Goal: Task Accomplishment & Management: Manage account settings

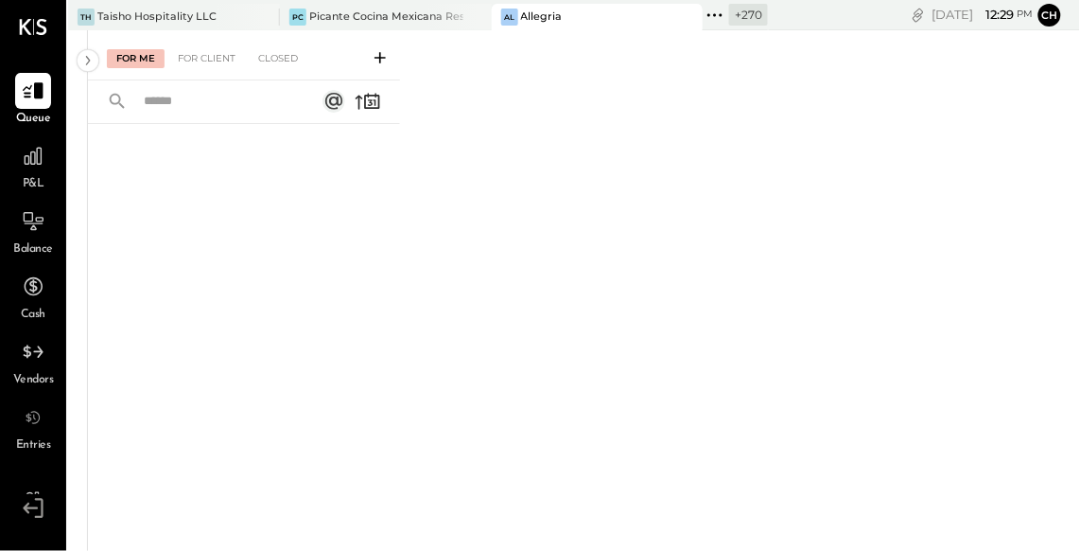
click at [703, 17] on icon at bounding box center [715, 15] width 25 height 25
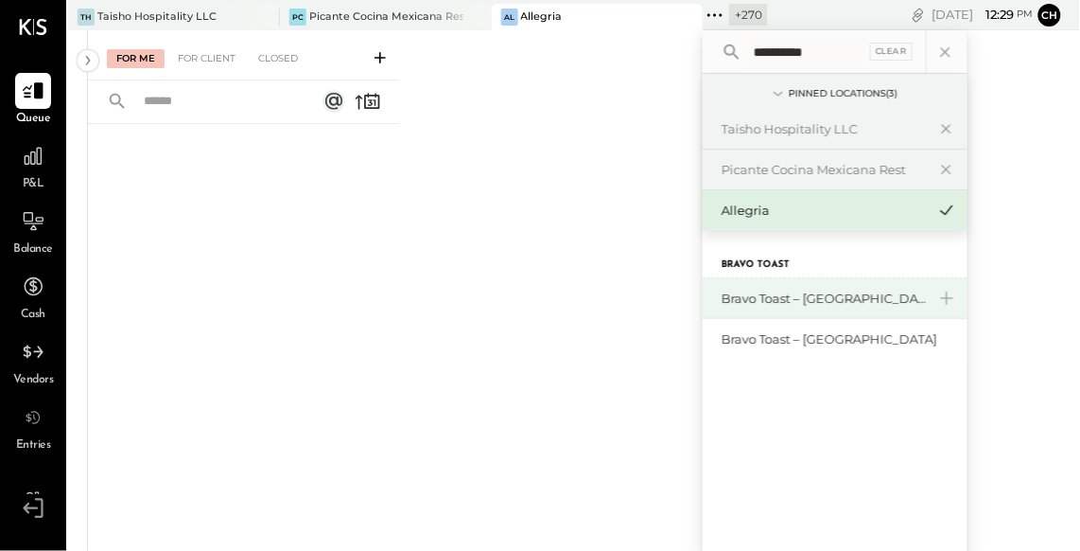
type input "**********"
click at [790, 304] on div "Bravo Toast – [GEOGRAPHIC_DATA]" at bounding box center [824, 298] width 204 height 18
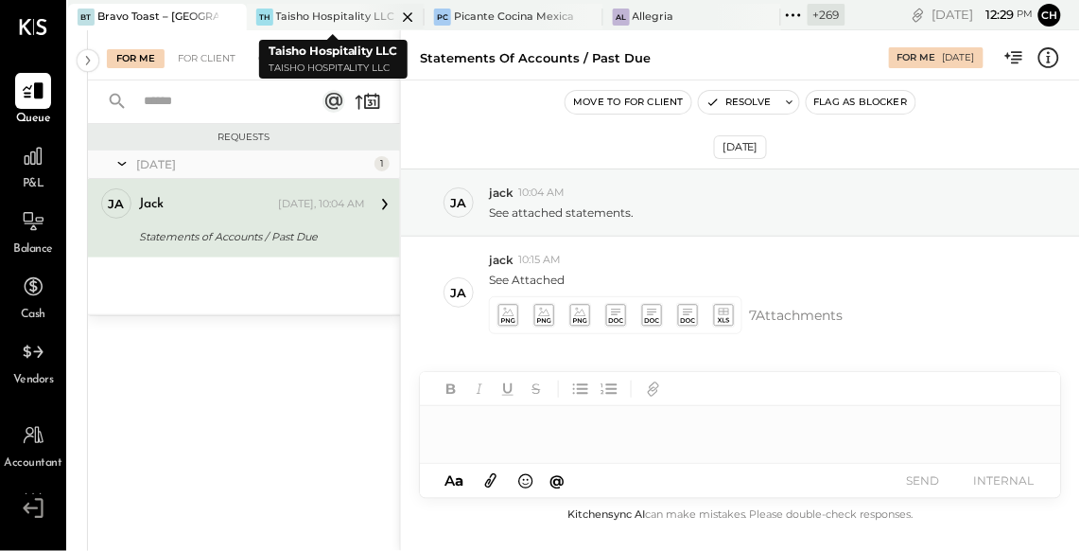
click at [401, 11] on icon at bounding box center [408, 17] width 24 height 23
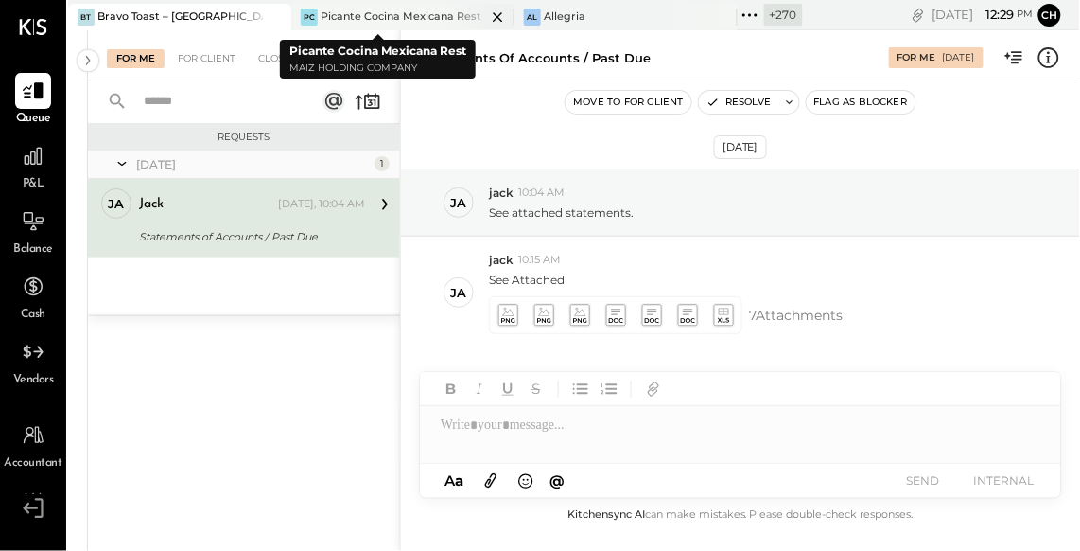
click at [486, 12] on icon at bounding box center [498, 17] width 24 height 23
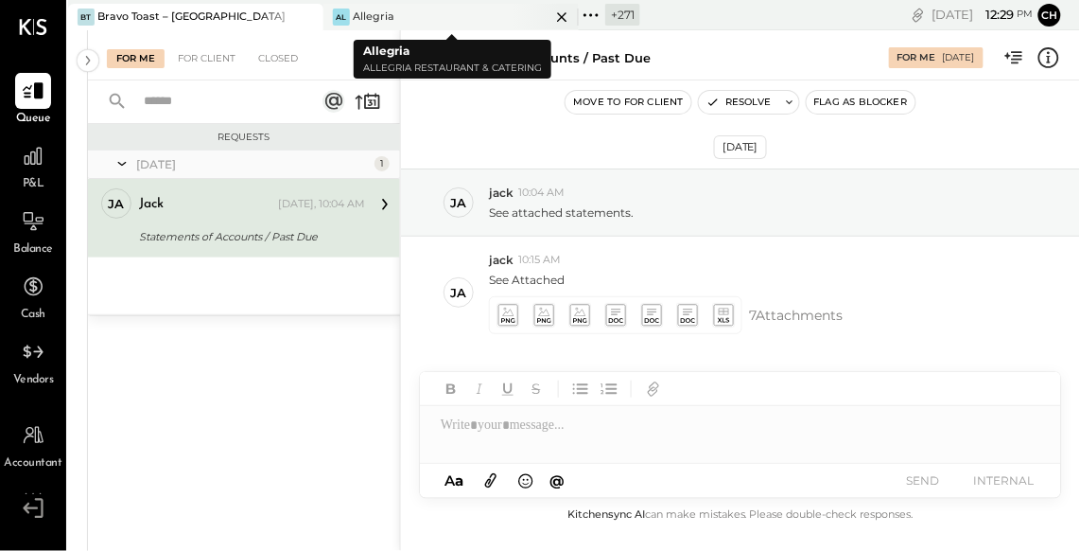
click at [568, 16] on icon at bounding box center [563, 17] width 24 height 23
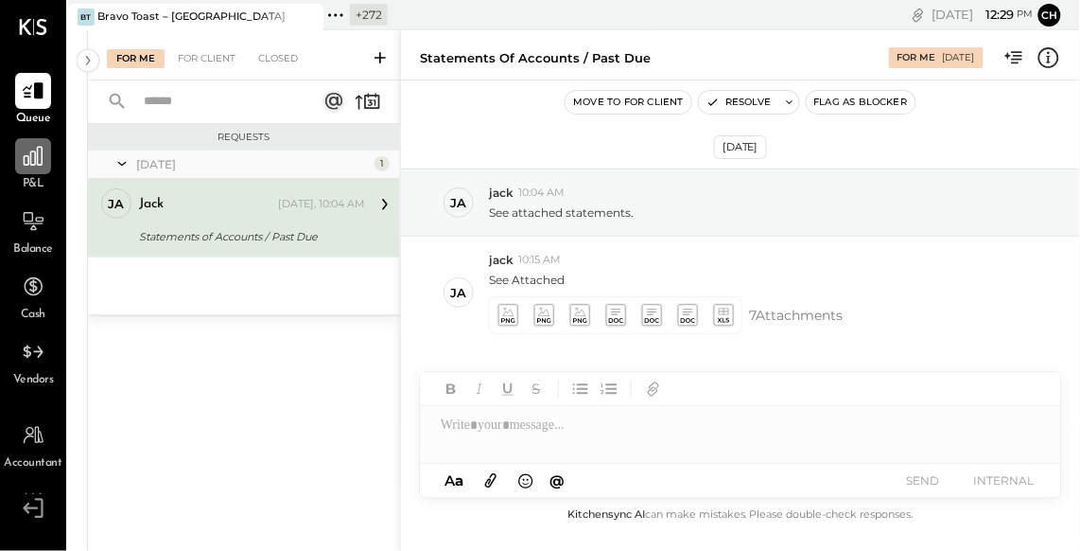
click at [26, 160] on icon at bounding box center [33, 156] width 25 height 25
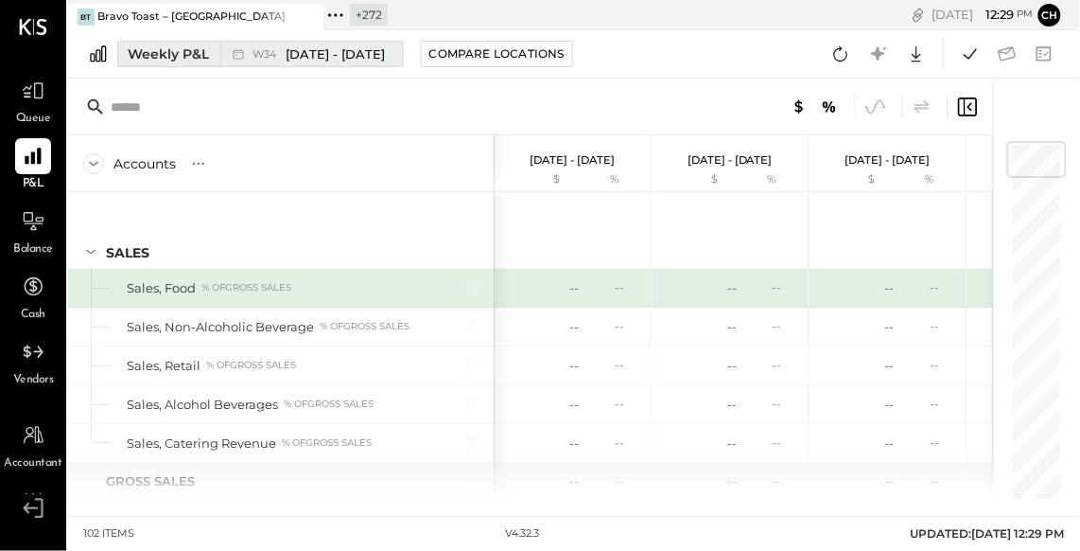
click at [224, 55] on div "W34 [DATE] - [DATE]" at bounding box center [306, 54] width 173 height 25
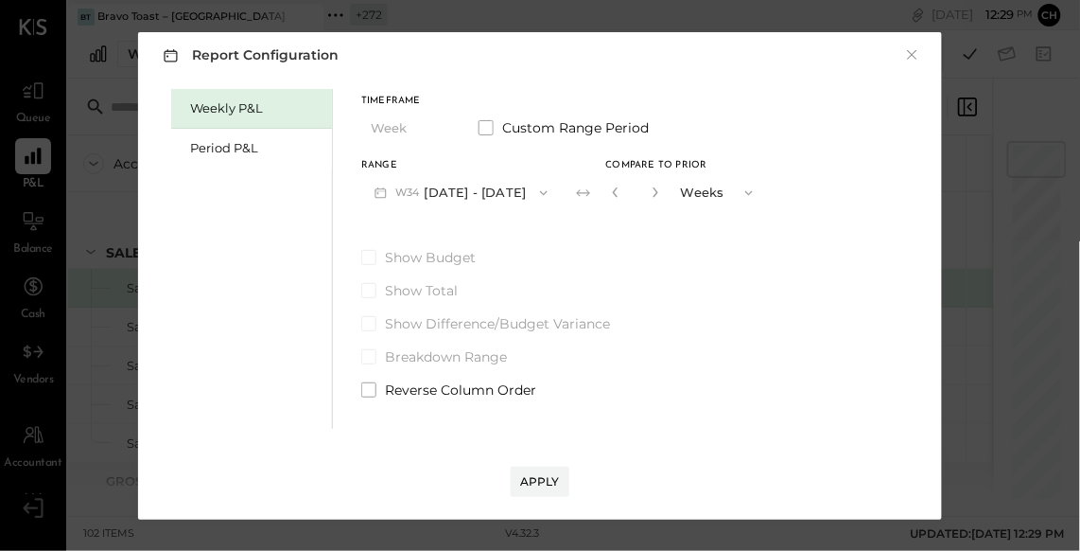
click at [452, 200] on button "W34 [DATE] - [DATE]" at bounding box center [461, 192] width 200 height 35
click at [259, 144] on div "Period P&L" at bounding box center [256, 148] width 132 height 18
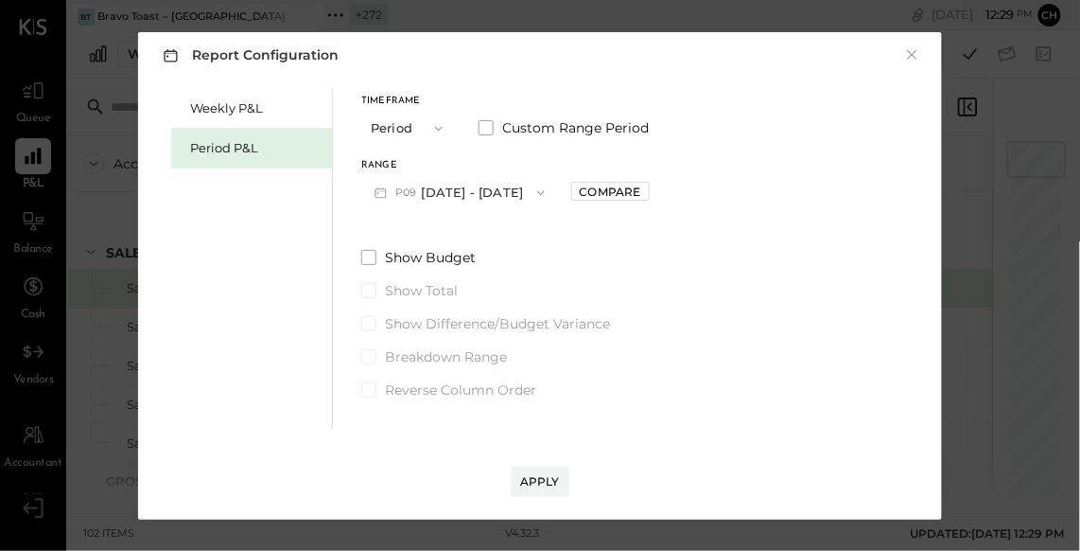
click at [456, 184] on button "P09 [DATE] - [DATE]" at bounding box center [459, 192] width 197 height 35
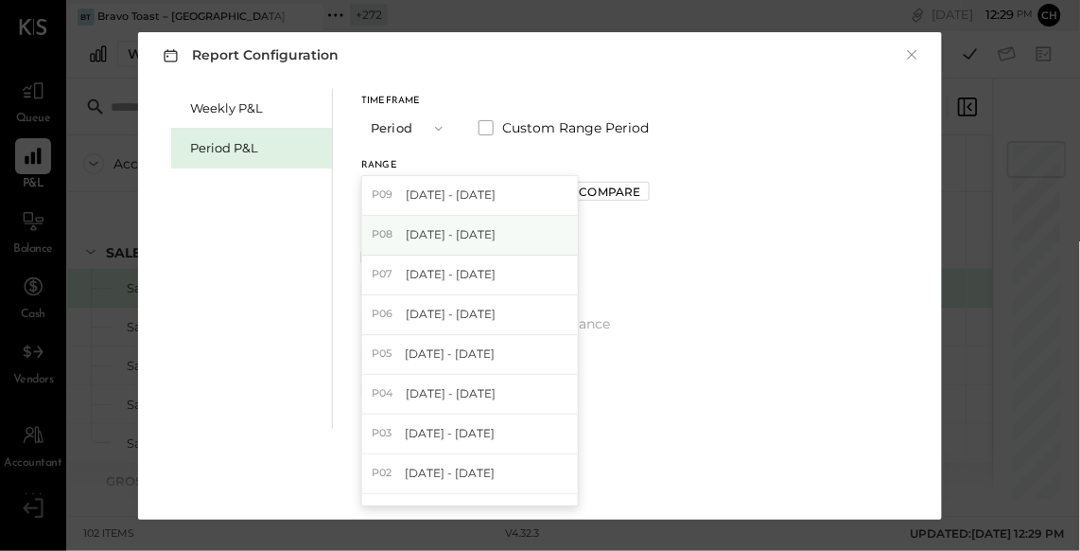
click at [478, 233] on span "[DATE] - [DATE]" at bounding box center [451, 234] width 90 height 16
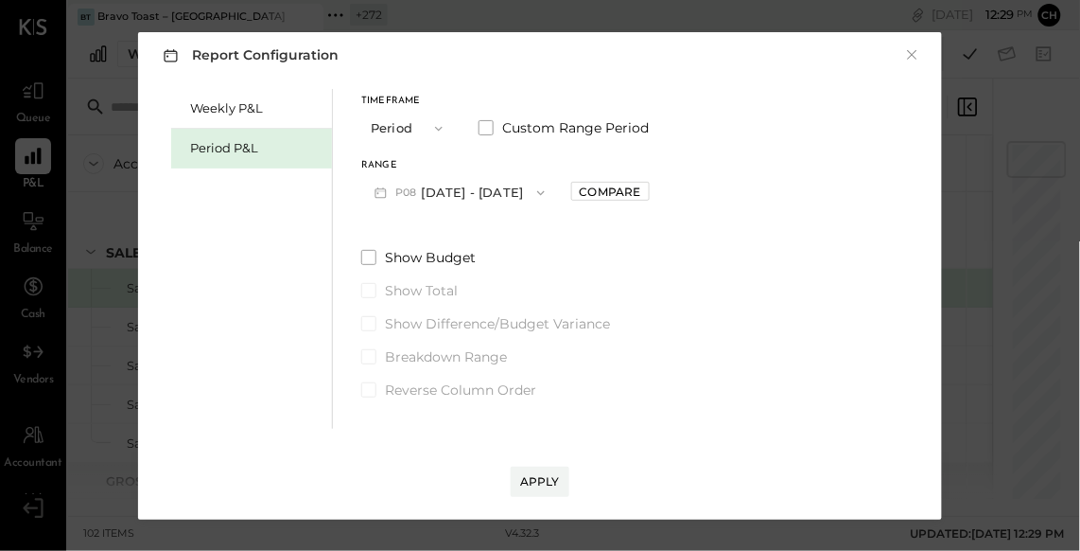
click at [465, 192] on button "P08 [DATE] - [DATE]" at bounding box center [459, 192] width 197 height 35
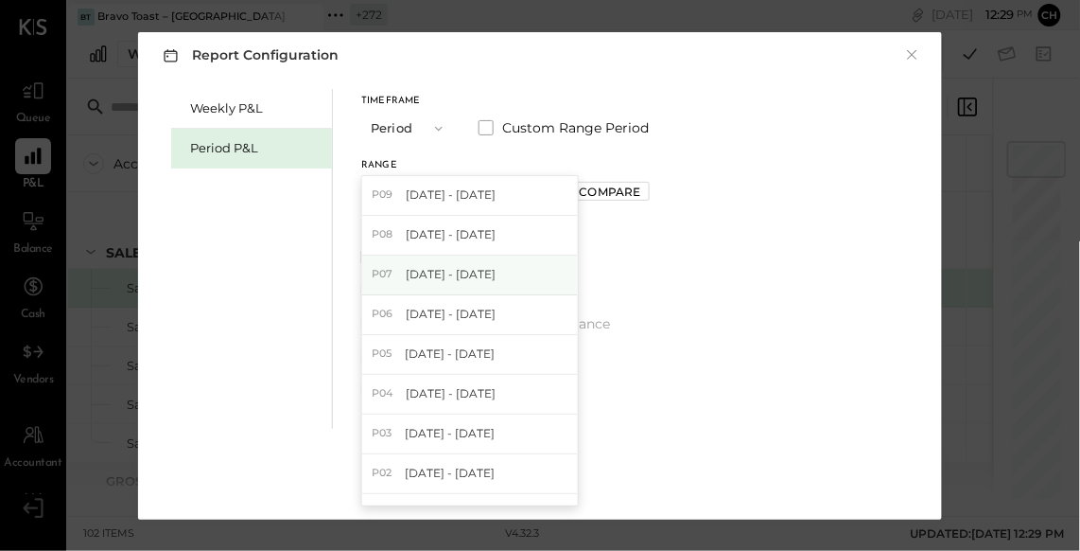
click at [490, 269] on span "[DATE] - [DATE]" at bounding box center [451, 274] width 90 height 16
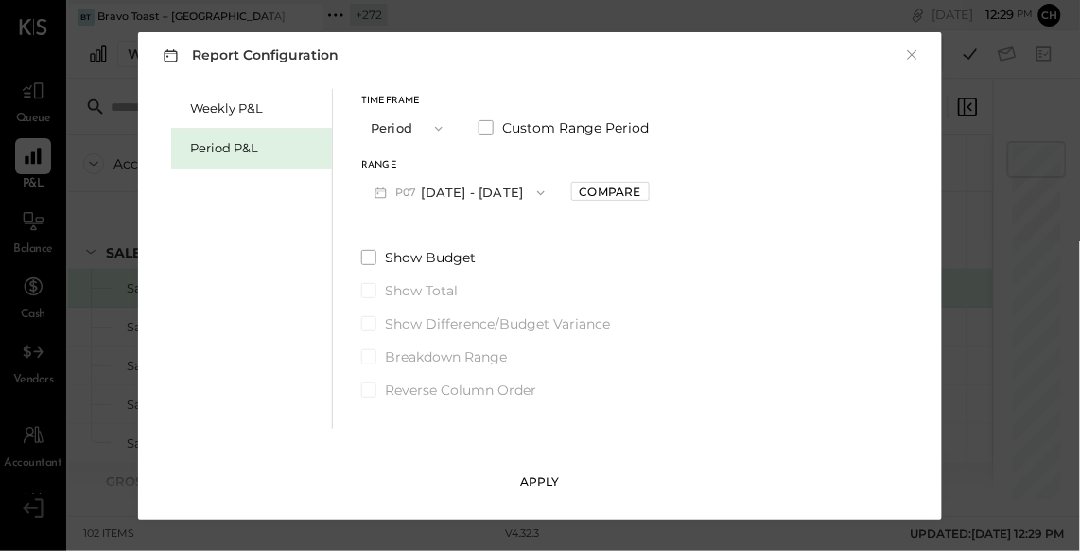
click at [542, 486] on div "Apply" at bounding box center [540, 481] width 40 height 16
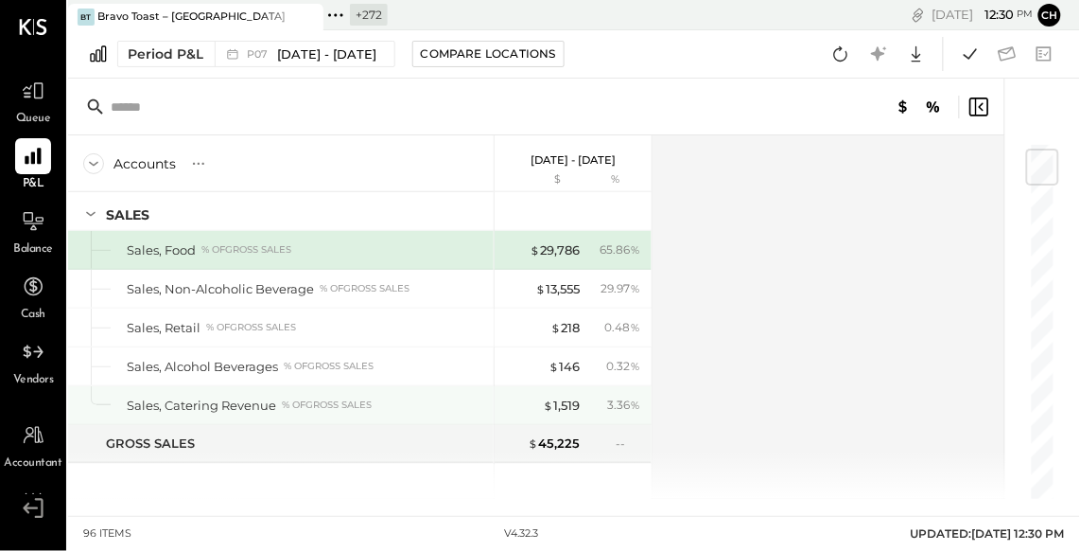
scroll to position [155, 0]
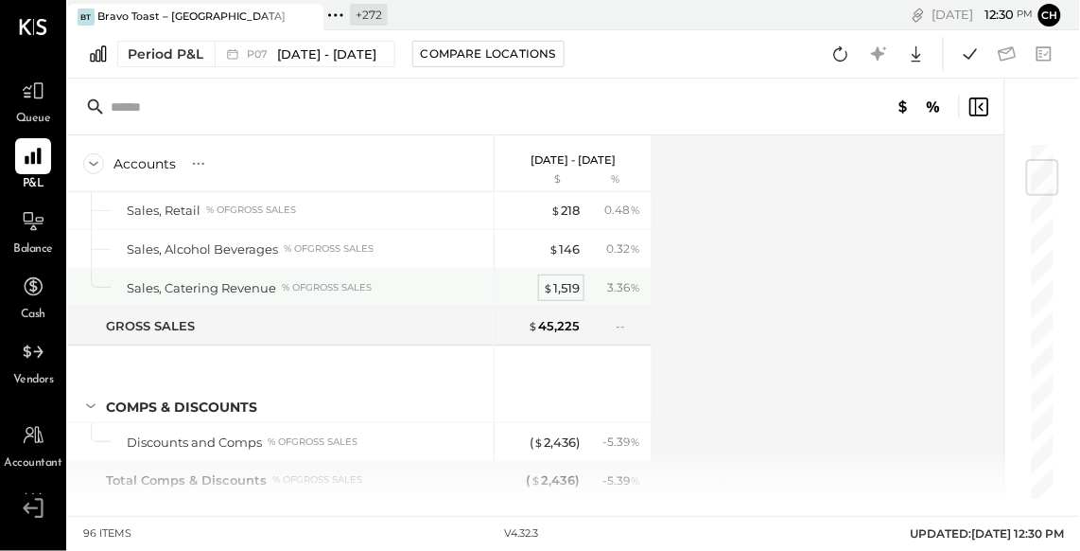
click at [568, 285] on div "$ 1,519" at bounding box center [561, 288] width 37 height 18
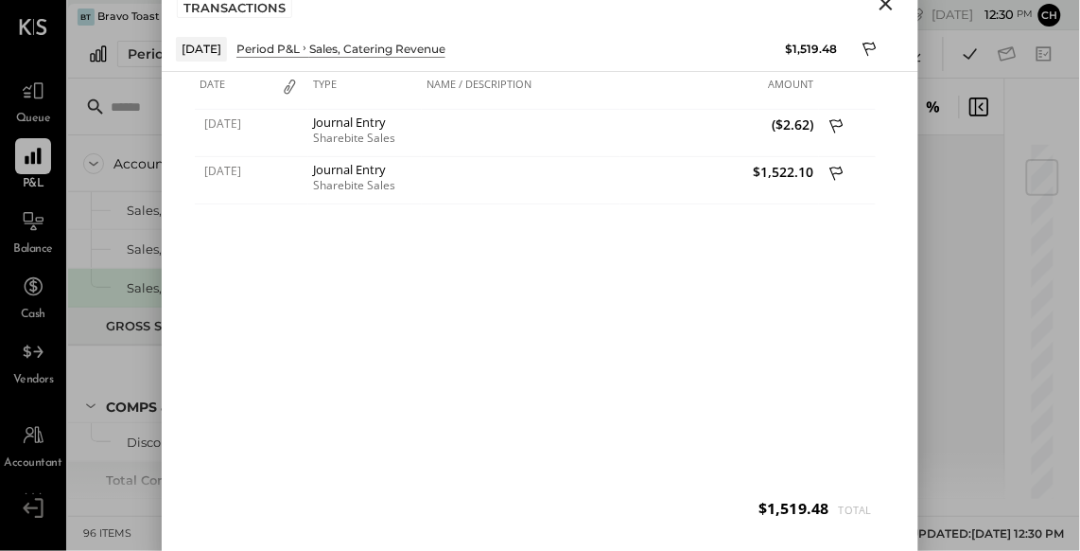
click at [883, 4] on icon "Close" at bounding box center [886, 3] width 23 height 23
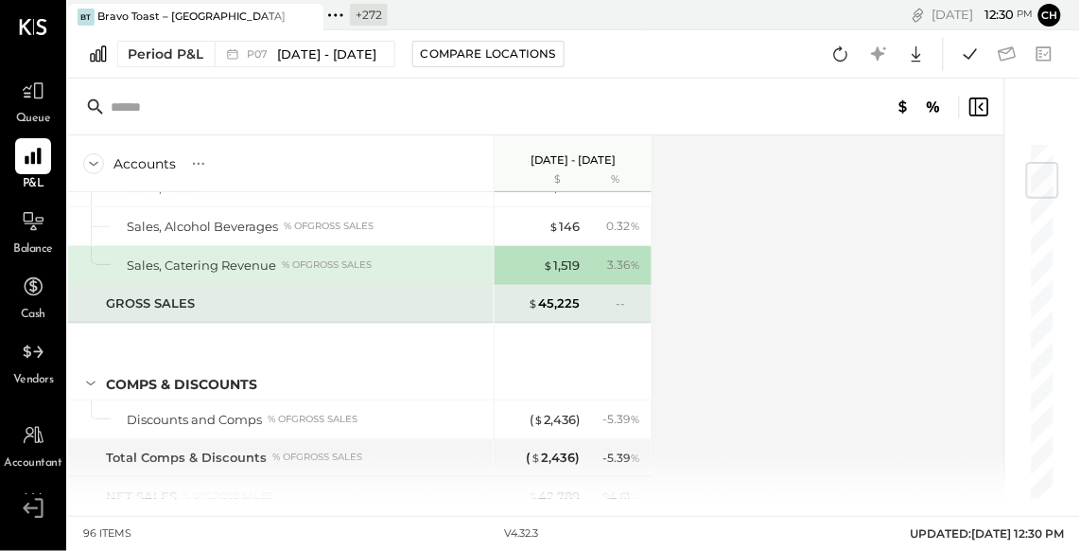
scroll to position [347, 0]
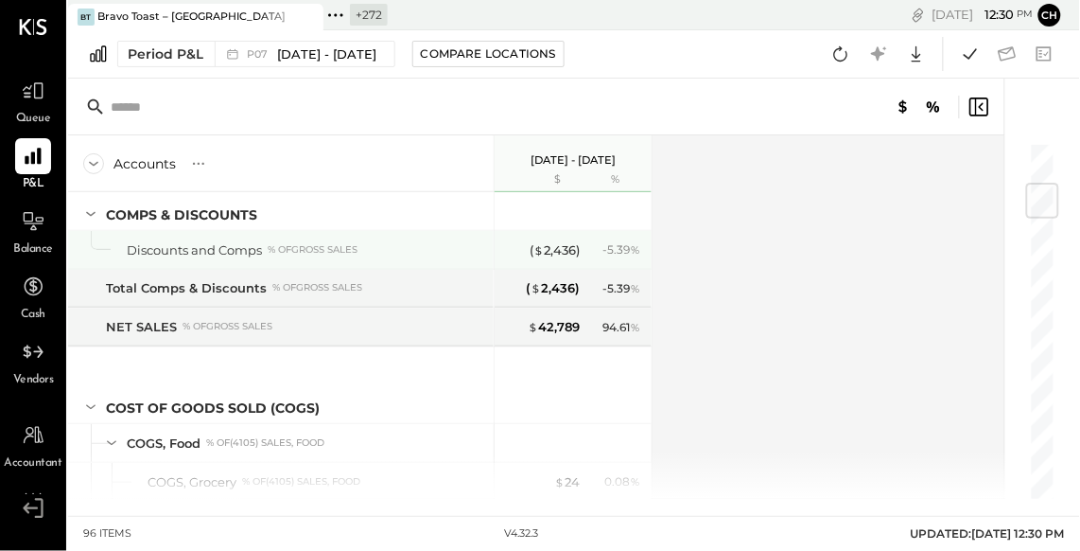
click at [563, 257] on div "( $ 2,436 ) - 5.39 %" at bounding box center [575, 250] width 142 height 38
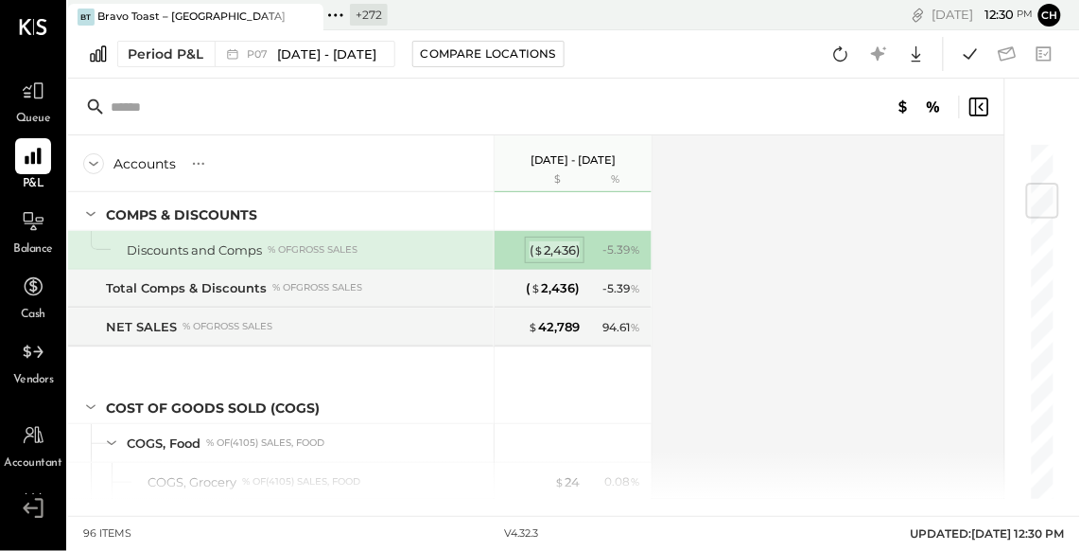
click at [560, 247] on div "( $ 2,436 )" at bounding box center [555, 250] width 50 height 18
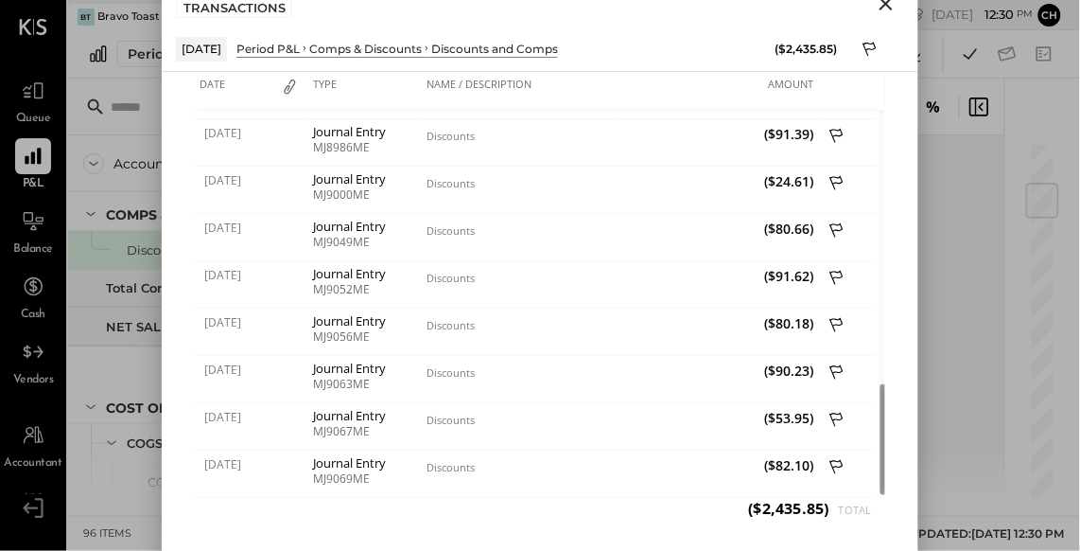
click at [883, 9] on icon "Close" at bounding box center [886, 3] width 23 height 23
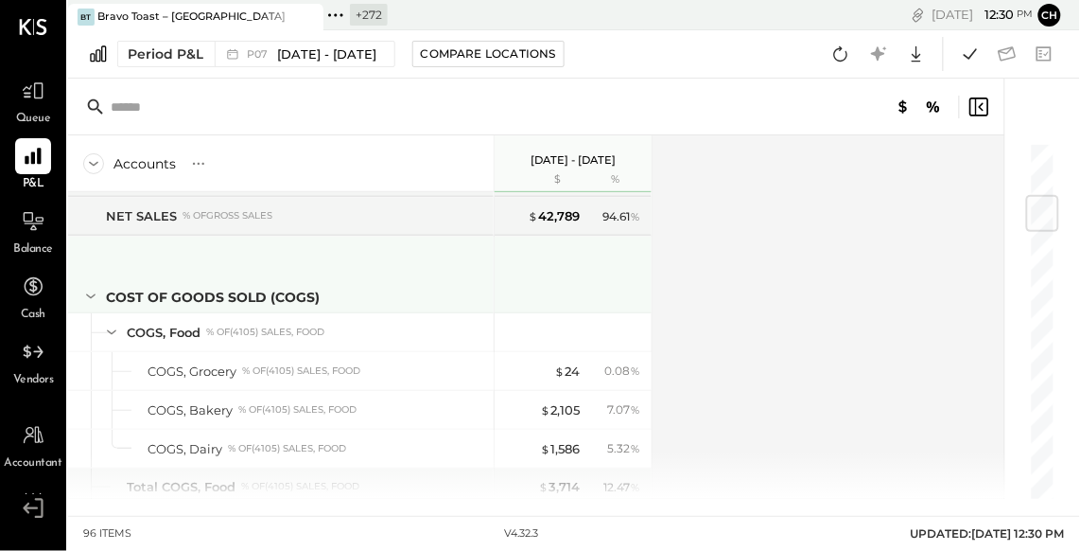
scroll to position [595, 0]
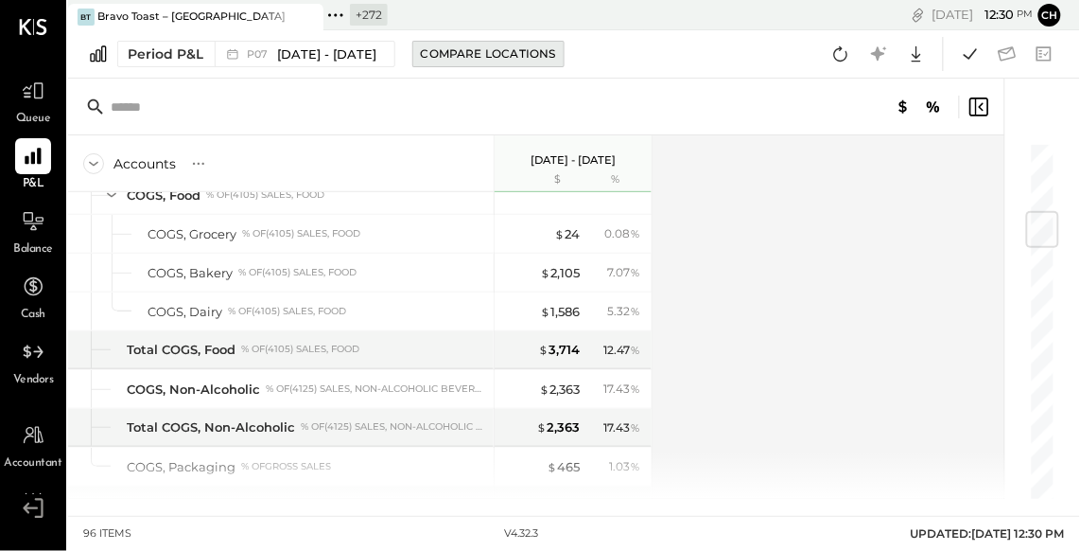
click at [466, 51] on div "Compare Locations" at bounding box center [488, 53] width 135 height 16
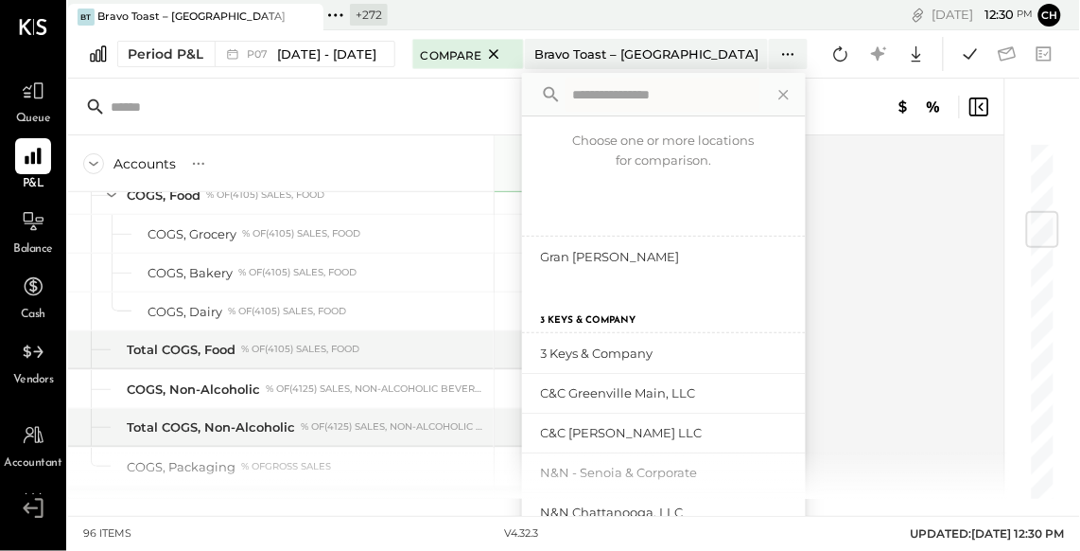
click at [466, 51] on span "Compare" at bounding box center [451, 53] width 61 height 19
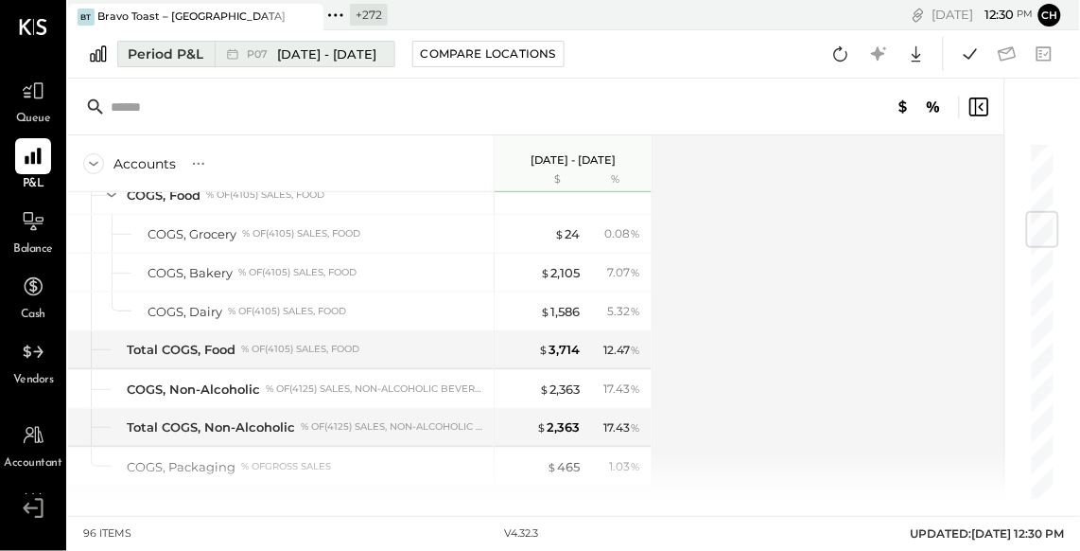
click at [316, 59] on span "[DATE] - [DATE]" at bounding box center [327, 54] width 99 height 18
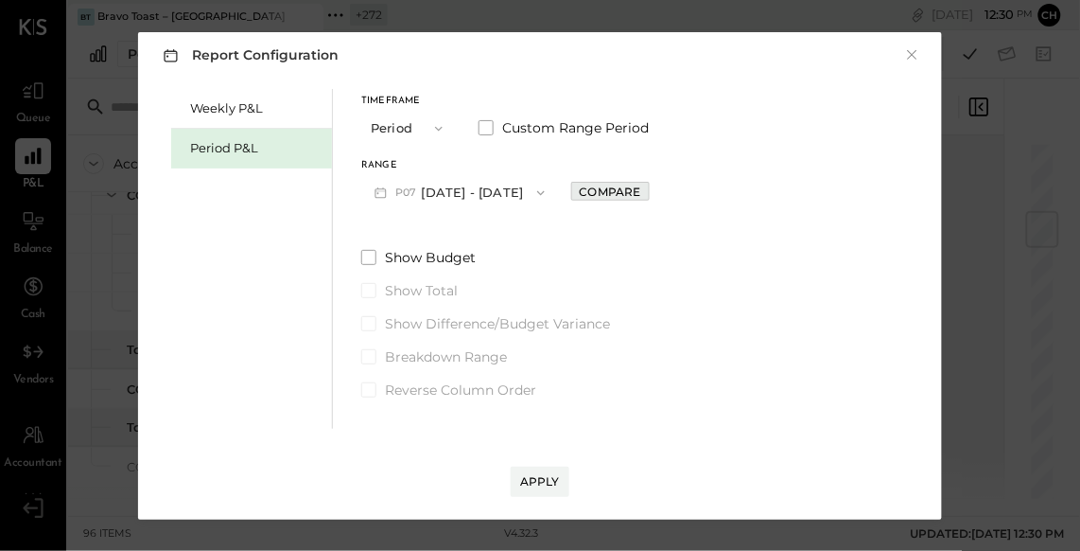
click at [633, 190] on div "Compare" at bounding box center [610, 192] width 61 height 16
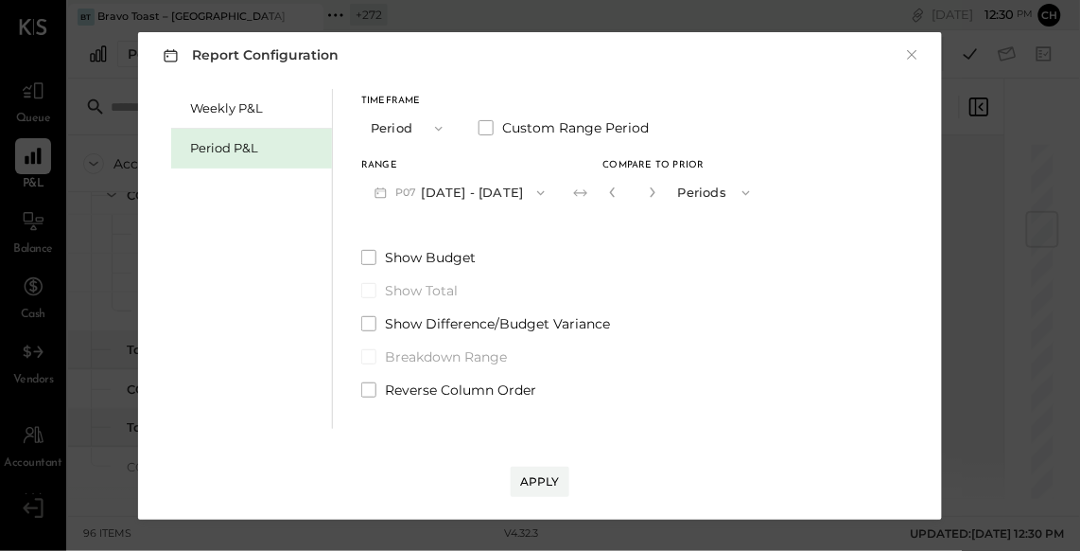
click at [660, 193] on button "button" at bounding box center [652, 192] width 15 height 21
type input "*"
click at [552, 478] on div "Apply" at bounding box center [540, 481] width 40 height 16
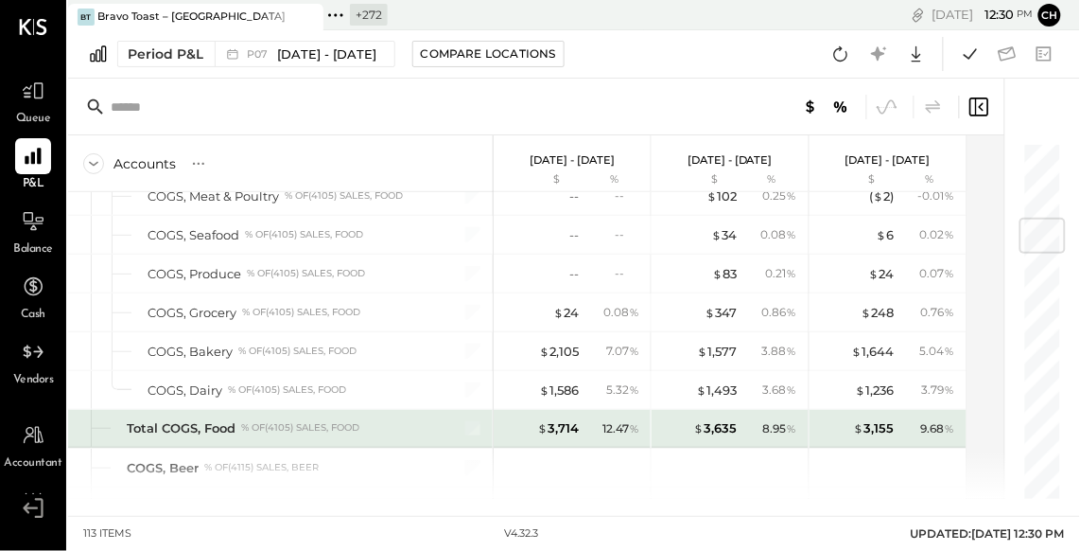
scroll to position [573, 0]
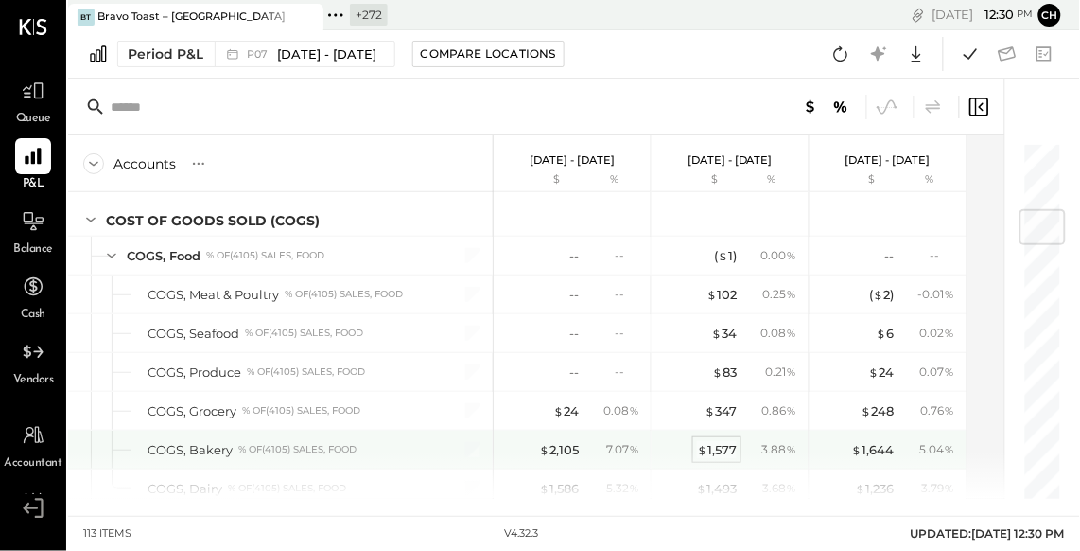
click at [717, 445] on div "$ 1,577" at bounding box center [717, 450] width 40 height 18
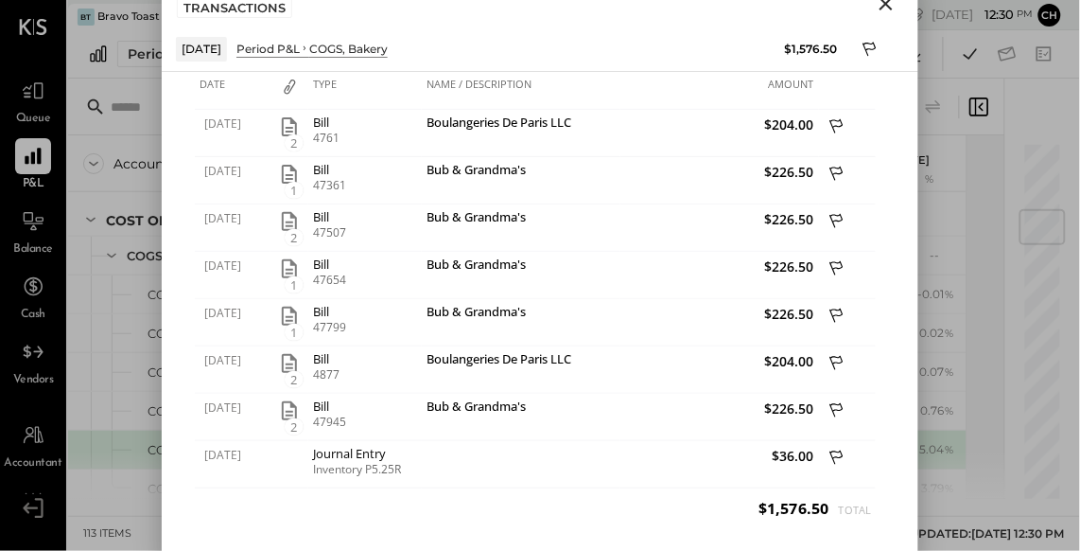
click at [884, 2] on icon "Close" at bounding box center [886, 3] width 13 height 13
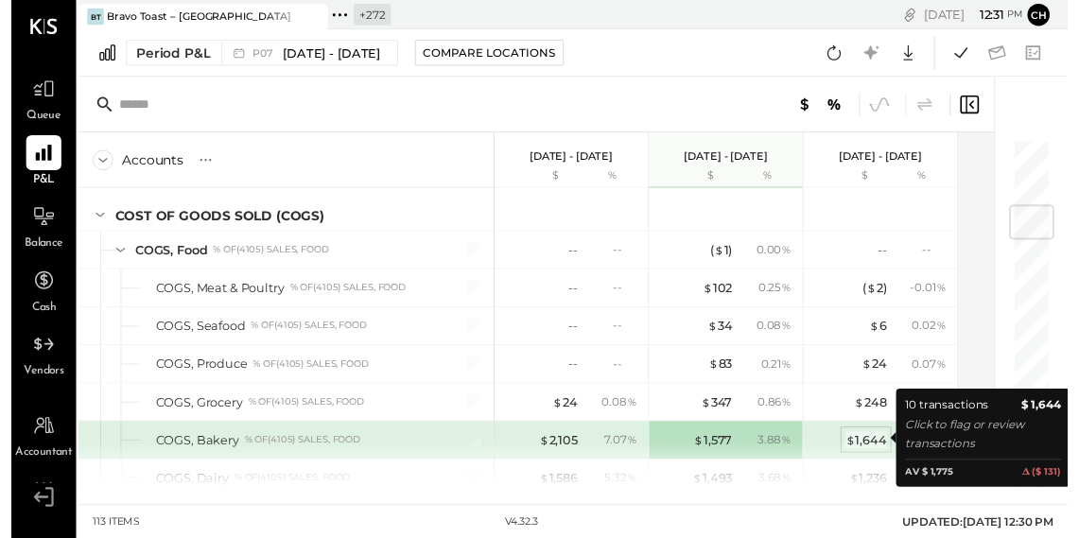
click at [887, 446] on div "$ 1,644" at bounding box center [873, 450] width 43 height 18
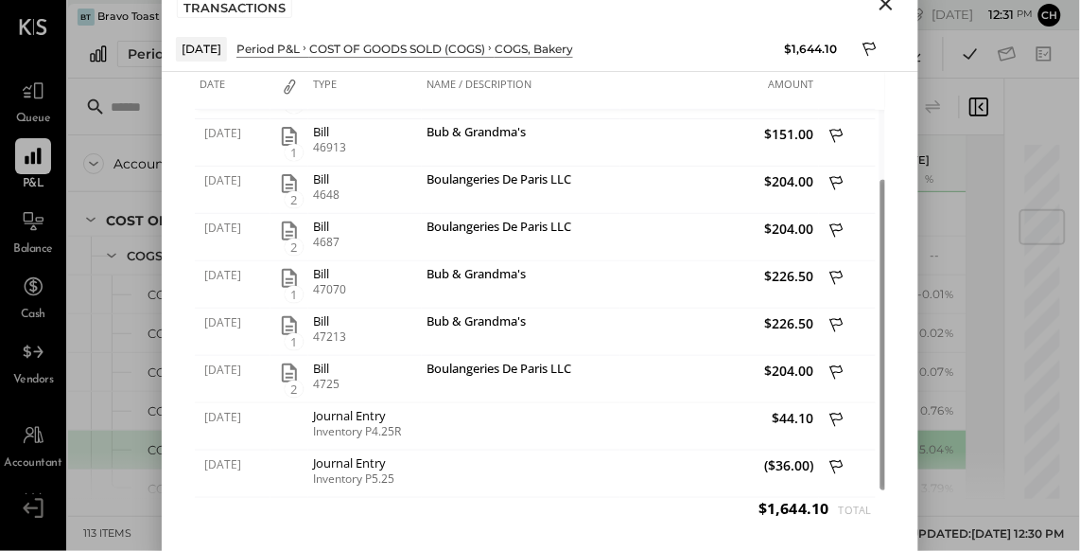
click at [889, 4] on icon "Close" at bounding box center [886, 3] width 23 height 23
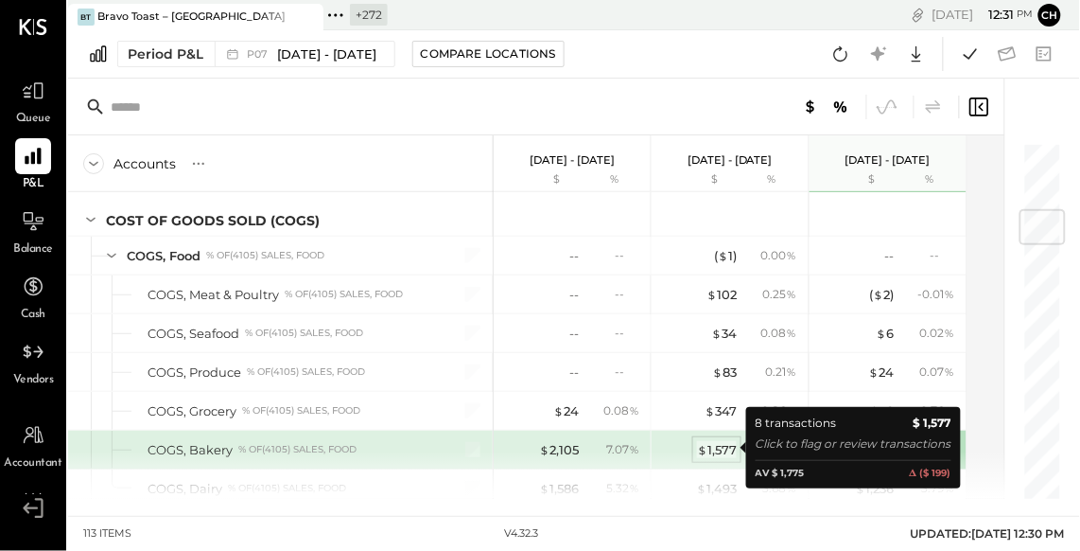
click at [722, 446] on div "$ 1,577" at bounding box center [717, 450] width 40 height 18
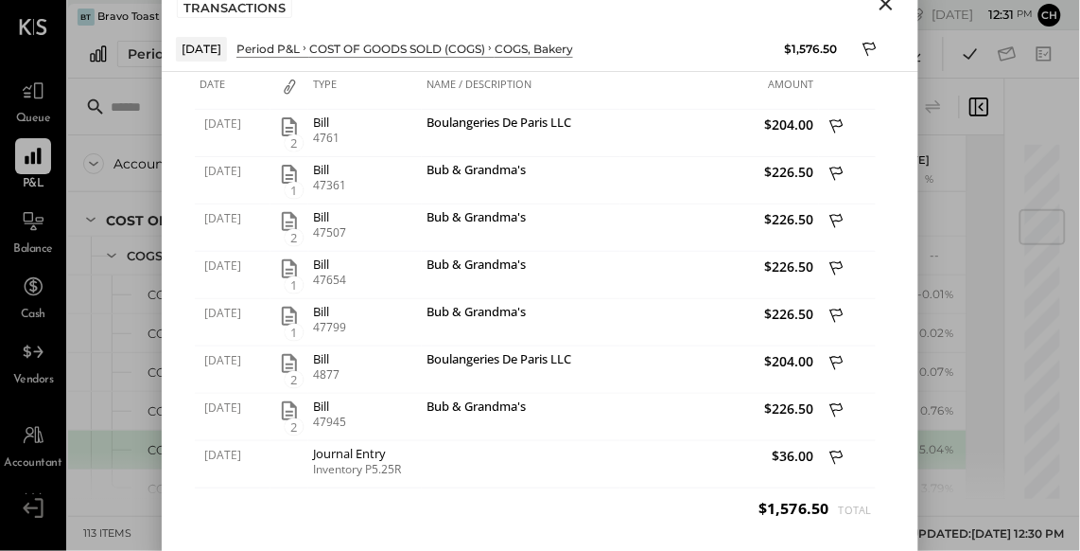
click at [880, 5] on icon "Close" at bounding box center [886, 3] width 23 height 23
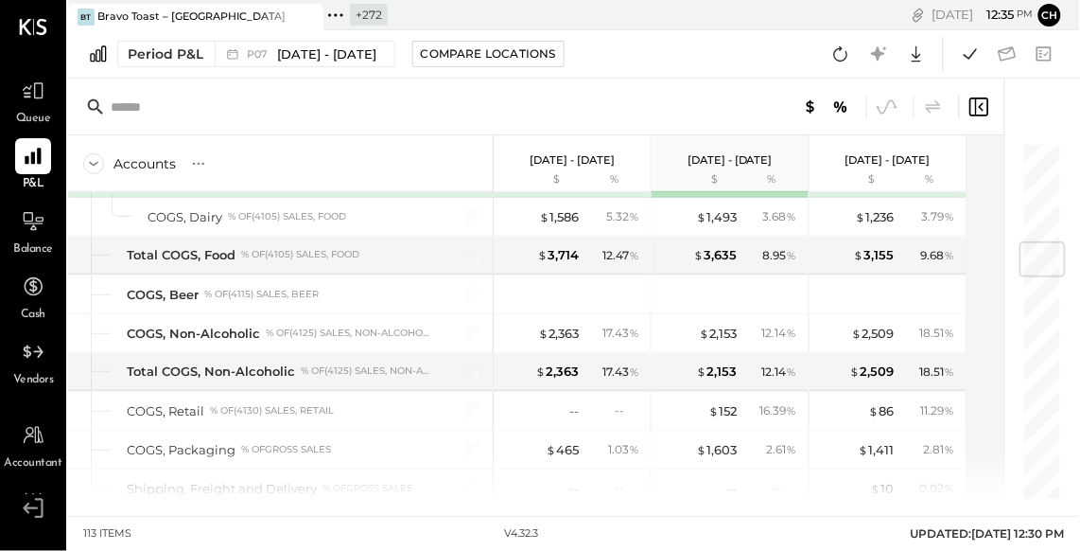
scroll to position [842, 0]
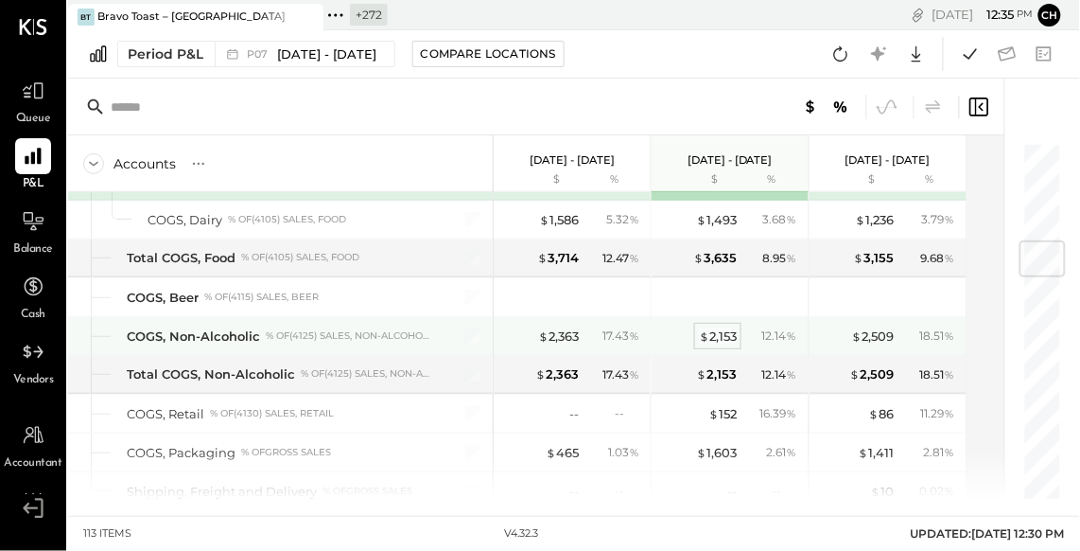
click at [717, 333] on div "$ 2,153" at bounding box center [718, 336] width 38 height 18
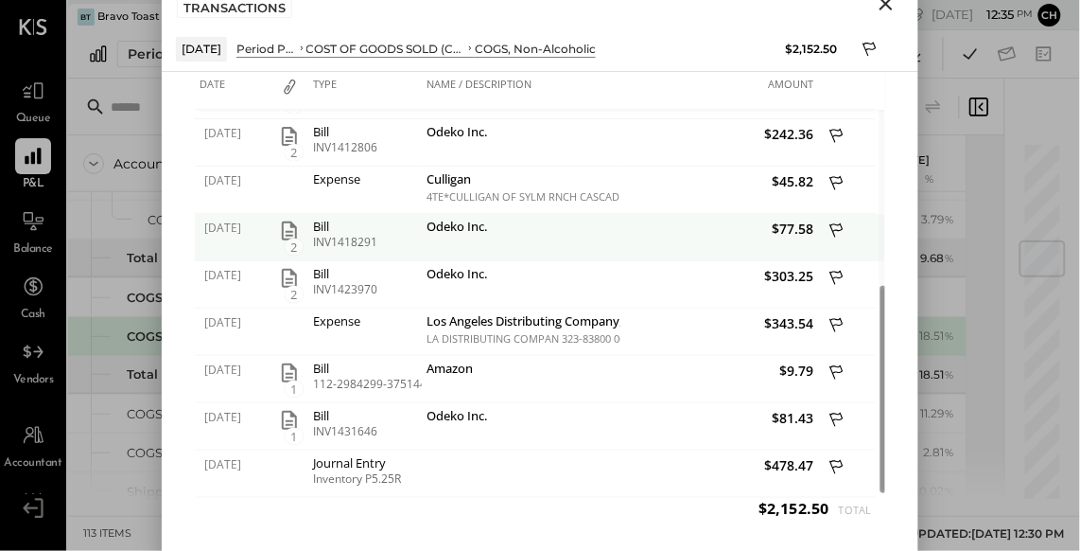
click at [290, 235] on icon "button" at bounding box center [289, 230] width 15 height 19
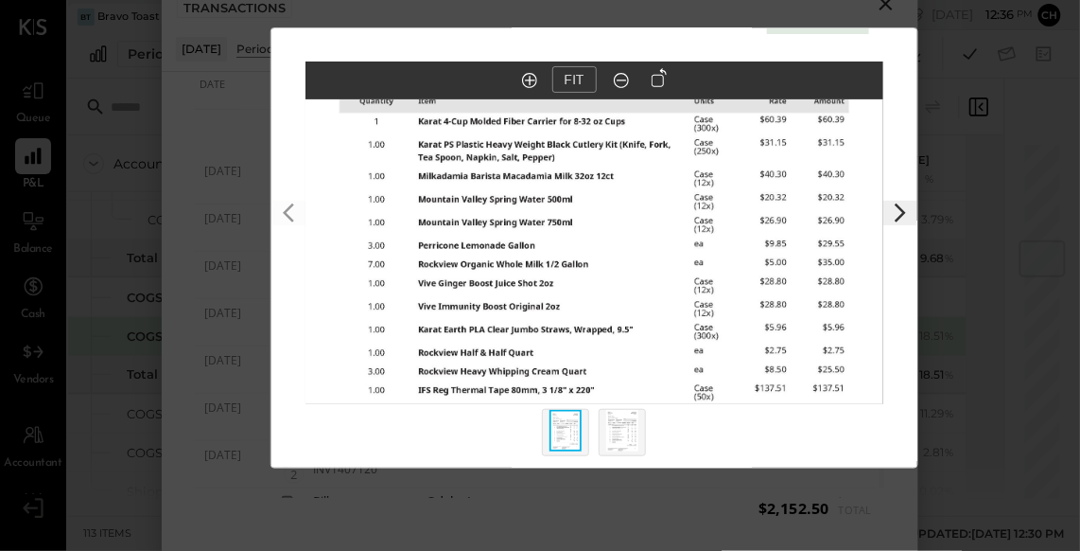
scroll to position [55, 0]
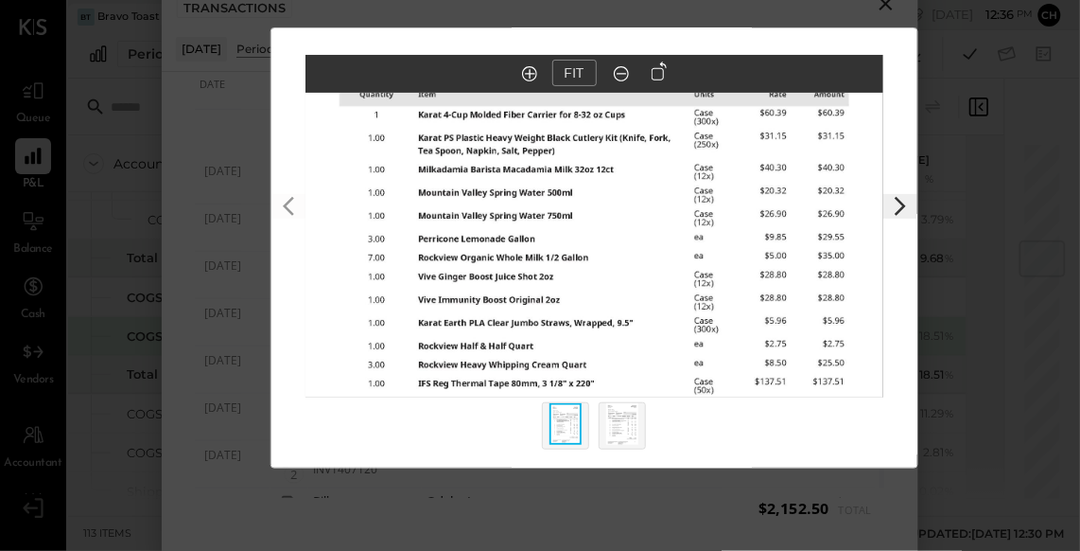
click at [888, 10] on div "$77.58 Download COGS, Non-Alcoholic Odeko Inc. FIT" at bounding box center [540, 275] width 1080 height 551
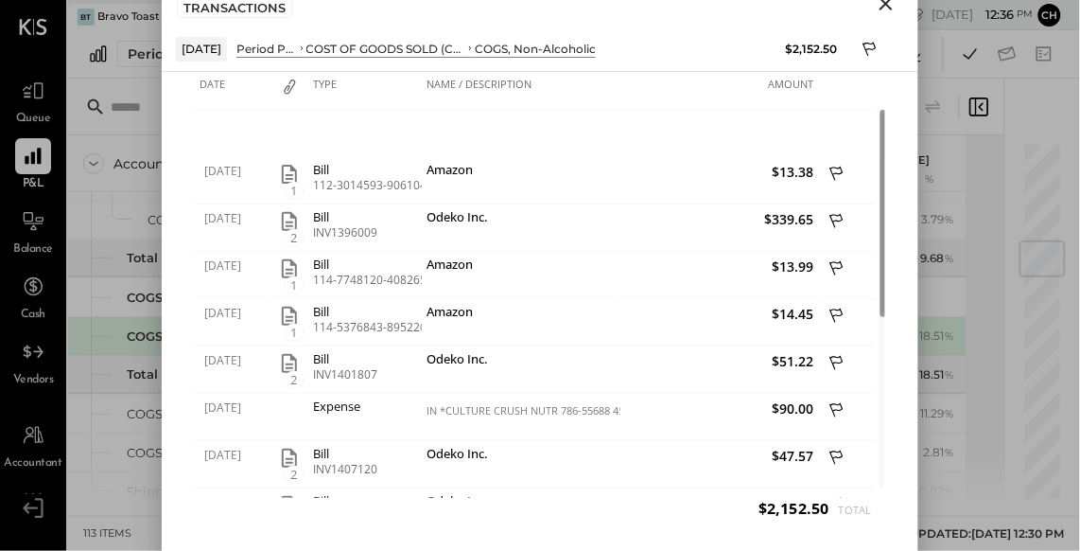
click at [888, 5] on icon "Close" at bounding box center [886, 3] width 23 height 23
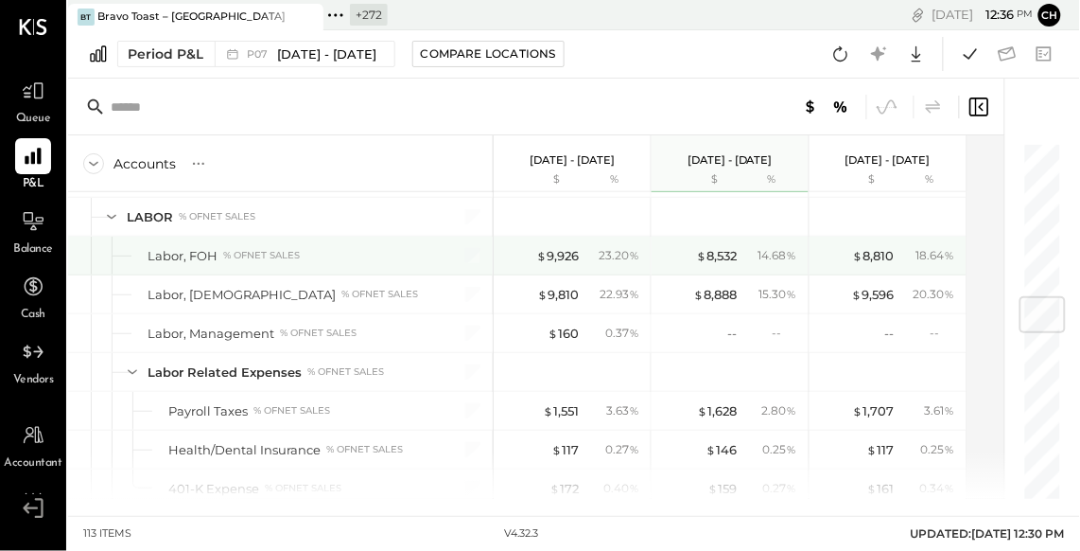
scroll to position [1381, 0]
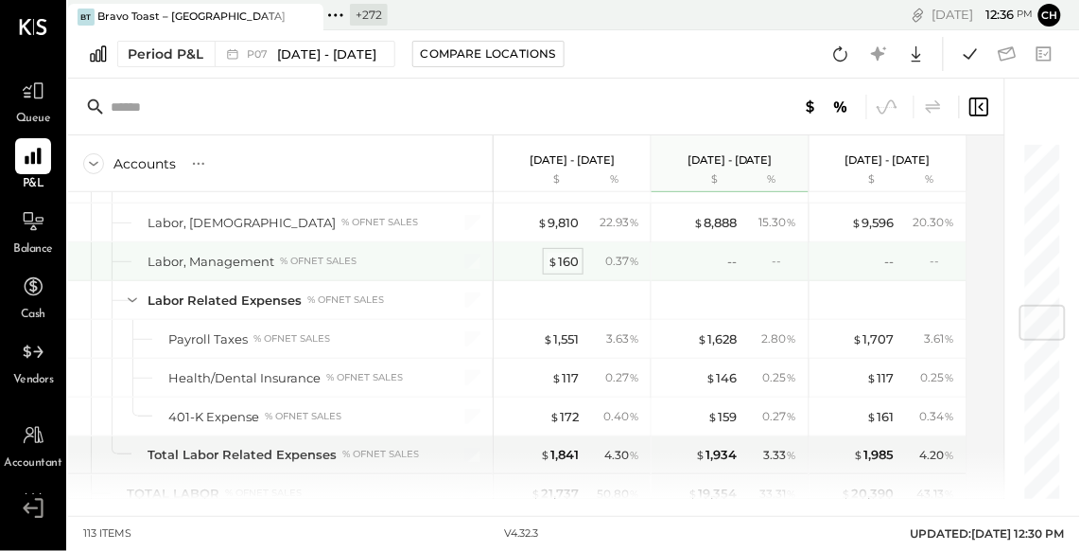
click at [564, 254] on div "$ 160" at bounding box center [563, 262] width 31 height 18
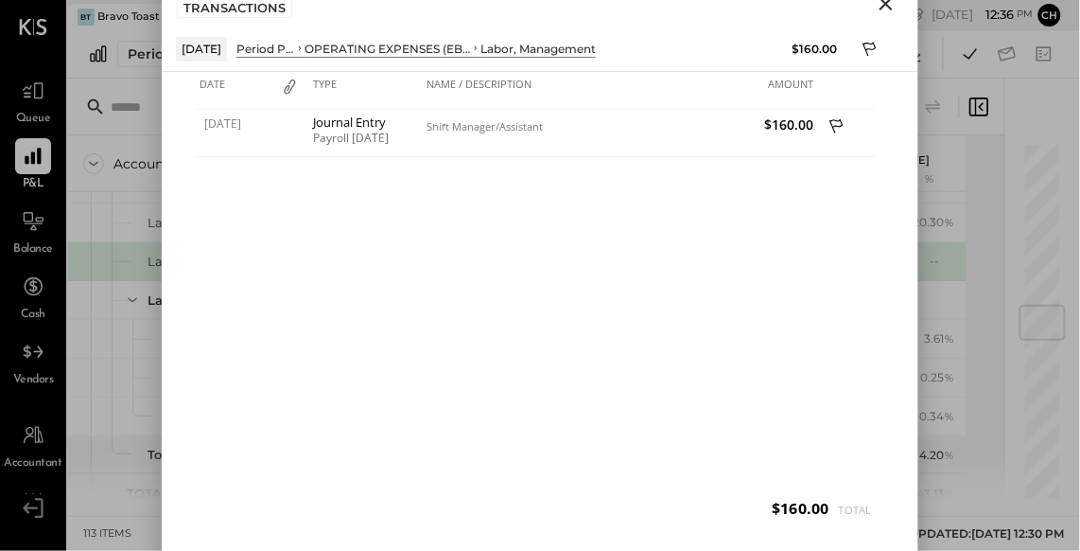
click at [884, 9] on icon "Close" at bounding box center [886, 3] width 23 height 23
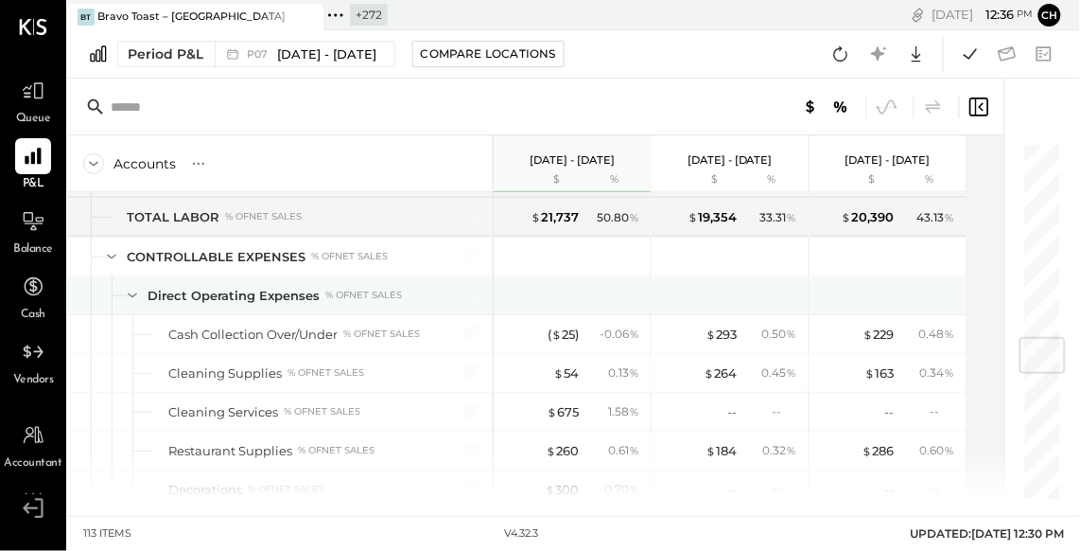
scroll to position [1675, 0]
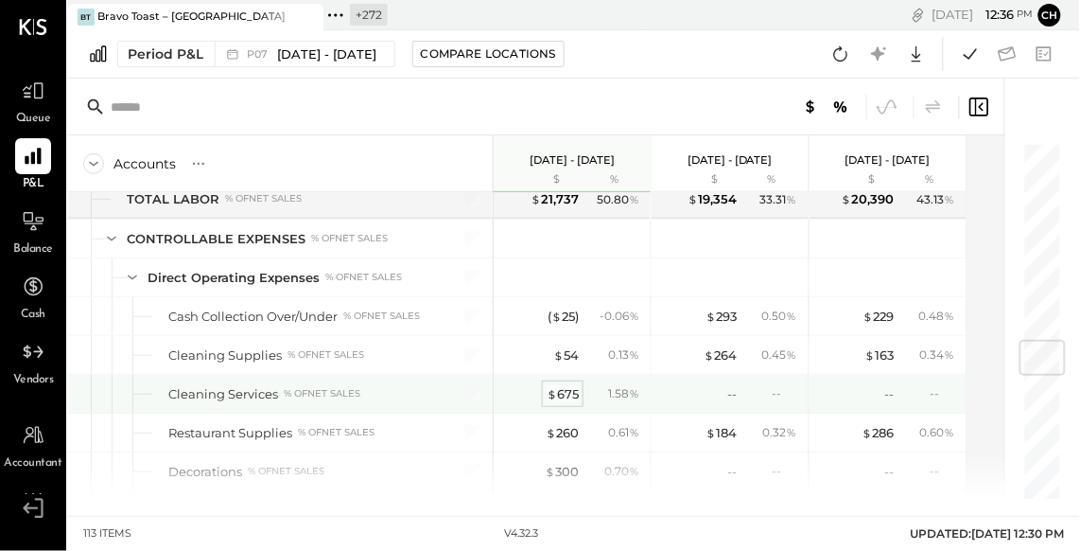
click at [565, 385] on div "$ 675" at bounding box center [563, 394] width 32 height 18
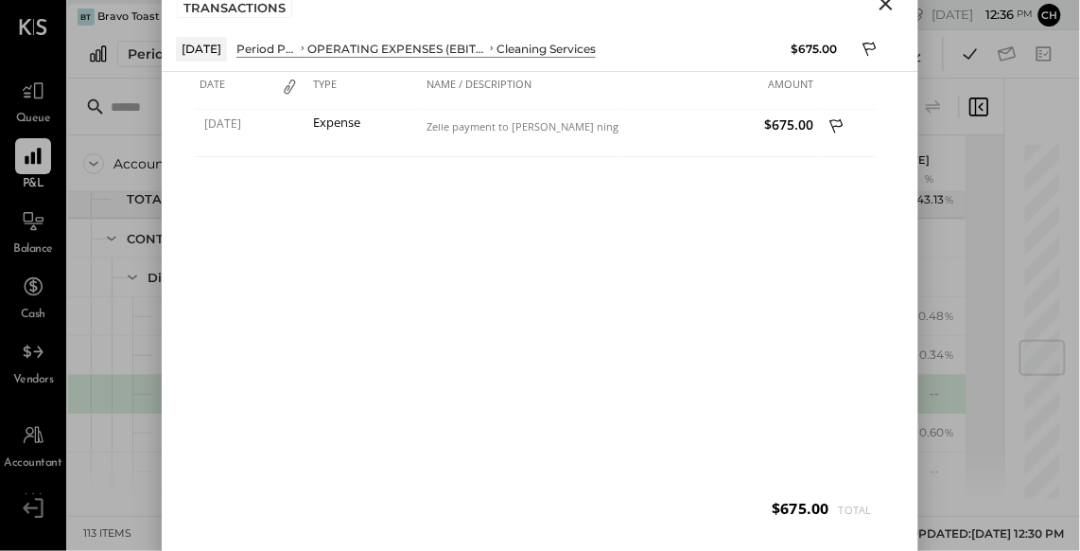
click at [888, 3] on icon "Close" at bounding box center [886, 3] width 23 height 23
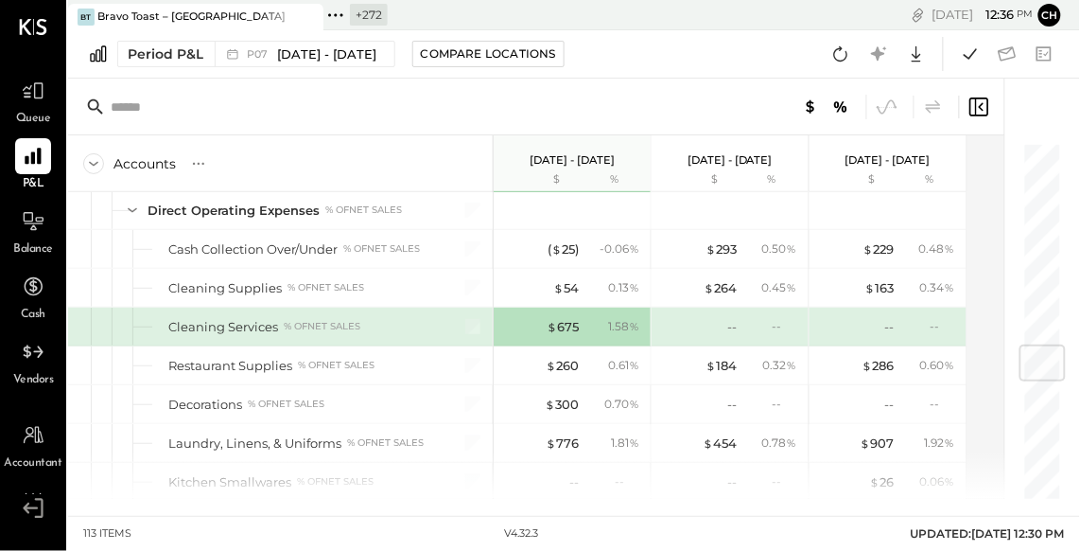
scroll to position [1884, 0]
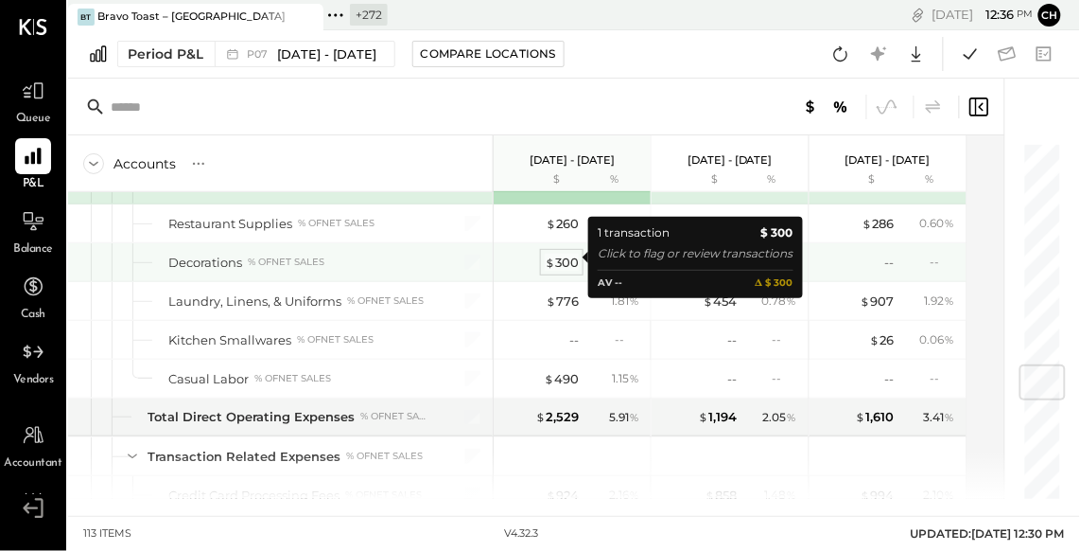
click at [564, 254] on div "$ 300" at bounding box center [562, 263] width 34 height 18
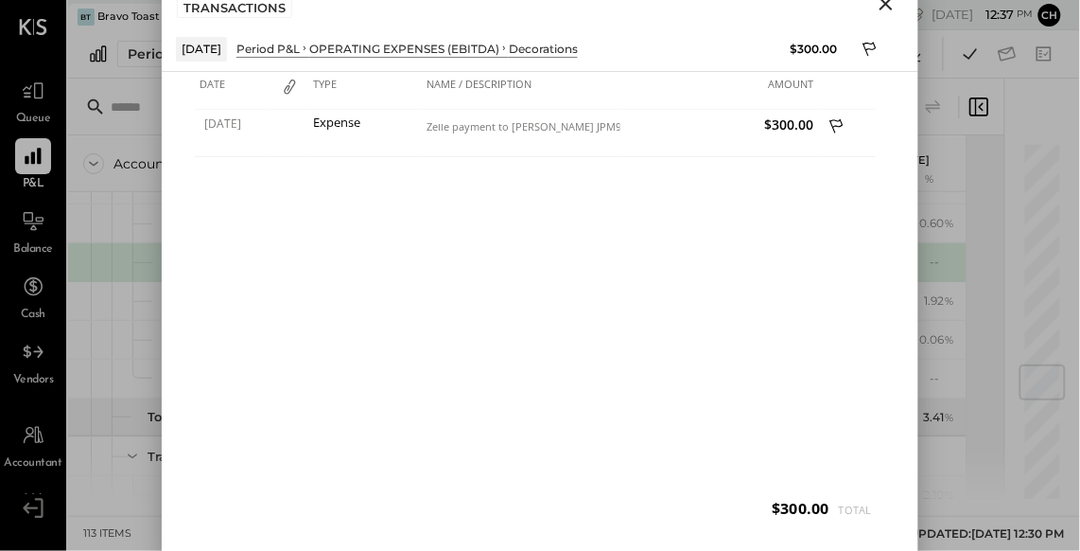
click at [887, 7] on icon "Close" at bounding box center [886, 3] width 23 height 23
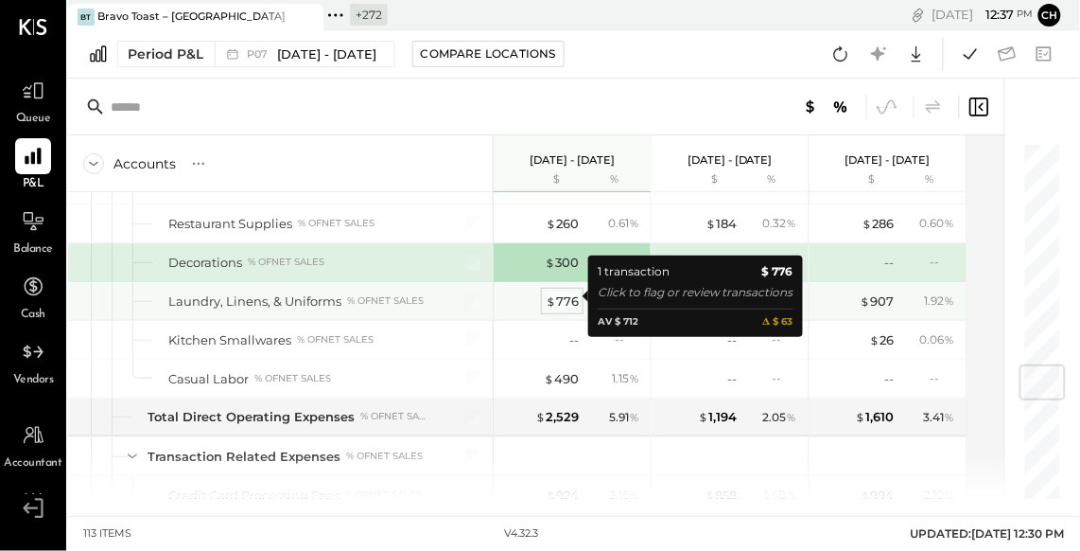
click at [555, 297] on span "$" at bounding box center [551, 300] width 10 height 15
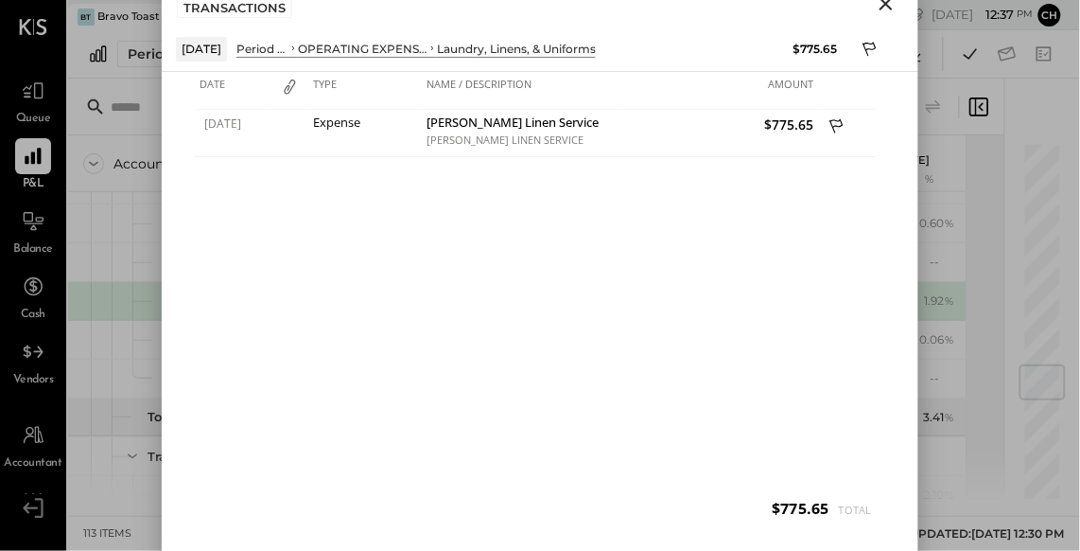
click at [887, 4] on icon "Close" at bounding box center [886, 3] width 13 height 13
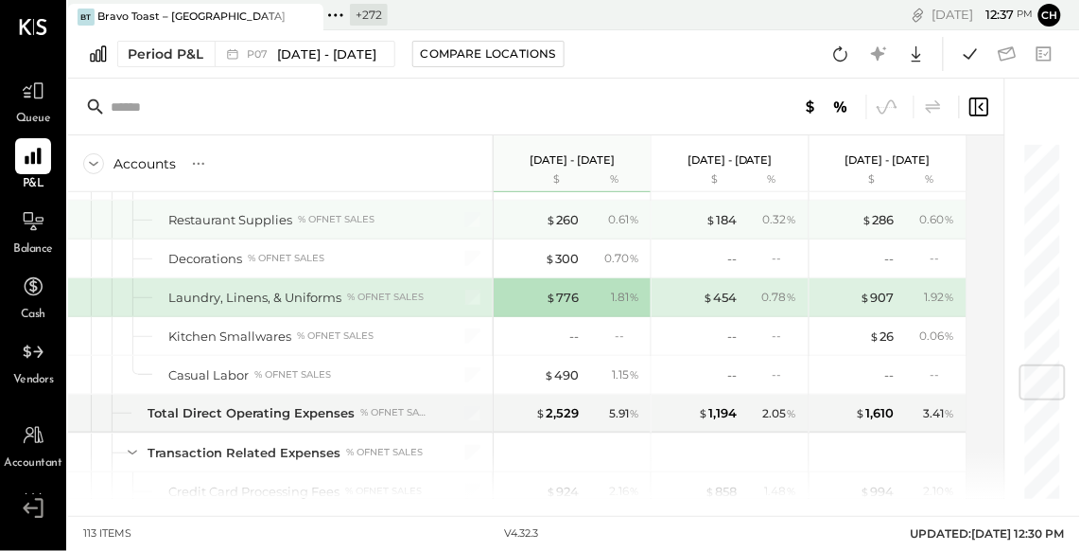
scroll to position [1899, 0]
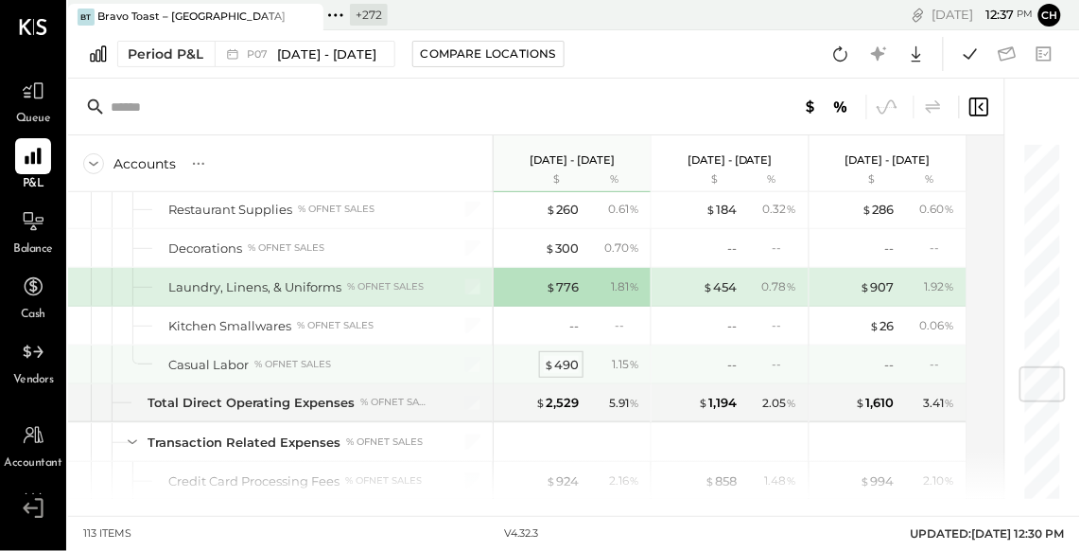
click at [560, 358] on div "$ 490" at bounding box center [561, 365] width 35 height 18
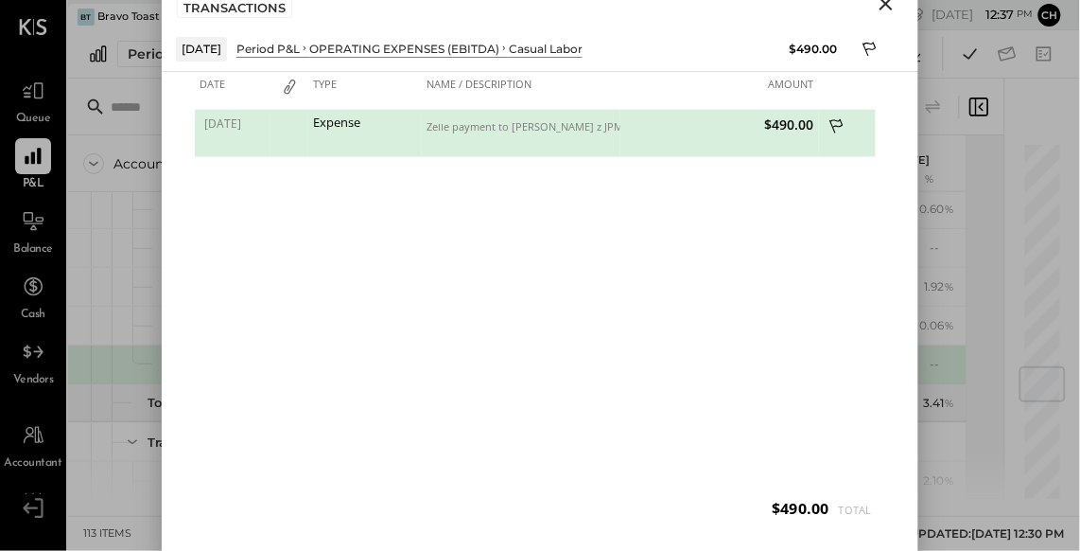
click at [890, 2] on icon "Close" at bounding box center [886, 3] width 23 height 23
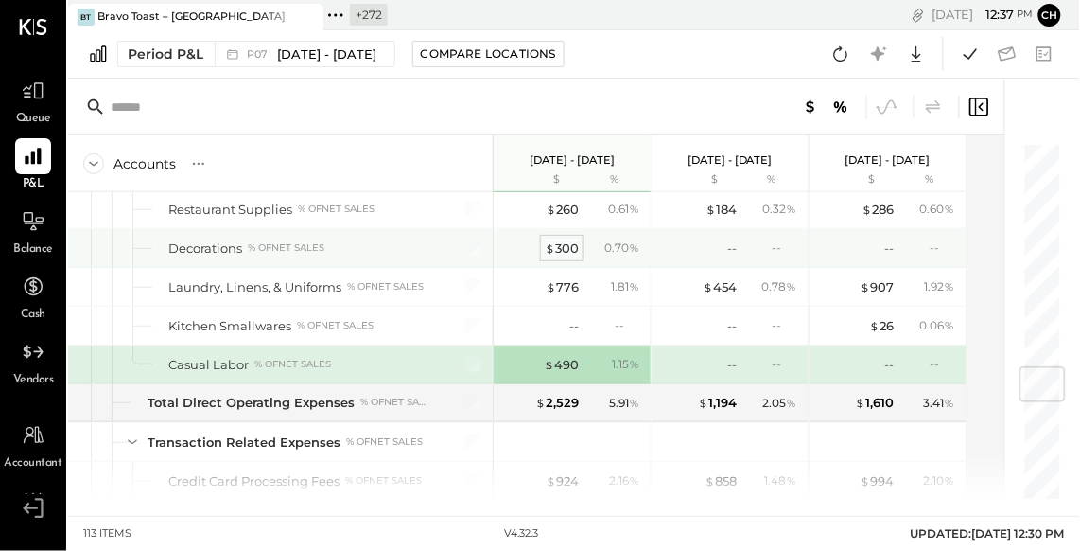
click at [570, 239] on div "$ 300" at bounding box center [562, 248] width 34 height 18
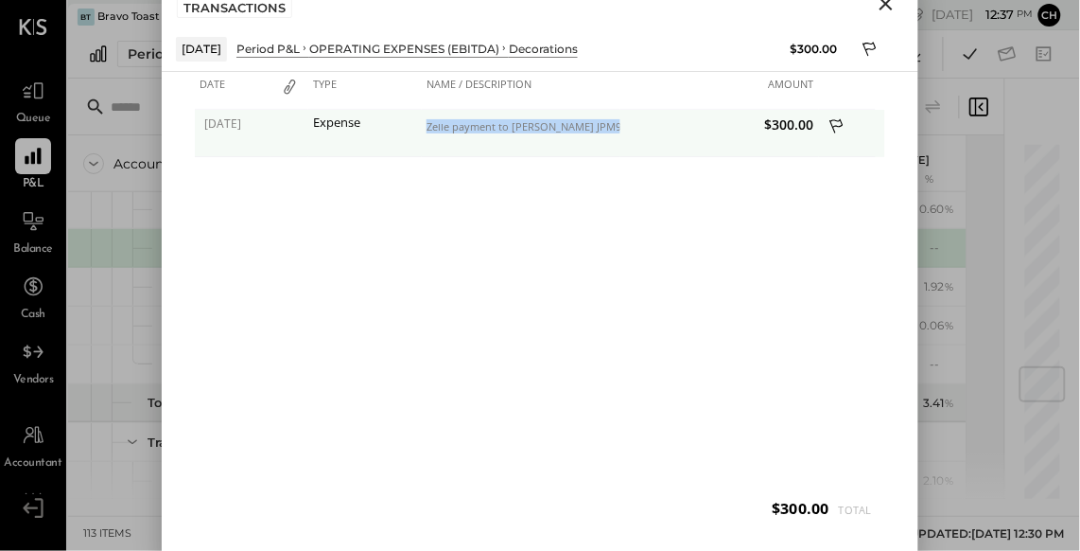
drag, startPoint x: 626, startPoint y: 127, endPoint x: 410, endPoint y: 125, distance: 216.6
click at [410, 110] on div "07/25/2025 Expense Zelle payment to Diego Rodriguez JPM99bgz7uxj $300.00" at bounding box center [540, 110] width 691 height 0
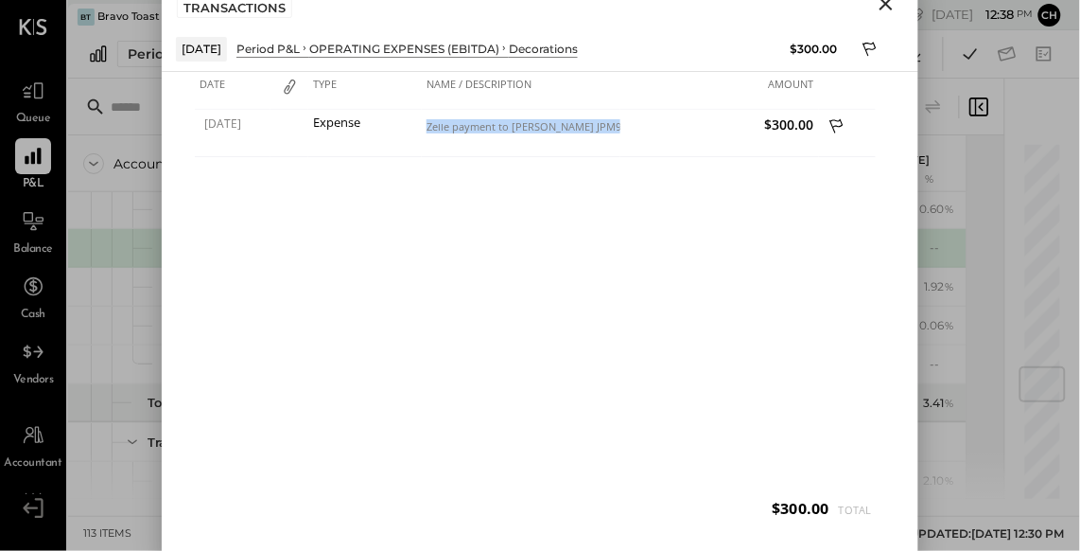
click at [891, 7] on icon "Close" at bounding box center [886, 3] width 13 height 13
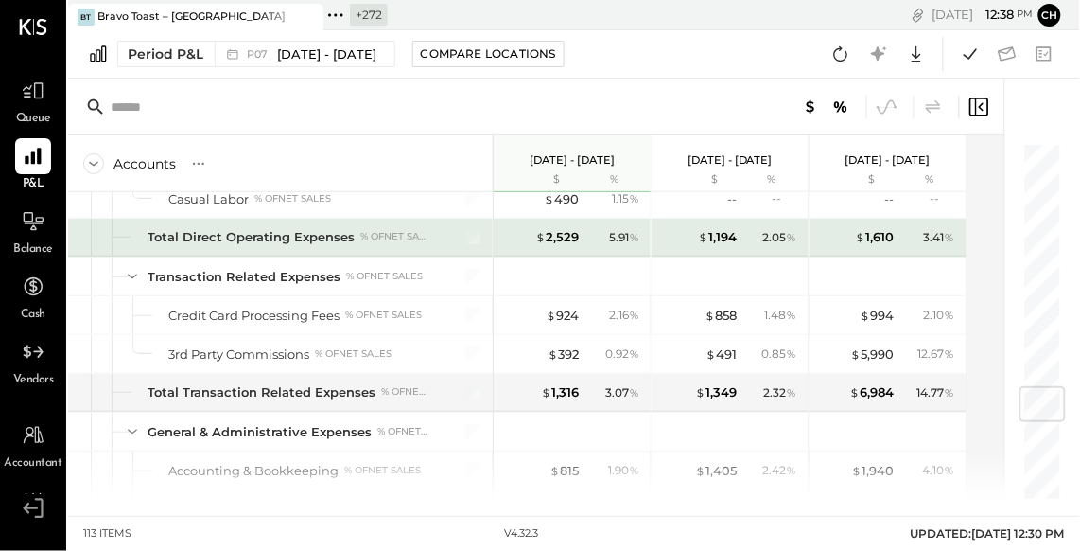
scroll to position [2068, 0]
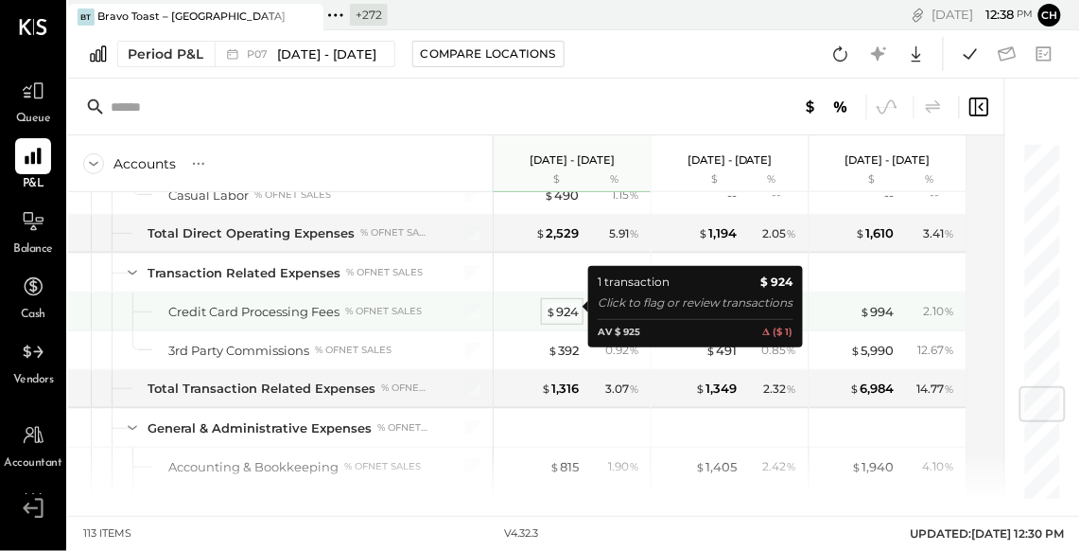
click at [563, 306] on div "$ 924" at bounding box center [562, 312] width 33 height 18
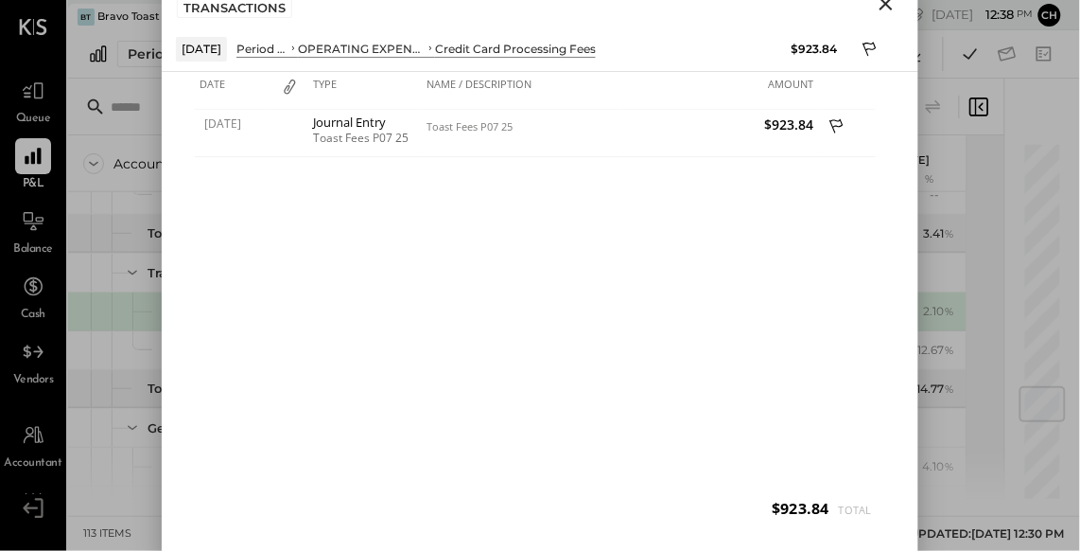
click at [889, 6] on icon "Close" at bounding box center [886, 3] width 13 height 13
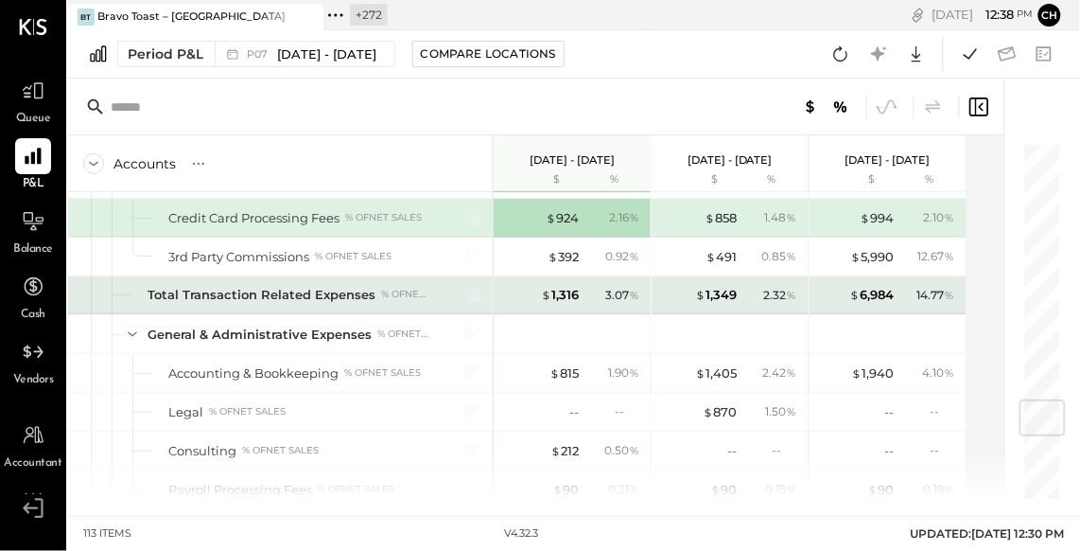
scroll to position [2185, 0]
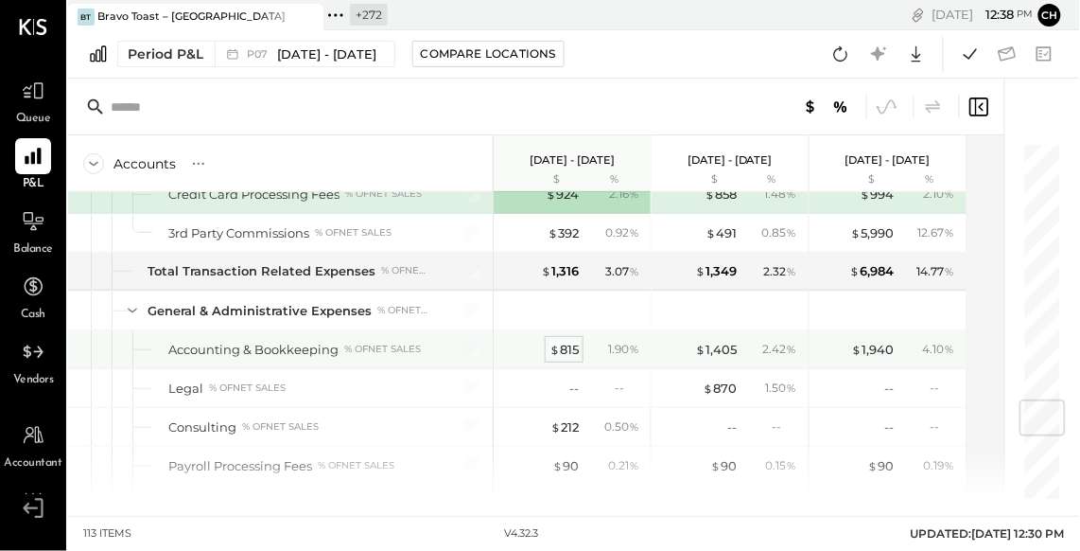
click at [559, 343] on div "$ 815" at bounding box center [564, 350] width 29 height 18
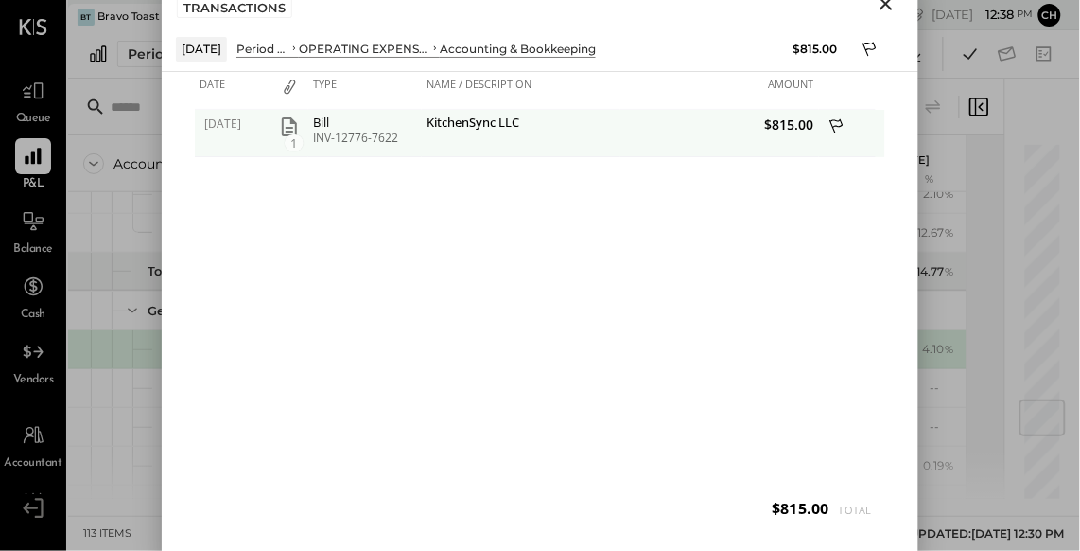
click at [289, 125] on icon "button" at bounding box center [289, 126] width 23 height 23
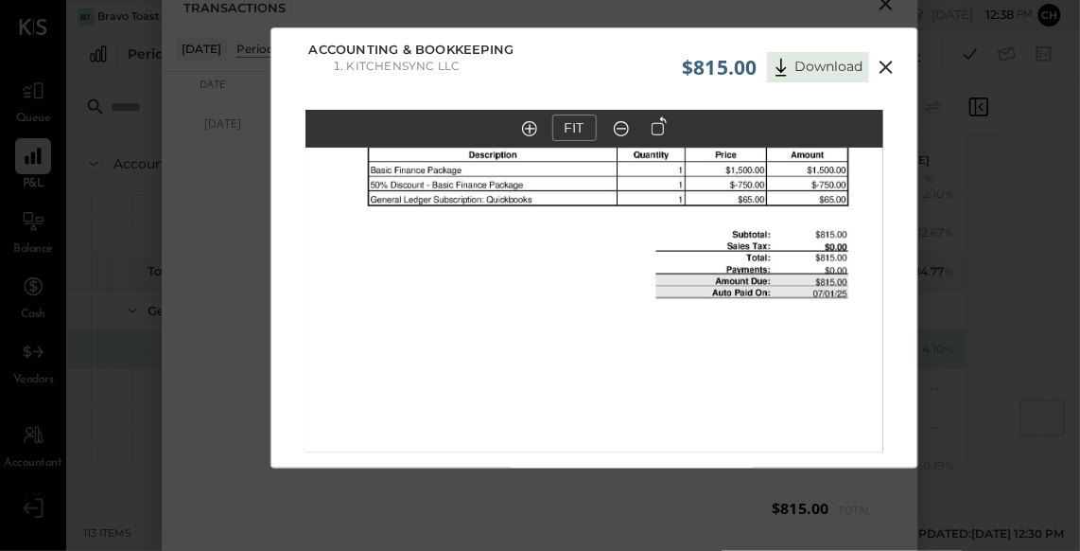
click at [891, 64] on icon at bounding box center [886, 67] width 23 height 23
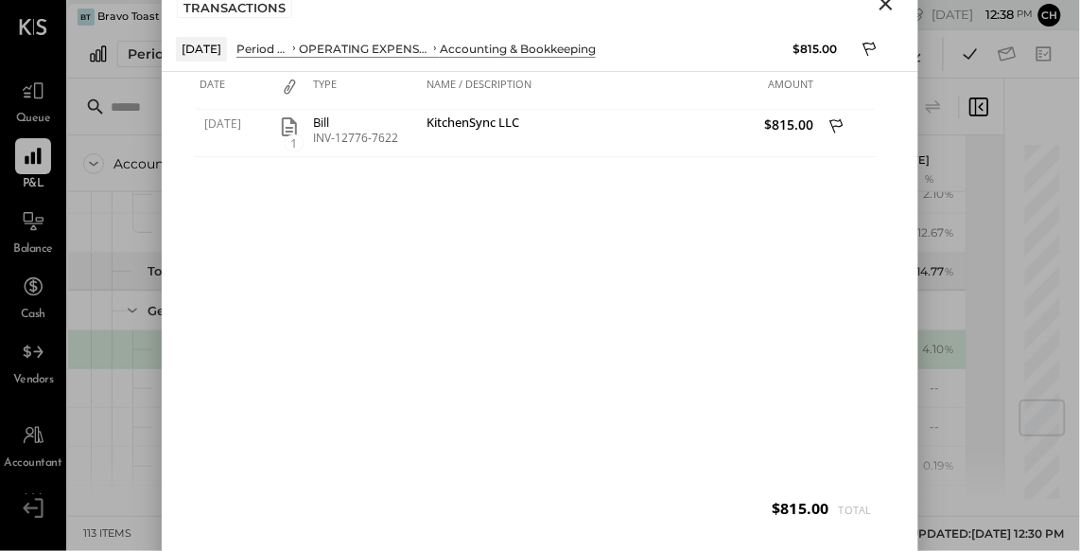
click at [880, 7] on icon "Close" at bounding box center [886, 3] width 23 height 23
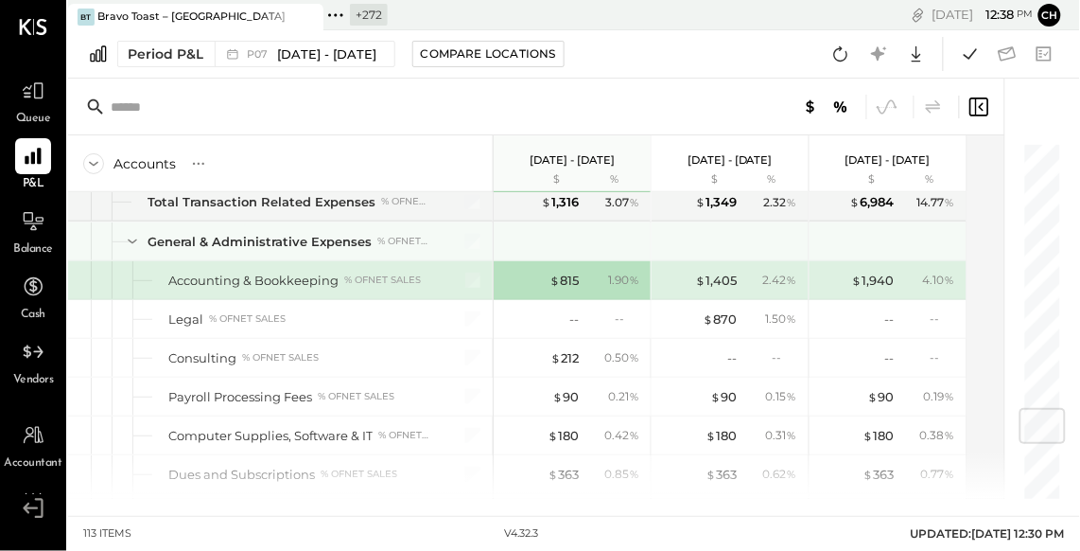
scroll to position [2266, 0]
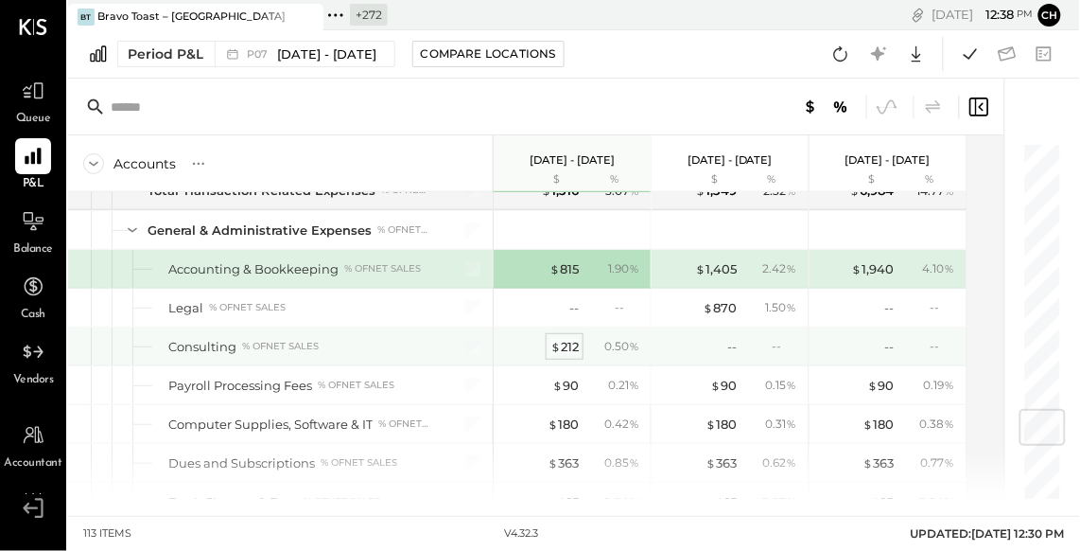
click at [567, 342] on div "$ 212" at bounding box center [565, 347] width 28 height 18
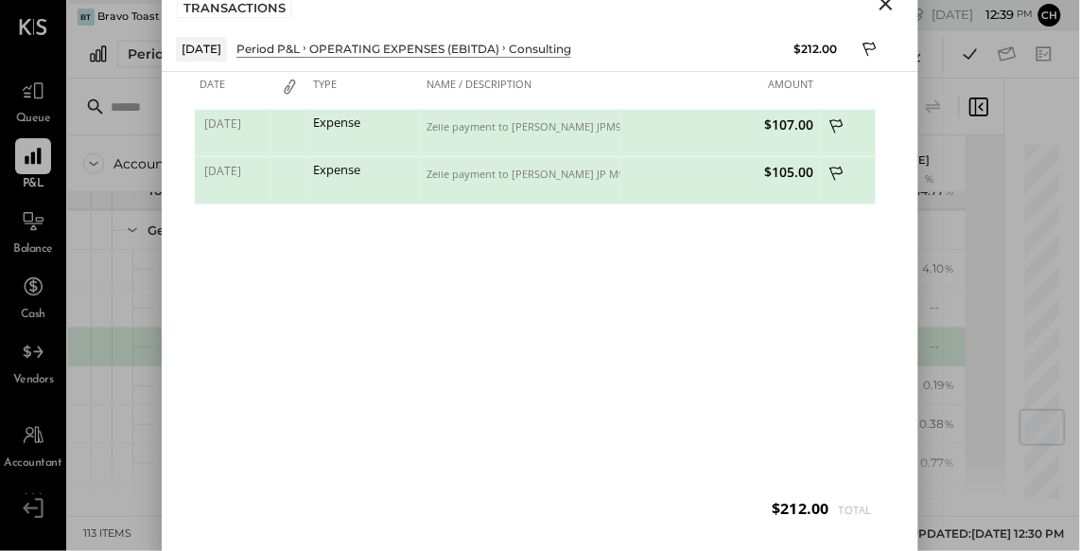
click at [883, 8] on icon "Close" at bounding box center [886, 3] width 13 height 13
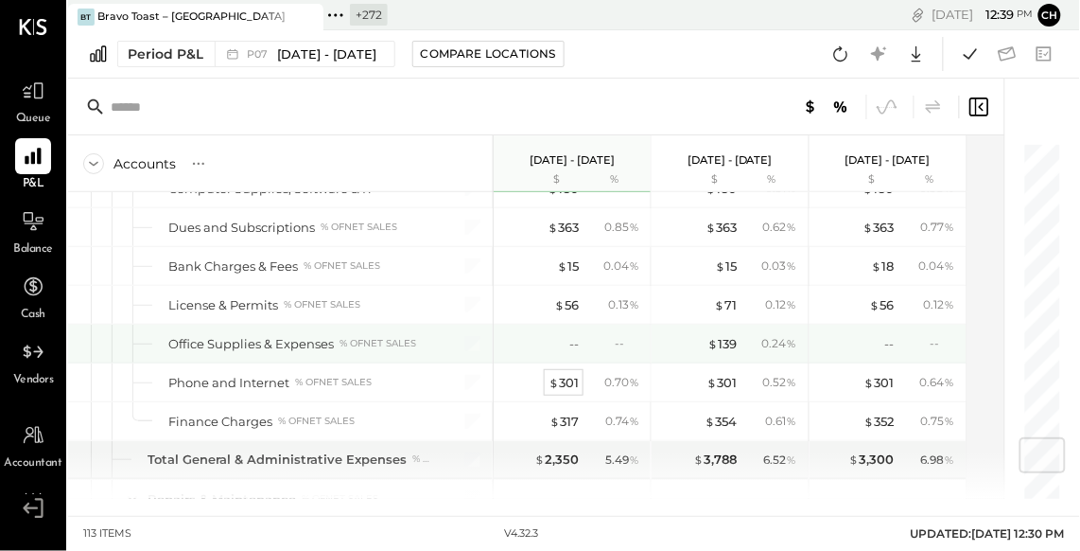
scroll to position [2509, 0]
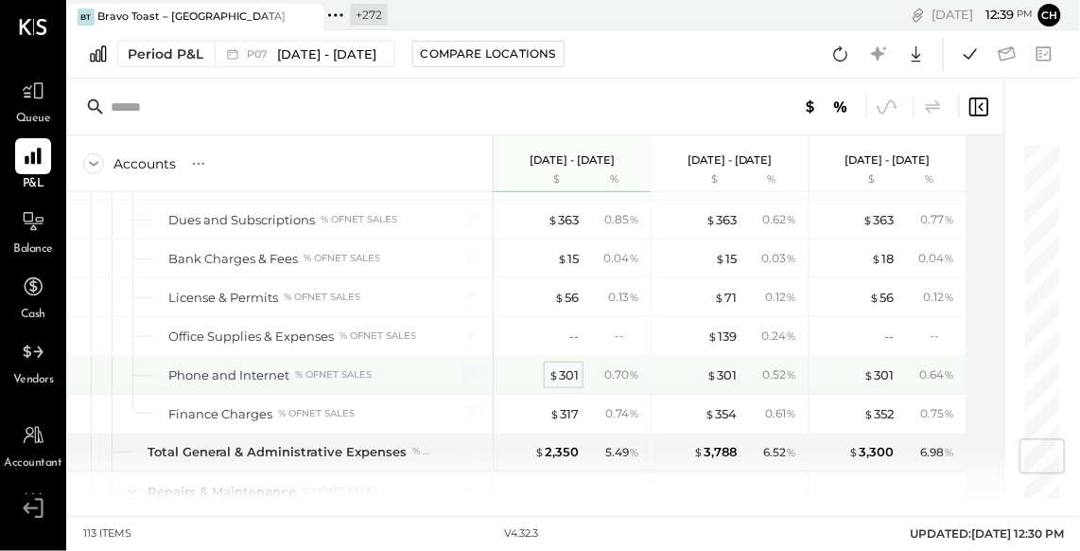
click at [569, 366] on div "$ 301" at bounding box center [564, 375] width 30 height 18
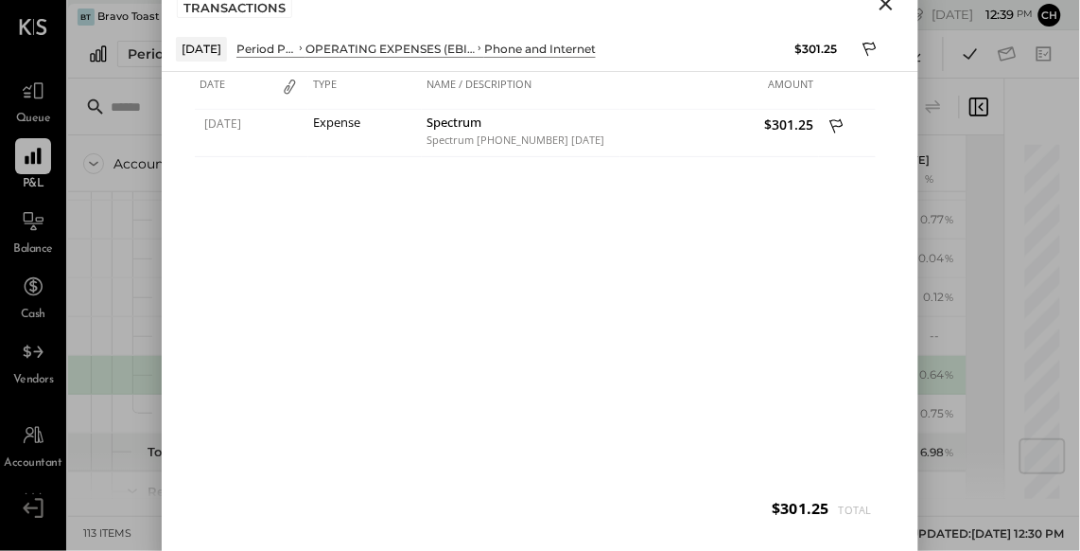
click at [887, 3] on icon "Close" at bounding box center [886, 3] width 13 height 13
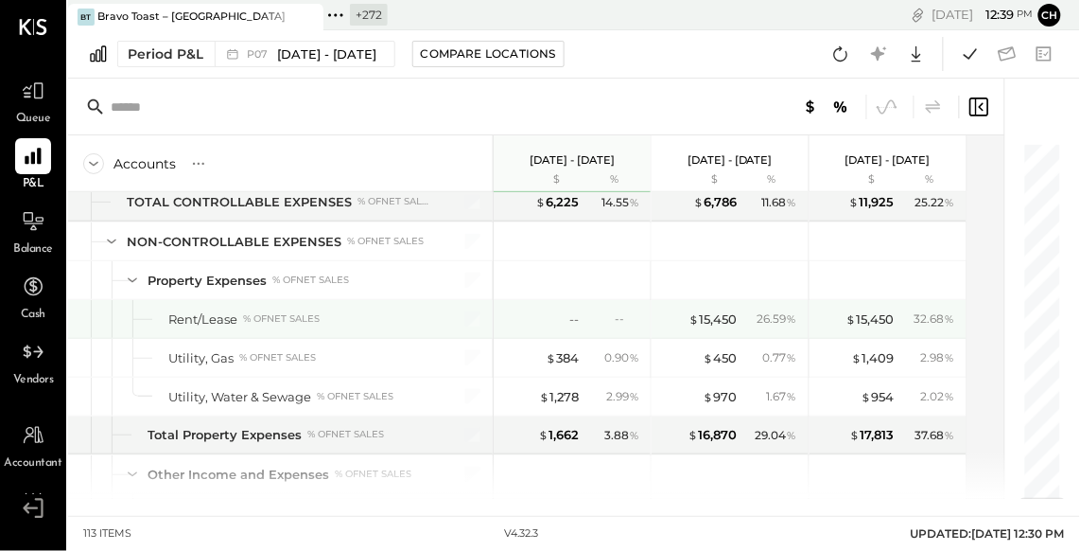
scroll to position [3016, 0]
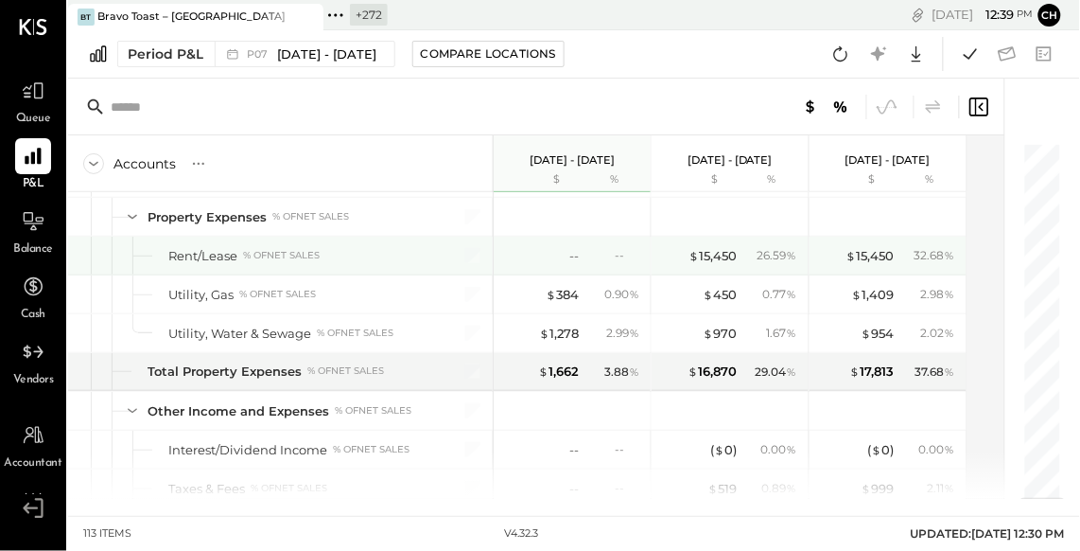
click at [562, 247] on div "--" at bounding box center [541, 256] width 76 height 18
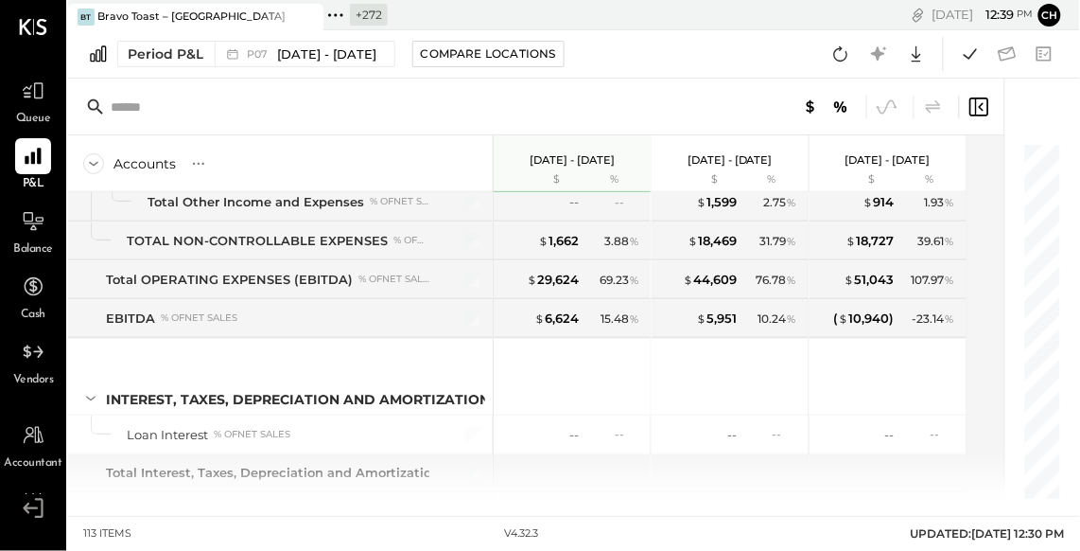
scroll to position [3450, 0]
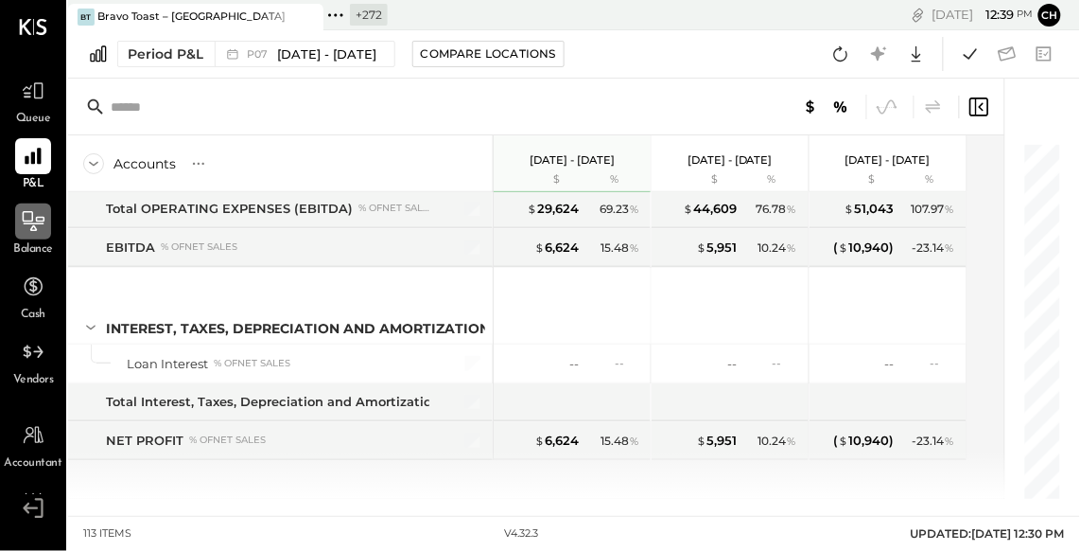
click at [30, 218] on icon at bounding box center [33, 221] width 25 height 25
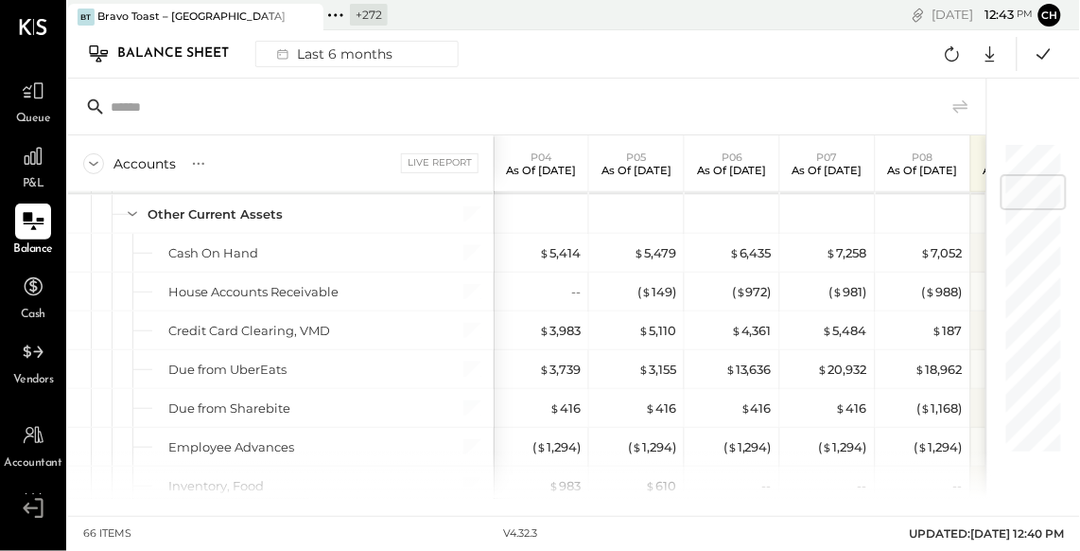
scroll to position [272, 0]
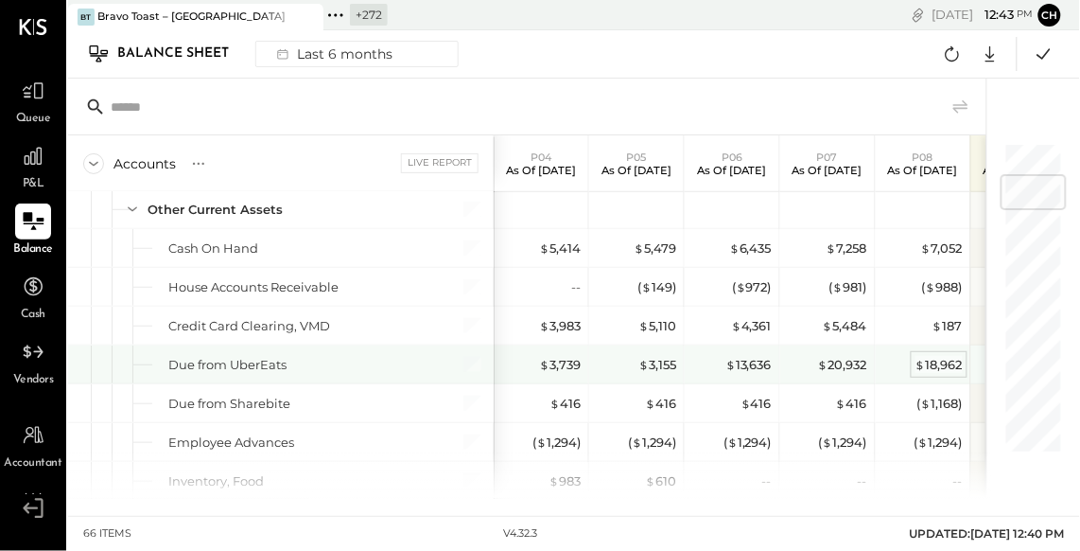
click at [941, 361] on div "$ 18,962" at bounding box center [939, 365] width 47 height 18
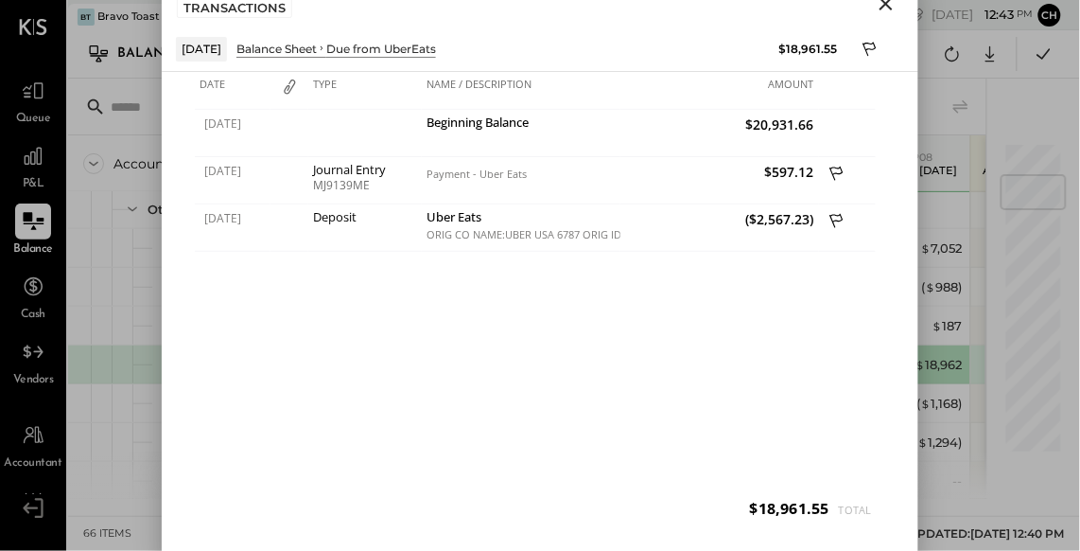
click at [892, 10] on icon "Close" at bounding box center [886, 3] width 23 height 23
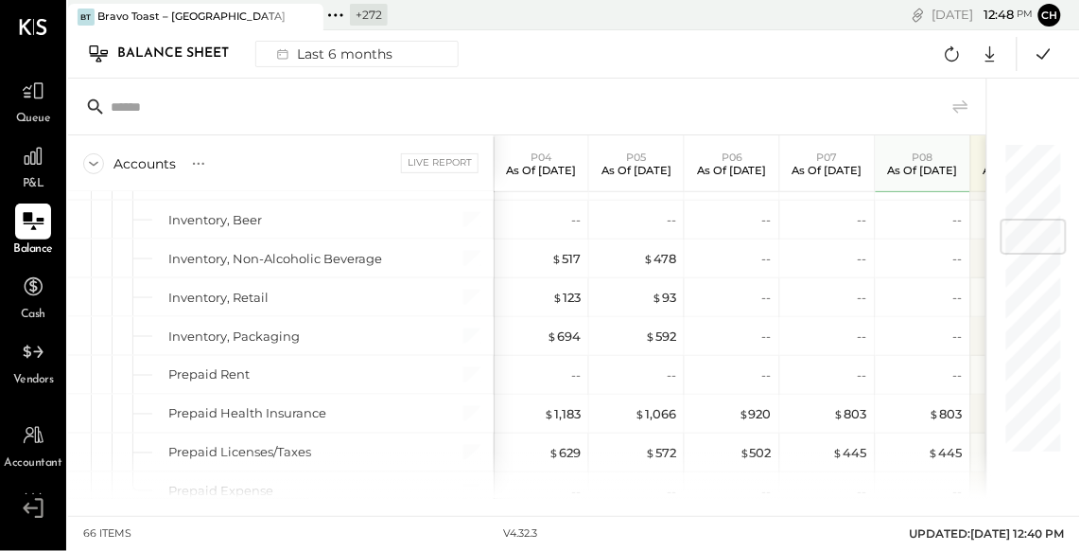
scroll to position [643, 0]
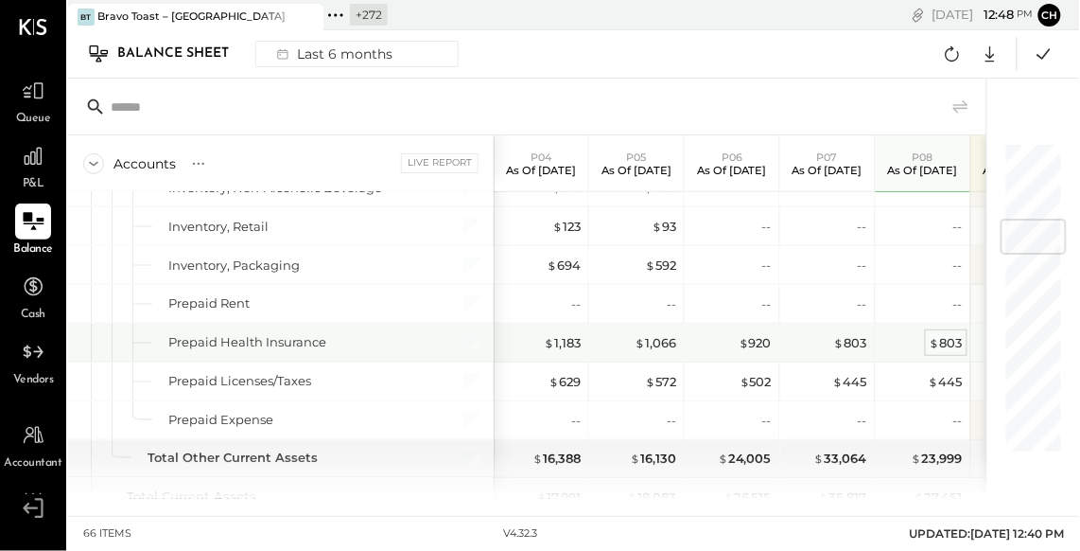
click at [949, 334] on div "$ 803" at bounding box center [946, 343] width 33 height 18
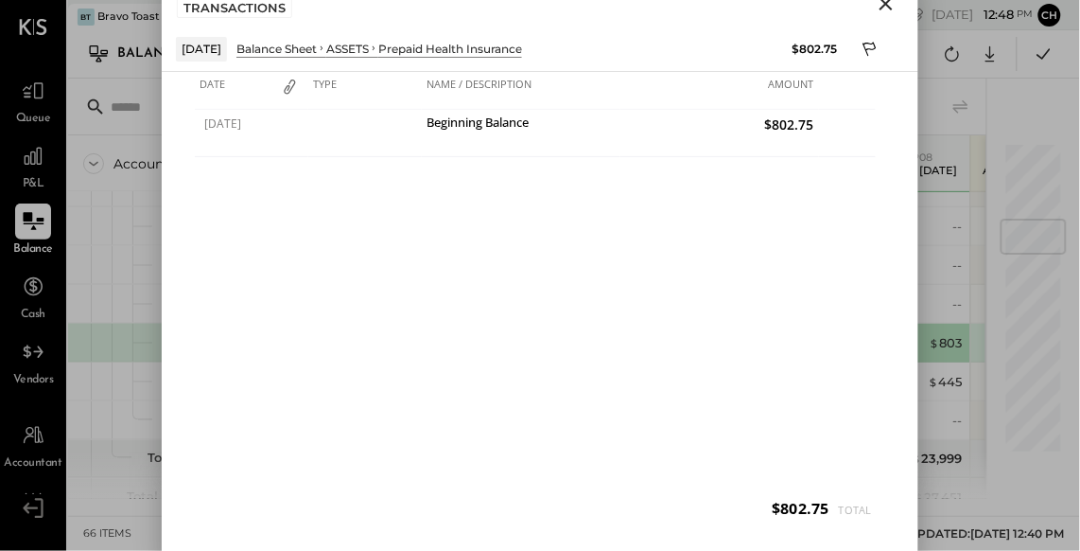
click at [882, 5] on icon "Close" at bounding box center [886, 3] width 23 height 23
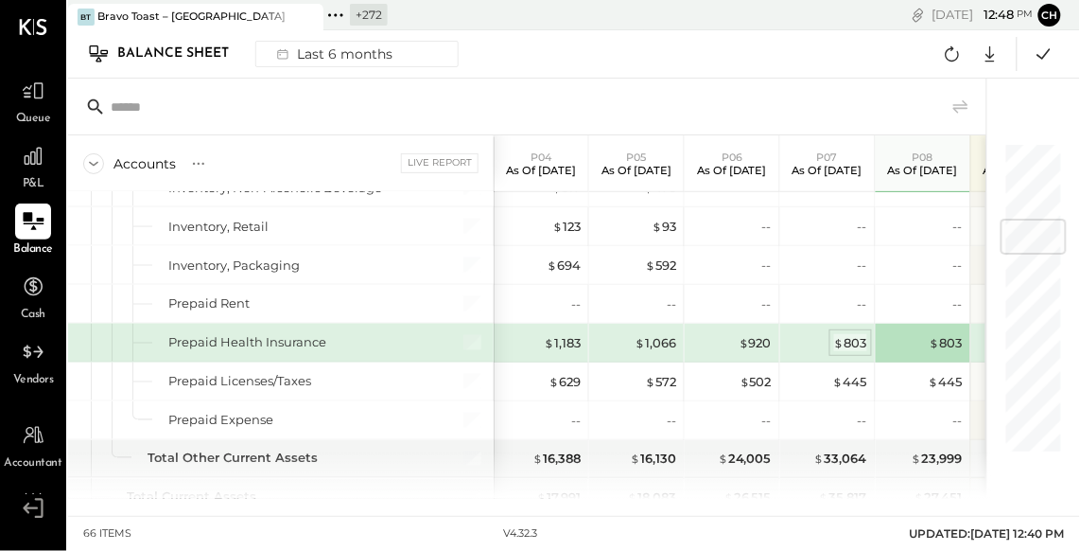
click at [854, 337] on div "$ 803" at bounding box center [850, 343] width 33 height 18
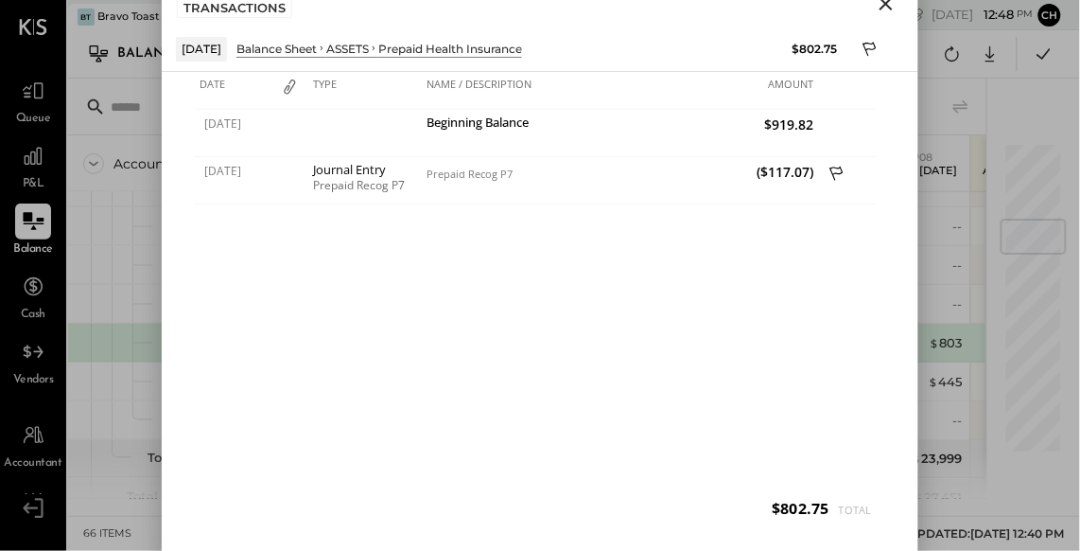
click at [885, 8] on icon "Close" at bounding box center [886, 3] width 23 height 23
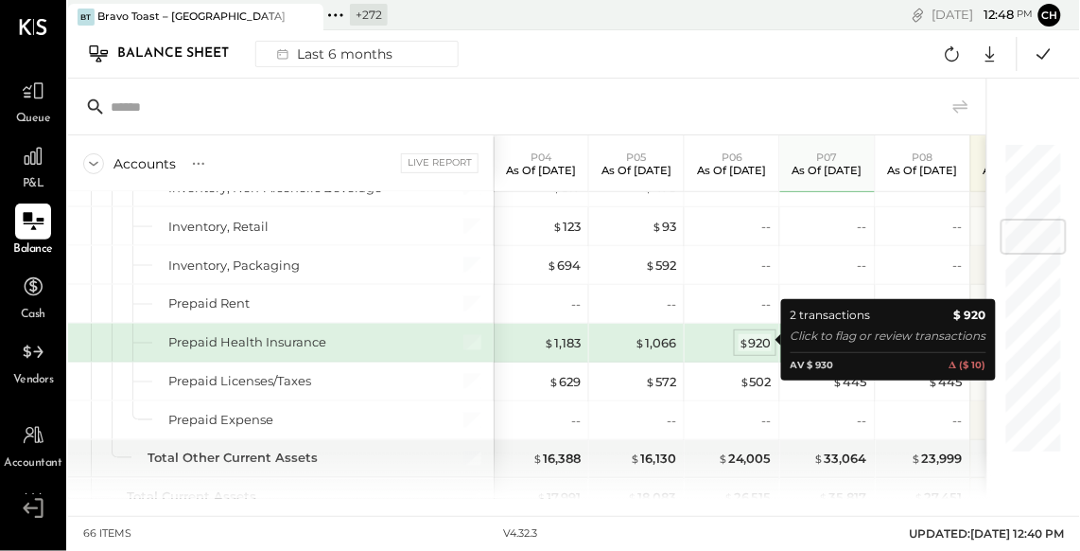
click at [753, 342] on div "$ 920" at bounding box center [755, 343] width 33 height 18
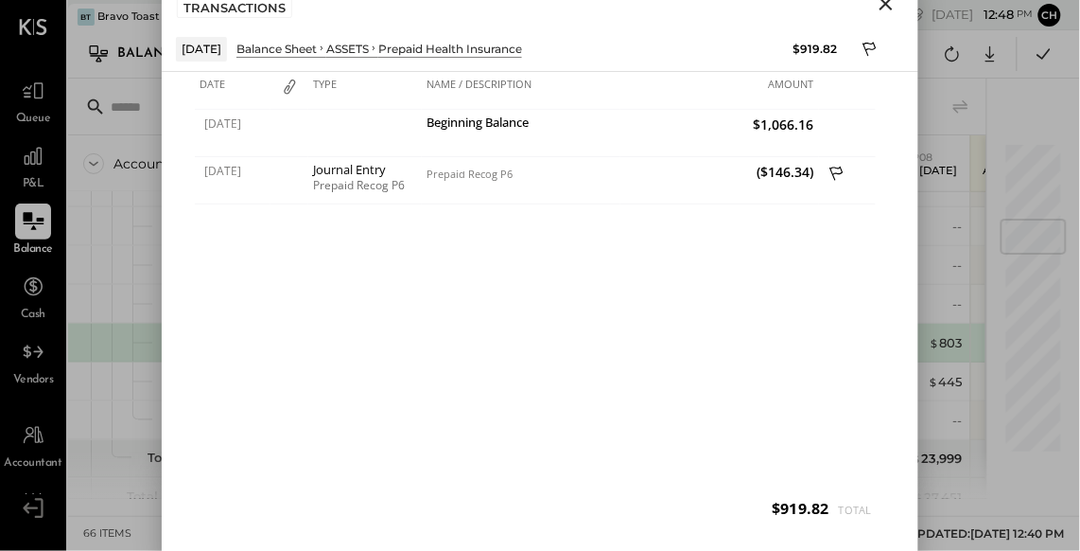
click at [884, 8] on icon "Close" at bounding box center [886, 3] width 23 height 23
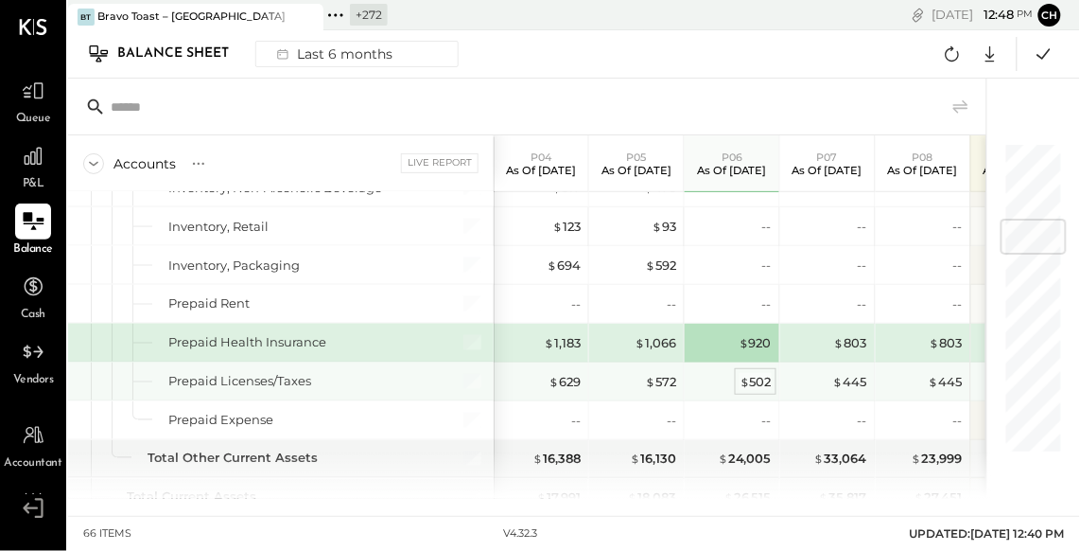
click at [759, 377] on div "$ 502" at bounding box center [756, 382] width 32 height 18
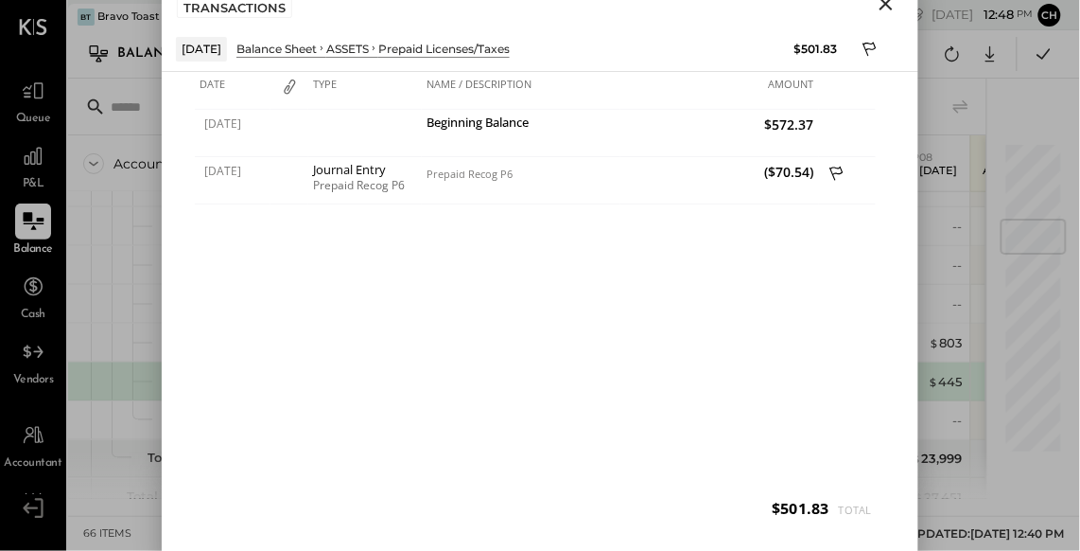
click at [886, 7] on icon "Close" at bounding box center [886, 3] width 23 height 23
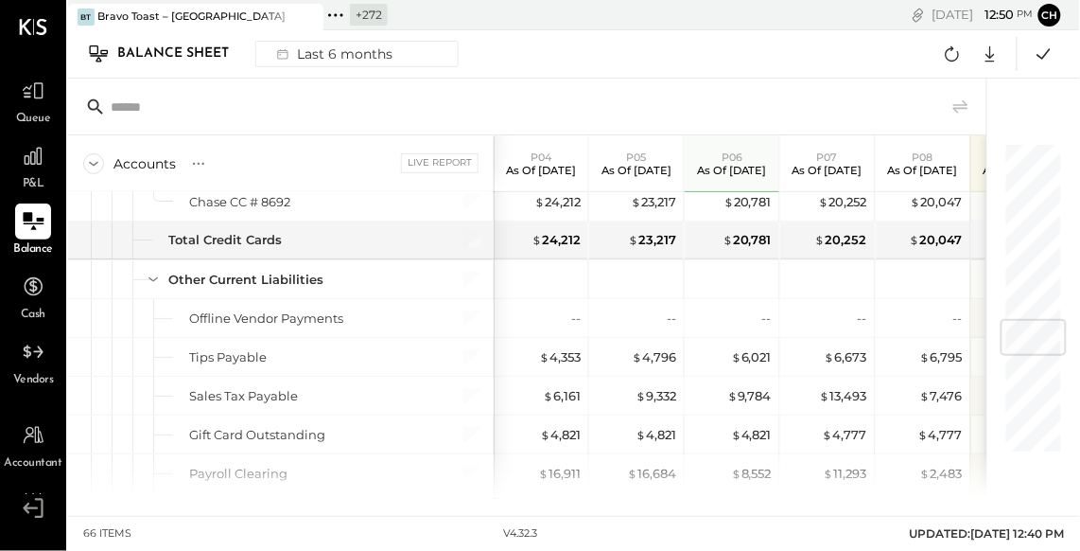
scroll to position [1485, 0]
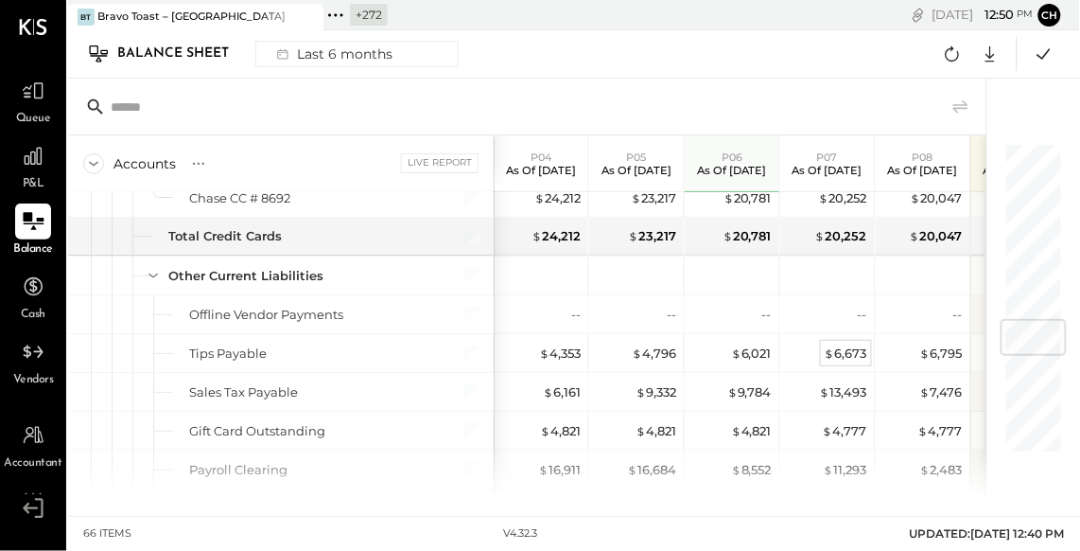
click at [839, 348] on div "$ 6,673" at bounding box center [846, 353] width 43 height 18
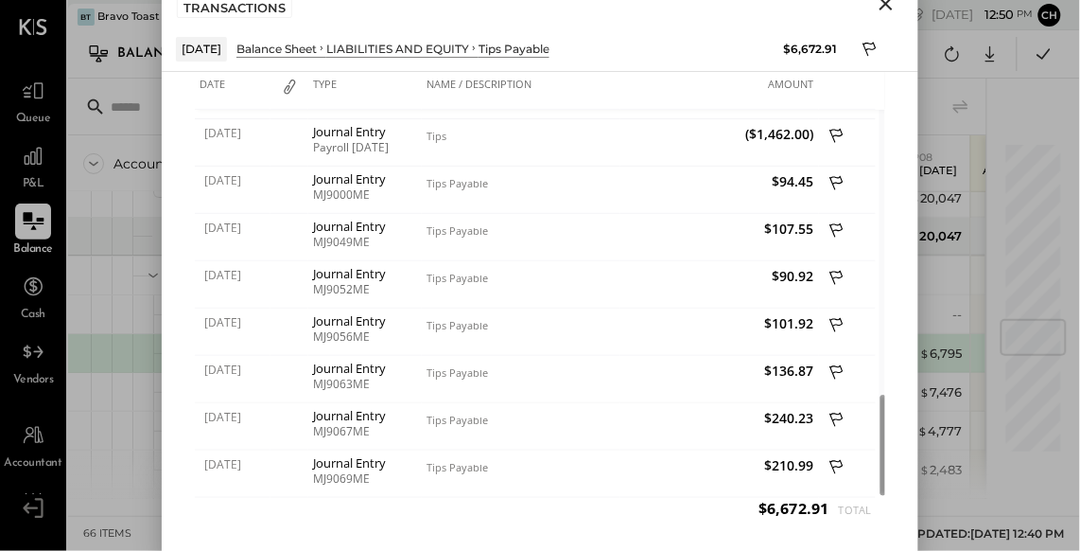
click at [890, 9] on icon "Close" at bounding box center [886, 3] width 13 height 13
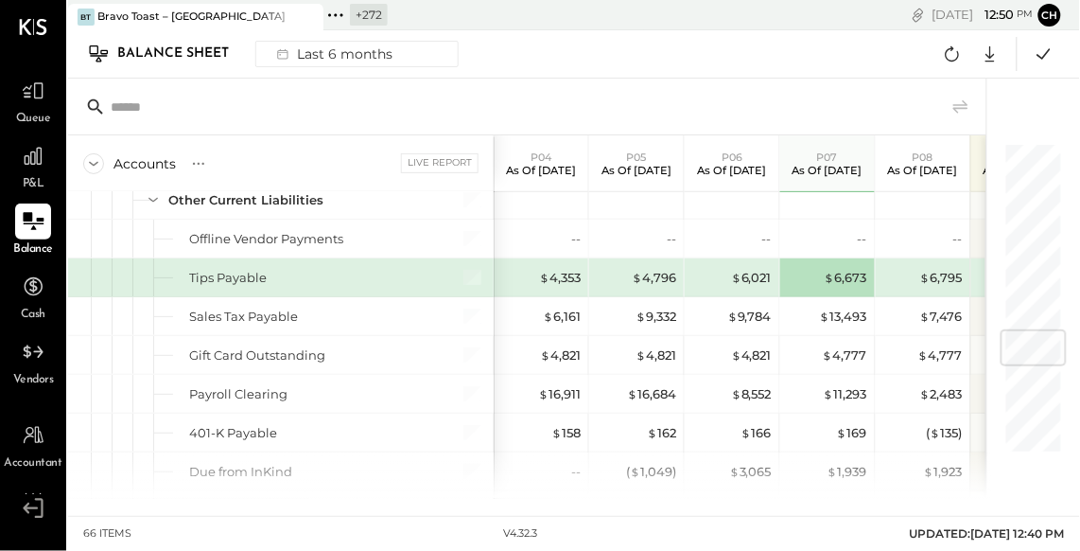
scroll to position [1570, 0]
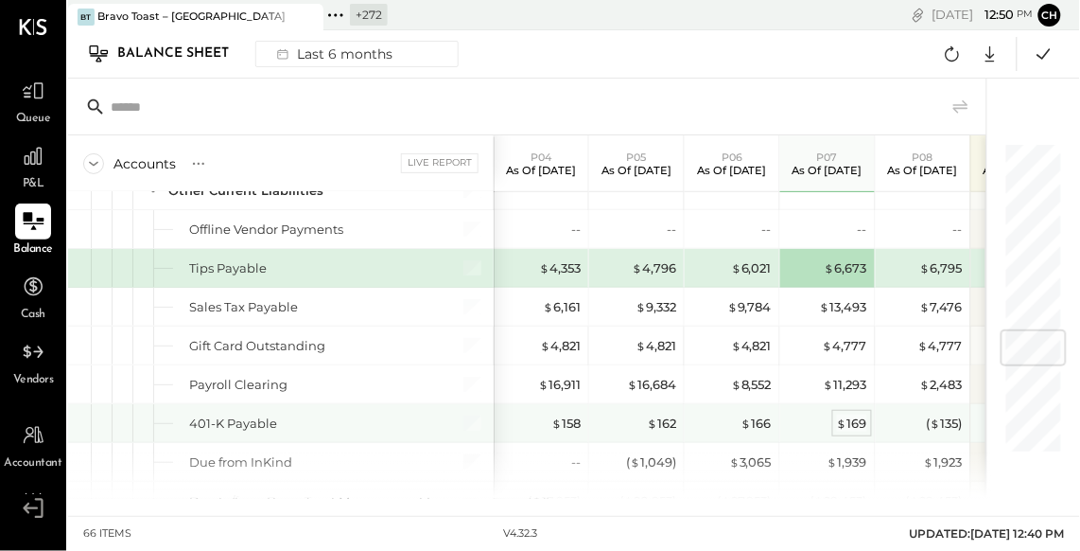
click at [856, 417] on div "$ 169" at bounding box center [852, 423] width 30 height 18
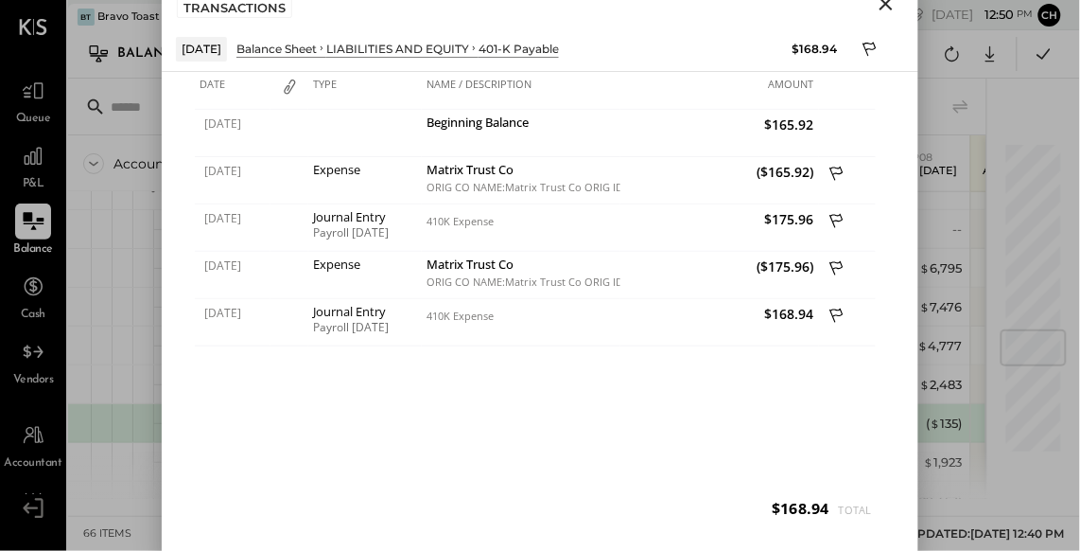
click at [888, 9] on icon "Close" at bounding box center [886, 3] width 23 height 23
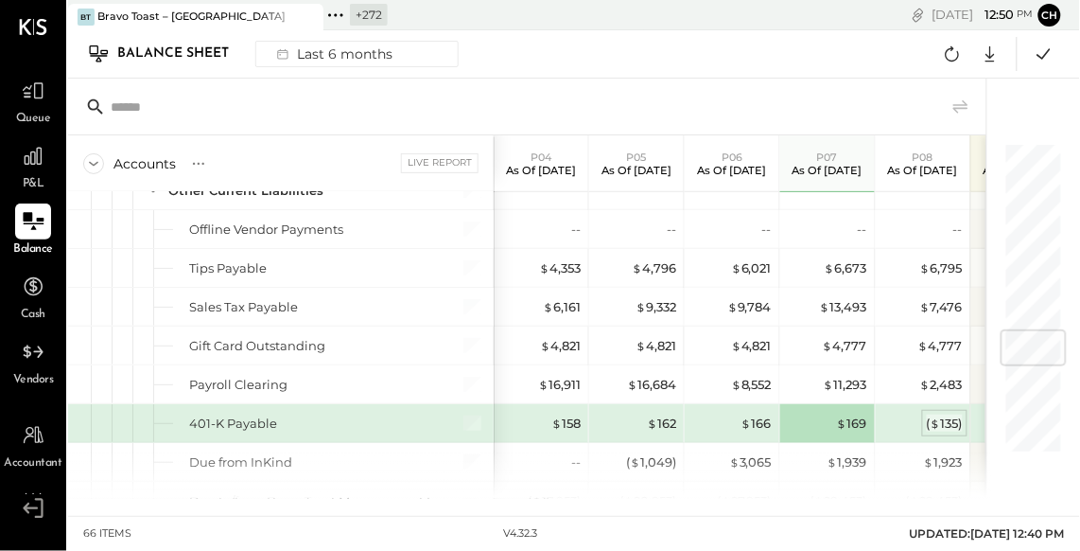
click at [946, 414] on div "( $ 135 )" at bounding box center [945, 423] width 36 height 18
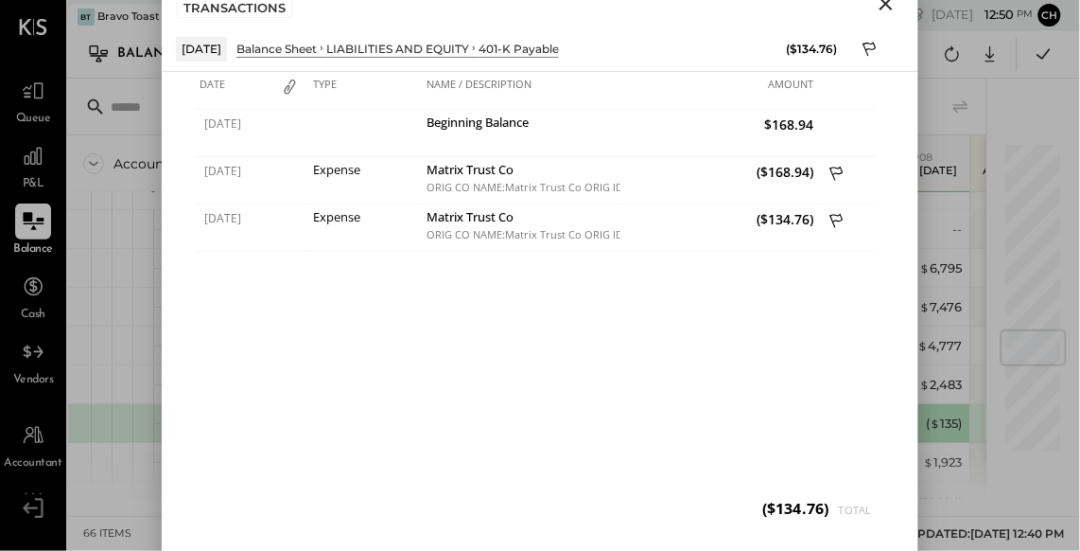
click at [892, 5] on icon "Close" at bounding box center [886, 3] width 23 height 23
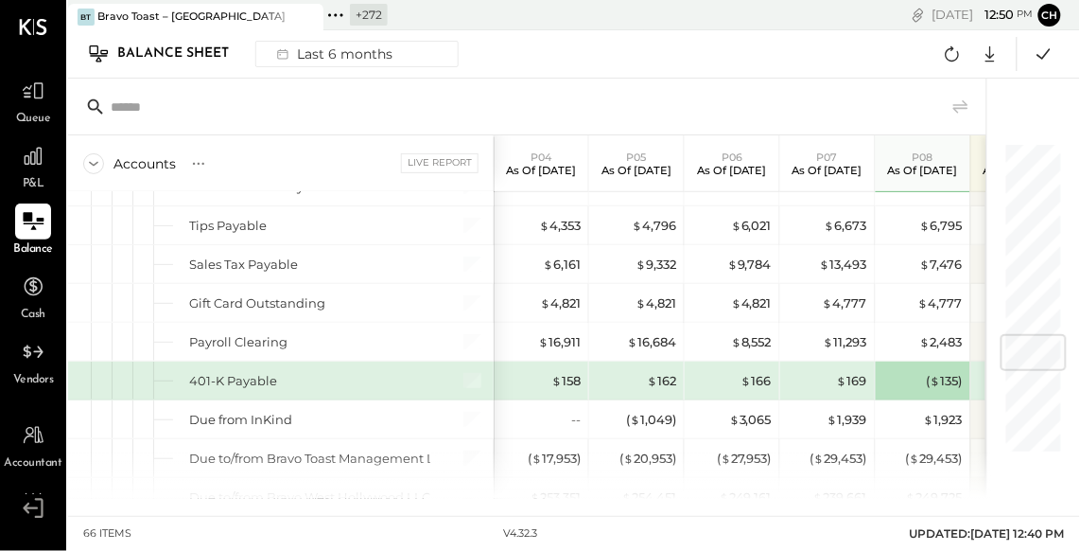
scroll to position [1646, 0]
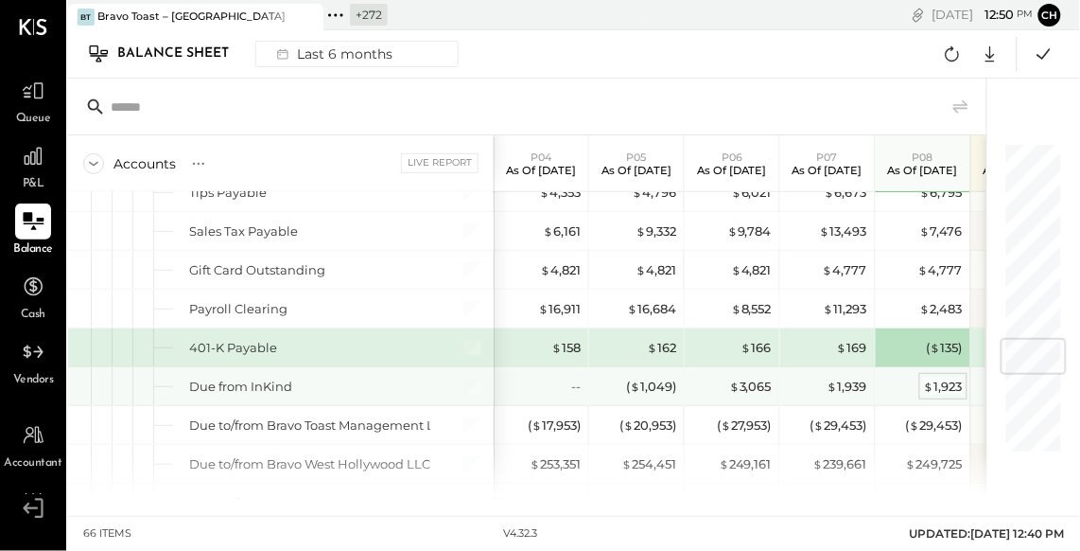
click at [936, 379] on div "$ 1,923" at bounding box center [943, 386] width 39 height 18
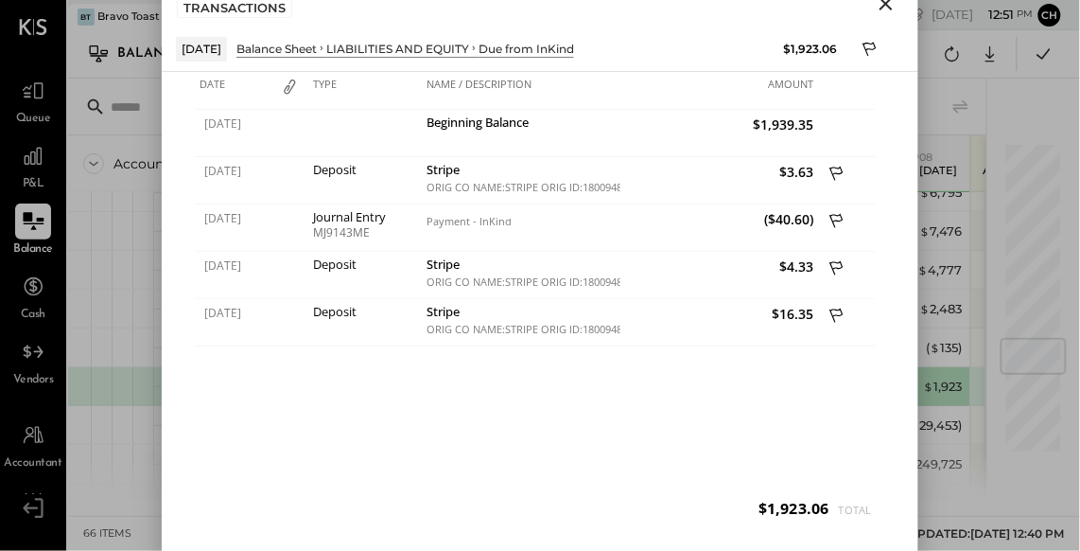
click at [884, 8] on icon "Close" at bounding box center [886, 3] width 13 height 13
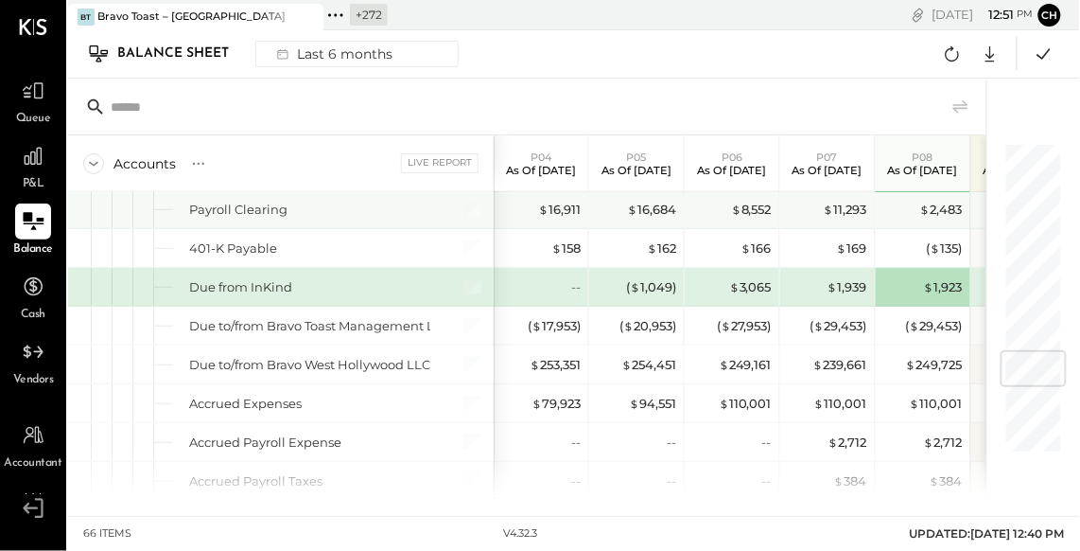
scroll to position [1750, 0]
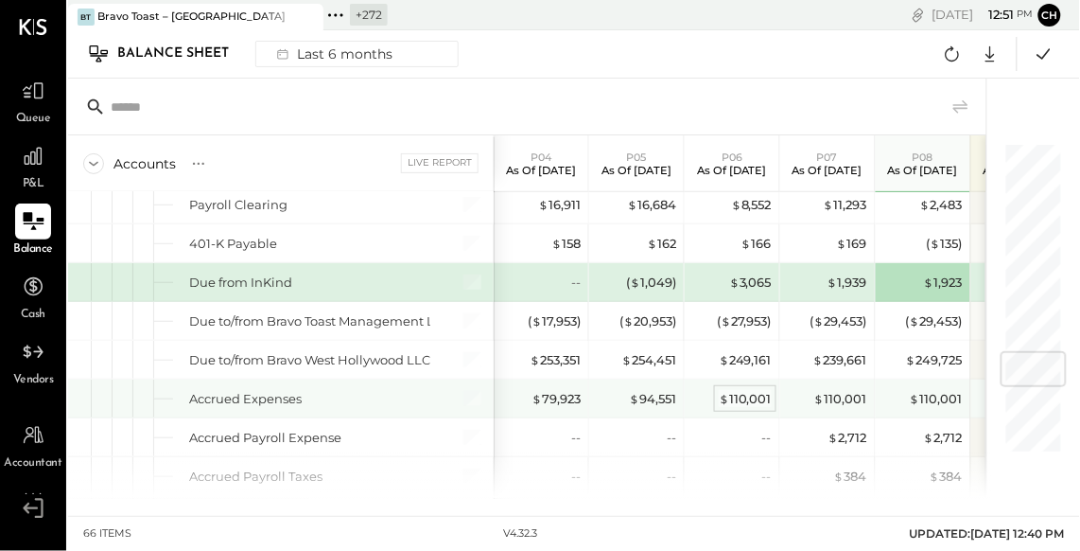
click at [733, 393] on div "$ 110,001" at bounding box center [745, 399] width 53 height 18
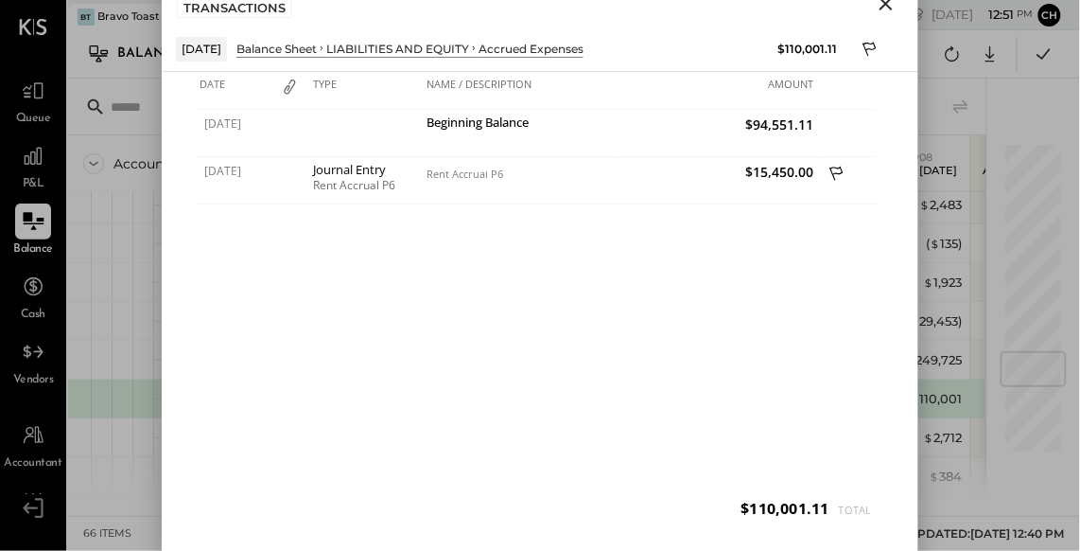
click at [884, 9] on icon "Close" at bounding box center [886, 3] width 23 height 23
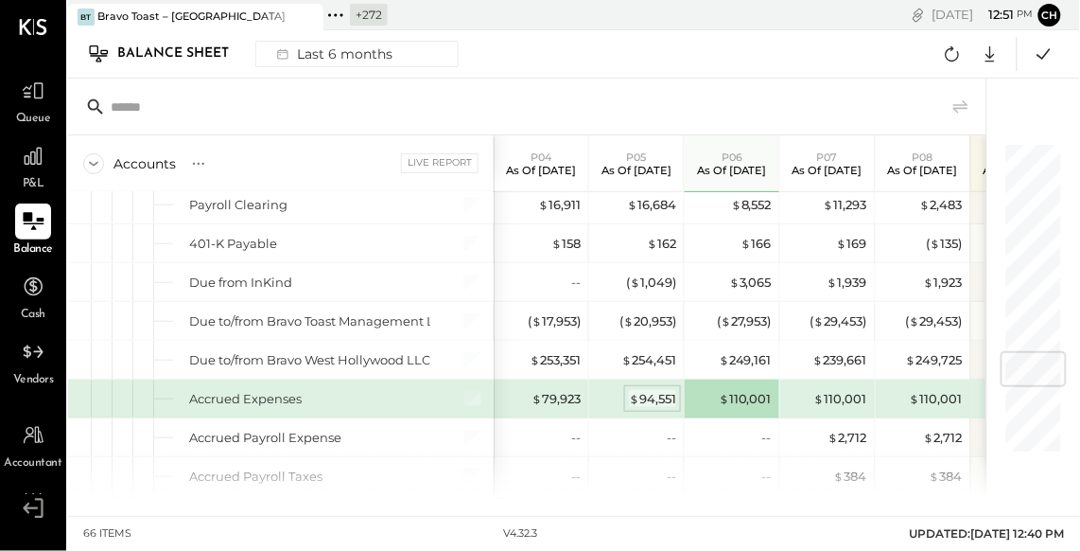
click at [654, 394] on div "$ 94,551" at bounding box center [652, 399] width 47 height 18
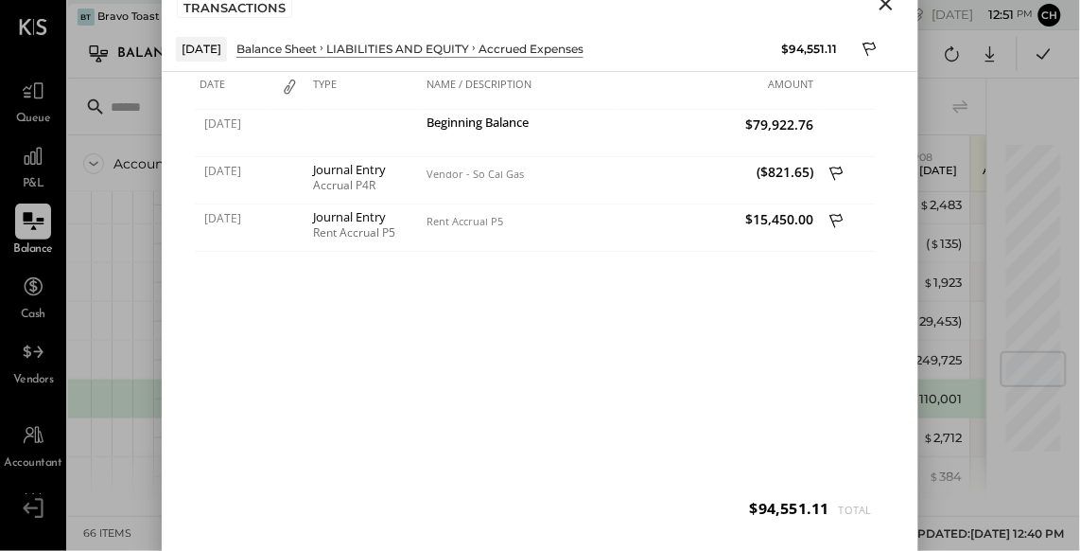
click at [884, 5] on icon "Close" at bounding box center [886, 3] width 13 height 13
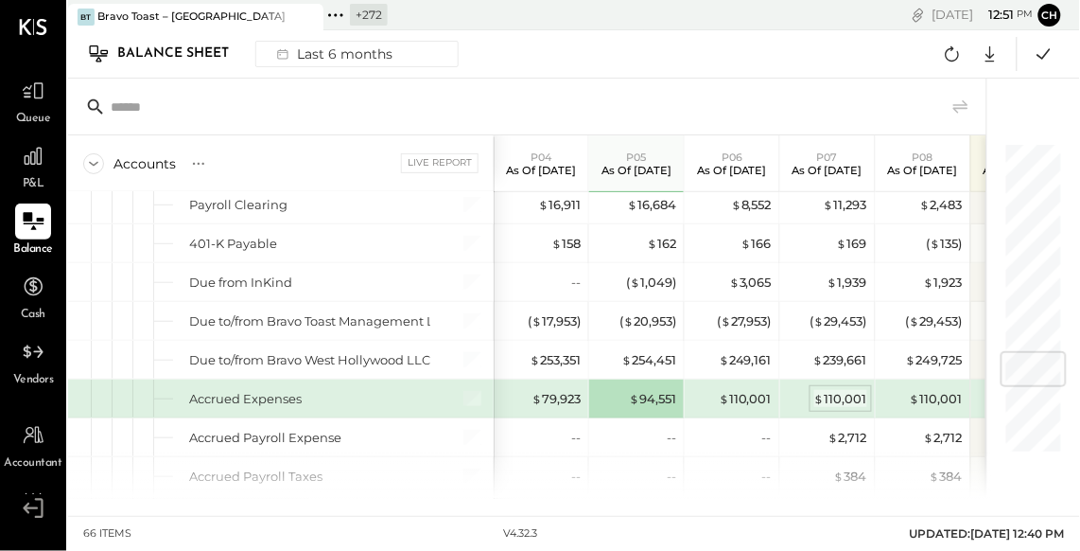
click at [843, 390] on div "$ 110,001" at bounding box center [840, 399] width 53 height 18
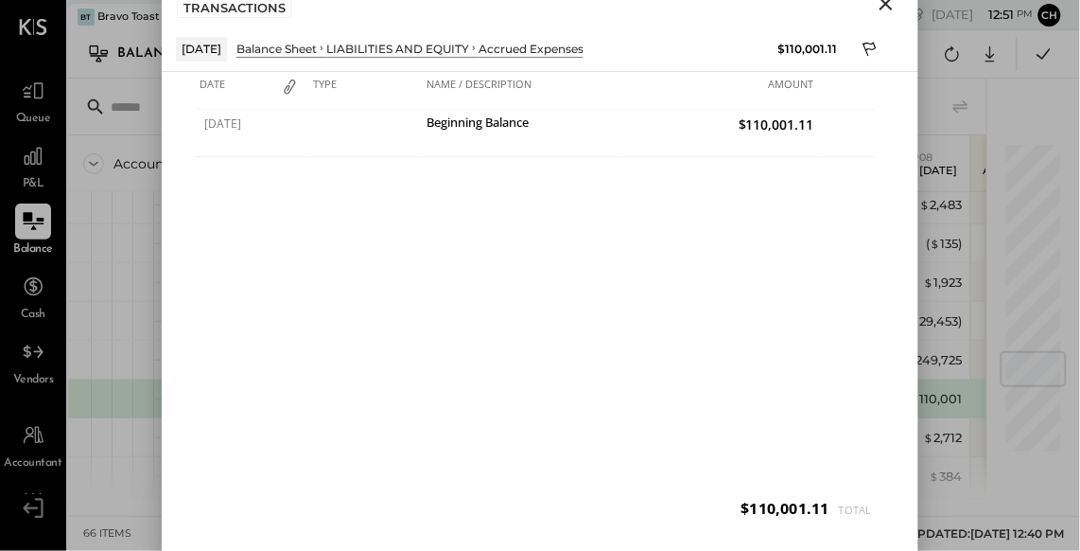
click at [885, 5] on icon "Close" at bounding box center [886, 3] width 13 height 13
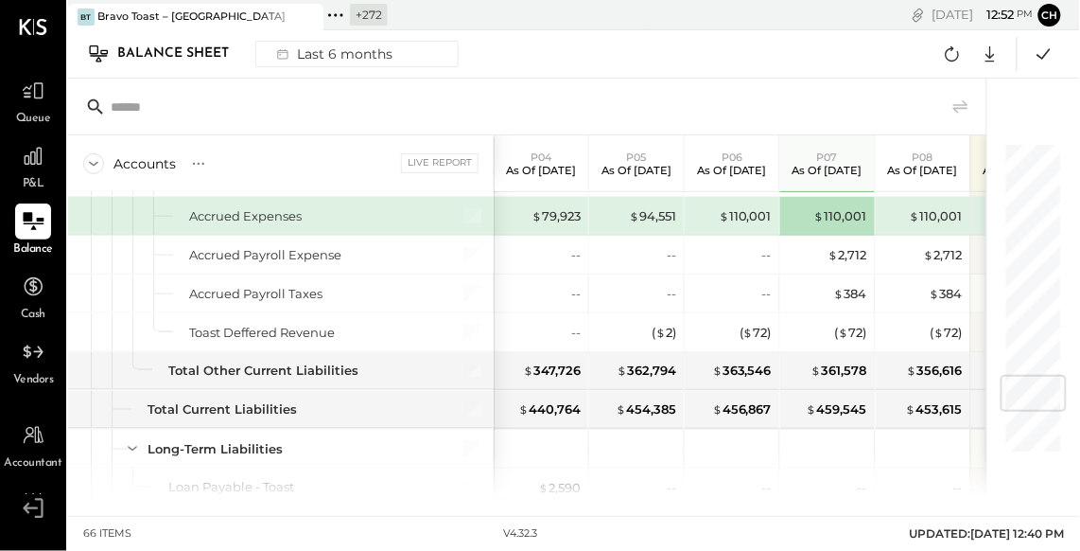
scroll to position [1899, 0]
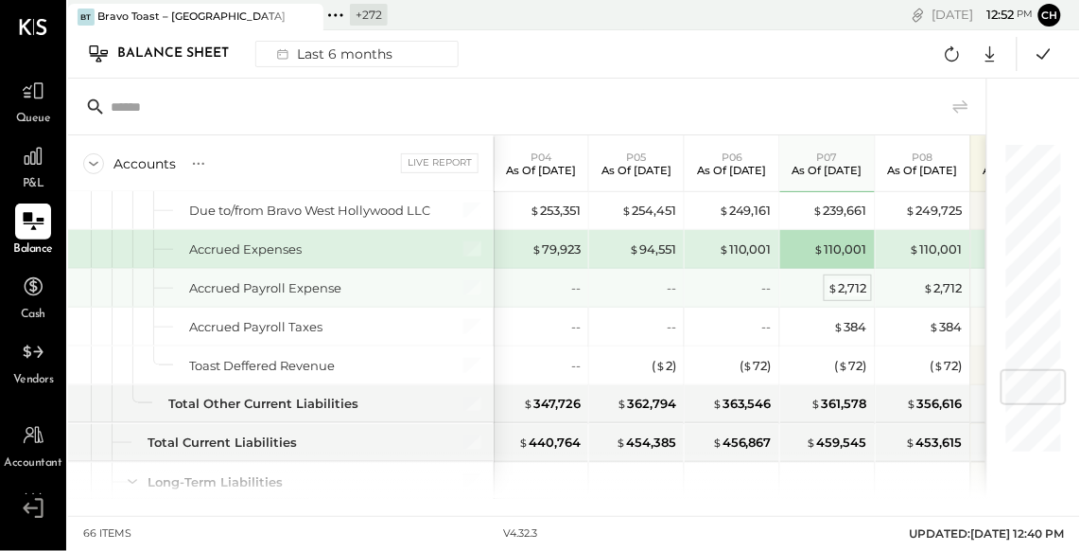
click at [851, 284] on div "$ 2,712" at bounding box center [848, 288] width 39 height 18
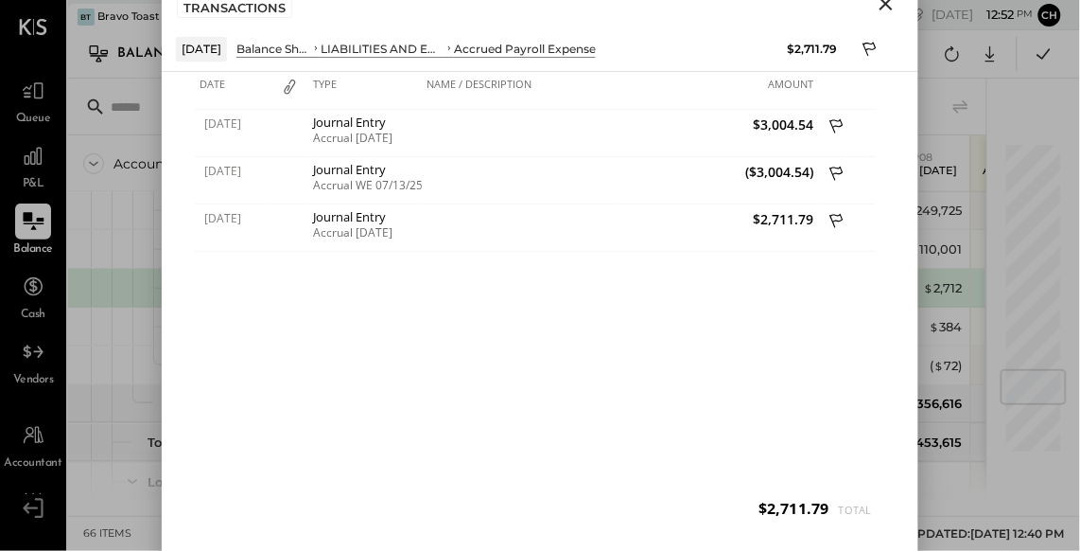
click at [889, 6] on icon "Close" at bounding box center [886, 3] width 13 height 13
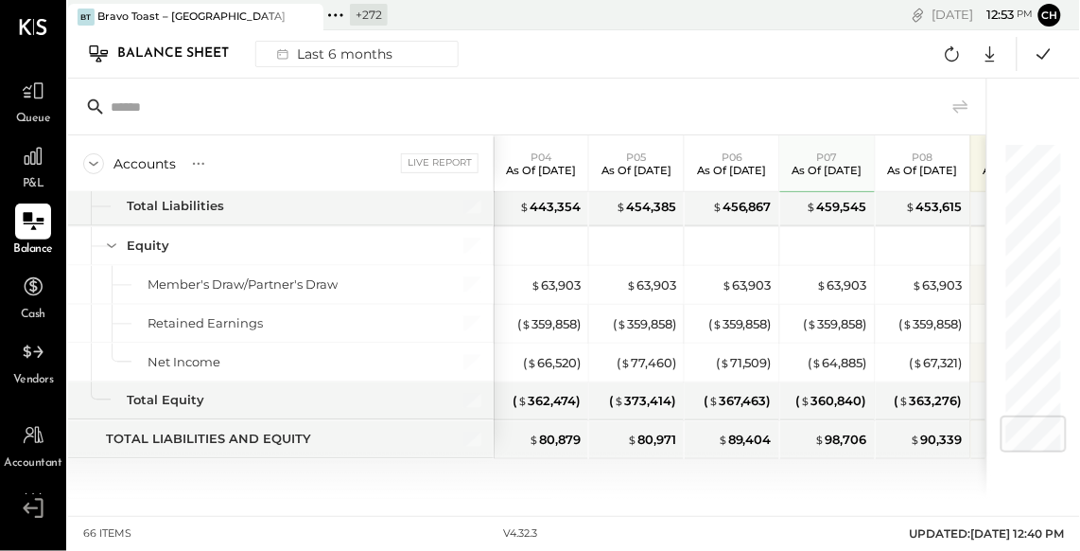
scroll to position [2291, 0]
click at [339, 14] on icon at bounding box center [336, 15] width 25 height 25
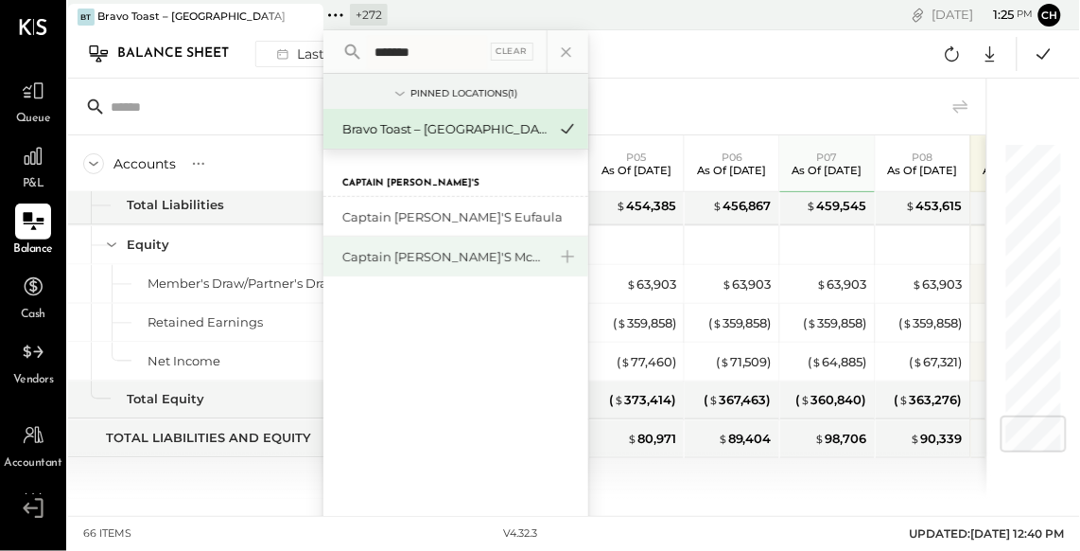
type input "*******"
click at [431, 261] on div "Captain [PERSON_NAME]'s Mcalestar" at bounding box center [444, 257] width 204 height 18
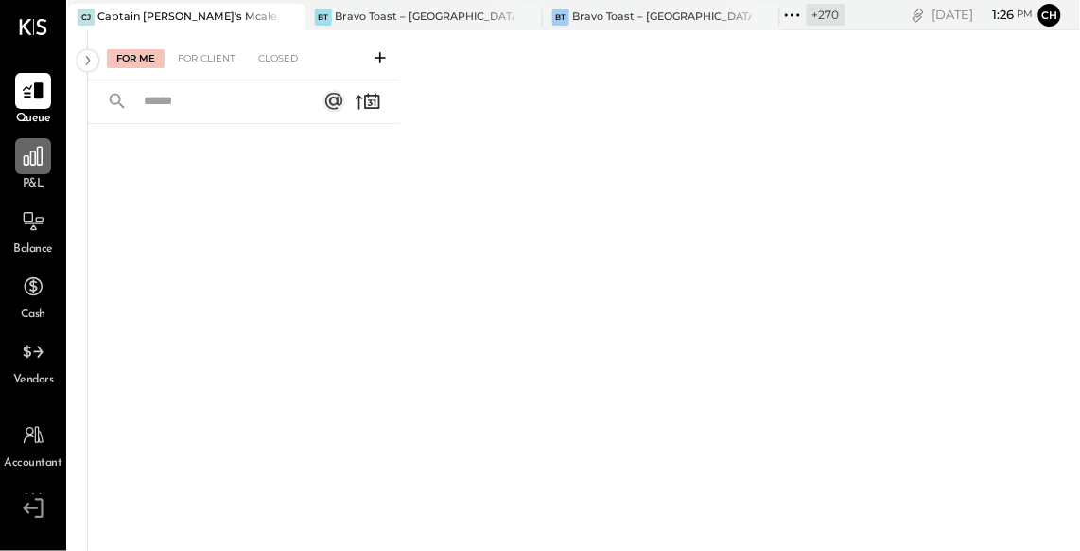
click at [34, 163] on icon at bounding box center [33, 156] width 25 height 25
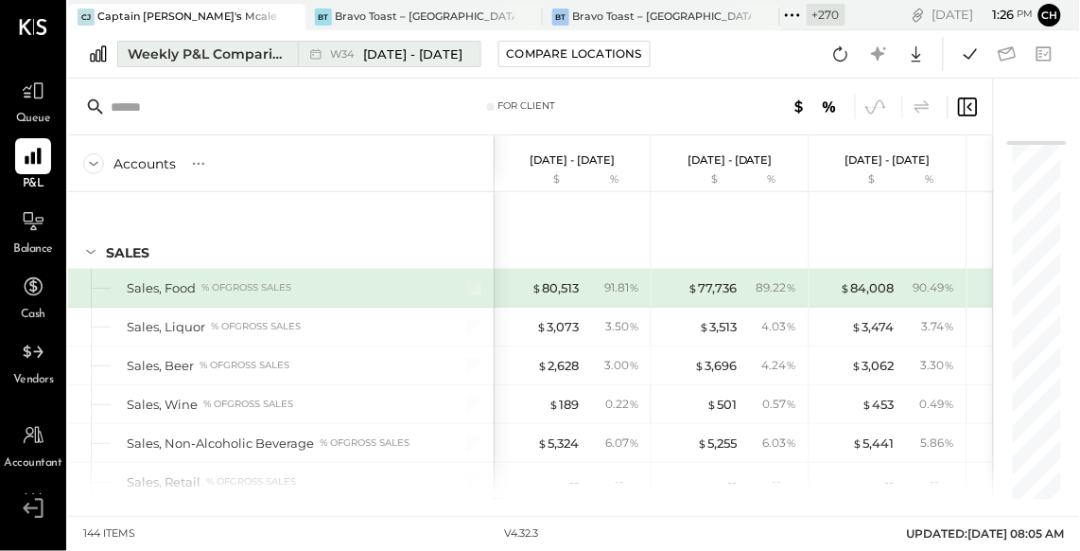
click at [226, 51] on div "Weekly P&L Comparison" at bounding box center [207, 53] width 159 height 19
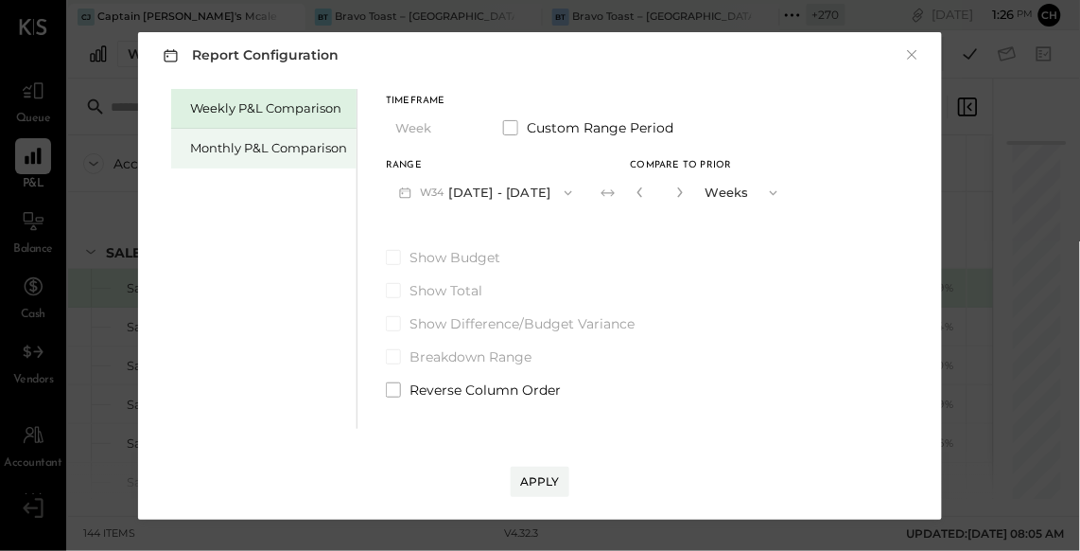
click at [309, 152] on div "Monthly P&L Comparison" at bounding box center [268, 148] width 157 height 18
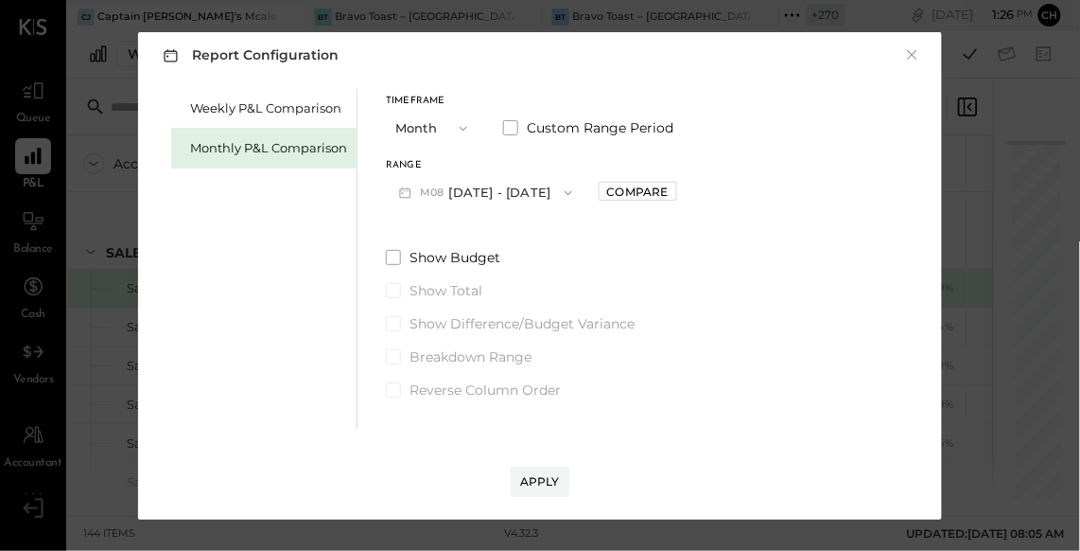
click at [551, 200] on span "button" at bounding box center [563, 192] width 25 height 15
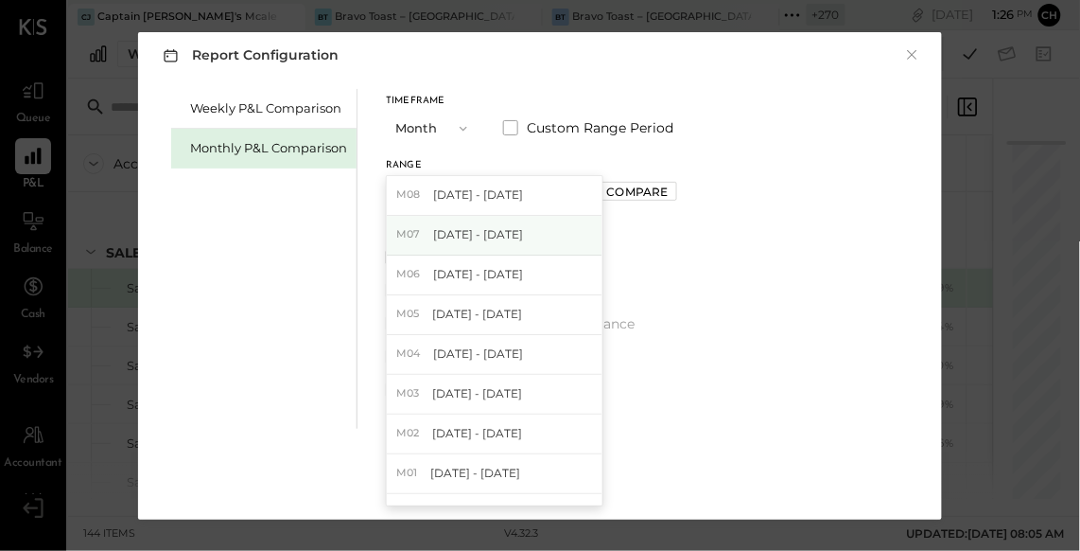
click at [536, 232] on div "M07 Jul 1 - 31, 2025" at bounding box center [495, 236] width 216 height 40
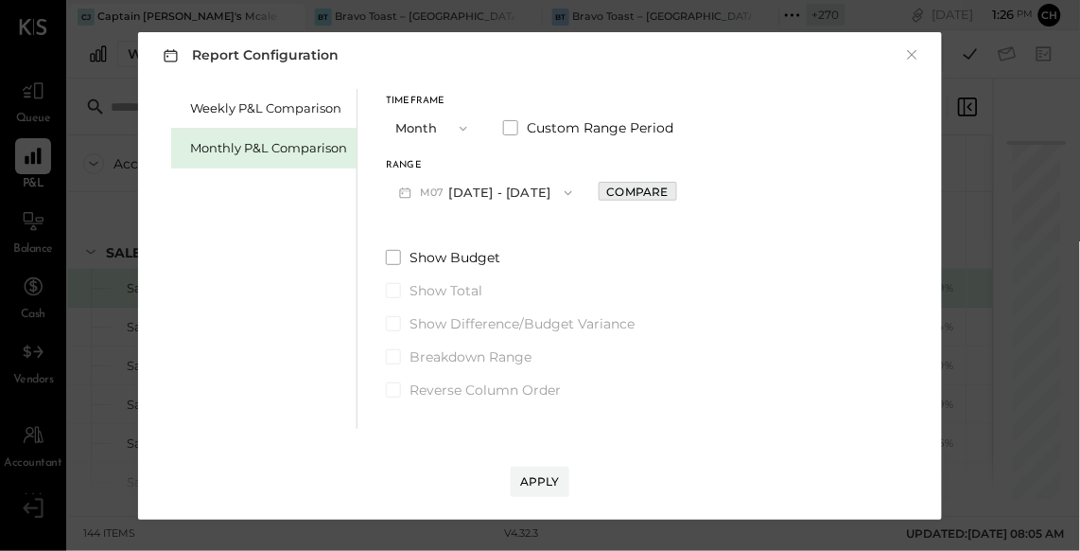
click at [607, 194] on div "Compare" at bounding box center [637, 192] width 61 height 16
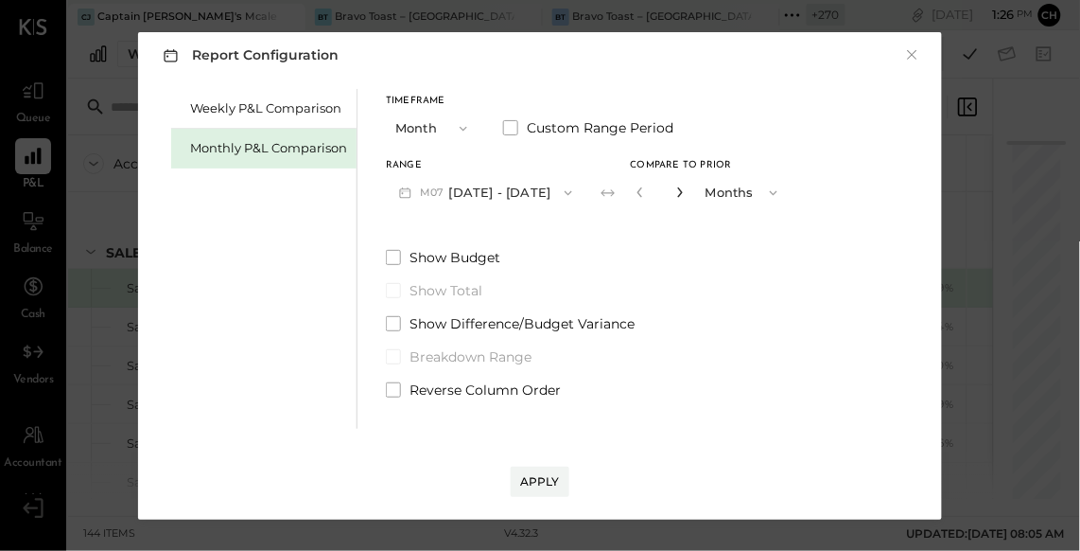
click at [674, 188] on icon "button" at bounding box center [679, 191] width 11 height 11
click at [674, 189] on icon "button" at bounding box center [679, 191] width 11 height 11
type input "*"
click at [538, 484] on div "Apply" at bounding box center [540, 481] width 40 height 16
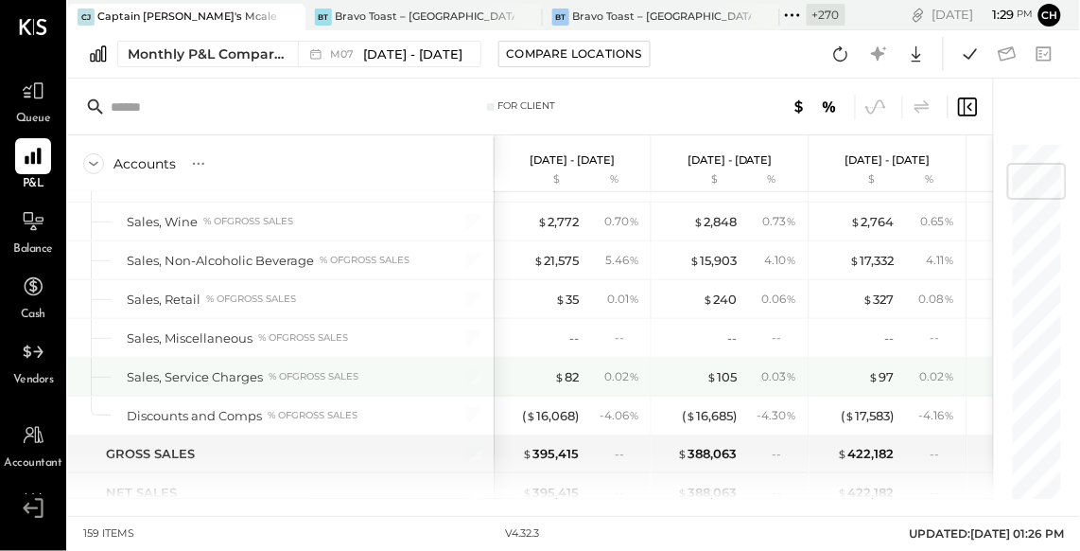
scroll to position [186, 0]
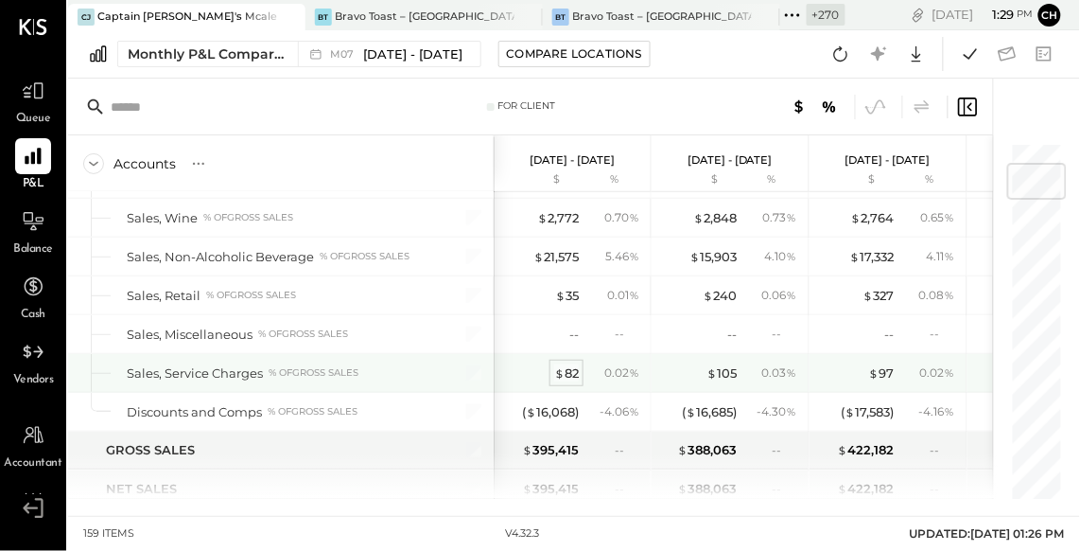
click at [561, 373] on span "$" at bounding box center [559, 372] width 10 height 15
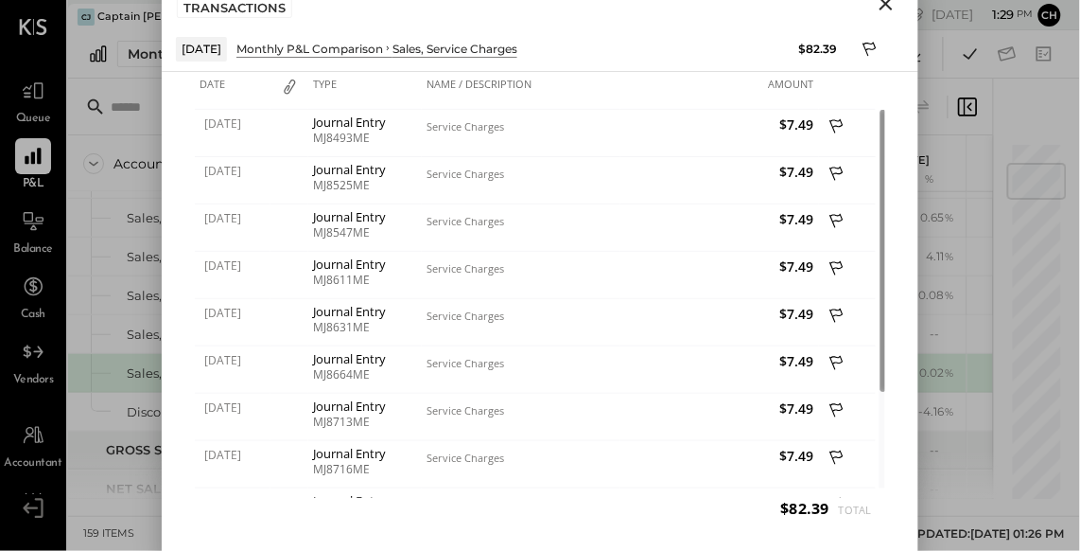
click at [886, 7] on icon "Close" at bounding box center [886, 3] width 23 height 23
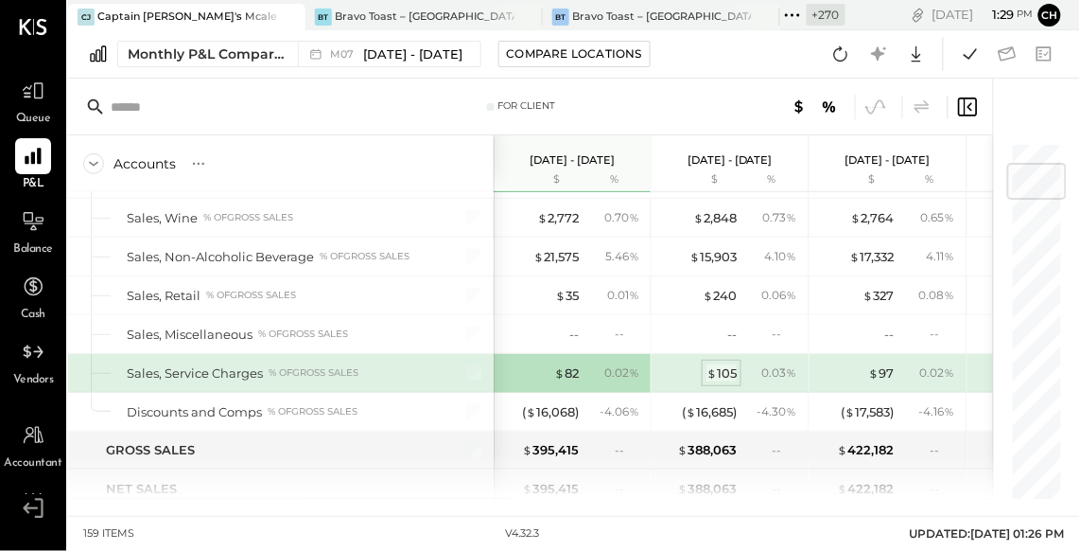
click at [730, 367] on div "$ 105" at bounding box center [722, 373] width 30 height 18
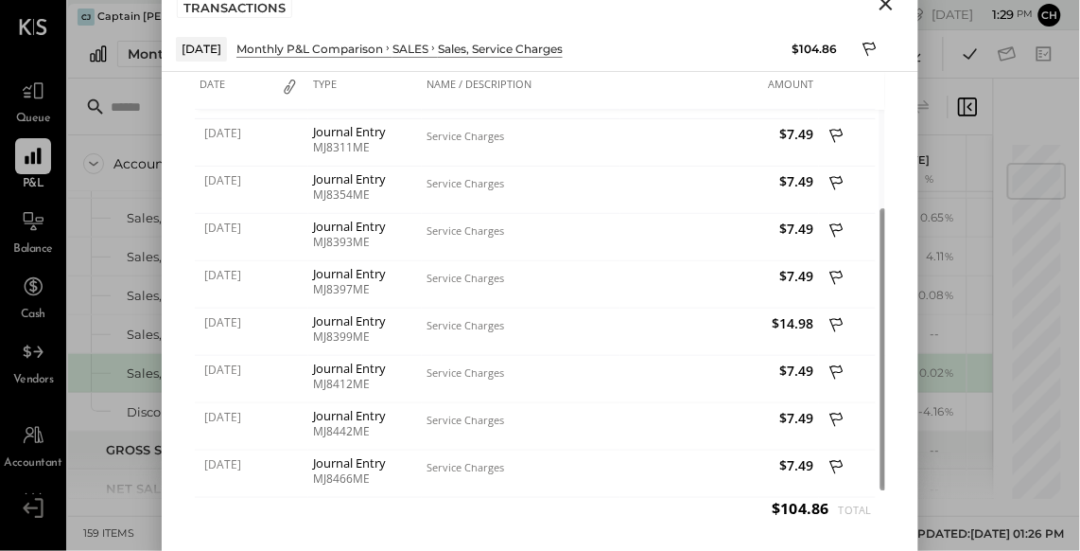
click at [885, 2] on icon "Close" at bounding box center [886, 3] width 13 height 13
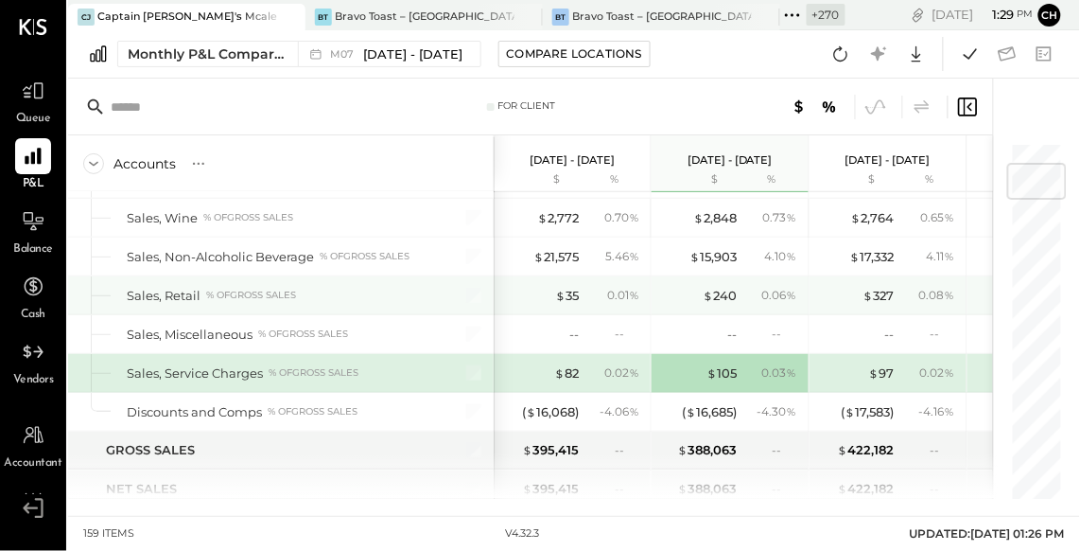
scroll to position [204, 0]
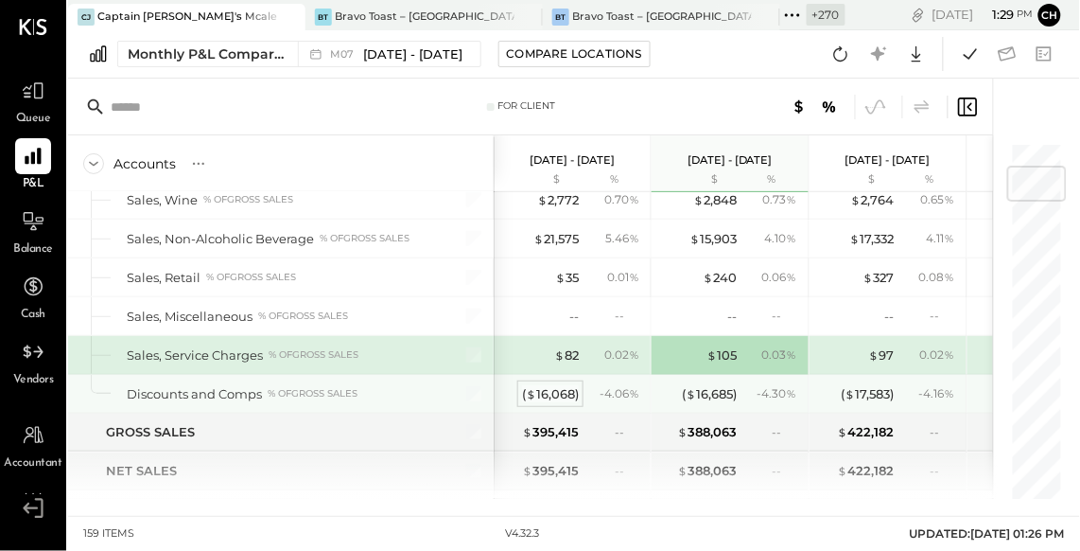
click at [553, 399] on div "( $ 16,068 )" at bounding box center [550, 394] width 57 height 18
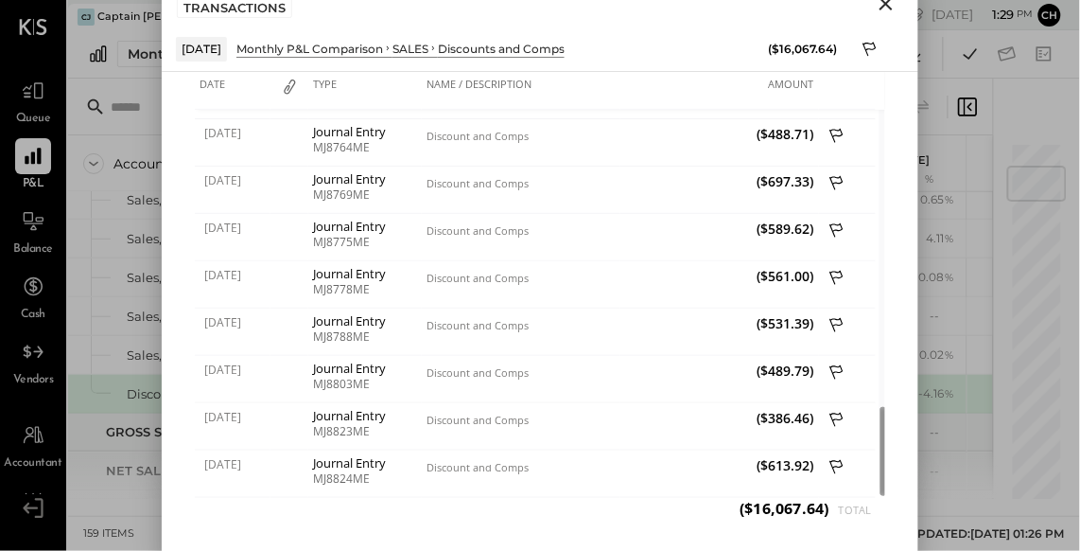
click at [888, 9] on icon "Close" at bounding box center [886, 3] width 23 height 23
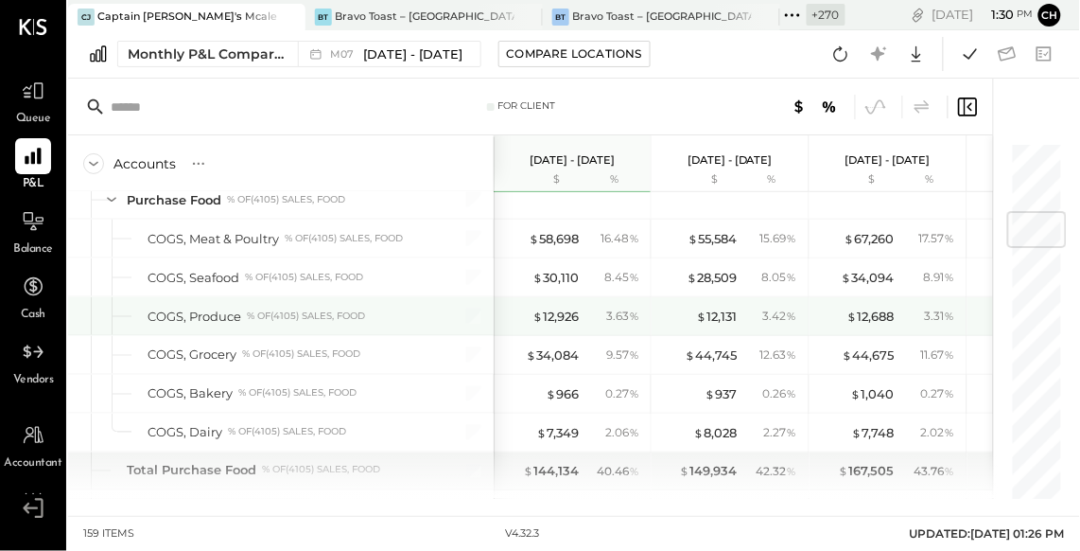
scroll to position [587, 0]
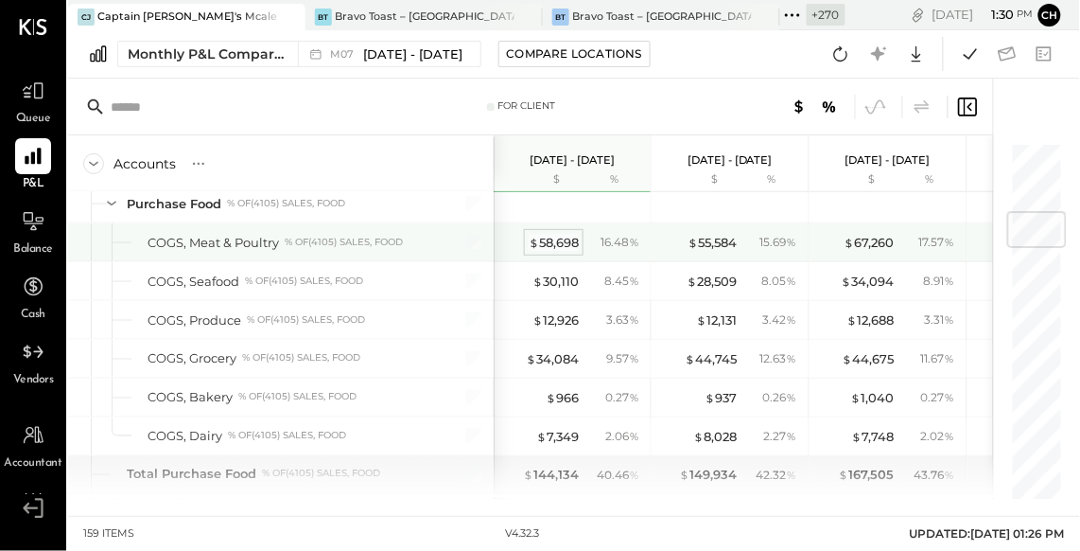
click at [555, 245] on div "$ 58,698" at bounding box center [554, 243] width 50 height 18
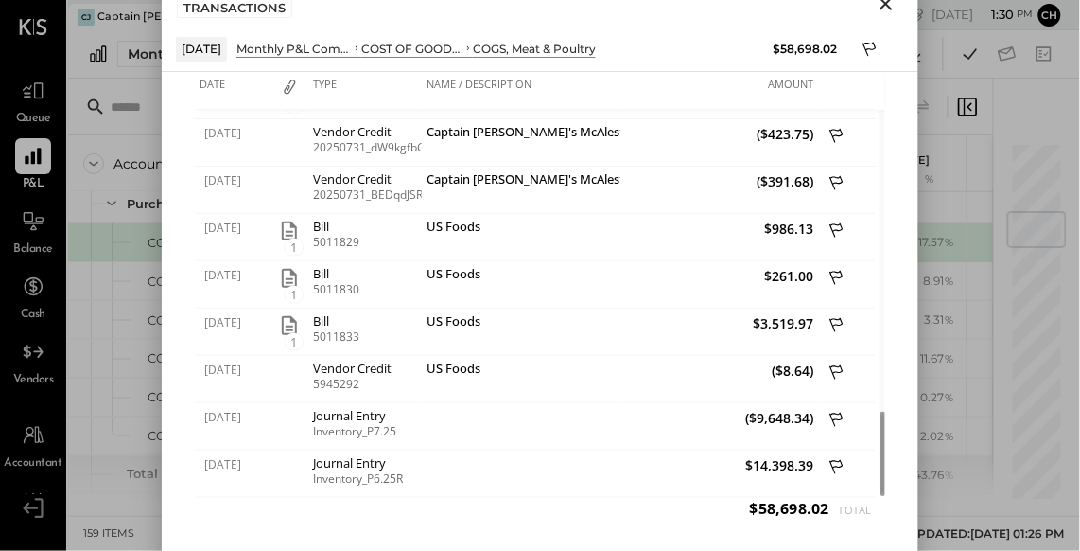
click at [882, 9] on icon "Close" at bounding box center [886, 3] width 13 height 13
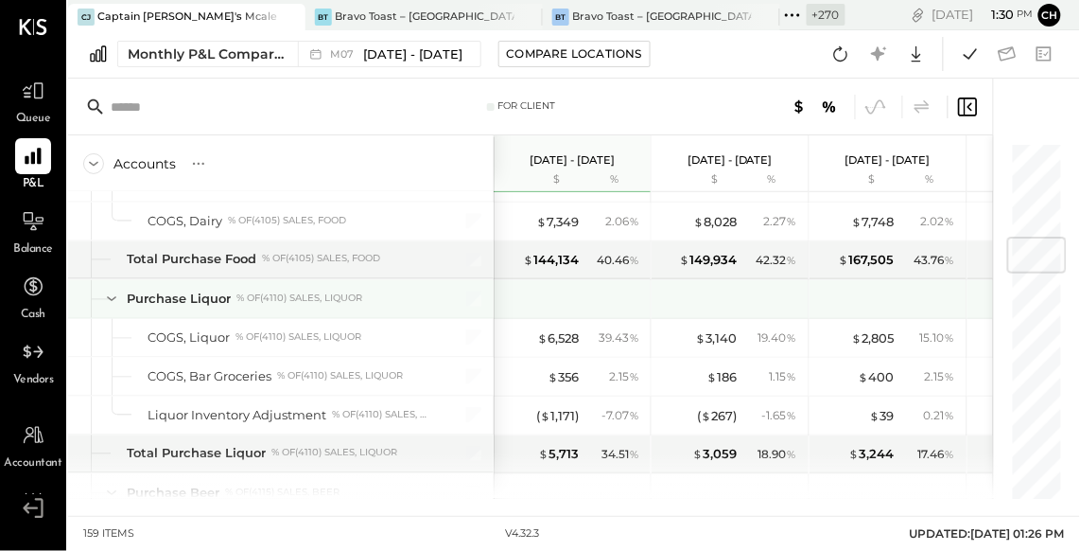
scroll to position [830, 0]
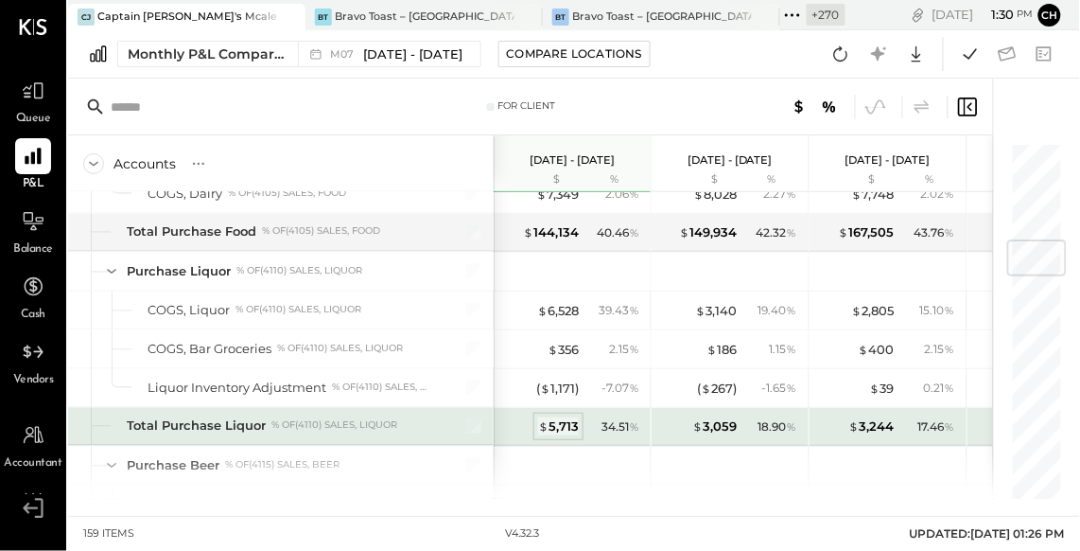
click at [556, 423] on div "$ 5,713" at bounding box center [558, 426] width 41 height 18
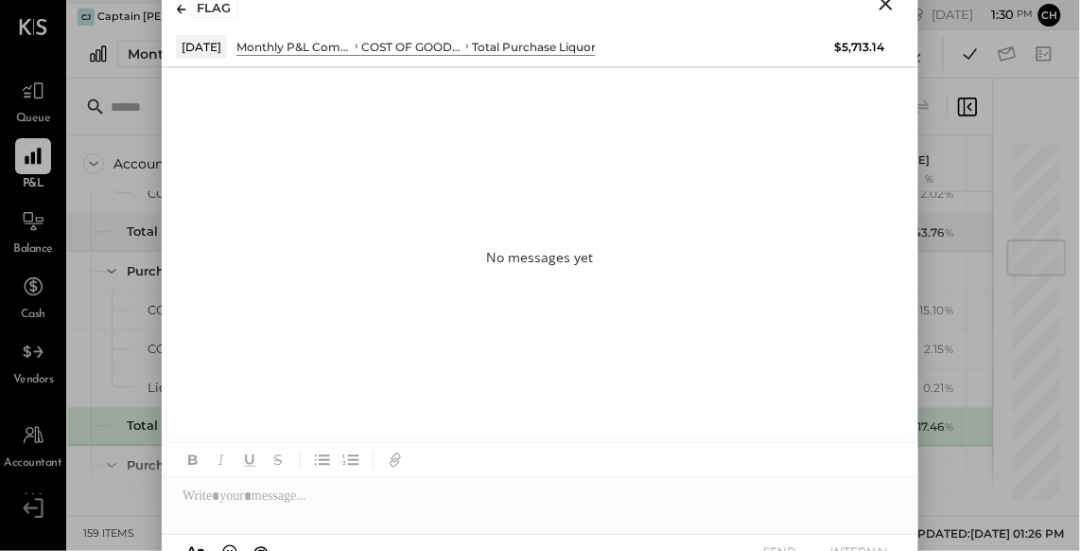
click at [890, 6] on icon "Close" at bounding box center [886, 3] width 13 height 13
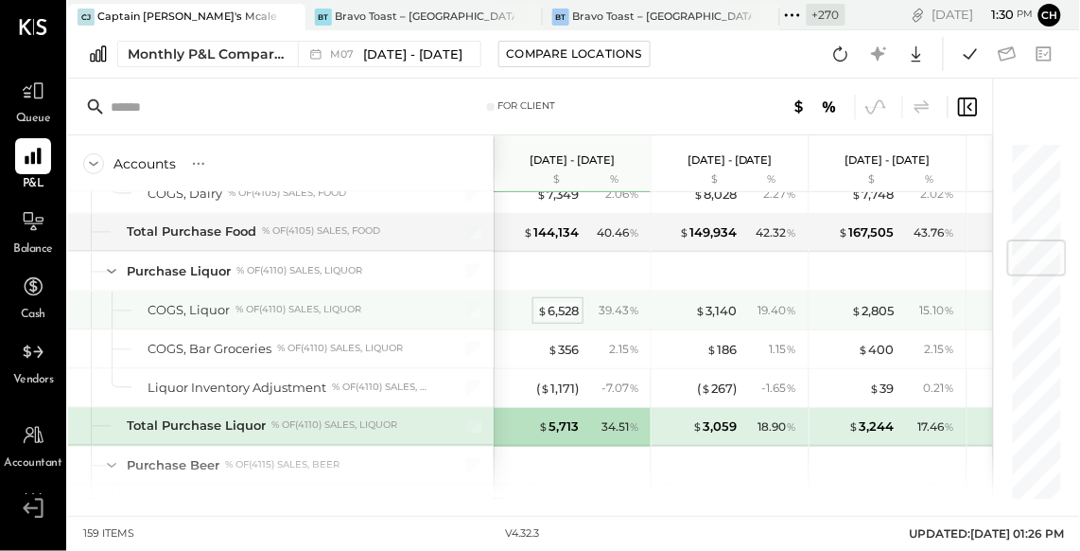
click at [556, 308] on div "$ 6,528" at bounding box center [558, 311] width 42 height 18
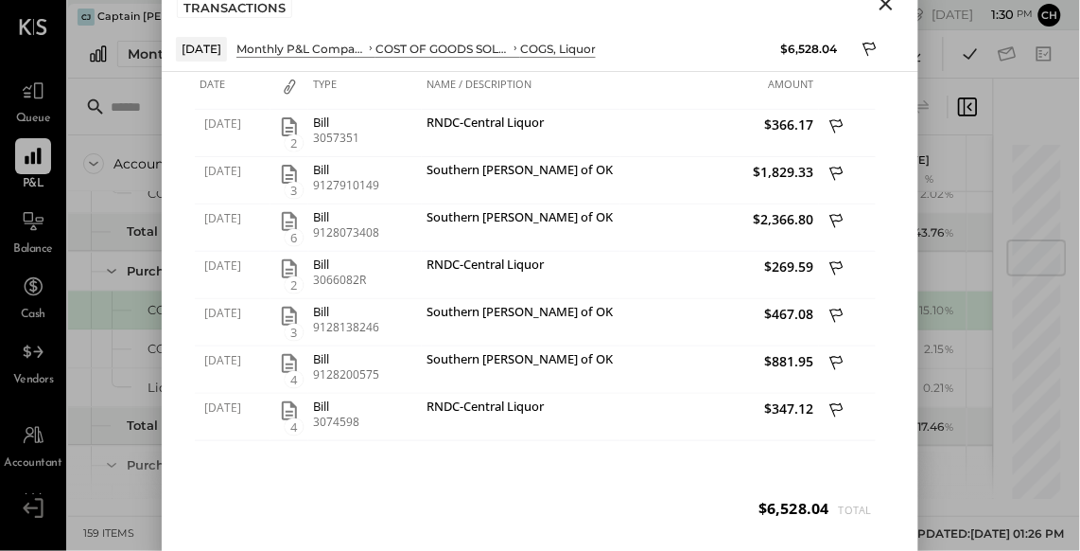
click at [884, 6] on icon "Close" at bounding box center [886, 3] width 13 height 13
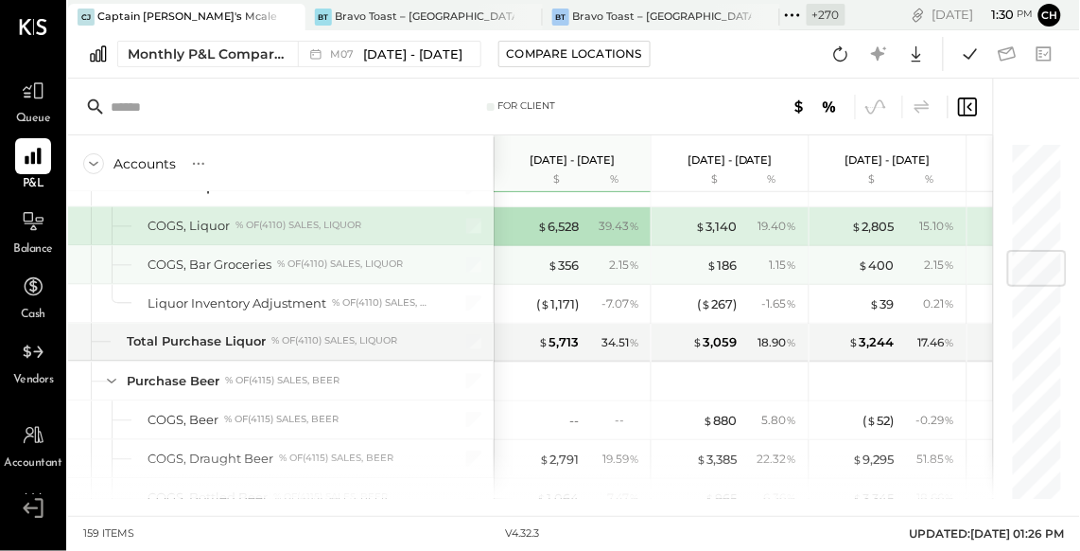
scroll to position [930, 0]
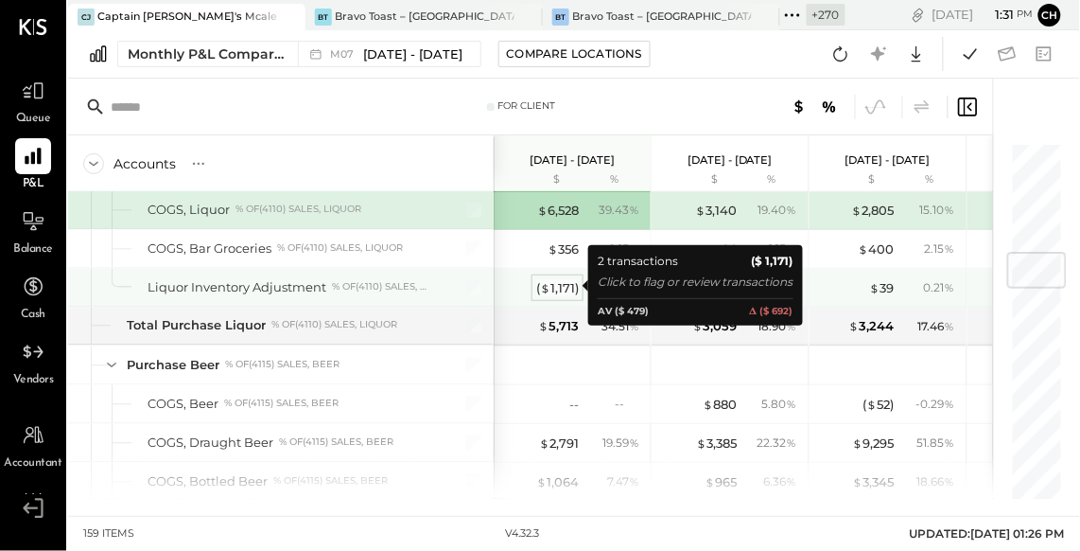
click at [569, 281] on div "( $ 1,171 )" at bounding box center [557, 288] width 43 height 18
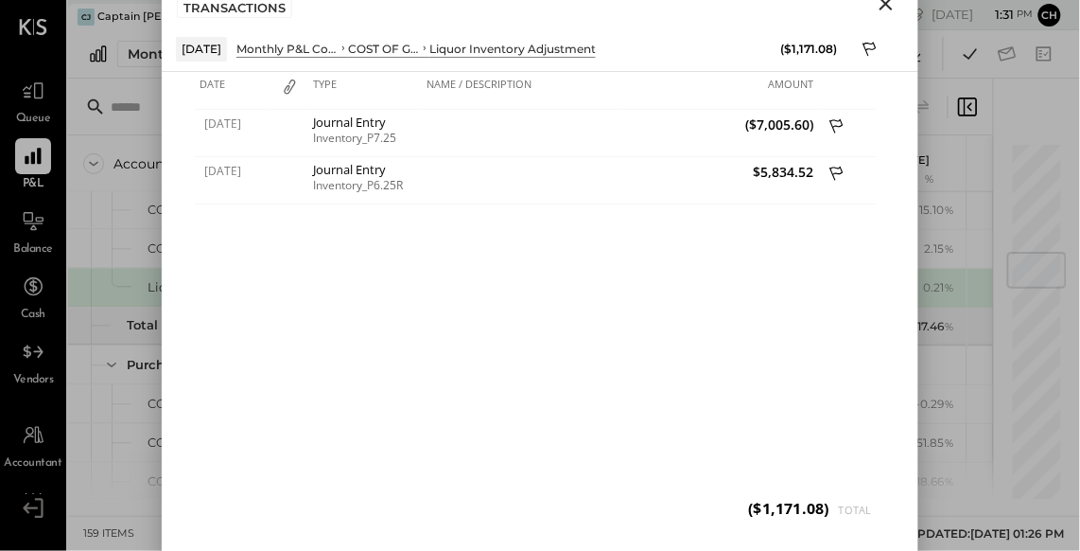
click at [887, 8] on icon "Close" at bounding box center [886, 3] width 23 height 23
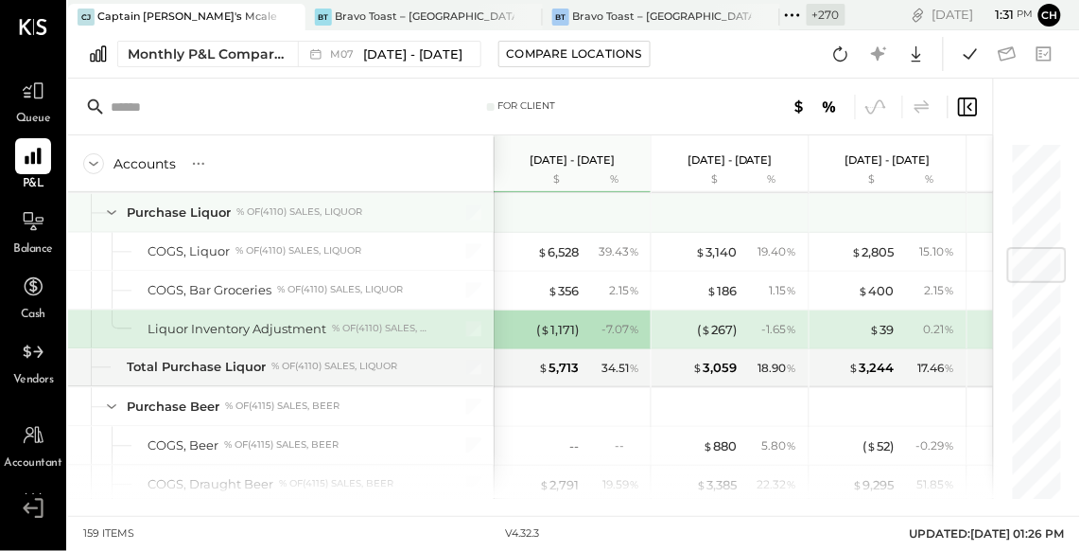
scroll to position [884, 0]
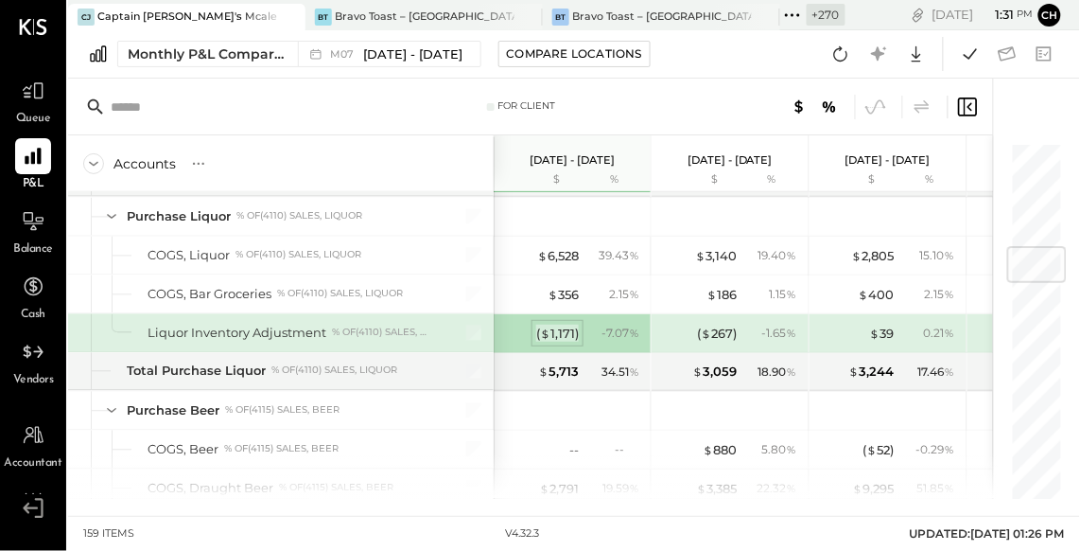
click at [560, 324] on div "( $ 1,171 )" at bounding box center [557, 333] width 43 height 18
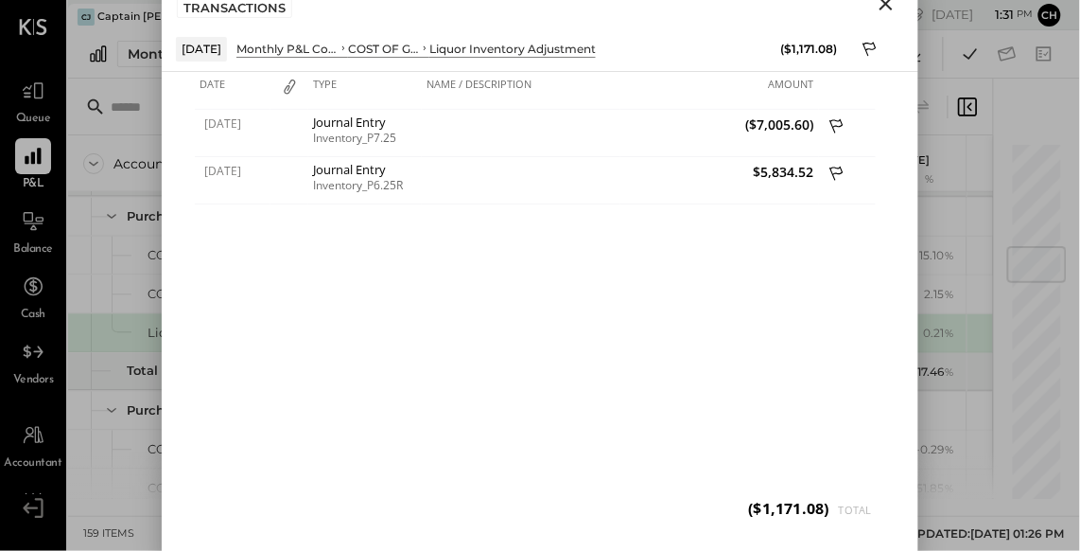
click at [886, 8] on icon "Close" at bounding box center [886, 3] width 23 height 23
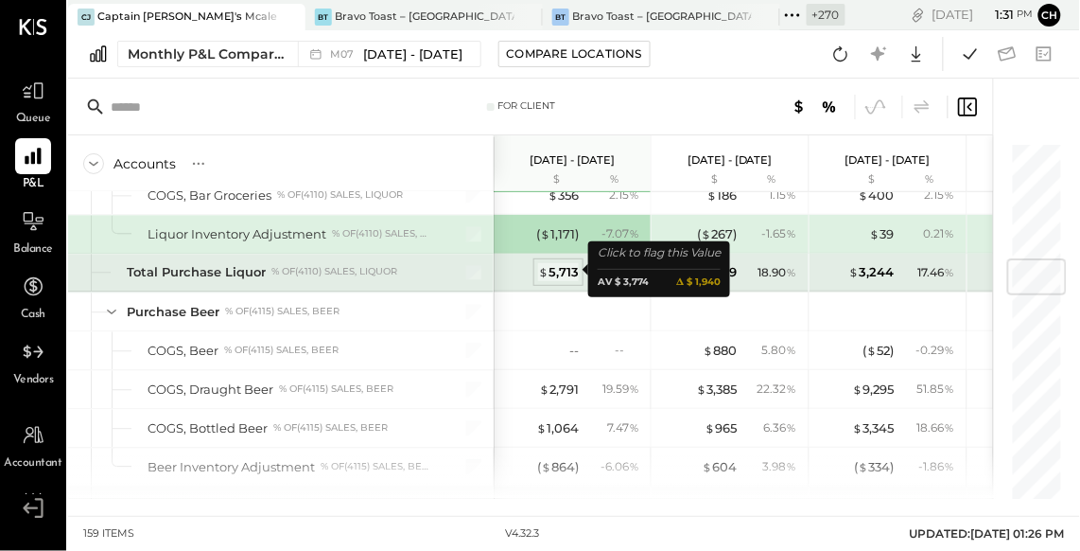
scroll to position [1000, 0]
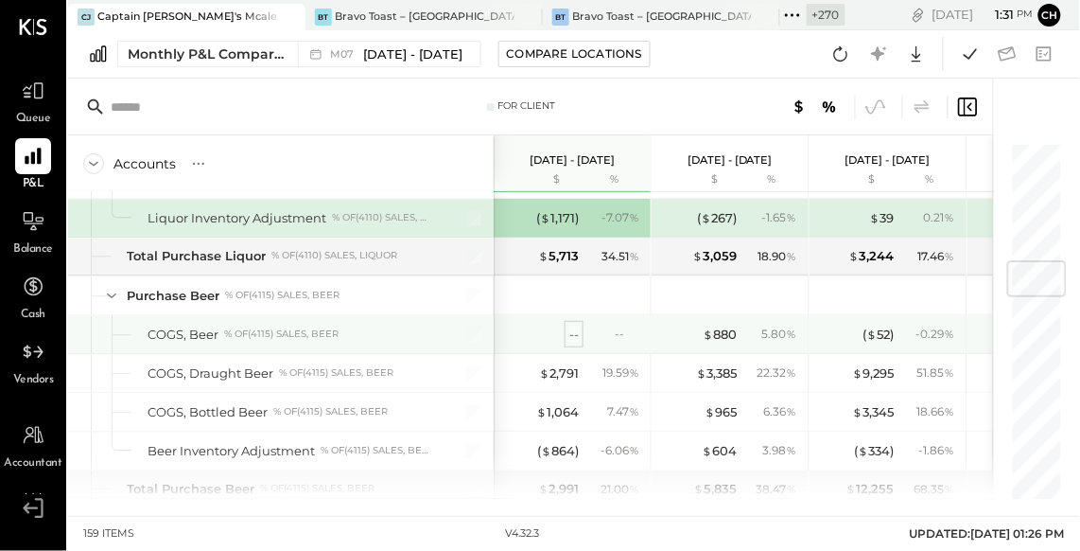
click at [575, 326] on div "--" at bounding box center [573, 334] width 9 height 18
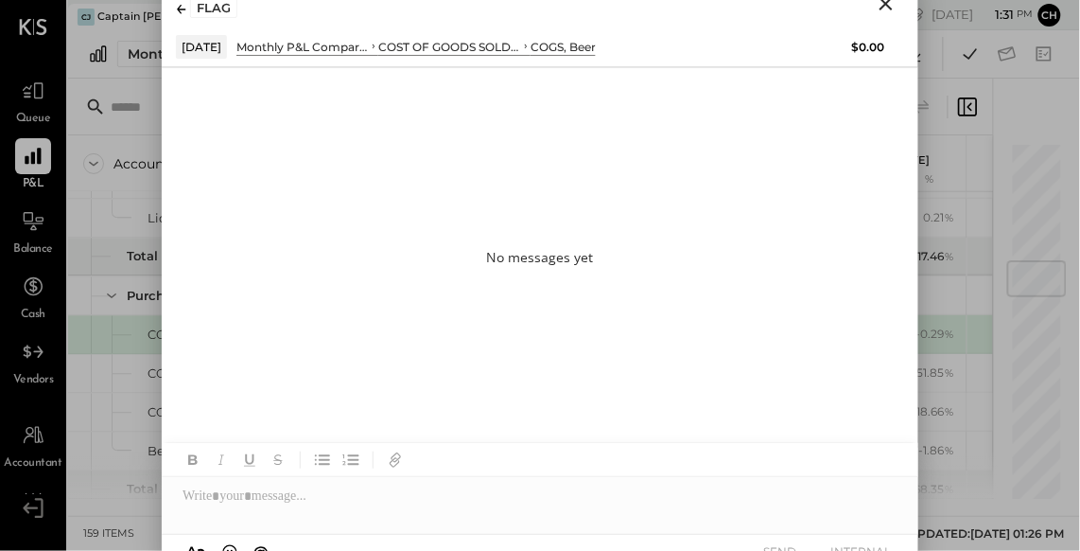
click at [887, 8] on icon "Close" at bounding box center [886, 3] width 23 height 23
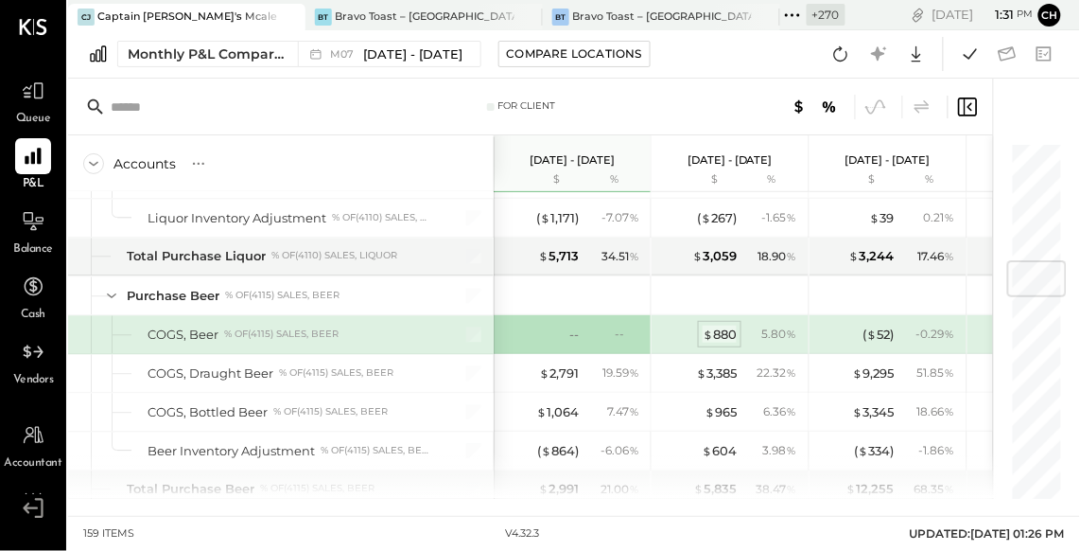
click at [725, 329] on div "$ 880" at bounding box center [720, 334] width 34 height 18
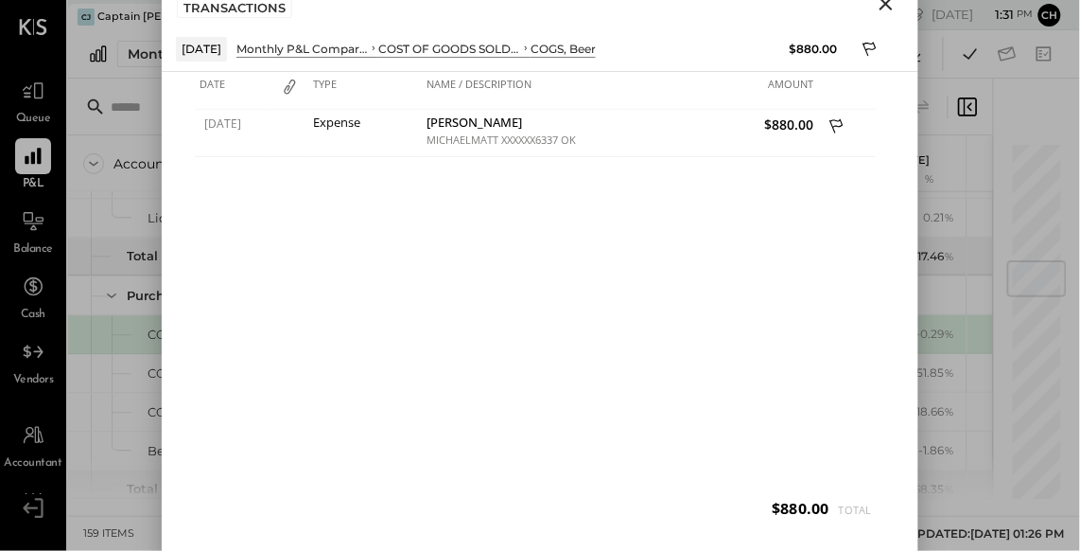
click at [885, 3] on icon "Close" at bounding box center [886, 3] width 13 height 13
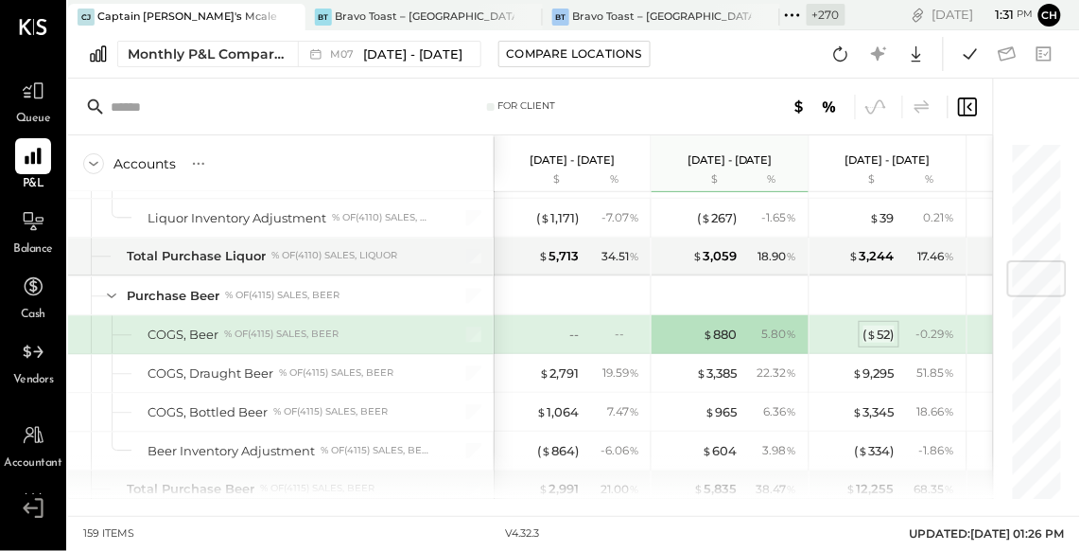
click at [876, 328] on div "( $ 52 )" at bounding box center [879, 334] width 31 height 18
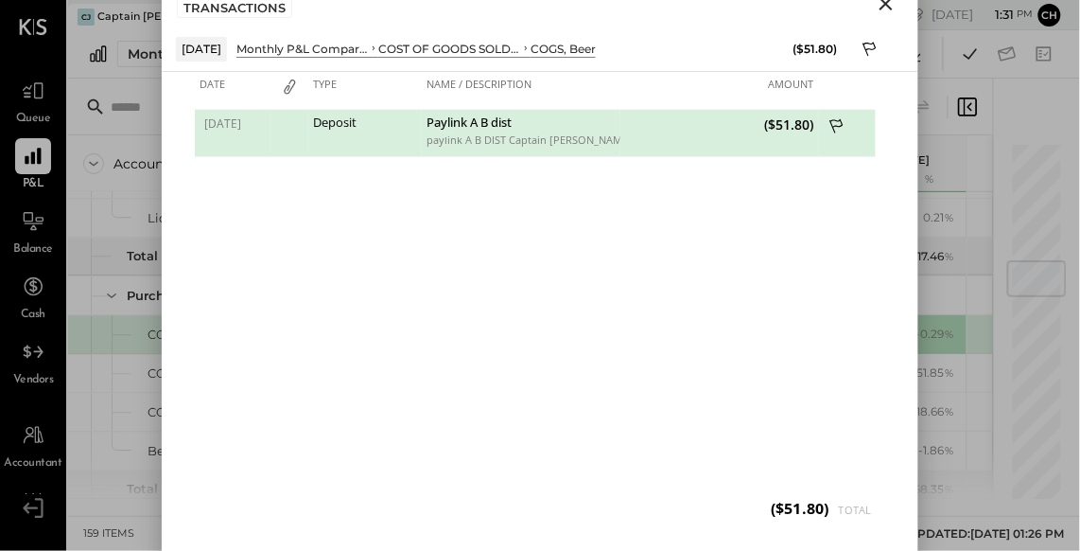
click at [885, 5] on icon "Close" at bounding box center [886, 3] width 13 height 13
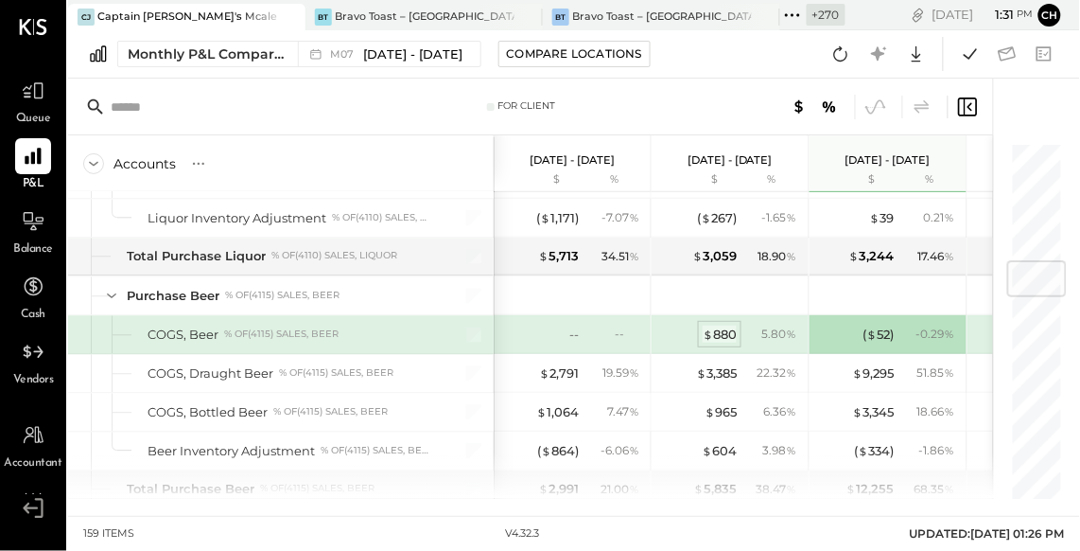
click at [717, 338] on div "$ 880" at bounding box center [720, 334] width 34 height 18
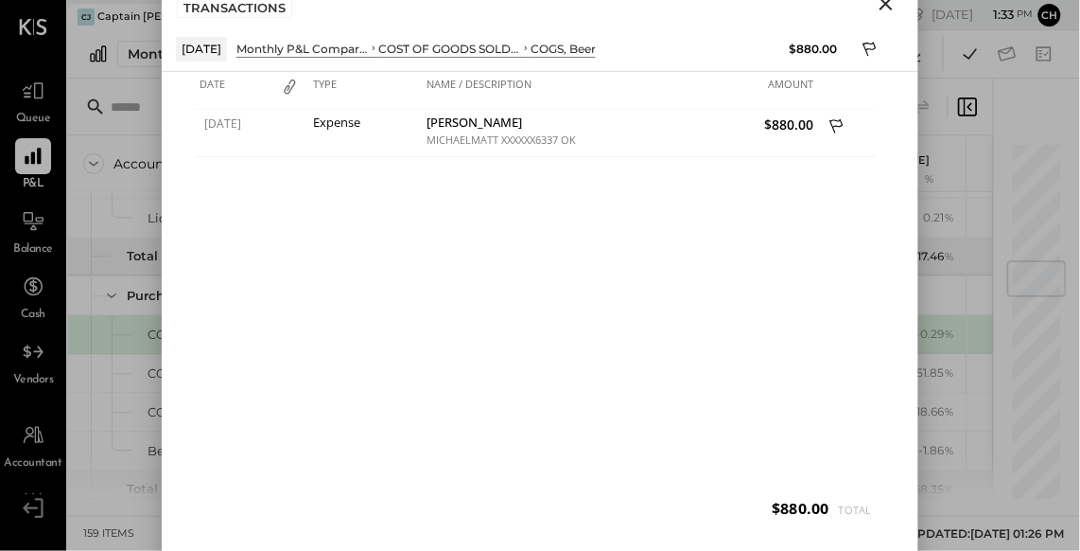
click at [886, 3] on icon "Close" at bounding box center [886, 3] width 13 height 13
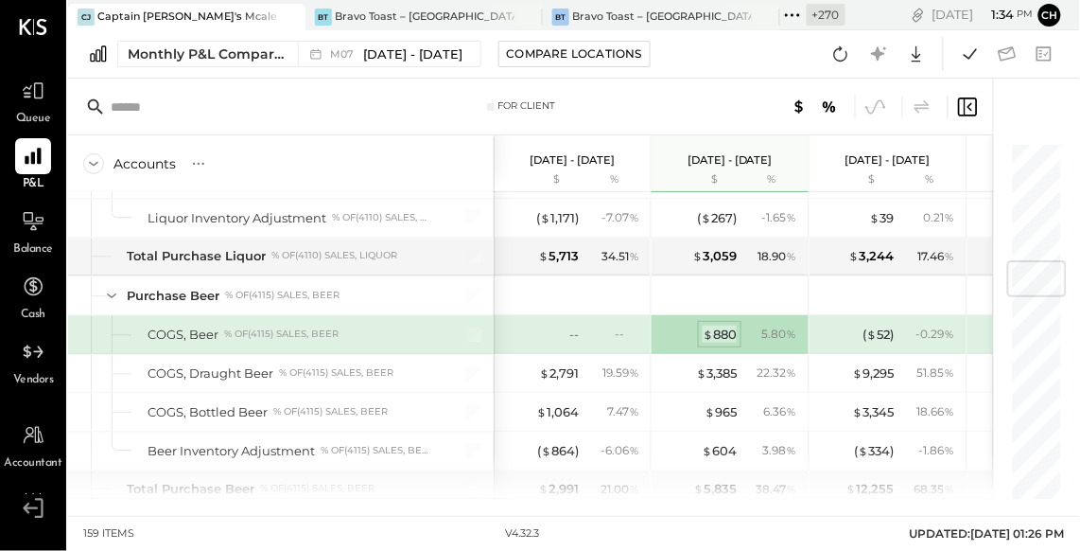
click at [719, 333] on div "$ 880" at bounding box center [720, 334] width 34 height 18
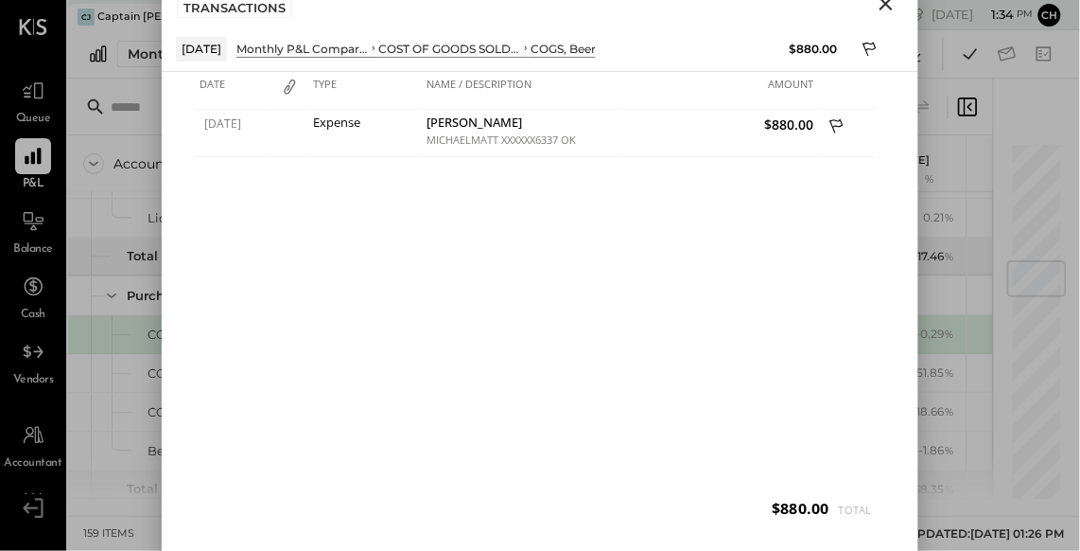
click at [886, 7] on icon "Close" at bounding box center [886, 3] width 23 height 23
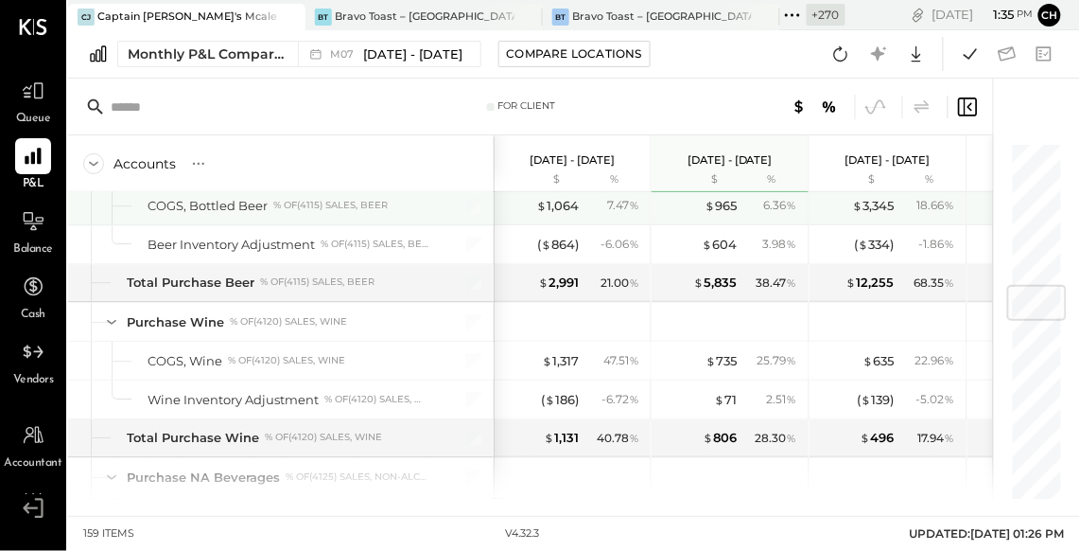
scroll to position [1087, 0]
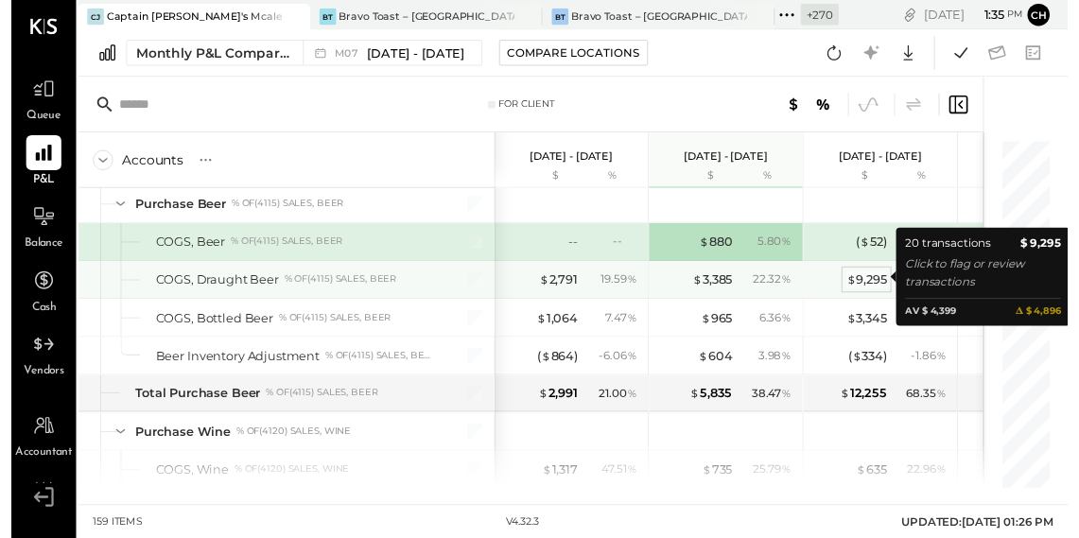
click at [874, 285] on div "$ 9,295" at bounding box center [874, 286] width 42 height 18
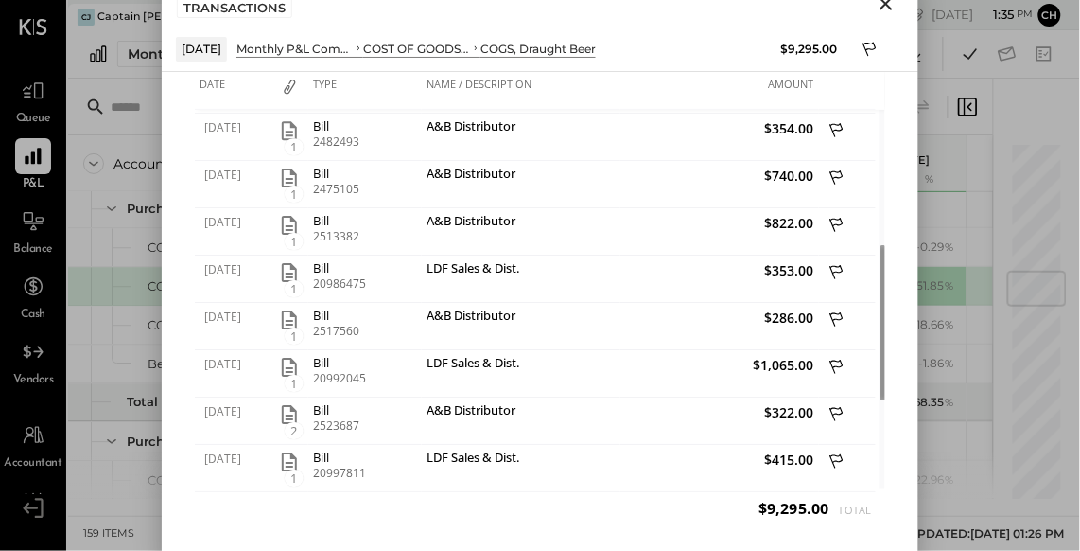
click at [882, 1] on icon "Close" at bounding box center [886, 3] width 23 height 23
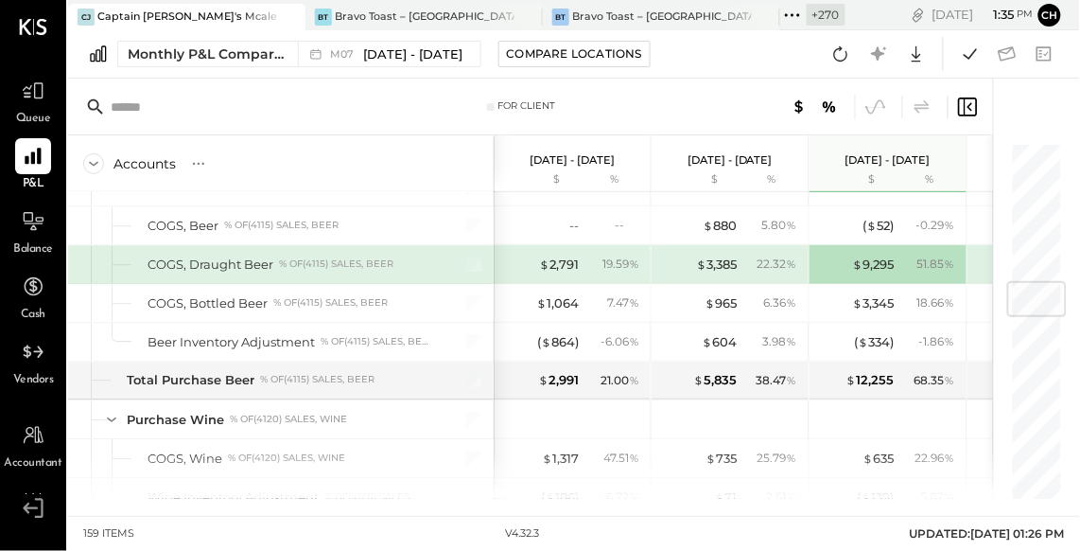
scroll to position [1248, 0]
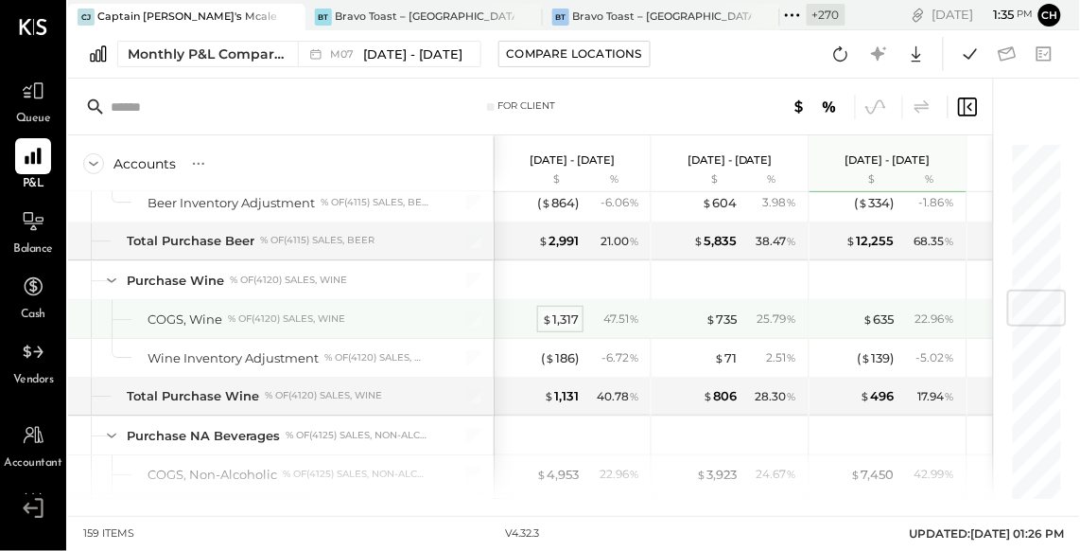
click at [572, 315] on div "$ 1,317" at bounding box center [560, 319] width 37 height 18
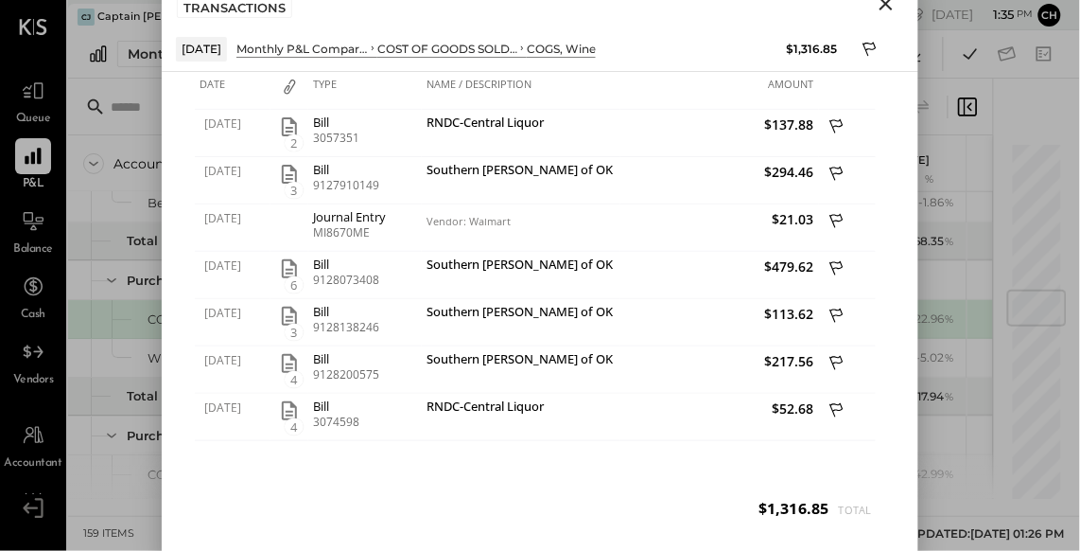
click at [891, 5] on icon "Close" at bounding box center [886, 3] width 23 height 23
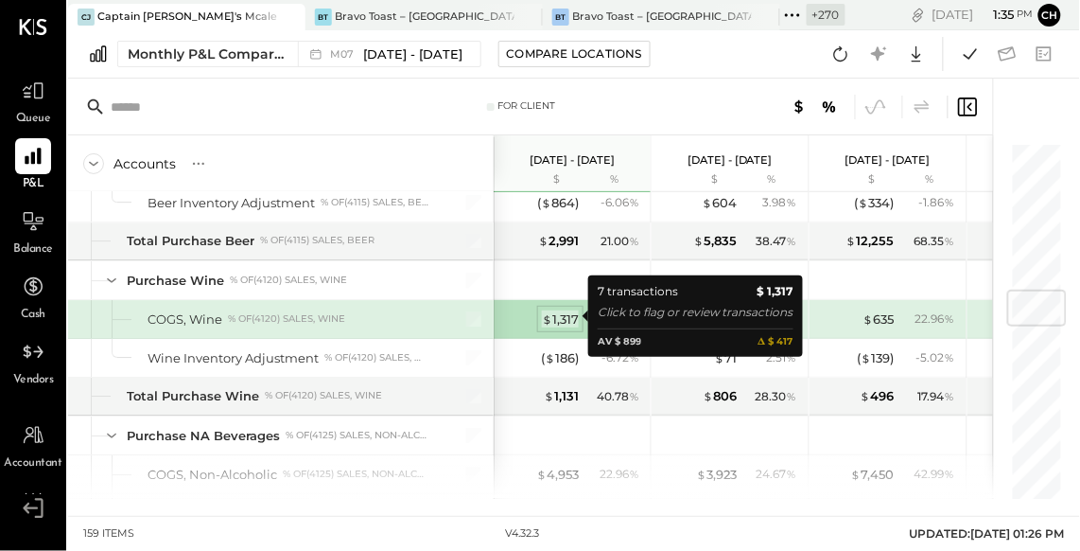
click at [574, 310] on div "$ 1,317" at bounding box center [560, 319] width 37 height 18
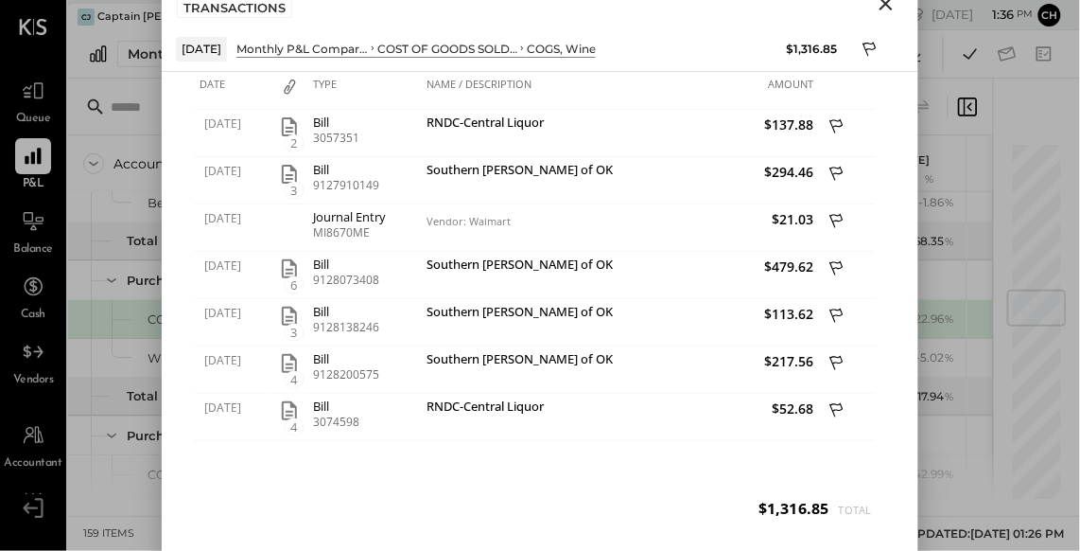
click at [888, 7] on icon "Close" at bounding box center [886, 3] width 13 height 13
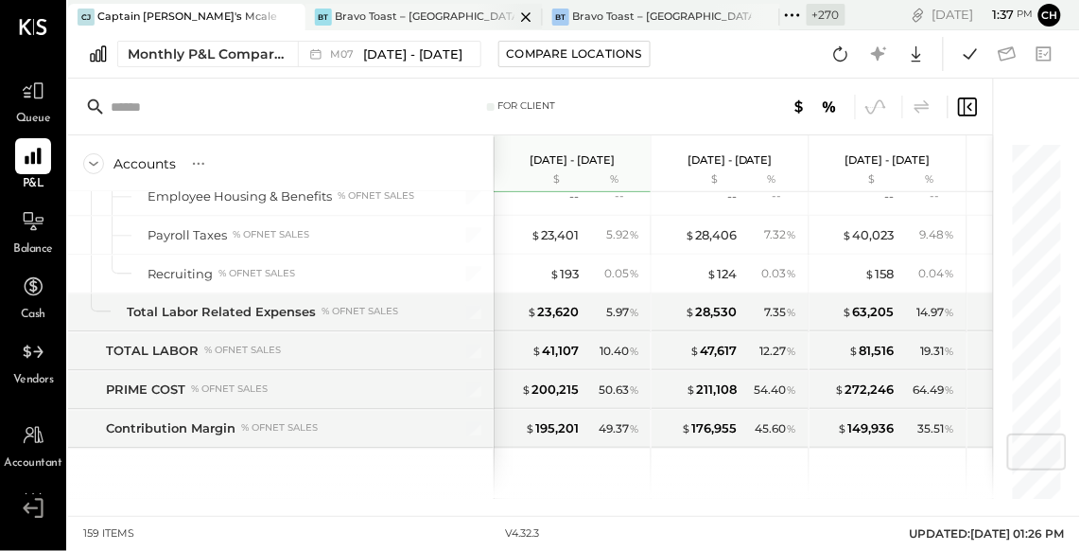
scroll to position [2303, 0]
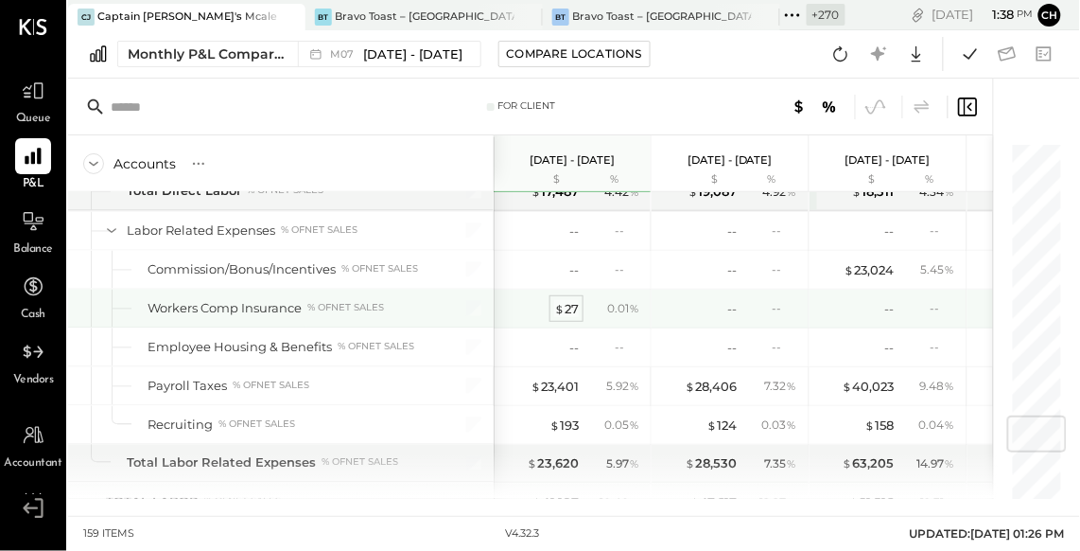
click at [568, 300] on div "$ 27" at bounding box center [566, 309] width 25 height 18
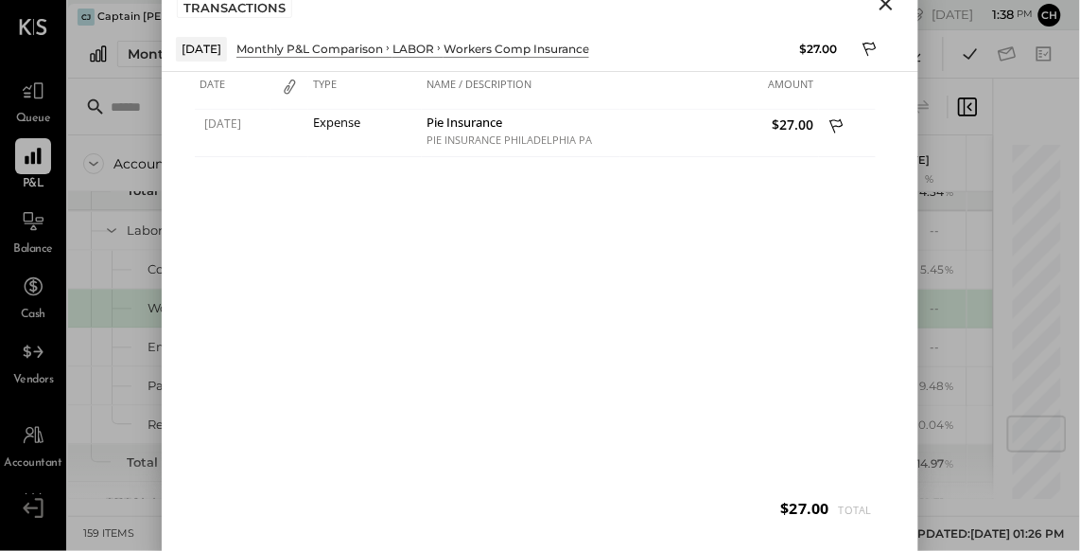
click at [886, 5] on icon "Close" at bounding box center [886, 3] width 13 height 13
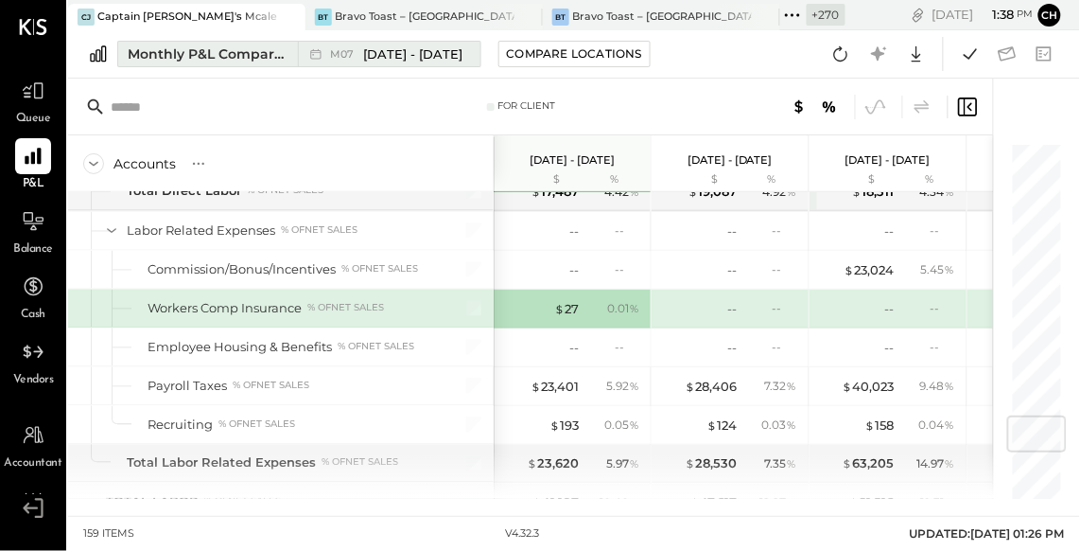
click at [222, 54] on div "Monthly P&L Comparison" at bounding box center [207, 53] width 159 height 19
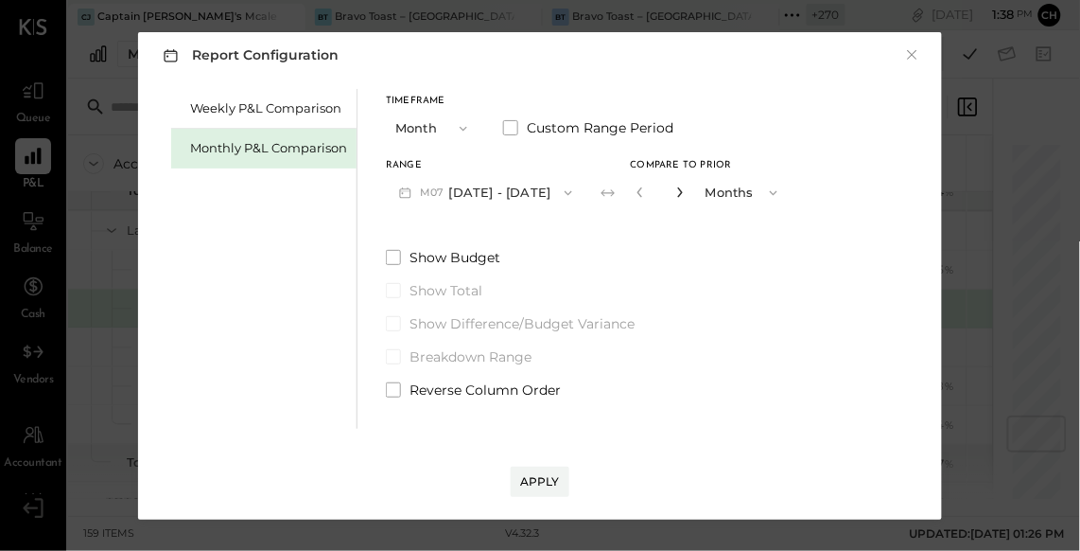
click at [677, 193] on icon "button" at bounding box center [679, 192] width 5 height 10
type input "*"
click at [537, 495] on button "Apply" at bounding box center [540, 481] width 59 height 30
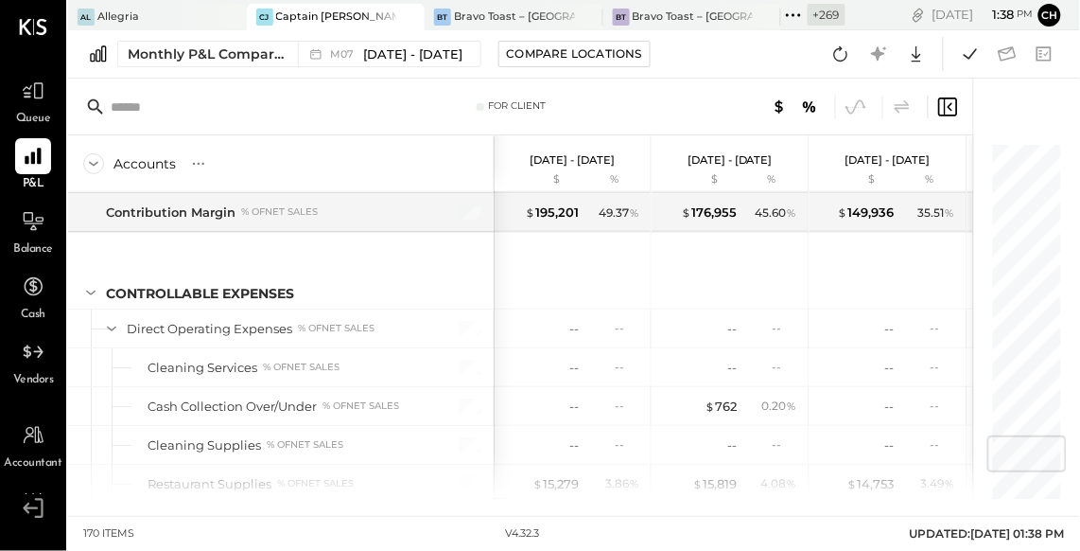
scroll to position [2269, 0]
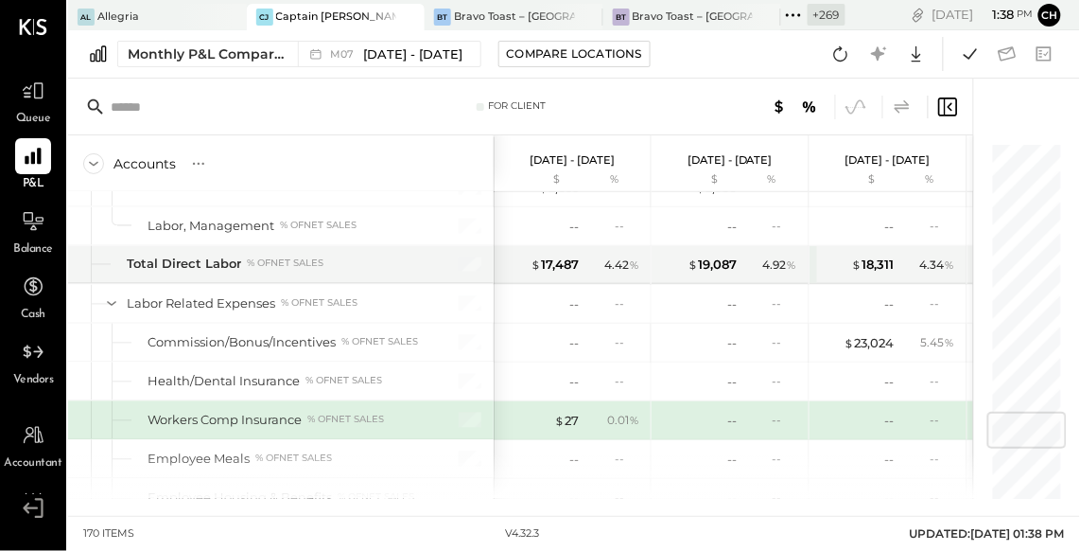
click at [910, 102] on icon at bounding box center [902, 107] width 23 height 23
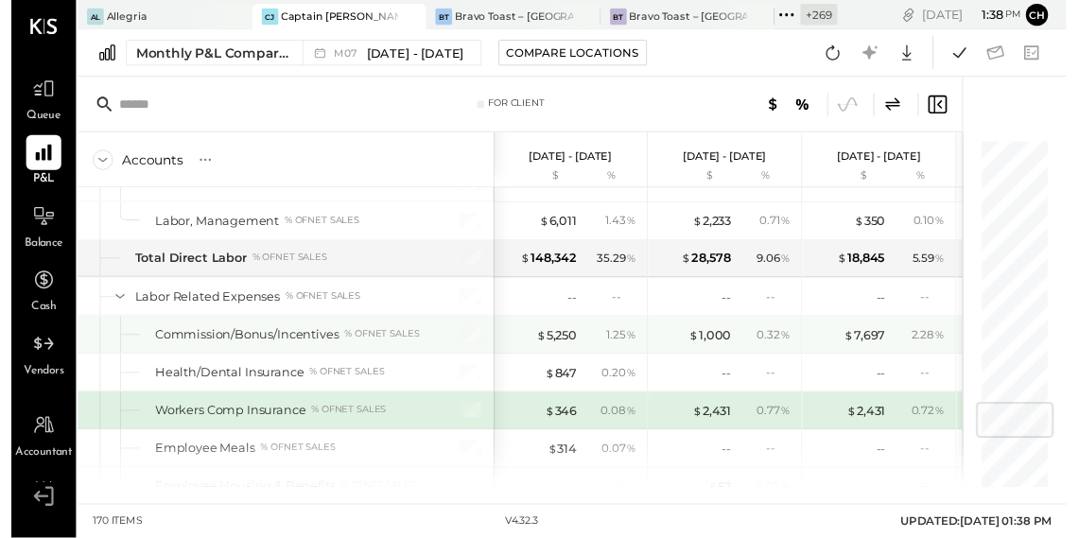
scroll to position [2272, 0]
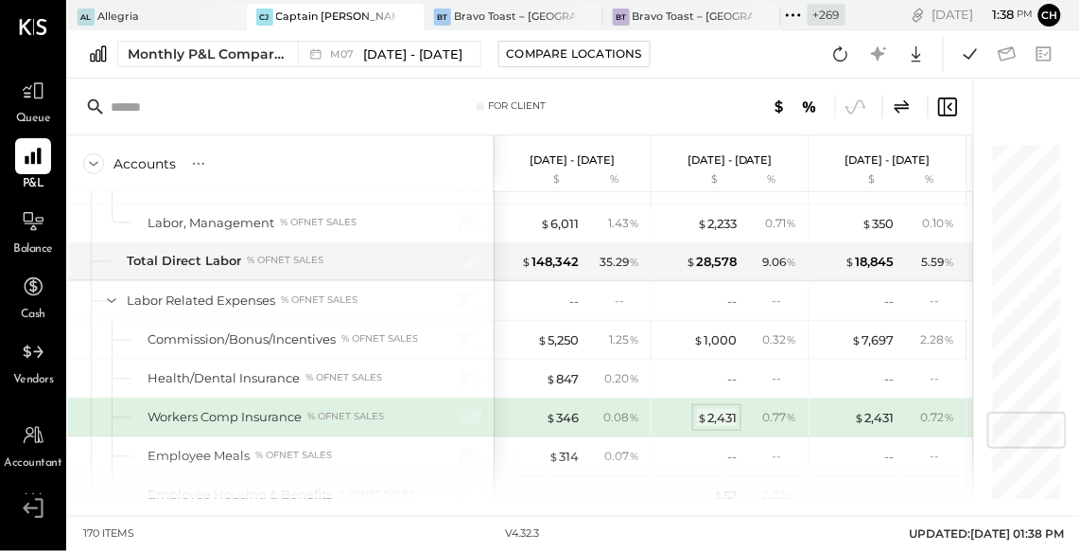
click at [722, 411] on div "$ 2,431" at bounding box center [717, 418] width 40 height 18
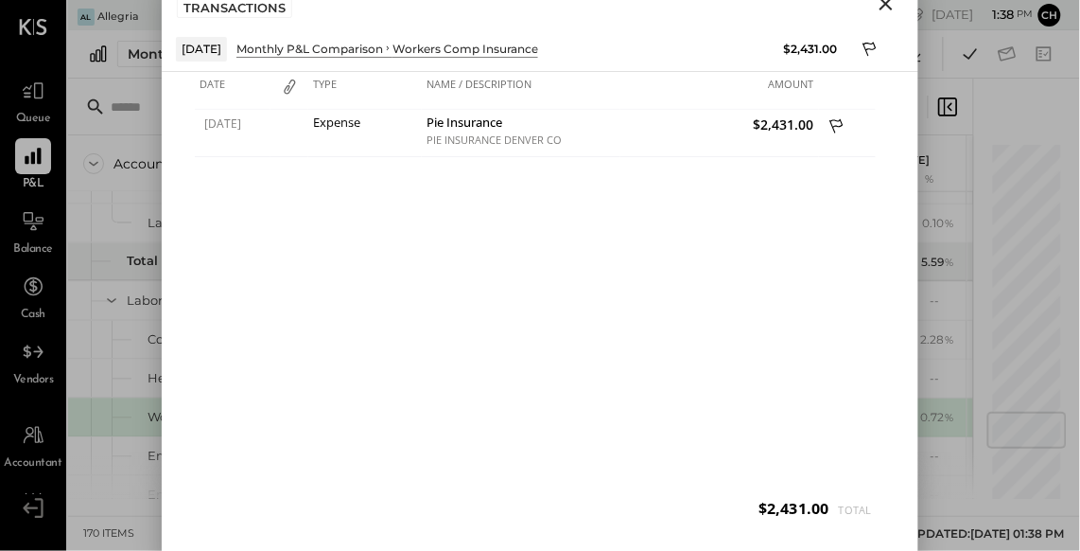
click at [889, 3] on icon "Close" at bounding box center [886, 3] width 23 height 23
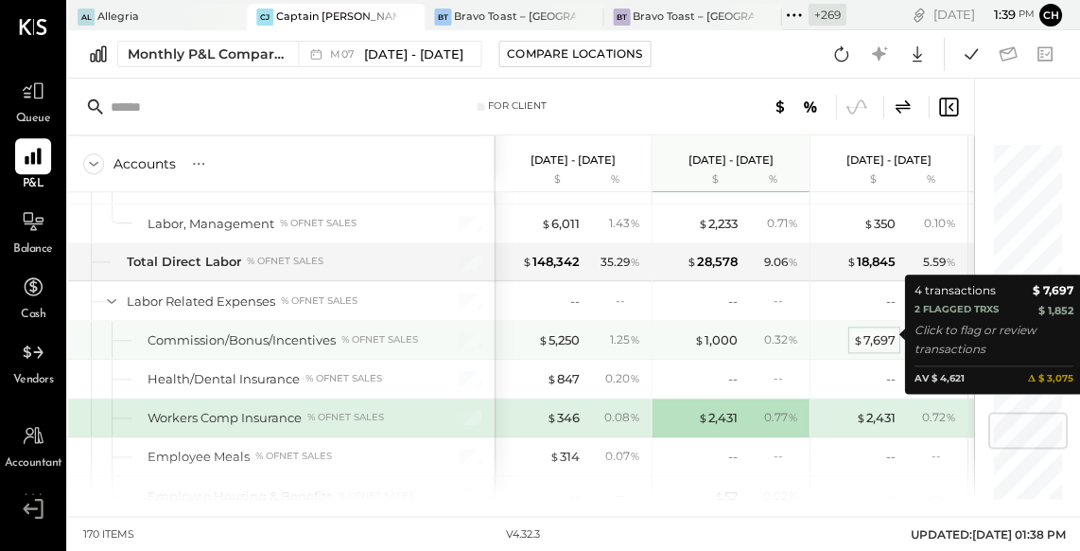
scroll to position [0, 153]
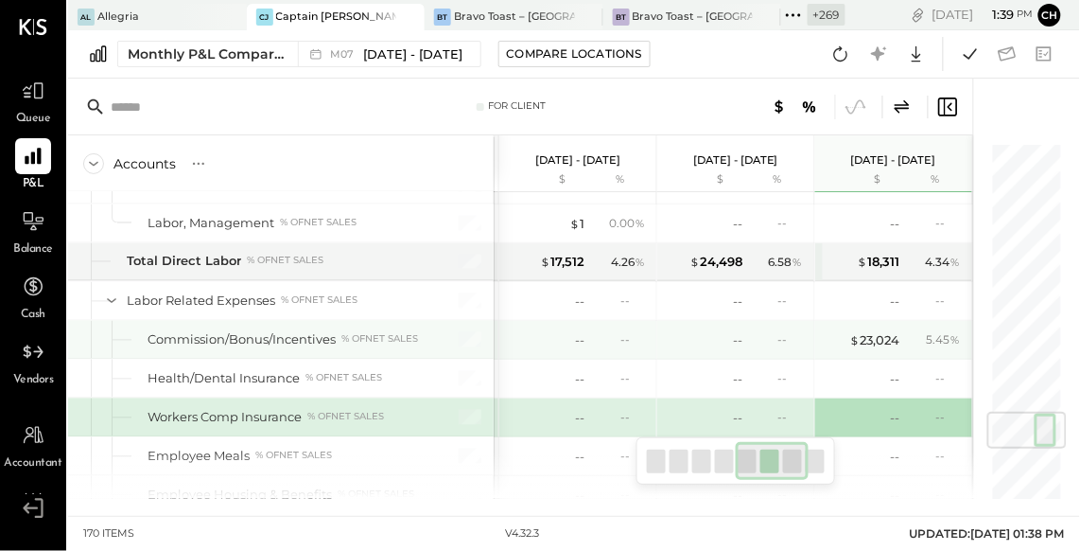
scroll to position [0, 781]
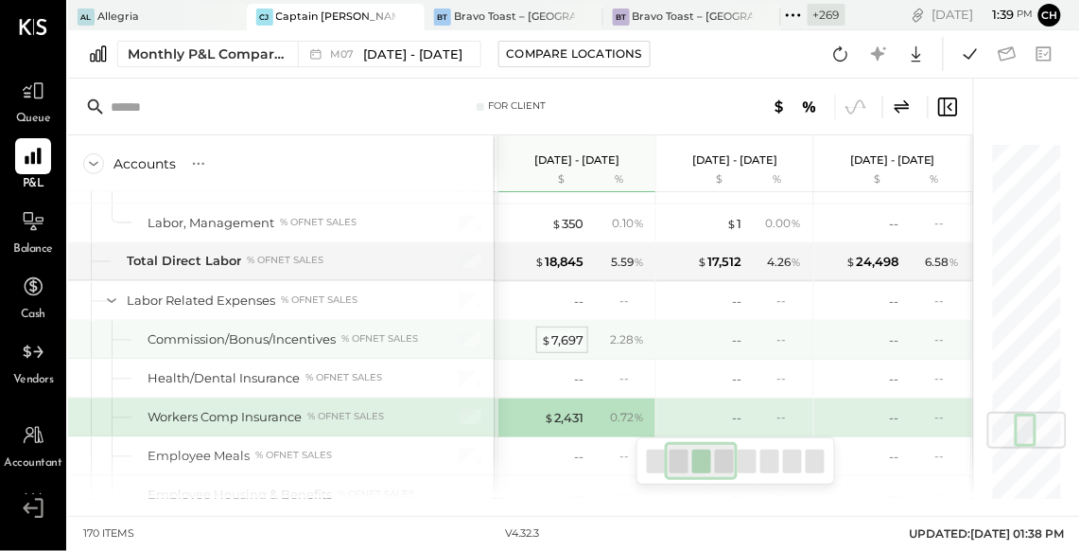
scroll to position [0, 153]
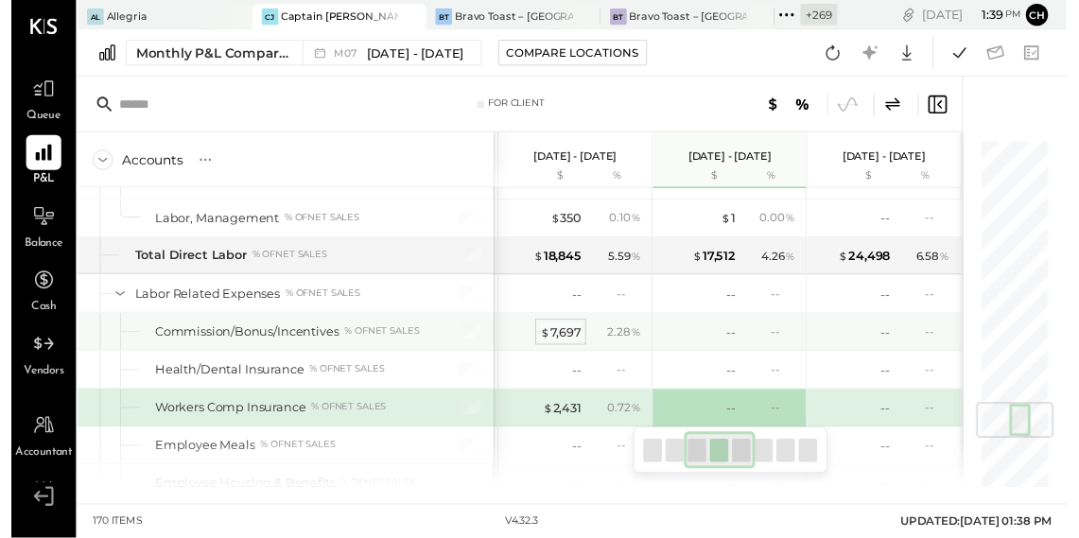
scroll to position [0, 468]
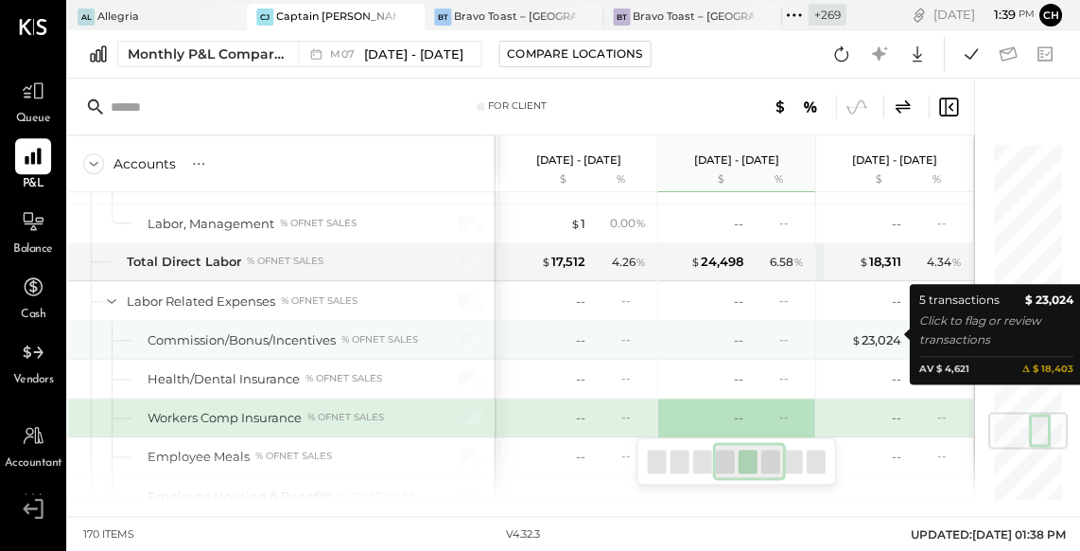
scroll to position [0, 311]
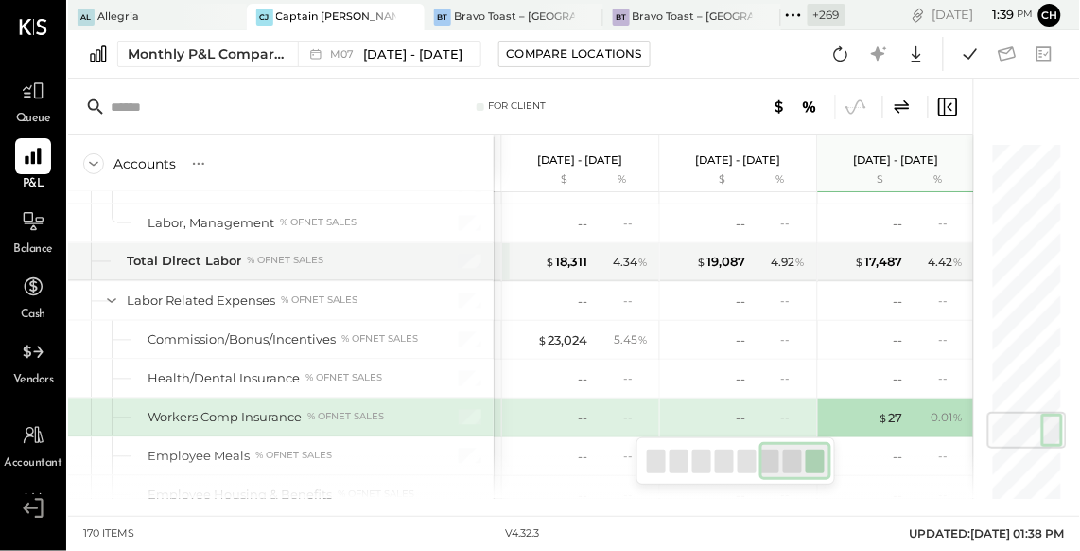
click at [903, 106] on icon at bounding box center [902, 107] width 23 height 23
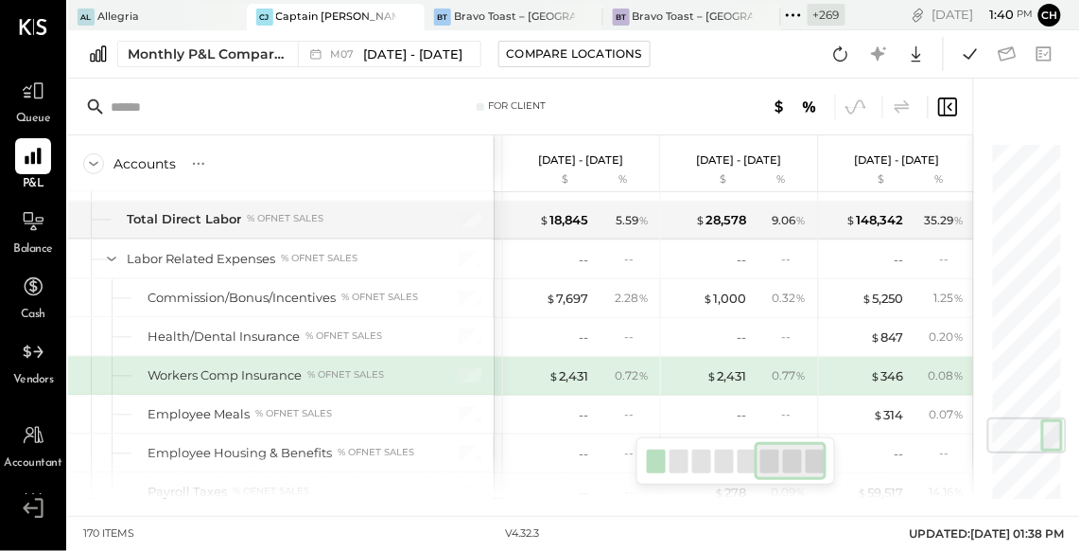
scroll to position [0, 706]
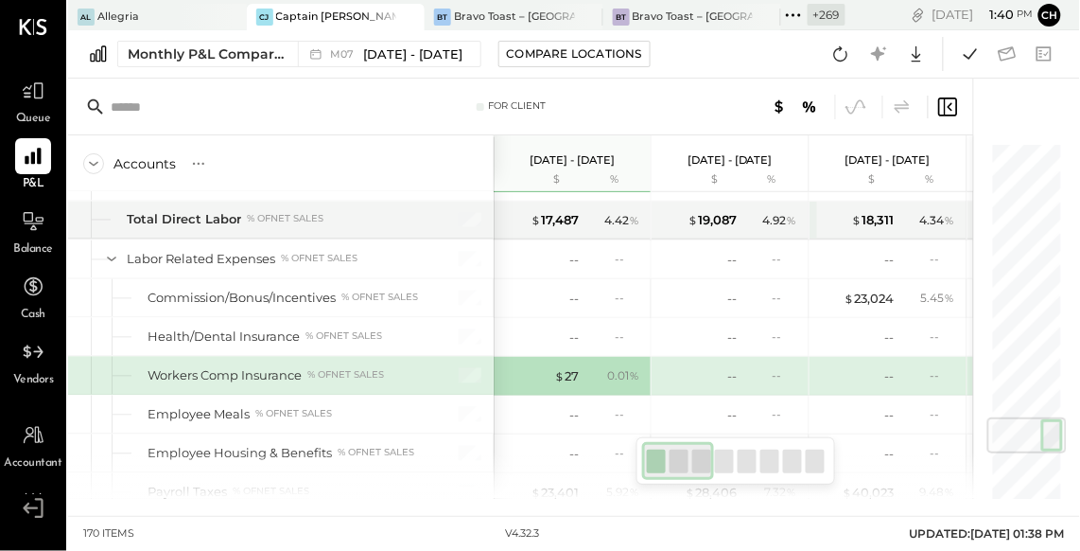
drag, startPoint x: 785, startPoint y: 460, endPoint x: 654, endPoint y: 454, distance: 131.6
click at [654, 454] on div at bounding box center [678, 461] width 72 height 38
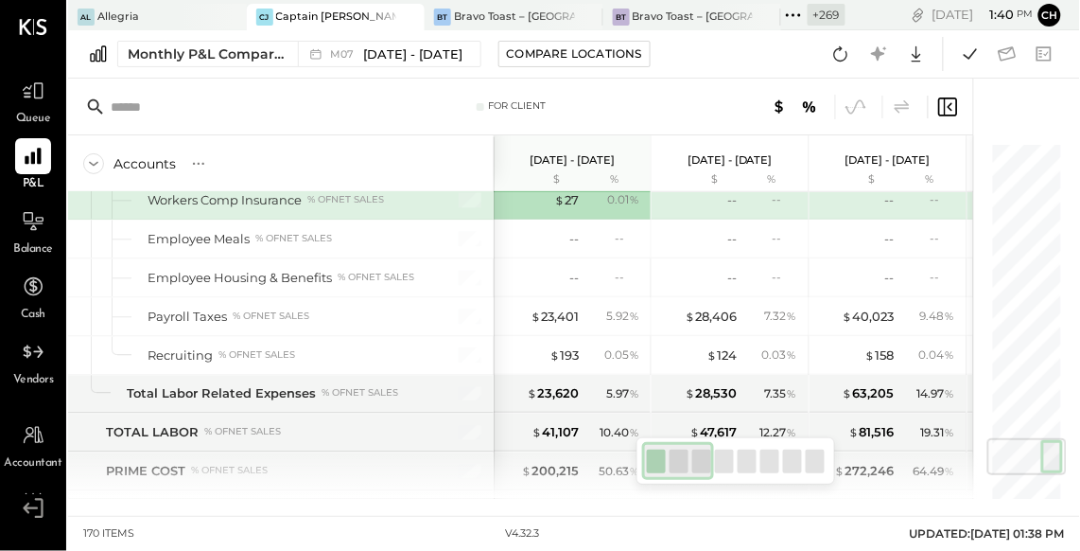
drag, startPoint x: 664, startPoint y: 464, endPoint x: 601, endPoint y: 439, distance: 68.0
click at [604, 450] on div "For Client Accounts S % GL Jul 1 - 31, 2025 $ % Jun 1 - 30, 2025 $ % May 1 - 31…" at bounding box center [520, 289] width 905 height 420
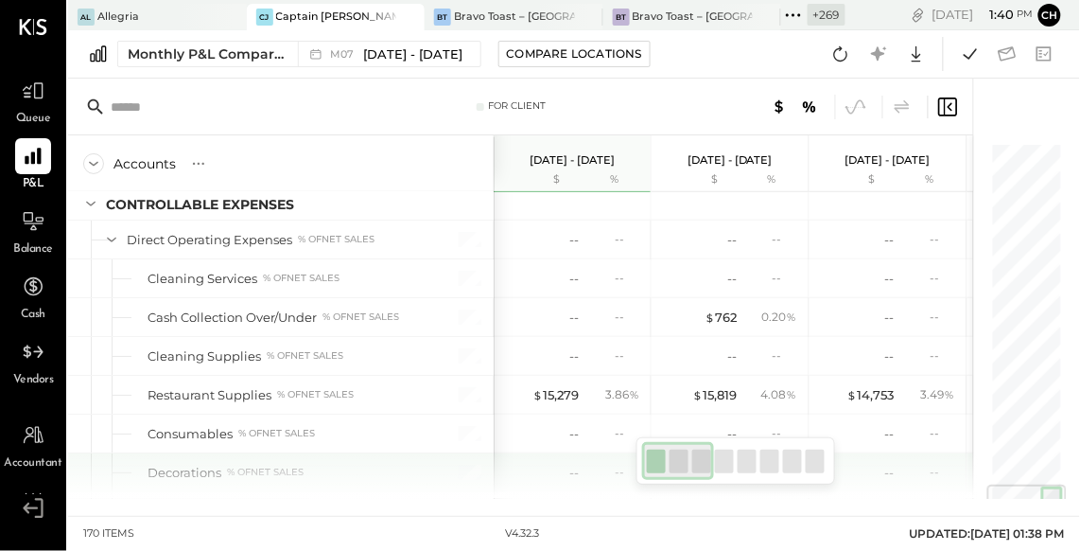
drag, startPoint x: 674, startPoint y: 463, endPoint x: 588, endPoint y: 474, distance: 85.9
click at [588, 474] on div "For Client Accounts S % GL Jul 1 - 31, 2025 $ % Jun 1 - 30, 2025 $ % May 1 - 31…" at bounding box center [520, 289] width 905 height 420
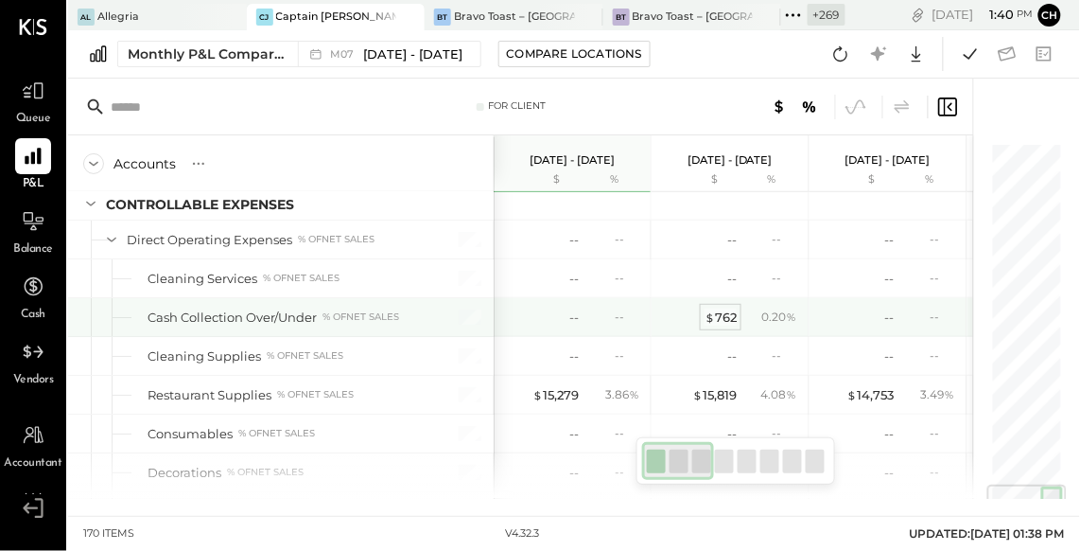
click at [732, 308] on div "$ 762" at bounding box center [721, 317] width 32 height 18
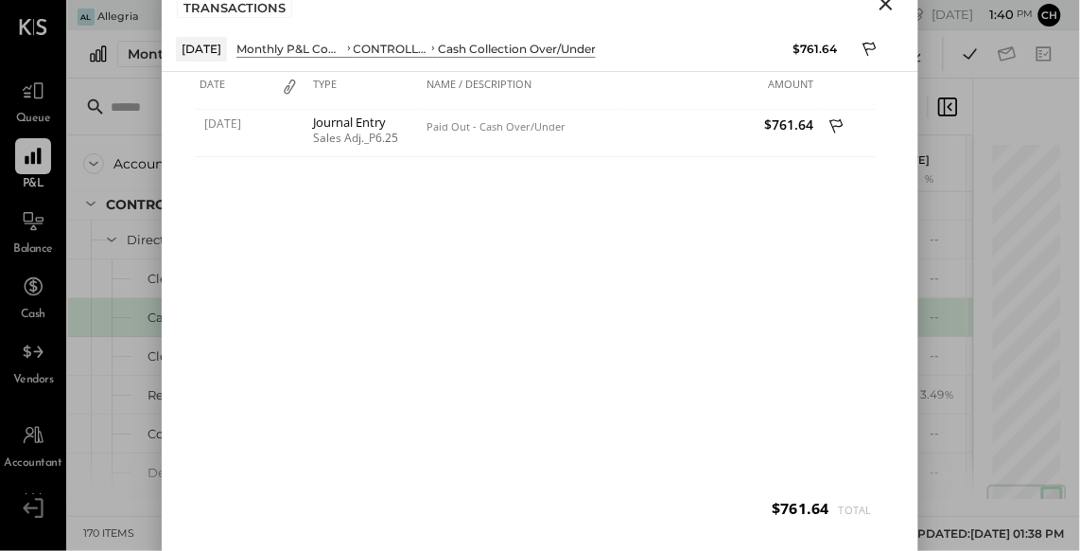
click at [888, 9] on icon "Close" at bounding box center [886, 3] width 23 height 23
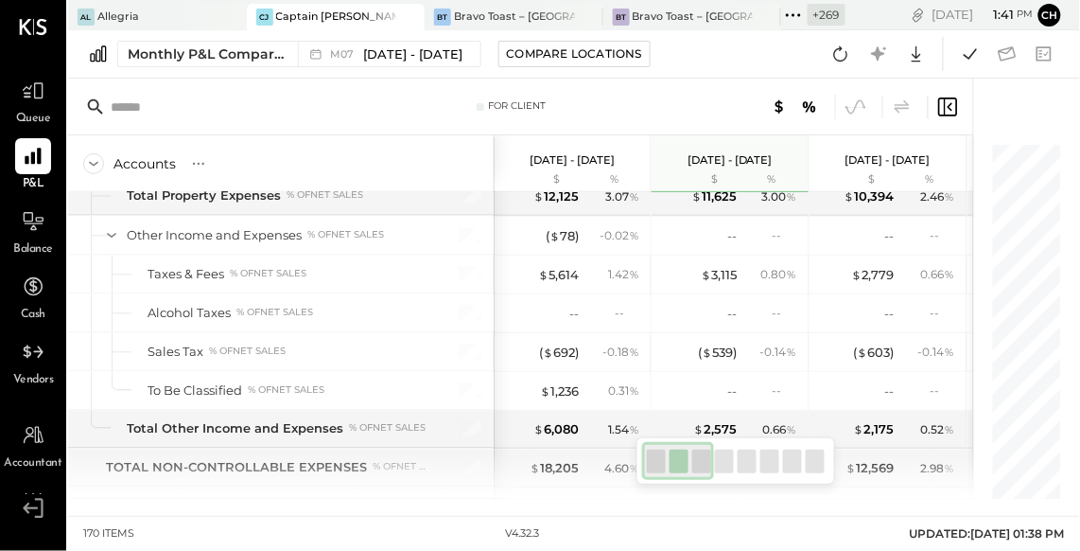
scroll to position [5382, 0]
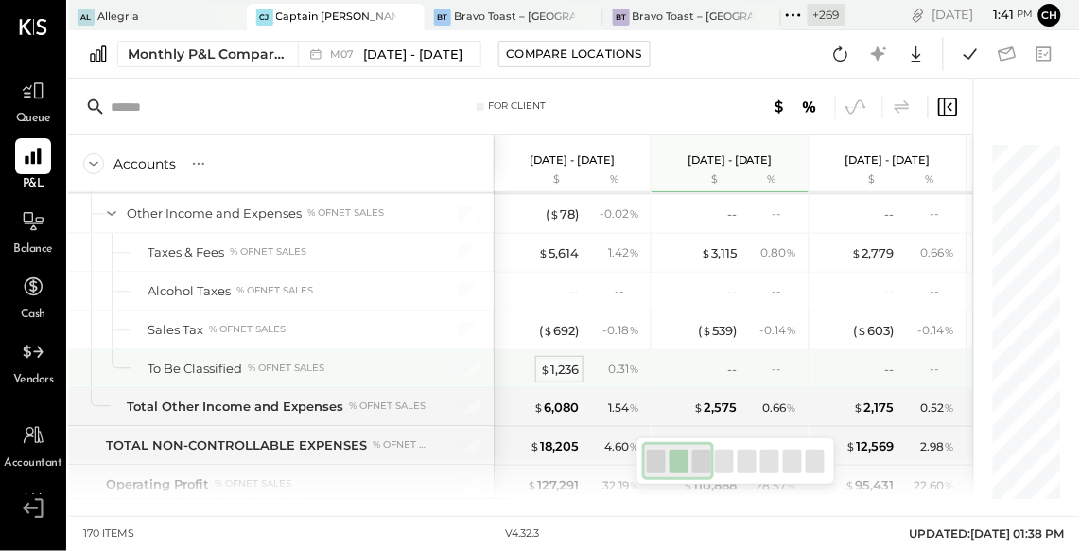
click at [556, 360] on div "$ 1,236" at bounding box center [559, 369] width 39 height 18
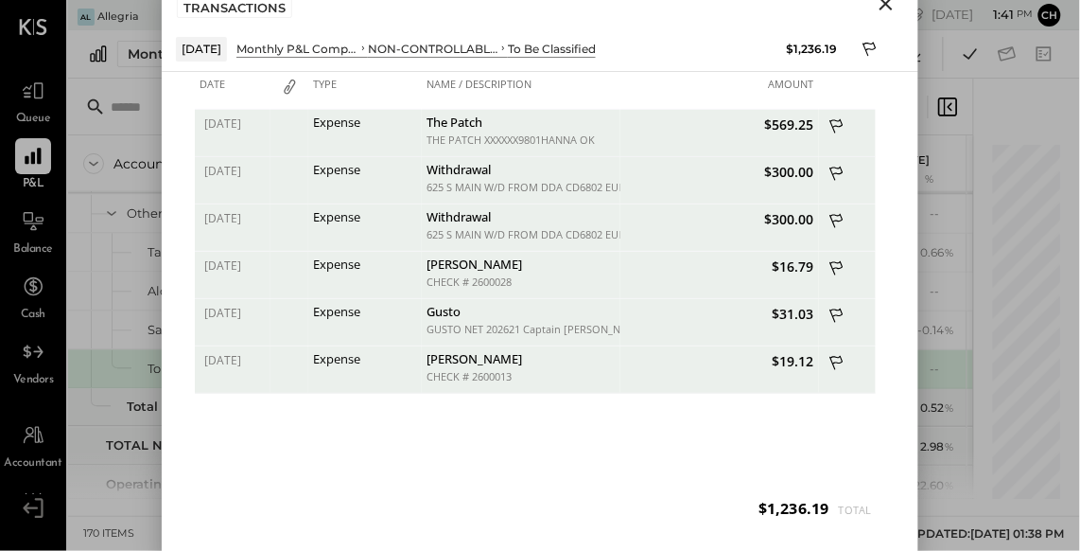
click at [886, 5] on icon "Close" at bounding box center [886, 3] width 23 height 23
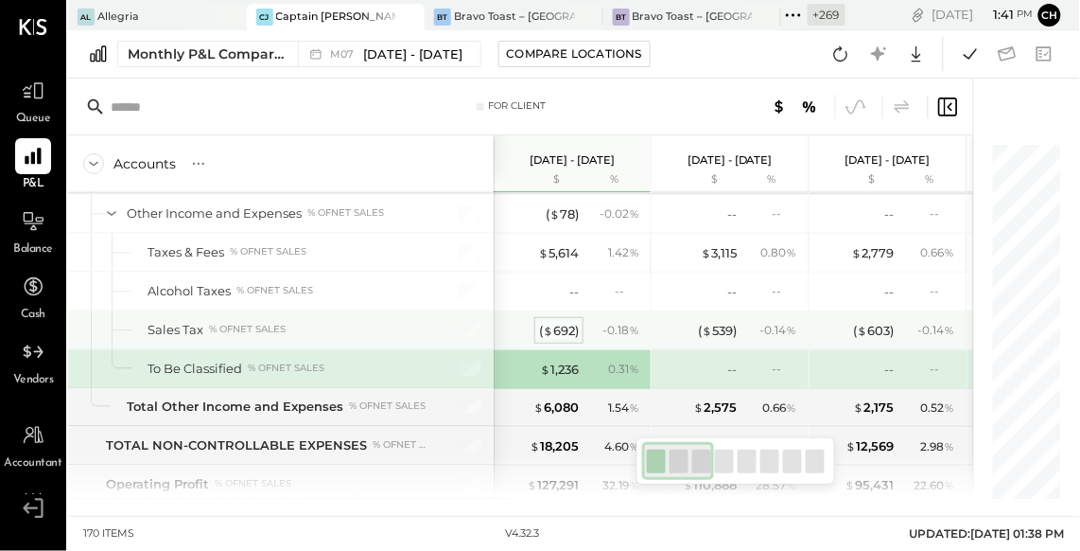
click at [553, 322] on div "( $ 692 )" at bounding box center [559, 331] width 40 height 18
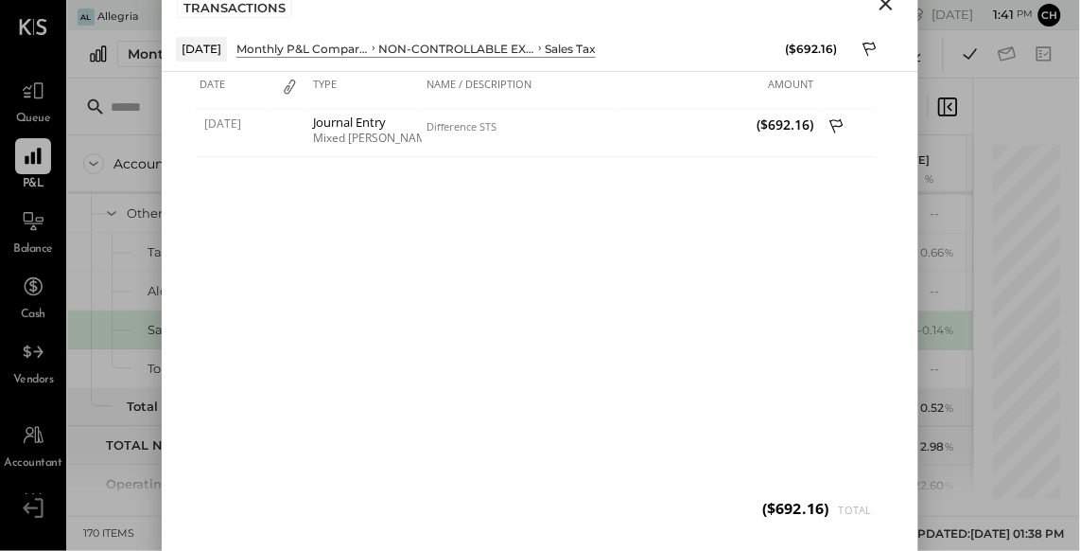
click at [888, 6] on icon "Close" at bounding box center [886, 3] width 13 height 13
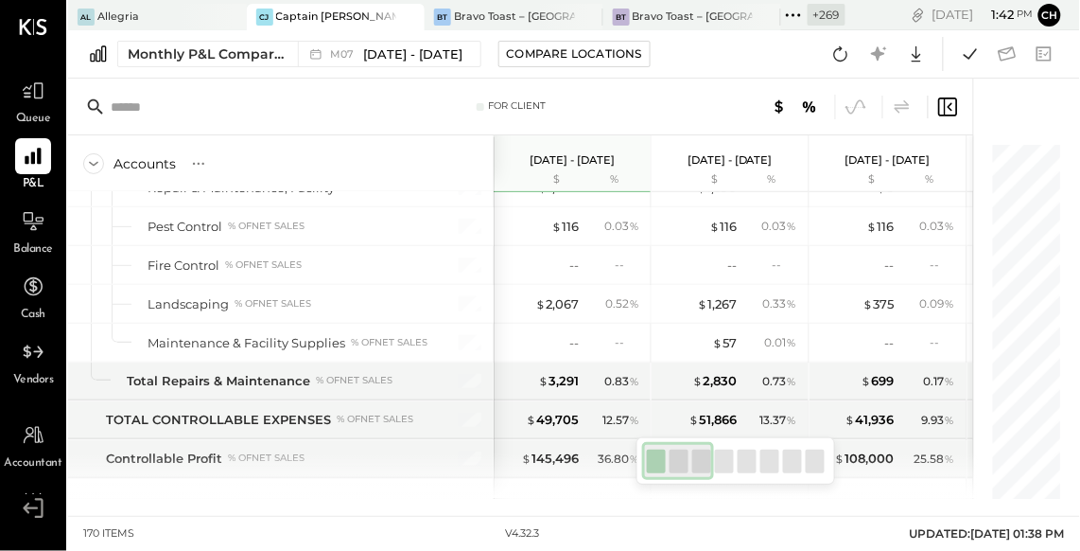
scroll to position [4034, 0]
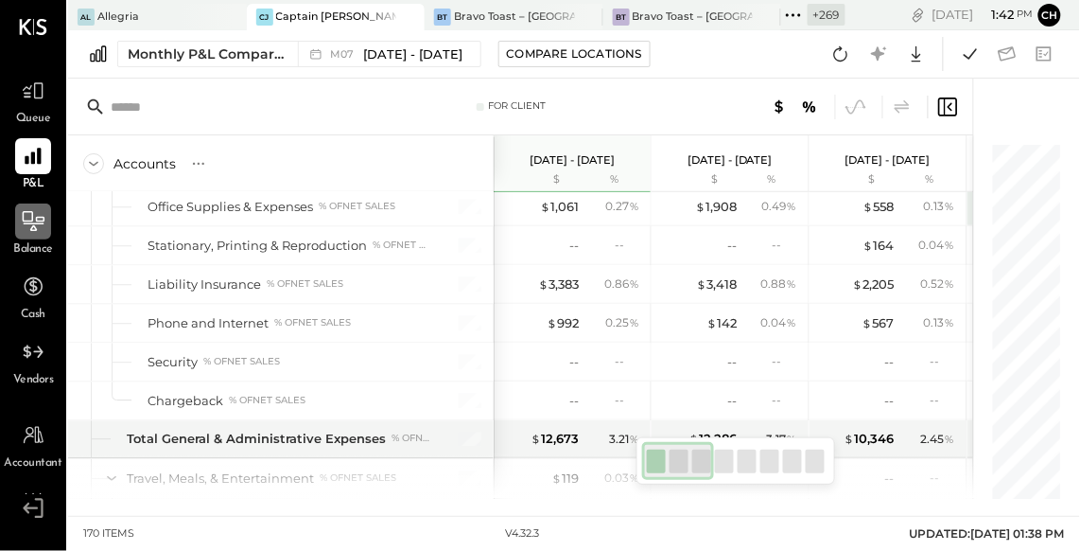
click at [44, 219] on icon at bounding box center [34, 221] width 22 height 20
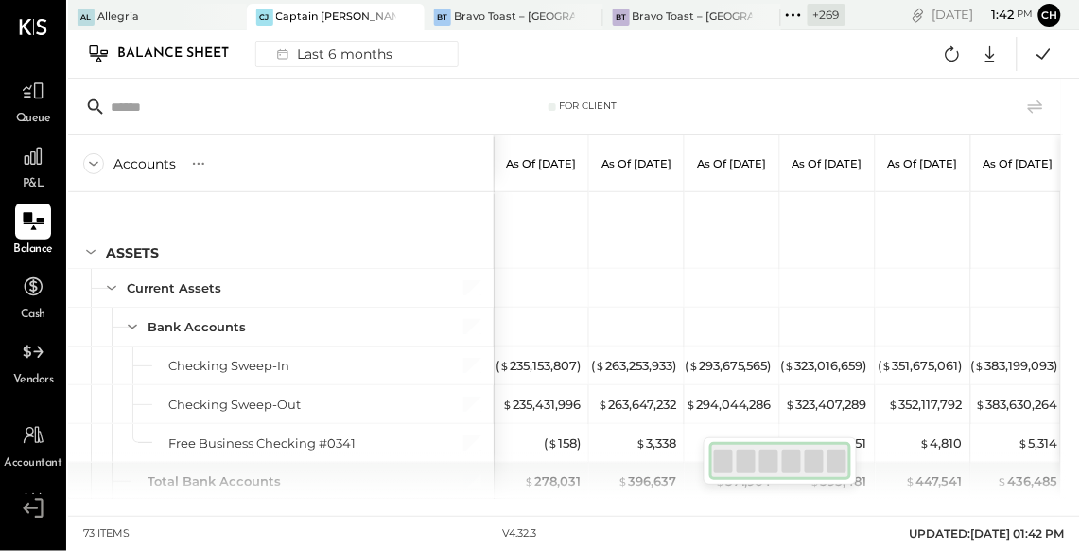
click at [749, 467] on div at bounding box center [780, 461] width 143 height 38
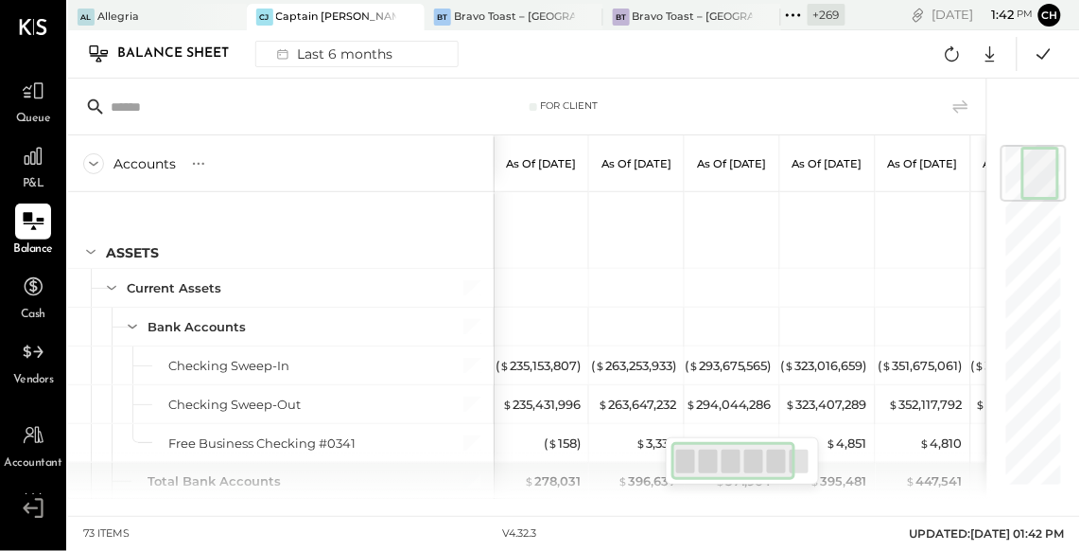
scroll to position [0, 79]
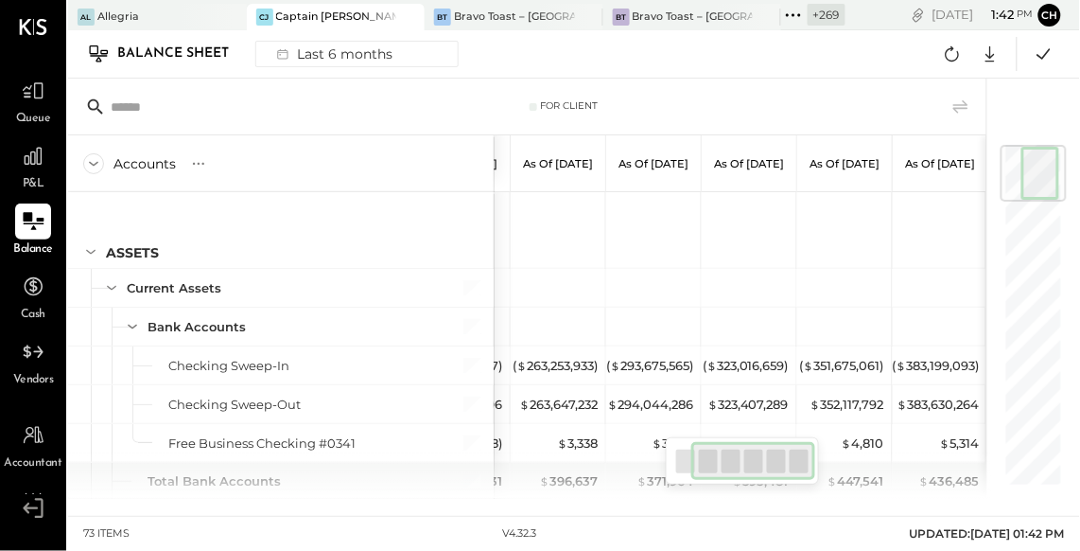
drag, startPoint x: 749, startPoint y: 467, endPoint x: 804, endPoint y: 467, distance: 54.9
click at [804, 467] on div at bounding box center [753, 461] width 124 height 38
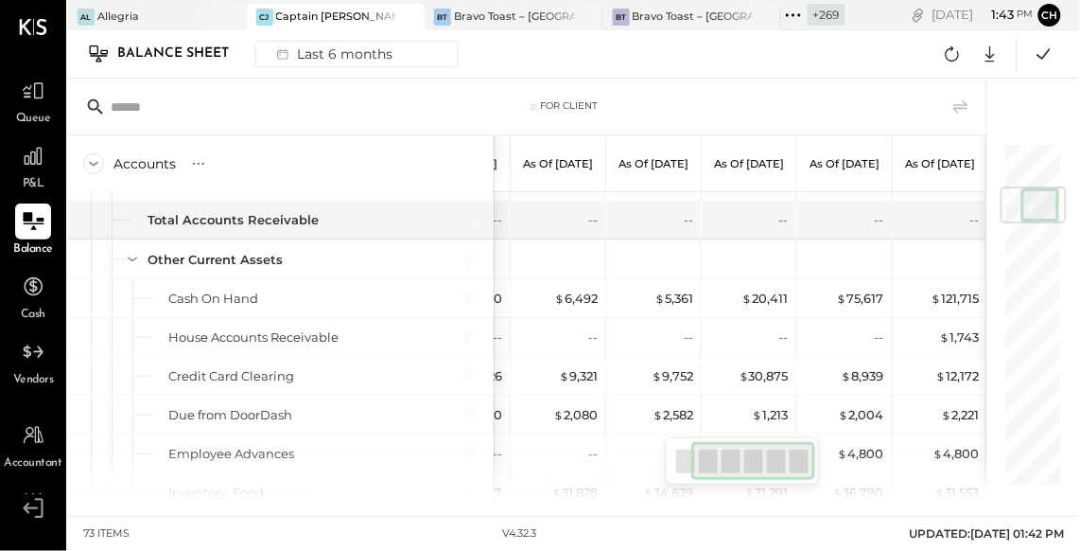
drag, startPoint x: 709, startPoint y: 467, endPoint x: 783, endPoint y: 457, distance: 74.5
click at [783, 457] on div at bounding box center [753, 461] width 124 height 38
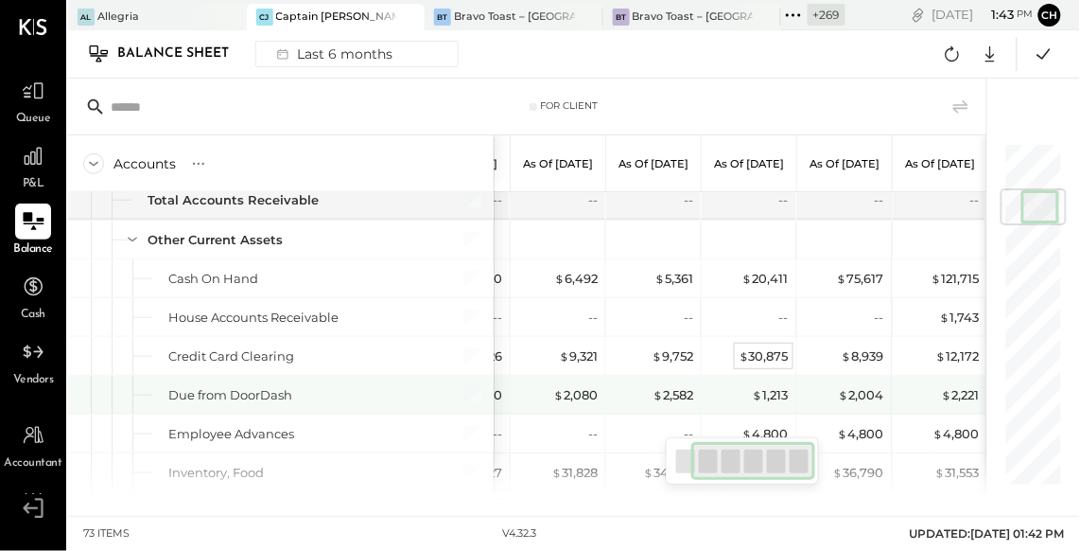
scroll to position [488, 0]
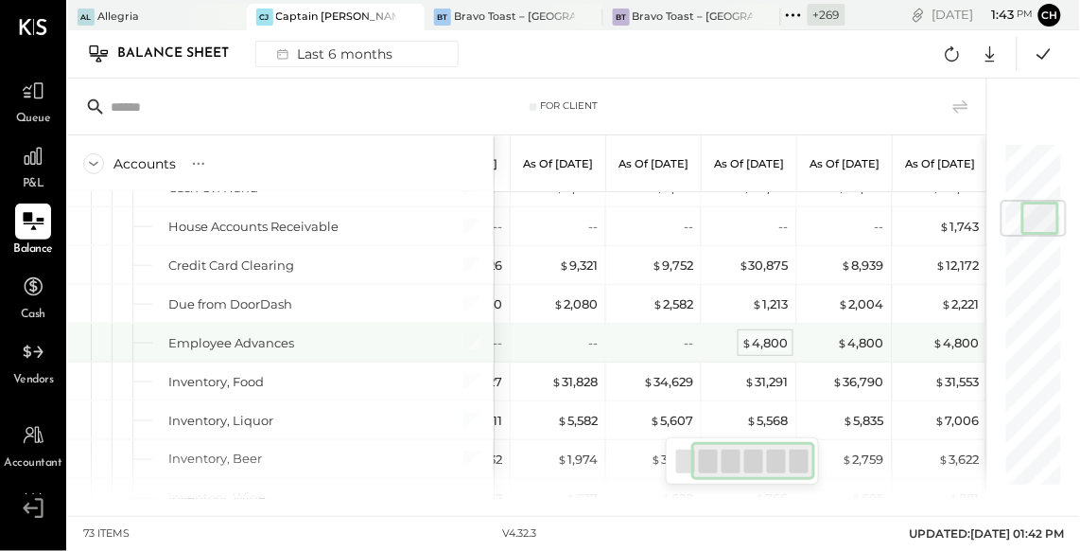
click at [762, 341] on div "$ 4,800" at bounding box center [766, 343] width 46 height 18
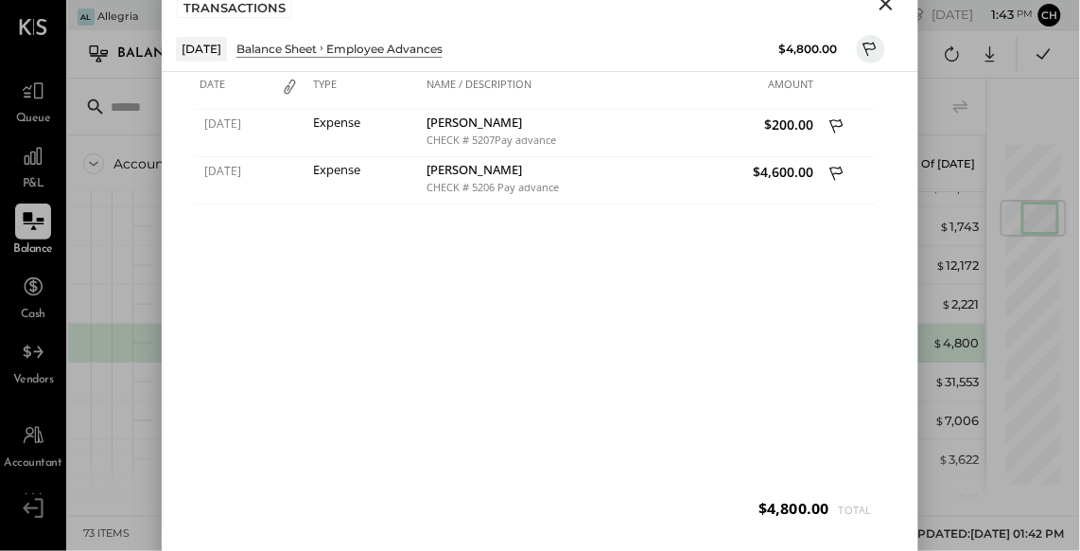
click at [888, 5] on icon "Close" at bounding box center [886, 3] width 13 height 13
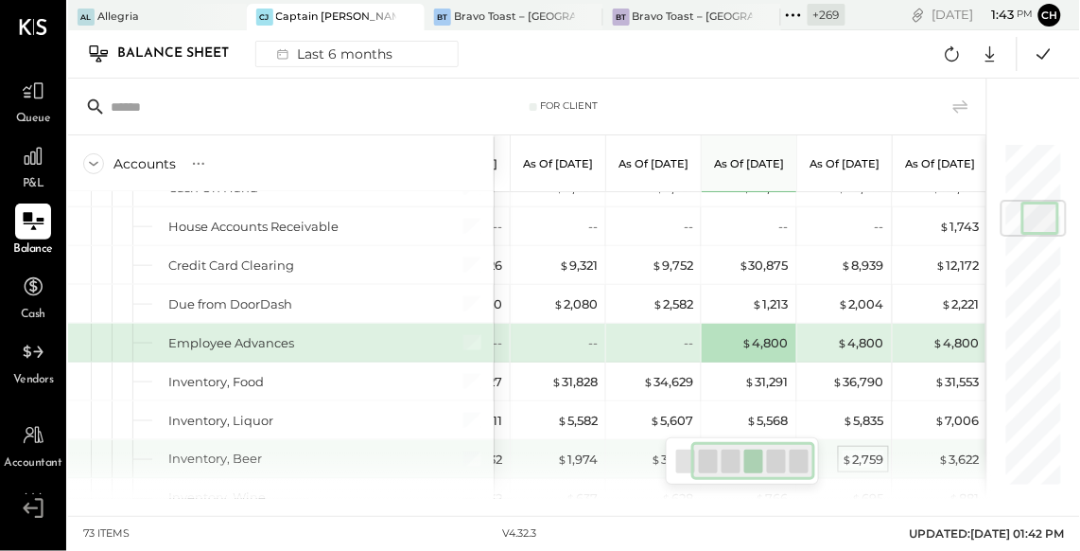
click at [863, 452] on div "$ 2,759" at bounding box center [864, 459] width 42 height 18
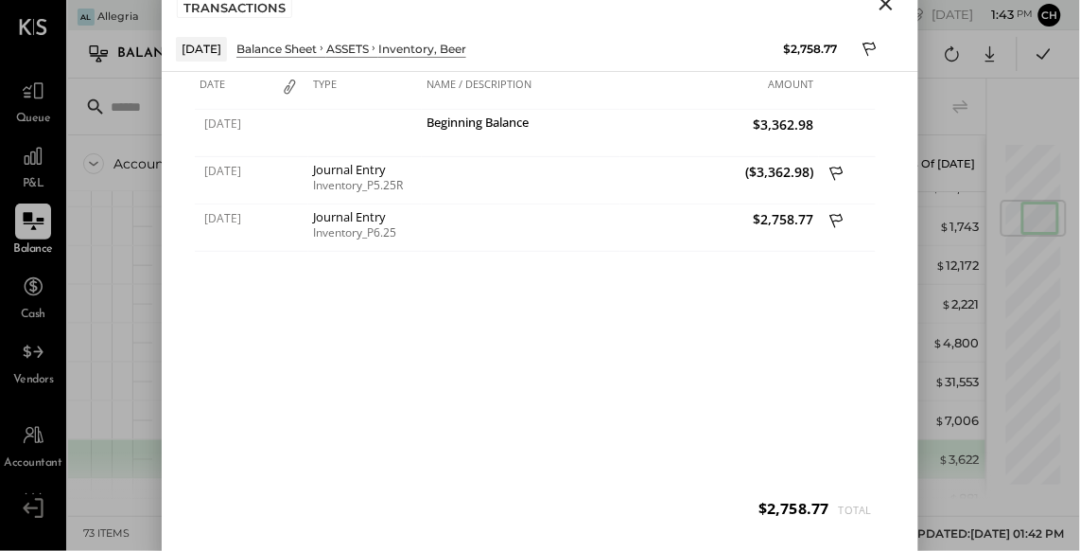
click at [884, 3] on icon "Close" at bounding box center [886, 3] width 13 height 13
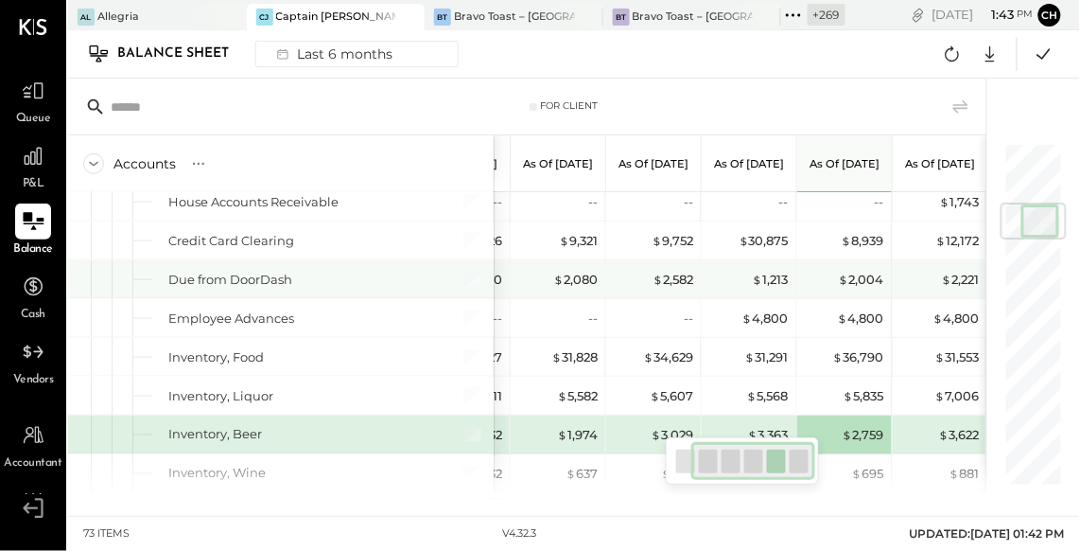
scroll to position [495, 0]
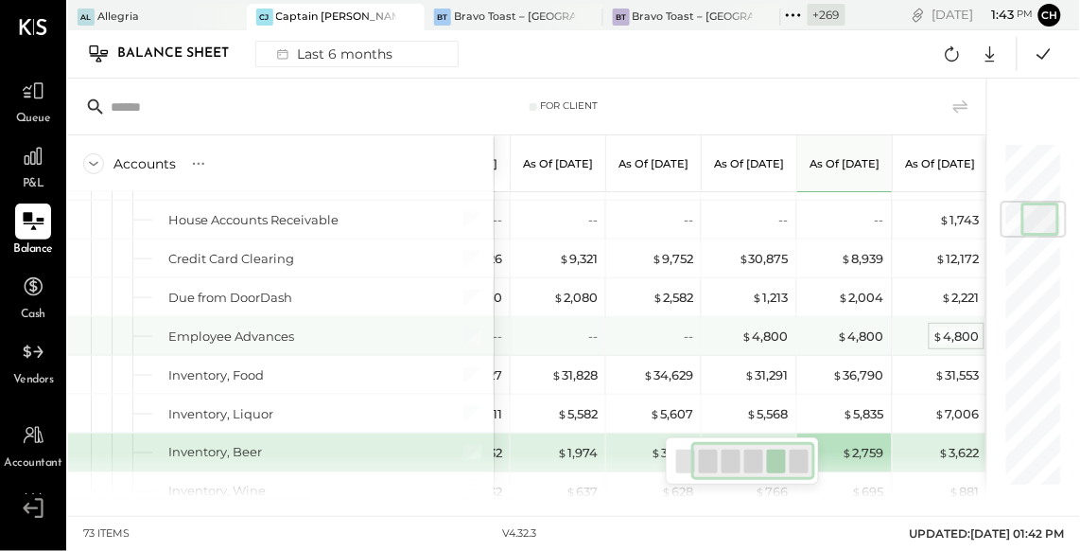
click at [949, 333] on div "$ 4,800" at bounding box center [957, 336] width 46 height 18
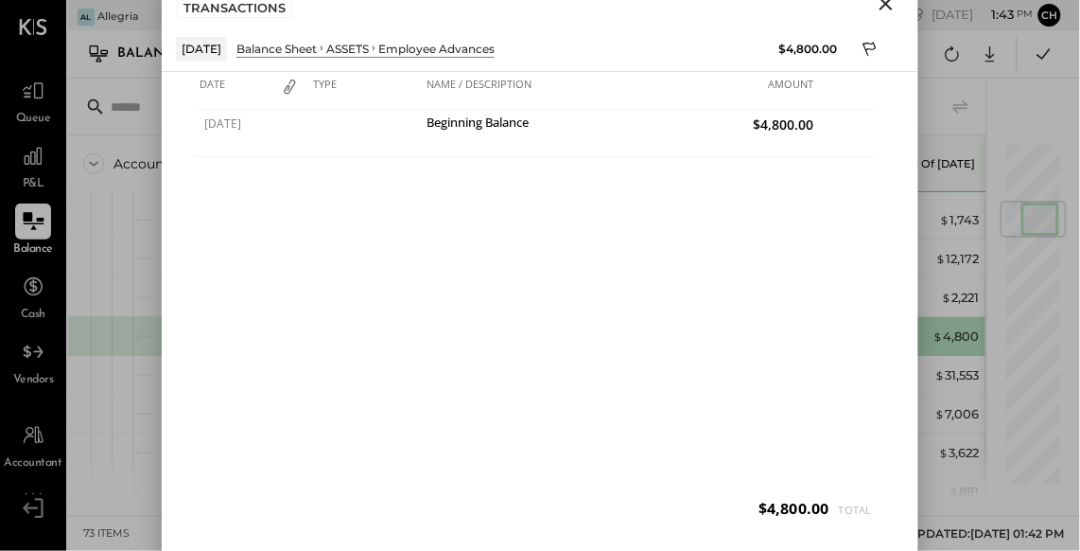
click at [884, 6] on icon "Close" at bounding box center [886, 3] width 13 height 13
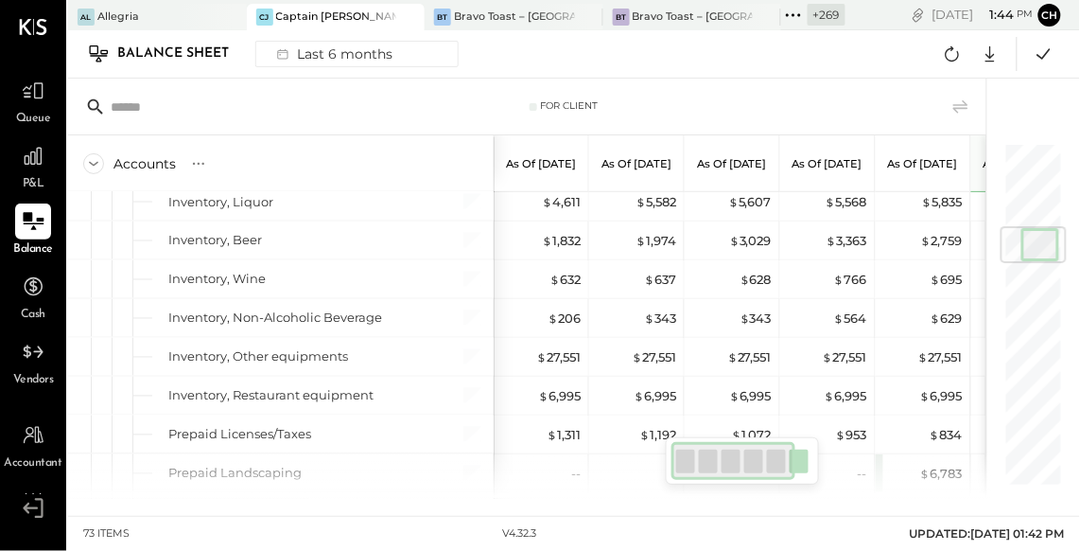
scroll to position [0, 79]
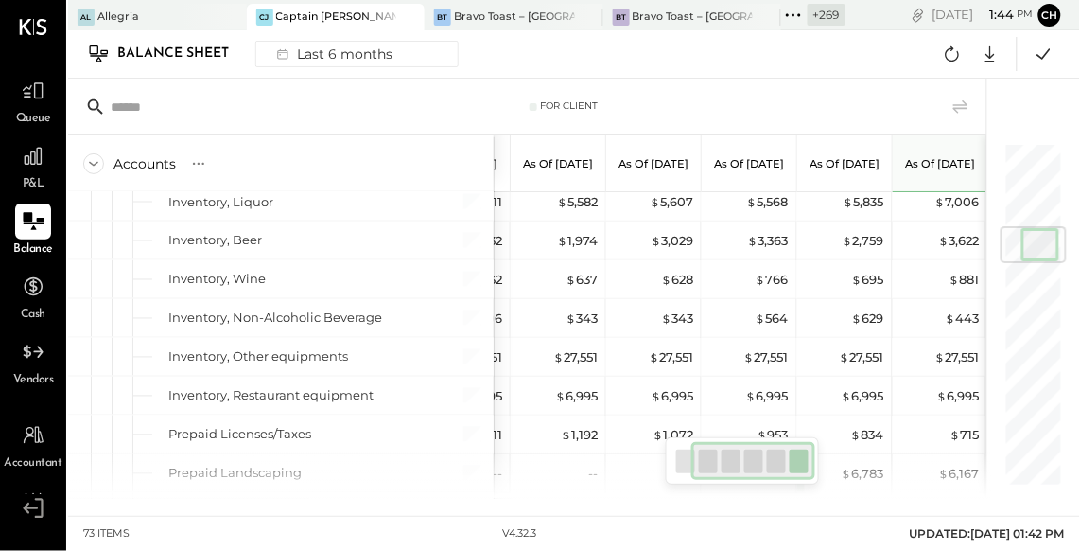
drag, startPoint x: 728, startPoint y: 470, endPoint x: 774, endPoint y: 462, distance: 46.2
click at [774, 462] on div at bounding box center [753, 461] width 124 height 38
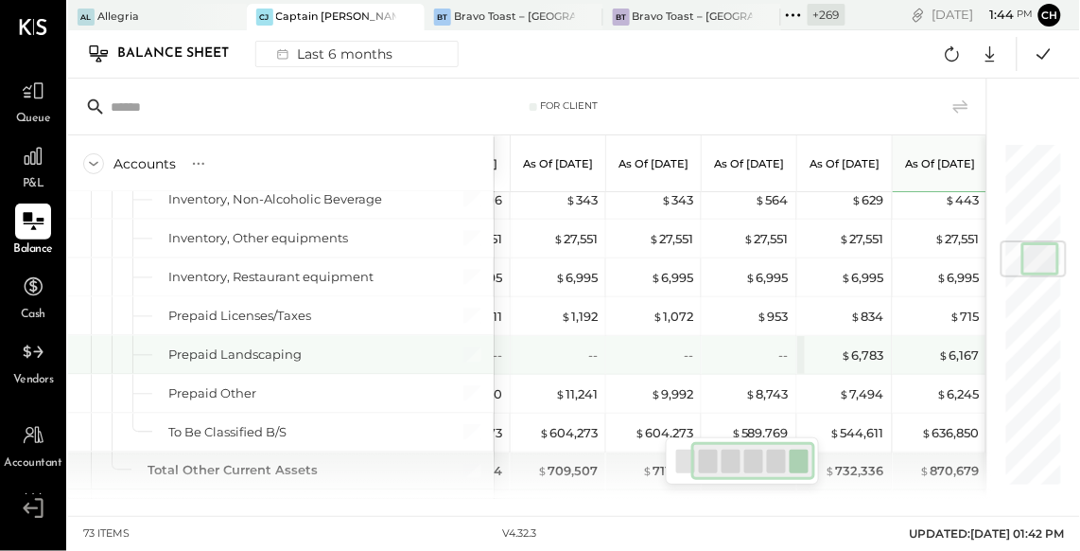
scroll to position [837, 0]
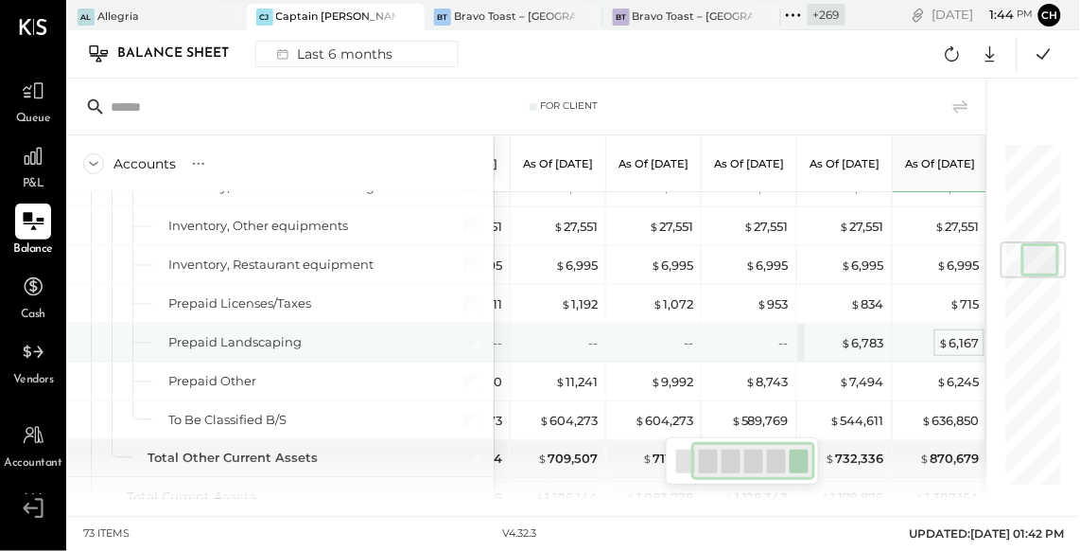
click at [953, 340] on div "$ 6,167" at bounding box center [959, 343] width 41 height 18
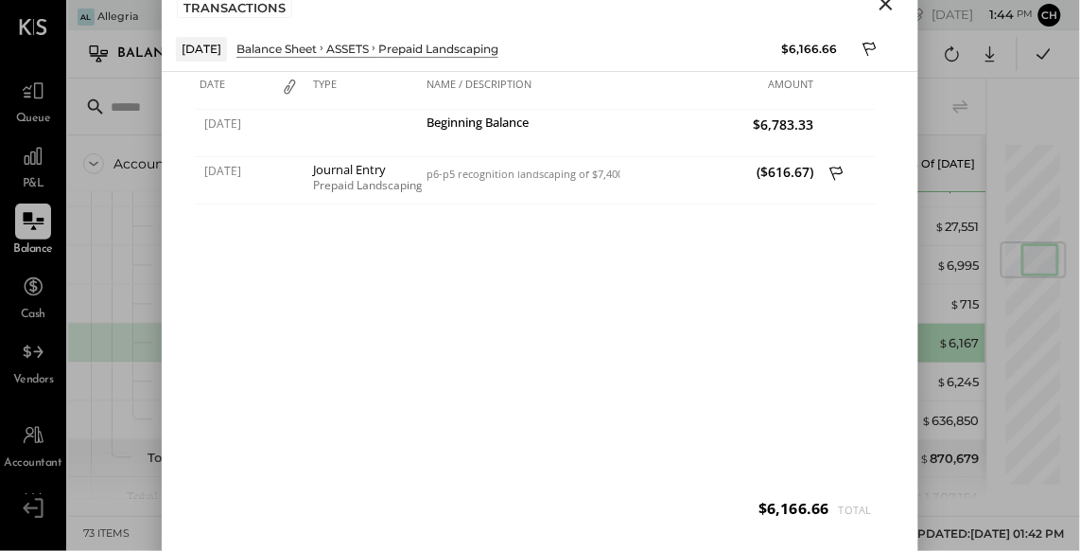
click at [887, 9] on icon "Close" at bounding box center [886, 3] width 23 height 23
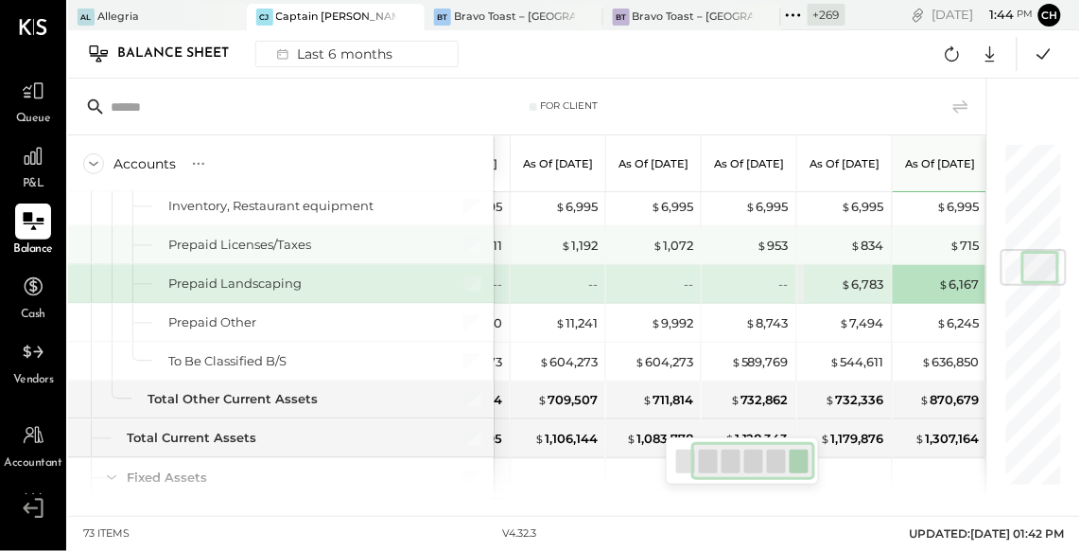
scroll to position [902, 0]
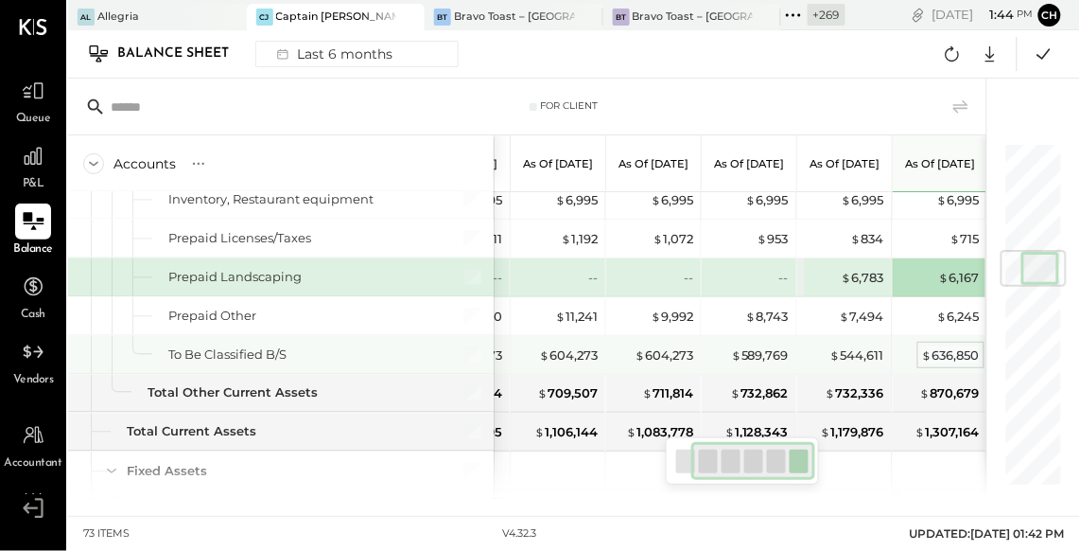
click at [953, 346] on div "$ 636,850" at bounding box center [951, 355] width 58 height 18
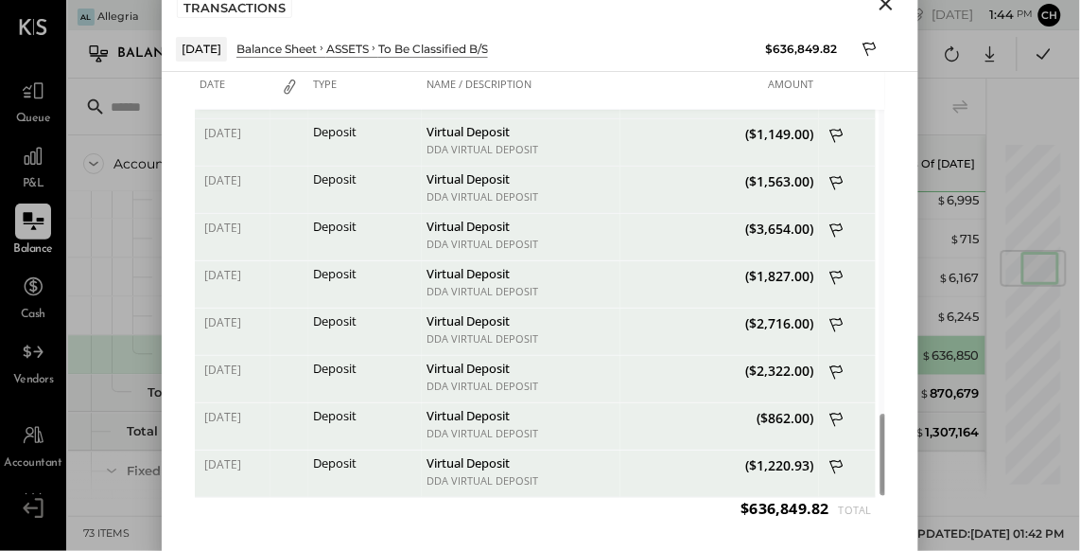
click at [890, 6] on icon "Close" at bounding box center [886, 3] width 23 height 23
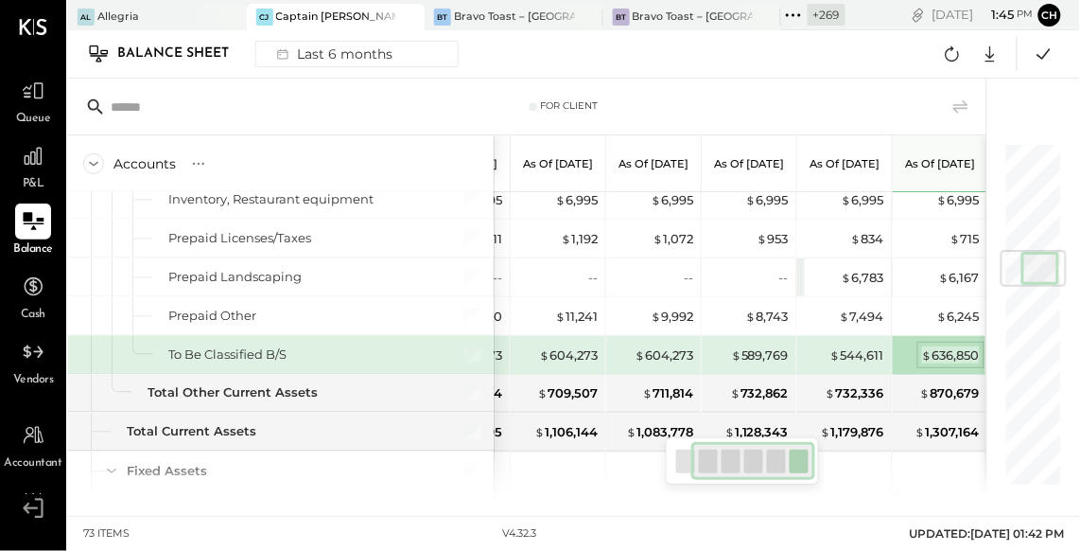
click at [941, 351] on div "$ 636,850" at bounding box center [951, 355] width 58 height 18
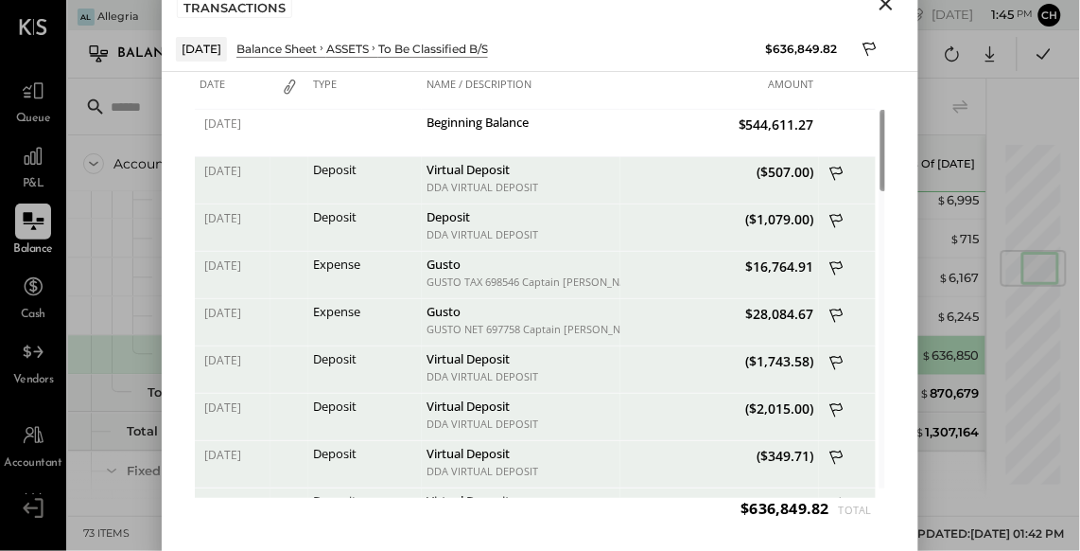
click at [886, 8] on icon "Close" at bounding box center [886, 3] width 23 height 23
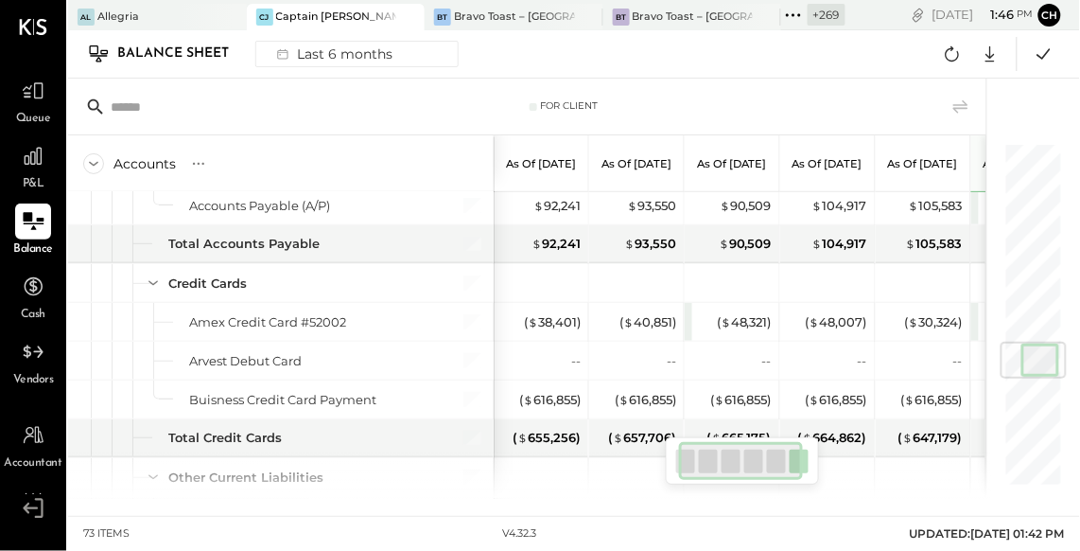
scroll to position [0, 79]
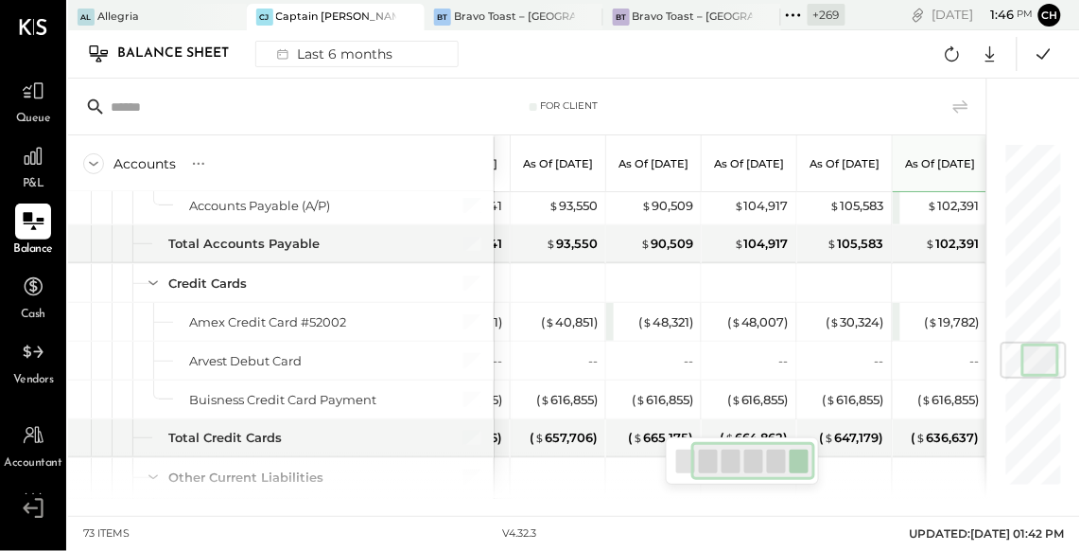
drag, startPoint x: 715, startPoint y: 459, endPoint x: 756, endPoint y: 451, distance: 41.4
click at [756, 451] on div at bounding box center [753, 461] width 124 height 38
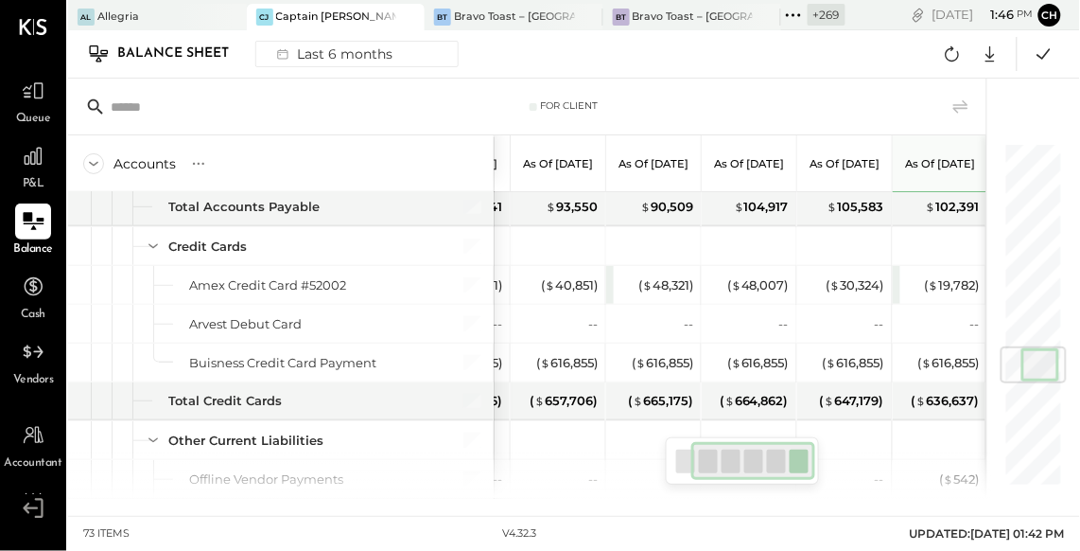
click at [738, 459] on div at bounding box center [753, 461] width 124 height 38
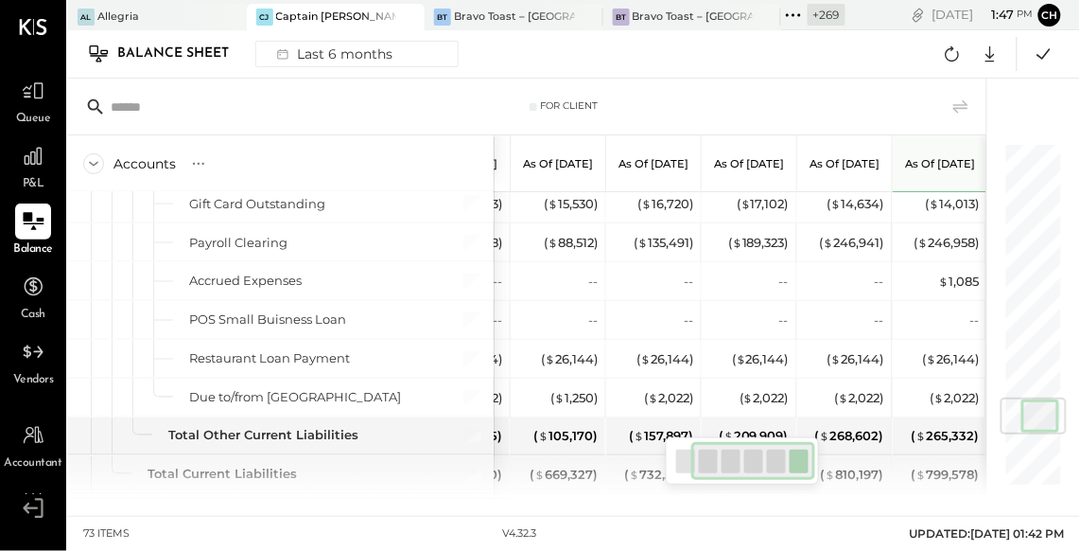
drag, startPoint x: 750, startPoint y: 457, endPoint x: 760, endPoint y: 447, distance: 13.4
click at [760, 447] on div at bounding box center [753, 461] width 124 height 38
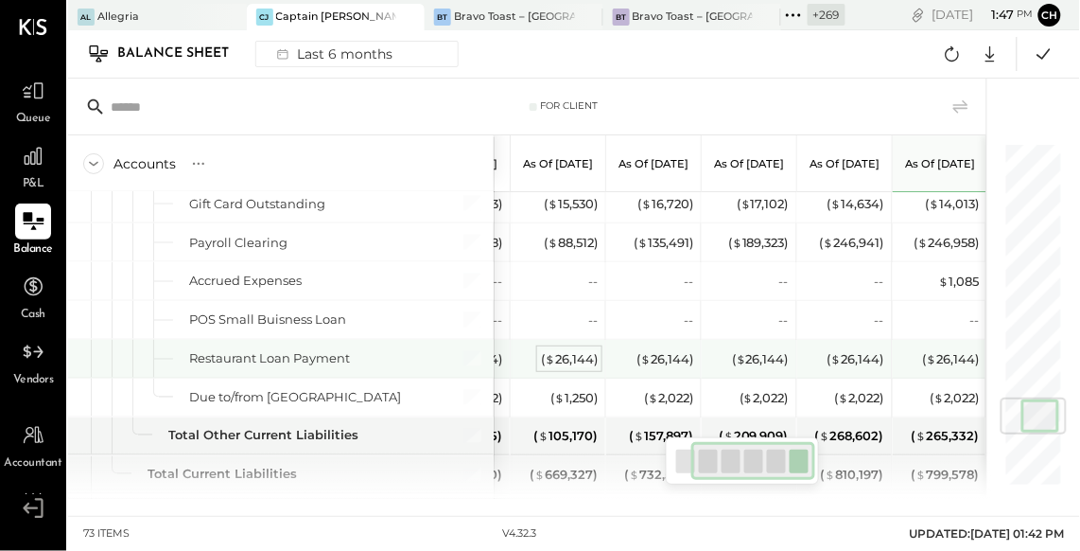
click at [588, 354] on div "( $ 26,144 )" at bounding box center [569, 359] width 57 height 18
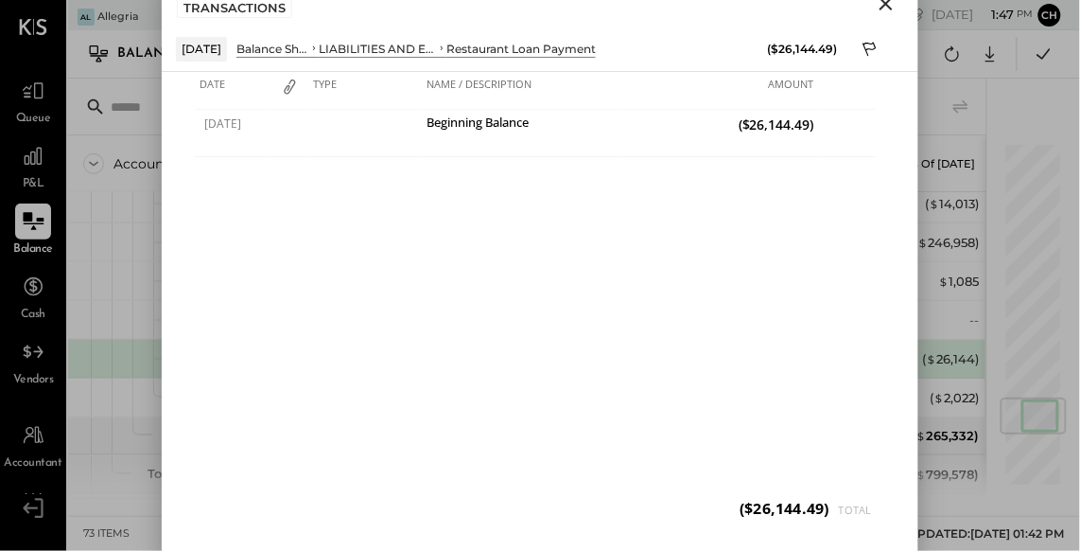
click at [887, 5] on icon "Close" at bounding box center [886, 3] width 13 height 13
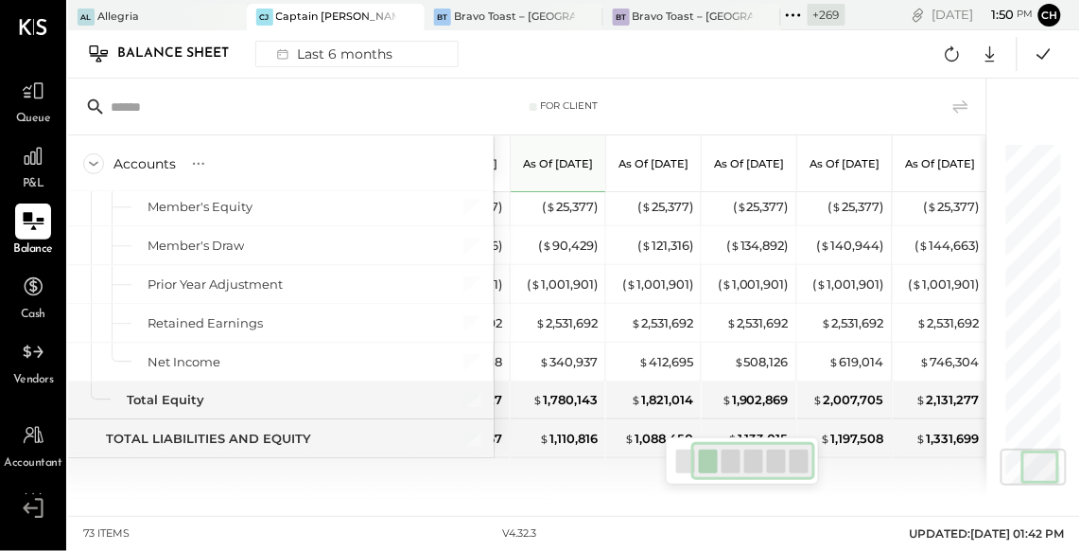
drag, startPoint x: 750, startPoint y: 466, endPoint x: 799, endPoint y: 452, distance: 51.2
click at [799, 452] on div at bounding box center [753, 461] width 124 height 38
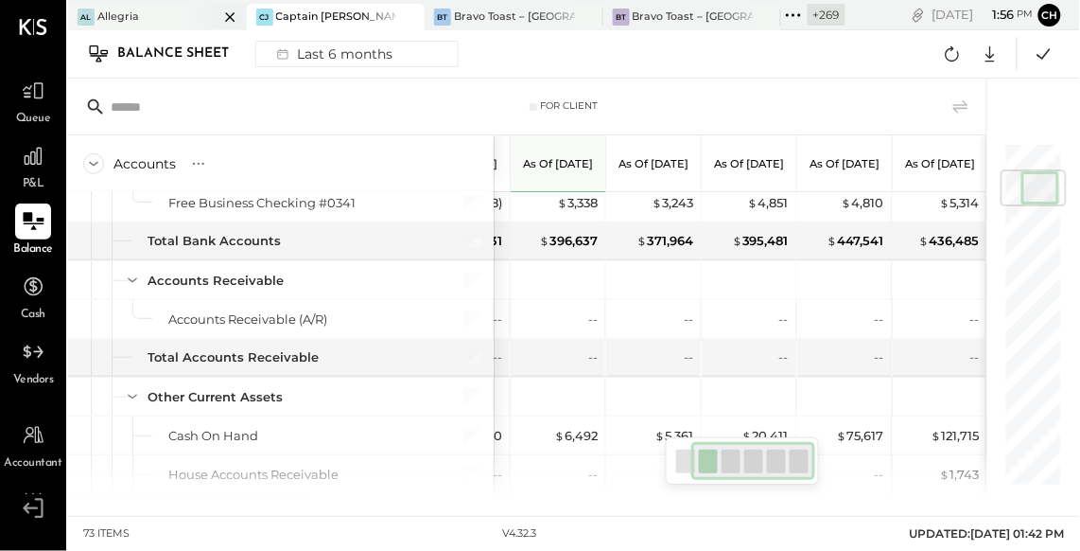
scroll to position [358, 0]
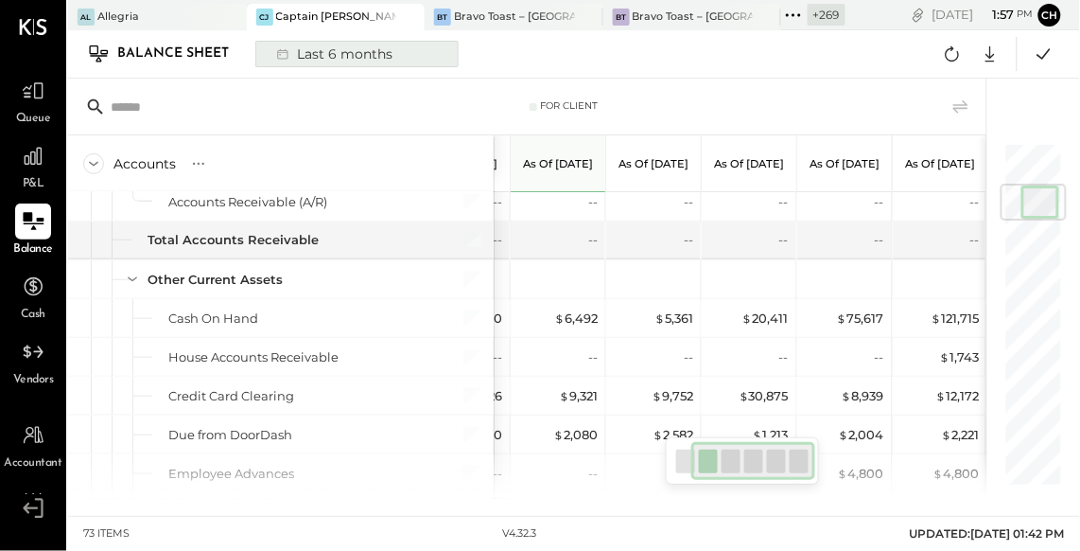
click at [320, 52] on div "Last 6 months" at bounding box center [333, 54] width 134 height 25
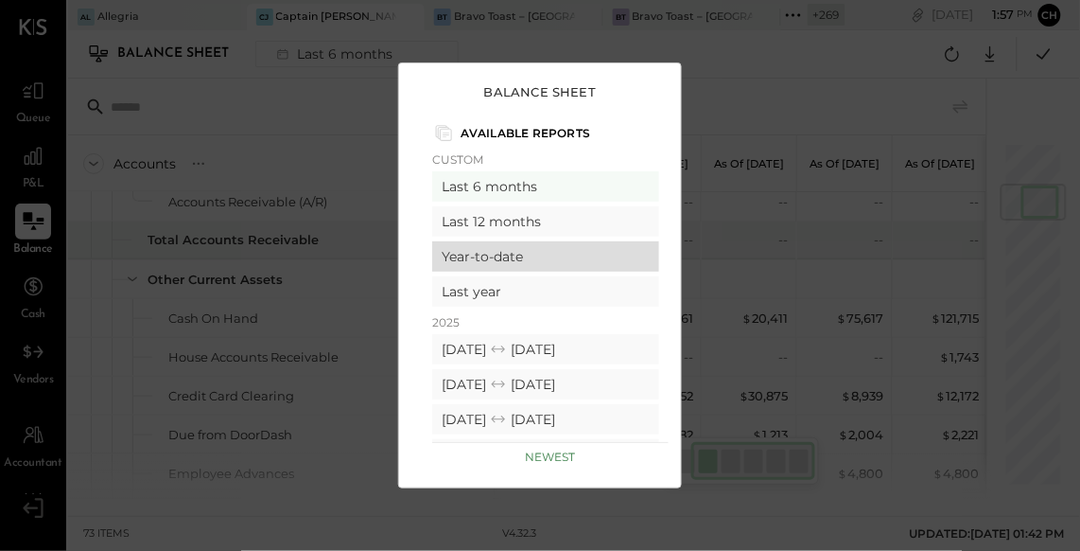
click at [525, 258] on div "Year-to-date" at bounding box center [545, 256] width 227 height 30
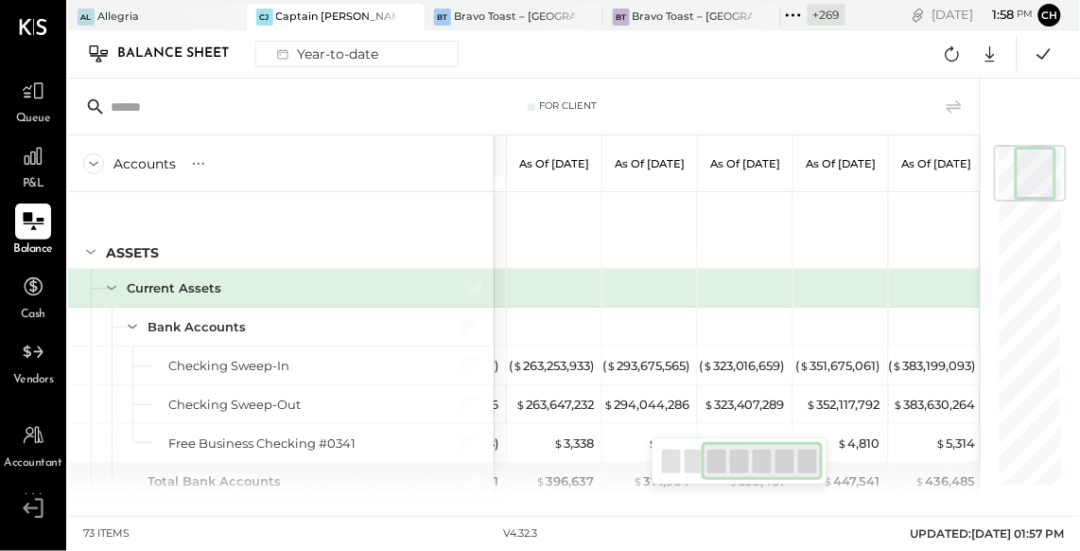
scroll to position [0, 180]
drag, startPoint x: 742, startPoint y: 452, endPoint x: 819, endPoint y: 456, distance: 77.7
click at [819, 456] on div at bounding box center [763, 461] width 122 height 38
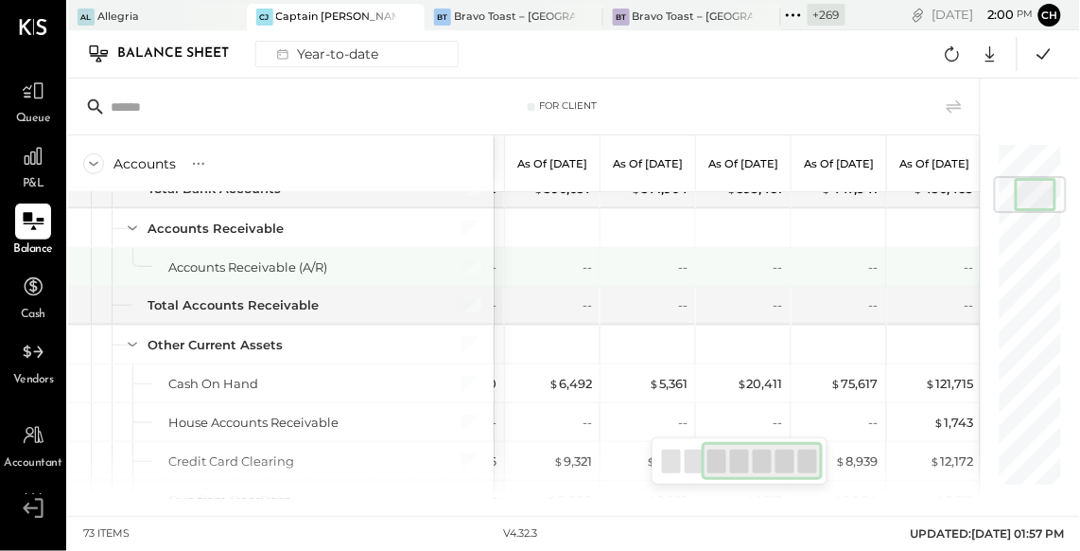
scroll to position [393, 0]
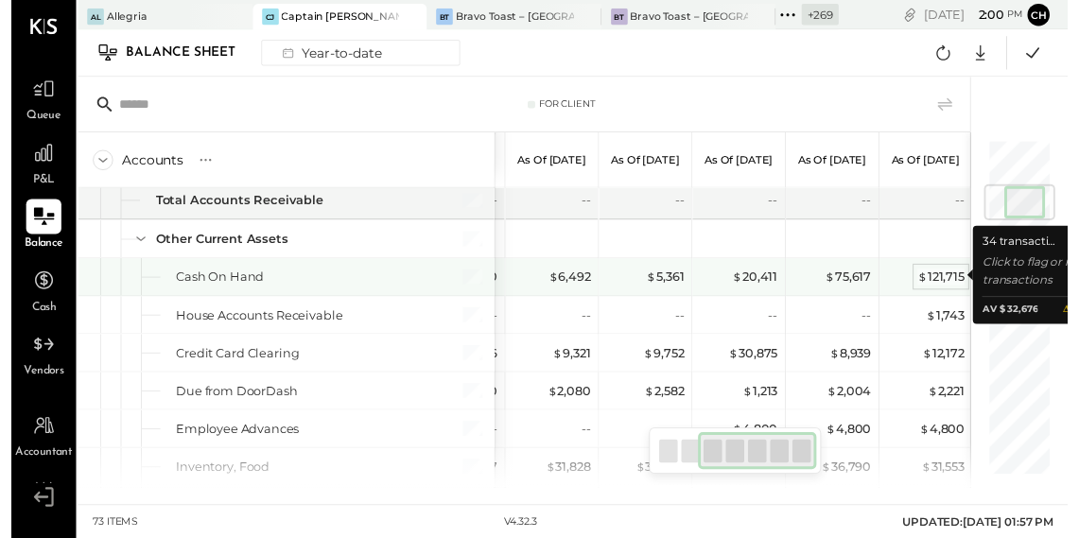
click at [941, 282] on div "$ 121,715" at bounding box center [950, 283] width 48 height 18
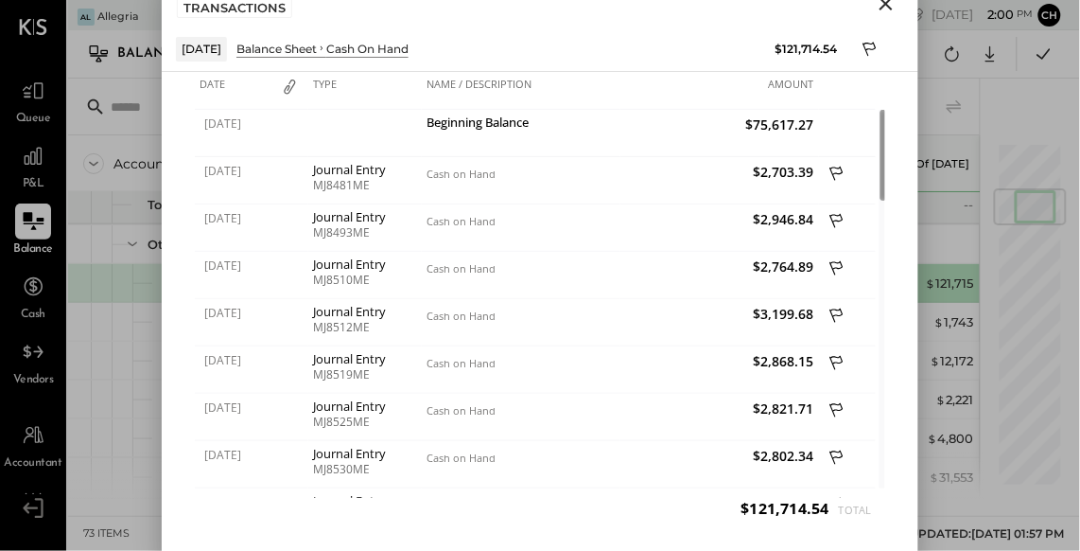
click at [885, 7] on icon "Close" at bounding box center [886, 3] width 23 height 23
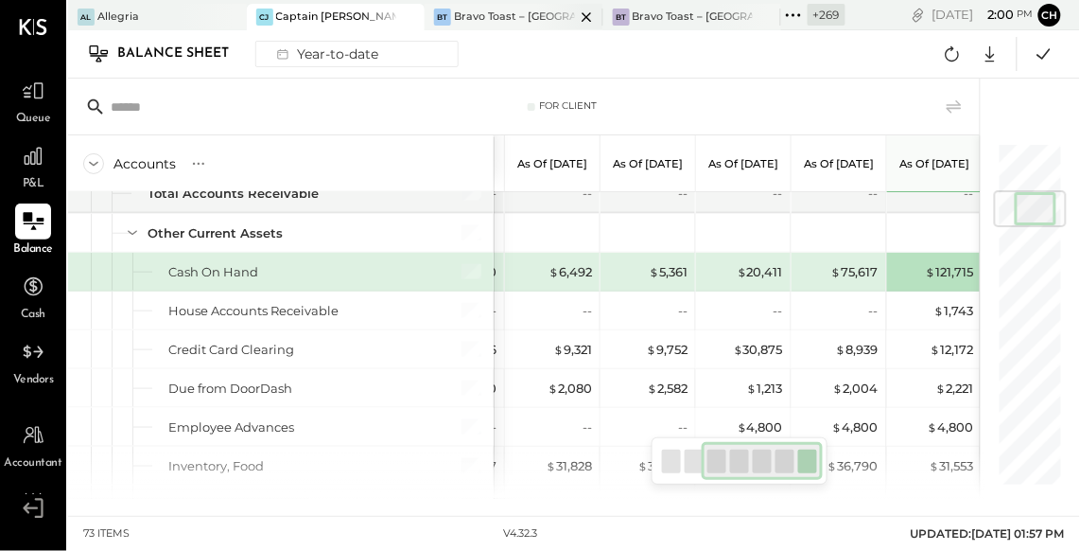
scroll to position [408, 0]
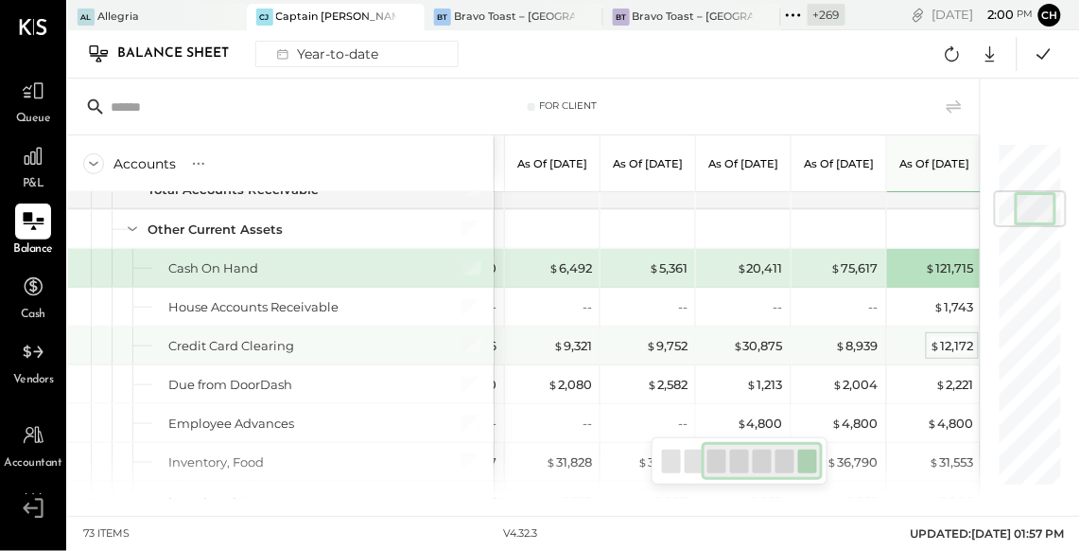
click at [951, 345] on div "$ 12,172" at bounding box center [953, 346] width 44 height 18
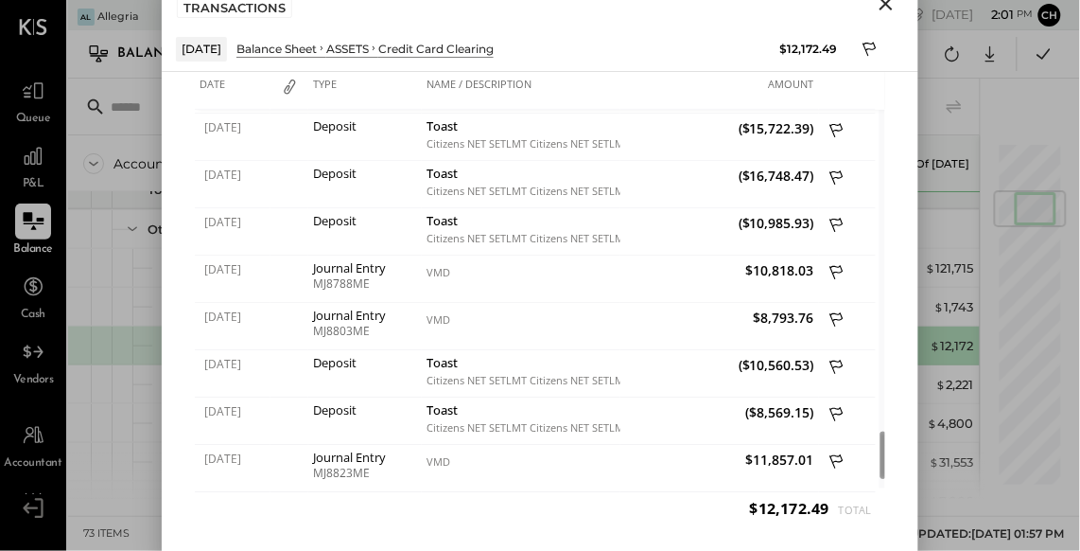
click at [889, 8] on icon "Close" at bounding box center [886, 3] width 13 height 13
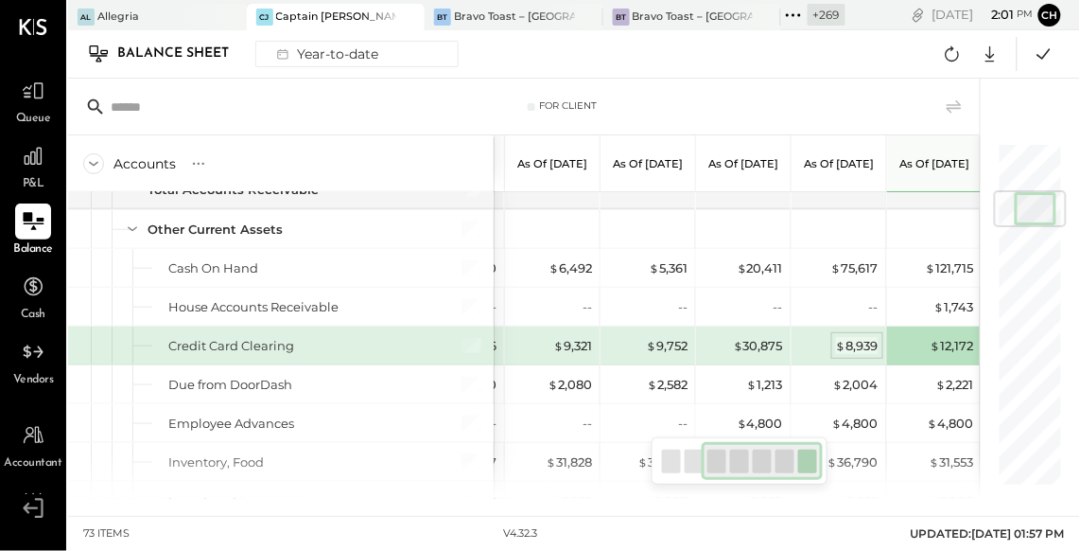
click at [866, 340] on div "$ 8,939" at bounding box center [857, 346] width 43 height 18
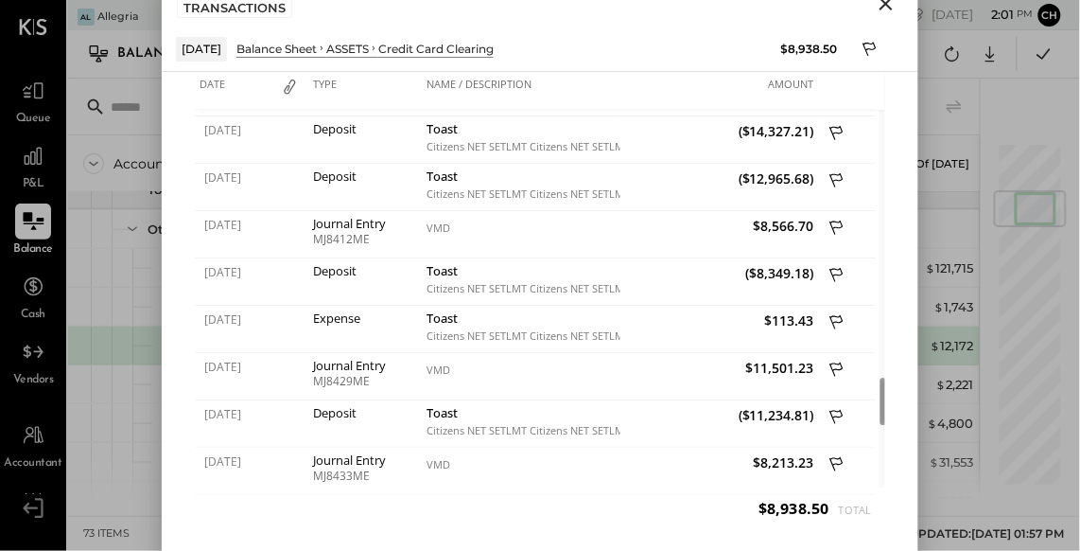
click at [882, 4] on icon "Close" at bounding box center [886, 3] width 23 height 23
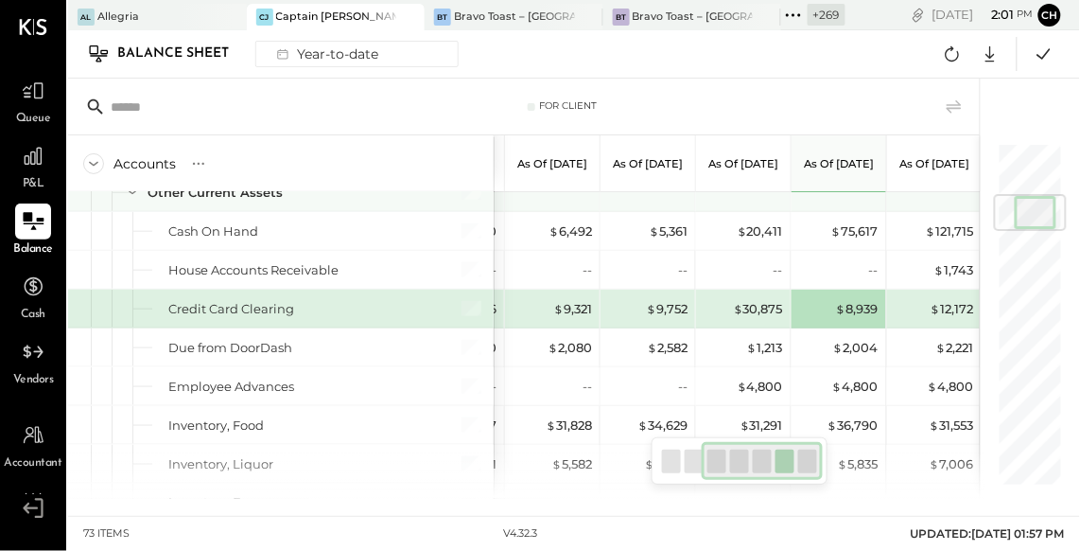
scroll to position [477, 0]
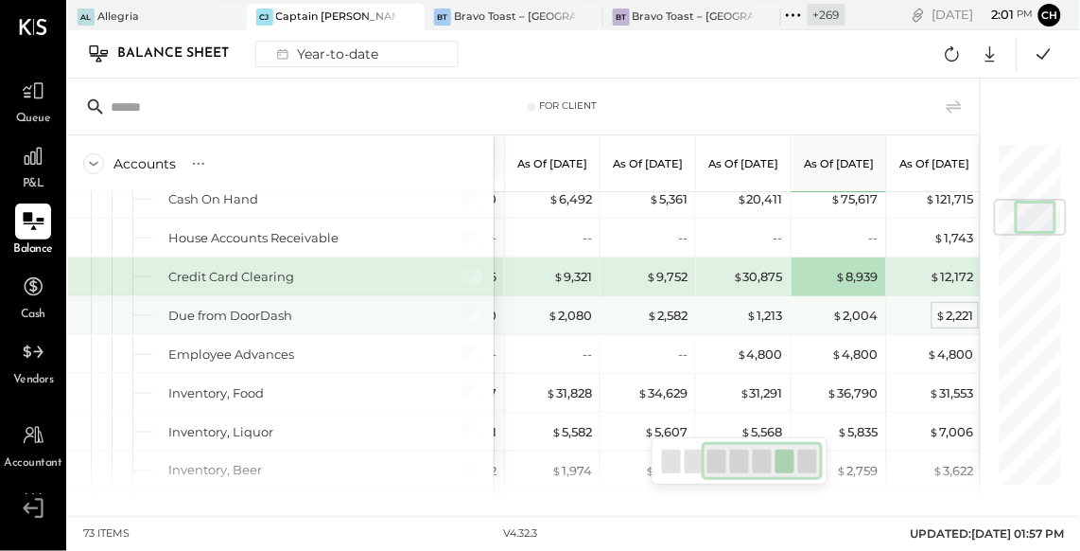
click at [943, 313] on span "$" at bounding box center [941, 314] width 10 height 15
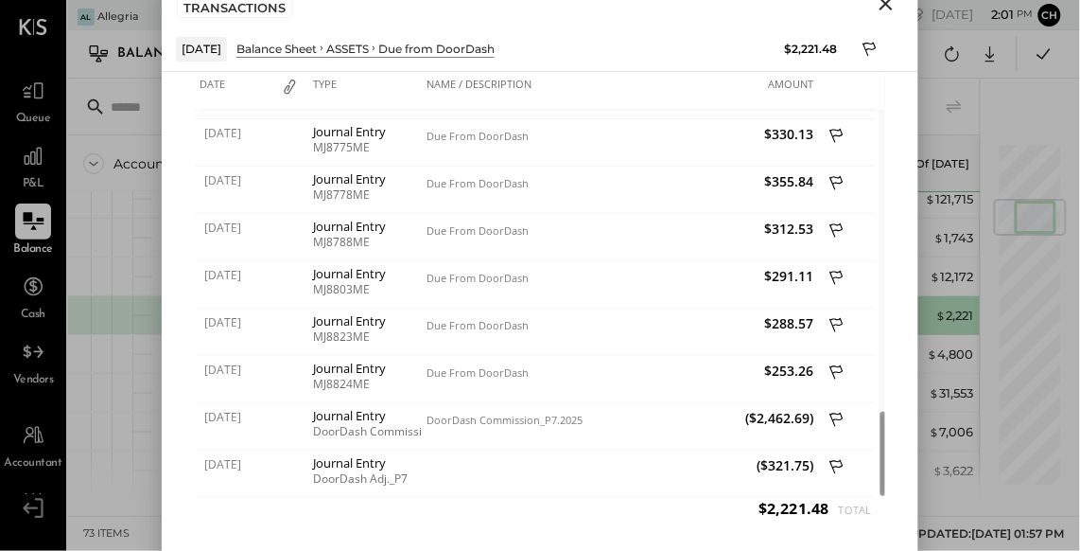
click at [889, 7] on icon "Close" at bounding box center [886, 3] width 13 height 13
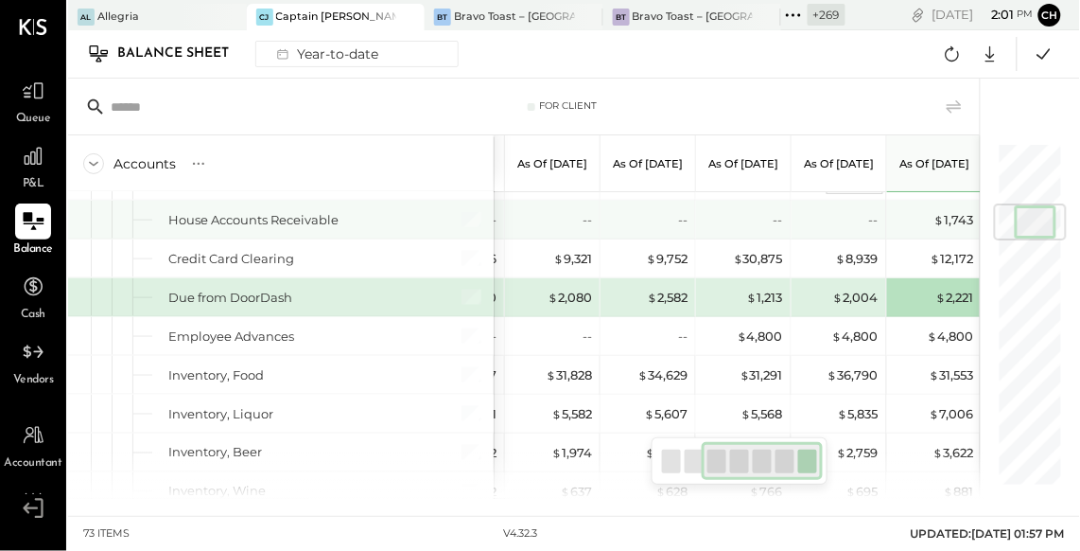
scroll to position [520, 0]
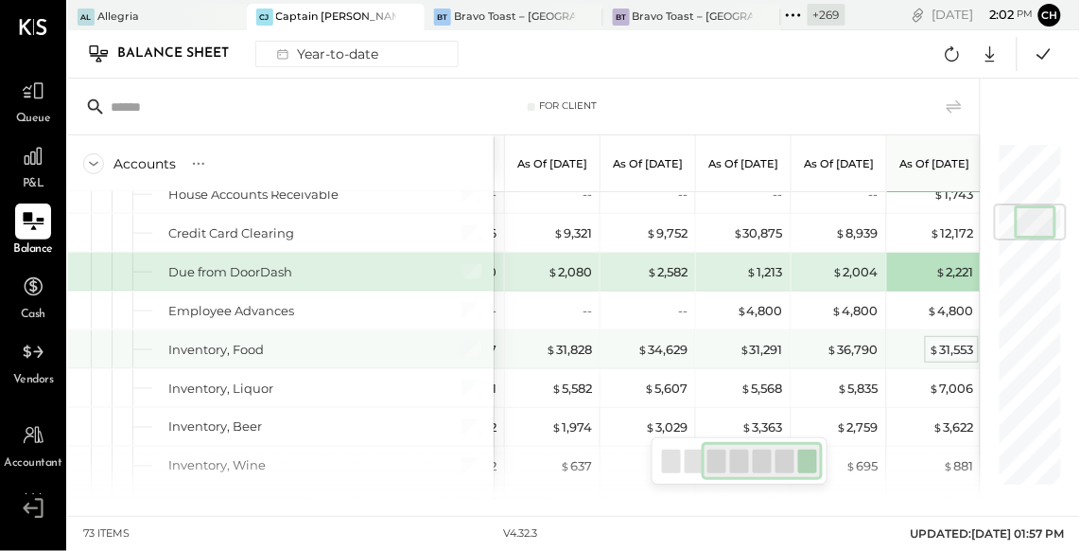
click at [959, 349] on div "$ 31,553" at bounding box center [952, 350] width 44 height 18
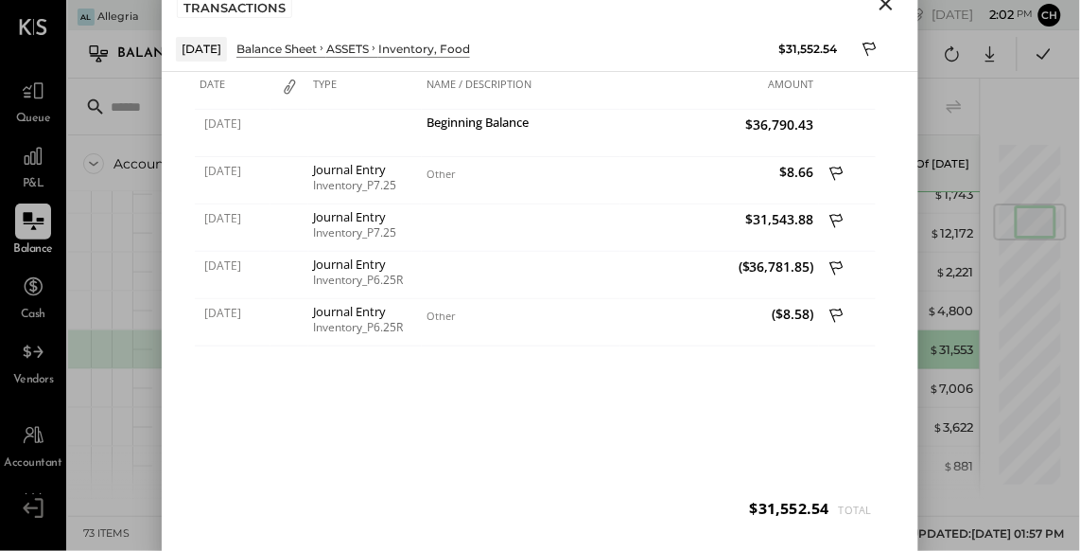
click at [887, 3] on icon "Close" at bounding box center [886, 3] width 13 height 13
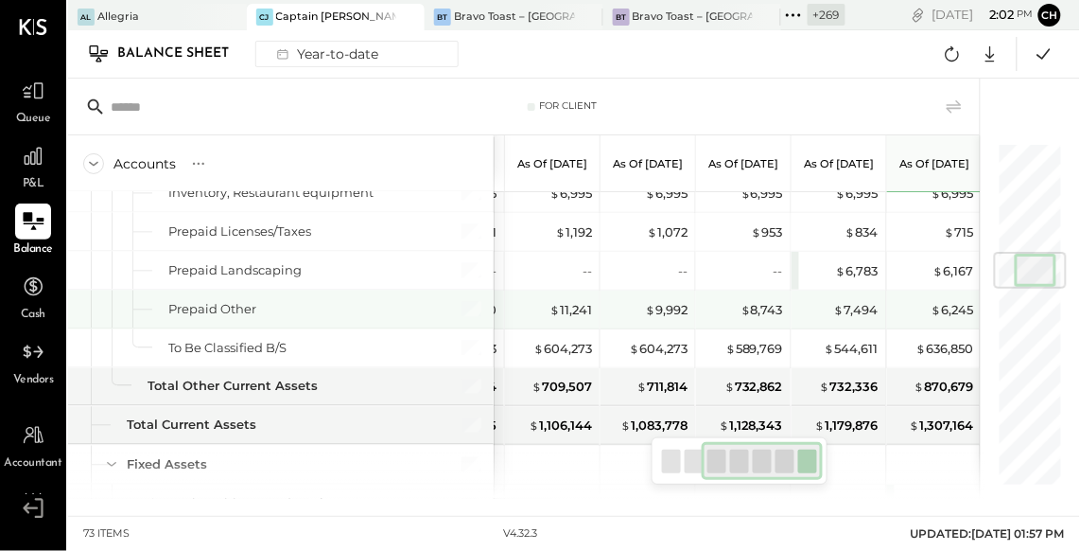
scroll to position [920, 0]
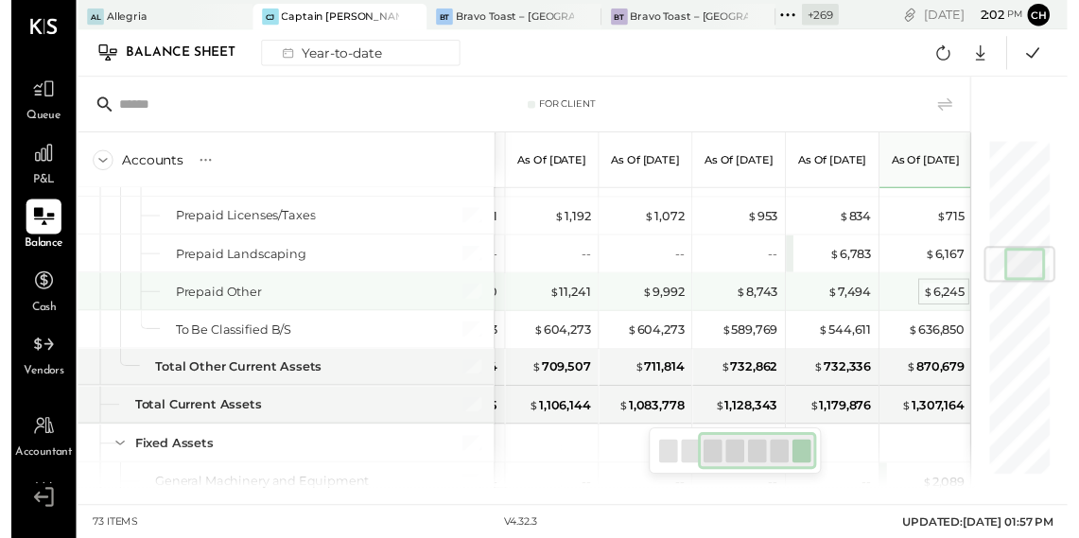
click at [954, 291] on div "$ 6,245" at bounding box center [953, 298] width 43 height 18
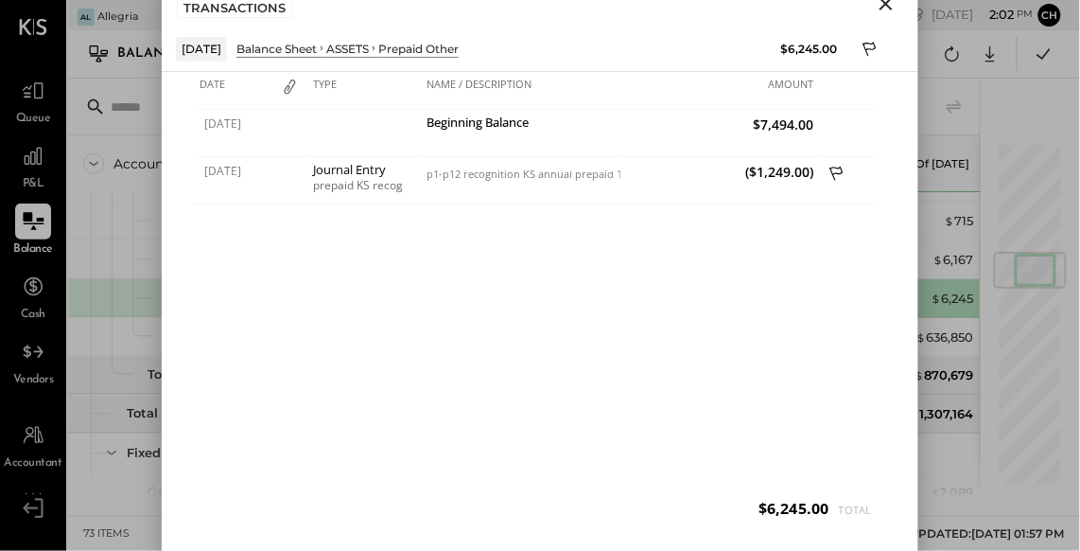
click at [888, 4] on icon "Close" at bounding box center [886, 3] width 23 height 23
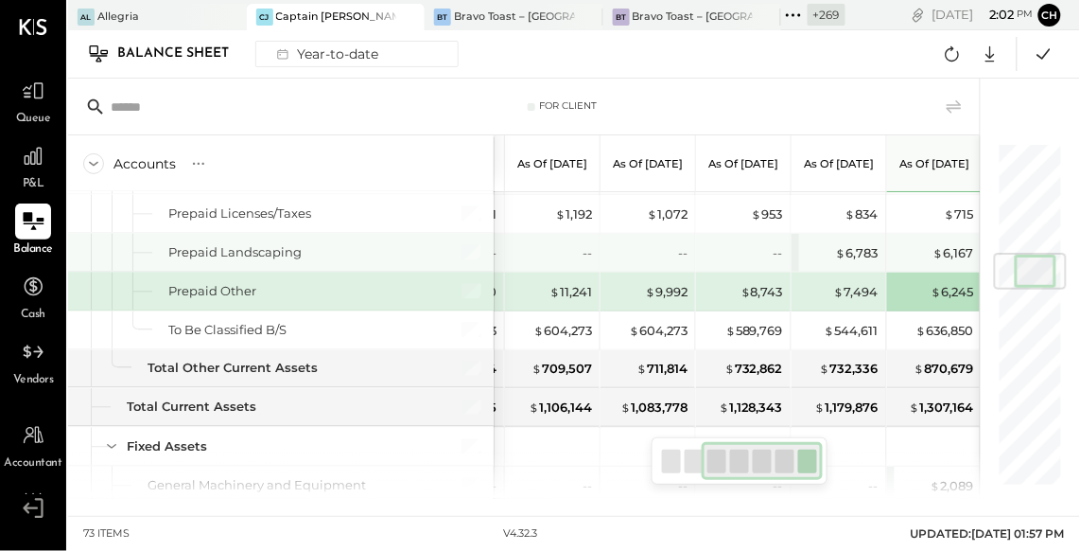
scroll to position [931, 0]
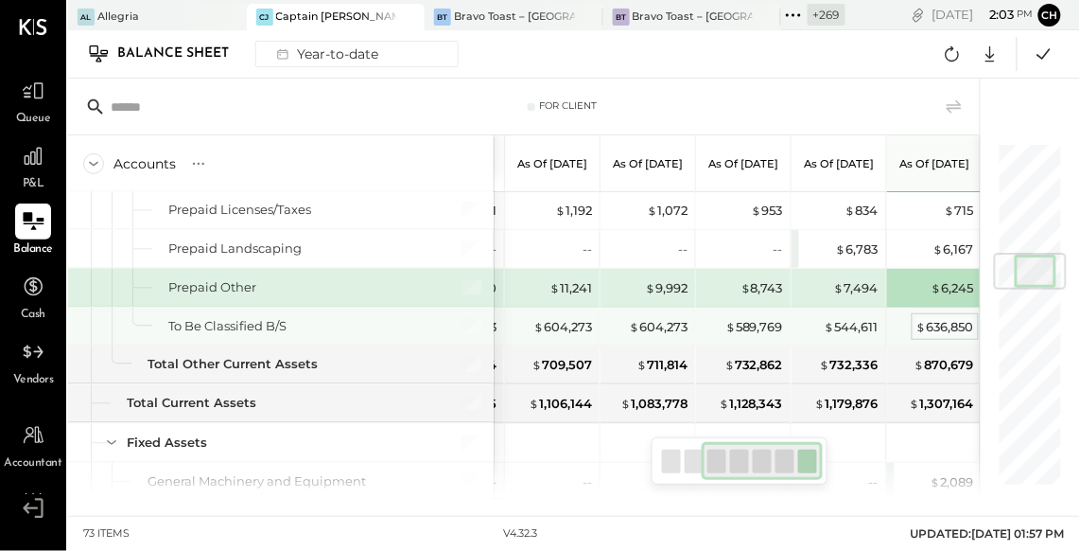
click at [946, 321] on div "$ 636,850" at bounding box center [946, 327] width 58 height 18
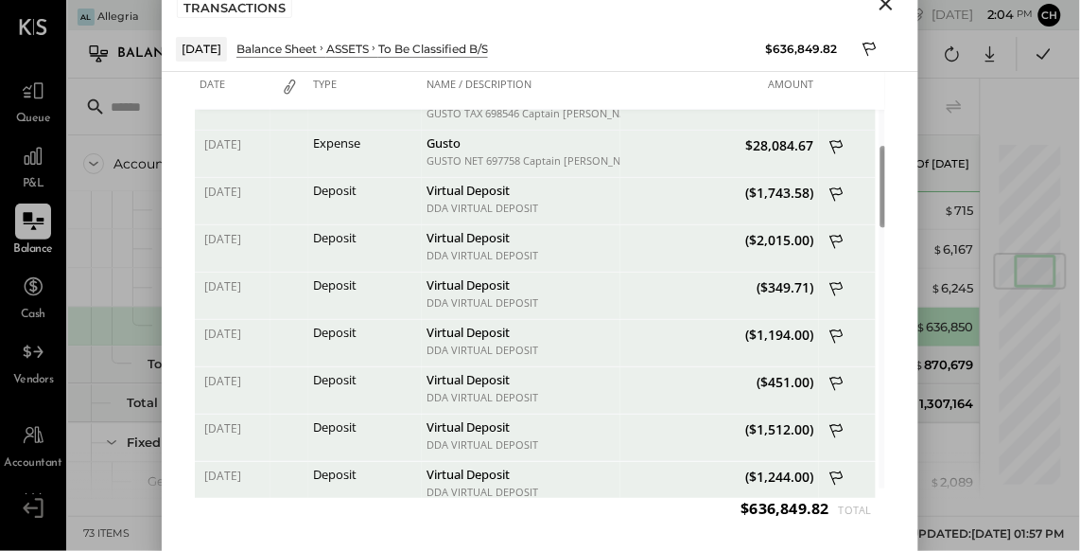
click at [884, 8] on icon "Close" at bounding box center [886, 3] width 23 height 23
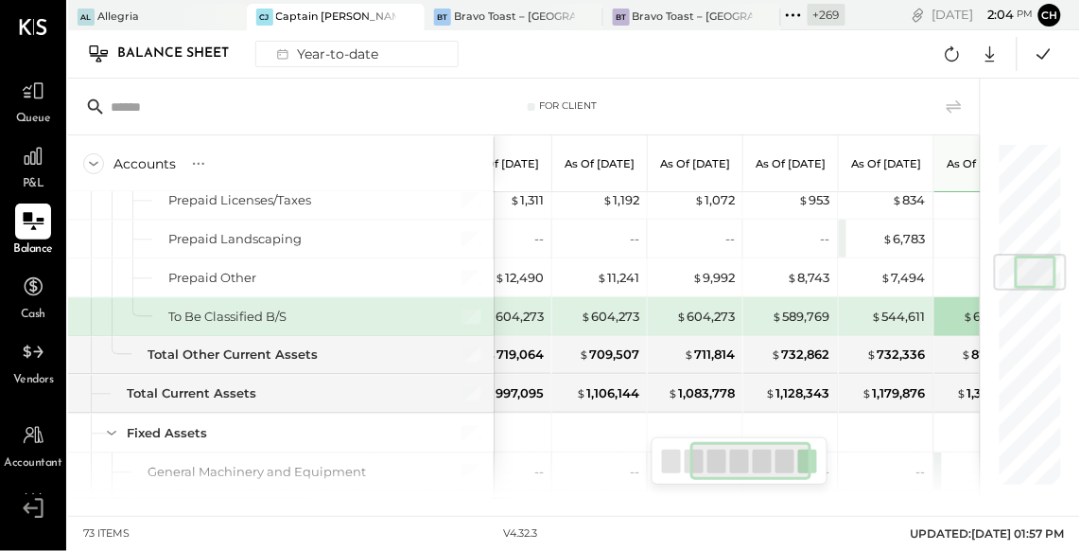
scroll to position [0, 0]
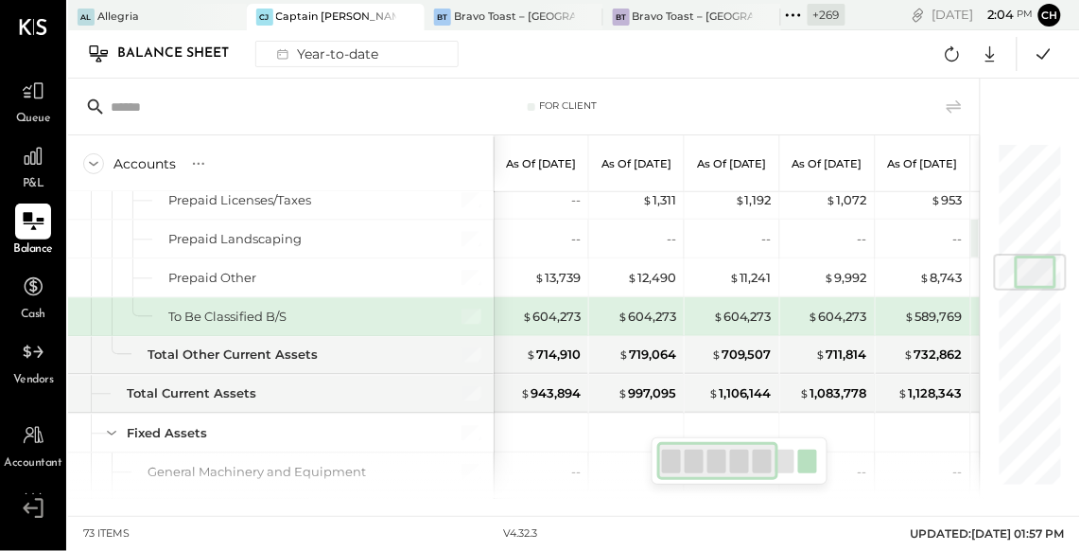
drag, startPoint x: 732, startPoint y: 461, endPoint x: 654, endPoint y: 460, distance: 78.5
click at [652, 461] on div at bounding box center [740, 460] width 176 height 47
click at [734, 309] on div "$ 604,273" at bounding box center [742, 316] width 59 height 18
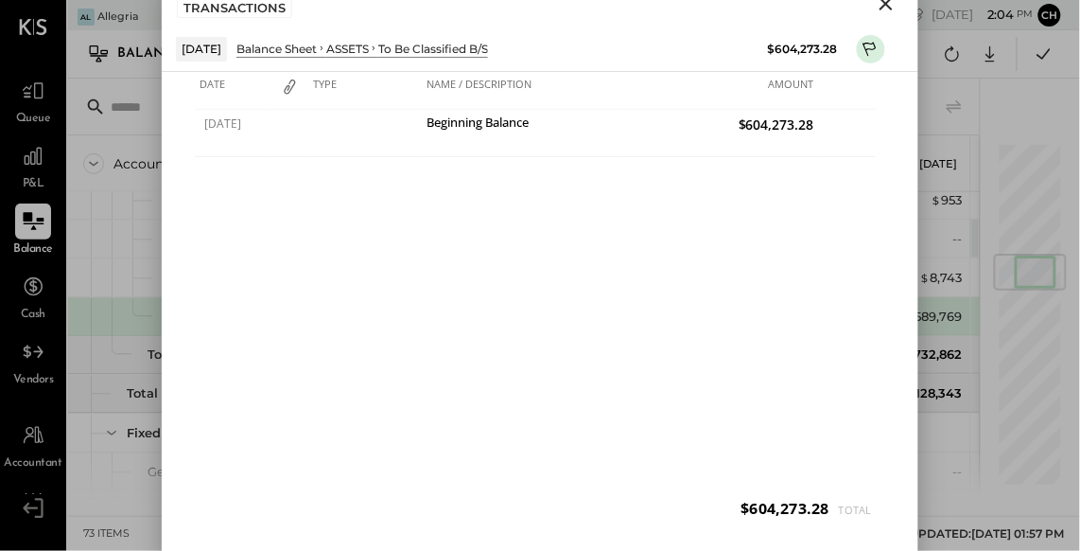
click at [890, 7] on icon "Close" at bounding box center [886, 3] width 13 height 13
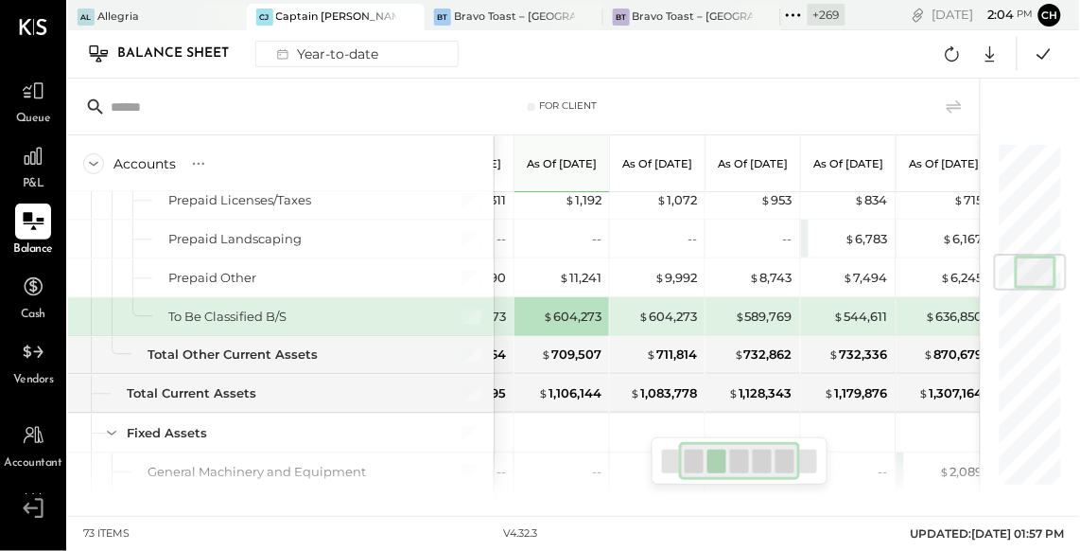
scroll to position [0, 180]
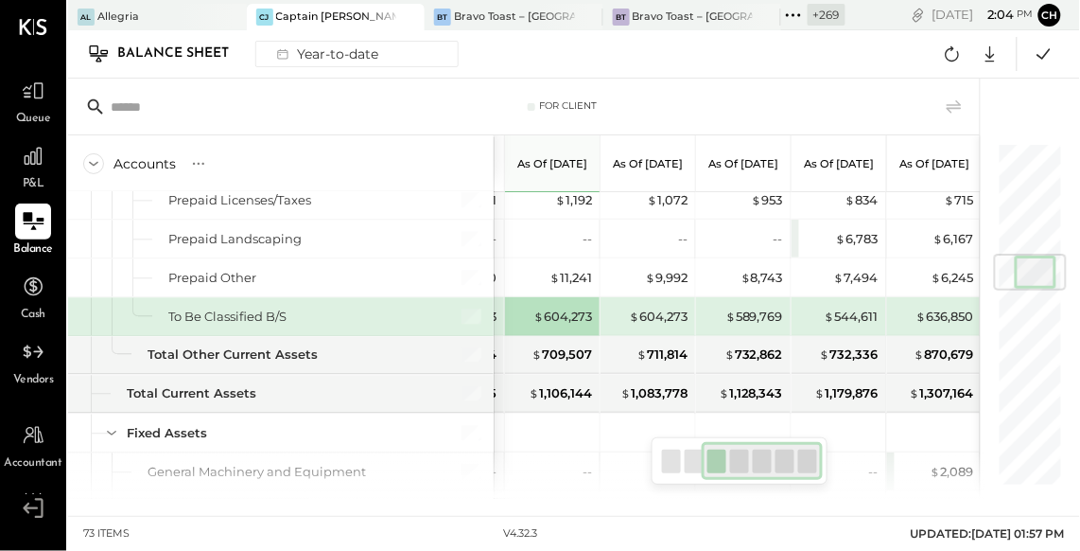
drag, startPoint x: 732, startPoint y: 450, endPoint x: 812, endPoint y: 462, distance: 80.3
click at [812, 462] on div at bounding box center [763, 461] width 122 height 38
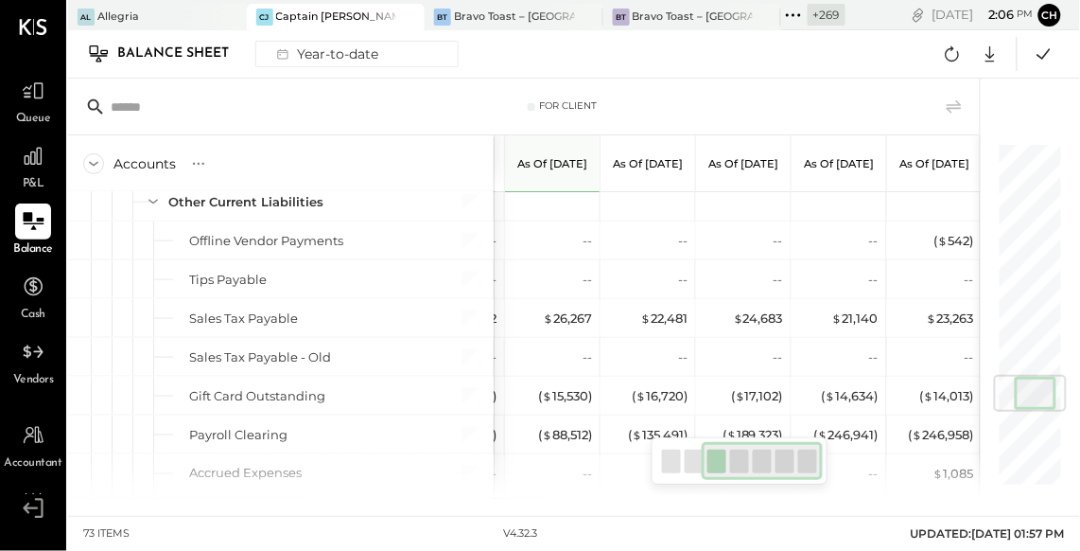
drag, startPoint x: 739, startPoint y: 459, endPoint x: 787, endPoint y: 454, distance: 48.5
click at [787, 454] on div at bounding box center [763, 461] width 122 height 38
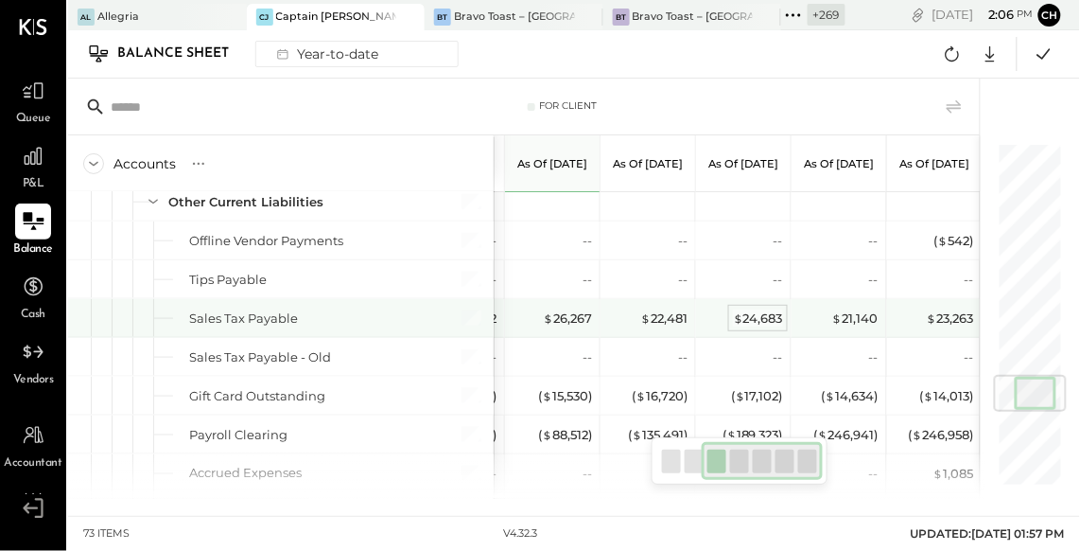
click at [751, 309] on div "$ 24,683" at bounding box center [758, 318] width 50 height 18
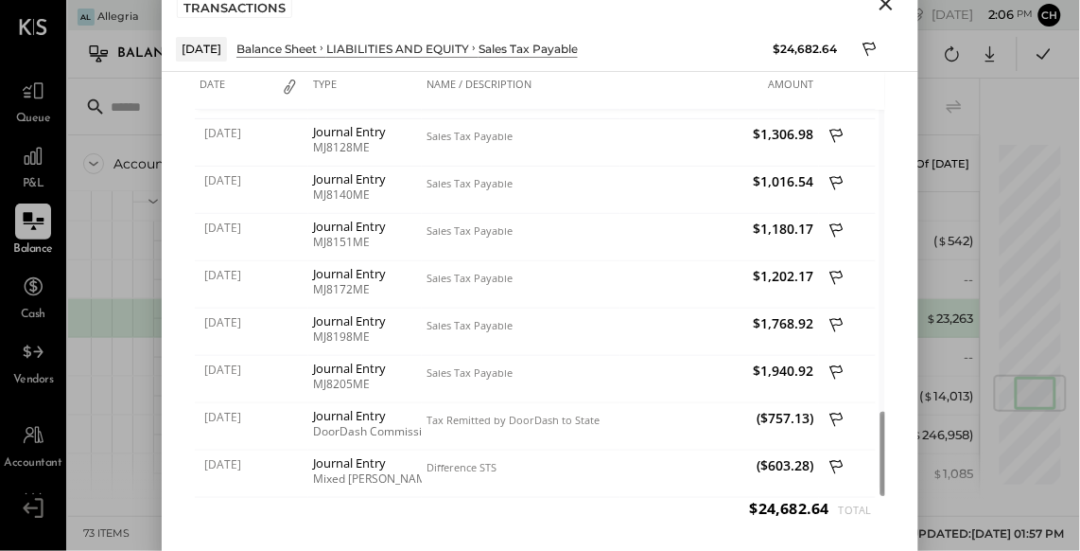
click at [881, 6] on icon "Close" at bounding box center [886, 3] width 23 height 23
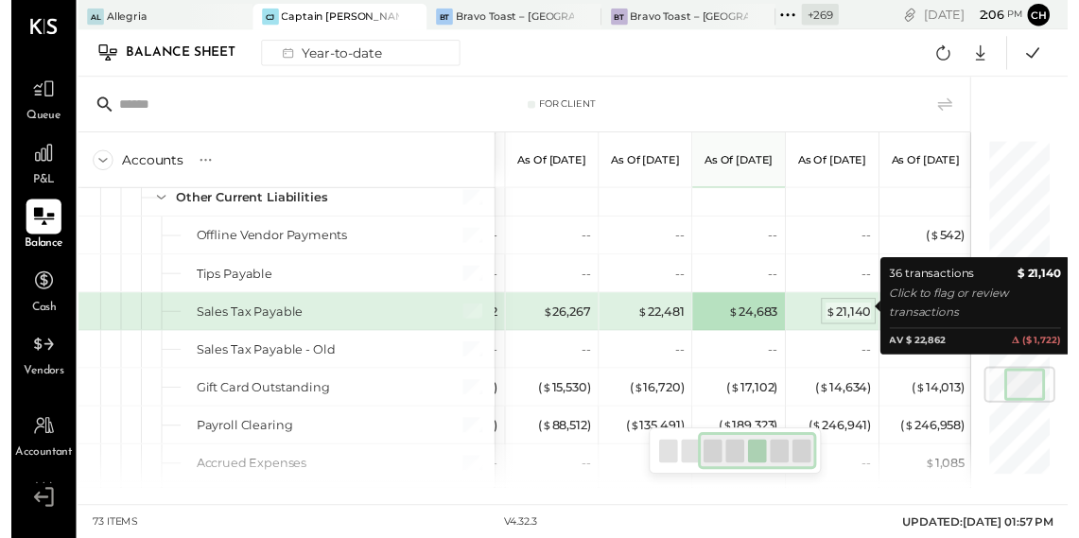
click at [851, 309] on div "$ 21,140" at bounding box center [855, 318] width 46 height 18
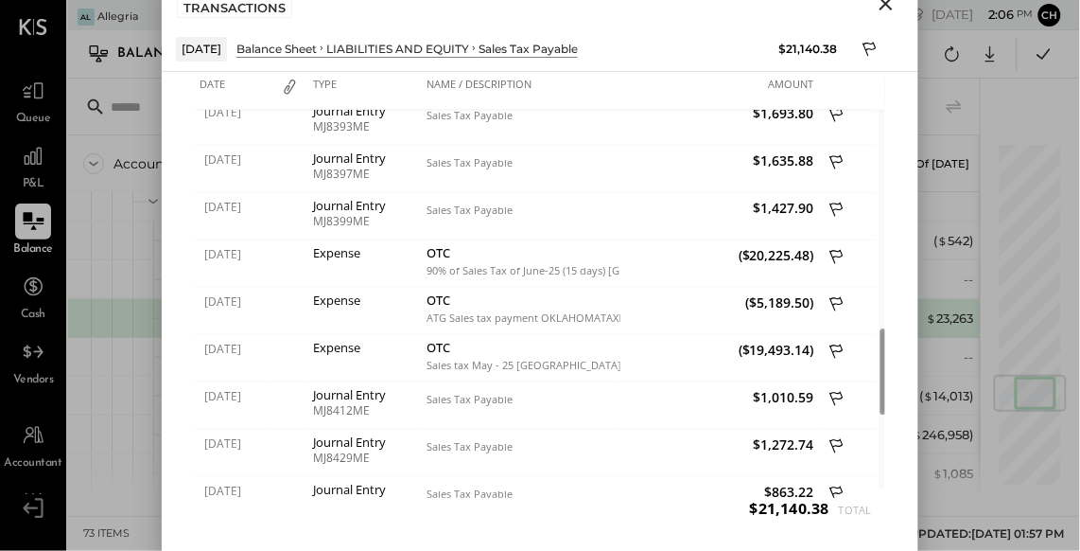
click at [884, 8] on icon "Close" at bounding box center [886, 3] width 23 height 23
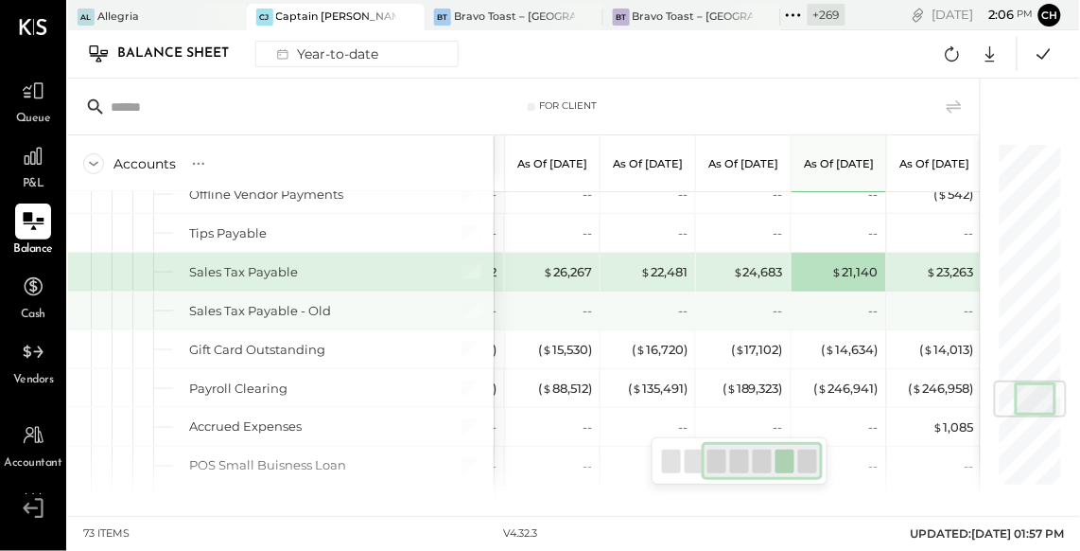
scroll to position [2013, 0]
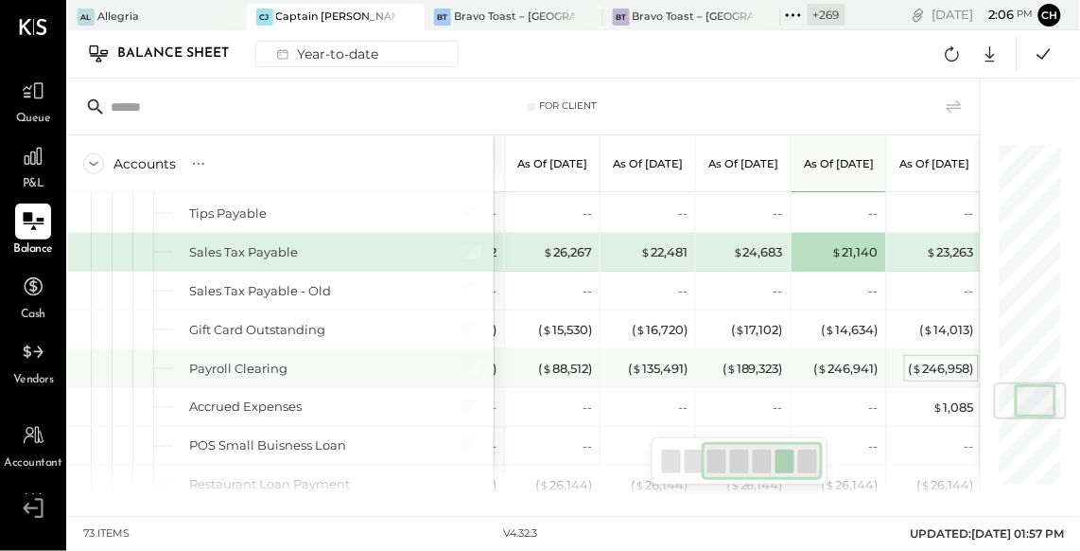
click at [919, 362] on span "$" at bounding box center [918, 367] width 10 height 15
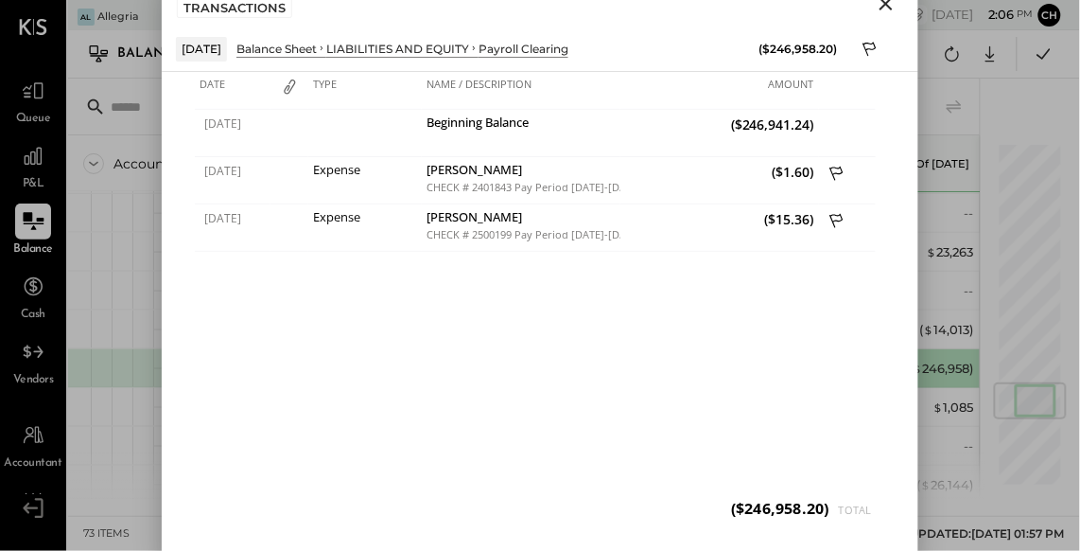
drag, startPoint x: 885, startPoint y: 8, endPoint x: 888, endPoint y: 20, distance: 12.6
click at [885, 8] on icon "Close" at bounding box center [886, 3] width 23 height 23
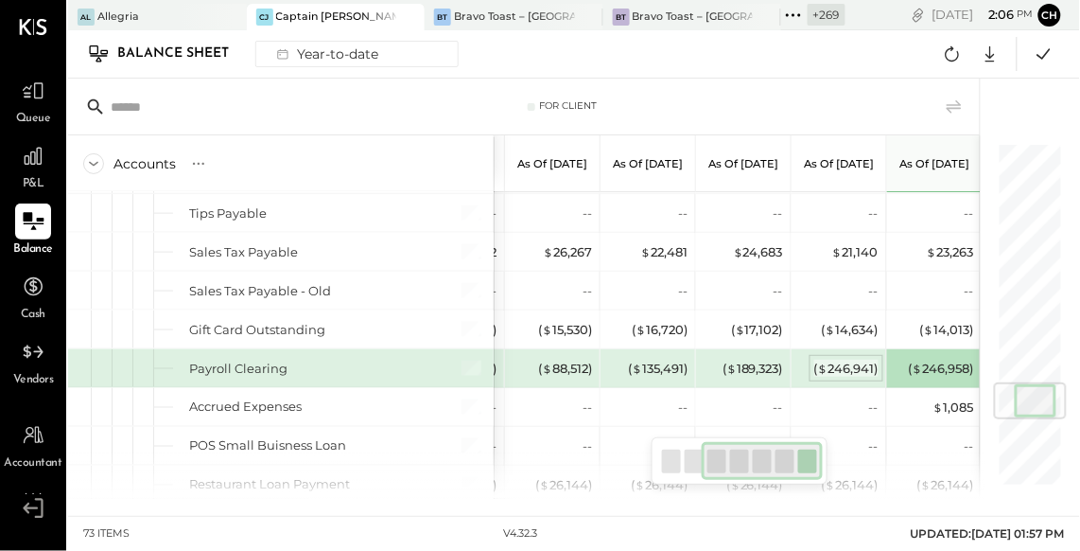
click at [844, 368] on div "( $ 246,941 )" at bounding box center [846, 368] width 64 height 18
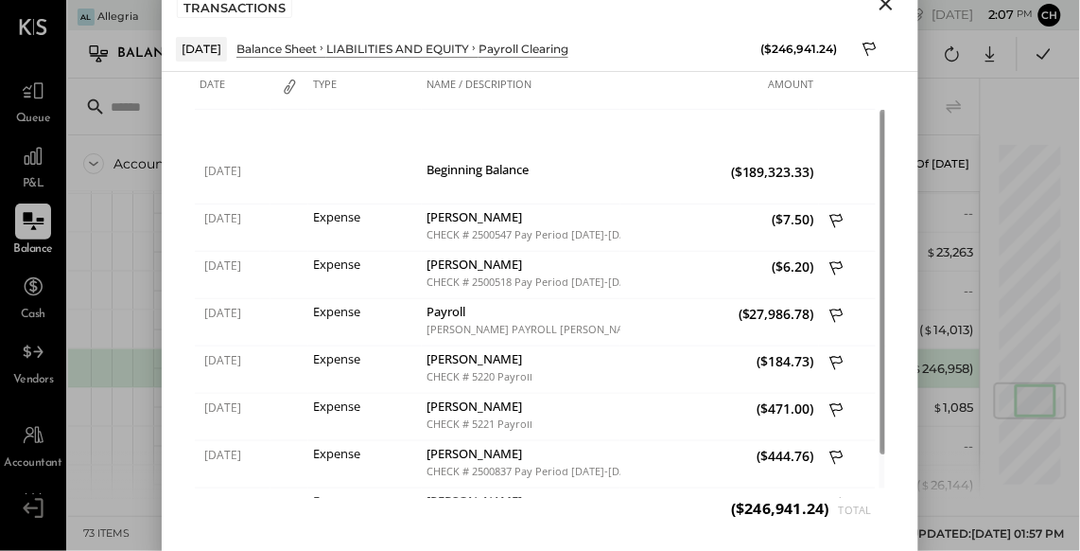
click at [888, 5] on icon "Close" at bounding box center [886, 3] width 13 height 13
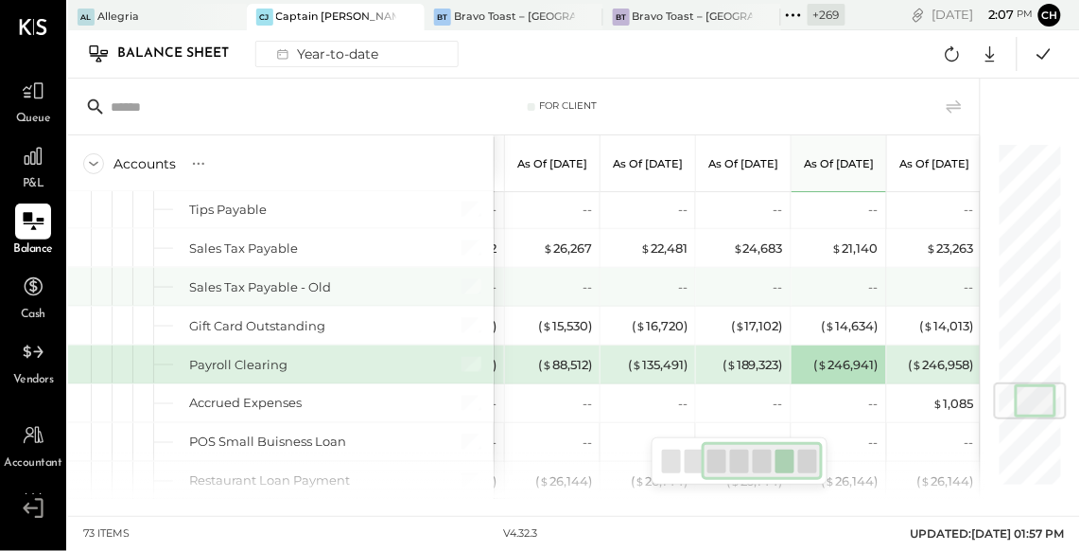
scroll to position [2048, 0]
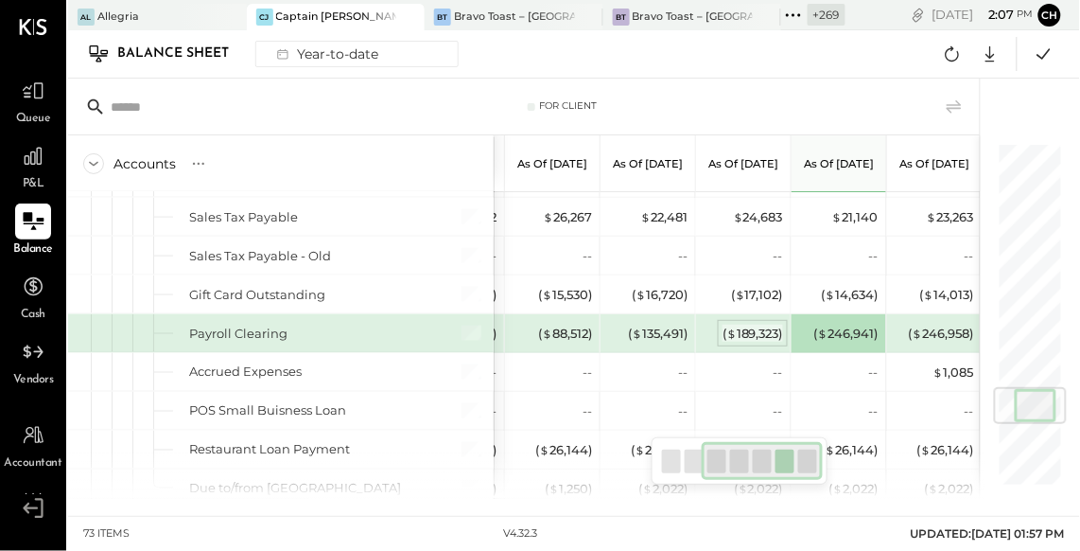
click at [754, 324] on div "( $ 189,323 )" at bounding box center [753, 333] width 61 height 18
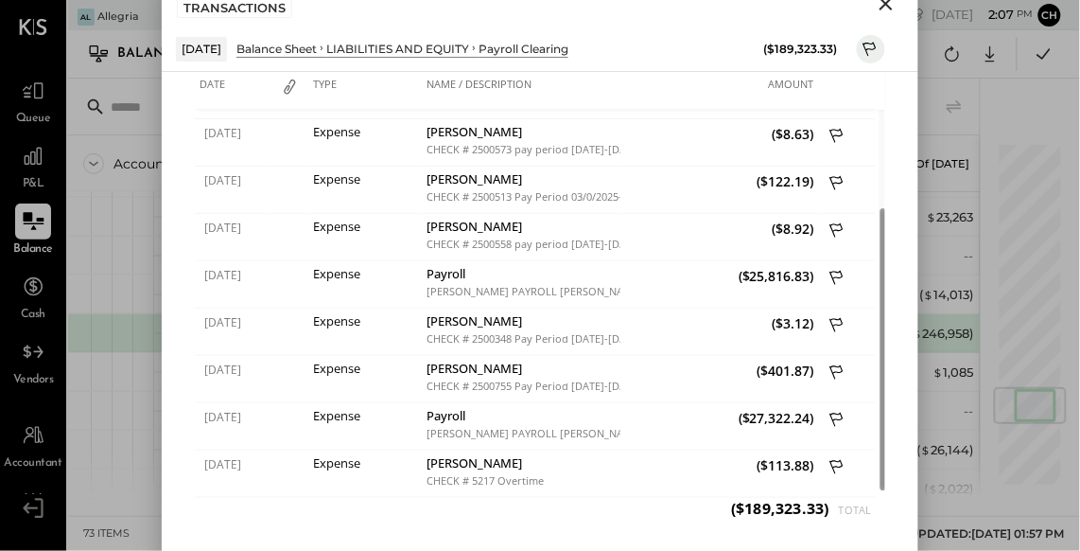
click at [888, 8] on icon "Close" at bounding box center [886, 3] width 23 height 23
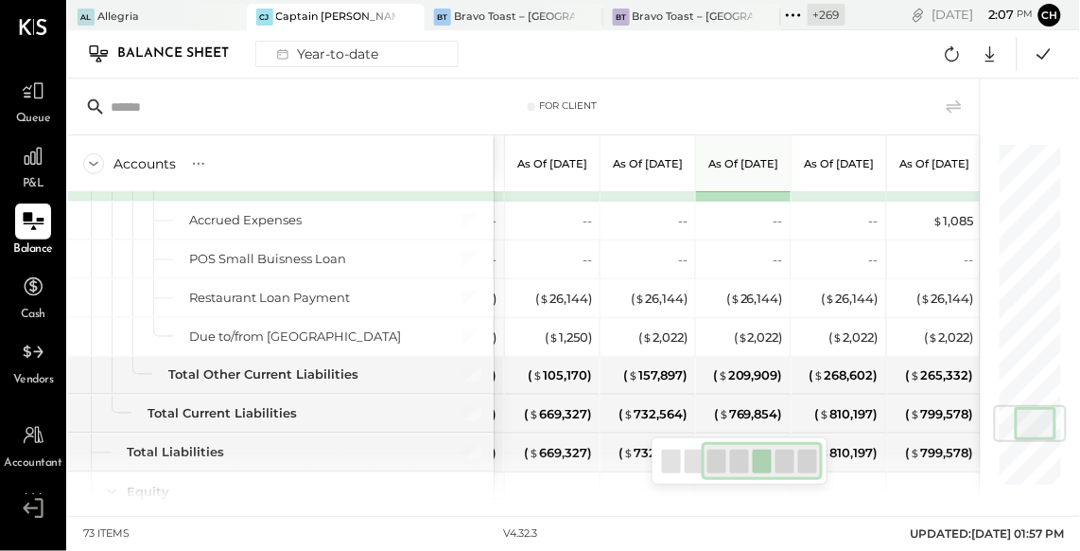
scroll to position [2202, 0]
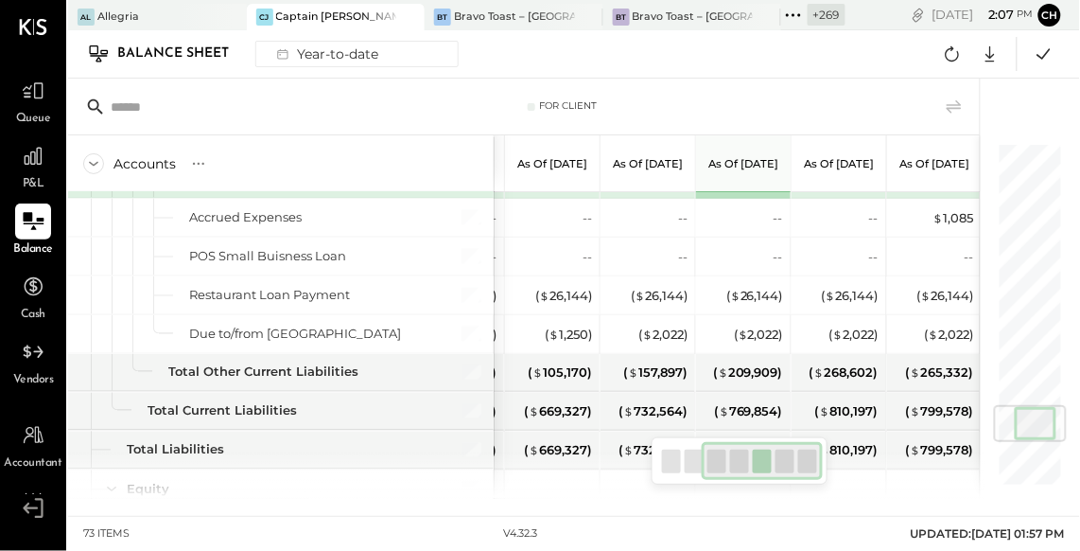
click at [731, 464] on div at bounding box center [763, 461] width 122 height 38
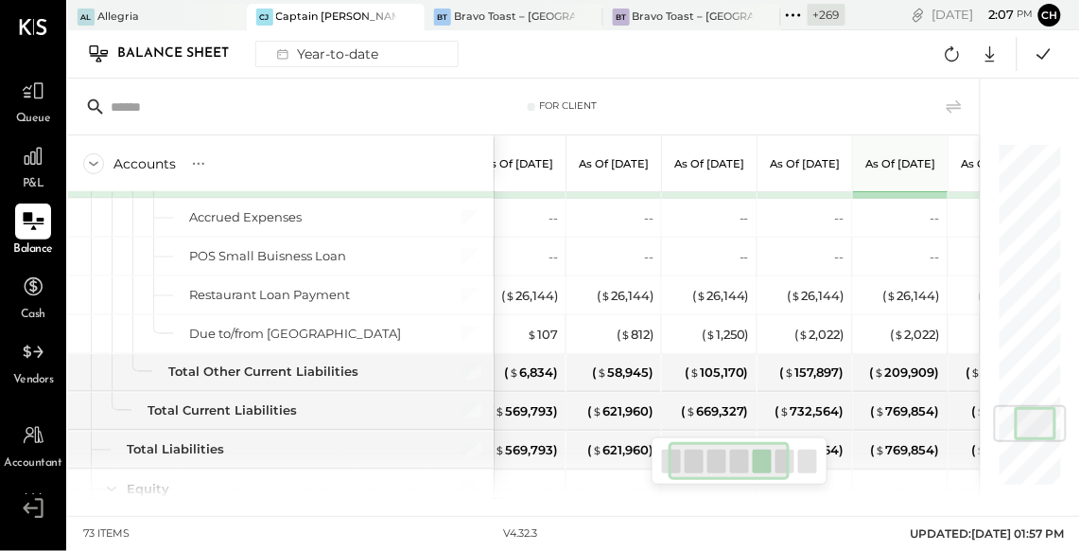
scroll to position [0, 0]
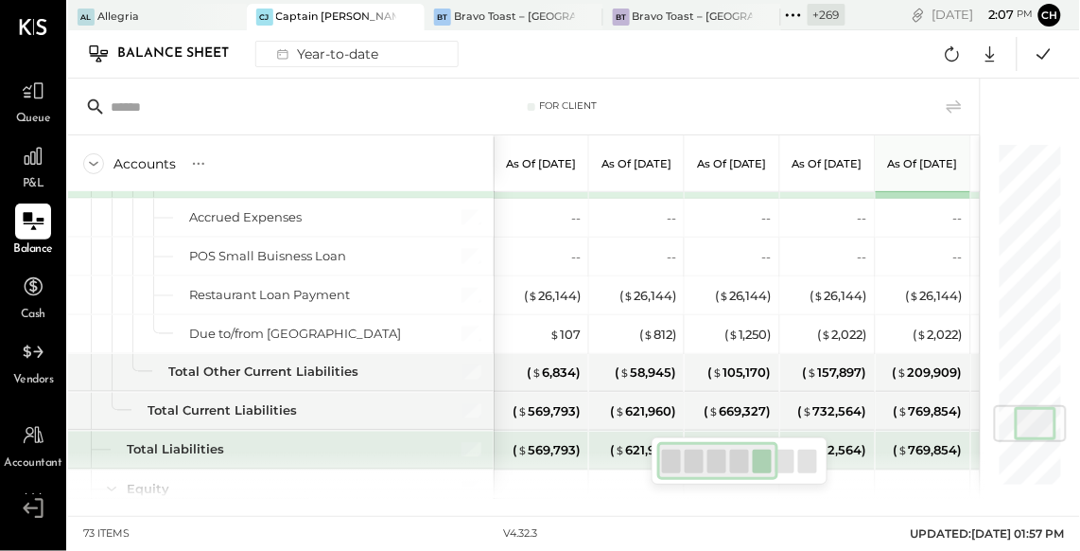
drag, startPoint x: 728, startPoint y: 464, endPoint x: 632, endPoint y: 459, distance: 96.6
click at [632, 459] on div "For Client Accounts S GL As of Jan 31st 2025 As of Feb 28th 2025 As of Mar 31st…" at bounding box center [524, 289] width 912 height 420
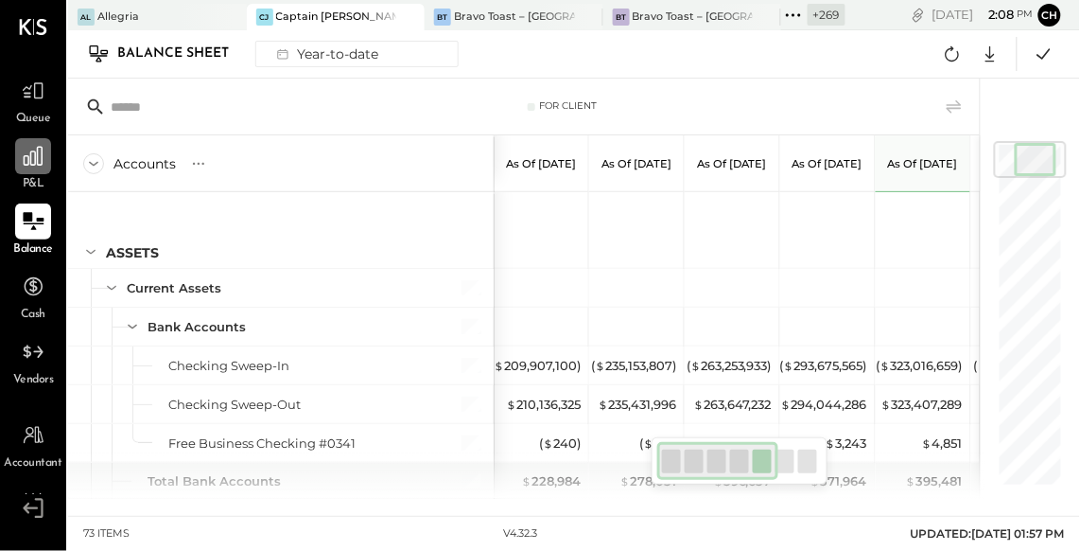
click at [38, 154] on icon at bounding box center [33, 156] width 25 height 25
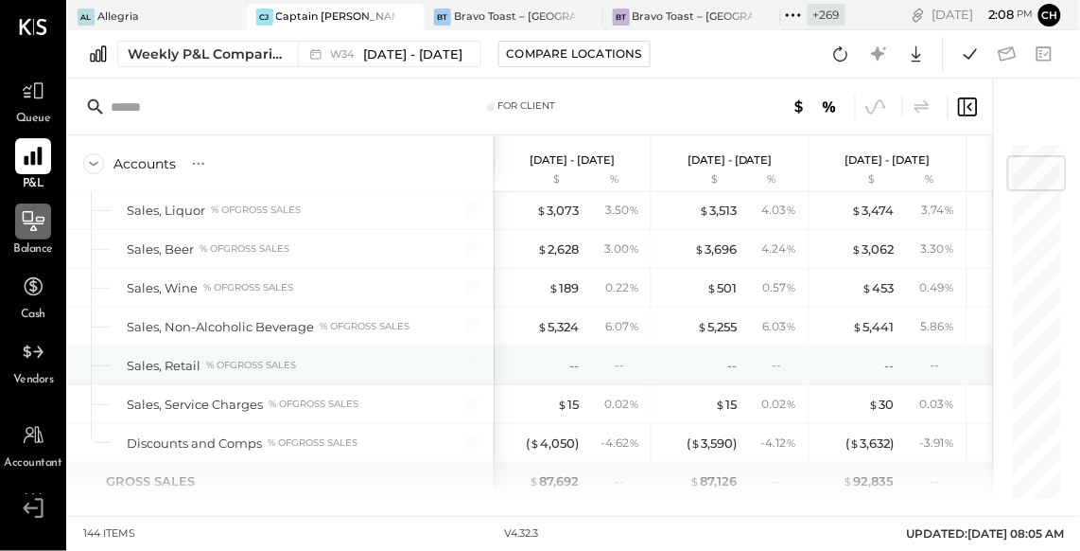
scroll to position [135, 0]
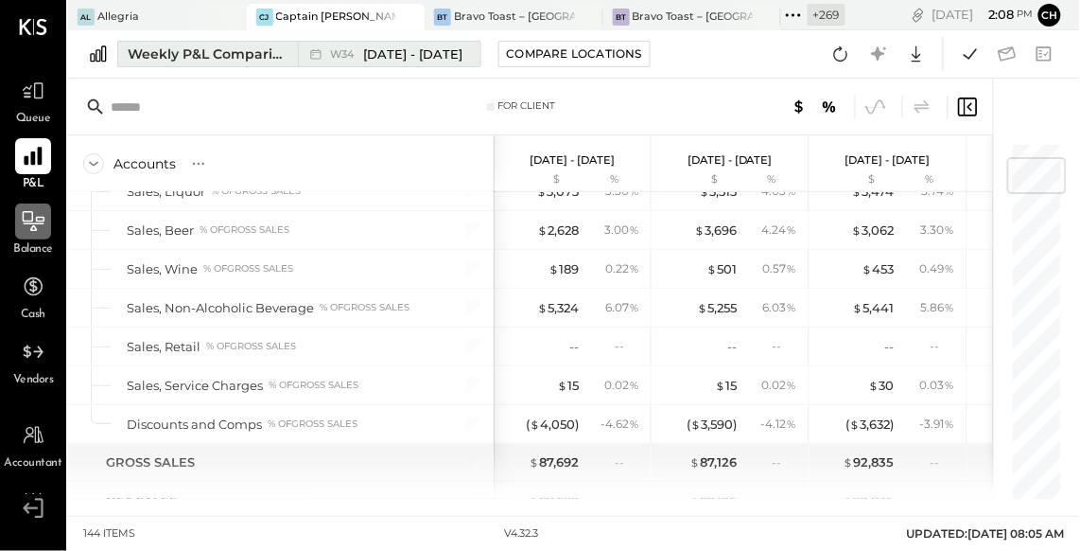
click at [194, 47] on div "Weekly P&L Comparison" at bounding box center [207, 53] width 159 height 19
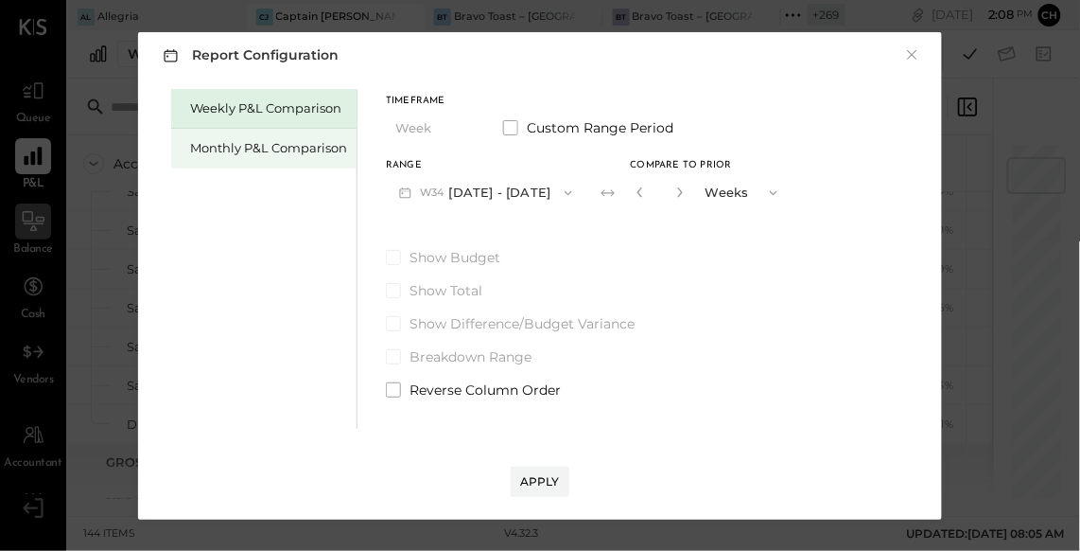
click at [263, 158] on div "Monthly P&L Comparison" at bounding box center [263, 149] width 185 height 40
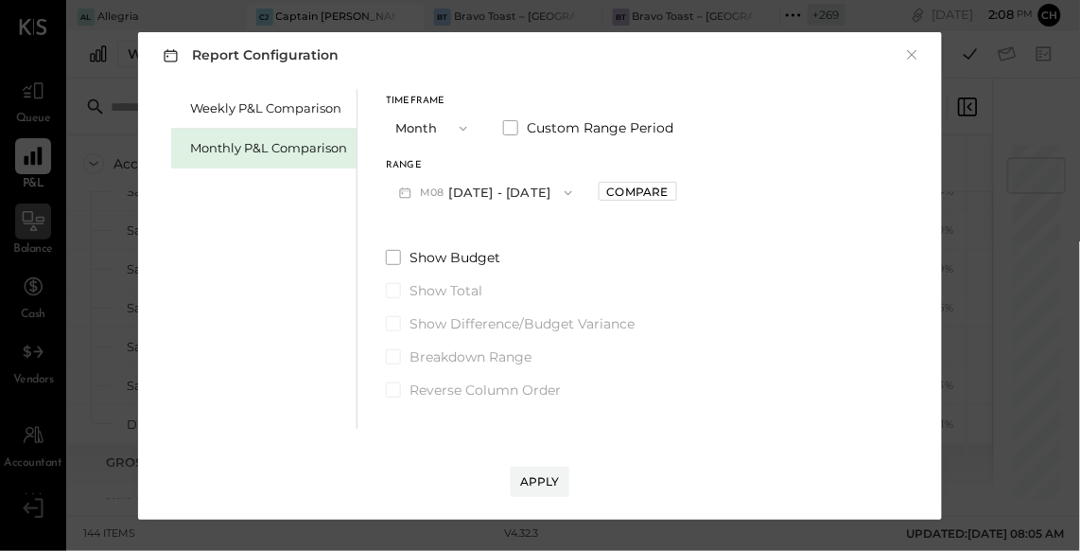
click at [480, 196] on button "M08 [DATE] - [DATE]" at bounding box center [486, 192] width 200 height 35
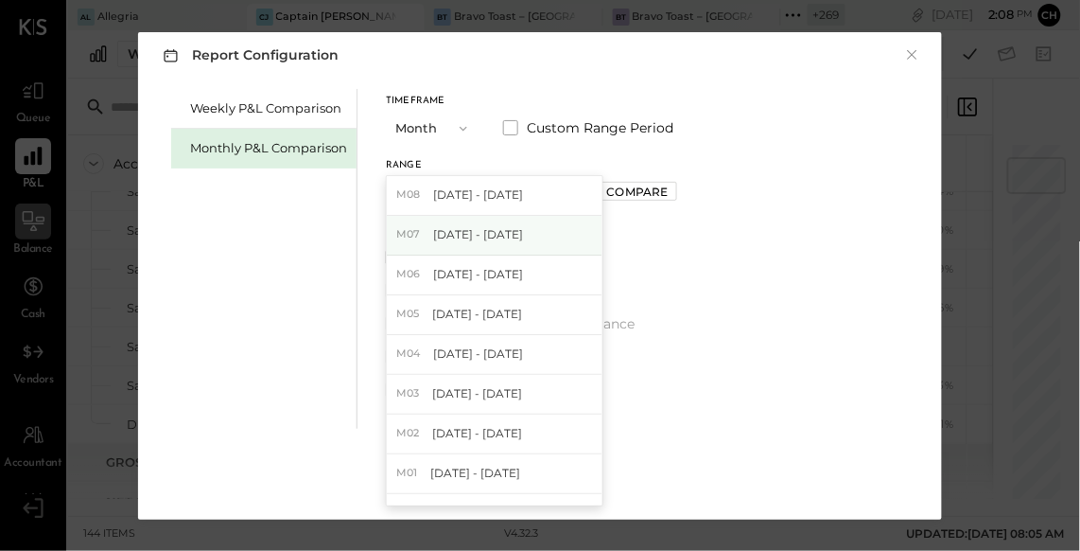
click at [493, 233] on span "[DATE] - [DATE]" at bounding box center [478, 234] width 90 height 16
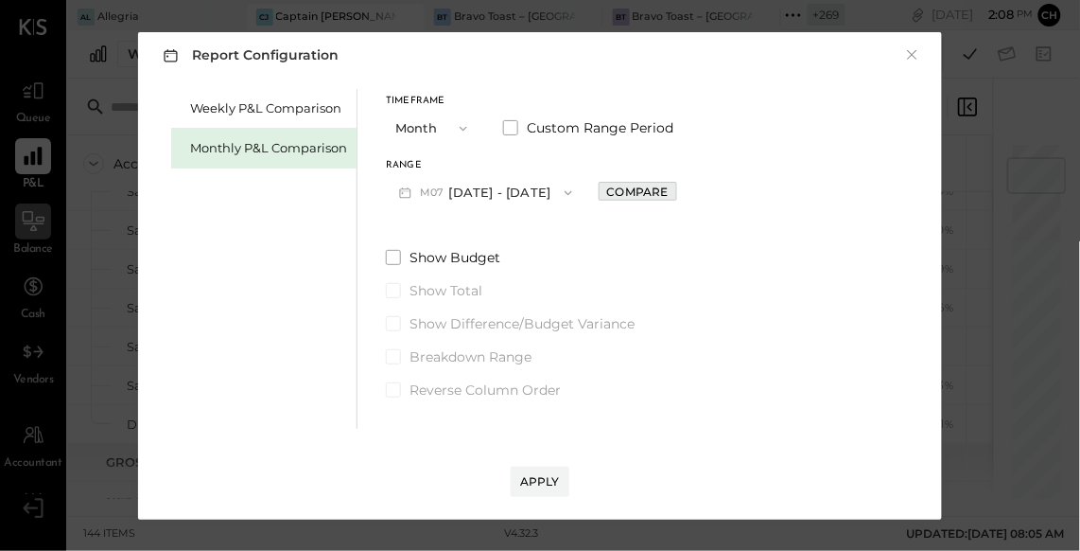
click at [617, 191] on div "Compare" at bounding box center [637, 192] width 61 height 16
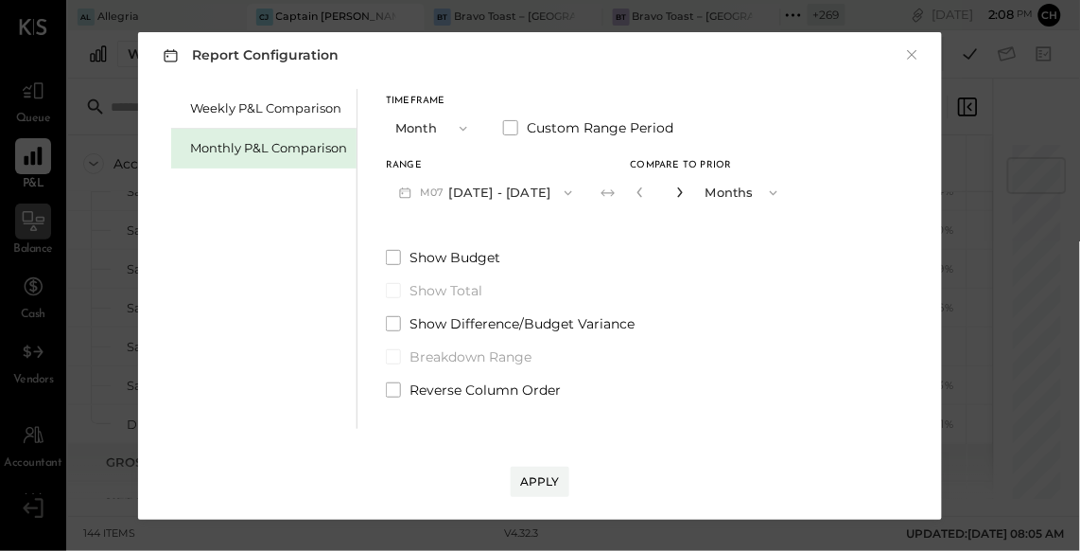
click at [674, 191] on icon "button" at bounding box center [679, 191] width 11 height 11
drag, startPoint x: 664, startPoint y: 195, endPoint x: 658, endPoint y: 203, distance: 10.2
click at [674, 196] on icon "button" at bounding box center [679, 191] width 11 height 11
type input "*"
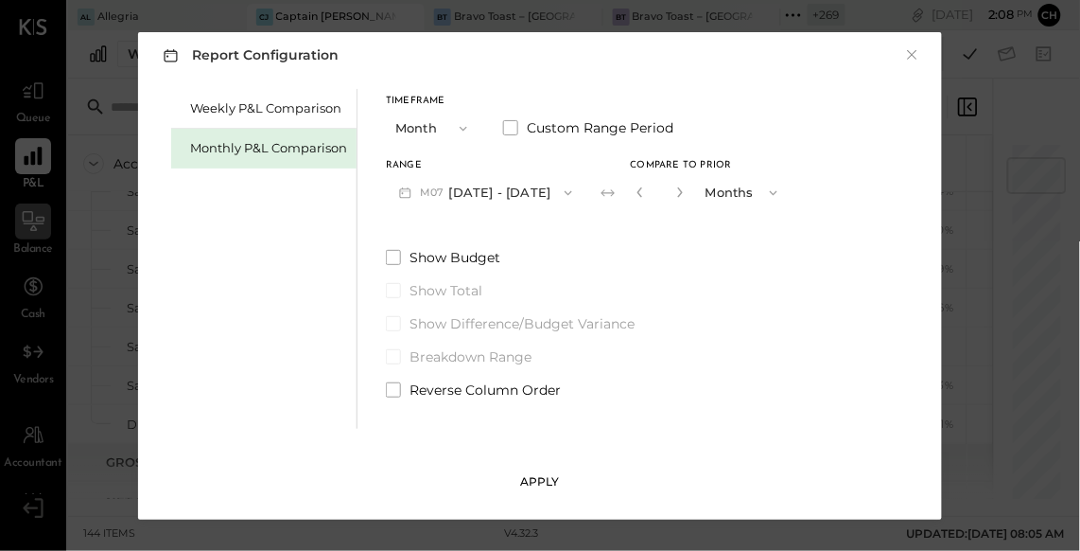
click at [549, 484] on div "Apply" at bounding box center [540, 481] width 40 height 16
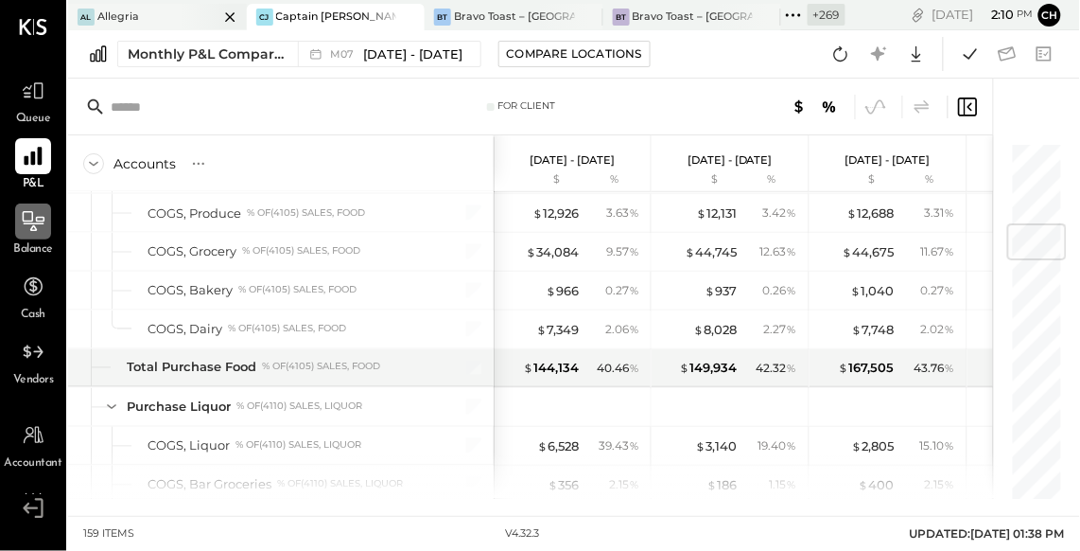
scroll to position [856, 0]
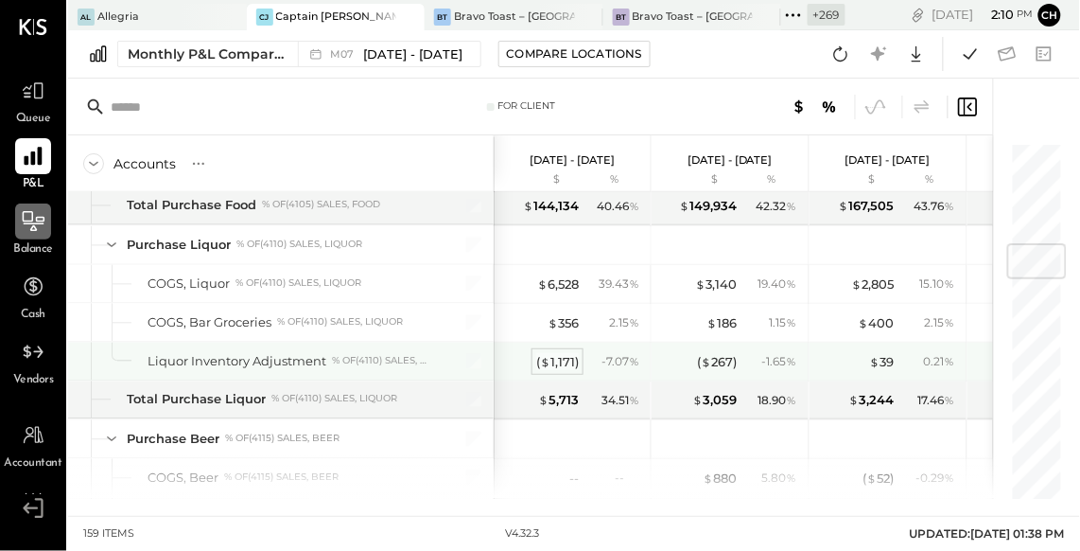
click at [561, 358] on div "( $ 1,171 )" at bounding box center [557, 362] width 43 height 18
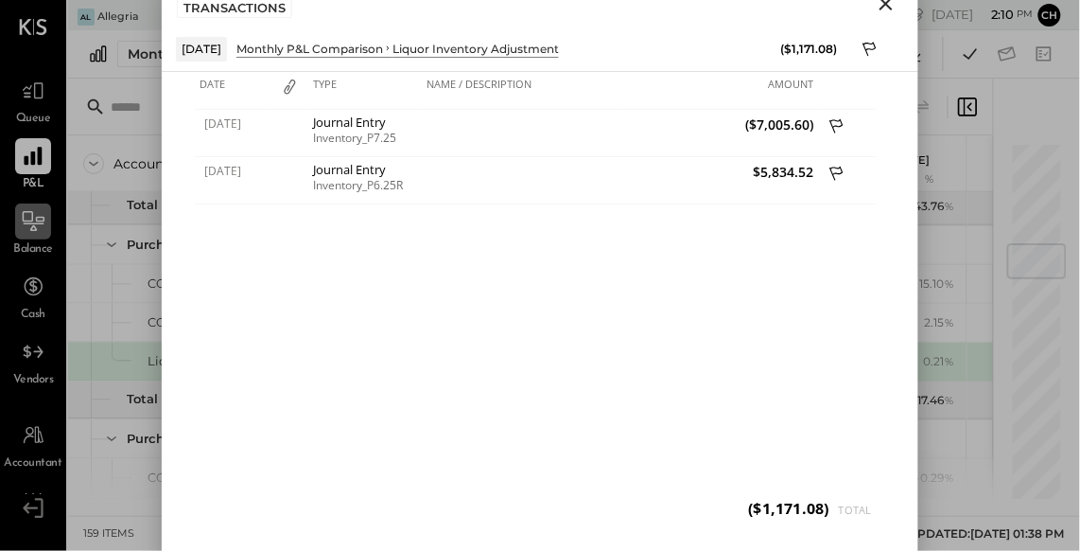
click at [883, 2] on icon "Close" at bounding box center [886, 3] width 23 height 23
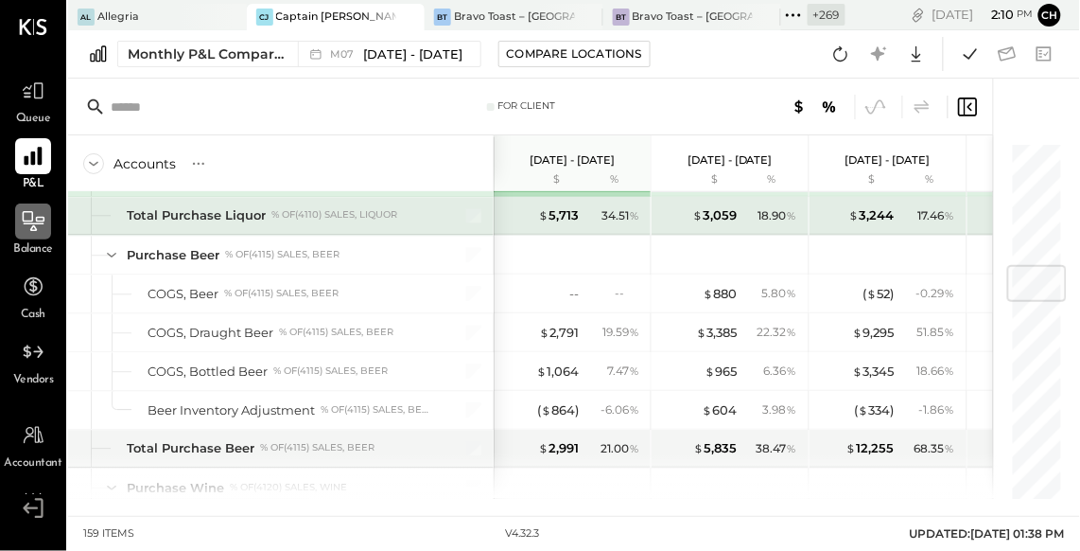
scroll to position [1043, 0]
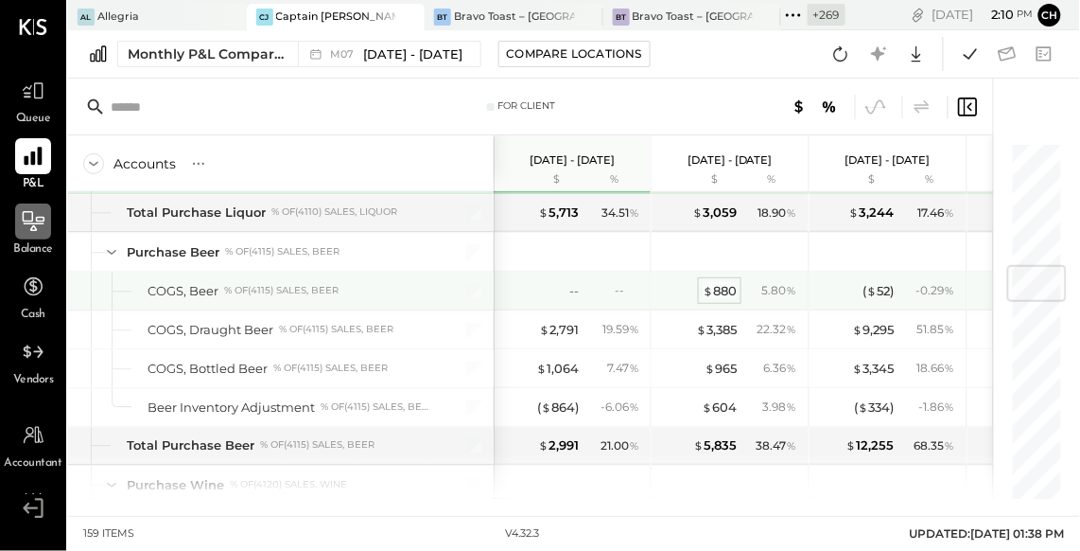
click at [726, 285] on div "$ 880" at bounding box center [720, 291] width 34 height 18
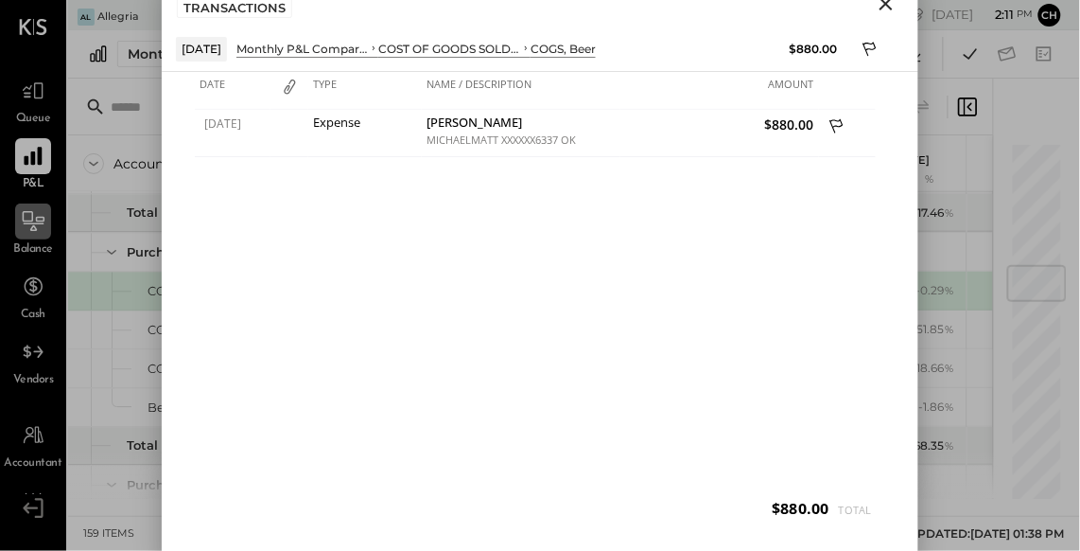
click at [885, 8] on icon "Close" at bounding box center [886, 3] width 23 height 23
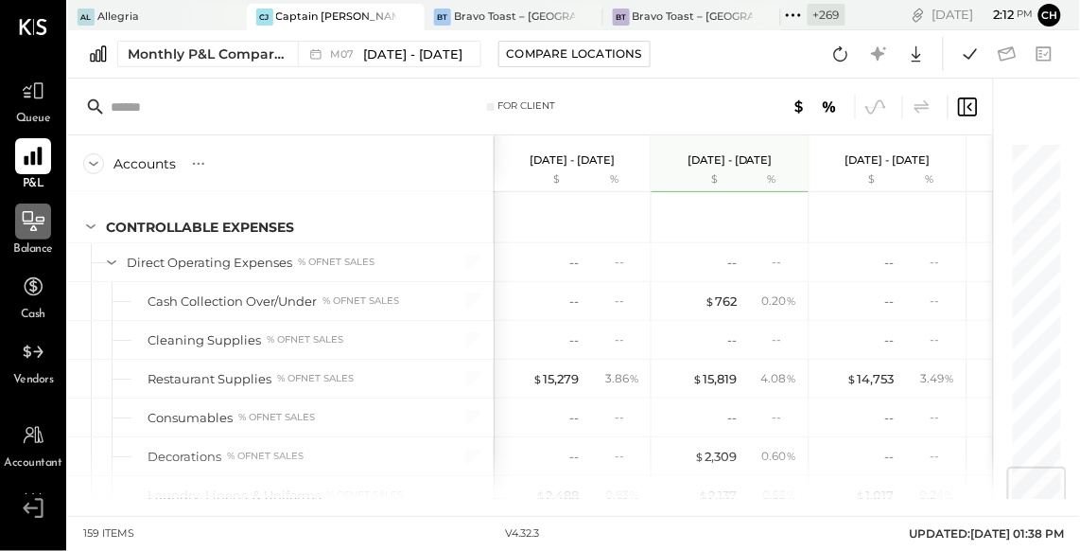
scroll to position [2740, 0]
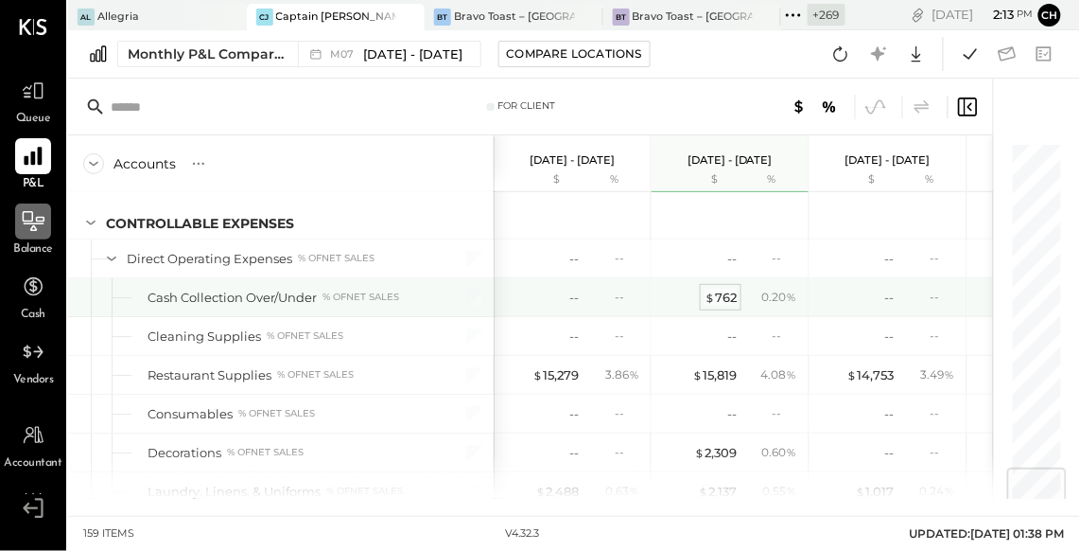
click at [721, 289] on div "$ 762" at bounding box center [721, 298] width 32 height 18
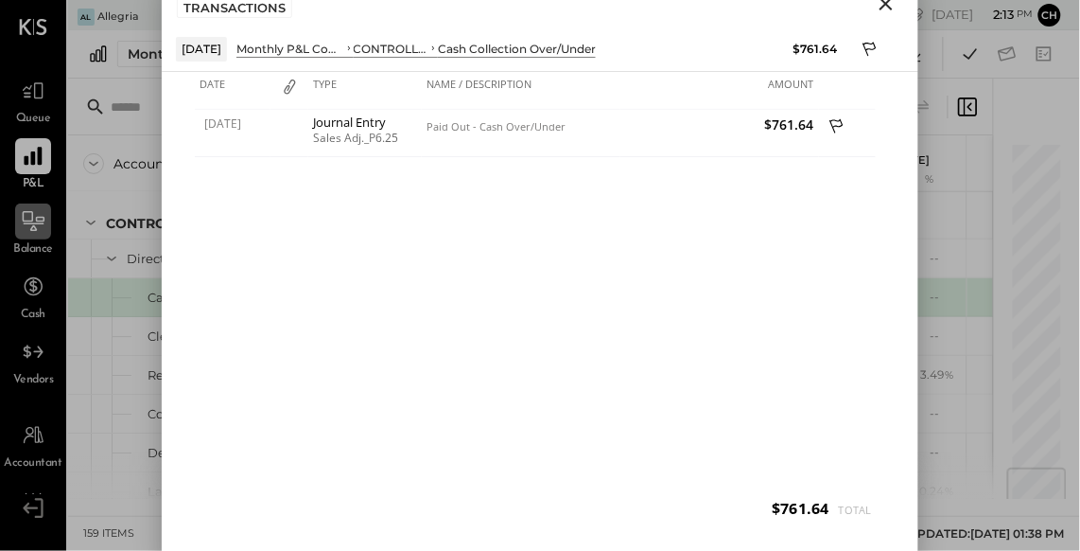
click at [888, 10] on icon "Close" at bounding box center [886, 3] width 23 height 23
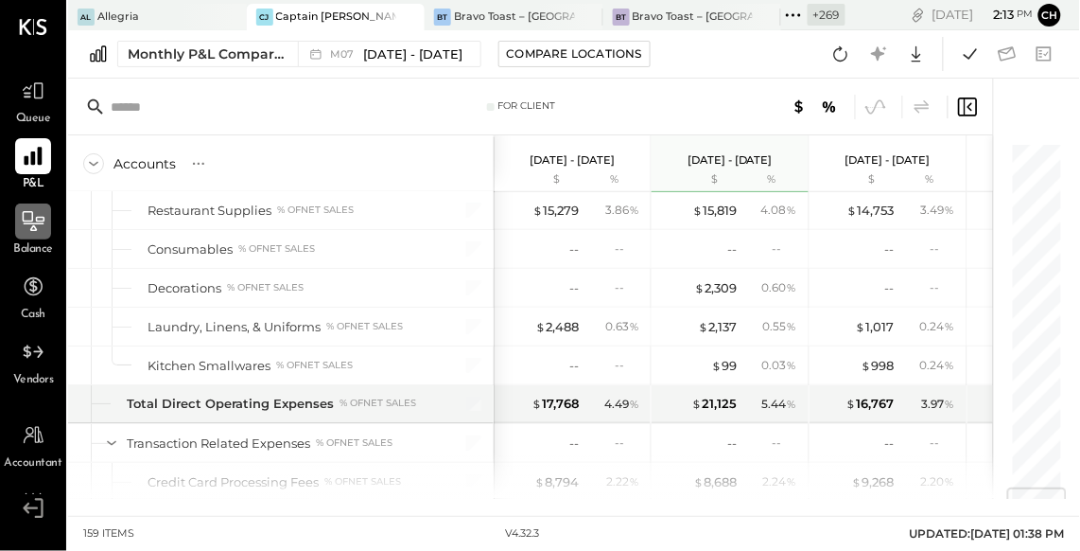
scroll to position [2914, 0]
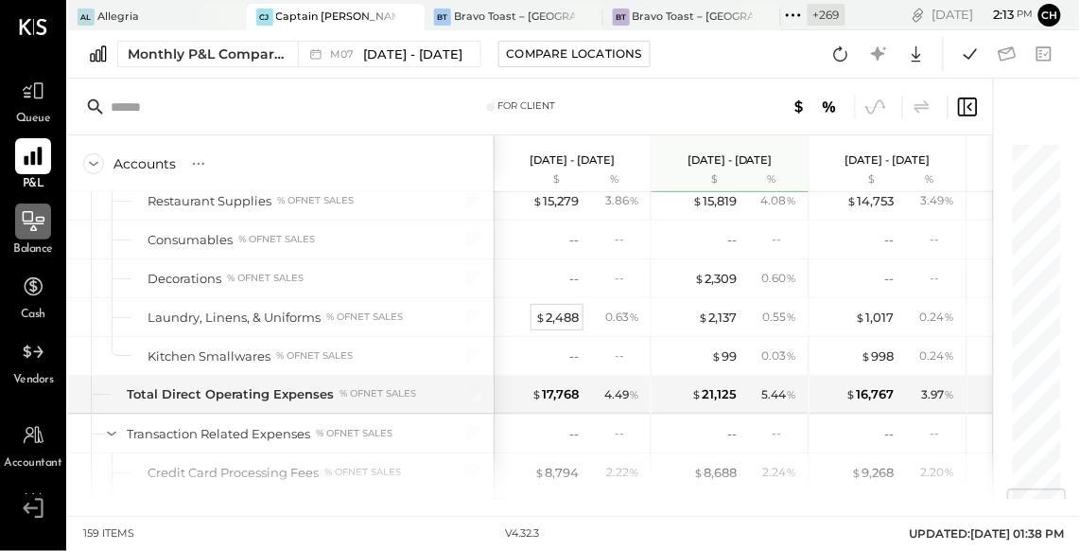
click at [559, 309] on div "$ 2,488" at bounding box center [557, 317] width 44 height 18
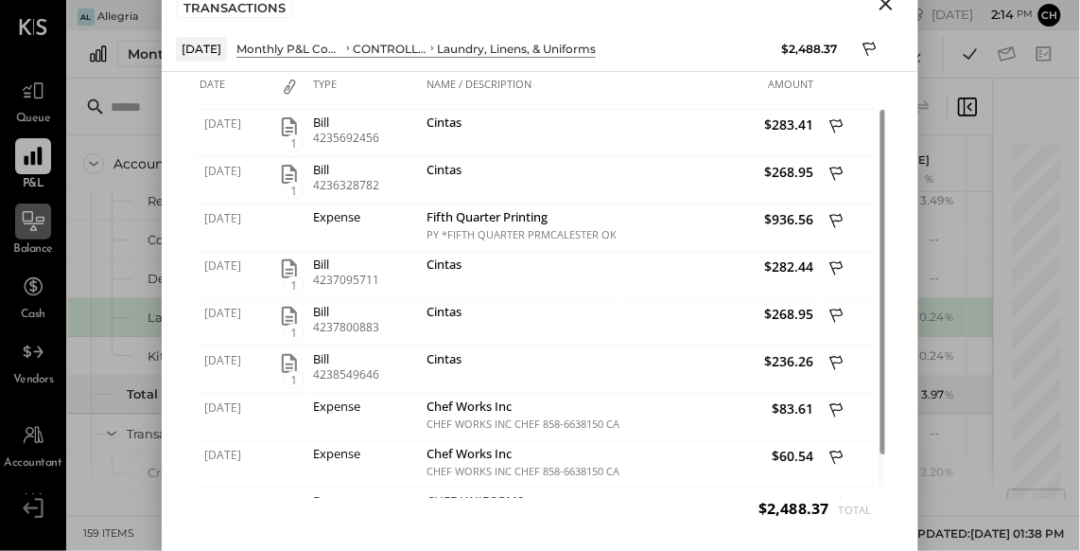
click at [883, 4] on icon "Close" at bounding box center [886, 3] width 23 height 23
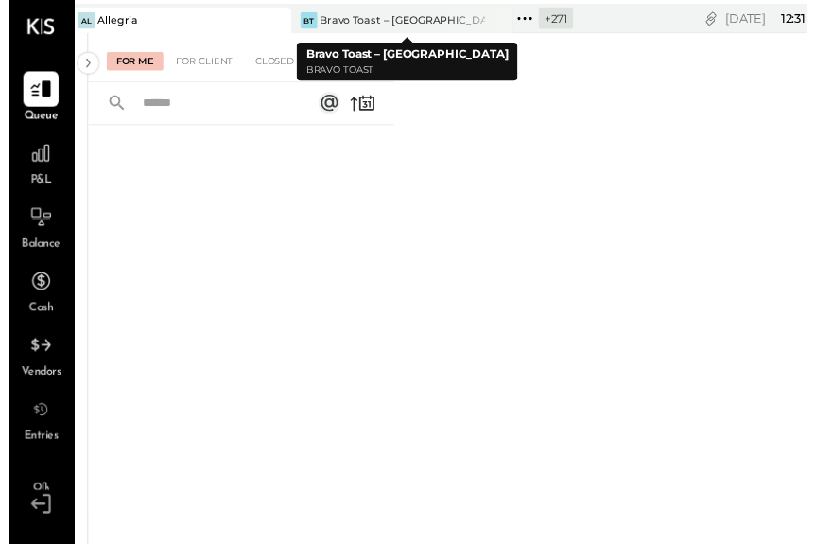
click at [263, 18] on icon at bounding box center [272, 20] width 24 height 23
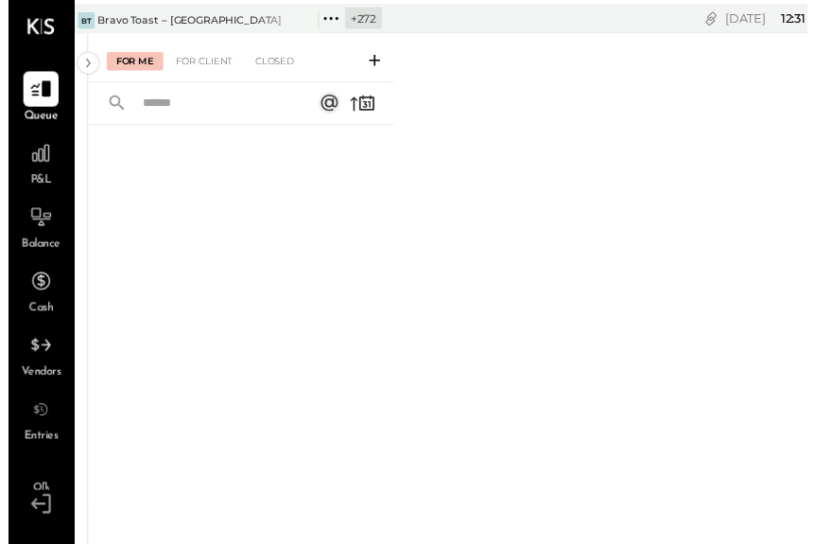
click at [325, 13] on icon at bounding box center [329, 19] width 25 height 25
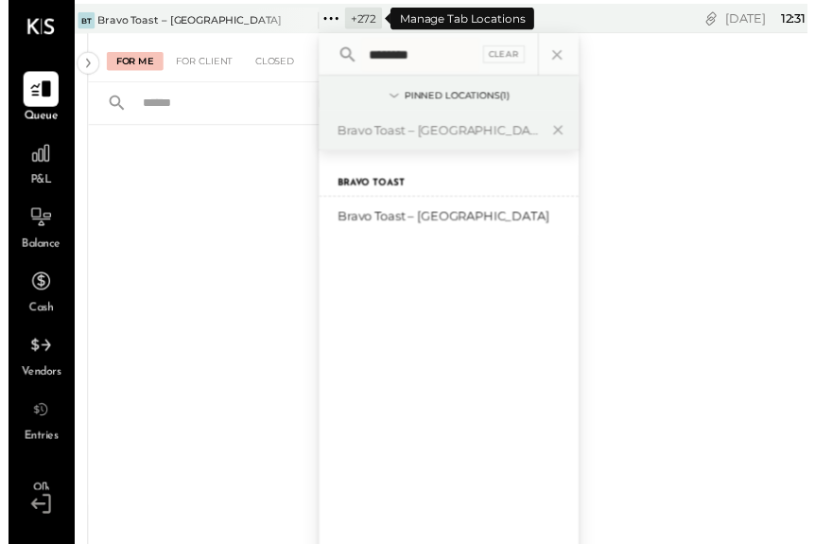
type input "*********"
click at [254, 17] on div at bounding box center [284, 21] width 66 height 26
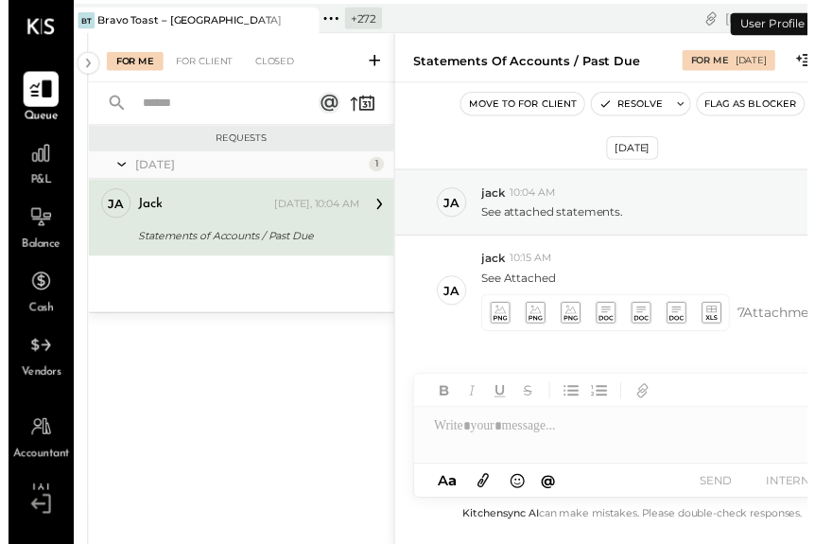
click at [33, 89] on icon at bounding box center [33, 91] width 23 height 18
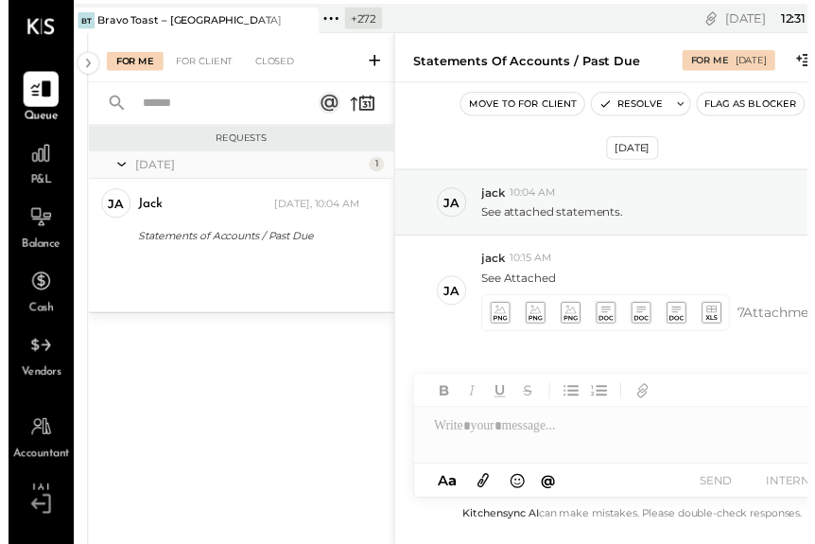
click at [371, 60] on icon at bounding box center [373, 61] width 19 height 19
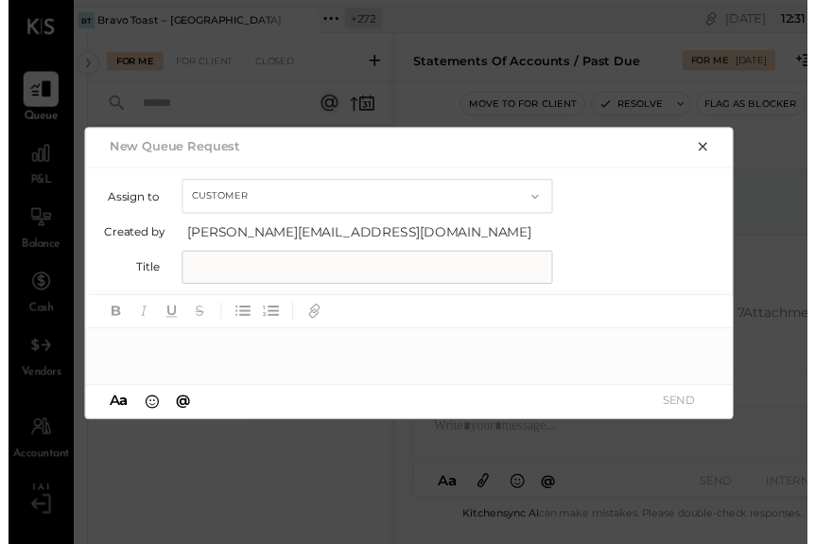
click at [357, 186] on button "Customer" at bounding box center [366, 200] width 378 height 35
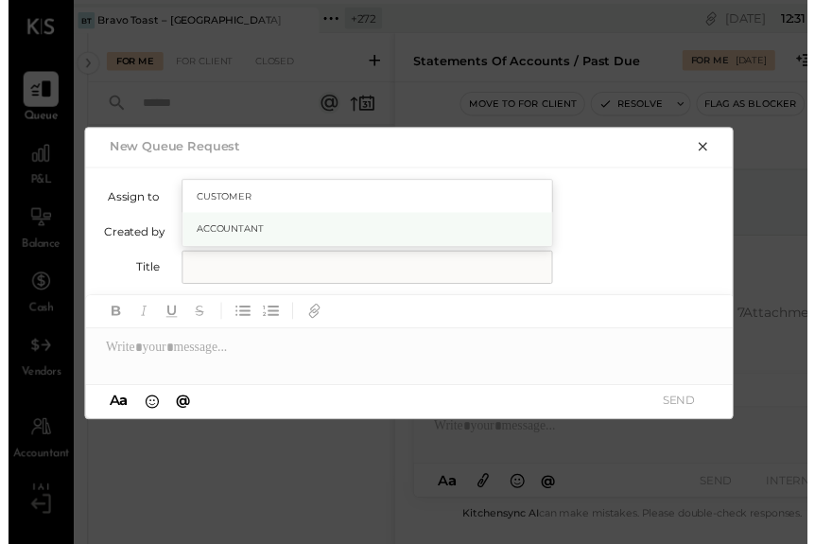
click at [341, 223] on div "Accountant" at bounding box center [366, 234] width 376 height 34
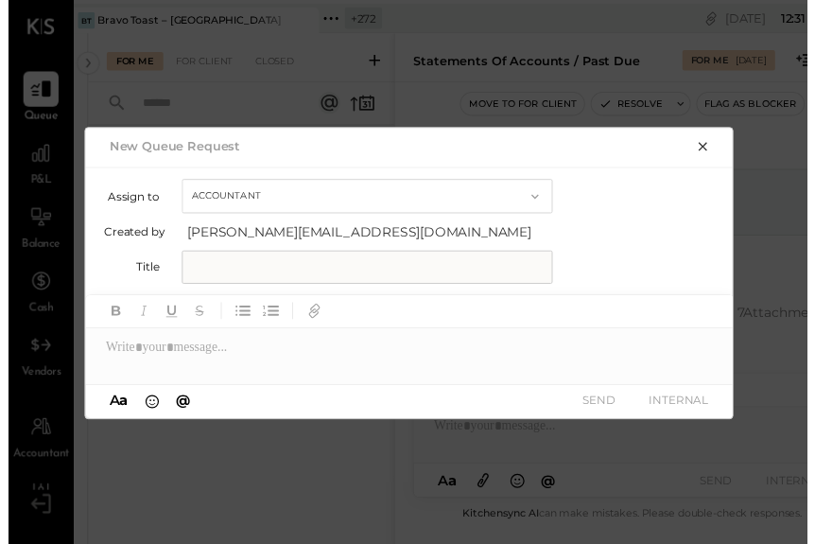
click at [338, 261] on input "text" at bounding box center [366, 272] width 378 height 34
type input "*"
type input "**********"
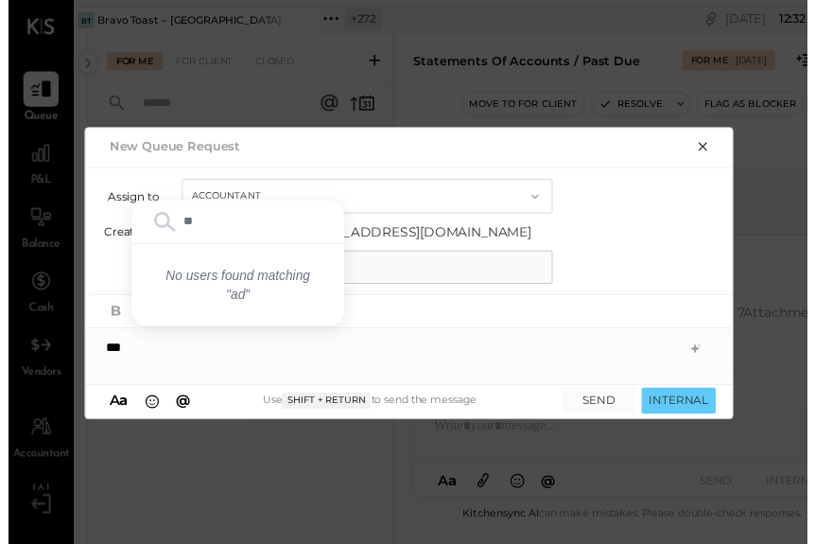
type input "*"
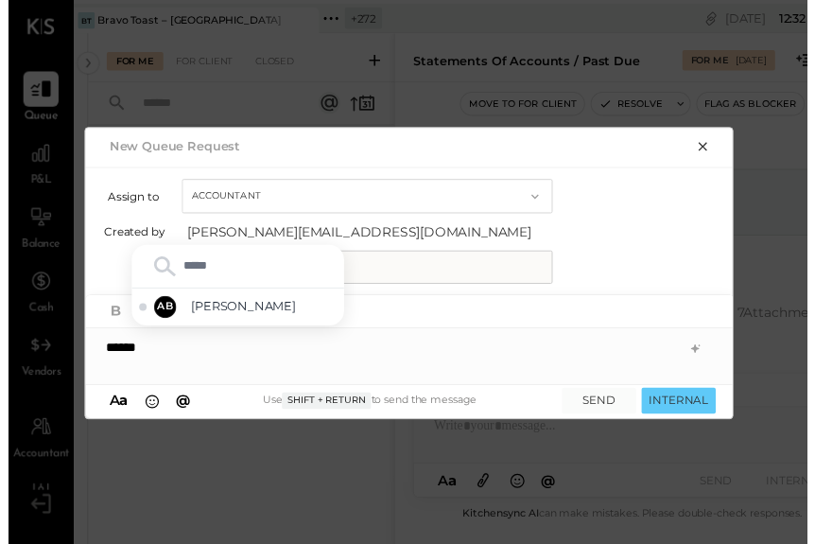
type input "******"
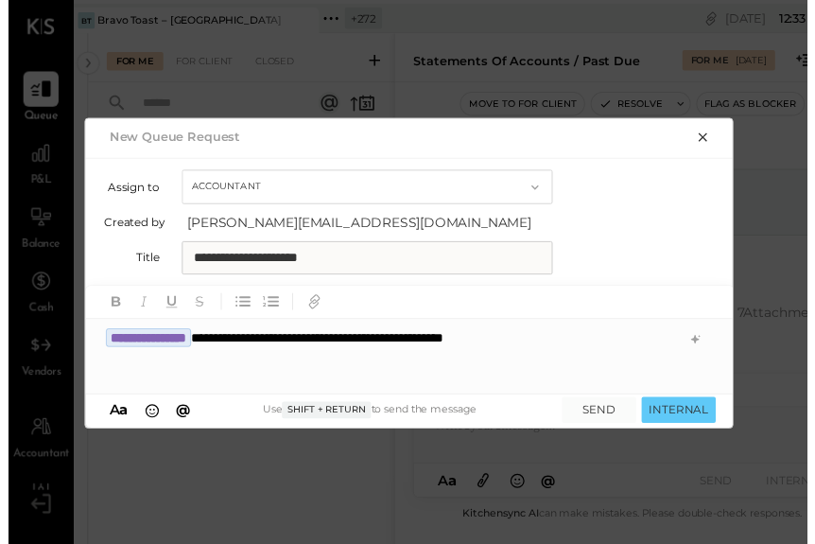
drag, startPoint x: 455, startPoint y: 340, endPoint x: 426, endPoint y: 397, distance: 64.7
click at [451, 343] on div "**********" at bounding box center [410, 363] width 662 height 76
click at [154, 373] on div at bounding box center [391, 382] width 585 height 19
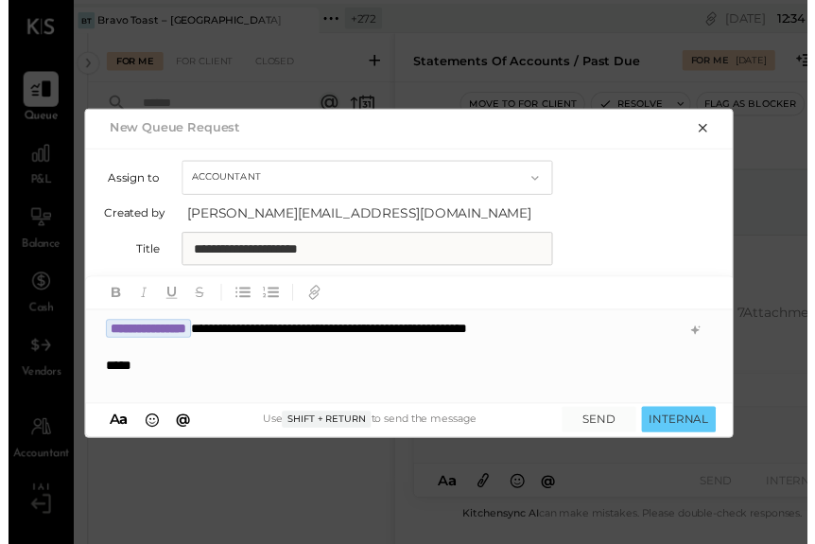
click at [239, 440] on div "**********" at bounding box center [408, 278] width 817 height 556
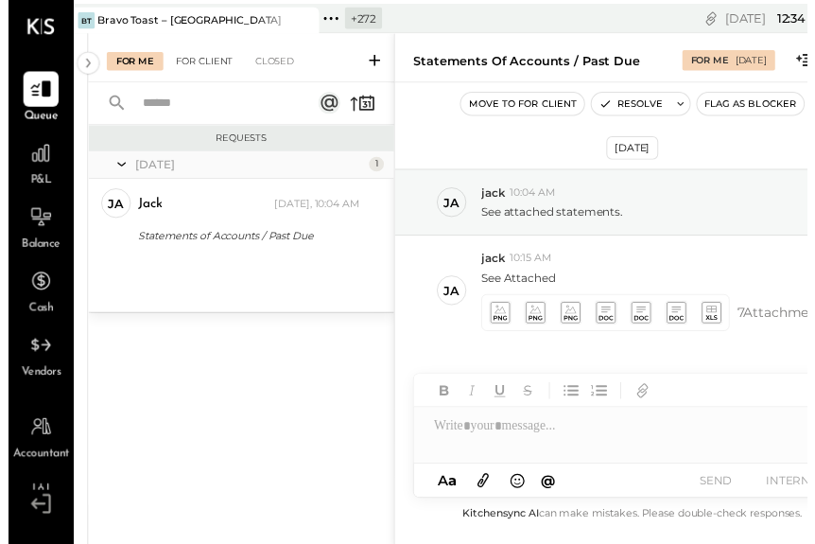
click at [208, 53] on div "For Client" at bounding box center [200, 62] width 77 height 19
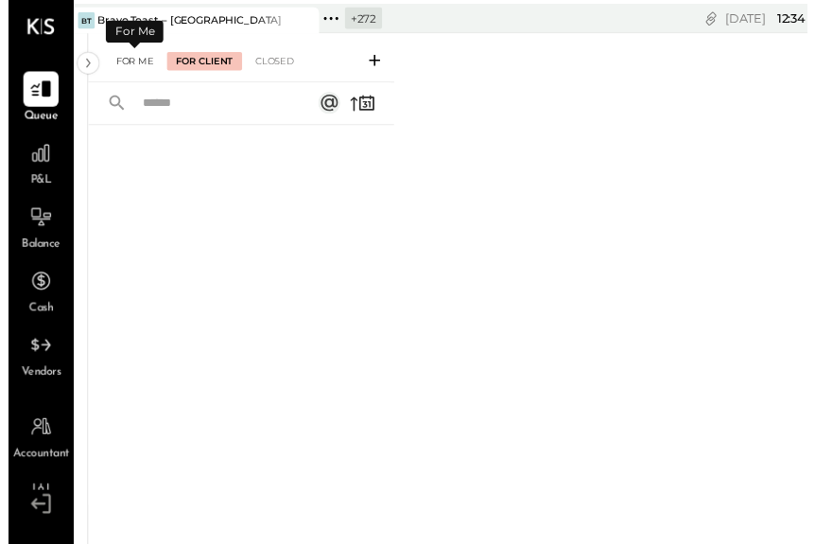
click at [110, 54] on div "For Me" at bounding box center [129, 62] width 58 height 19
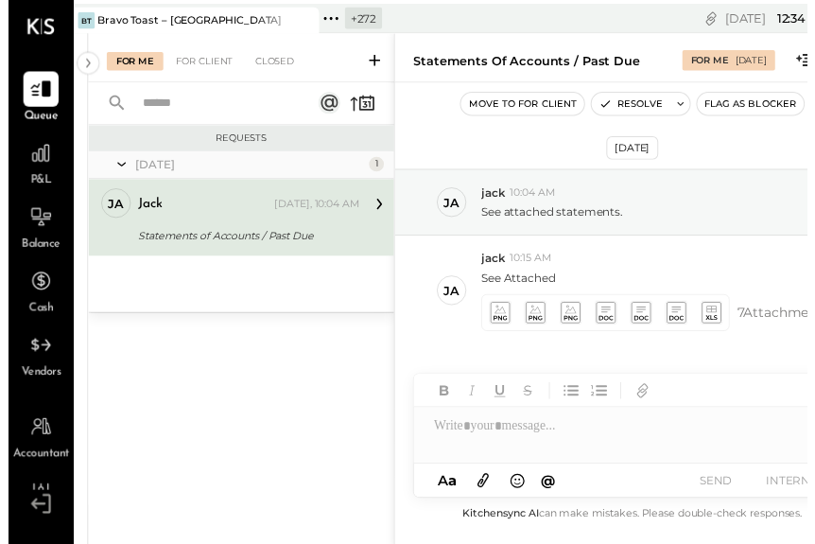
click at [374, 64] on icon at bounding box center [373, 61] width 11 height 11
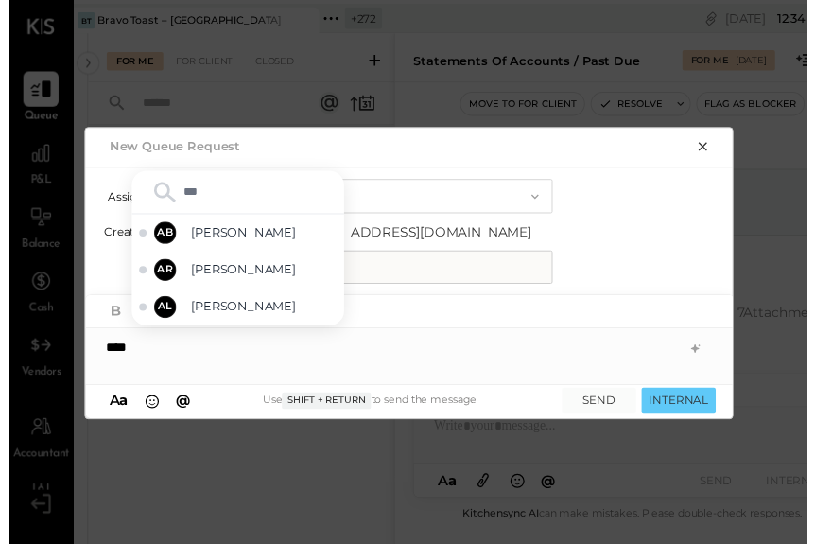
type input "****"
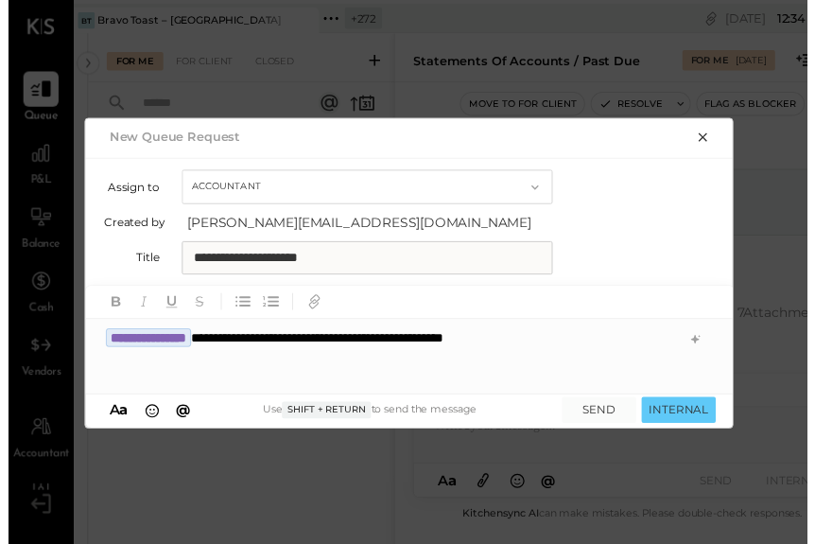
click at [114, 411] on span "a" at bounding box center [118, 418] width 9 height 18
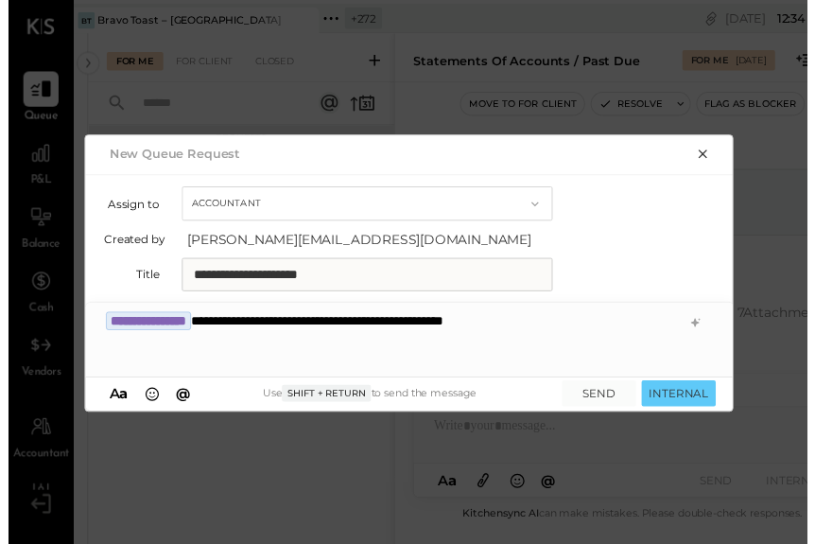
click at [110, 397] on button "A a" at bounding box center [112, 401] width 30 height 21
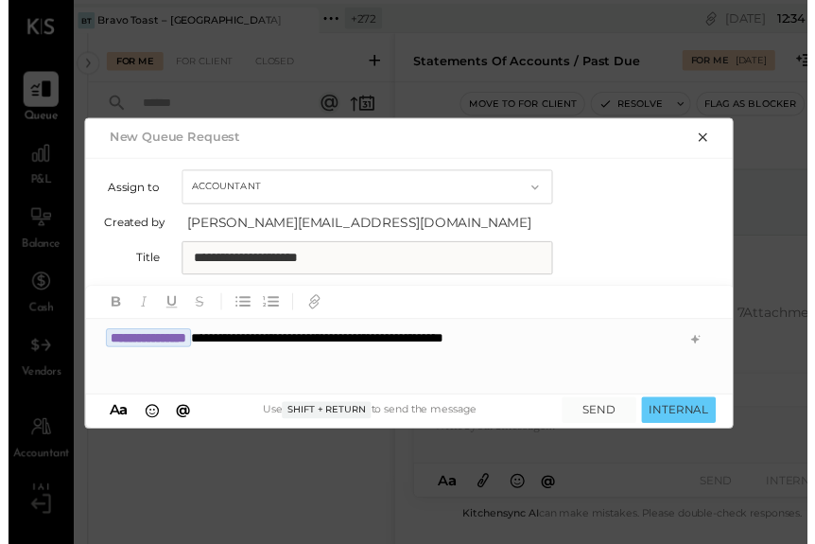
click at [115, 373] on div at bounding box center [391, 382] width 585 height 19
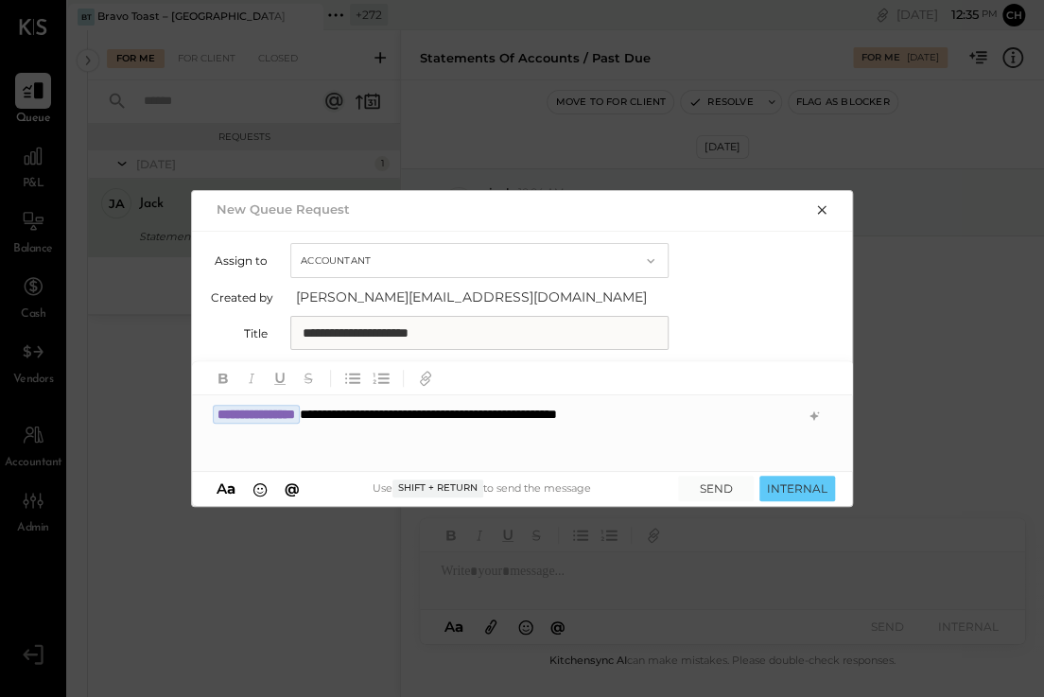
click at [354, 443] on div at bounding box center [505, 452] width 585 height 19
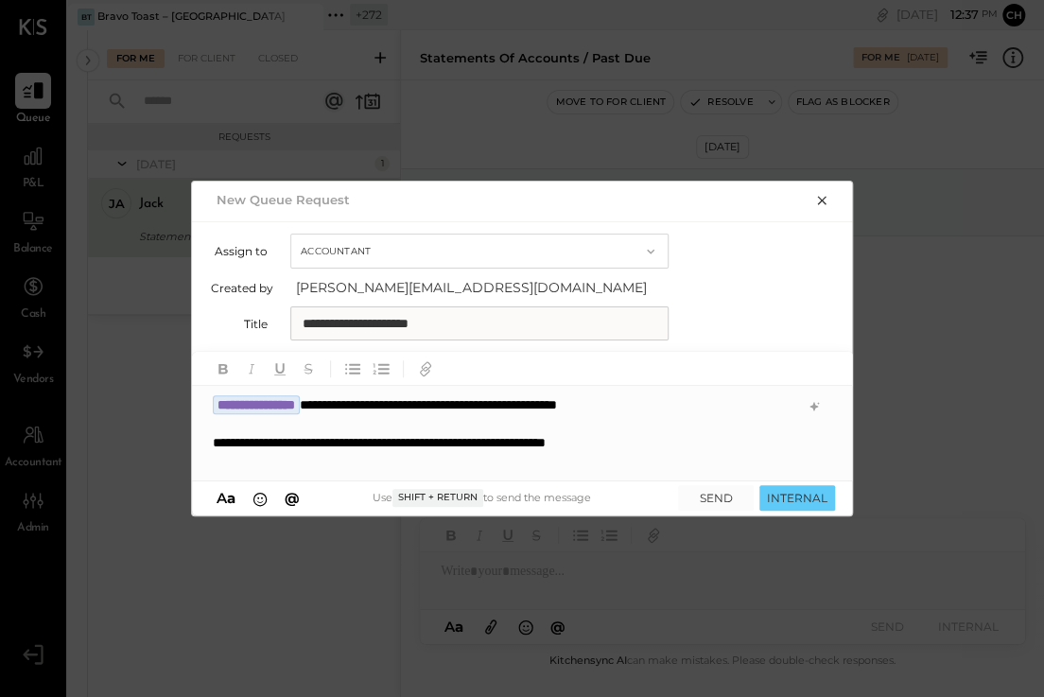
click at [694, 445] on div "**********" at bounding box center [505, 442] width 585 height 19
click at [637, 458] on div at bounding box center [505, 461] width 585 height 19
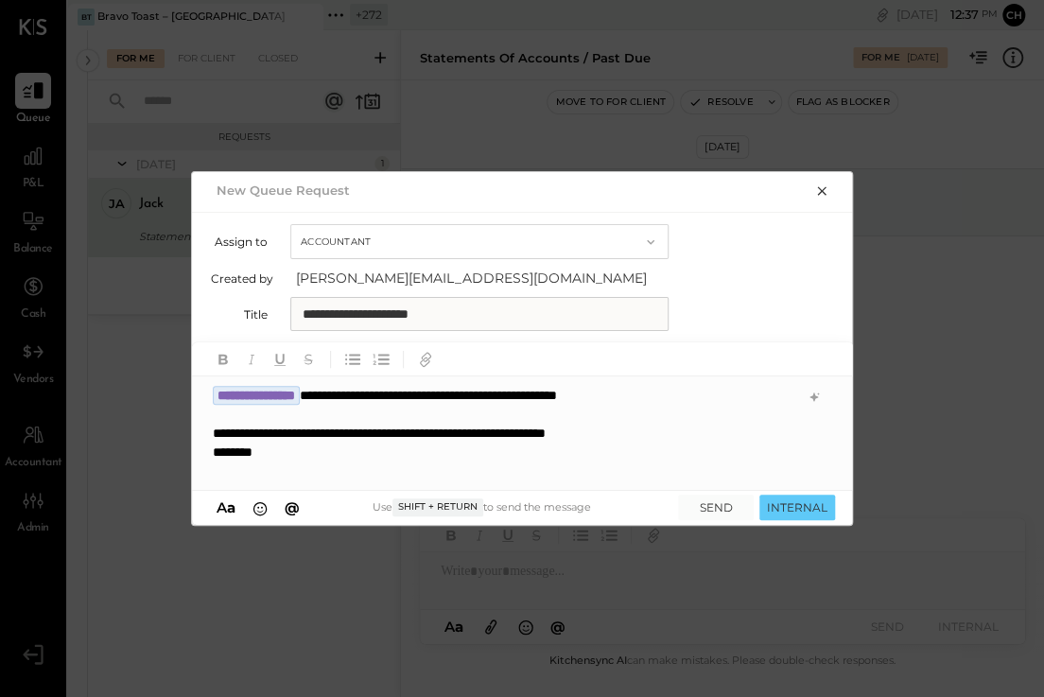
click at [461, 467] on div at bounding box center [505, 471] width 585 height 19
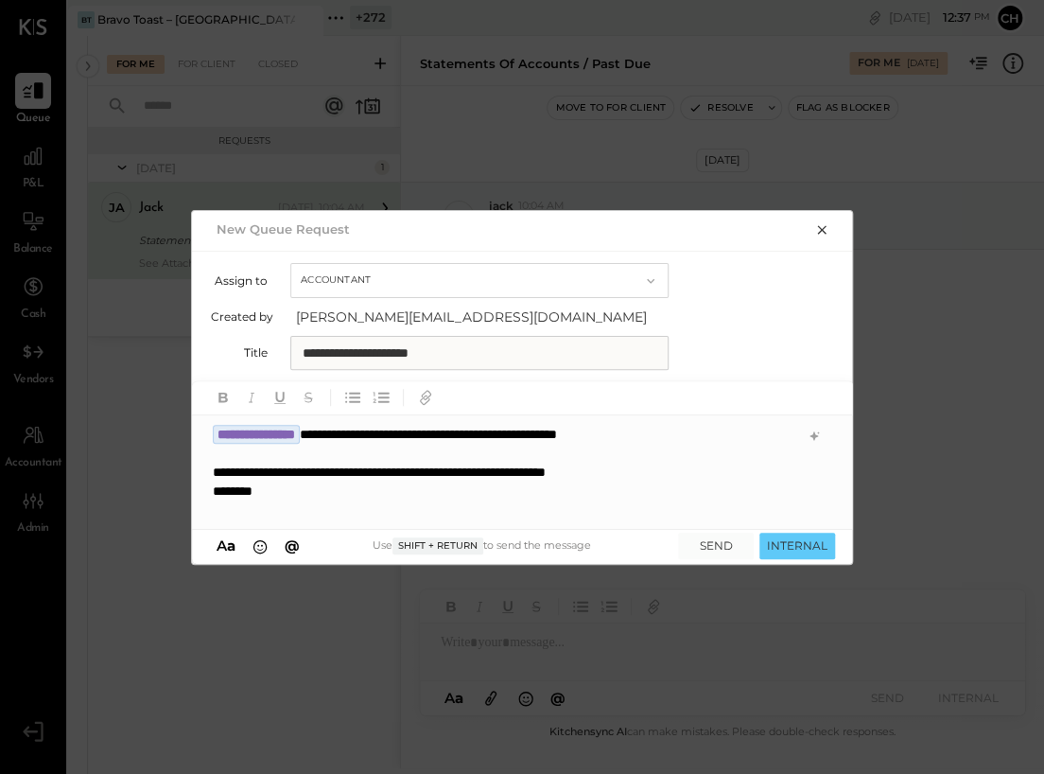
click at [320, 511] on div at bounding box center [505, 509] width 585 height 19
click at [355, 394] on icon "button" at bounding box center [352, 397] width 21 height 21
click at [387, 393] on icon "button" at bounding box center [383, 398] width 11 height 10
click at [352, 399] on icon "button" at bounding box center [352, 397] width 21 height 21
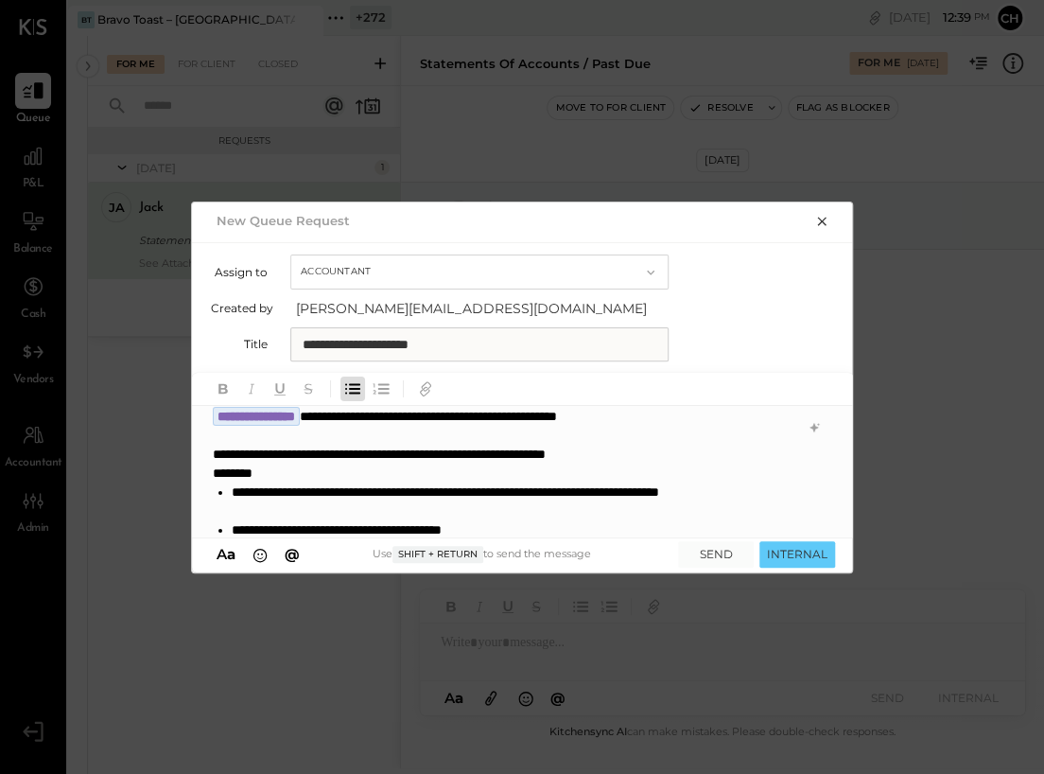
scroll to position [27, 0]
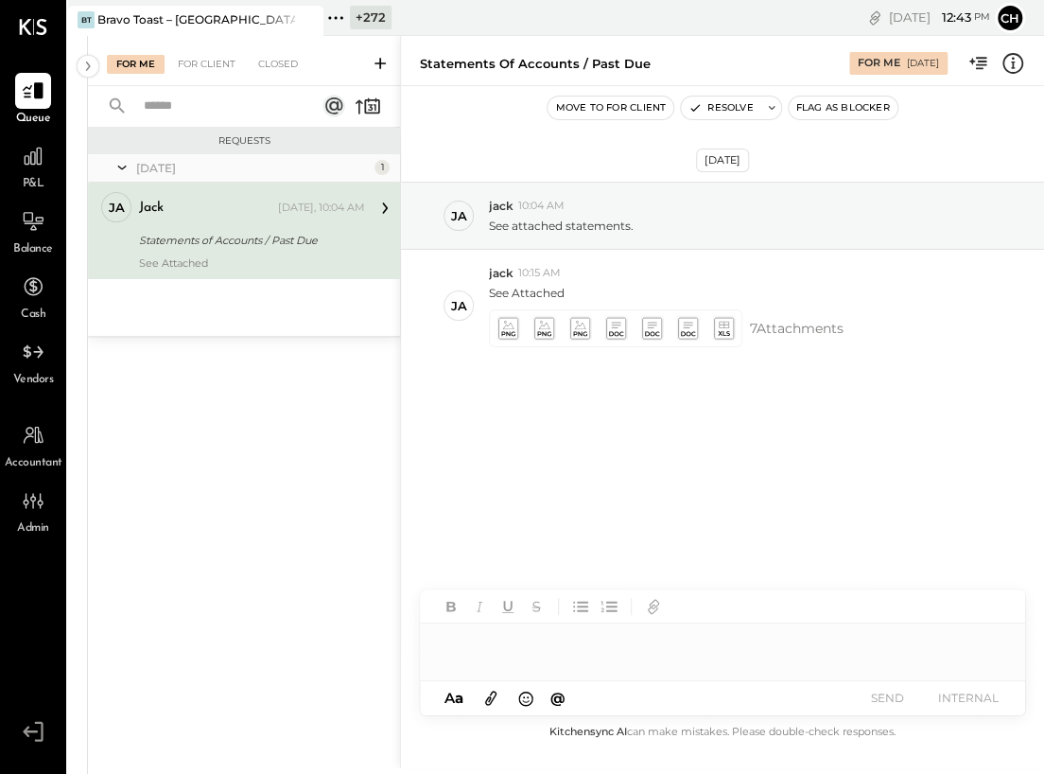
click at [378, 63] on icon at bounding box center [380, 63] width 11 height 11
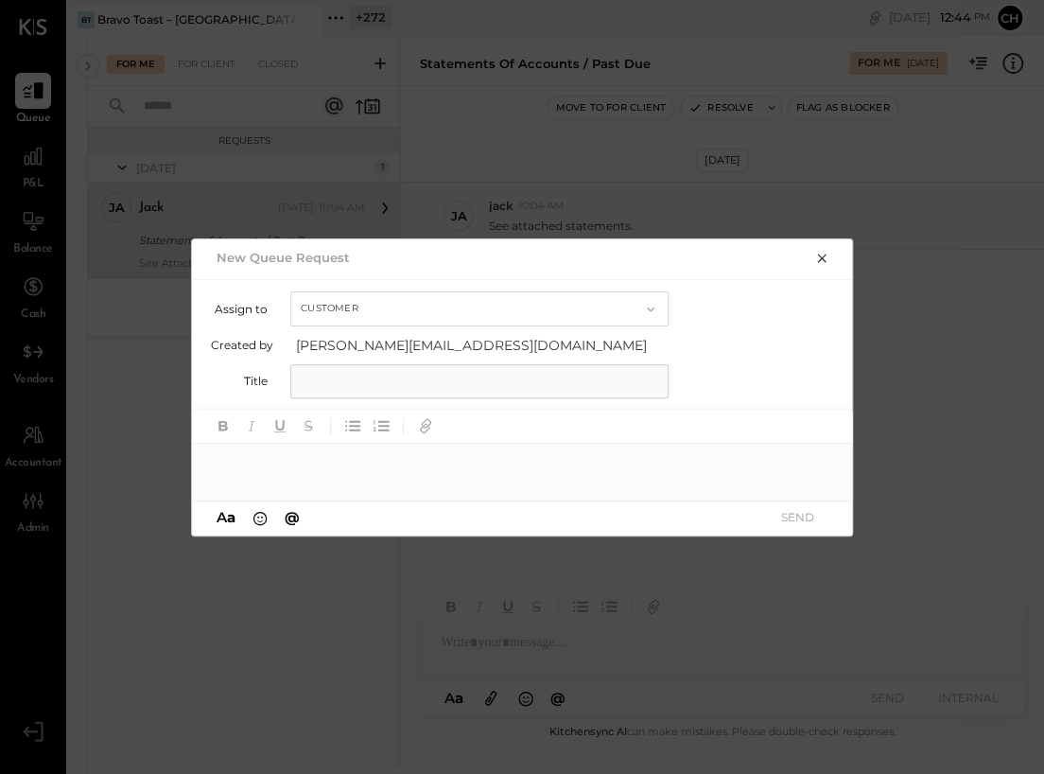
click at [816, 254] on icon "button" at bounding box center [821, 258] width 15 height 15
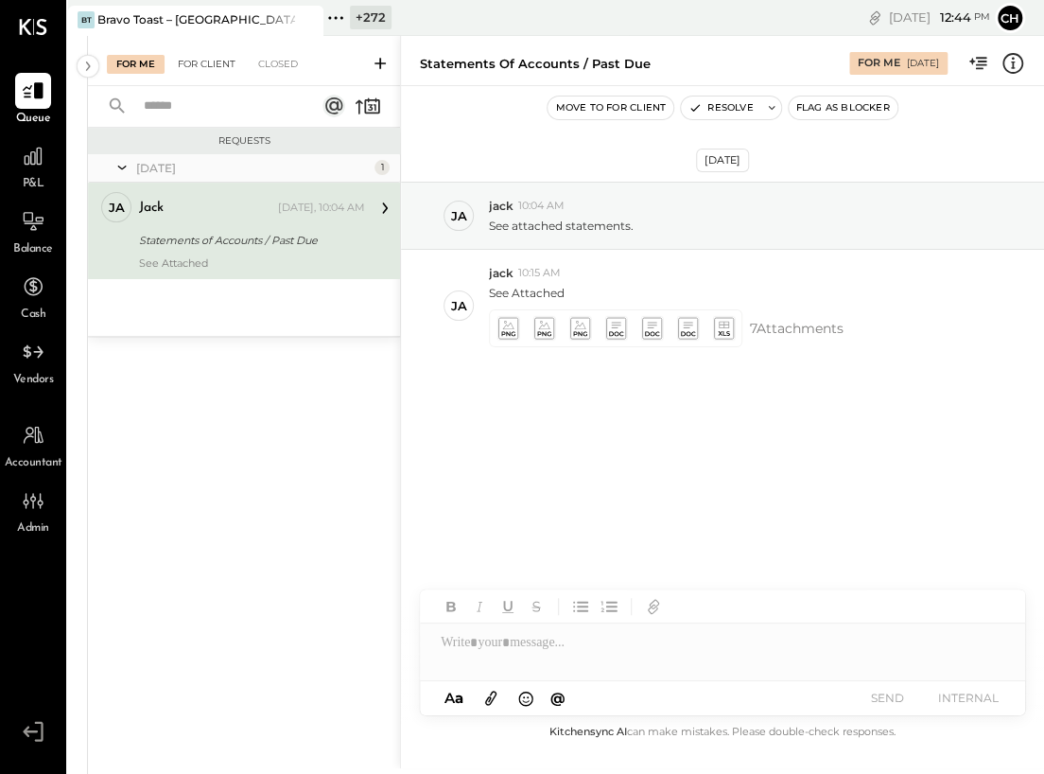
click at [217, 61] on div "For Client" at bounding box center [206, 64] width 77 height 19
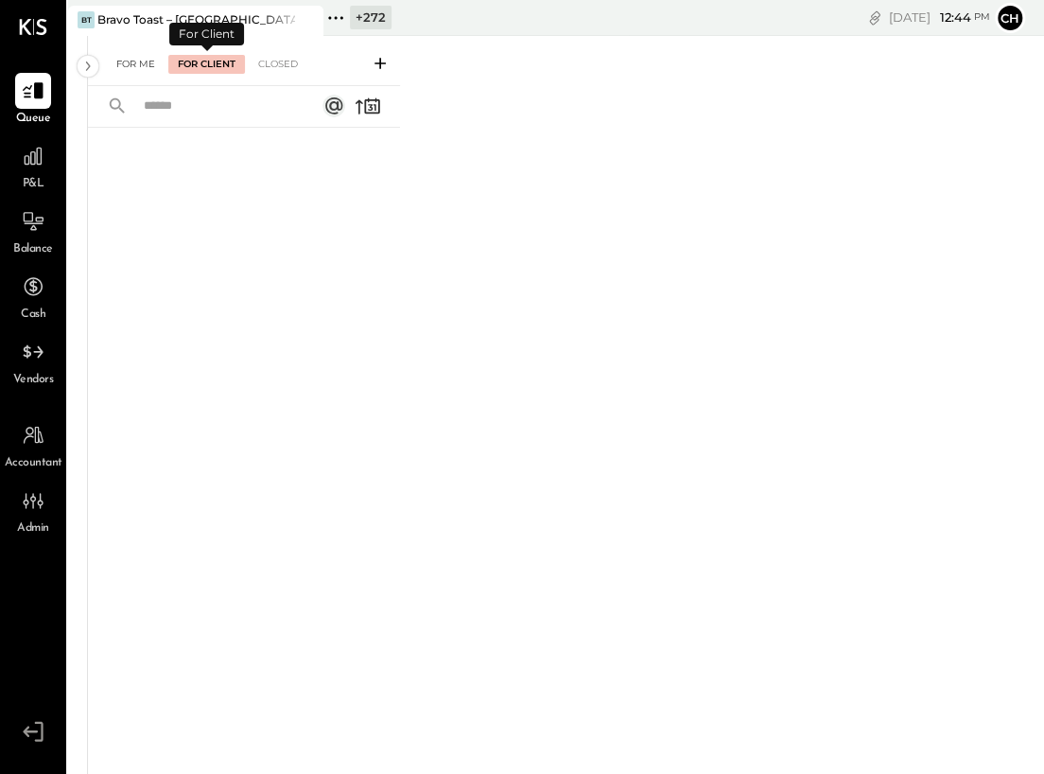
click at [153, 61] on div "For Me" at bounding box center [136, 64] width 58 height 19
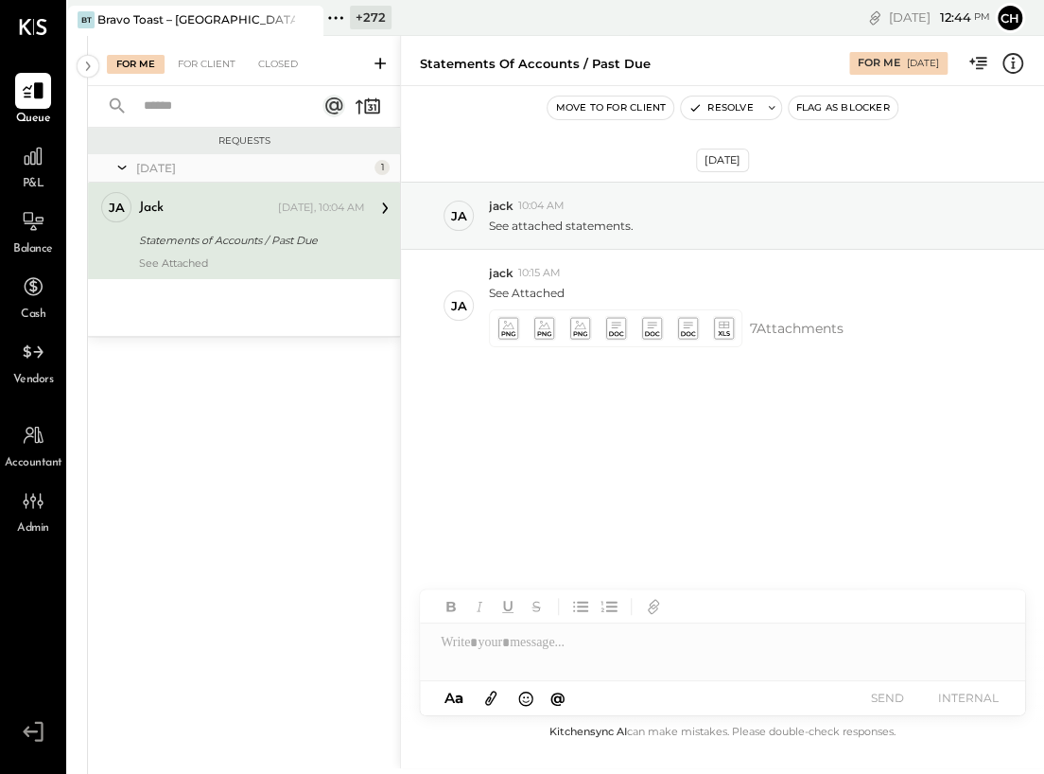
click at [377, 59] on icon at bounding box center [380, 63] width 19 height 19
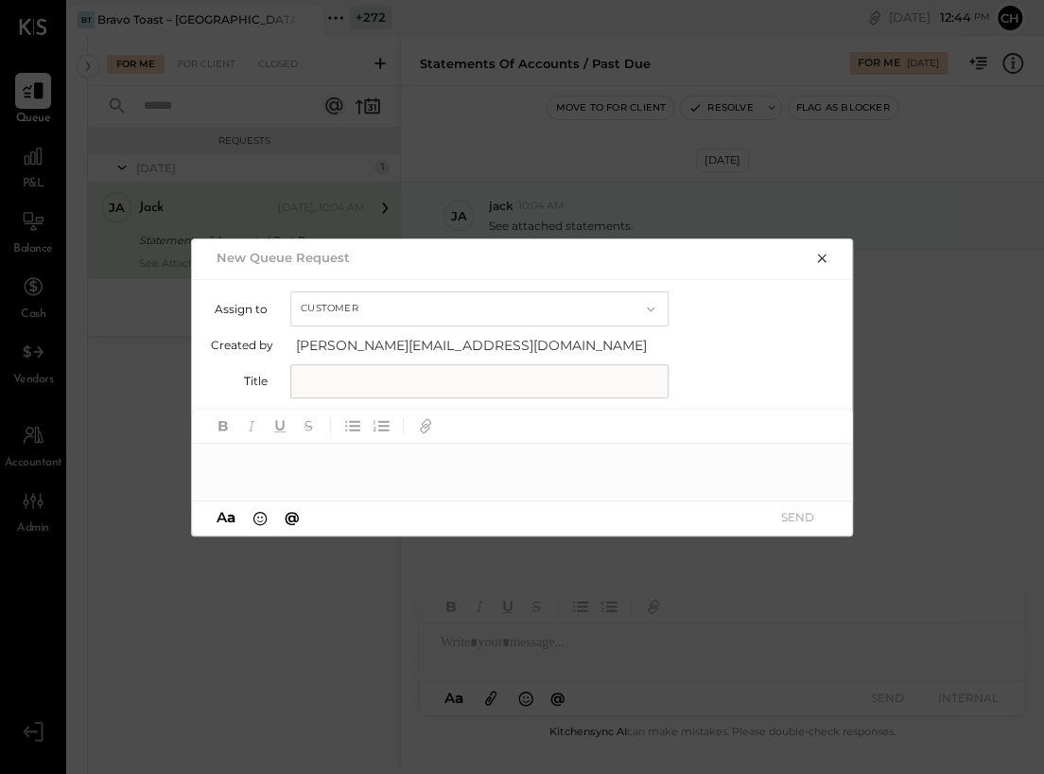
click at [388, 302] on button "Customer" at bounding box center [479, 308] width 378 height 35
click at [390, 334] on div "Accountant" at bounding box center [479, 342] width 376 height 34
click at [384, 368] on input "text" at bounding box center [479, 381] width 378 height 34
type input "**********"
click at [369, 462] on div at bounding box center [523, 463] width 662 height 38
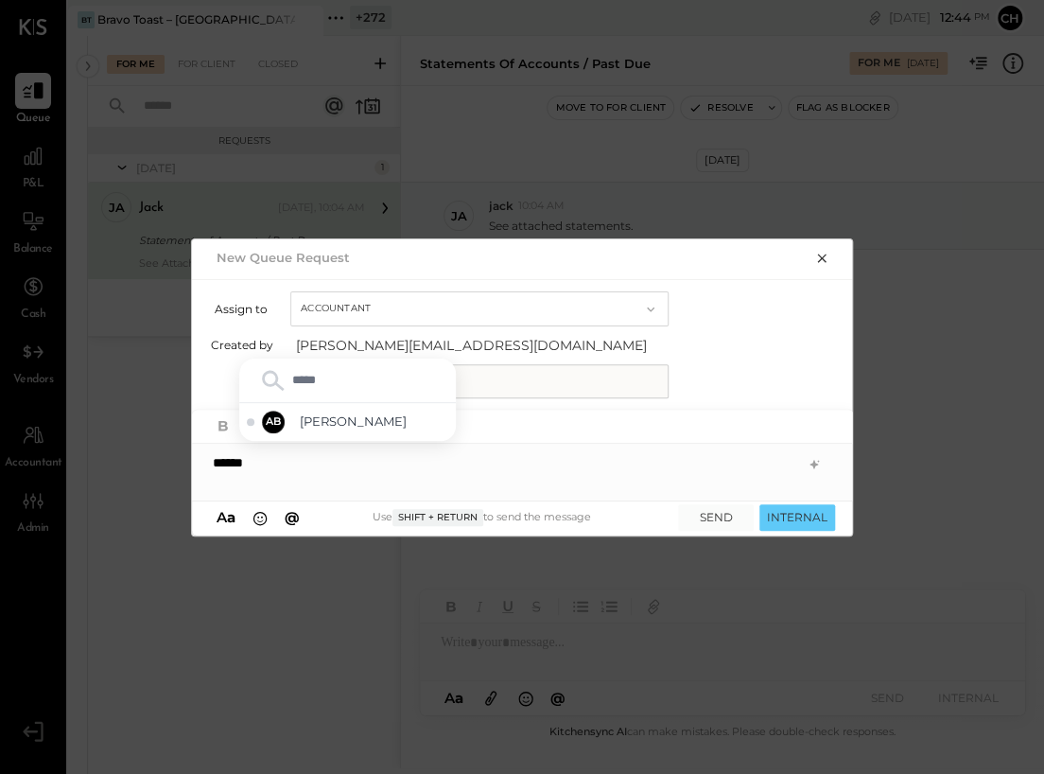
type input "******"
click at [362, 412] on span "[PERSON_NAME]" at bounding box center [374, 421] width 149 height 18
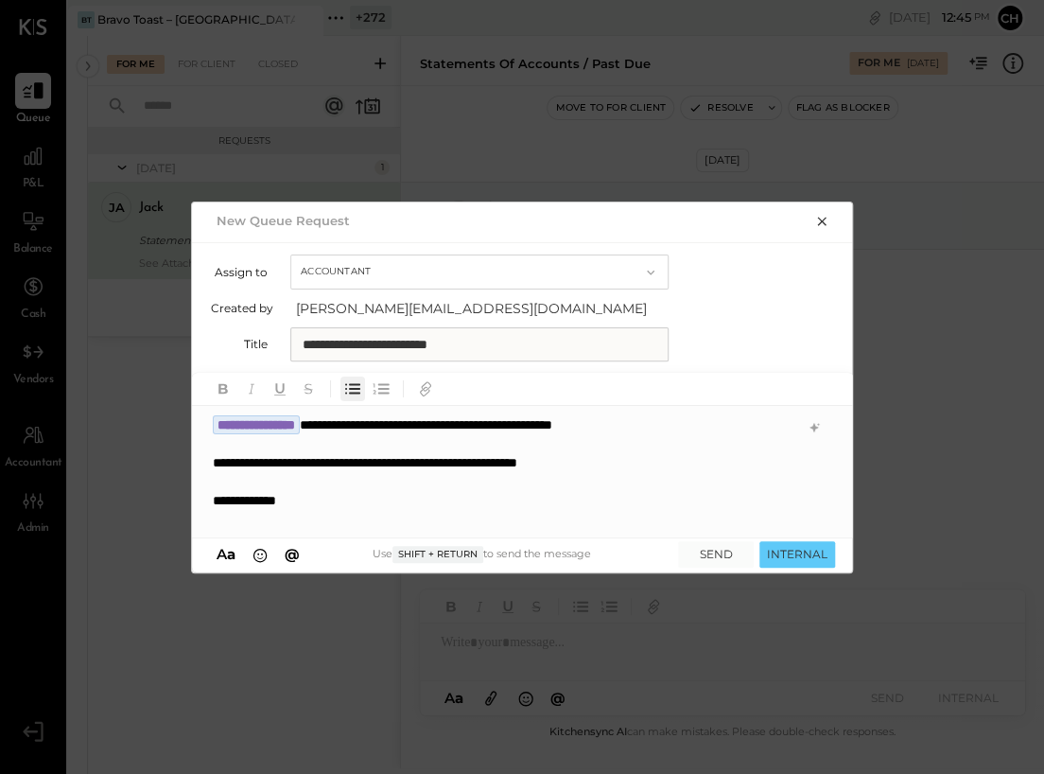
click at [359, 392] on icon "button" at bounding box center [354, 389] width 11 height 10
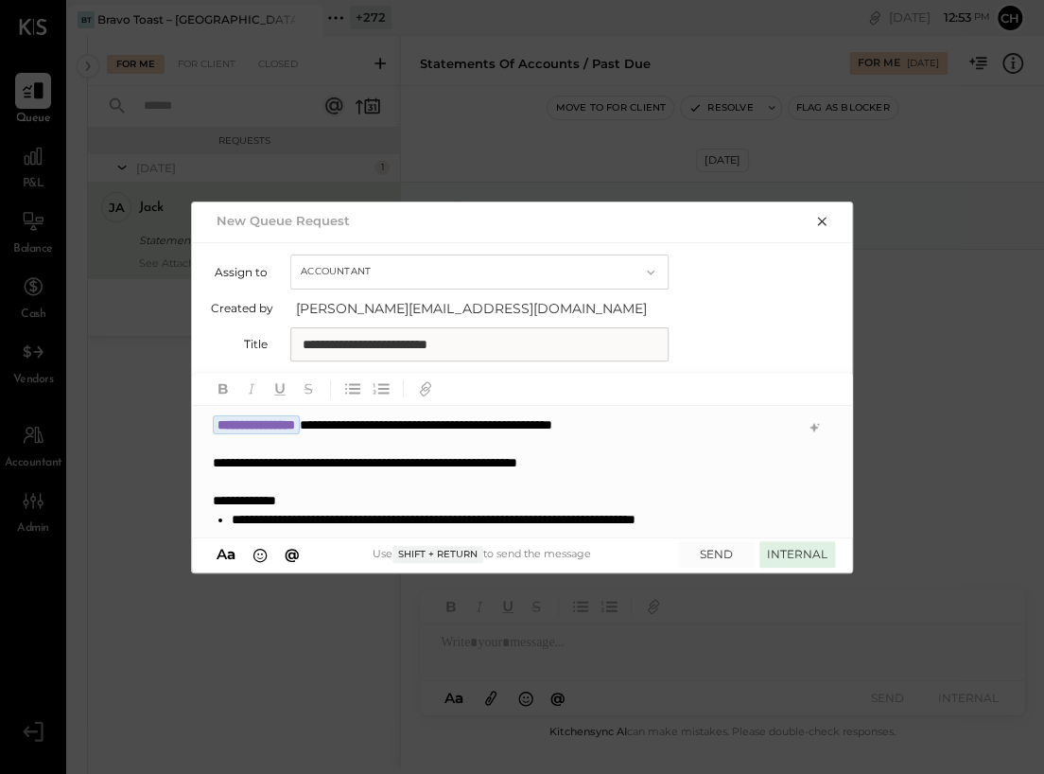
click at [769, 548] on button "INTERNAL" at bounding box center [798, 554] width 76 height 26
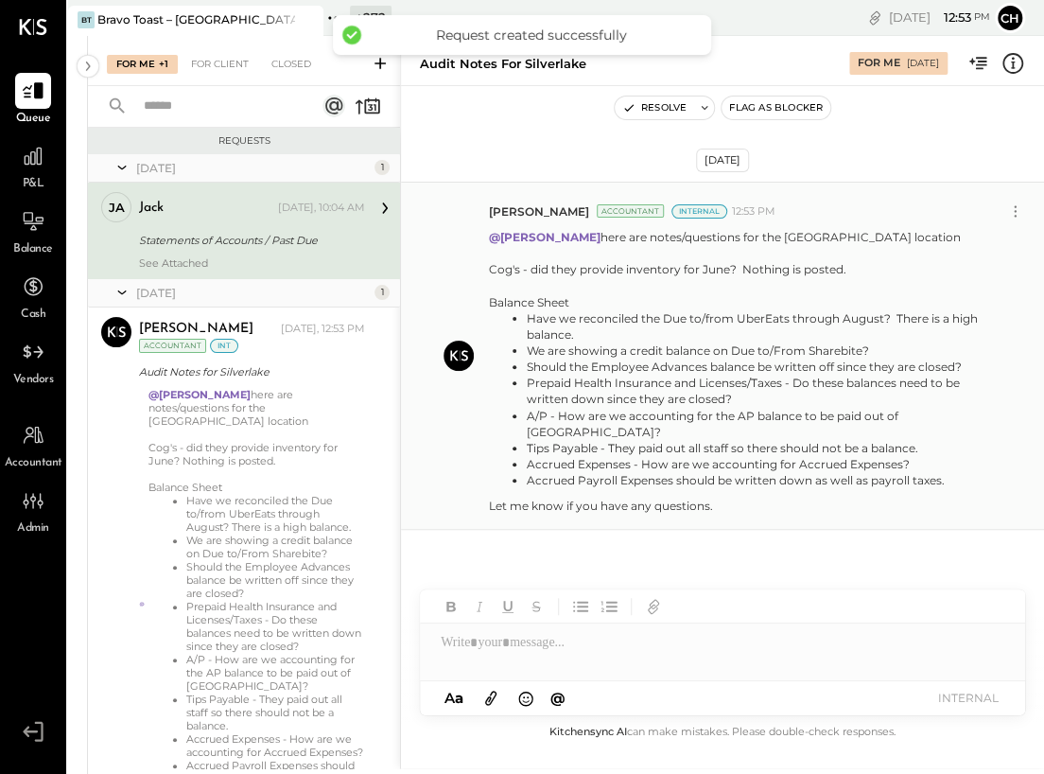
scroll to position [124, 0]
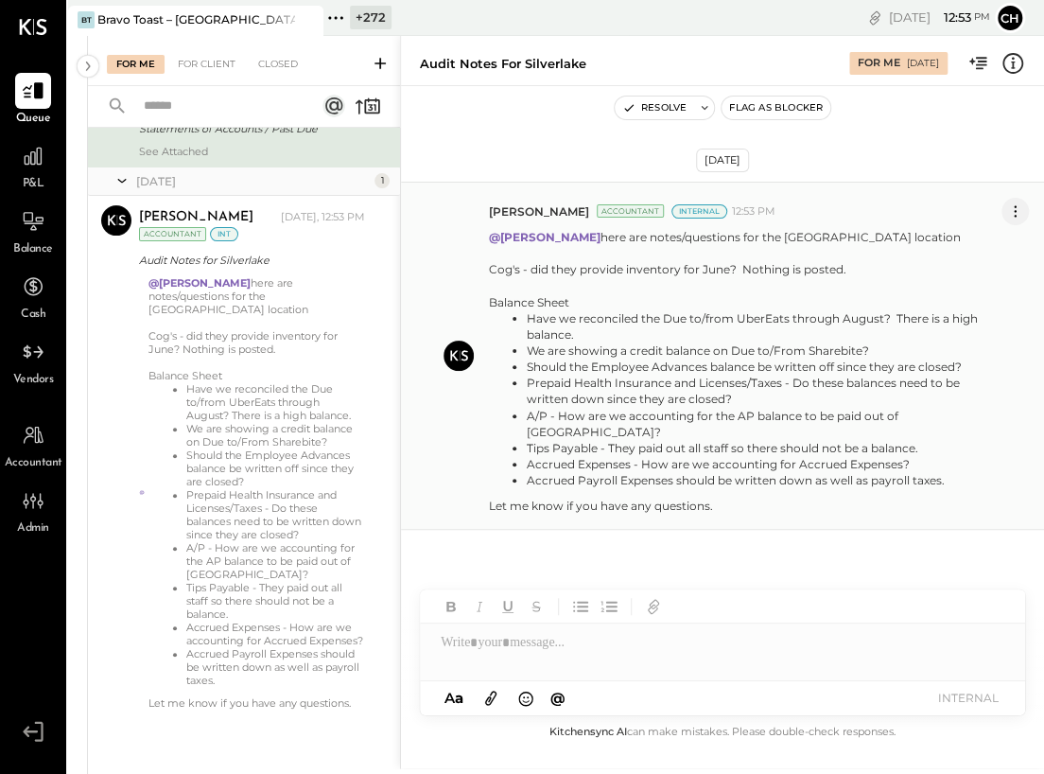
click at [816, 207] on icon at bounding box center [1016, 211] width 20 height 20
click at [816, 245] on button "Edit Message" at bounding box center [965, 243] width 128 height 31
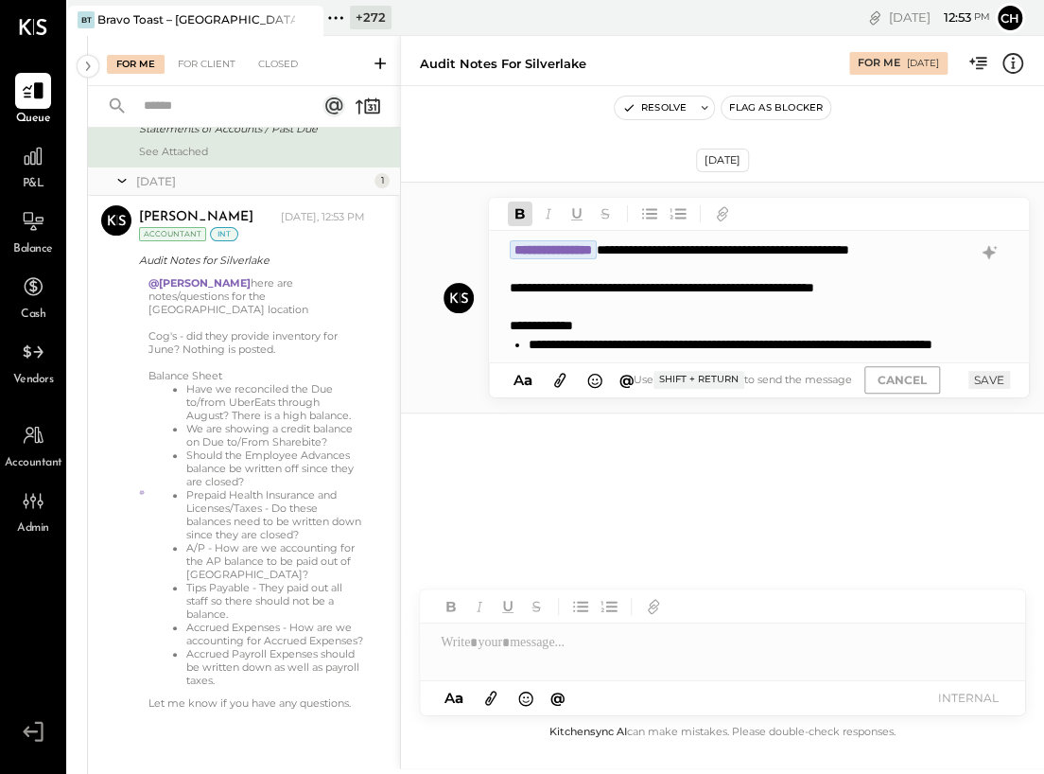
scroll to position [312, 0]
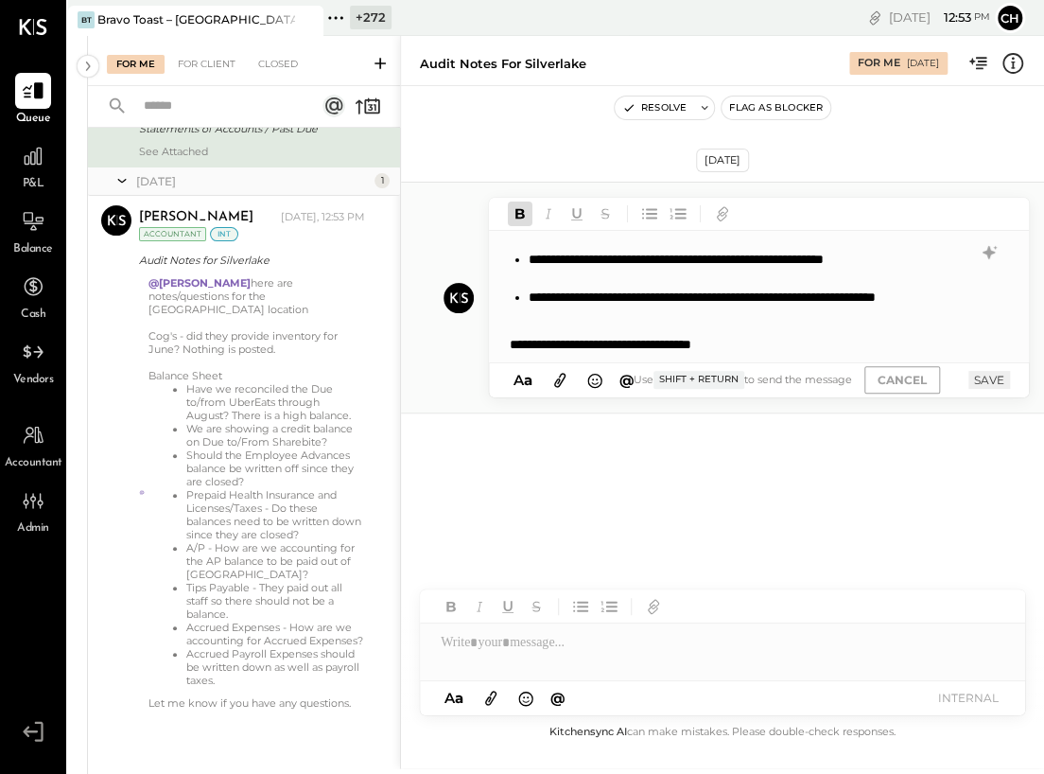
click at [816, 335] on div "**********" at bounding box center [739, 344] width 459 height 19
click at [816, 346] on div "**********" at bounding box center [739, 344] width 459 height 19
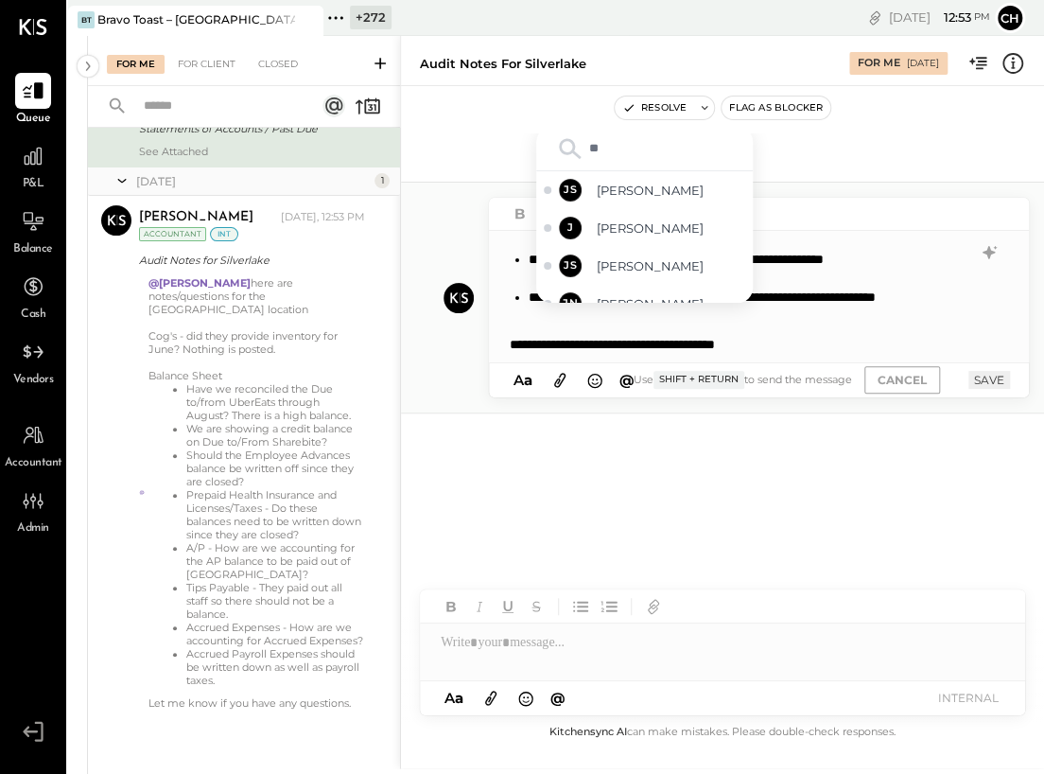
type input "***"
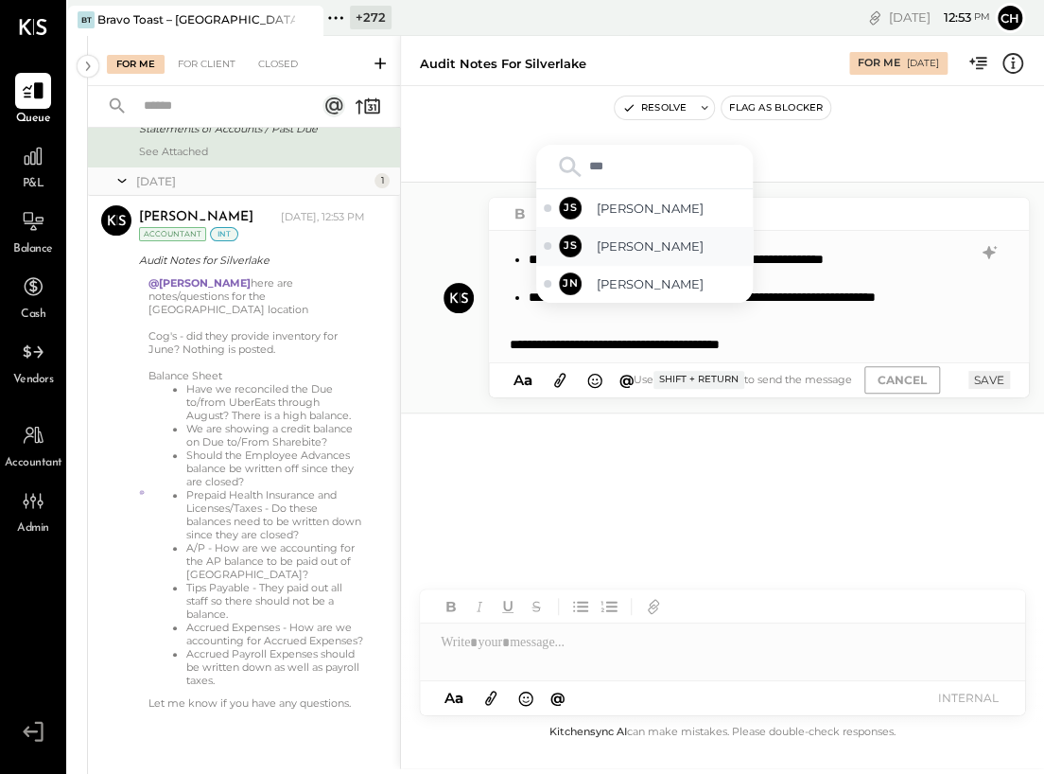
click at [676, 243] on span "[PERSON_NAME]" at bounding box center [671, 246] width 149 height 18
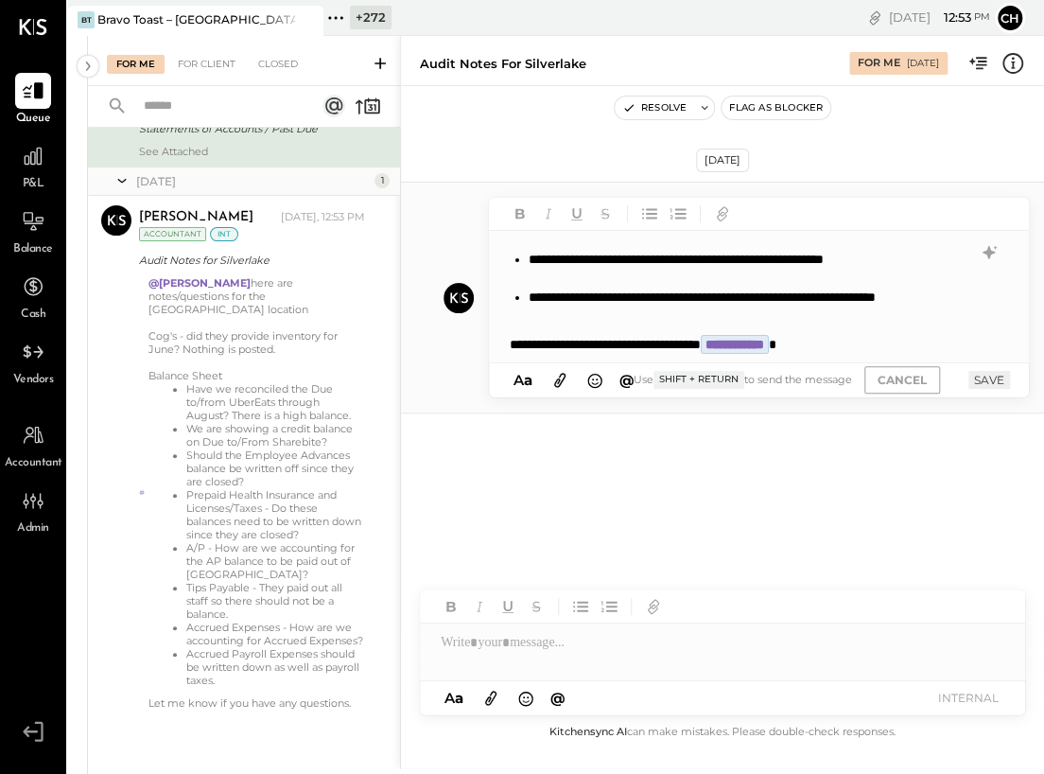
click at [816, 380] on button "SAVE" at bounding box center [990, 380] width 42 height 18
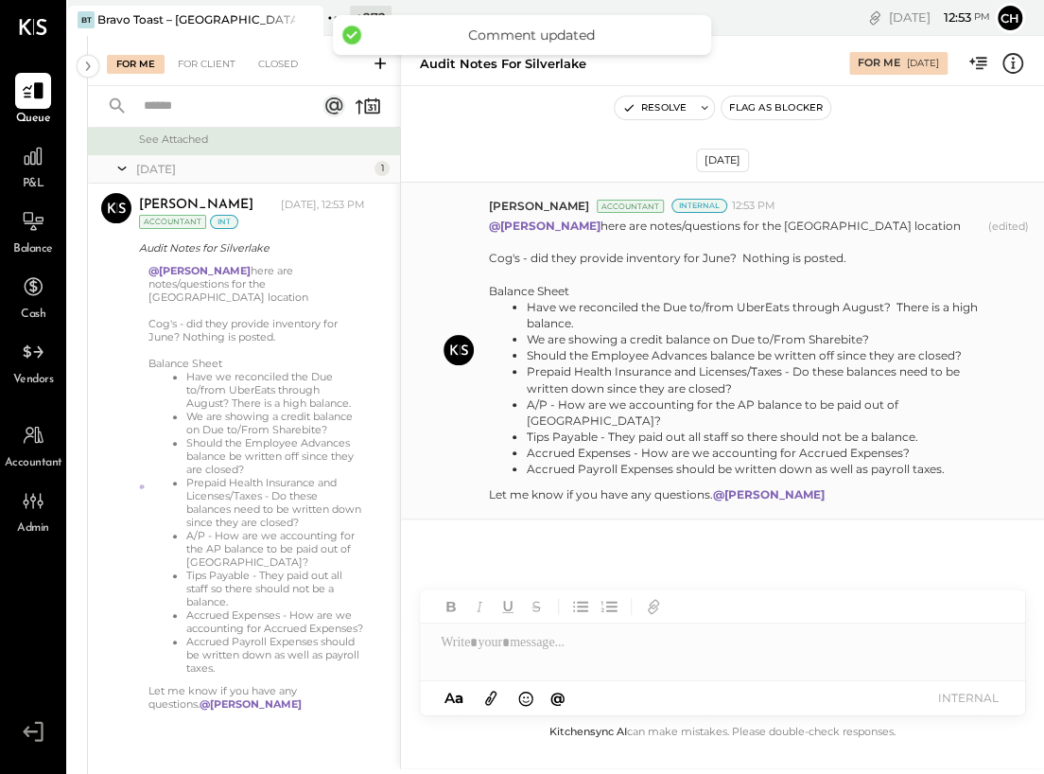
scroll to position [0, 0]
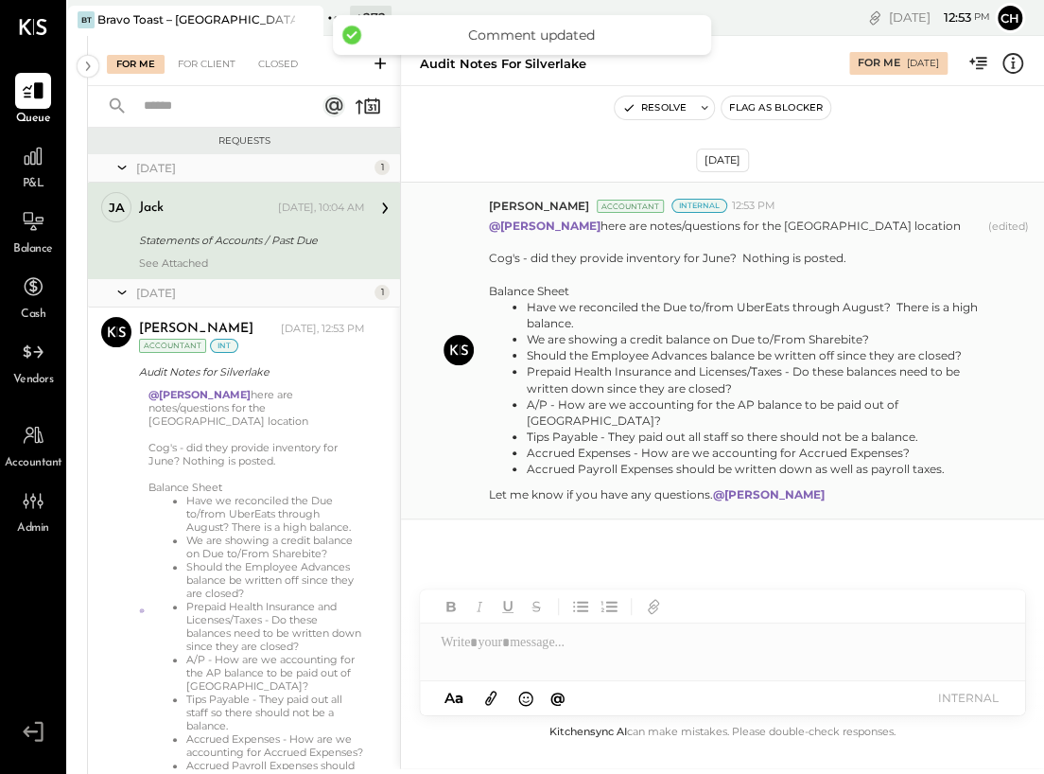
click at [329, 13] on icon at bounding box center [336, 18] width 25 height 25
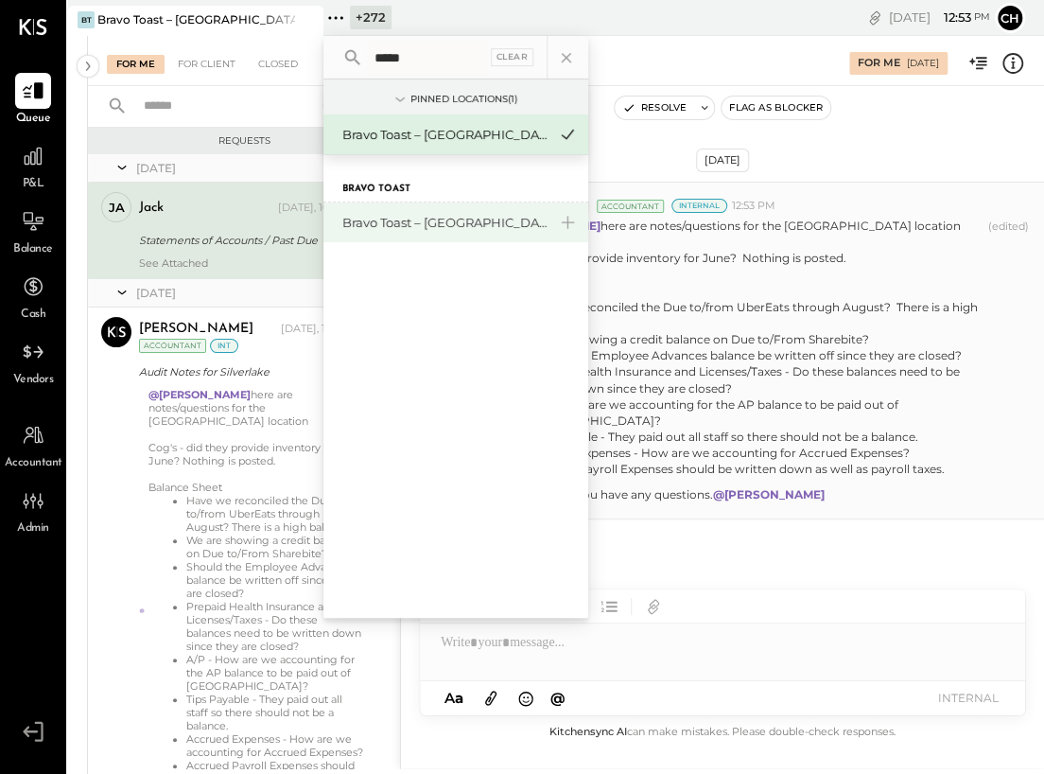
type input "*****"
click at [422, 224] on div "Bravo Toast – [GEOGRAPHIC_DATA]" at bounding box center [444, 223] width 204 height 18
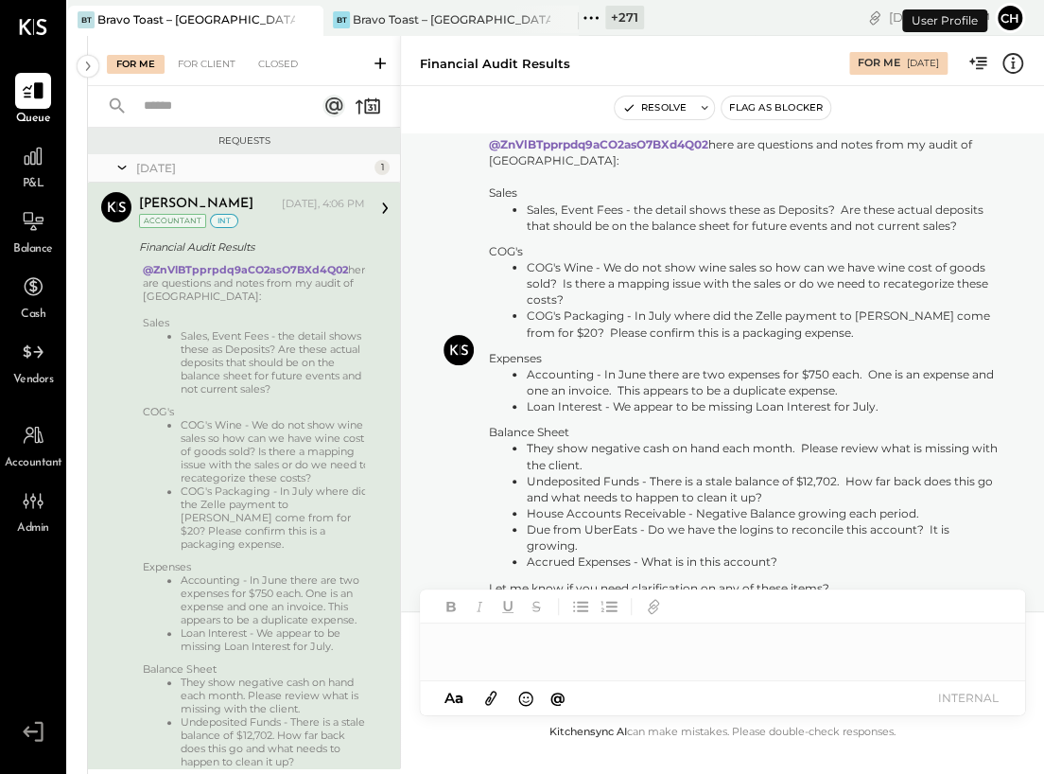
scroll to position [113, 0]
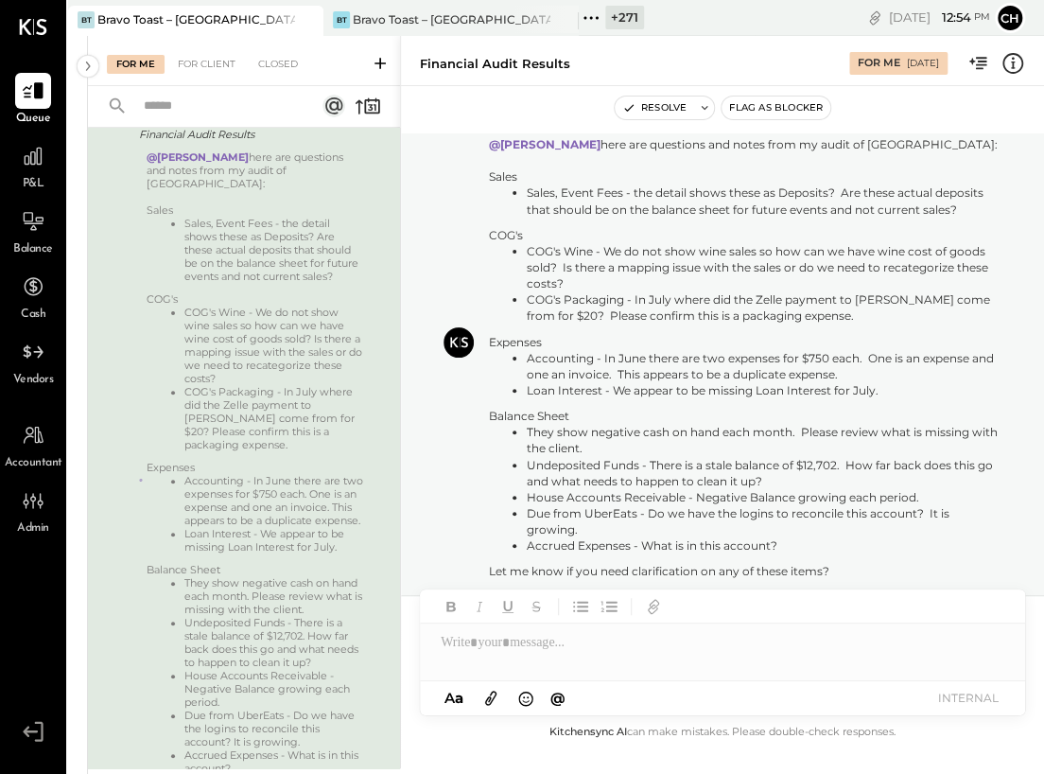
click at [816, 117] on div "Resolve Flag as Blocker" at bounding box center [722, 108] width 643 height 25
click at [816, 555] on div "Let me know if you need clarification on any of these items?" at bounding box center [745, 571] width 513 height 16
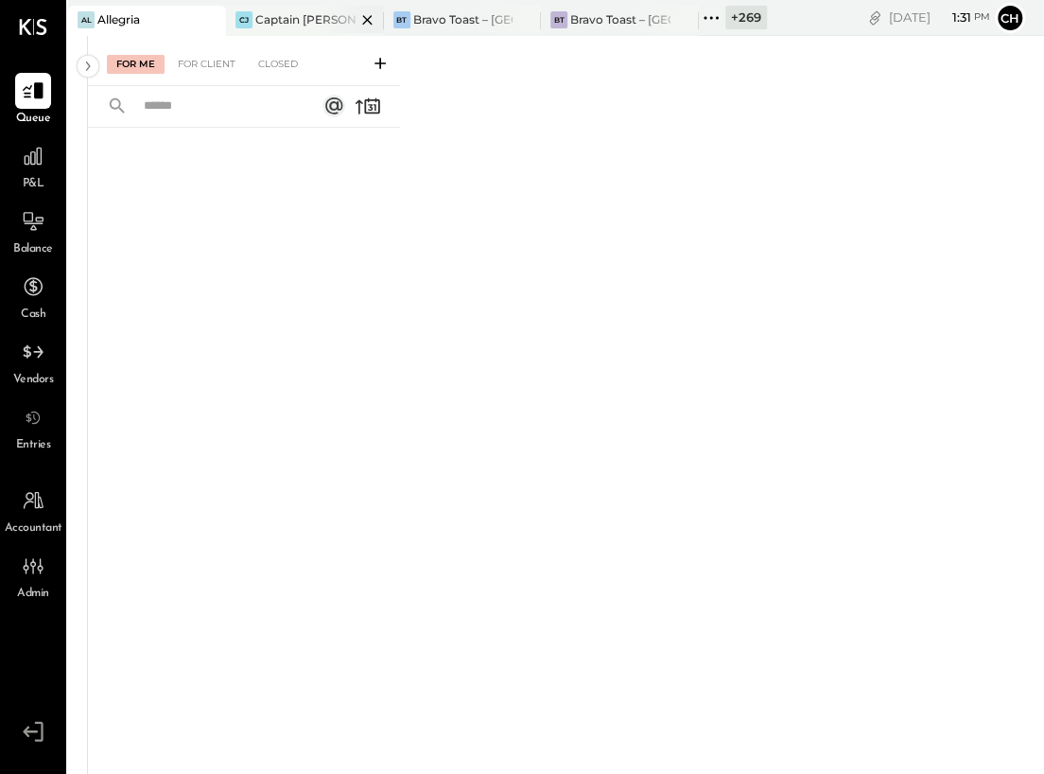
click at [310, 24] on div "Captain [PERSON_NAME]'s Mcalestar" at bounding box center [305, 19] width 100 height 16
click at [709, 17] on icon at bounding box center [711, 18] width 25 height 25
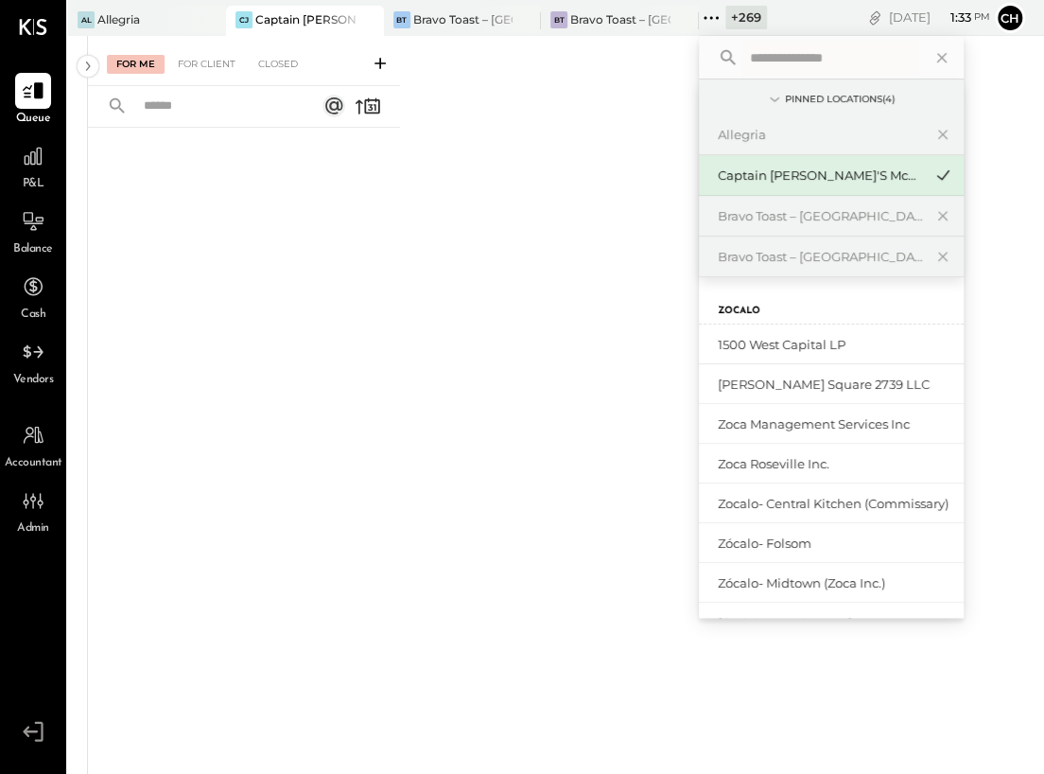
click at [381, 60] on icon at bounding box center [380, 63] width 19 height 19
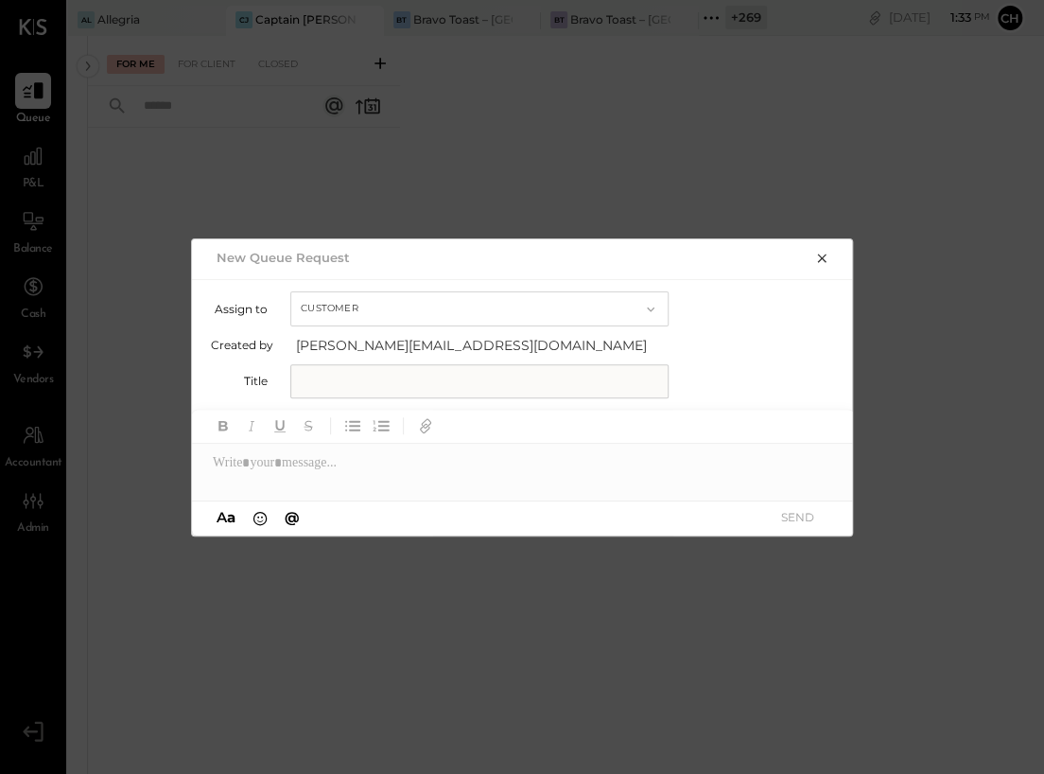
click at [393, 310] on button "Customer" at bounding box center [479, 308] width 378 height 35
click at [390, 341] on div "Accountant" at bounding box center [479, 342] width 376 height 34
click at [374, 381] on input "text" at bounding box center [479, 381] width 378 height 34
type input "**********"
click at [394, 469] on div at bounding box center [523, 463] width 662 height 38
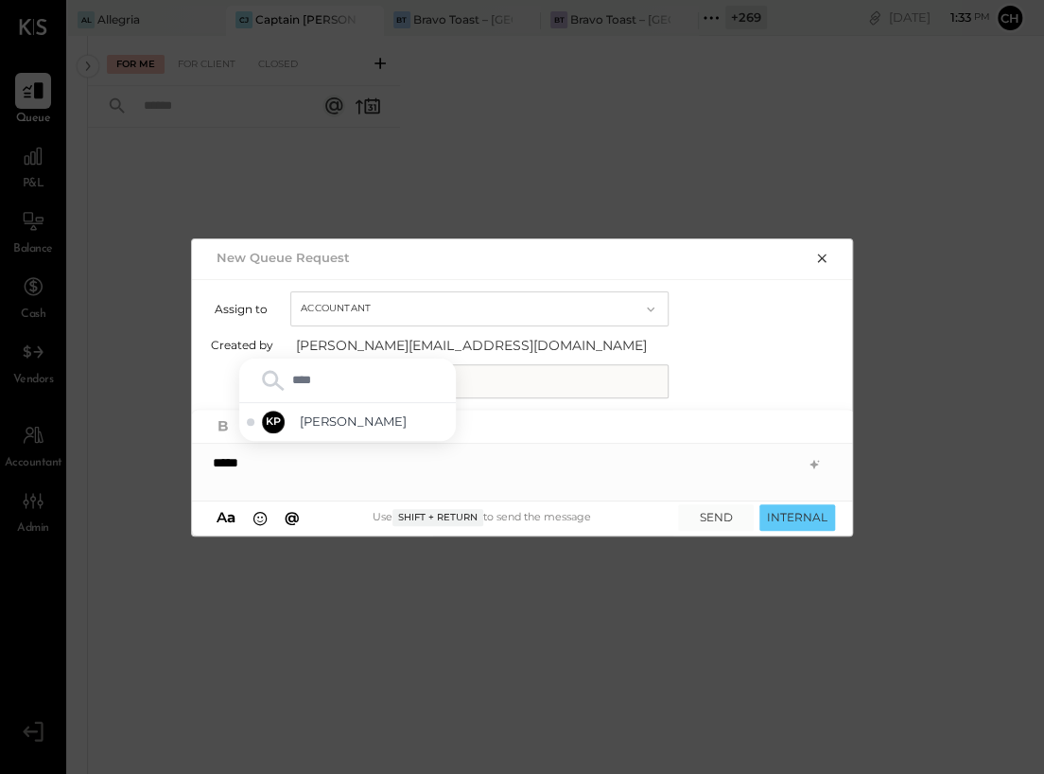
type input "*****"
type input "*"
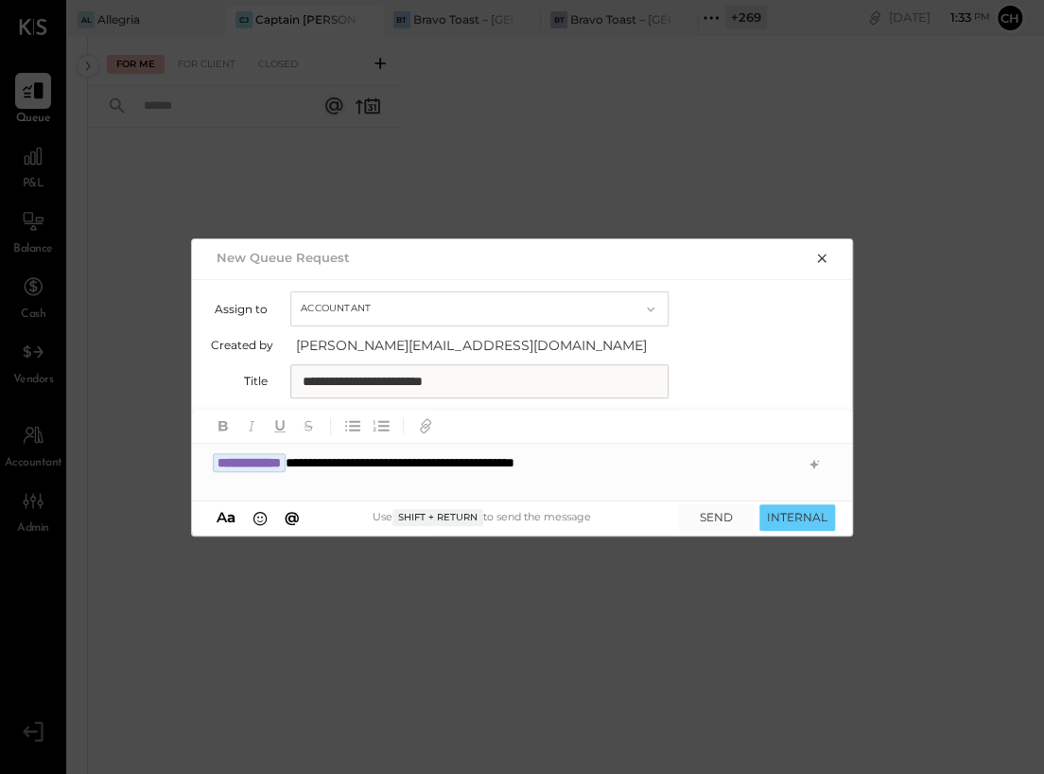
drag, startPoint x: 470, startPoint y: 380, endPoint x: 437, endPoint y: 379, distance: 33.1
click at [437, 379] on input "**********" at bounding box center [479, 381] width 378 height 34
type input "**********"
click at [720, 465] on div "**********" at bounding box center [523, 463] width 662 height 38
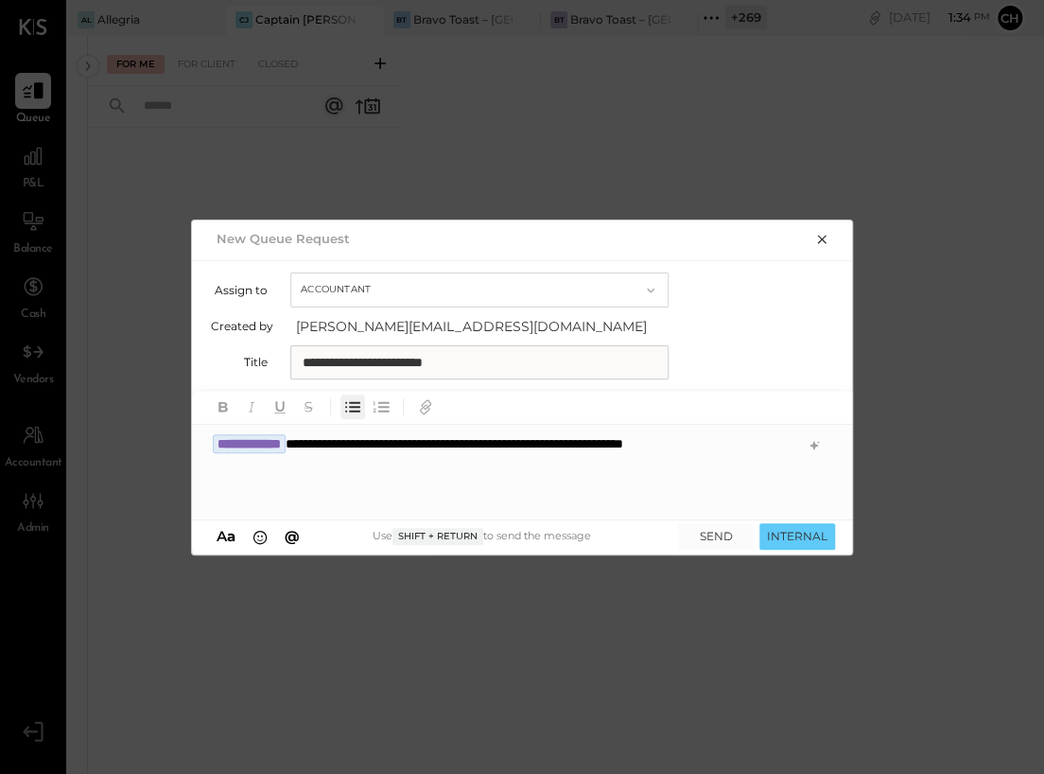
click at [351, 405] on icon "button" at bounding box center [352, 406] width 21 height 21
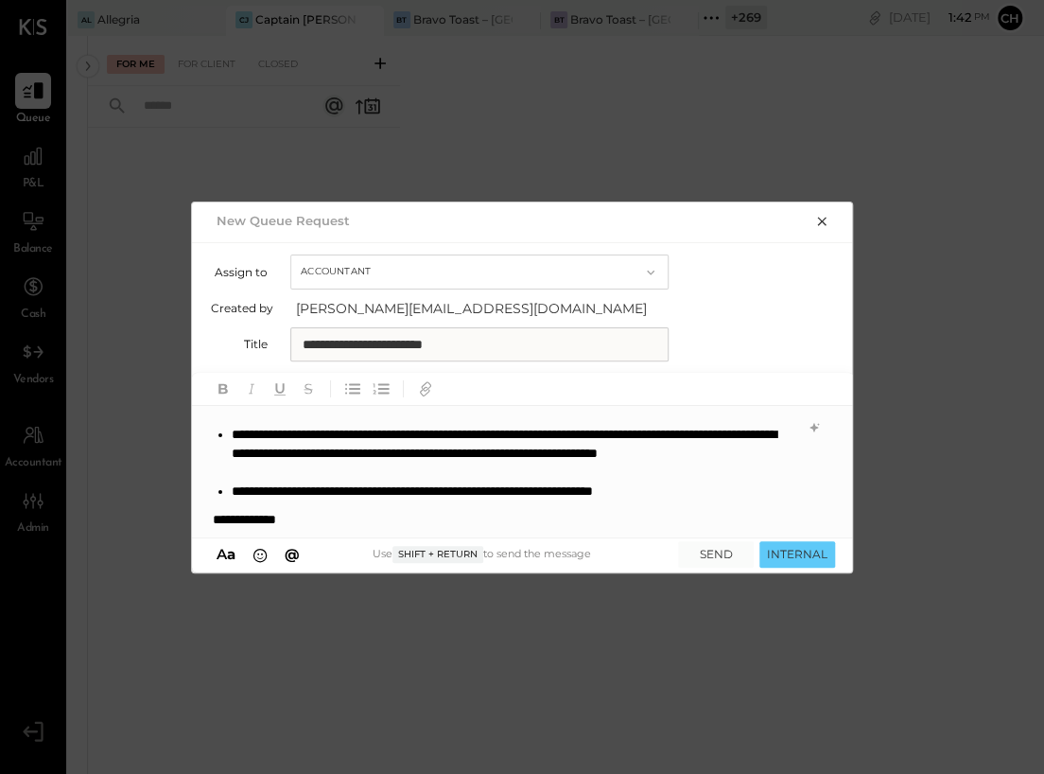
scroll to position [169, 0]
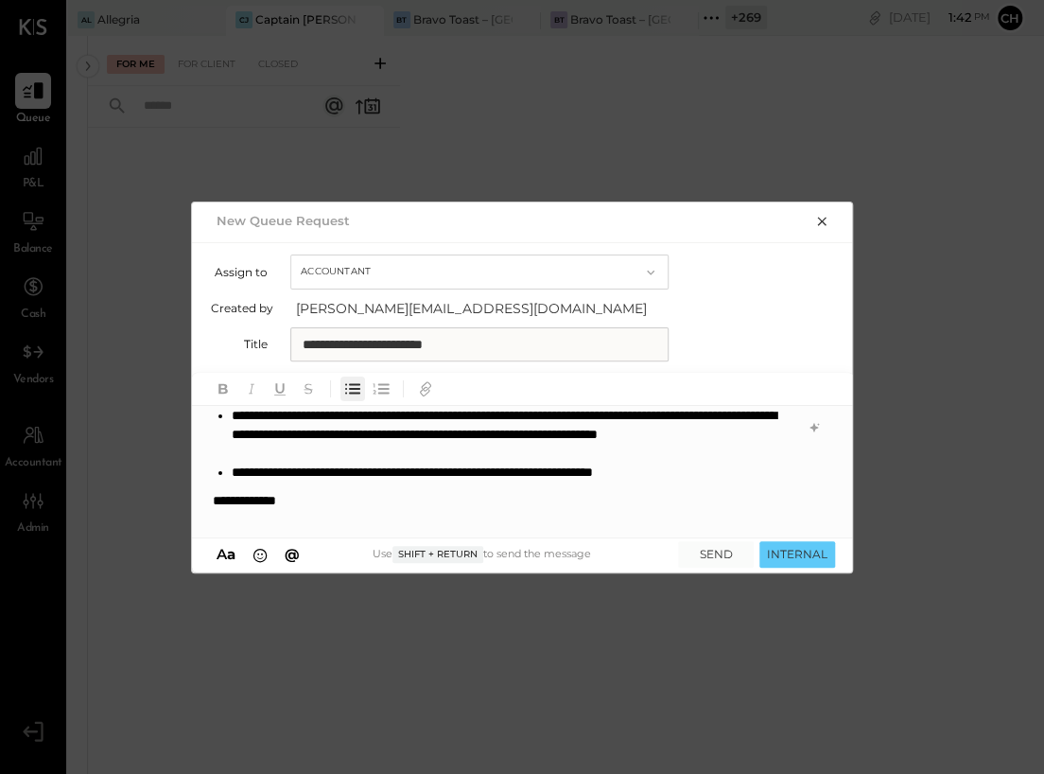
click at [349, 385] on icon "button" at bounding box center [352, 388] width 21 height 21
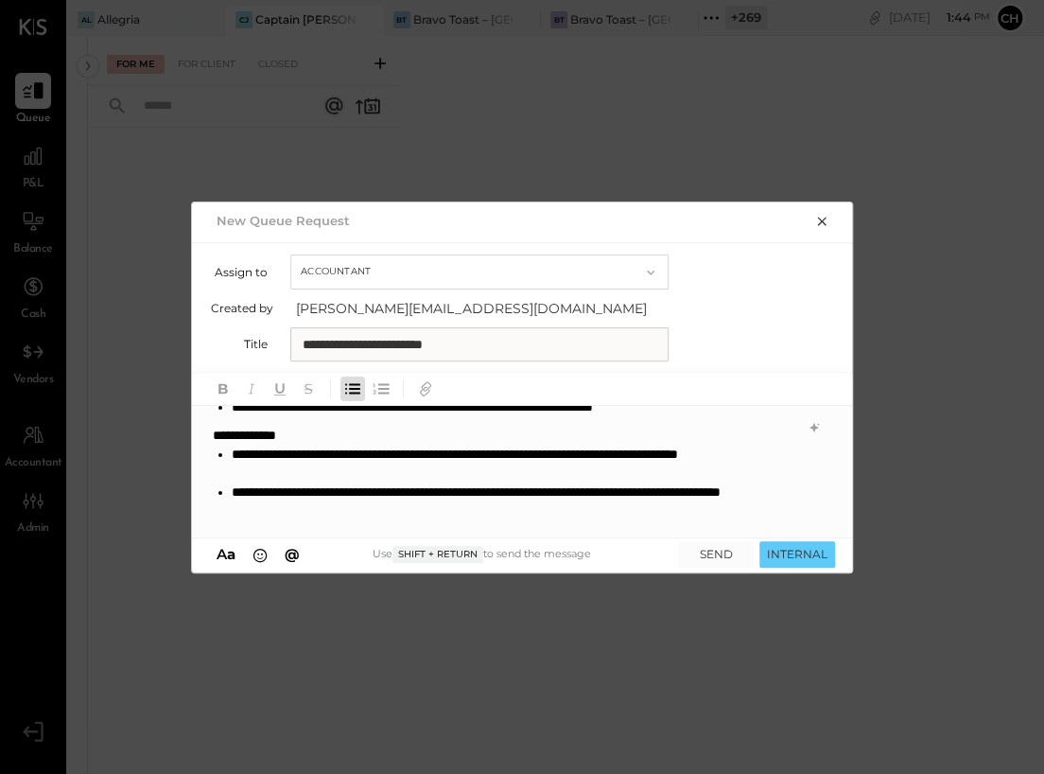
scroll to position [245, 0]
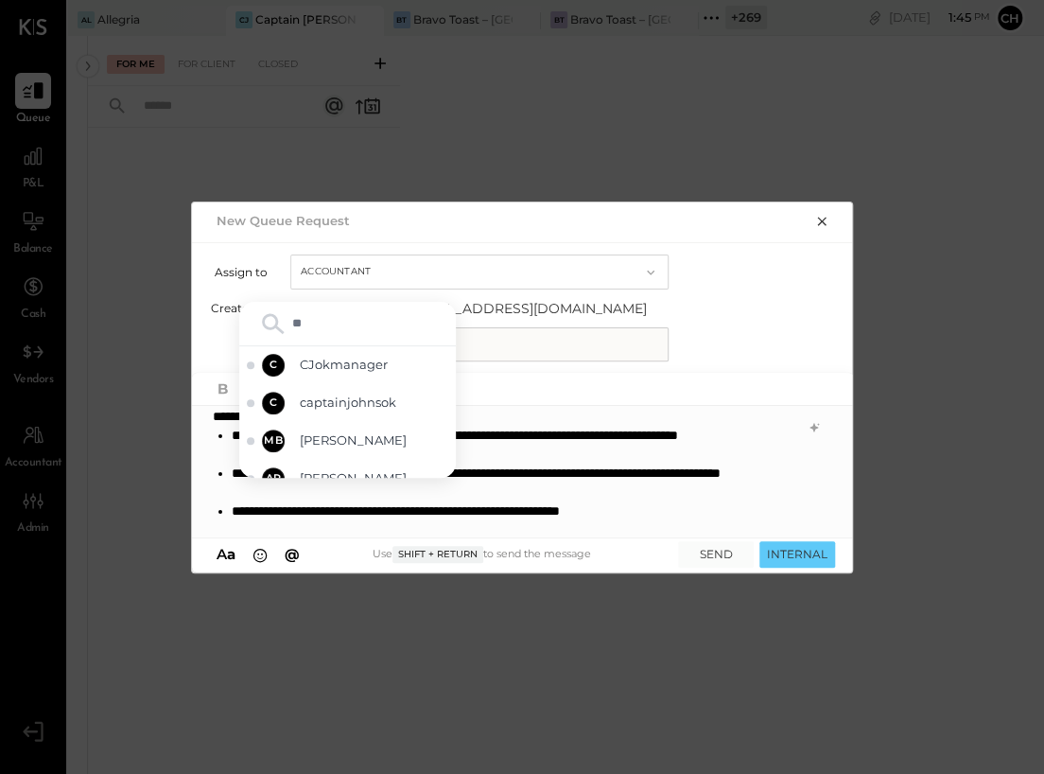
type input "***"
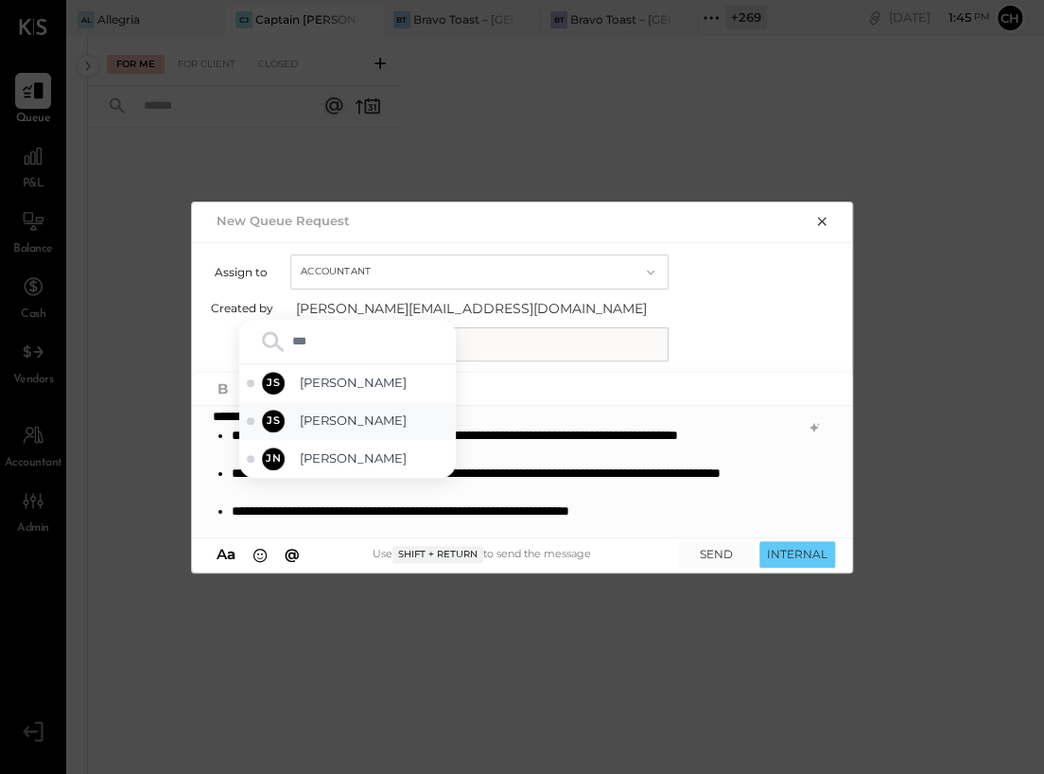
click at [330, 410] on div "JS Joseph Shin" at bounding box center [347, 421] width 217 height 38
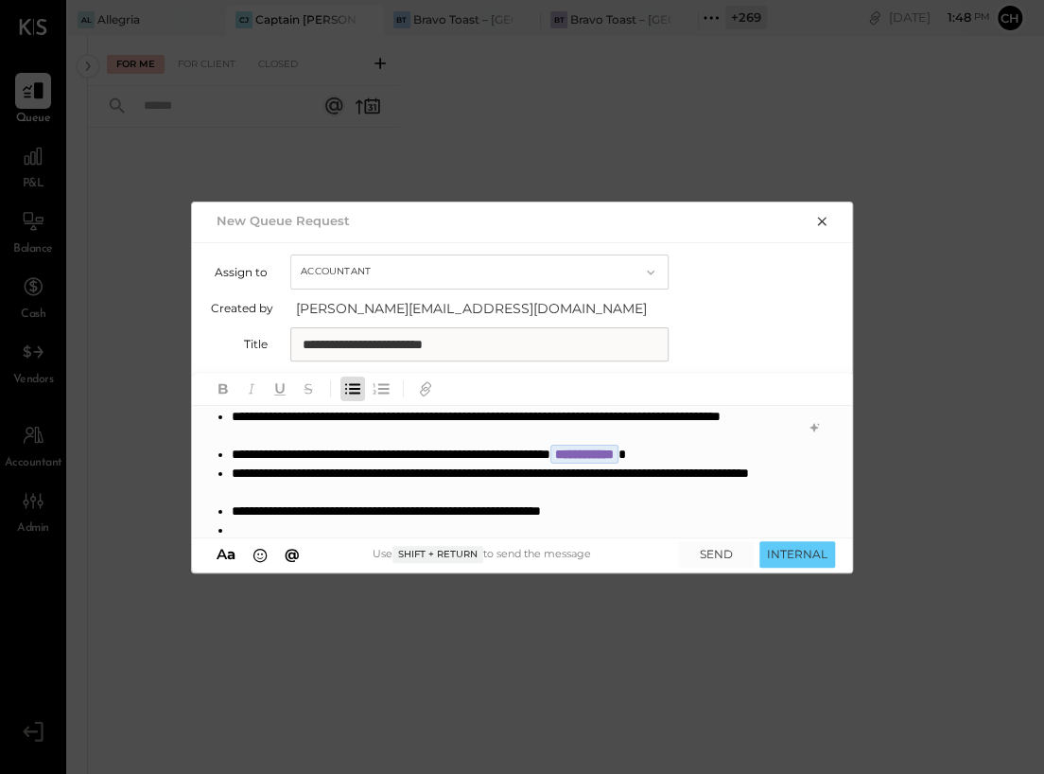
scroll to position [321, 0]
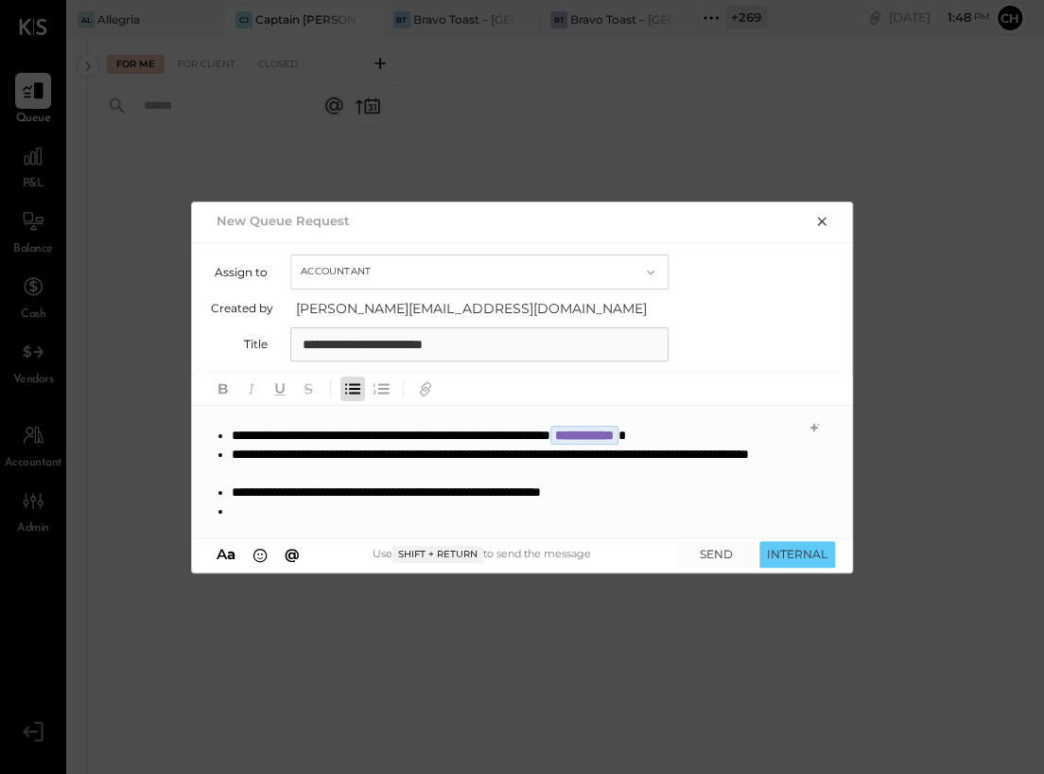
click at [728, 501] on li "**********" at bounding box center [513, 491] width 562 height 19
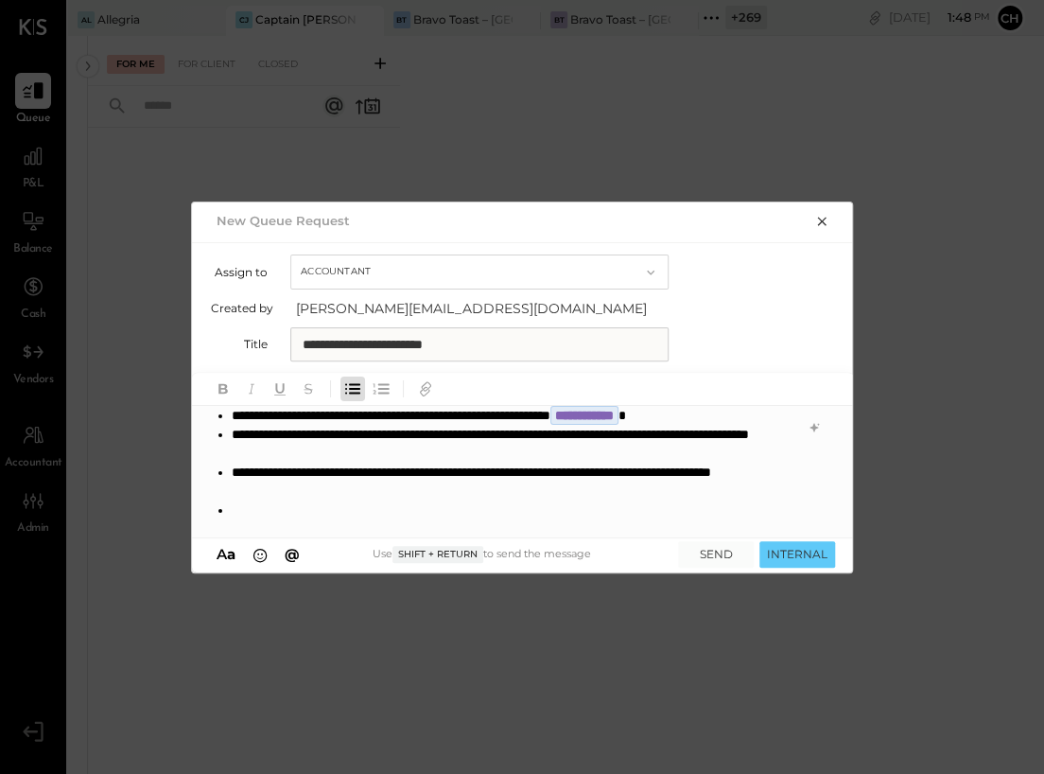
scroll to position [359, 0]
click at [553, 495] on li "**********" at bounding box center [513, 482] width 562 height 38
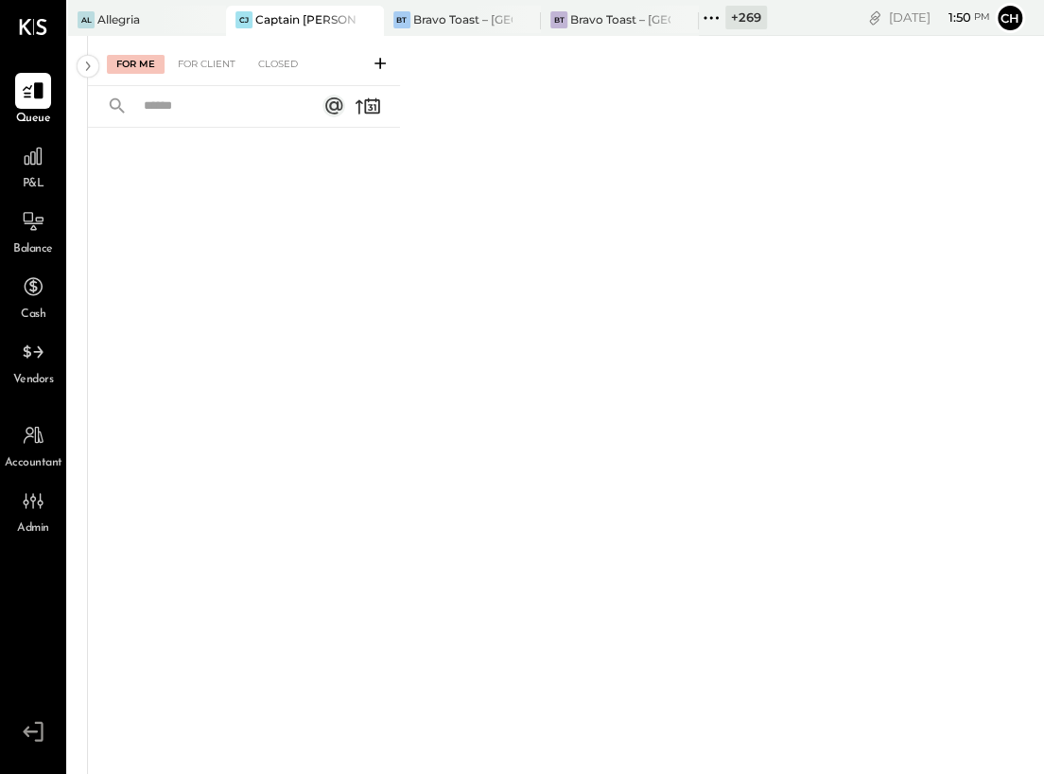
click at [332, 22] on div at bounding box center [351, 19] width 66 height 27
click at [292, 64] on div "Closed" at bounding box center [278, 64] width 59 height 19
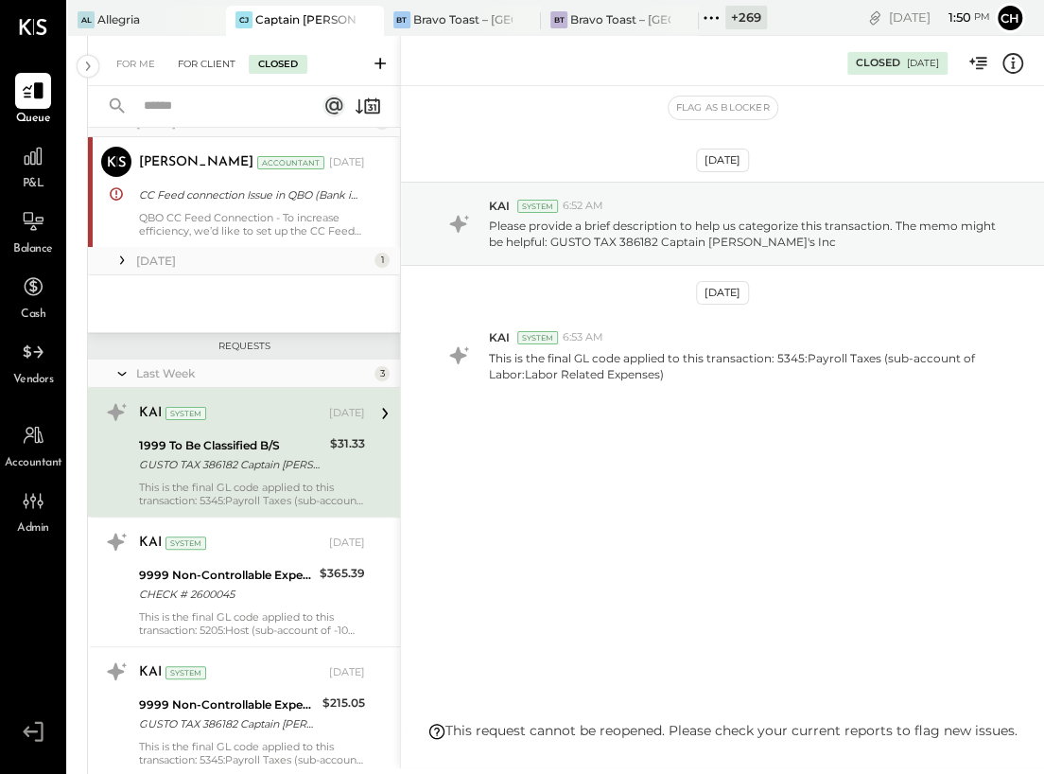
click at [218, 62] on div "For Client" at bounding box center [206, 64] width 77 height 19
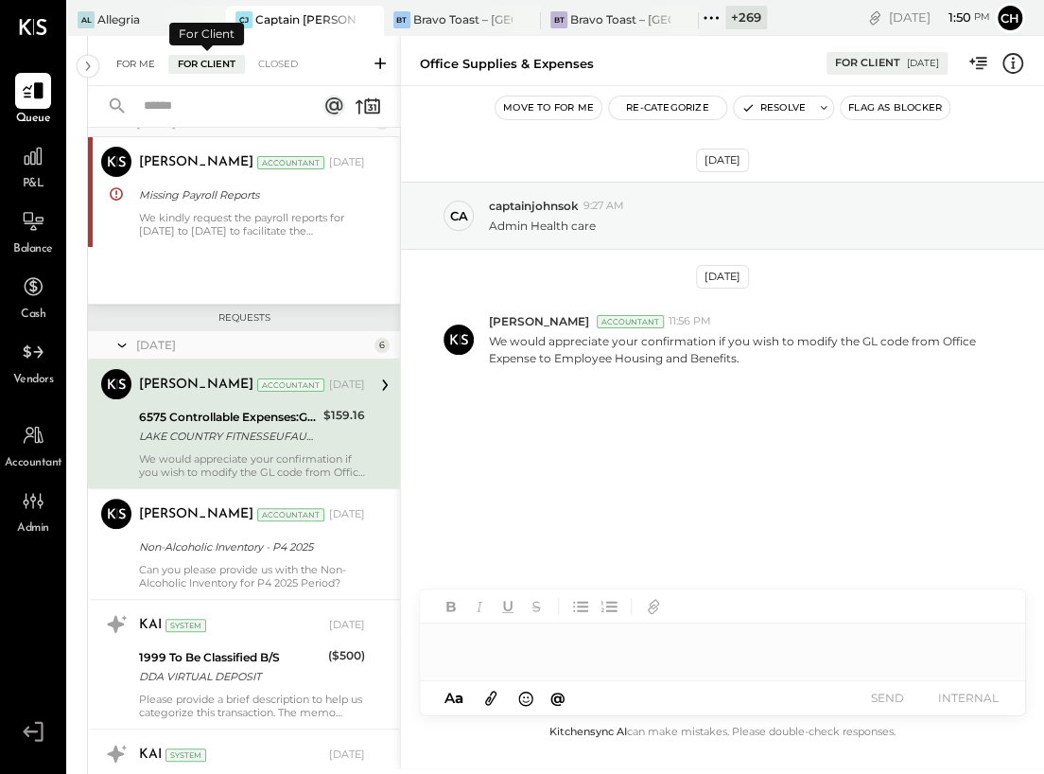
scroll to position [17, 0]
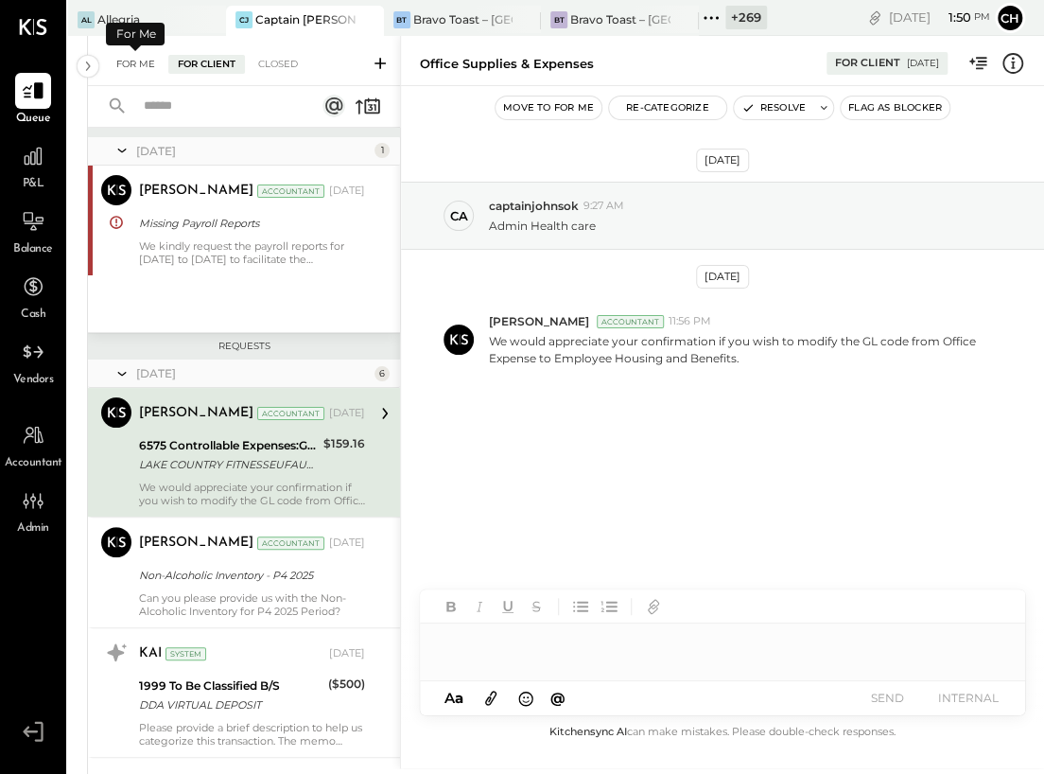
click at [145, 60] on div "For Me" at bounding box center [136, 64] width 58 height 19
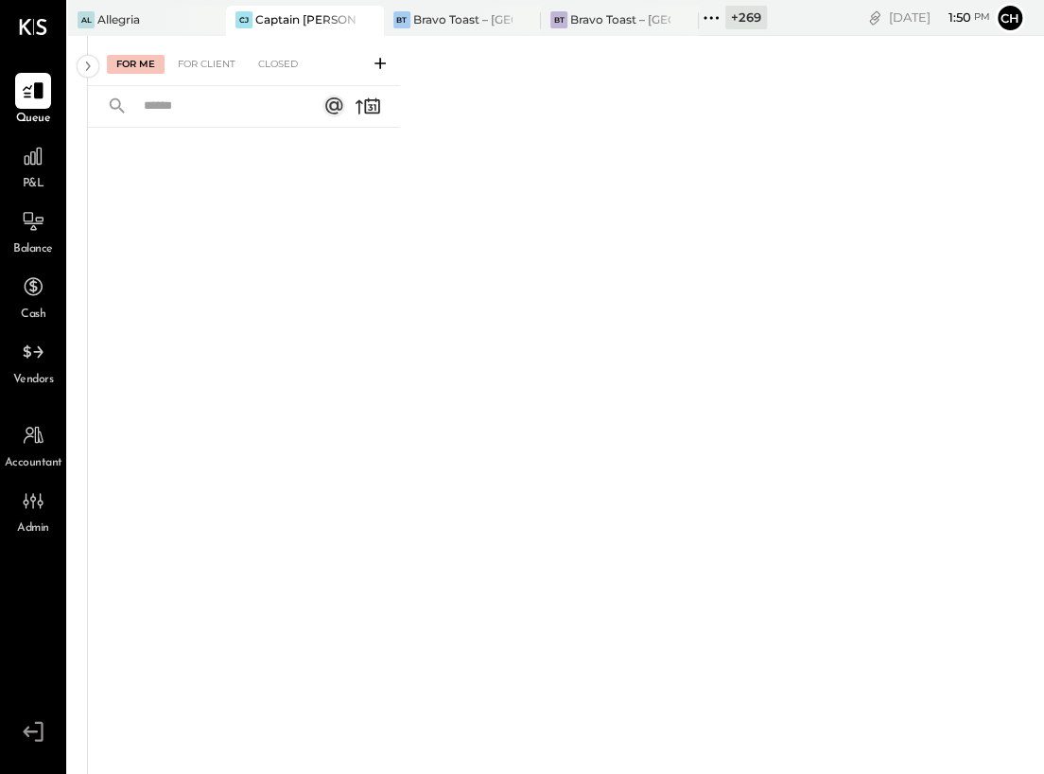
click at [371, 69] on icon at bounding box center [380, 63] width 19 height 19
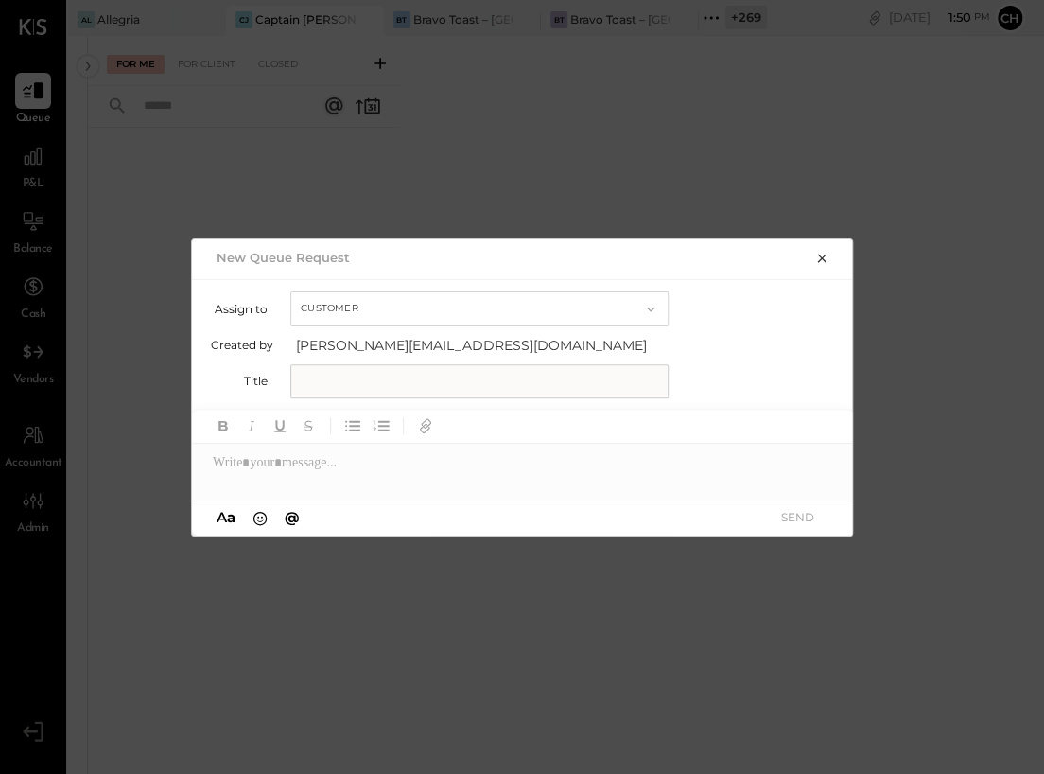
click at [820, 253] on icon "button" at bounding box center [821, 258] width 15 height 15
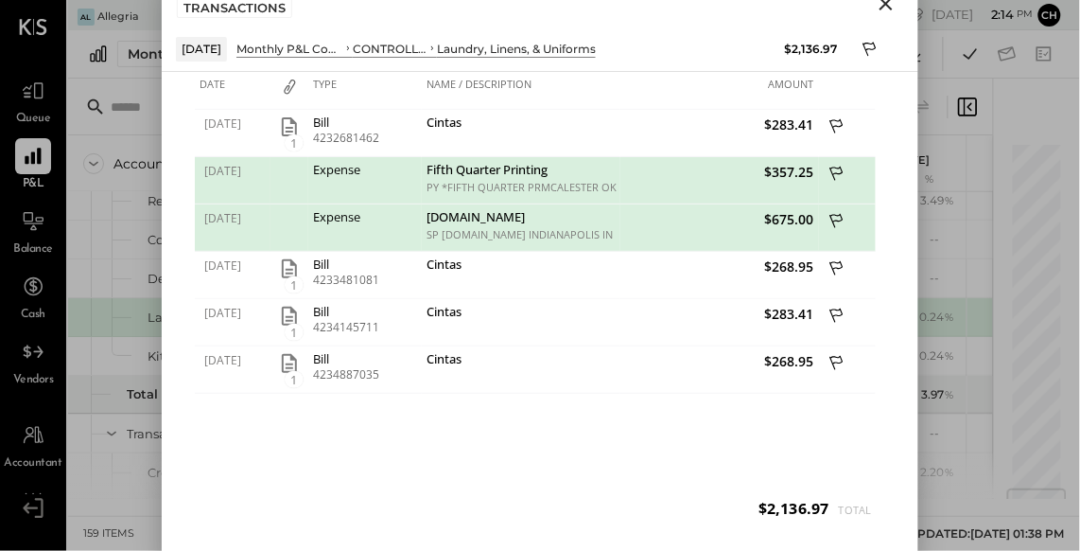
click at [890, 5] on icon "Close" at bounding box center [886, 3] width 23 height 23
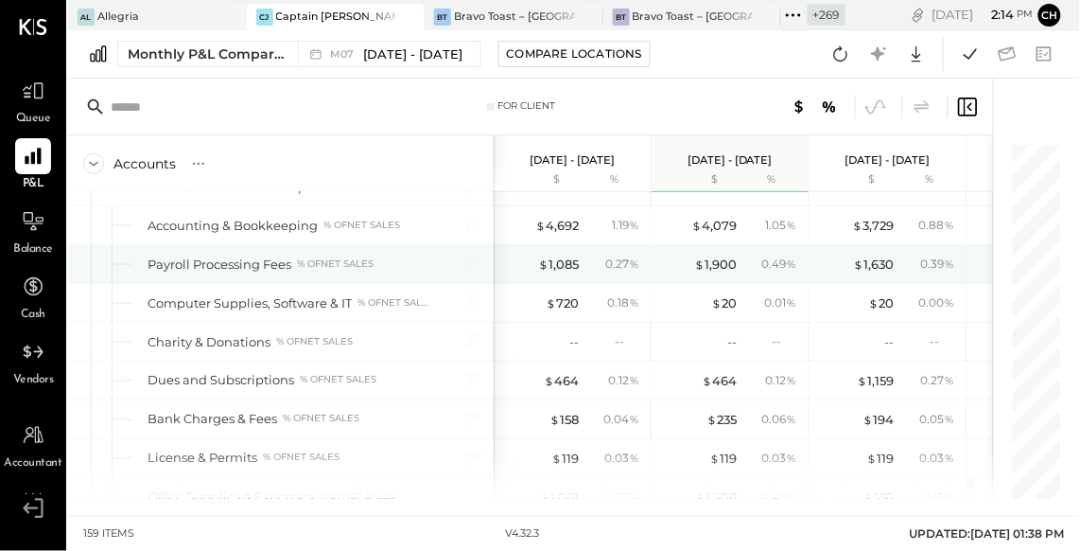
scroll to position [3588, 0]
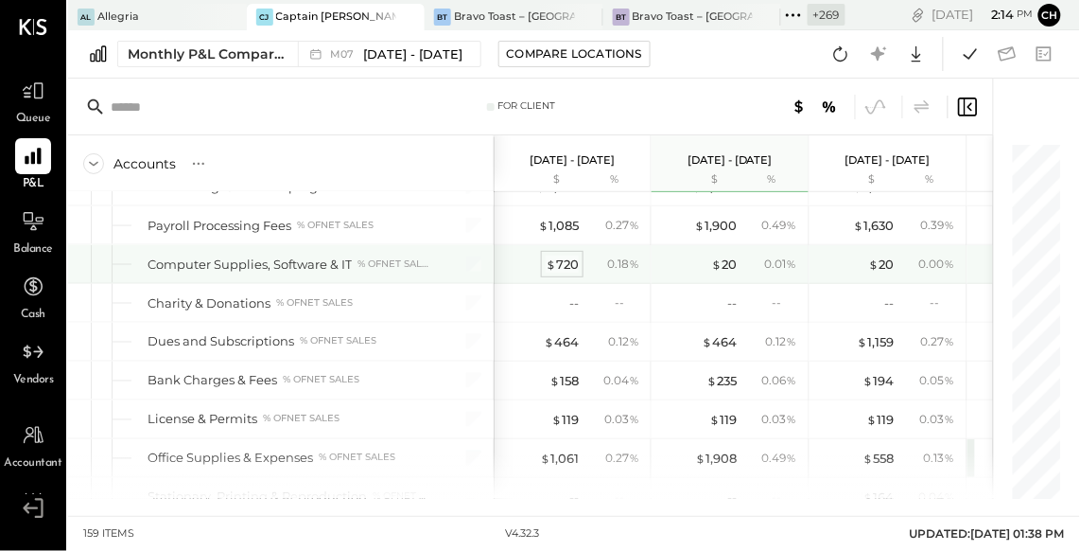
click at [568, 255] on div "$ 720" at bounding box center [562, 264] width 33 height 18
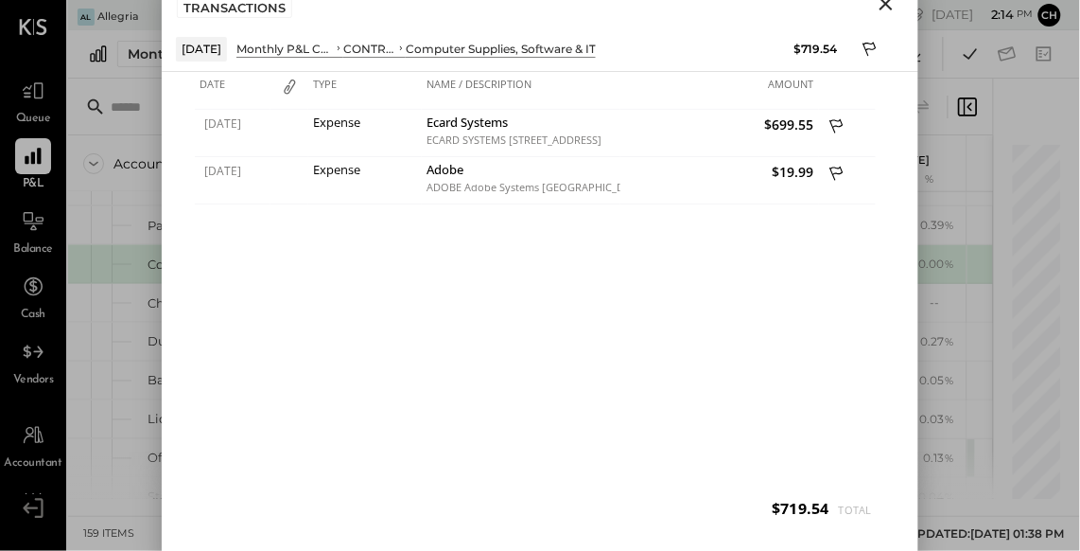
click at [885, 8] on icon "Close" at bounding box center [886, 3] width 23 height 23
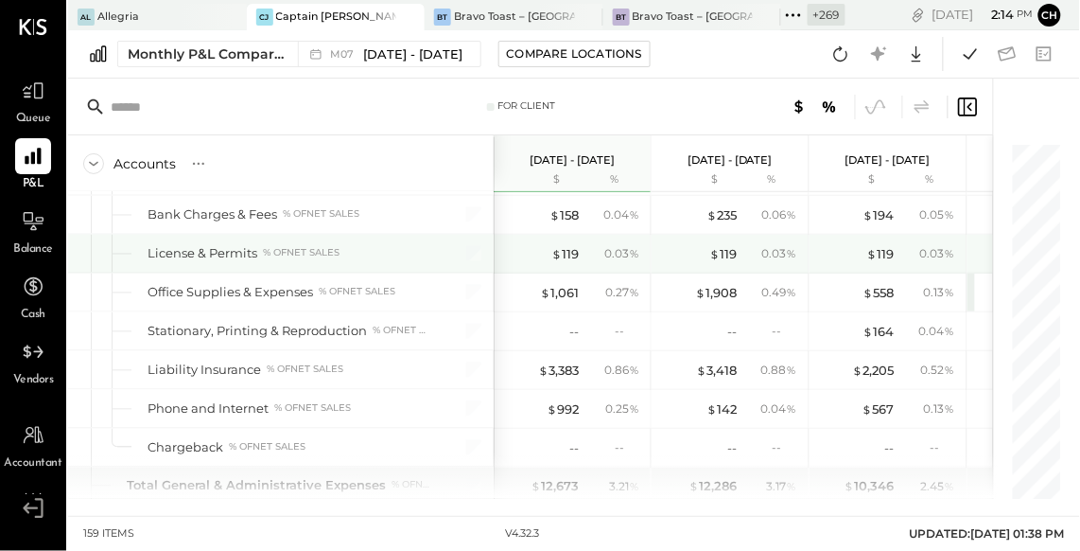
scroll to position [3850, 0]
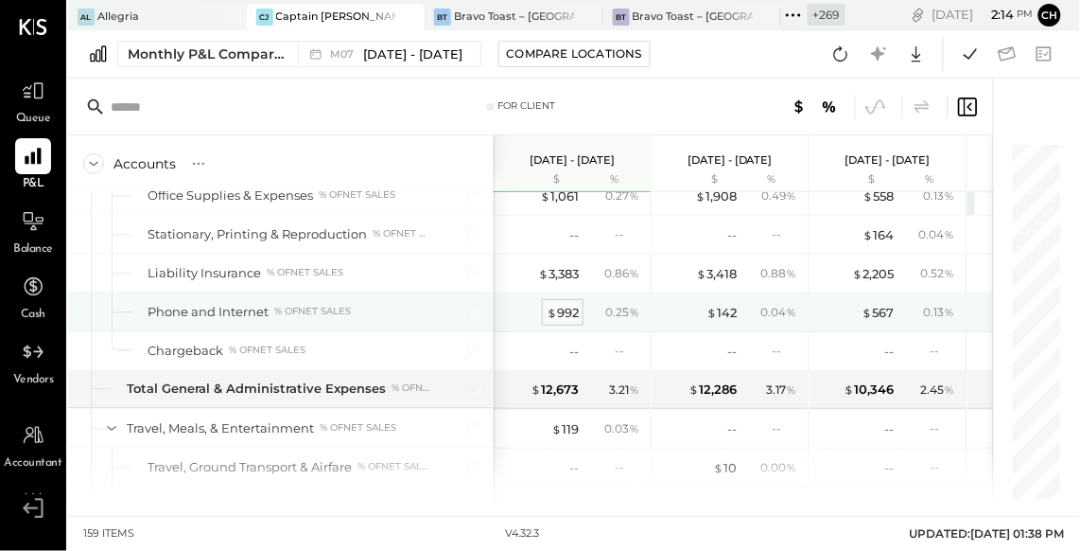
click at [567, 306] on div "$ 992" at bounding box center [563, 313] width 32 height 18
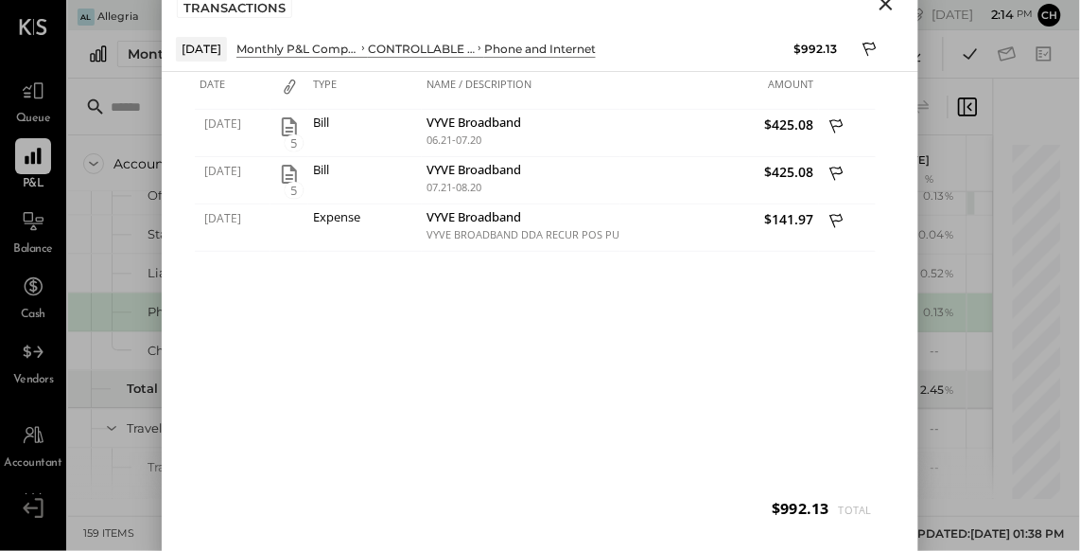
click at [888, 9] on icon "Close" at bounding box center [886, 3] width 23 height 23
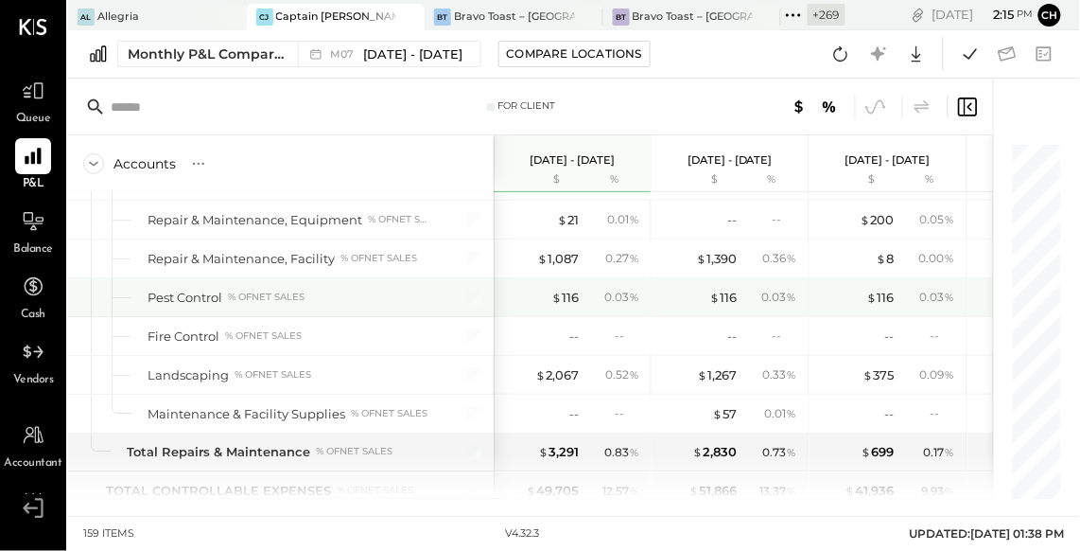
scroll to position [4307, 0]
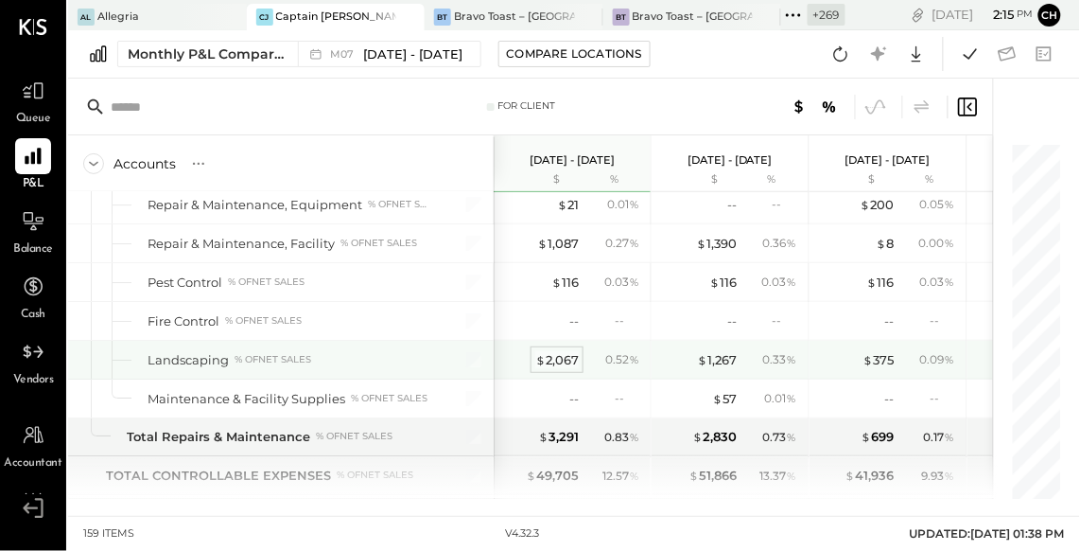
click at [568, 351] on div "$ 2,067" at bounding box center [557, 360] width 44 height 18
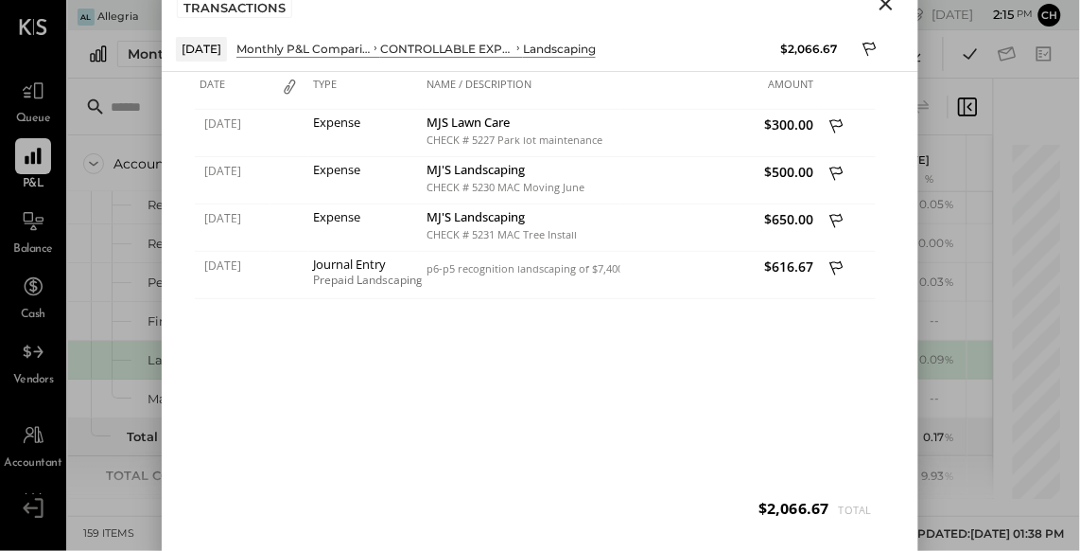
click at [892, 5] on icon "Close" at bounding box center [886, 3] width 23 height 23
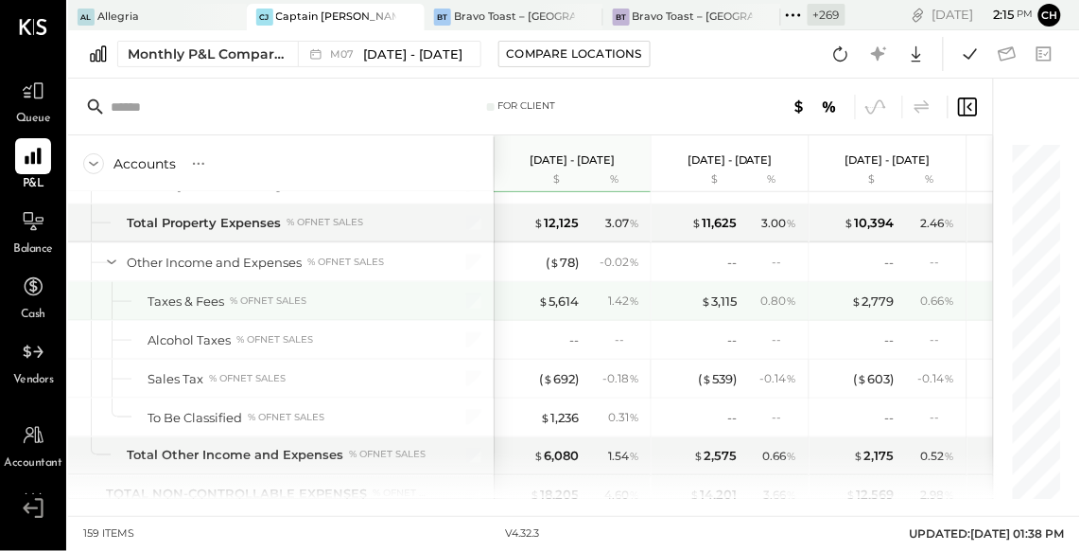
scroll to position [4968, 0]
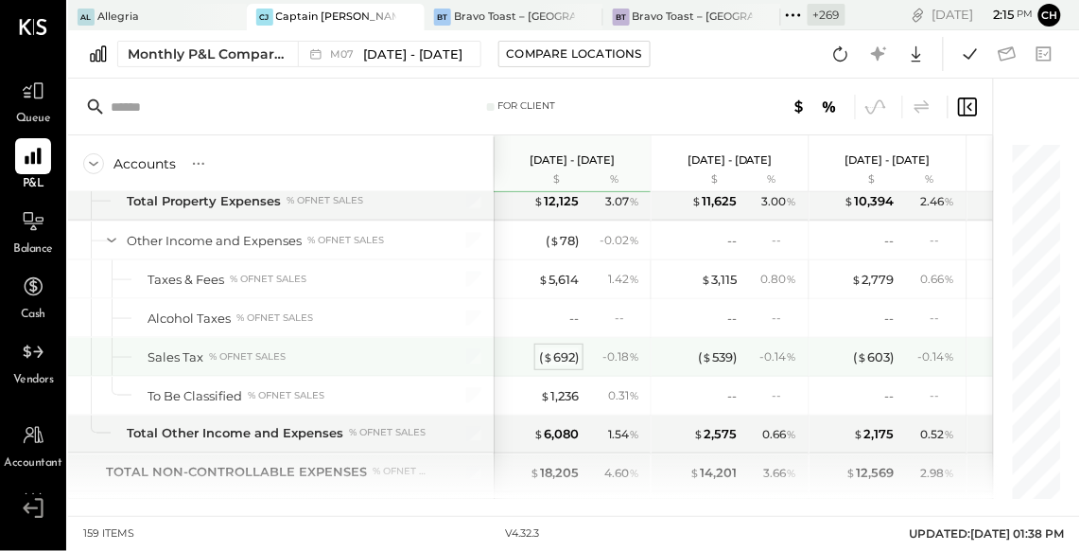
click at [572, 348] on div "( $ 692 )" at bounding box center [559, 357] width 40 height 18
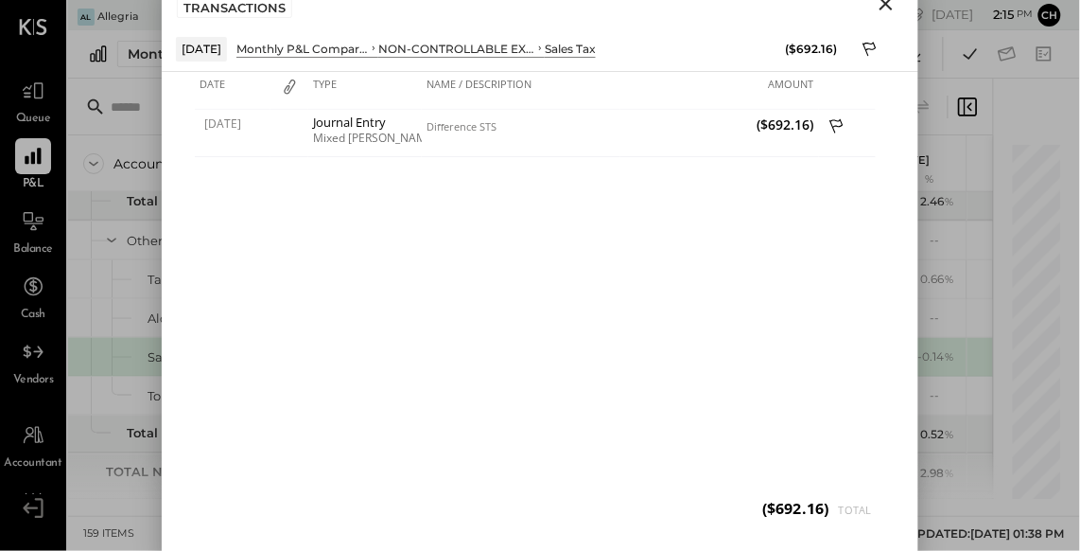
click at [886, 7] on icon "Close" at bounding box center [886, 3] width 23 height 23
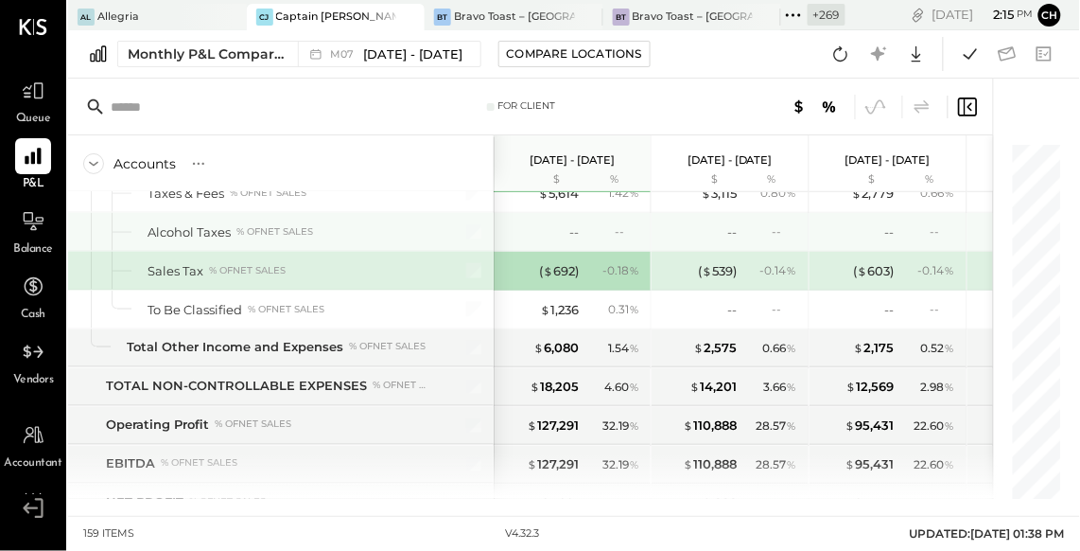
scroll to position [5113, 0]
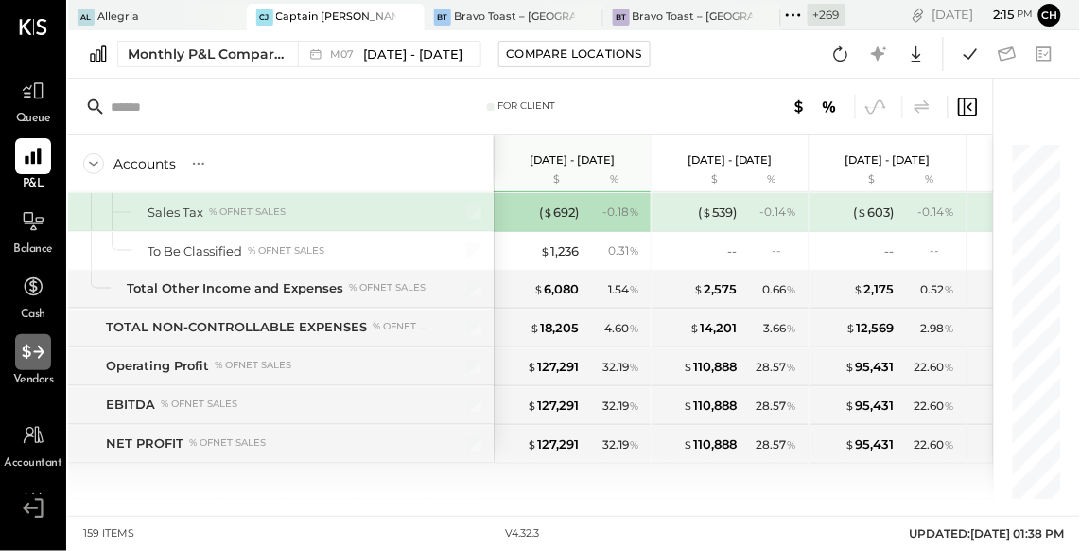
click at [32, 356] on icon at bounding box center [33, 352] width 25 height 25
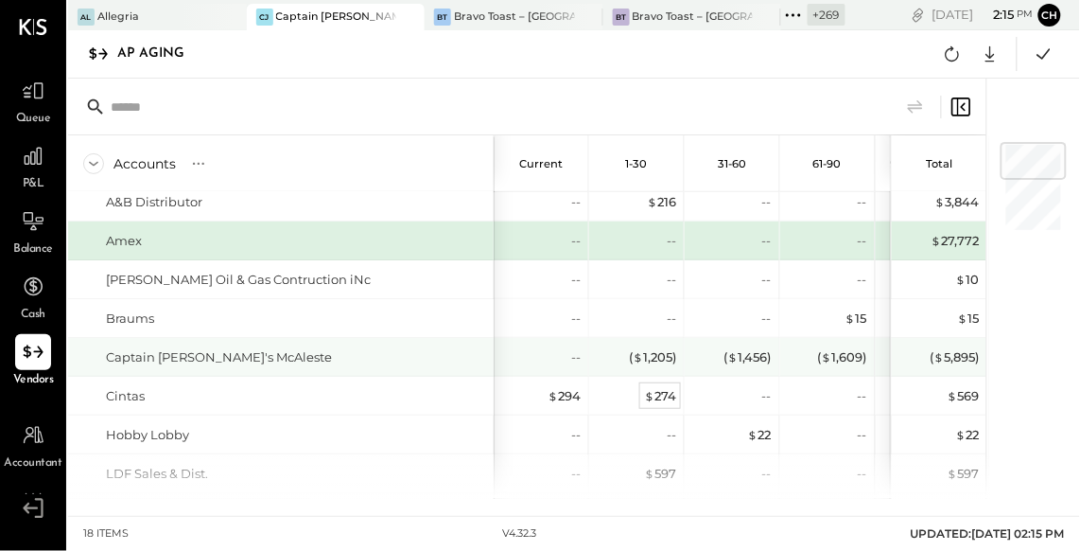
scroll to position [35, 0]
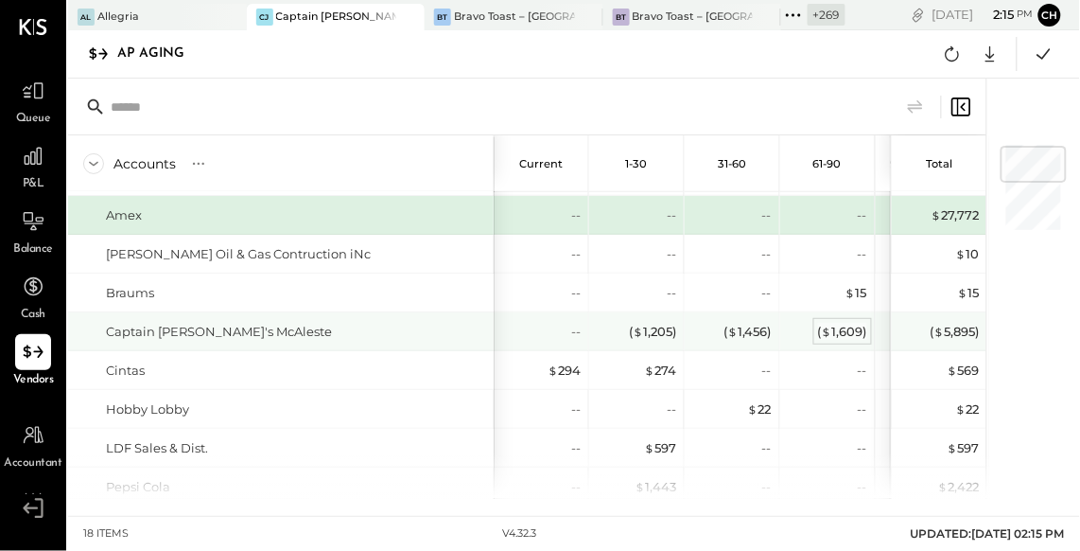
click at [842, 326] on div "( $ 1,609 )" at bounding box center [842, 332] width 49 height 18
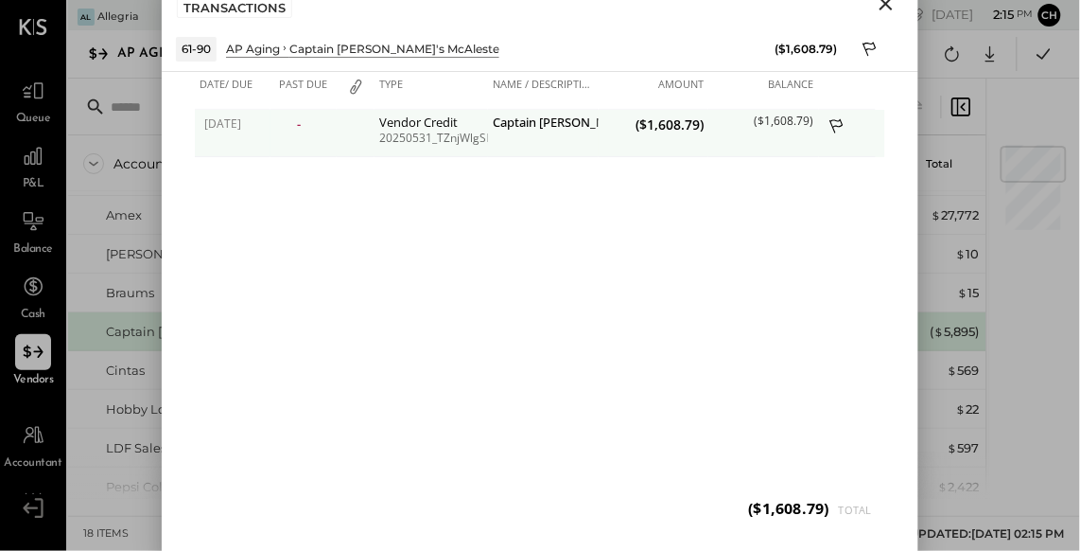
click at [661, 132] on div "($1,608.79)" at bounding box center [654, 133] width 111 height 47
click at [659, 120] on span "($1,608.79)" at bounding box center [654, 124] width 101 height 18
click at [587, 115] on div "Captain John's McAleste" at bounding box center [543, 124] width 101 height 18
click at [685, 126] on span "($1,608.79)" at bounding box center [654, 124] width 101 height 18
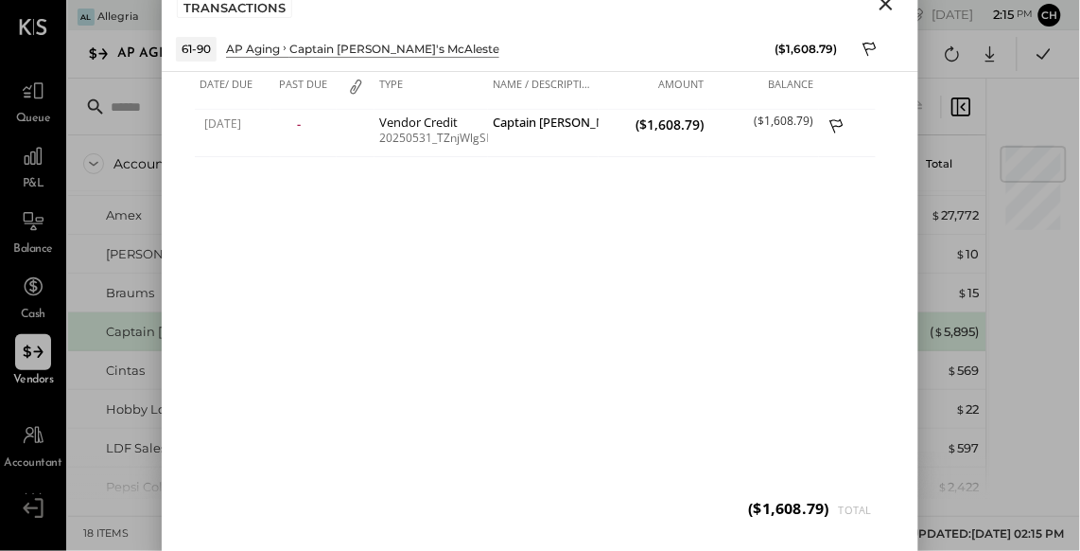
click at [887, 9] on icon "Close" at bounding box center [886, 3] width 23 height 23
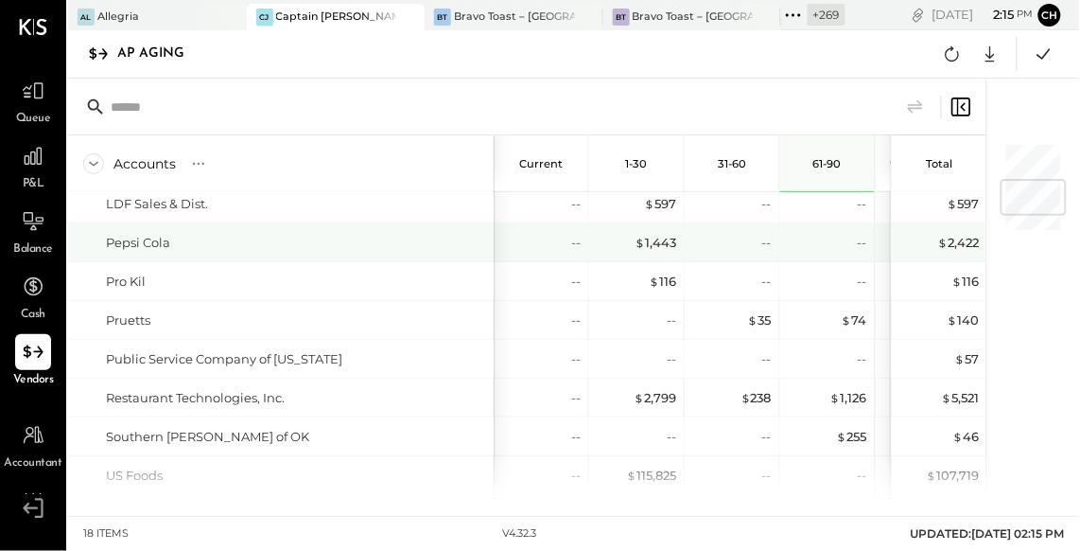
scroll to position [386, 0]
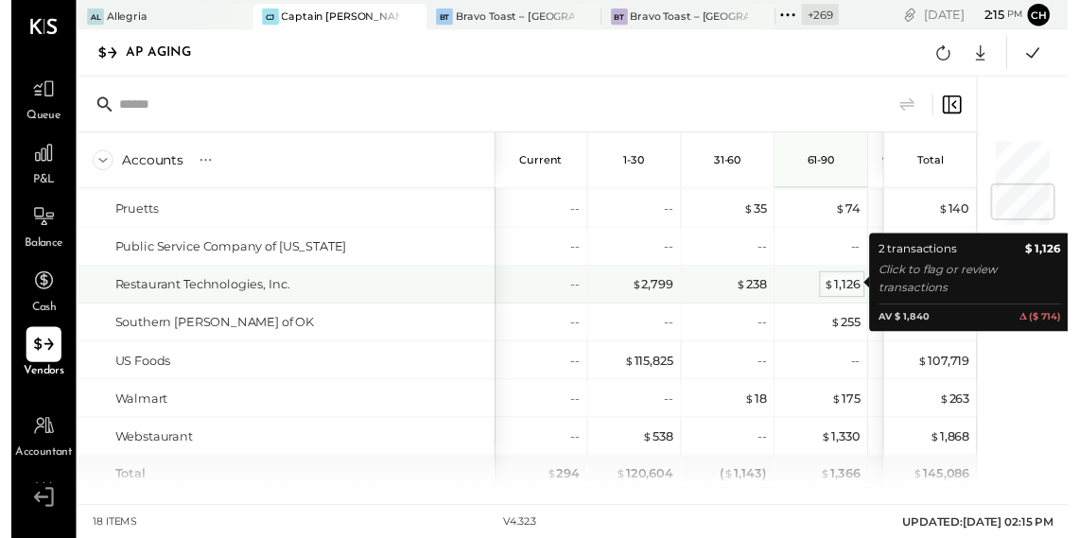
click at [837, 290] on span "$" at bounding box center [836, 290] width 10 height 15
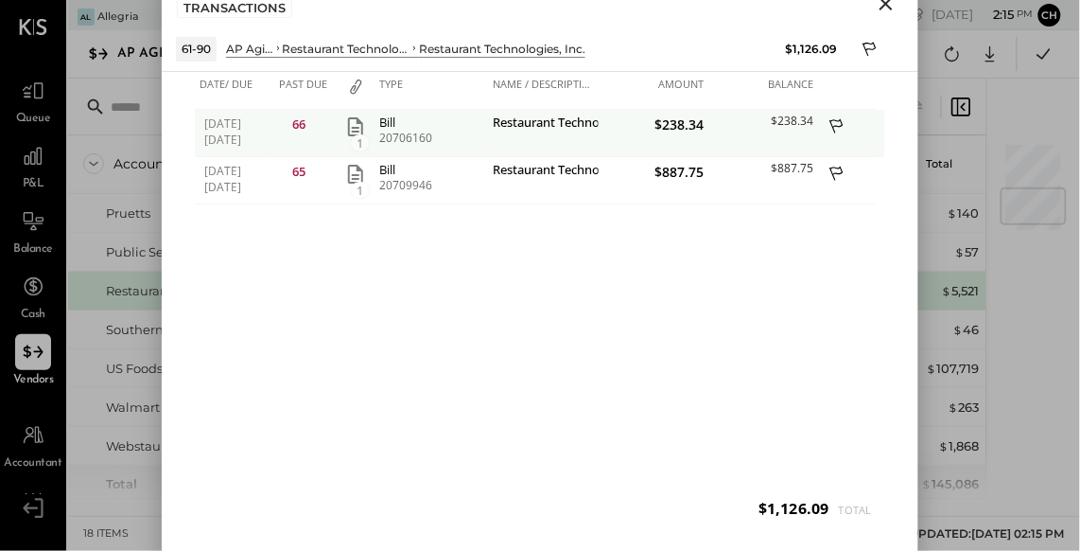
click at [359, 123] on icon "button" at bounding box center [355, 126] width 15 height 19
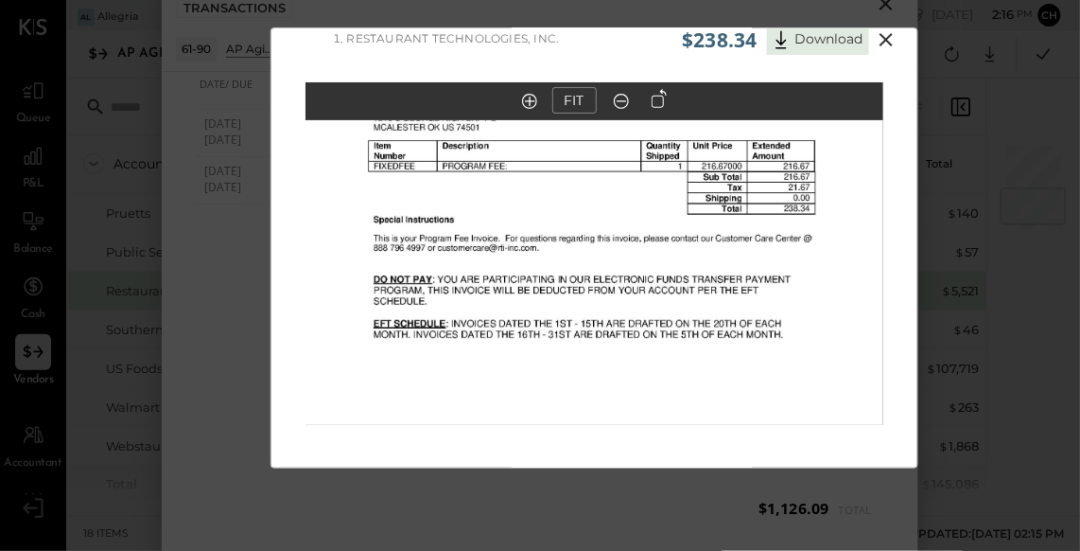
scroll to position [0, 0]
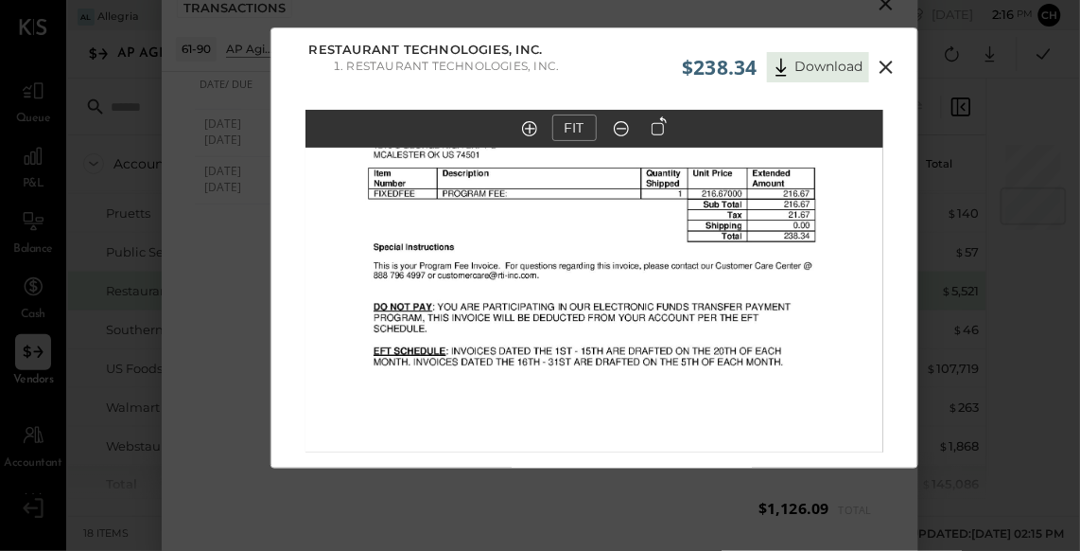
click at [883, 65] on icon at bounding box center [886, 67] width 13 height 13
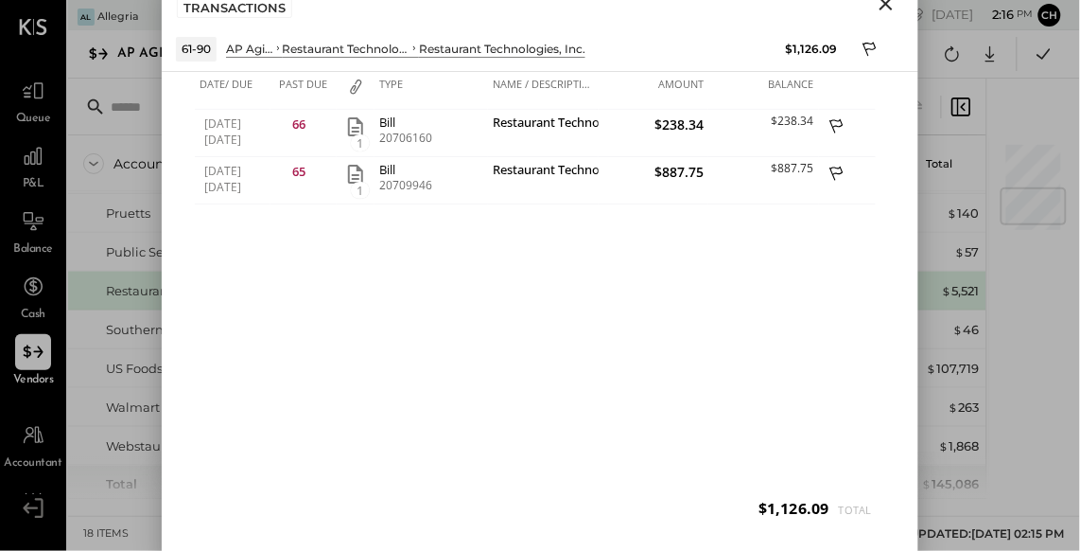
click at [886, 6] on icon "Close" at bounding box center [886, 3] width 23 height 23
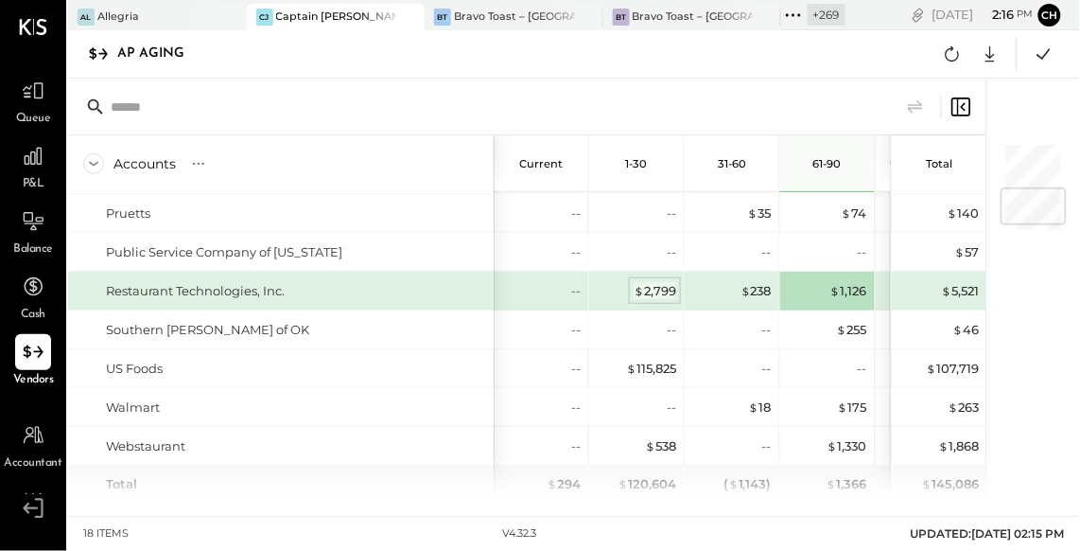
click at [654, 290] on div "$ 2,799" at bounding box center [655, 291] width 43 height 18
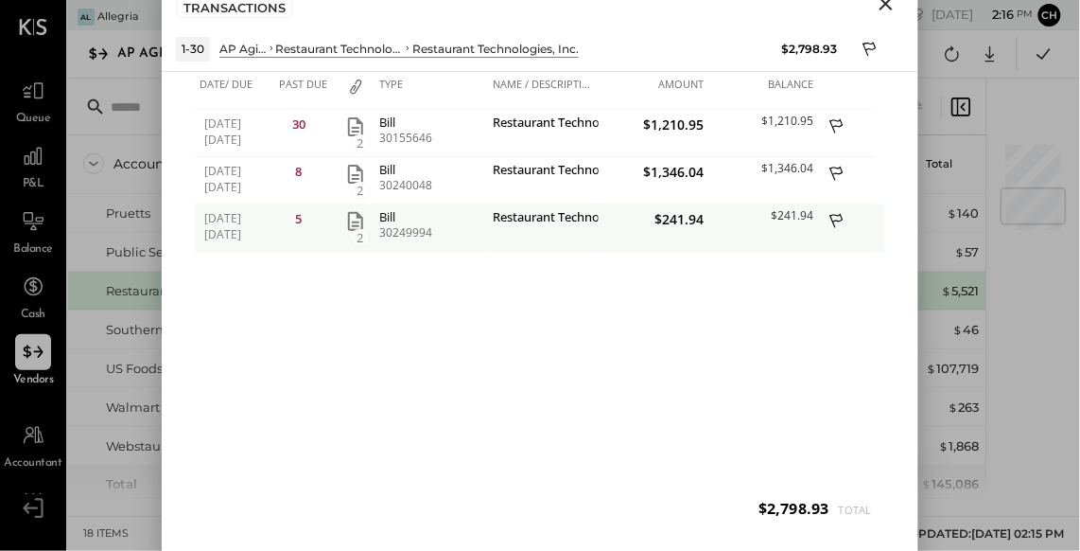
click at [359, 219] on icon "button" at bounding box center [355, 221] width 23 height 23
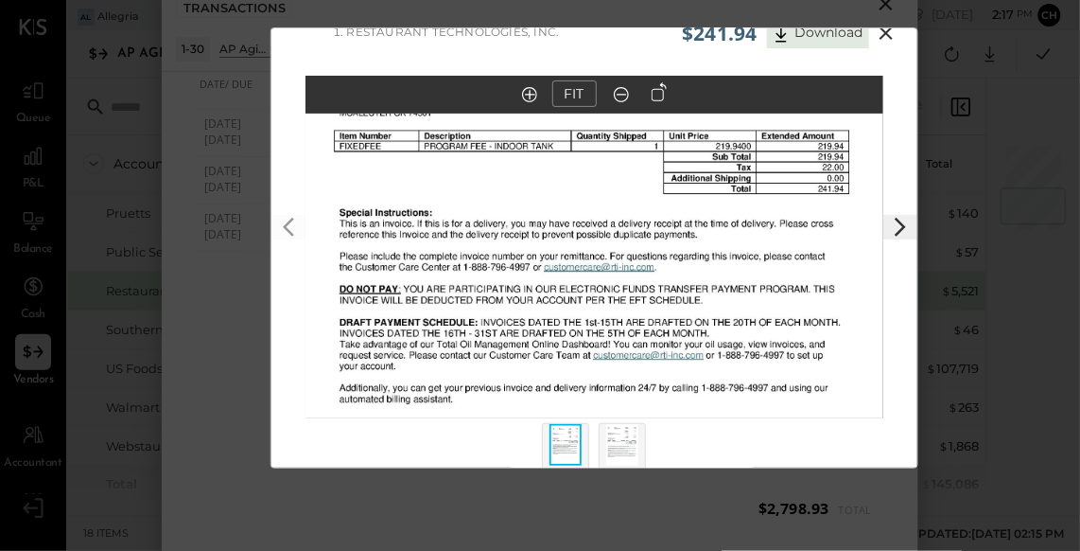
scroll to position [38, 0]
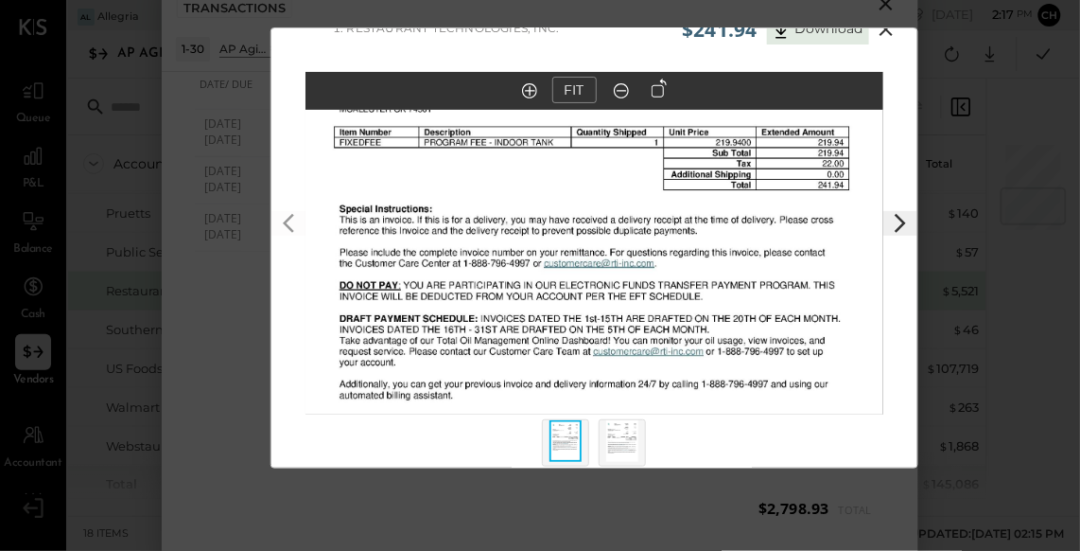
click at [885, 31] on icon at bounding box center [886, 29] width 23 height 23
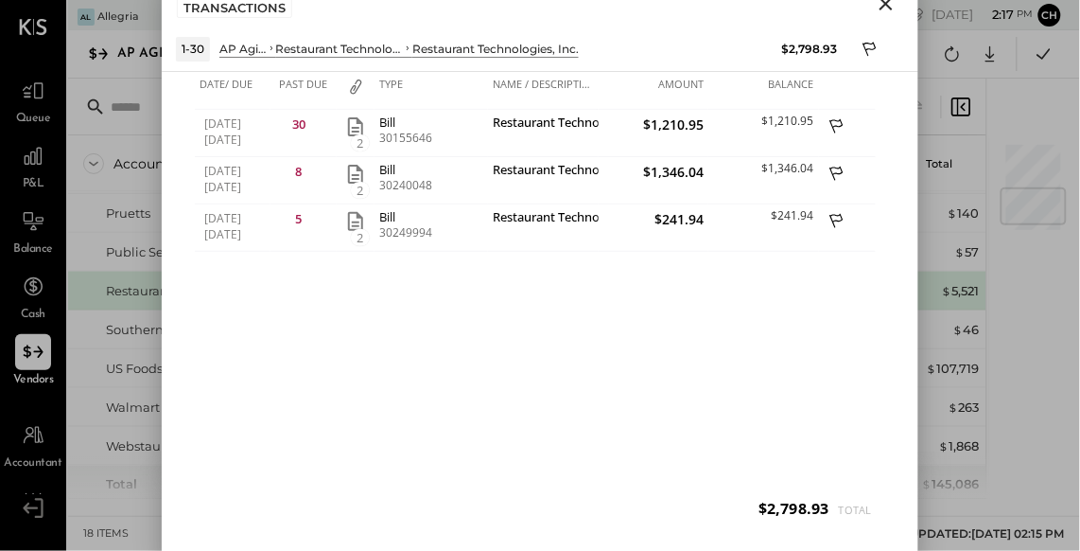
click at [885, 9] on icon "Close" at bounding box center [886, 3] width 23 height 23
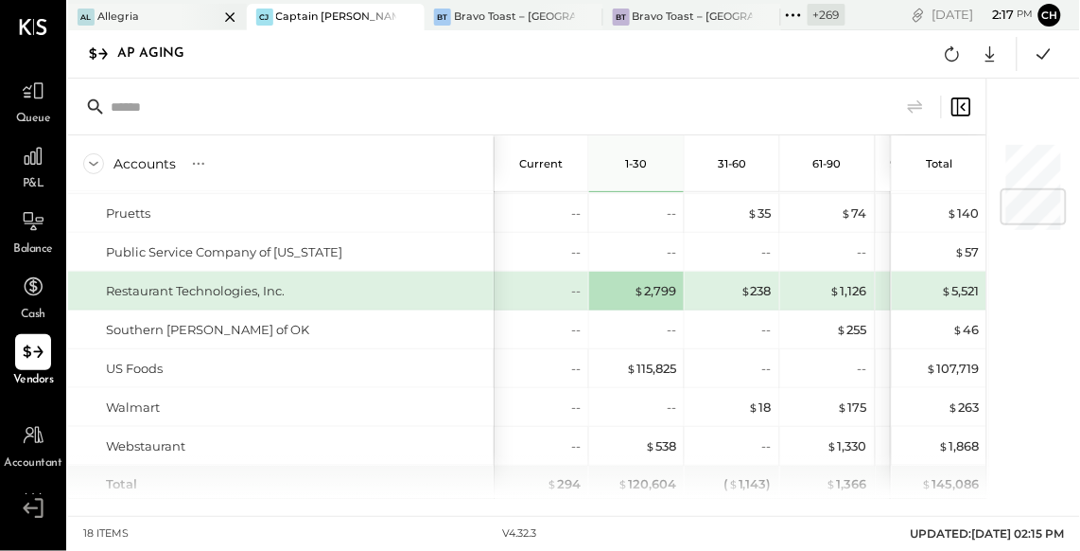
scroll to position [402, 0]
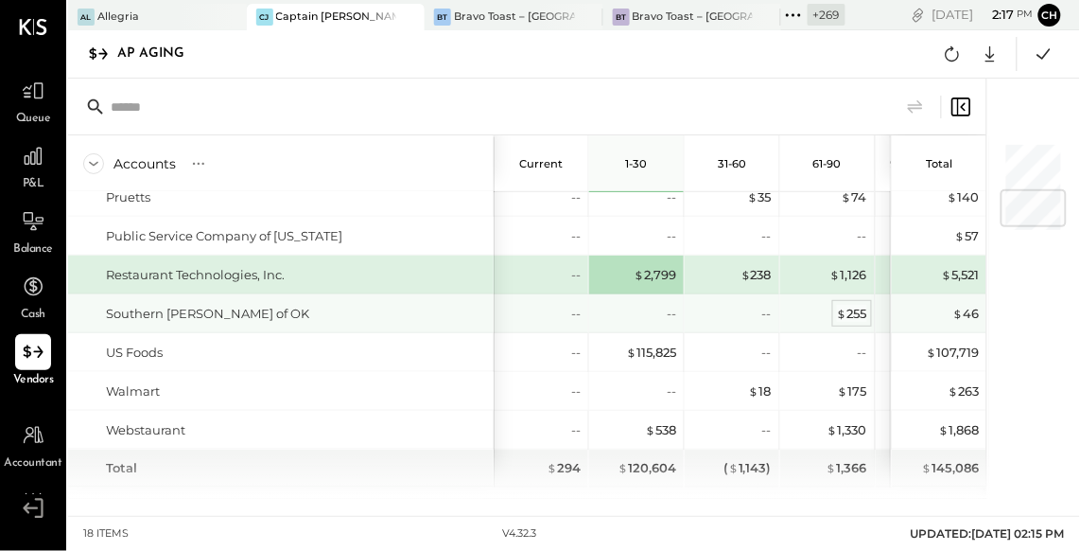
click at [858, 312] on div "$ 255" at bounding box center [852, 314] width 30 height 18
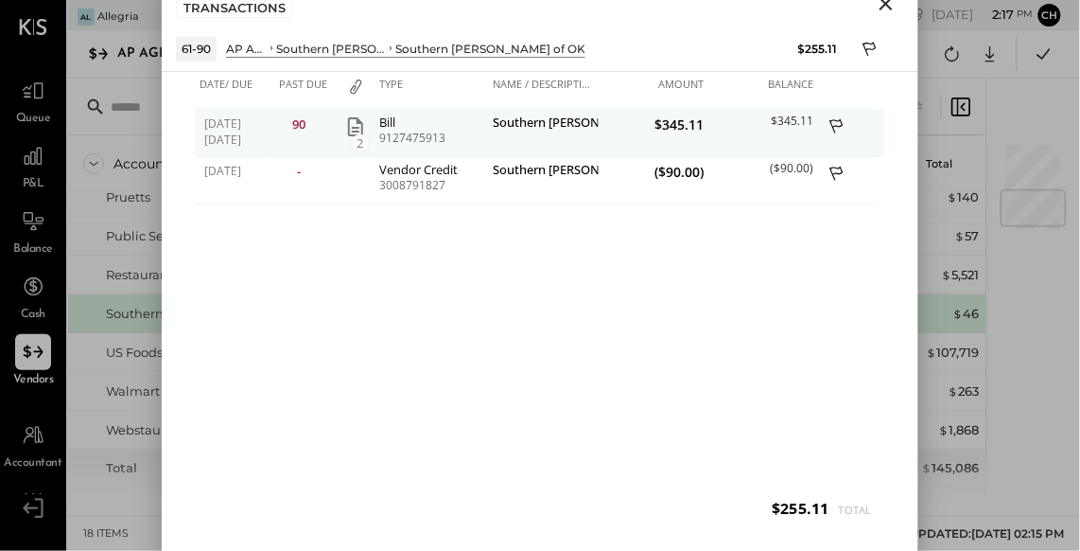
click at [354, 121] on icon "button" at bounding box center [355, 126] width 23 height 23
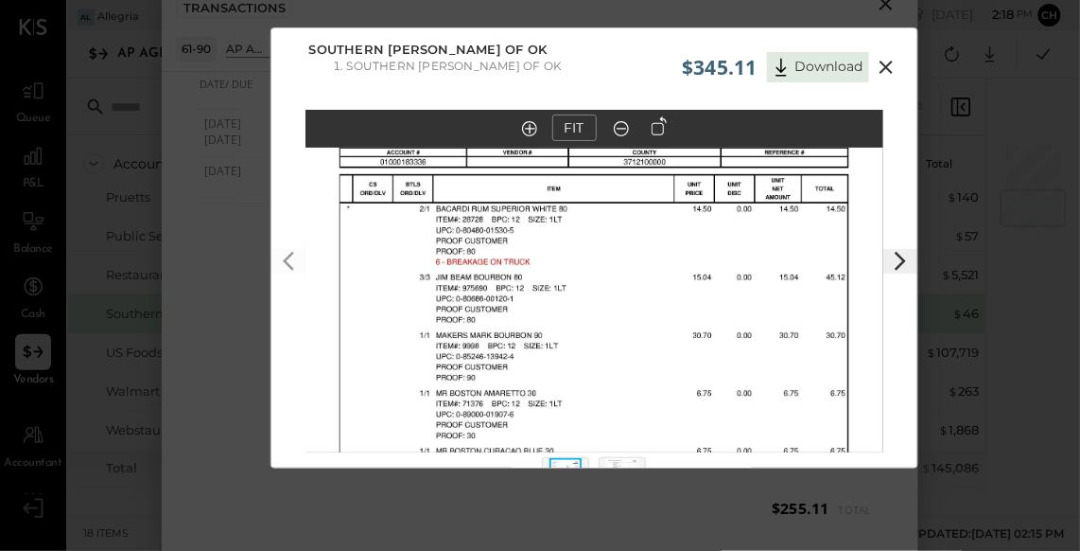
scroll to position [0, 0]
click at [885, 62] on icon at bounding box center [886, 67] width 23 height 23
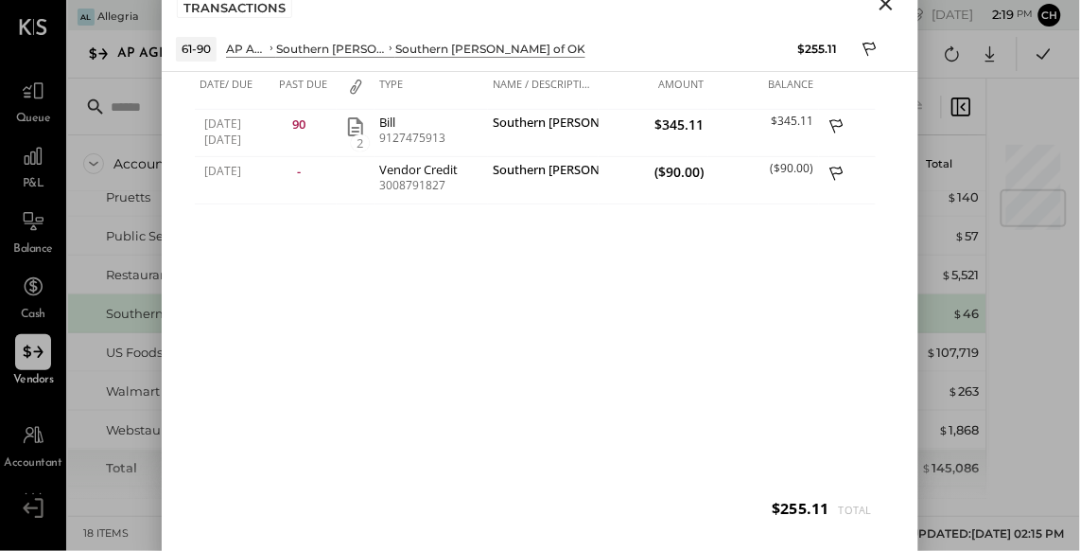
click at [891, 3] on icon "Close" at bounding box center [886, 3] width 23 height 23
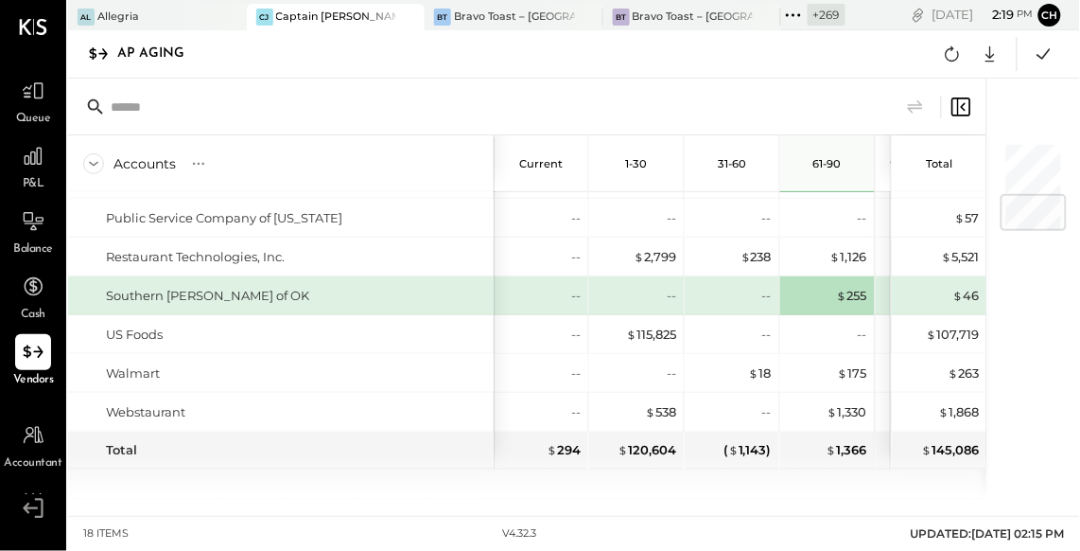
scroll to position [435, 0]
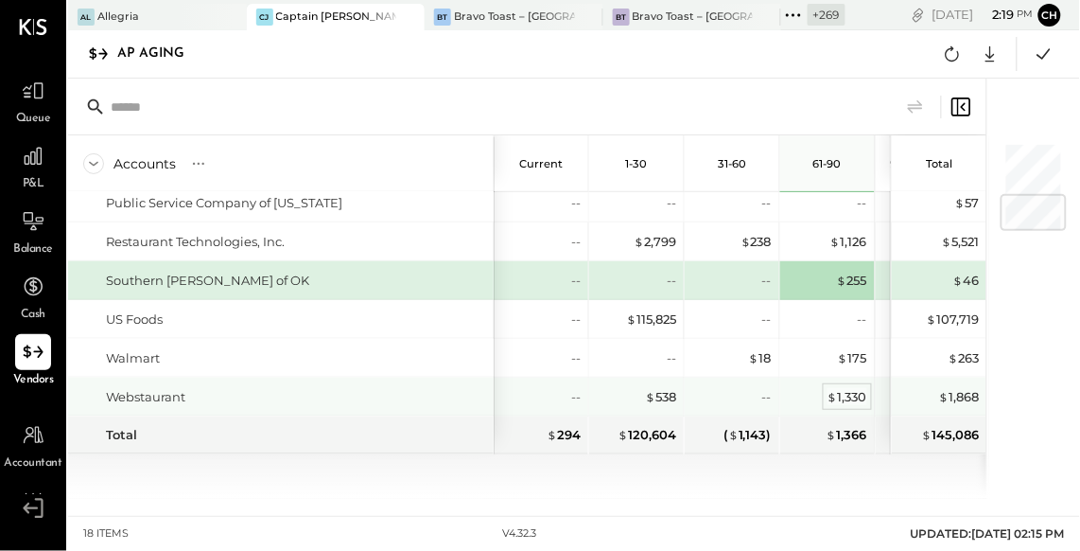
click at [860, 393] on div "$ 1,330" at bounding box center [848, 397] width 40 height 18
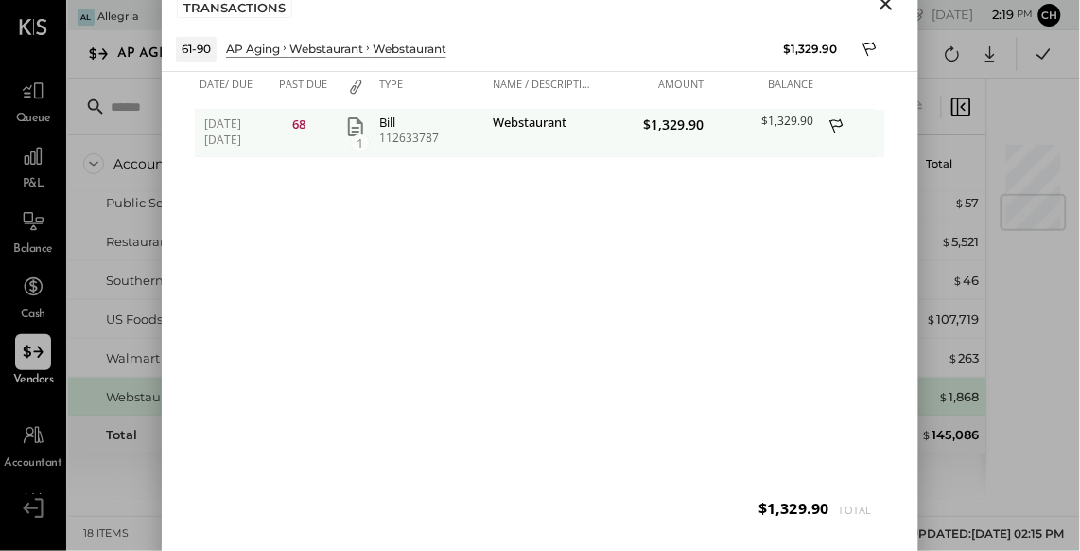
click at [353, 131] on icon "button" at bounding box center [355, 126] width 15 height 19
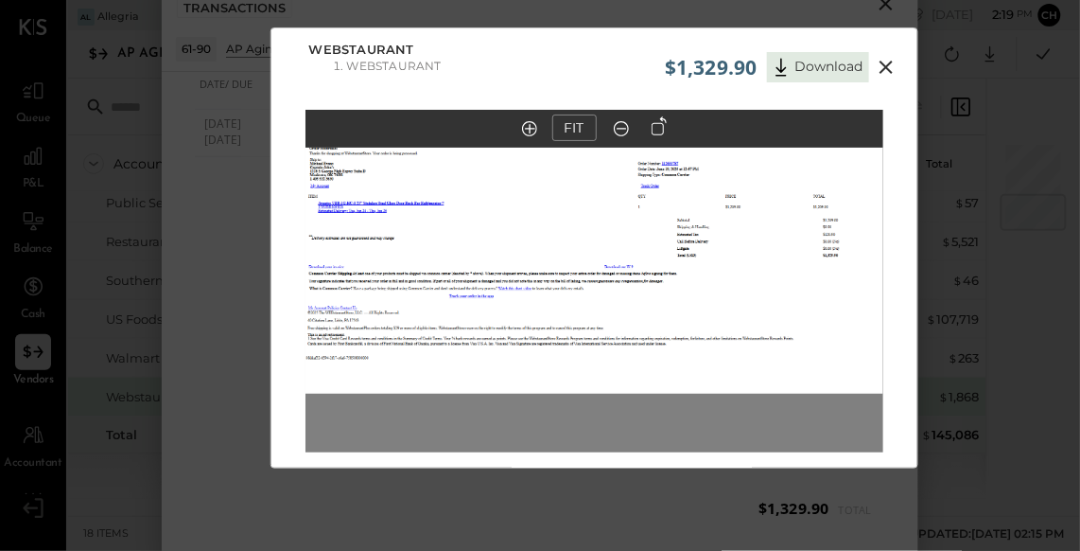
click at [881, 70] on icon at bounding box center [886, 67] width 13 height 13
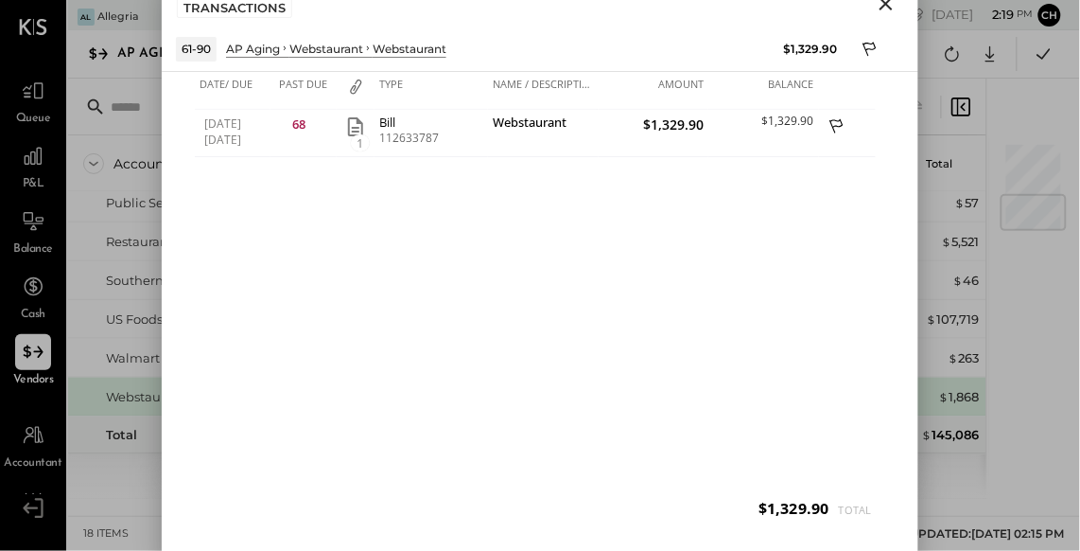
click at [888, 3] on icon "Close" at bounding box center [886, 3] width 13 height 13
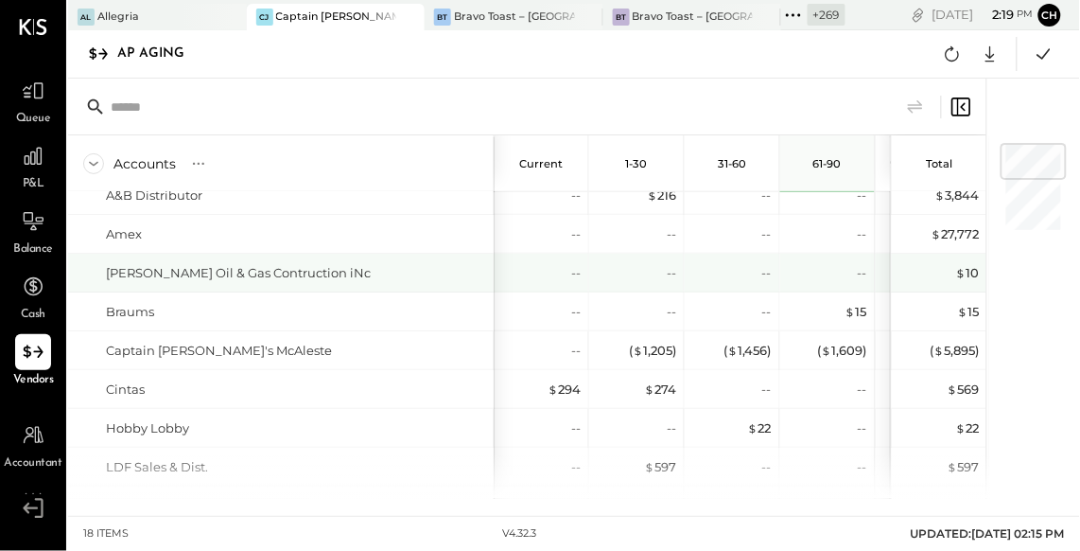
scroll to position [0, 0]
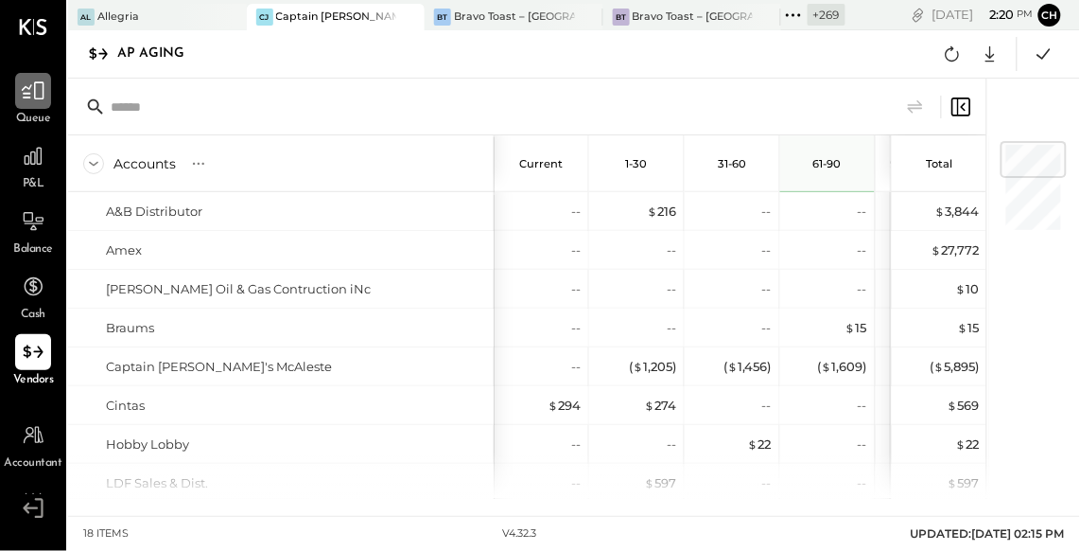
click at [34, 96] on icon at bounding box center [33, 91] width 23 height 18
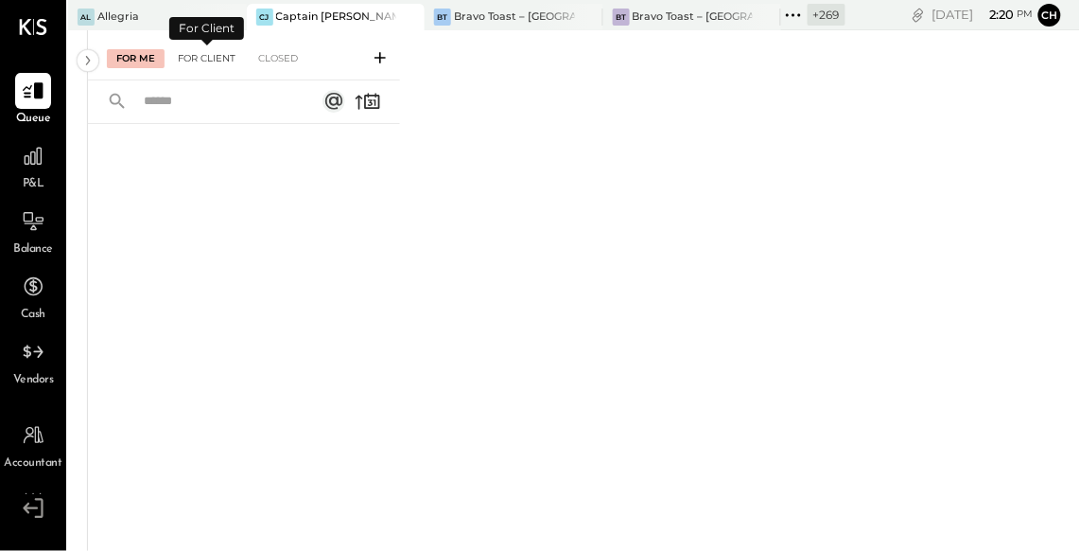
click at [221, 55] on div "For Client" at bounding box center [206, 58] width 77 height 19
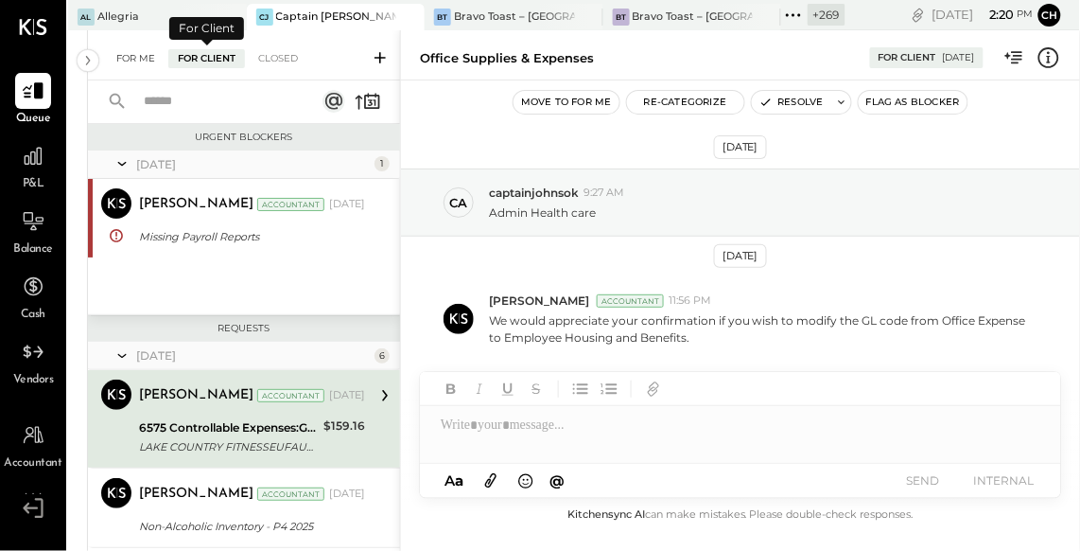
click at [144, 55] on div "For Me" at bounding box center [136, 58] width 58 height 19
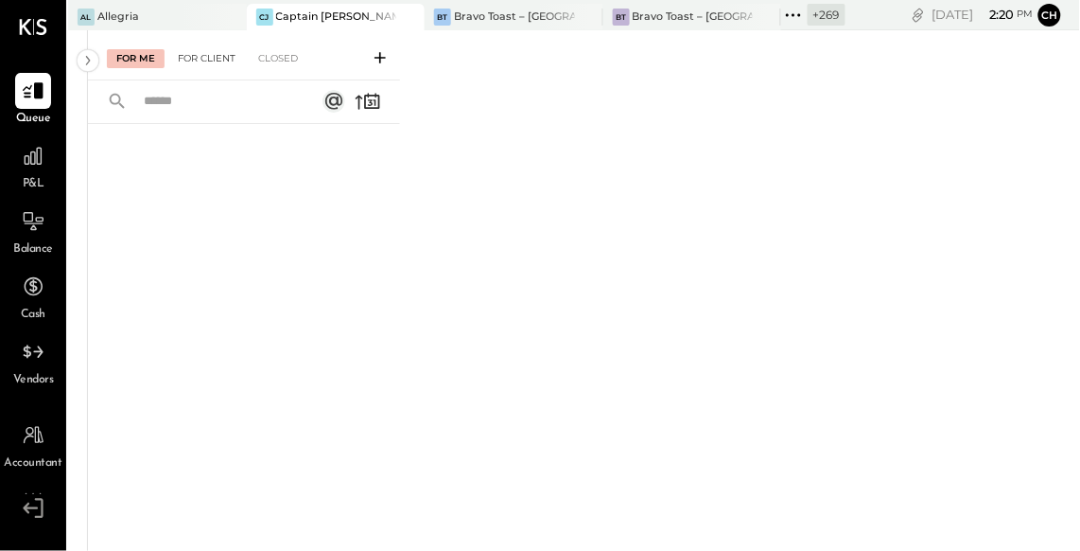
click at [221, 49] on div "For Client" at bounding box center [206, 58] width 77 height 19
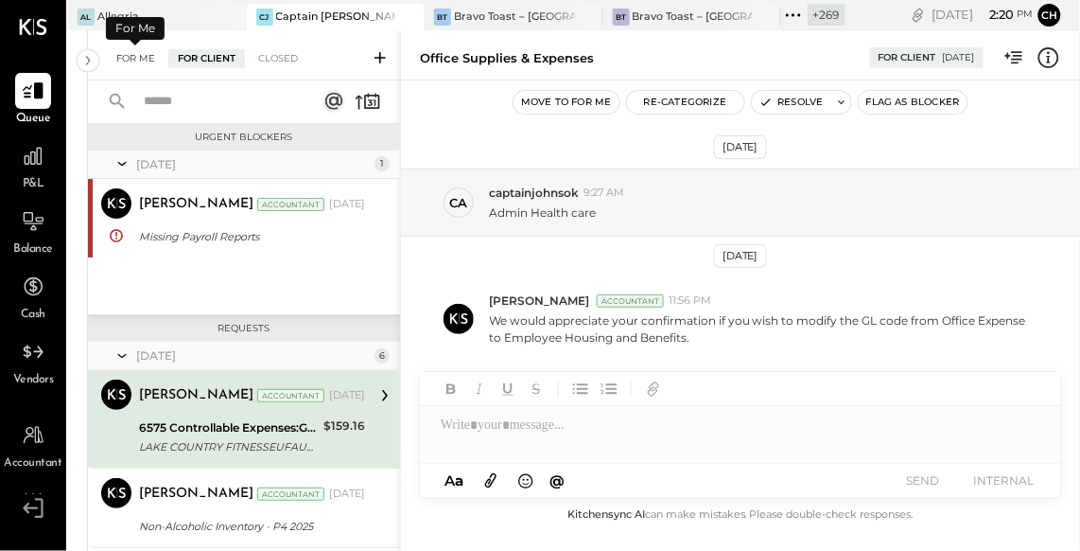
click at [124, 58] on div "For Me" at bounding box center [136, 58] width 58 height 19
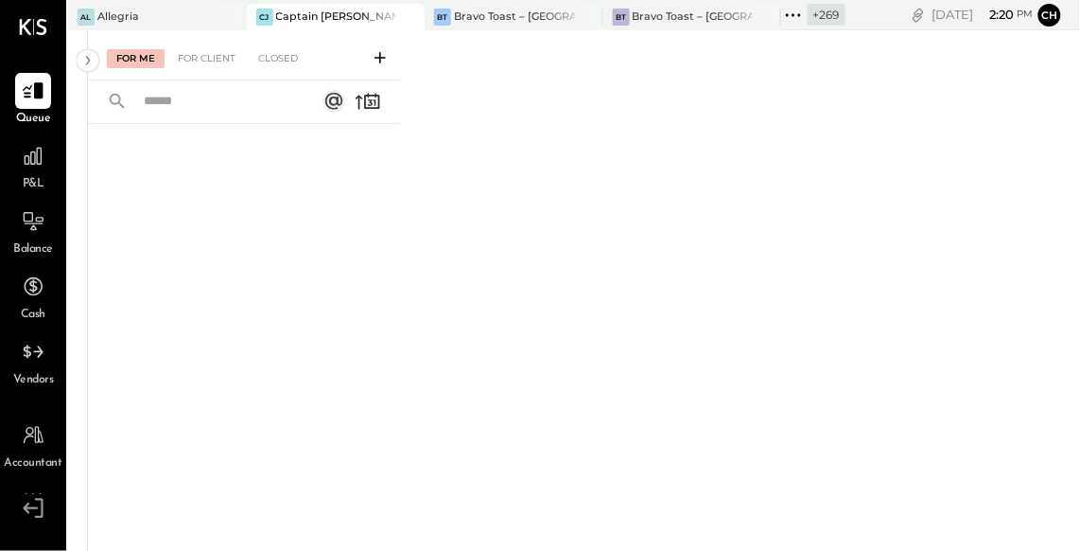
click at [377, 57] on icon at bounding box center [380, 57] width 11 height 11
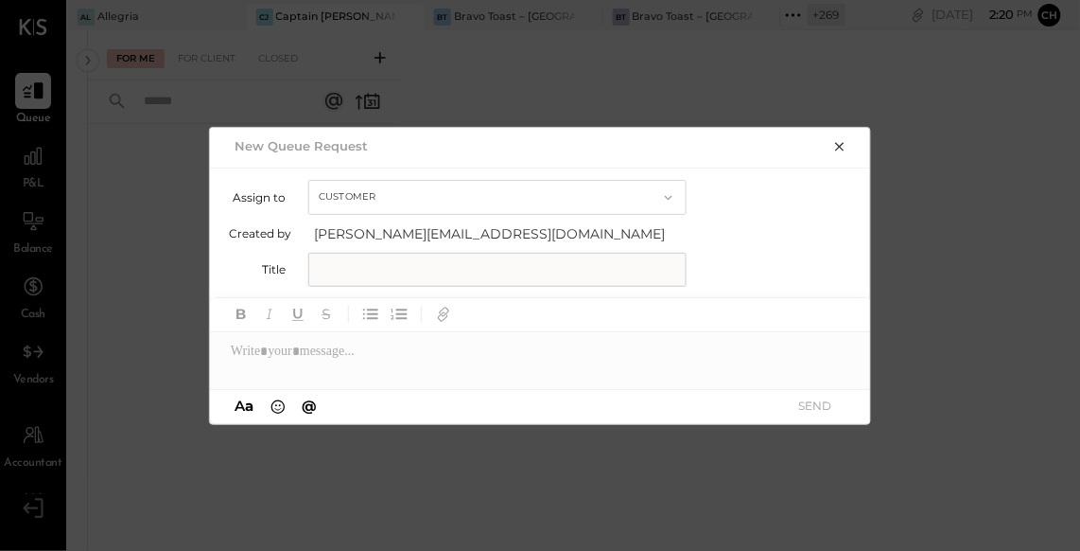
click at [377, 270] on input "text" at bounding box center [497, 270] width 378 height 34
type input "**********"
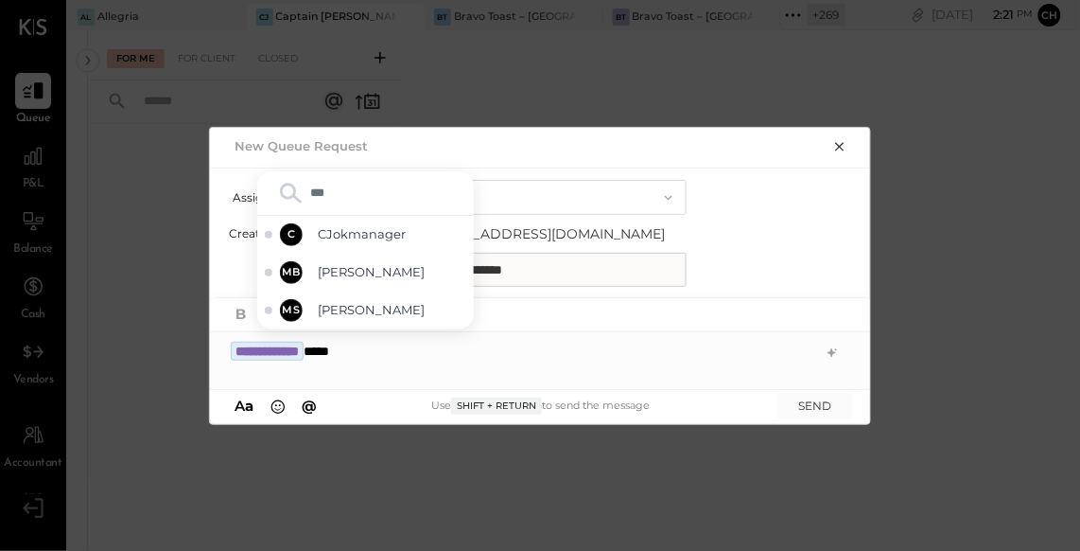
type input "****"
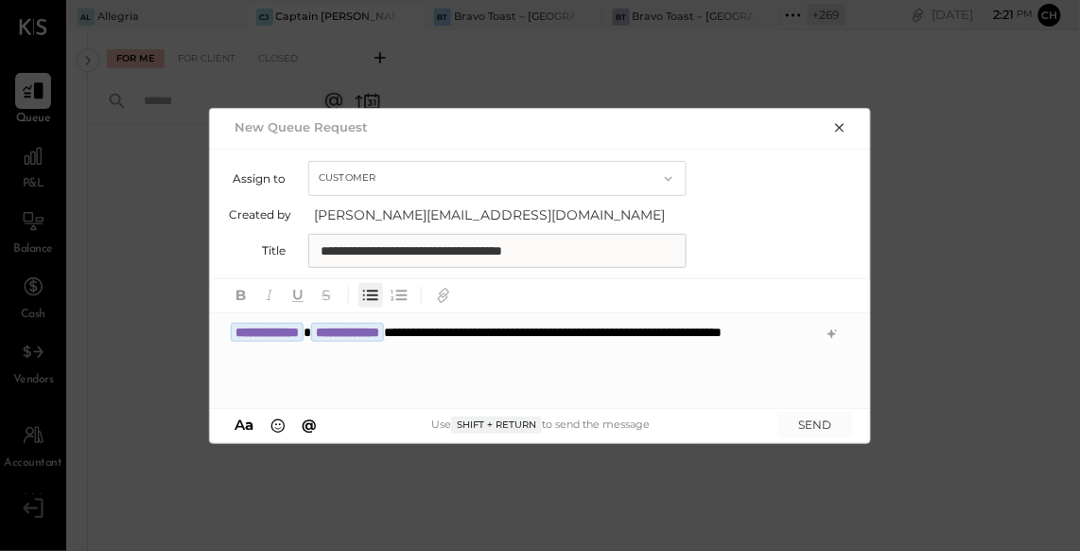
click at [376, 302] on icon "button" at bounding box center [370, 295] width 21 height 21
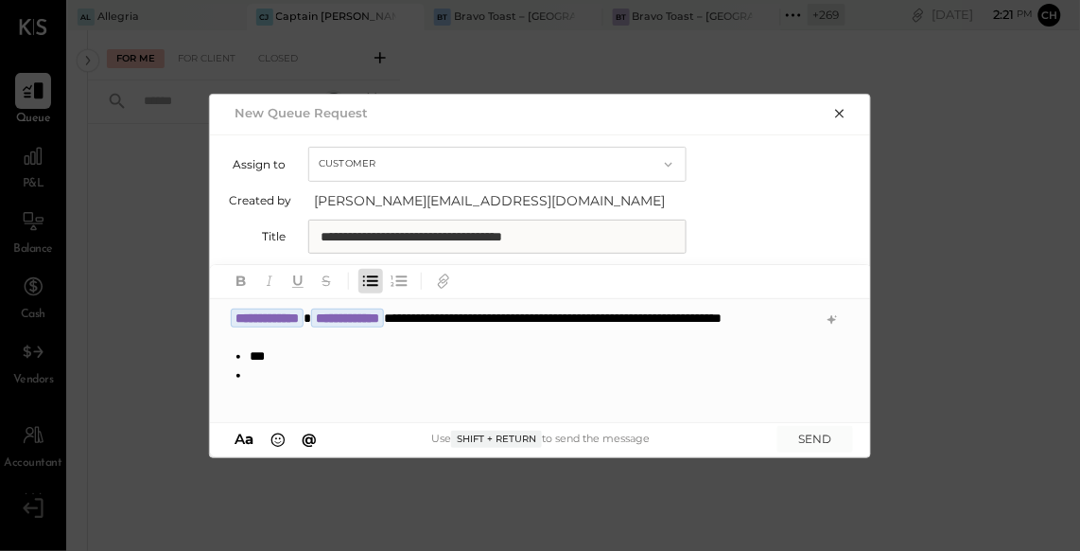
click at [275, 384] on li at bounding box center [533, 374] width 566 height 19
click at [403, 284] on icon "button" at bounding box center [399, 281] width 21 height 21
drag, startPoint x: 287, startPoint y: 397, endPoint x: 200, endPoint y: 378, distance: 89.1
click at [200, 378] on div "**********" at bounding box center [540, 275] width 1080 height 551
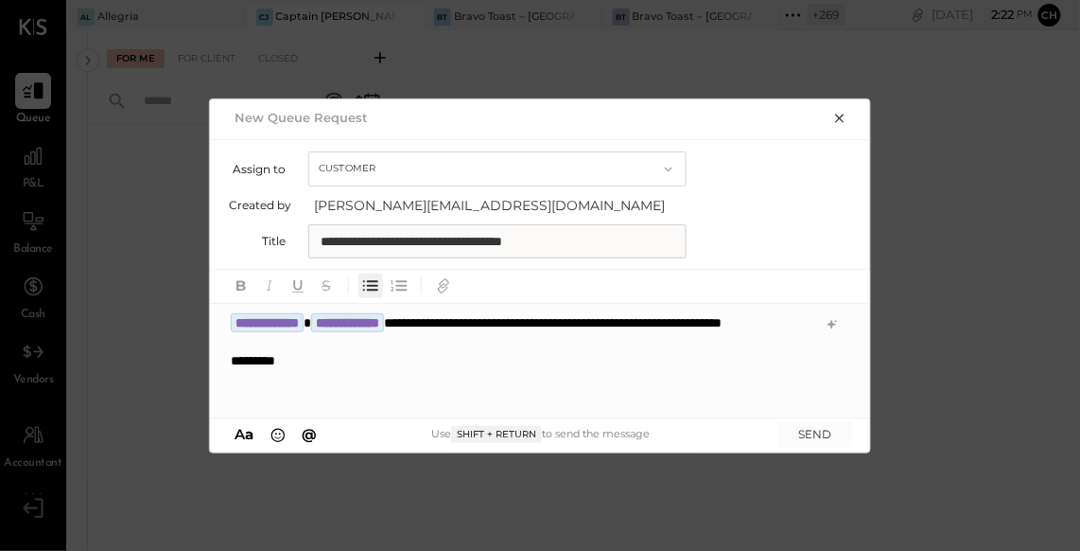
click at [376, 286] on icon "button" at bounding box center [372, 286] width 11 height 10
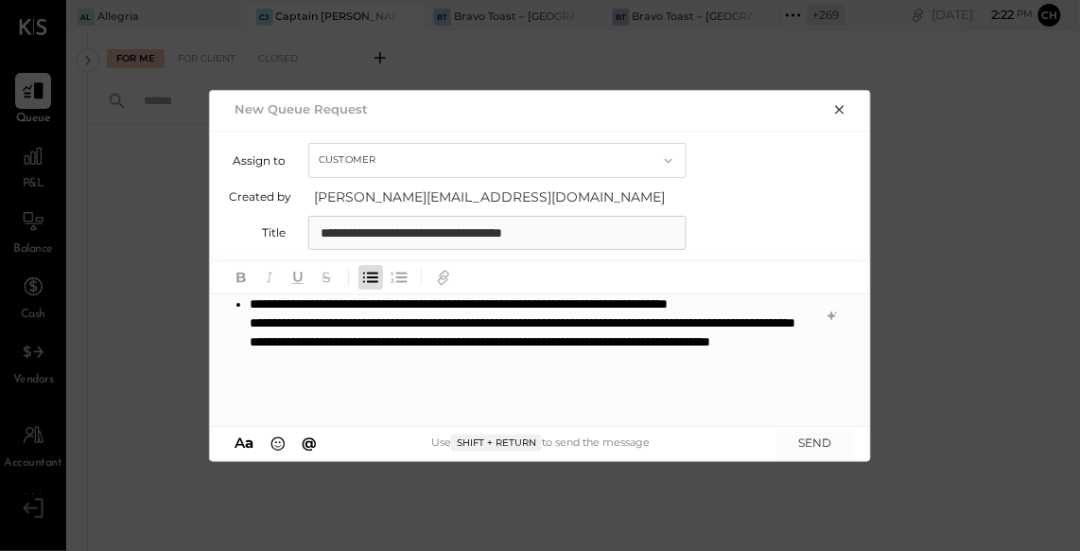
scroll to position [85, 0]
click at [252, 342] on li "**********" at bounding box center [531, 351] width 562 height 114
click at [374, 275] on icon "button" at bounding box center [372, 276] width 11 height 10
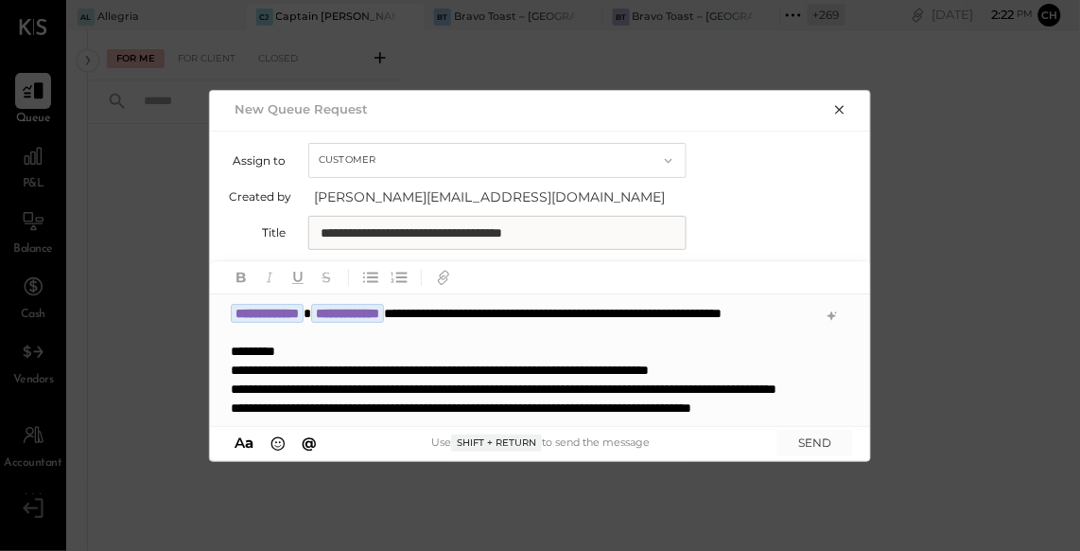
scroll to position [57, 0]
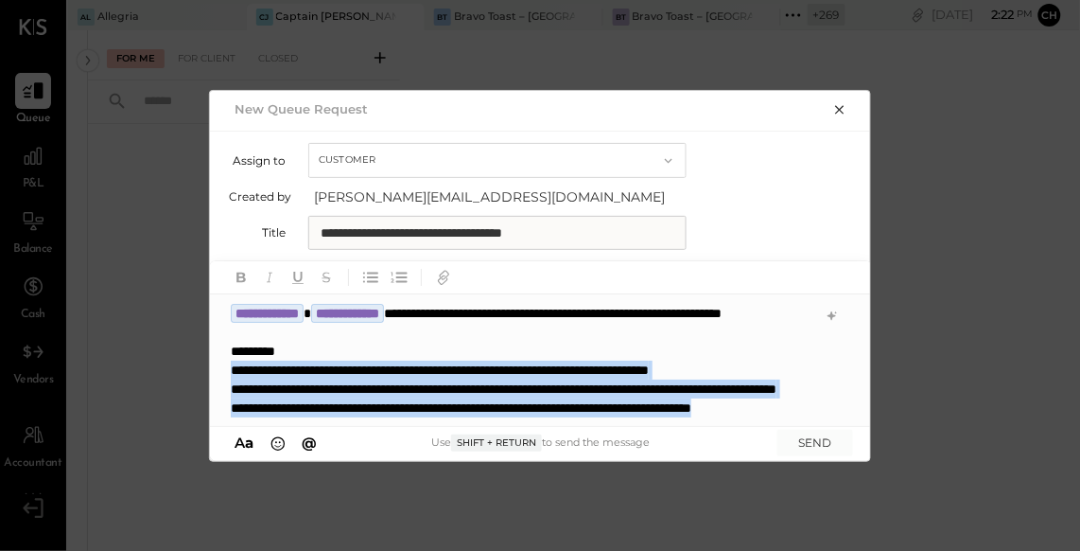
drag, startPoint x: 338, startPoint y: 408, endPoint x: 233, endPoint y: 338, distance: 126.2
click at [233, 360] on div "**********" at bounding box center [522, 388] width 583 height 57
click at [368, 280] on icon "button" at bounding box center [372, 276] width 11 height 10
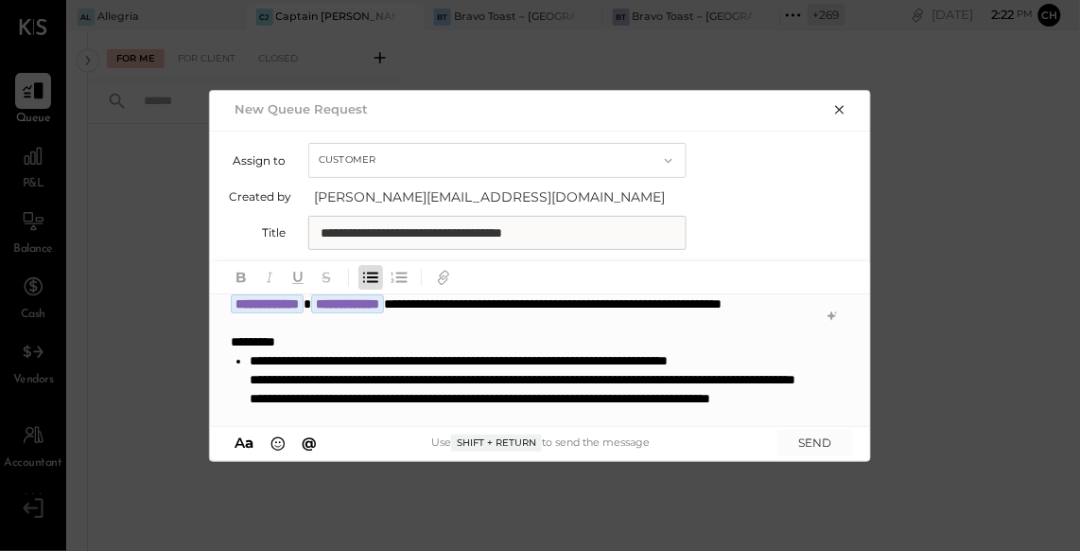
click at [368, 280] on icon "button" at bounding box center [372, 276] width 11 height 10
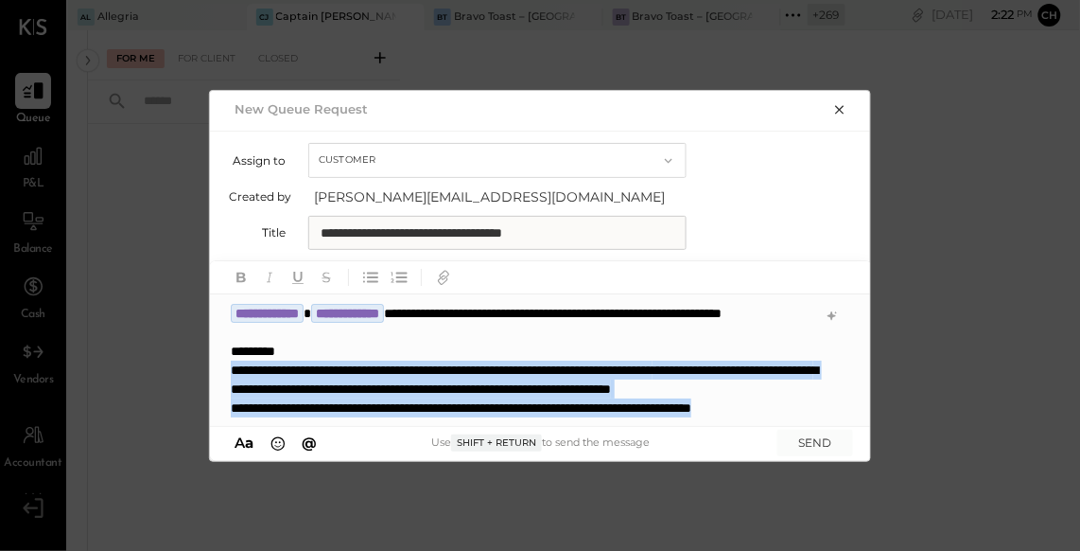
scroll to position [0, 0]
click at [820, 328] on div "**********" at bounding box center [540, 360] width 660 height 132
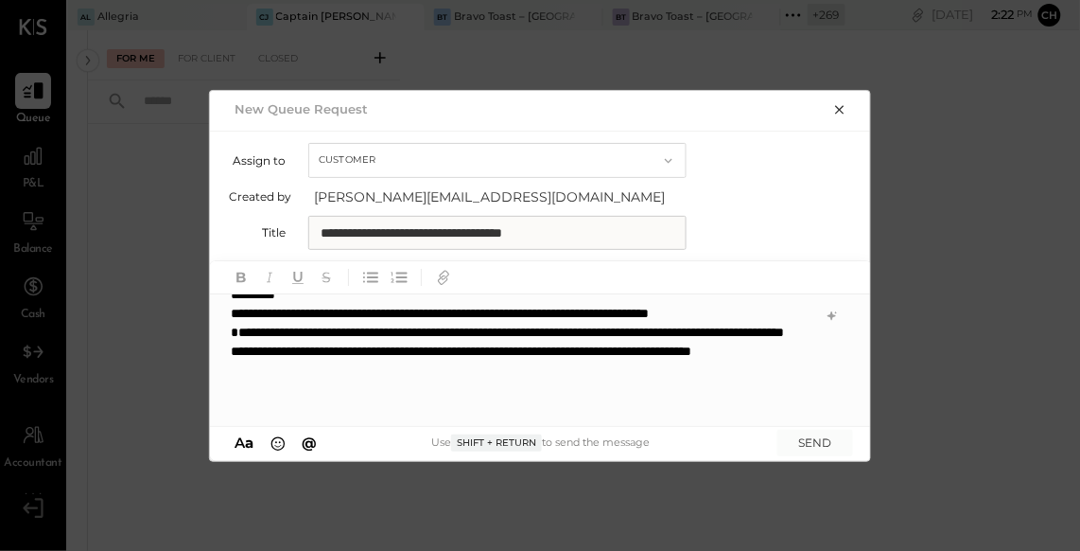
click at [473, 387] on div "**********" at bounding box center [521, 370] width 581 height 95
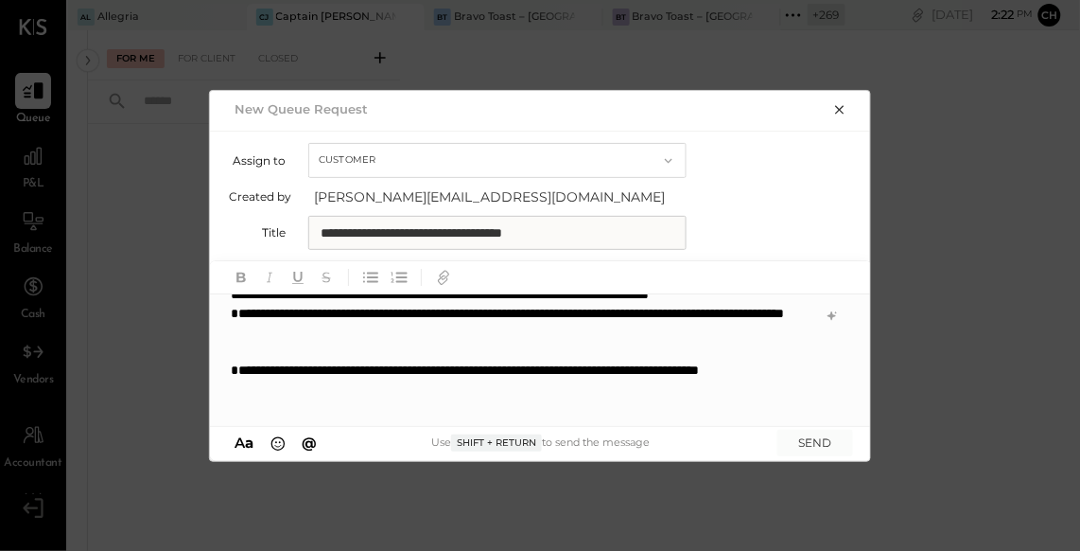
scroll to position [76, 0]
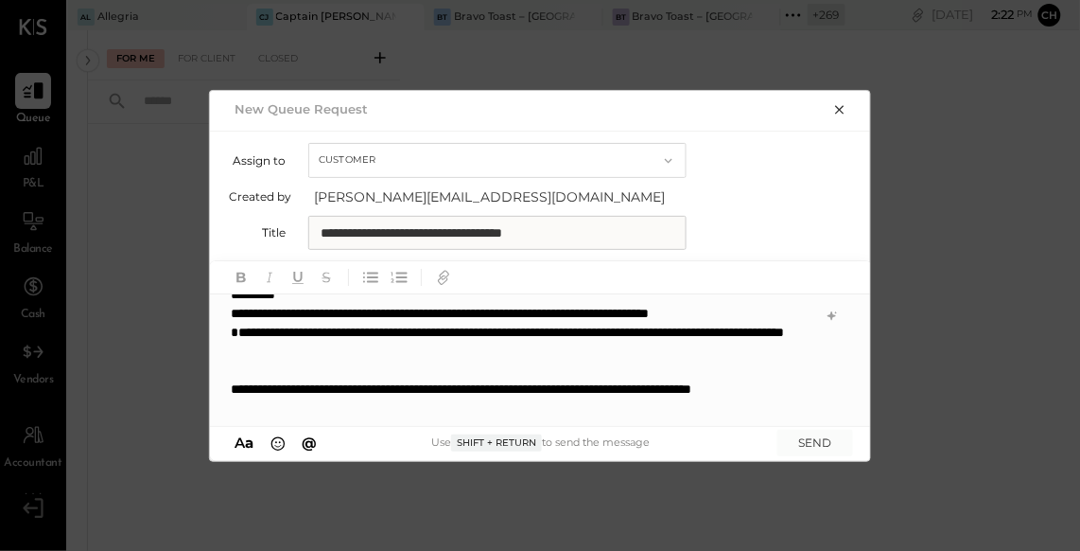
click at [244, 338] on div "**********" at bounding box center [521, 351] width 581 height 57
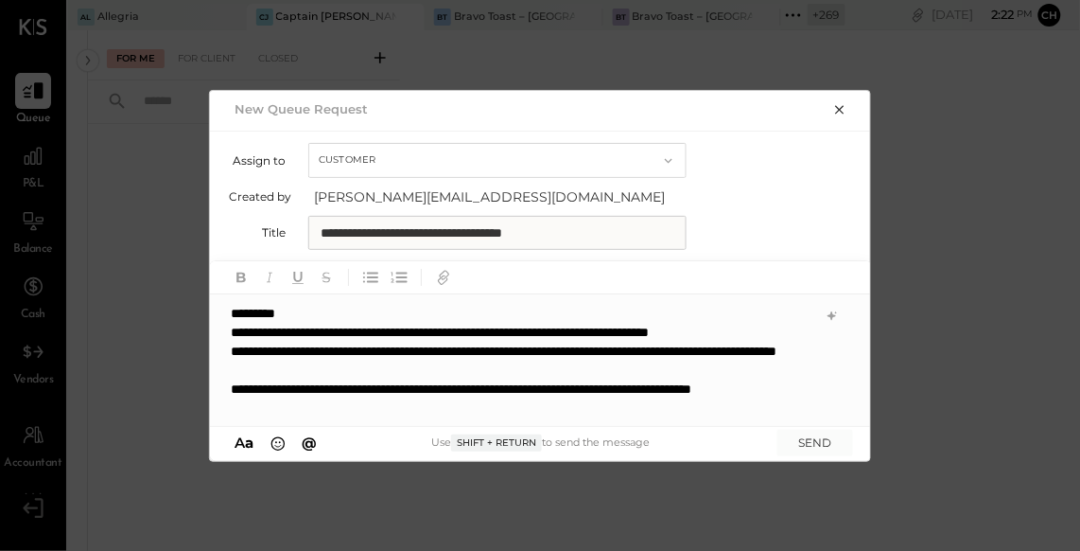
click at [305, 406] on div "**********" at bounding box center [521, 398] width 581 height 38
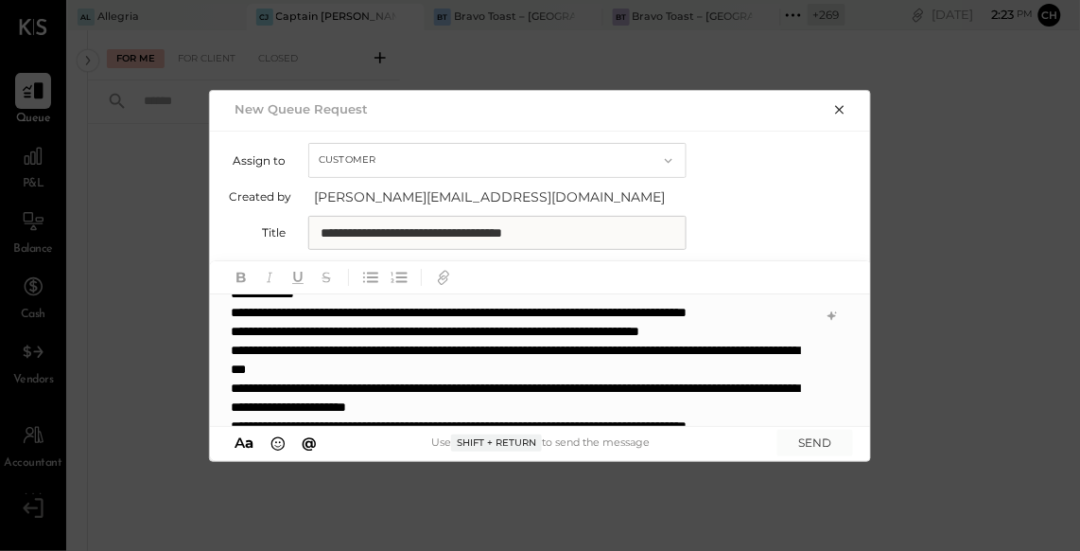
scroll to position [209, 0]
click at [232, 333] on div "**********" at bounding box center [521, 407] width 581 height 208
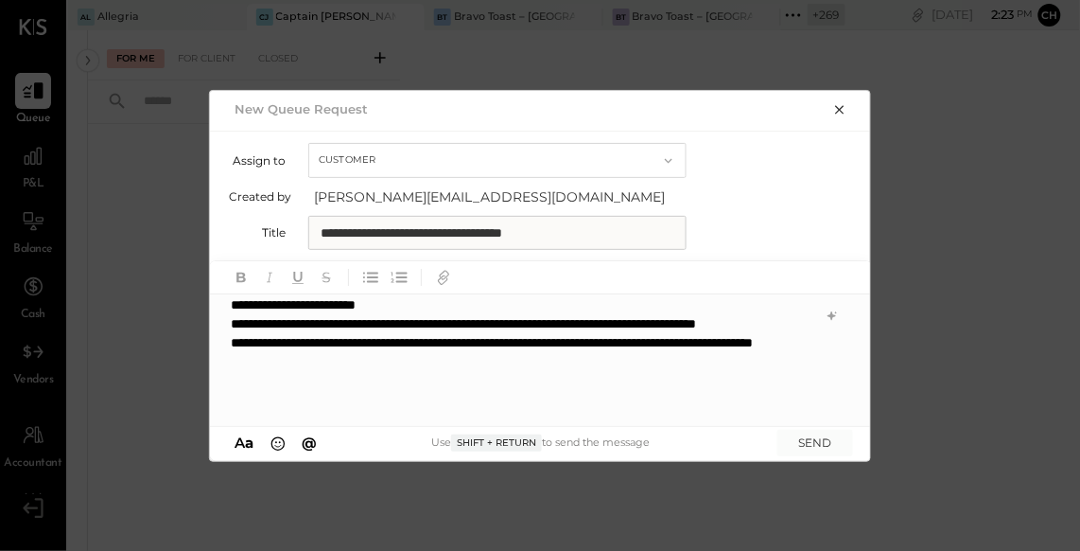
scroll to position [341, 0]
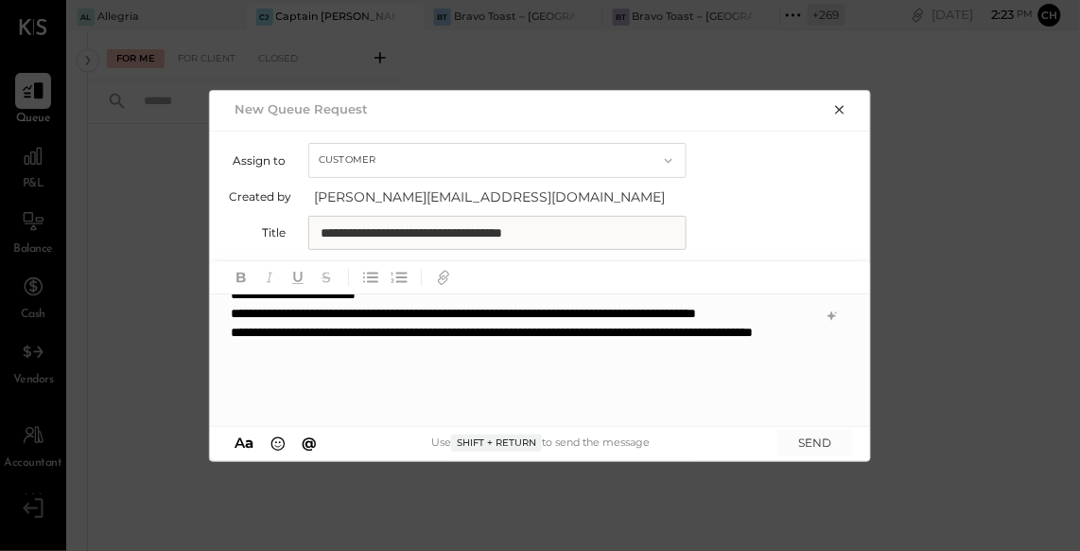
click at [432, 412] on div "**********" at bounding box center [521, 303] width 581 height 227
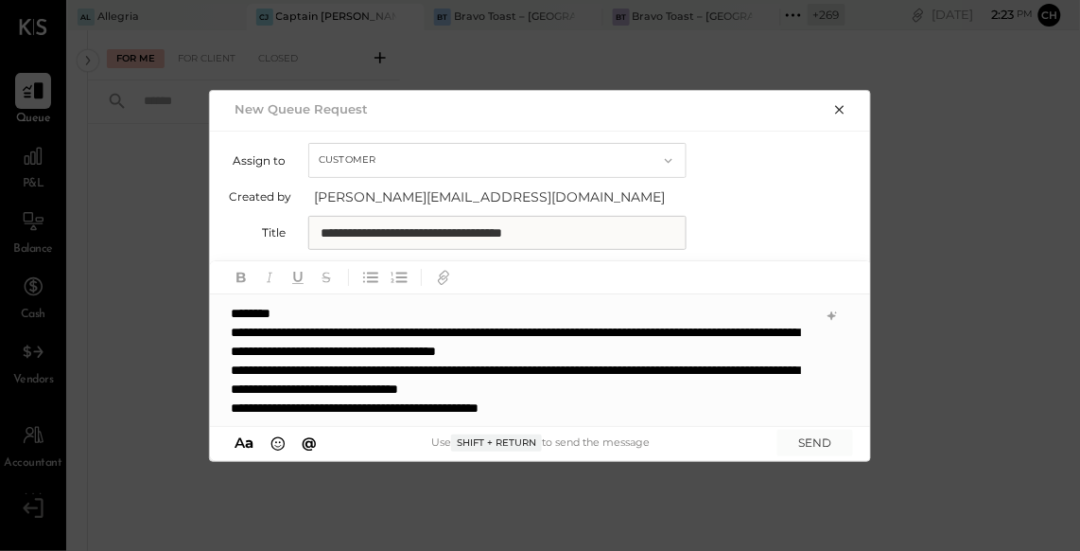
scroll to position [473, 0]
click at [232, 334] on div "**********" at bounding box center [521, 370] width 581 height 95
click at [824, 442] on button "SEND" at bounding box center [816, 442] width 76 height 26
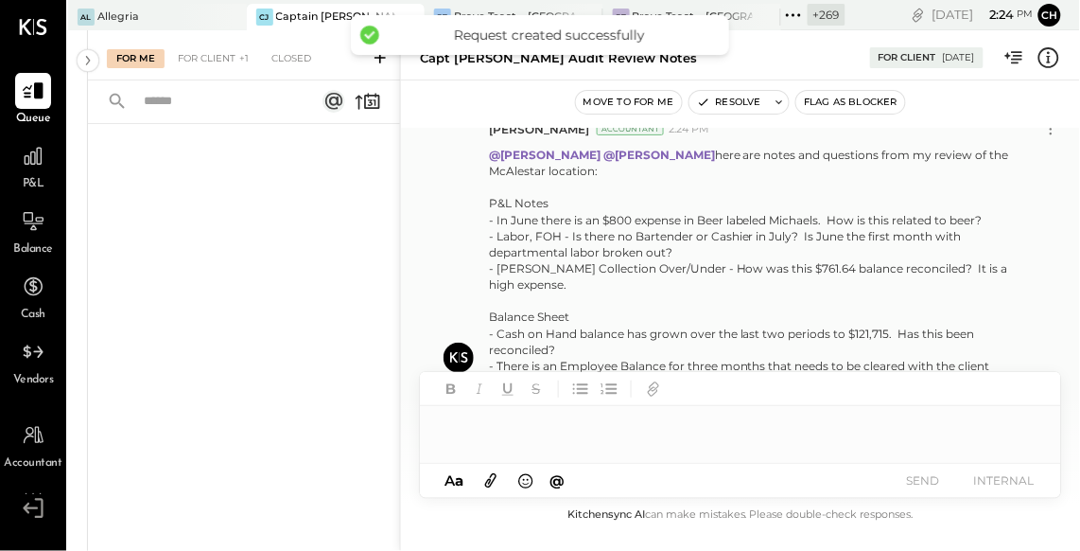
scroll to position [0, 0]
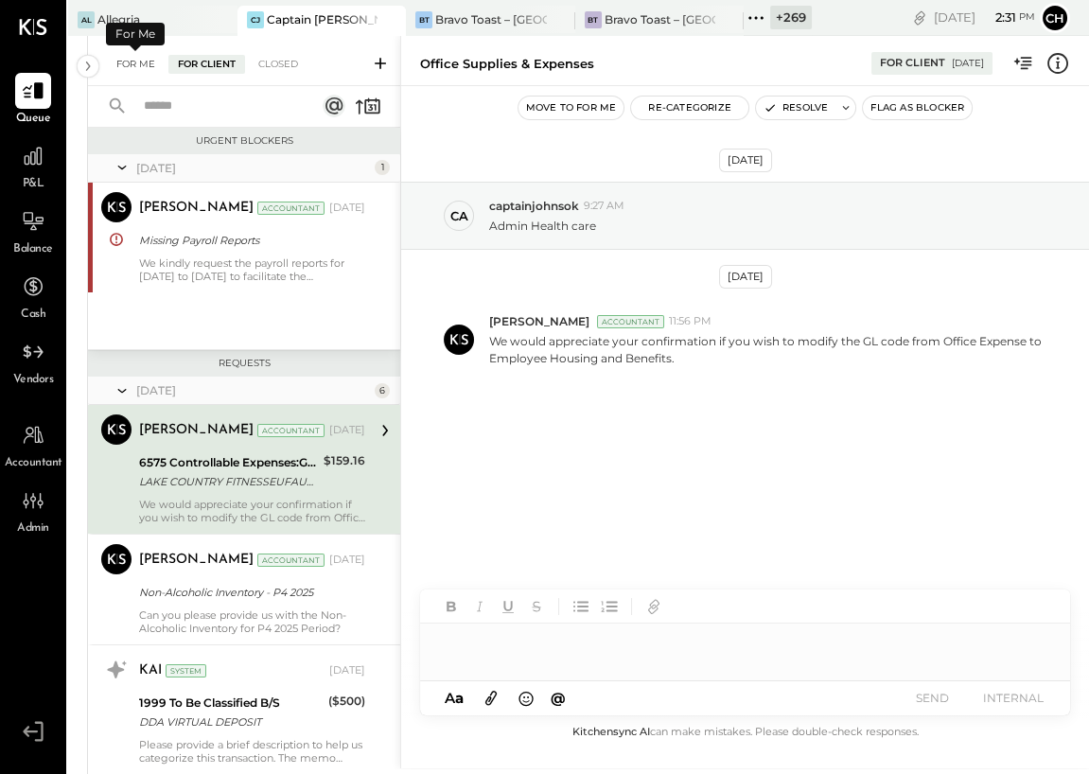
click at [132, 56] on div "For Me" at bounding box center [136, 64] width 58 height 19
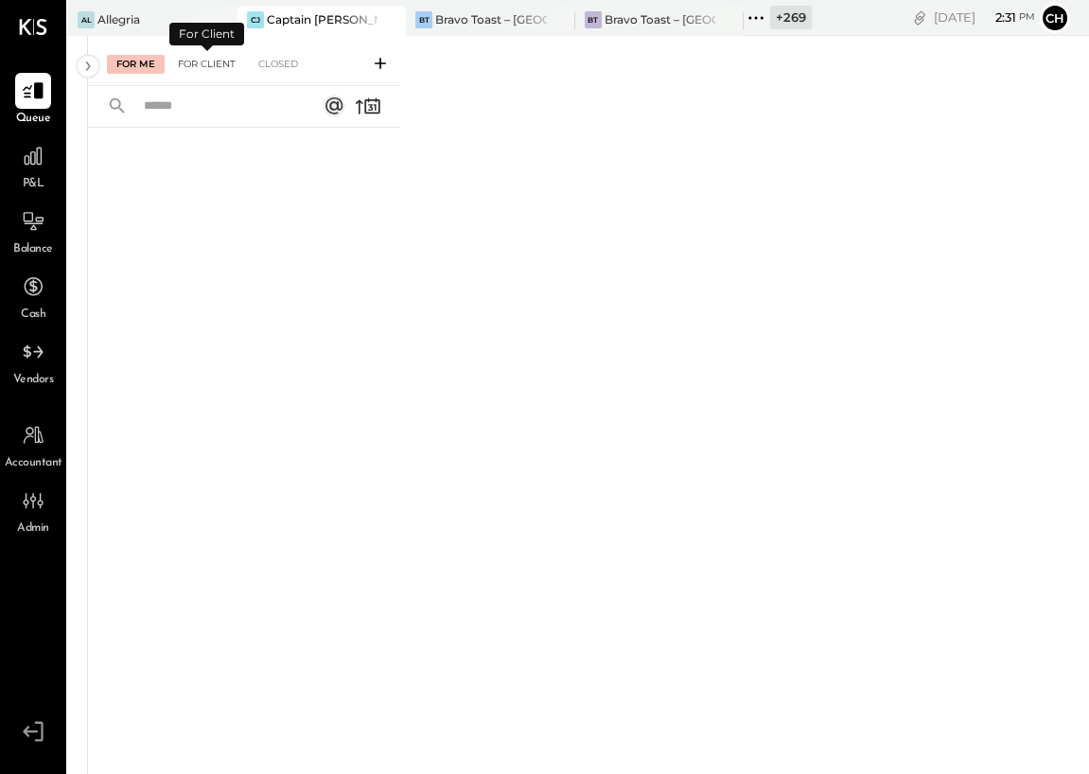
click at [213, 65] on div "For Client" at bounding box center [206, 64] width 77 height 19
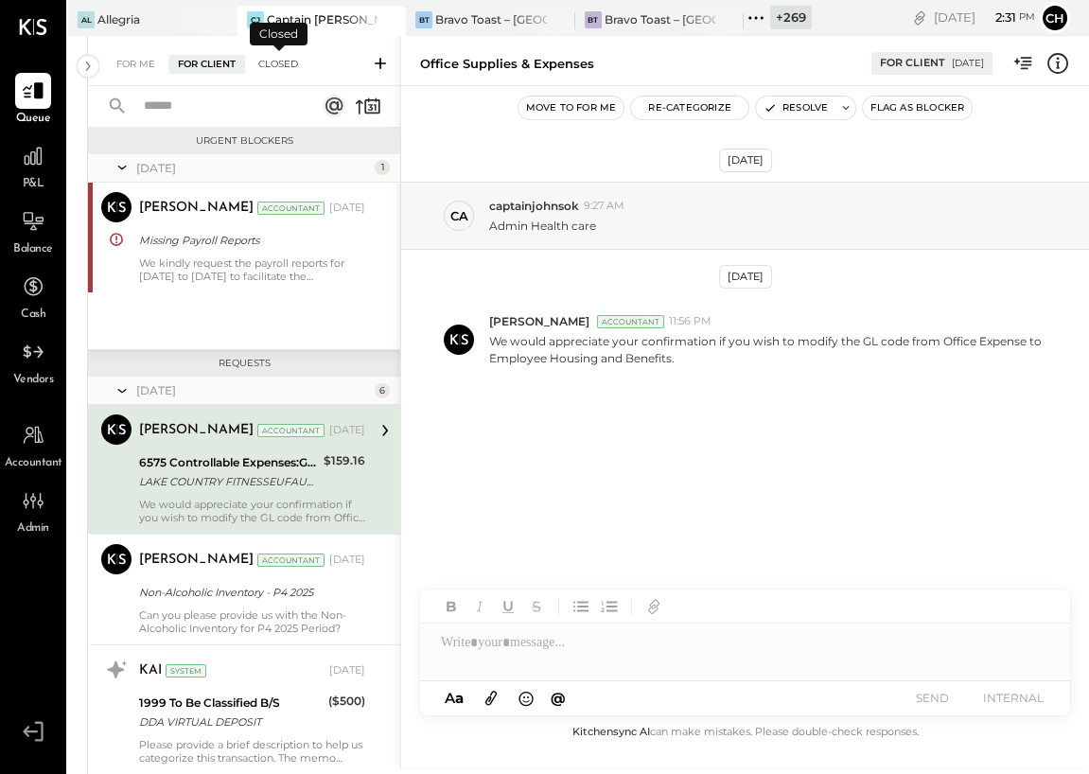
click at [289, 64] on div "Closed" at bounding box center [278, 64] width 59 height 19
click at [330, 12] on div "Captain [PERSON_NAME]'s Mcalestar" at bounding box center [323, 19] width 112 height 16
click at [231, 19] on icon at bounding box center [221, 20] width 24 height 23
click at [267, 19] on div "Captain [PERSON_NAME]'s Mcalestar" at bounding box center [323, 19] width 112 height 16
click at [604, 15] on div "Bravo Toast – [GEOGRAPHIC_DATA]" at bounding box center [660, 19] width 112 height 16
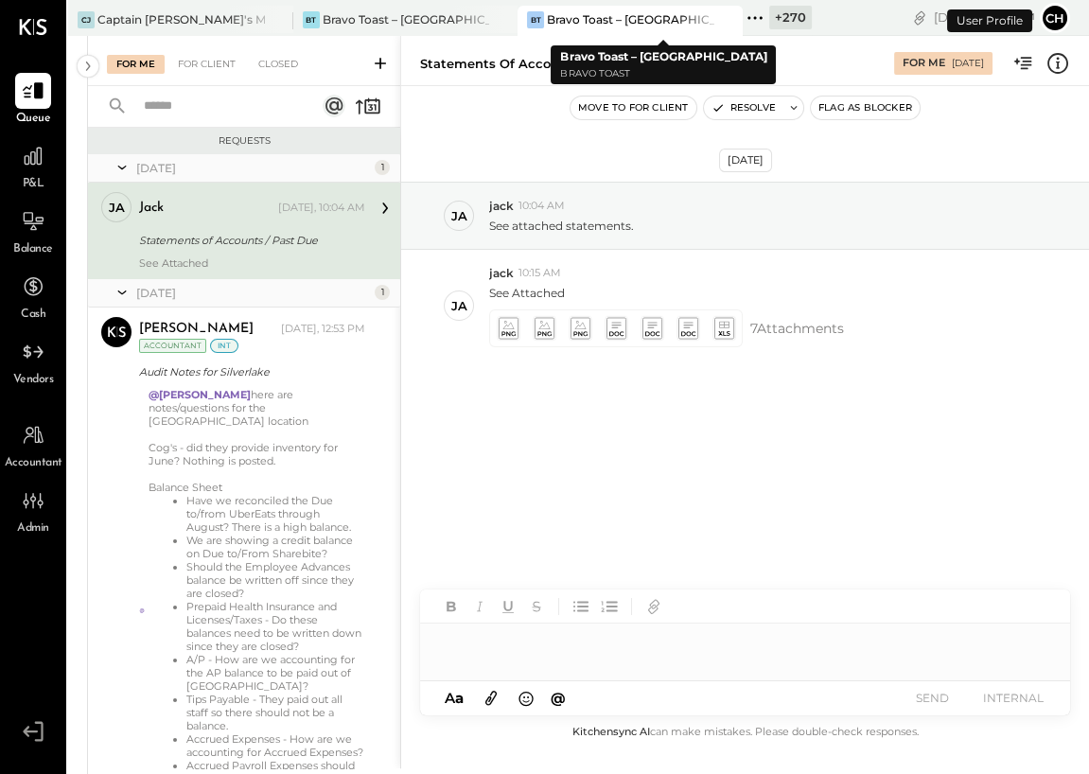
click at [730, 15] on icon at bounding box center [725, 19] width 9 height 9
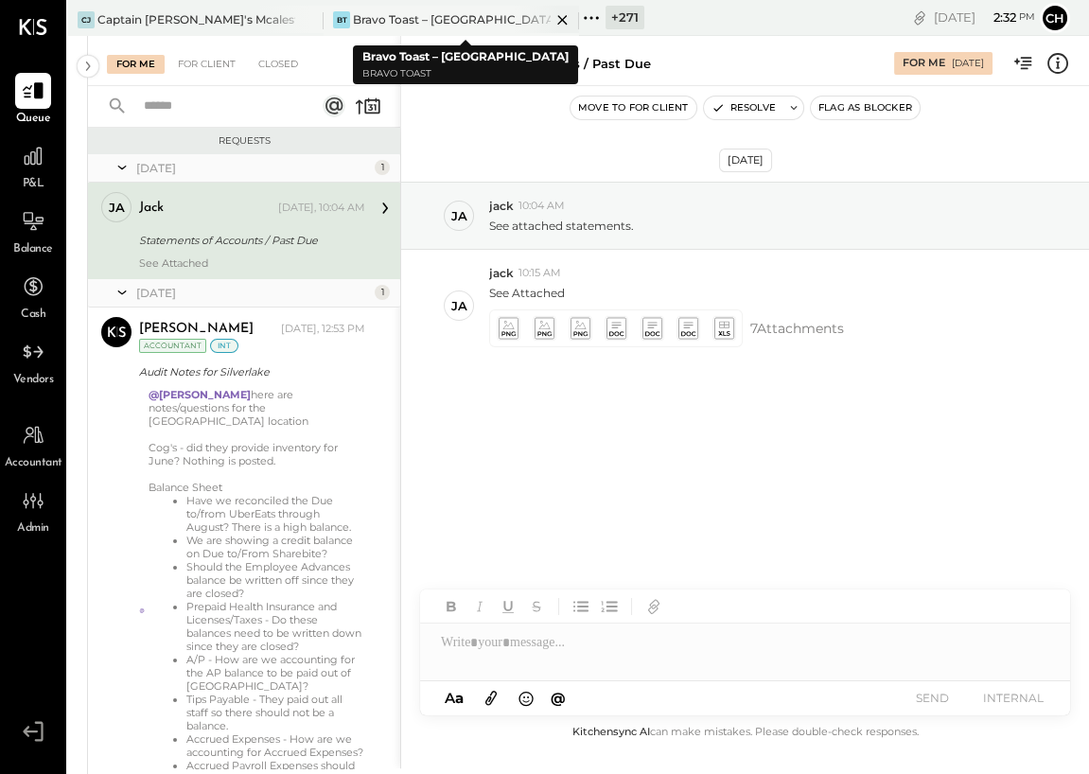
click at [565, 16] on icon at bounding box center [561, 19] width 9 height 9
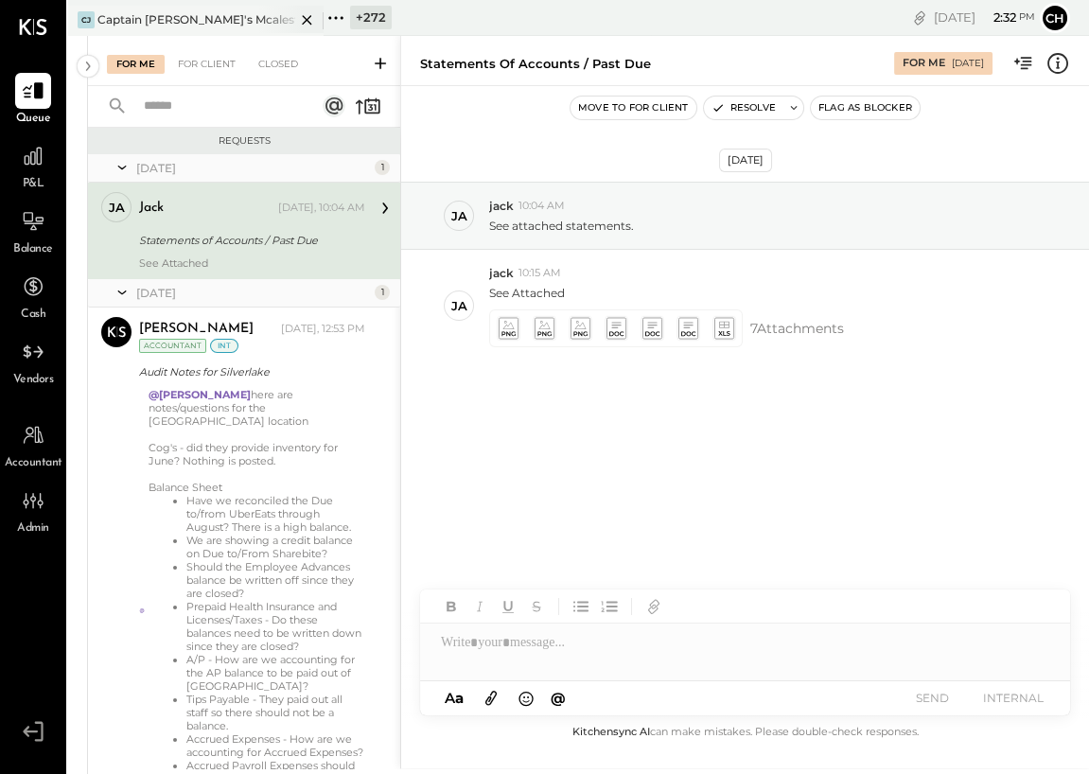
click at [254, 18] on div "CJ Captain [PERSON_NAME]'s Mcalestar" at bounding box center [181, 19] width 227 height 17
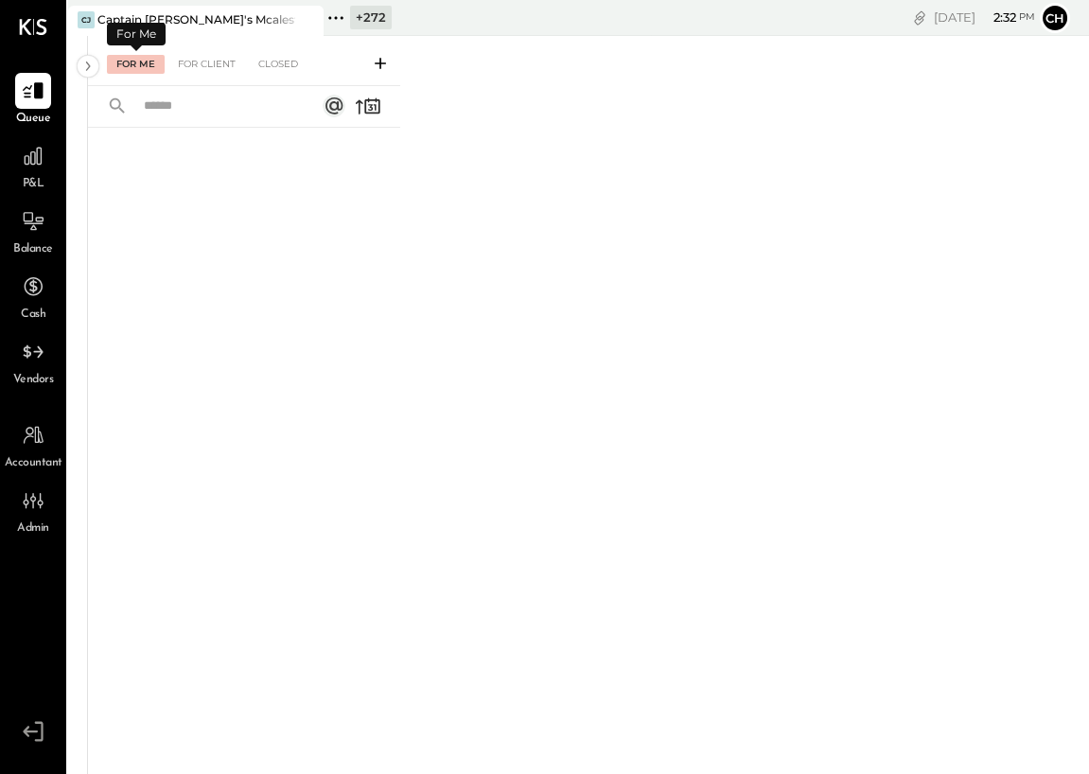
click at [125, 61] on div "For Me" at bounding box center [136, 64] width 58 height 19
click at [228, 61] on div "For Client" at bounding box center [206, 64] width 77 height 19
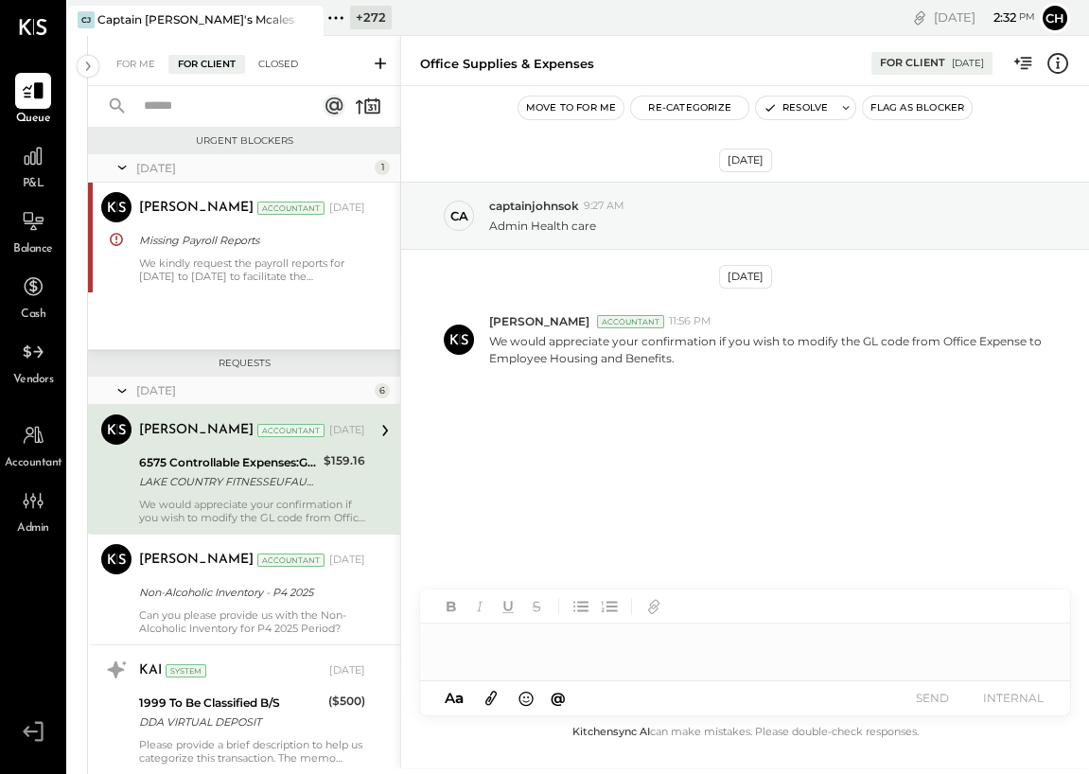
click at [276, 66] on div "Closed" at bounding box center [278, 64] width 59 height 19
click at [276, 62] on div "Closed" at bounding box center [278, 64] width 59 height 19
click at [135, 61] on div "For Me" at bounding box center [136, 64] width 58 height 19
click at [341, 12] on icon at bounding box center [336, 18] width 25 height 25
click at [0, 0] on div at bounding box center [0, 0] width 0 height 0
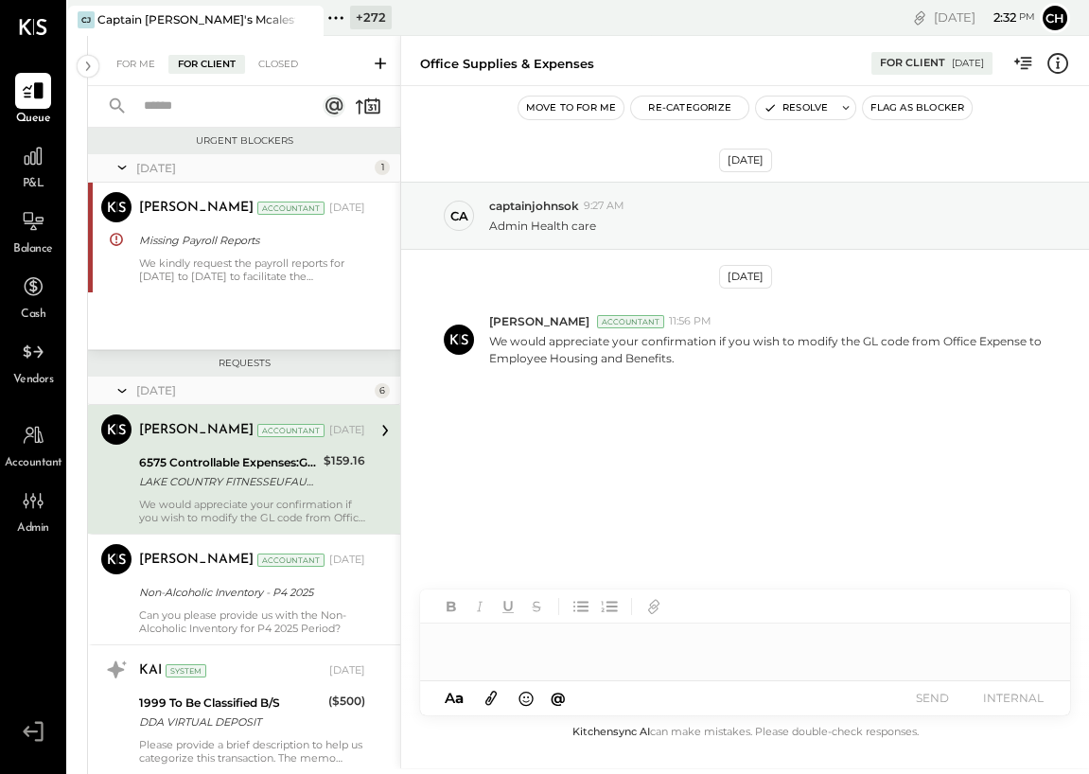
click at [0, 0] on div at bounding box center [0, 0] width 0 height 0
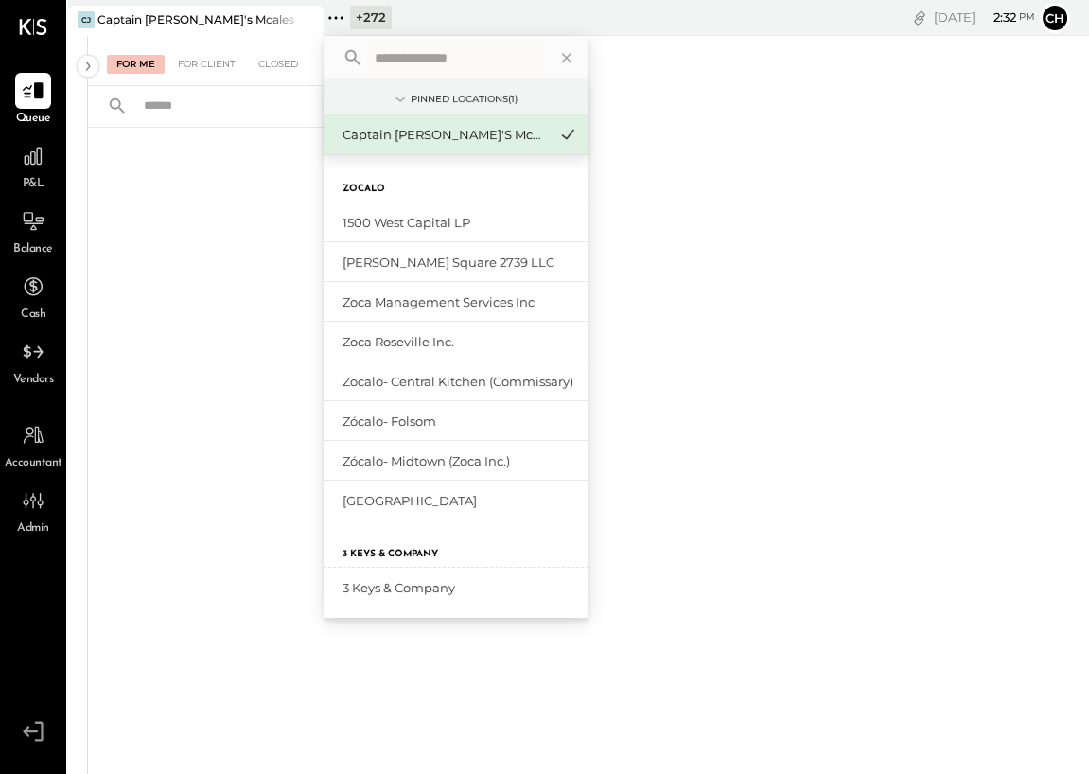
click at [409, 51] on input "text" at bounding box center [455, 58] width 176 height 34
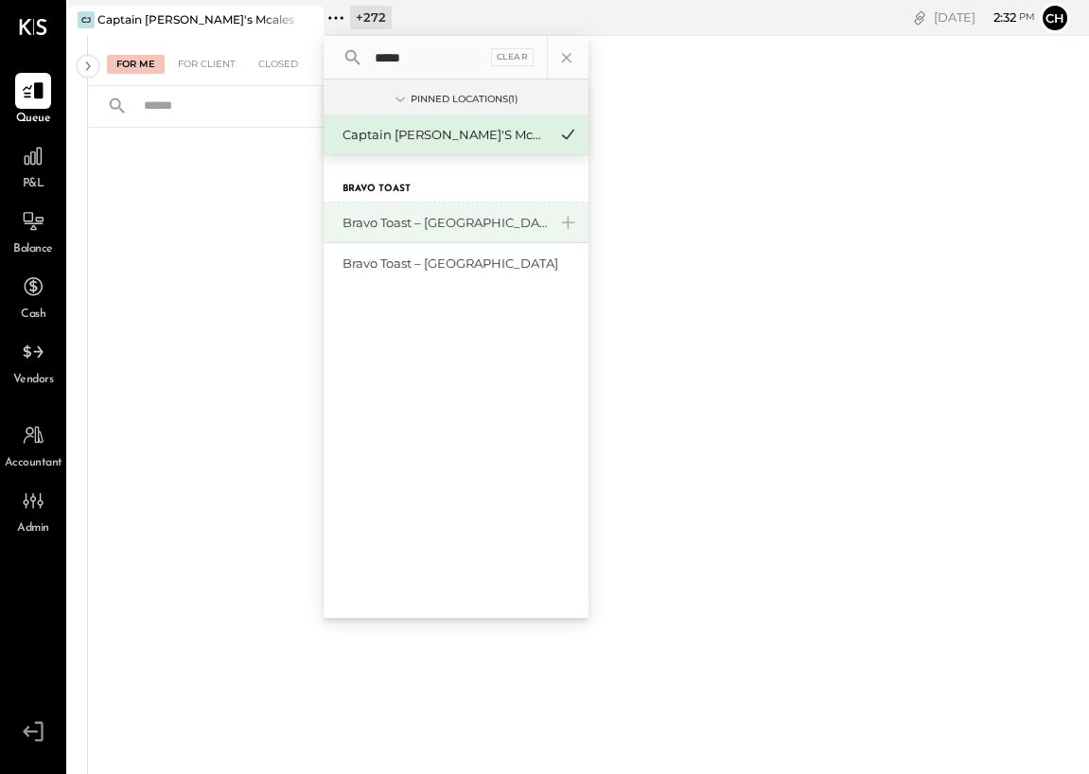
type input "*****"
click at [415, 221] on div "Bravo Toast – [GEOGRAPHIC_DATA]" at bounding box center [444, 223] width 204 height 18
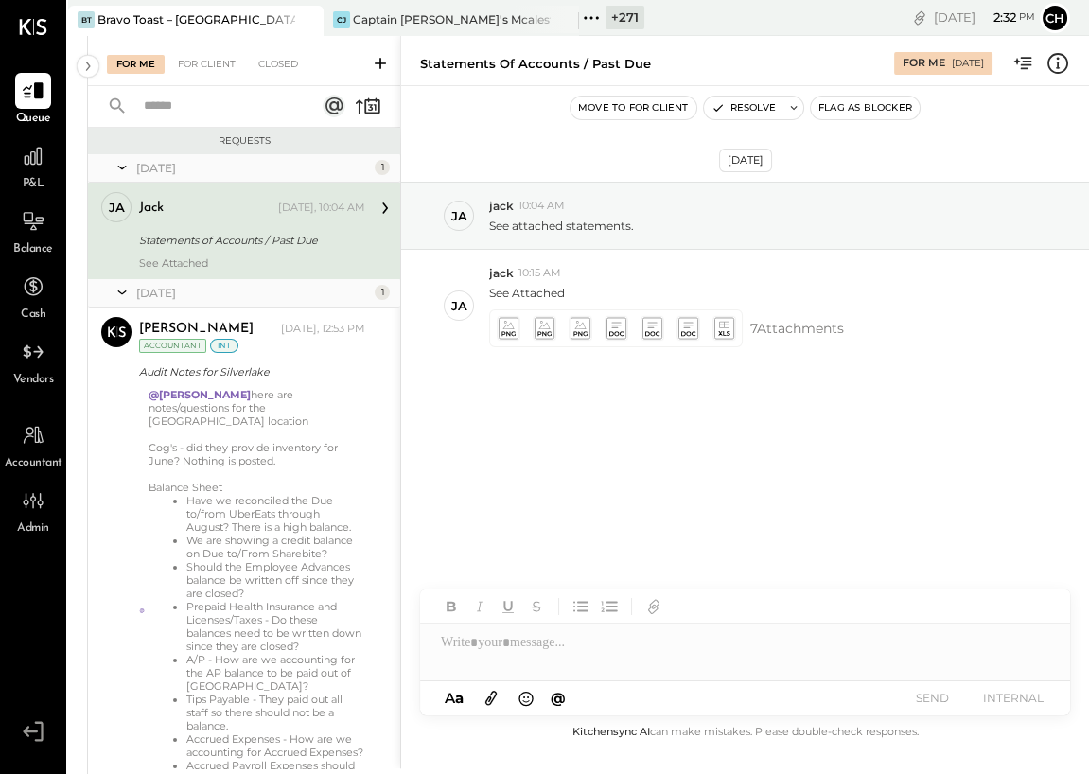
click at [312, 23] on icon at bounding box center [307, 20] width 24 height 23
click at [339, 14] on icon at bounding box center [336, 18] width 25 height 25
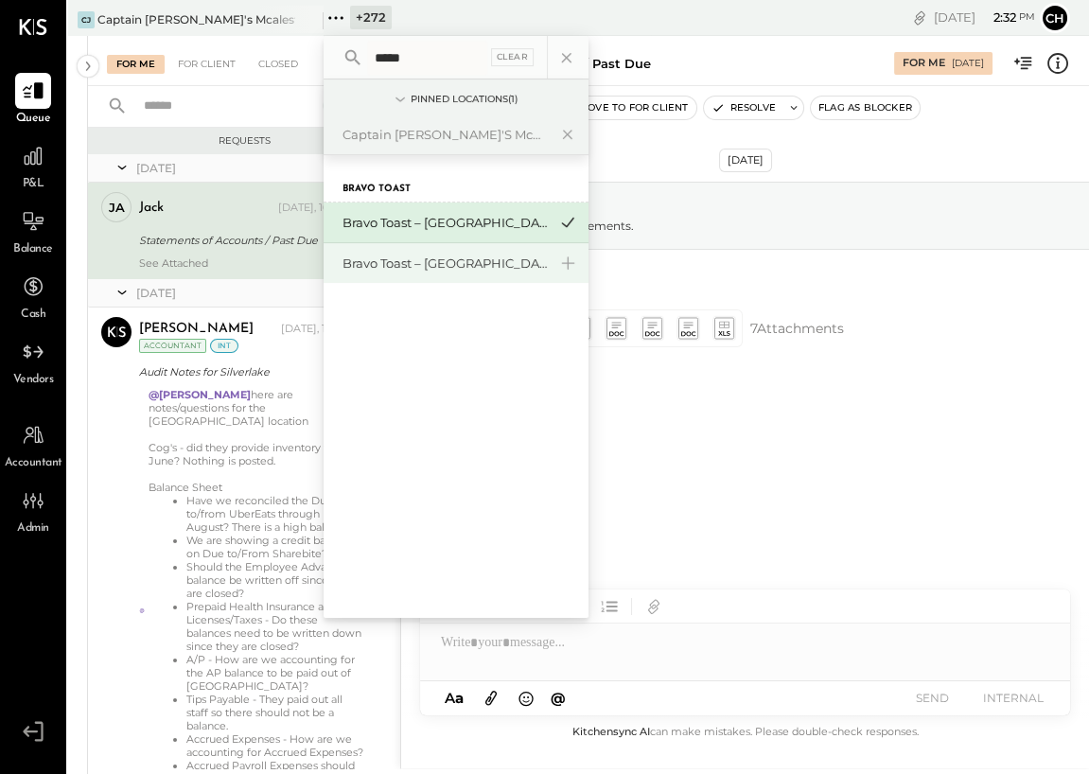
type input "*****"
click at [419, 254] on div "Bravo Toast – [GEOGRAPHIC_DATA]" at bounding box center [444, 263] width 204 height 18
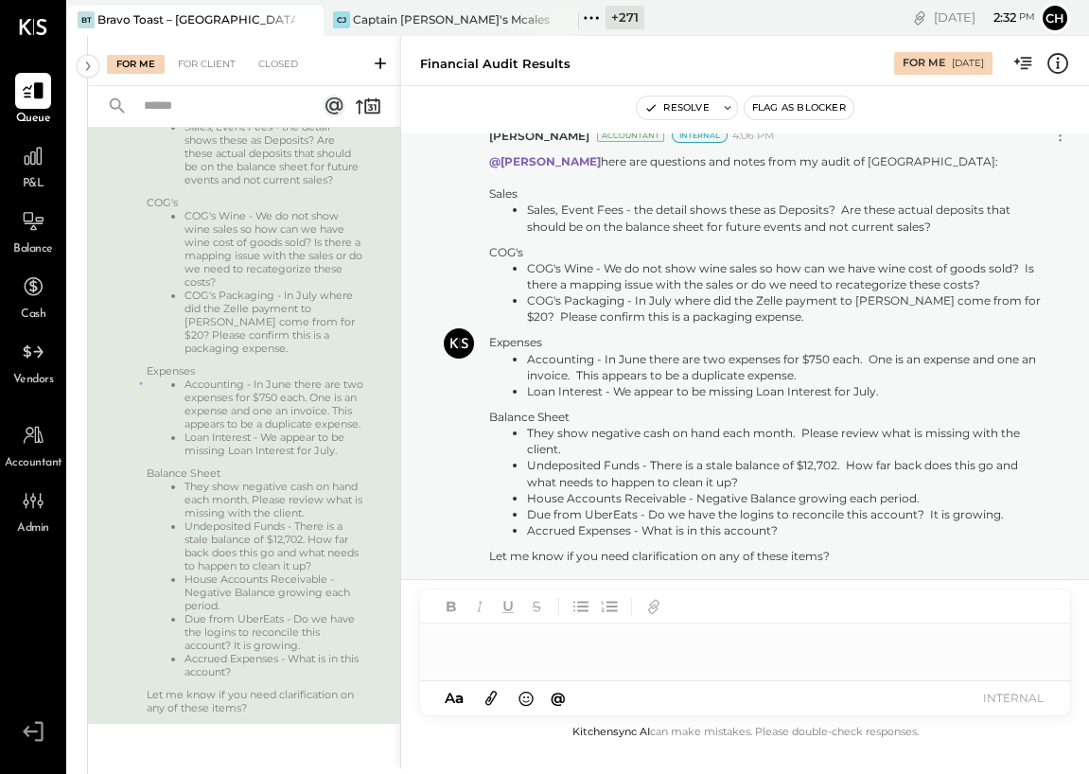
scroll to position [227, 0]
click at [306, 19] on icon at bounding box center [306, 19] width 9 height 9
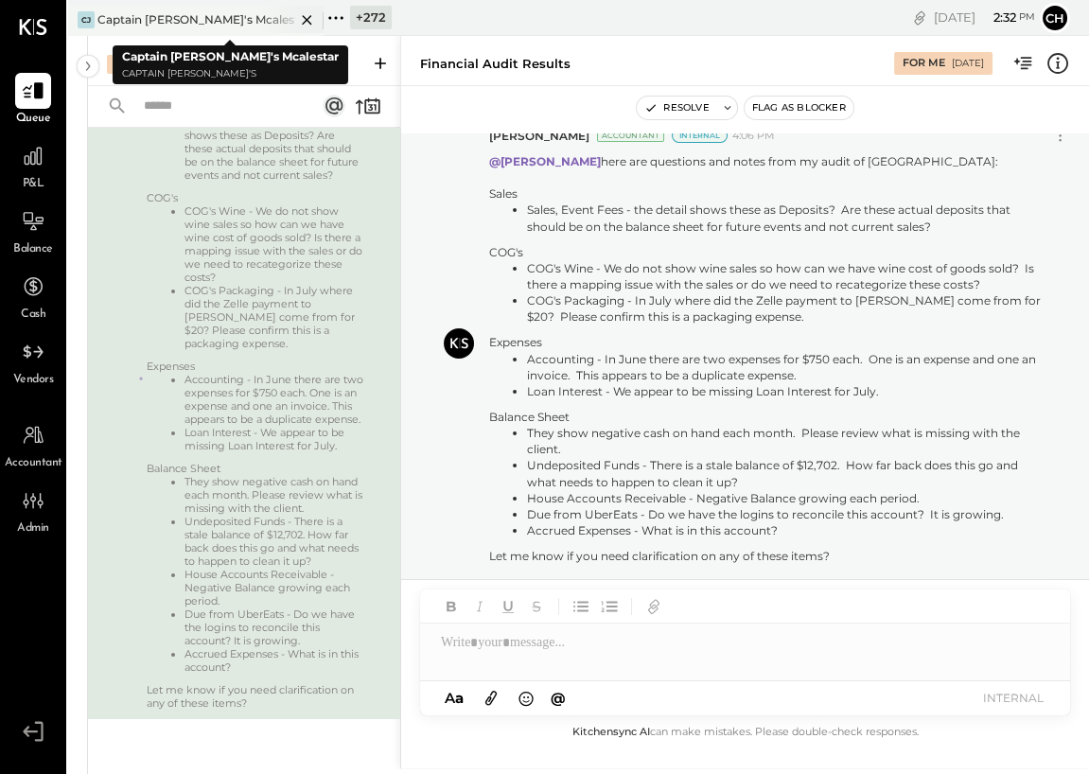
click at [209, 22] on div "Captain [PERSON_NAME]'s Mcalestar" at bounding box center [196, 19] width 198 height 16
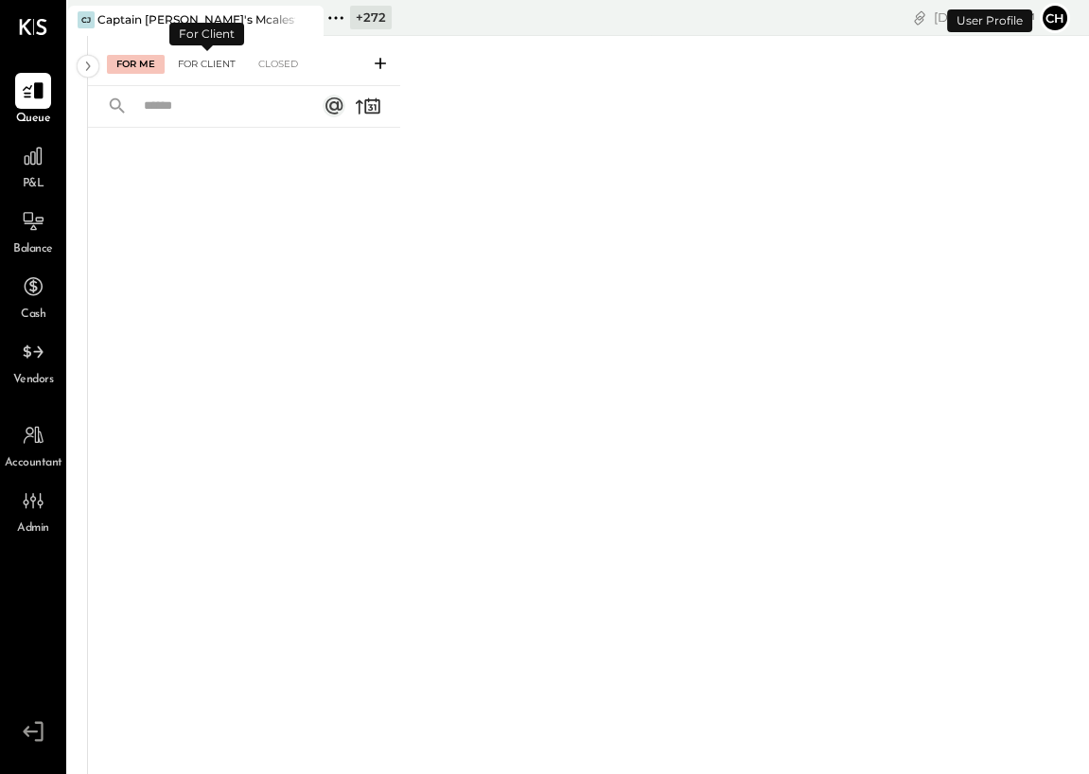
click at [216, 62] on div "For Client" at bounding box center [206, 64] width 77 height 19
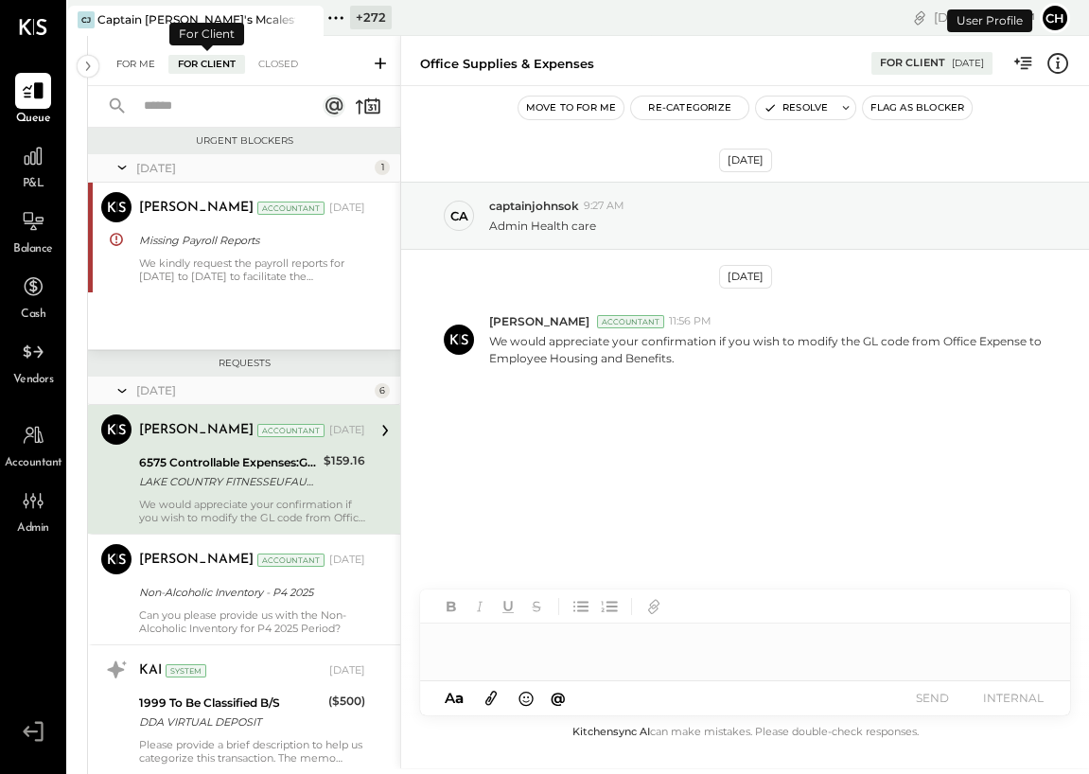
scroll to position [17, 0]
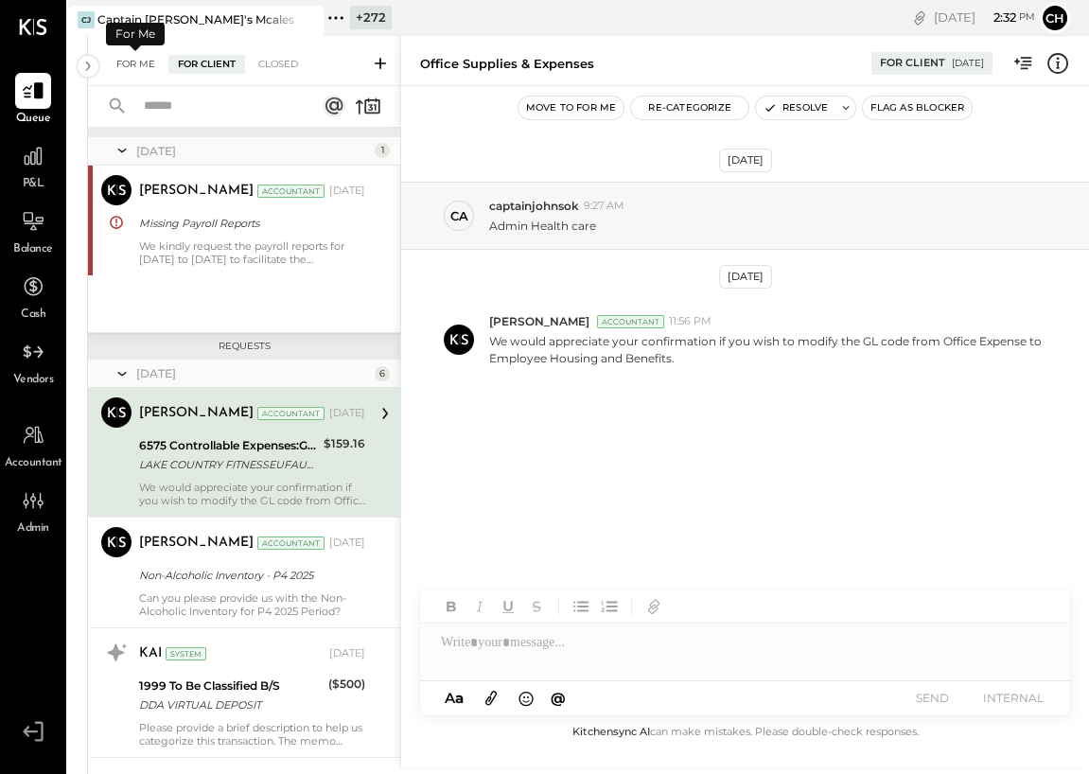
click at [135, 65] on div "For Me" at bounding box center [136, 64] width 58 height 19
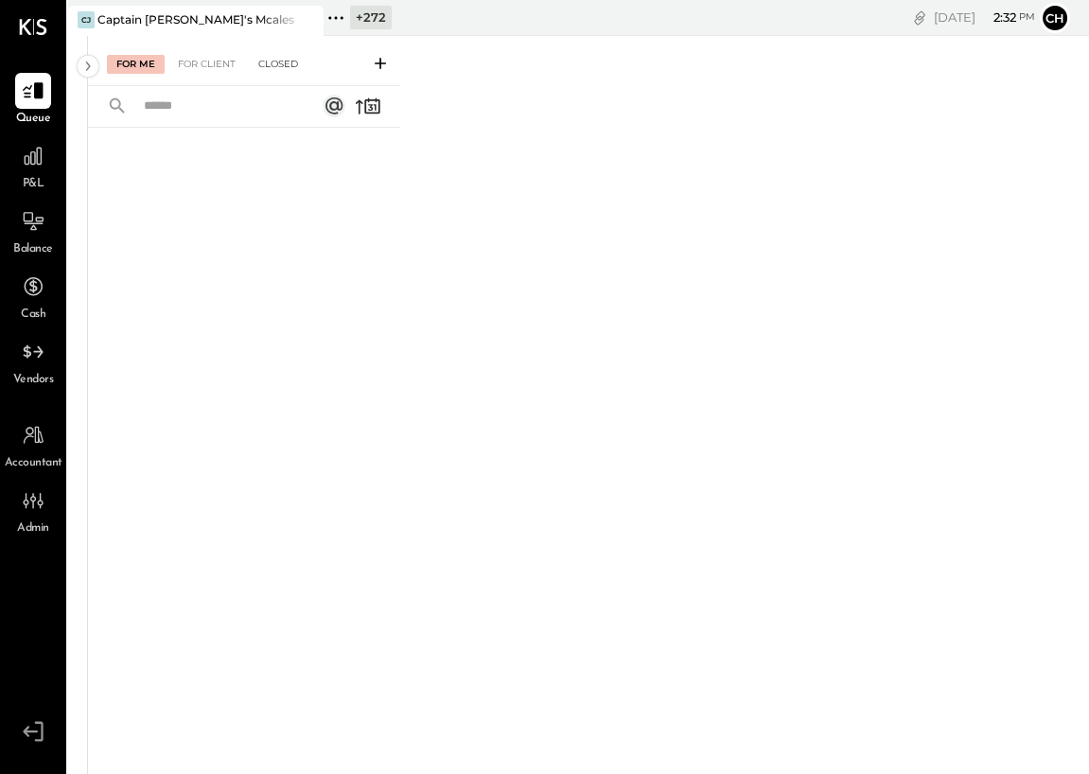
click at [286, 64] on div "Closed" at bounding box center [278, 64] width 59 height 19
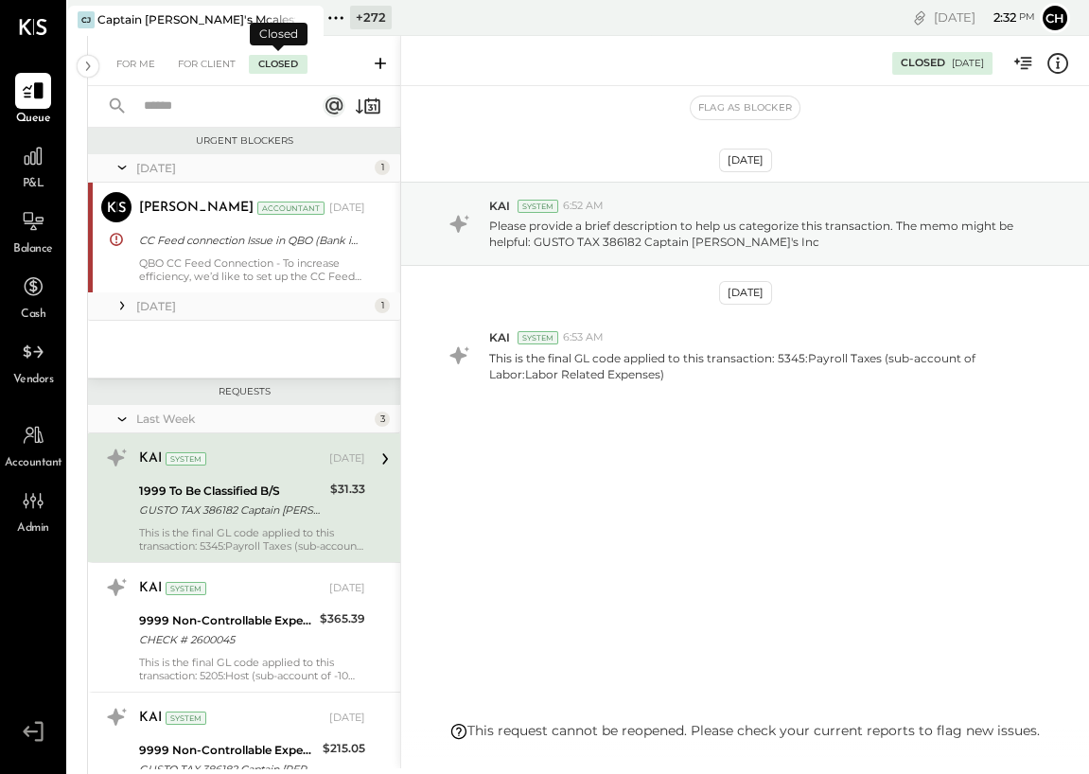
scroll to position [45, 0]
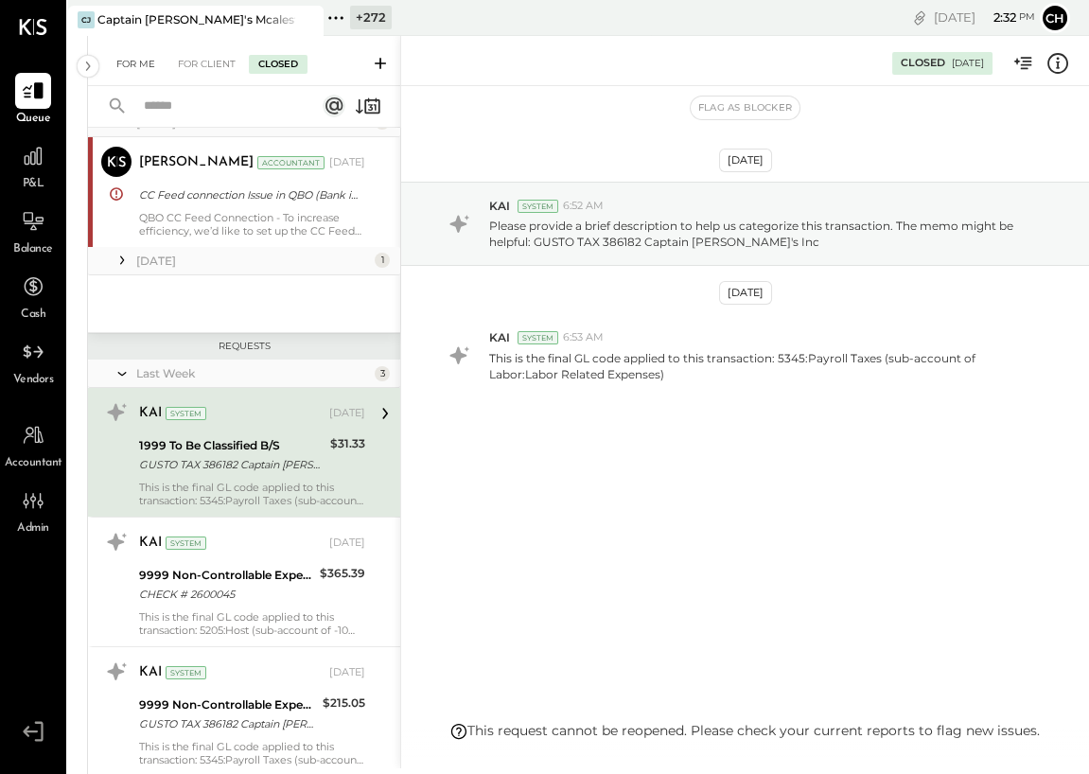
click at [146, 65] on div "For Me" at bounding box center [136, 64] width 58 height 19
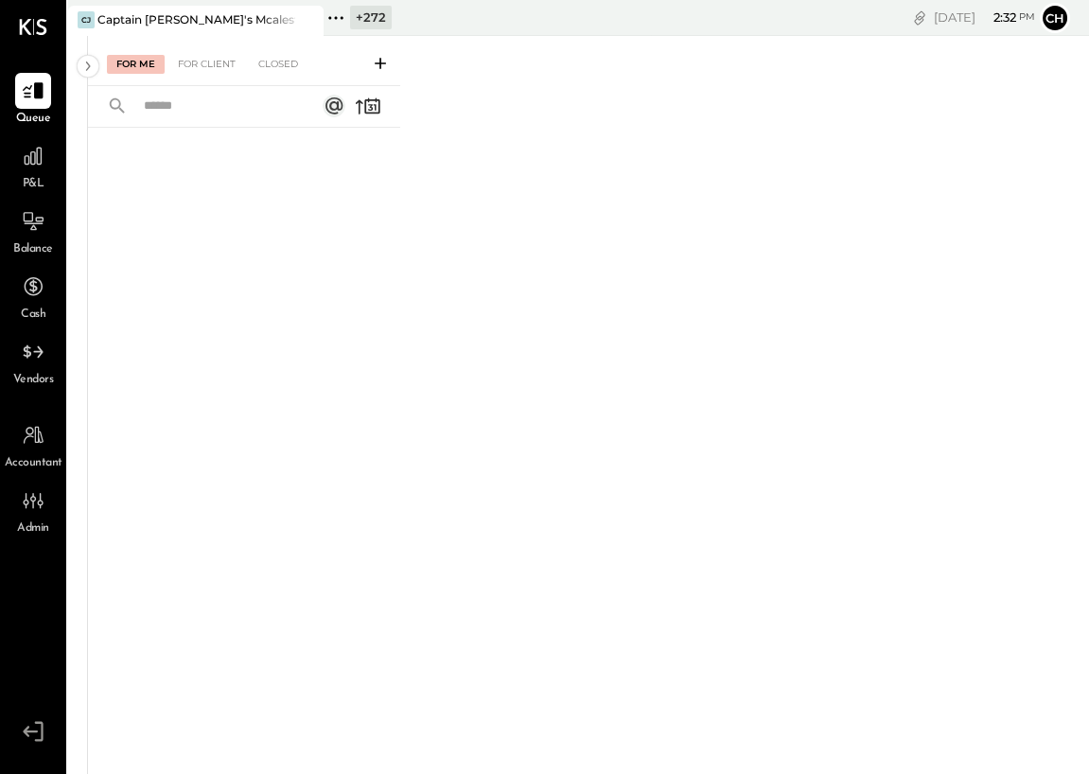
click at [376, 62] on icon at bounding box center [380, 63] width 11 height 11
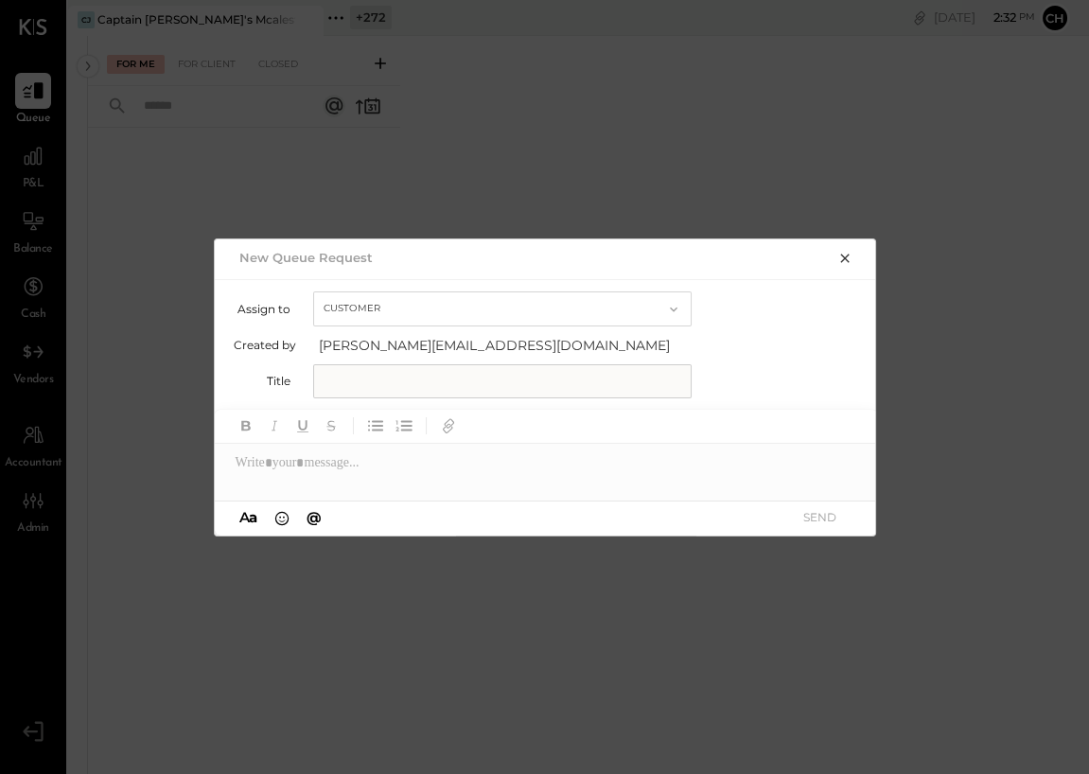
click at [402, 311] on button "Customer" at bounding box center [502, 308] width 378 height 35
click at [411, 338] on div "Accountant" at bounding box center [502, 342] width 376 height 34
click at [397, 389] on input "text" at bounding box center [502, 381] width 378 height 34
type input "**********"
click at [363, 452] on div at bounding box center [546, 463] width 662 height 38
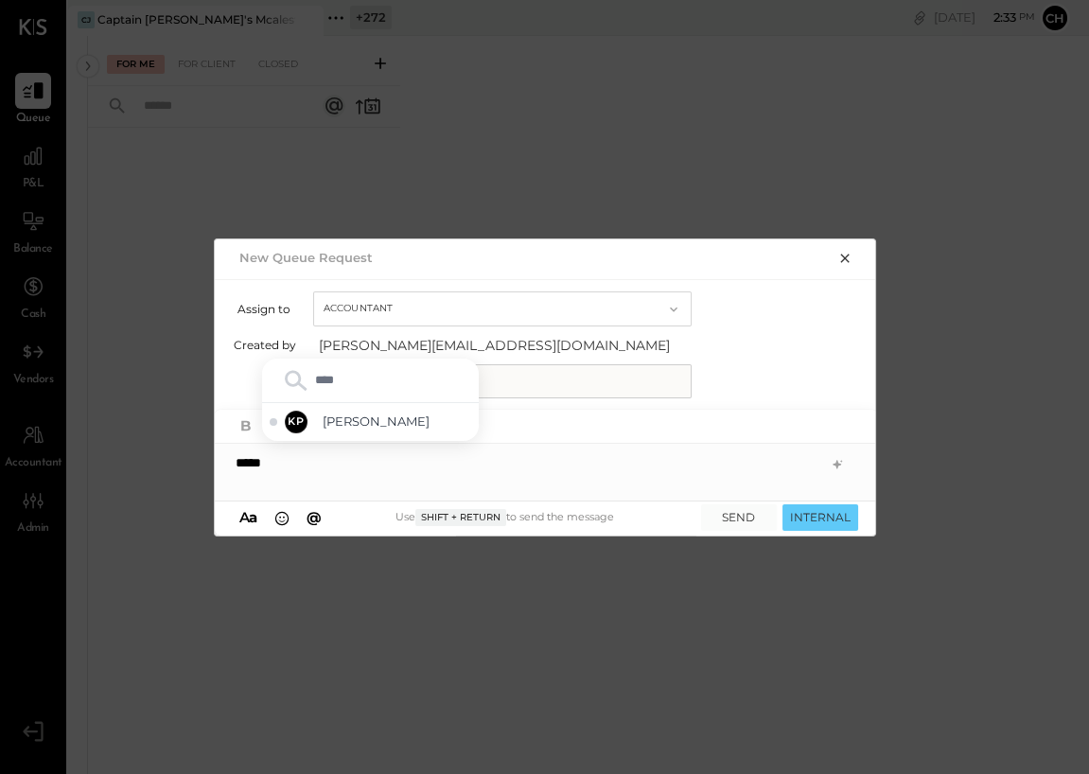
type input "*****"
type input "****"
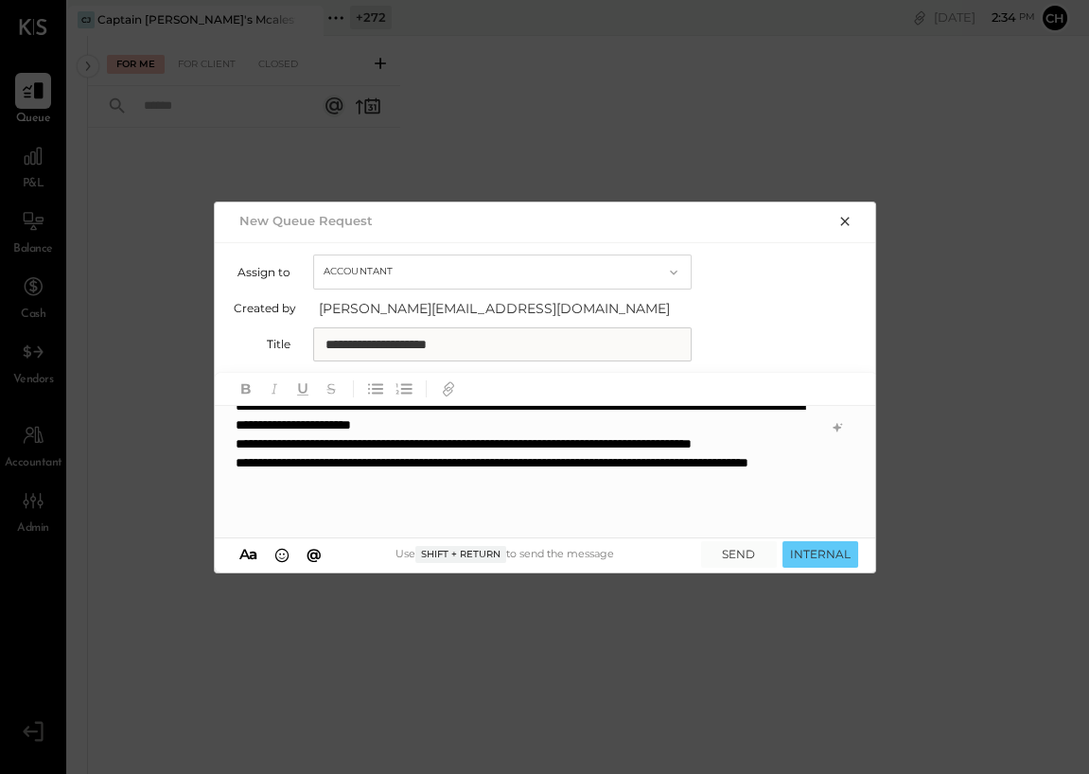
scroll to position [303, 0]
click at [406, 521] on div "**********" at bounding box center [526, 425] width 581 height 208
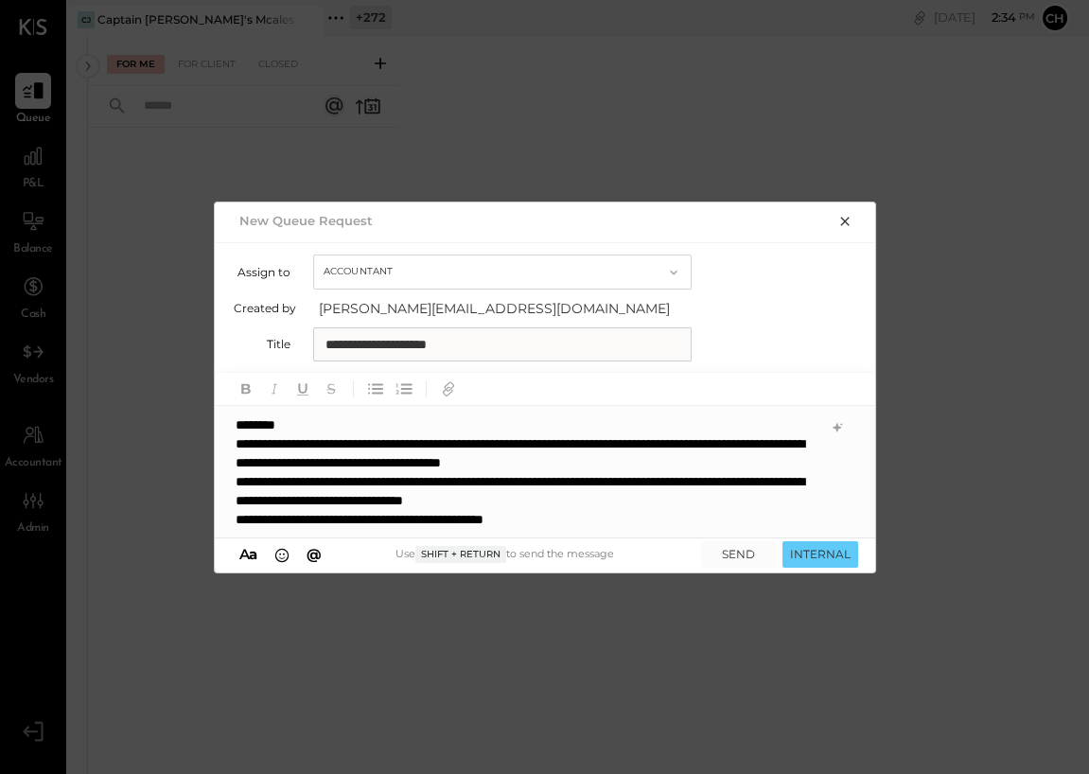
scroll to position [435, 0]
click at [801, 562] on button "INTERNAL" at bounding box center [820, 554] width 76 height 26
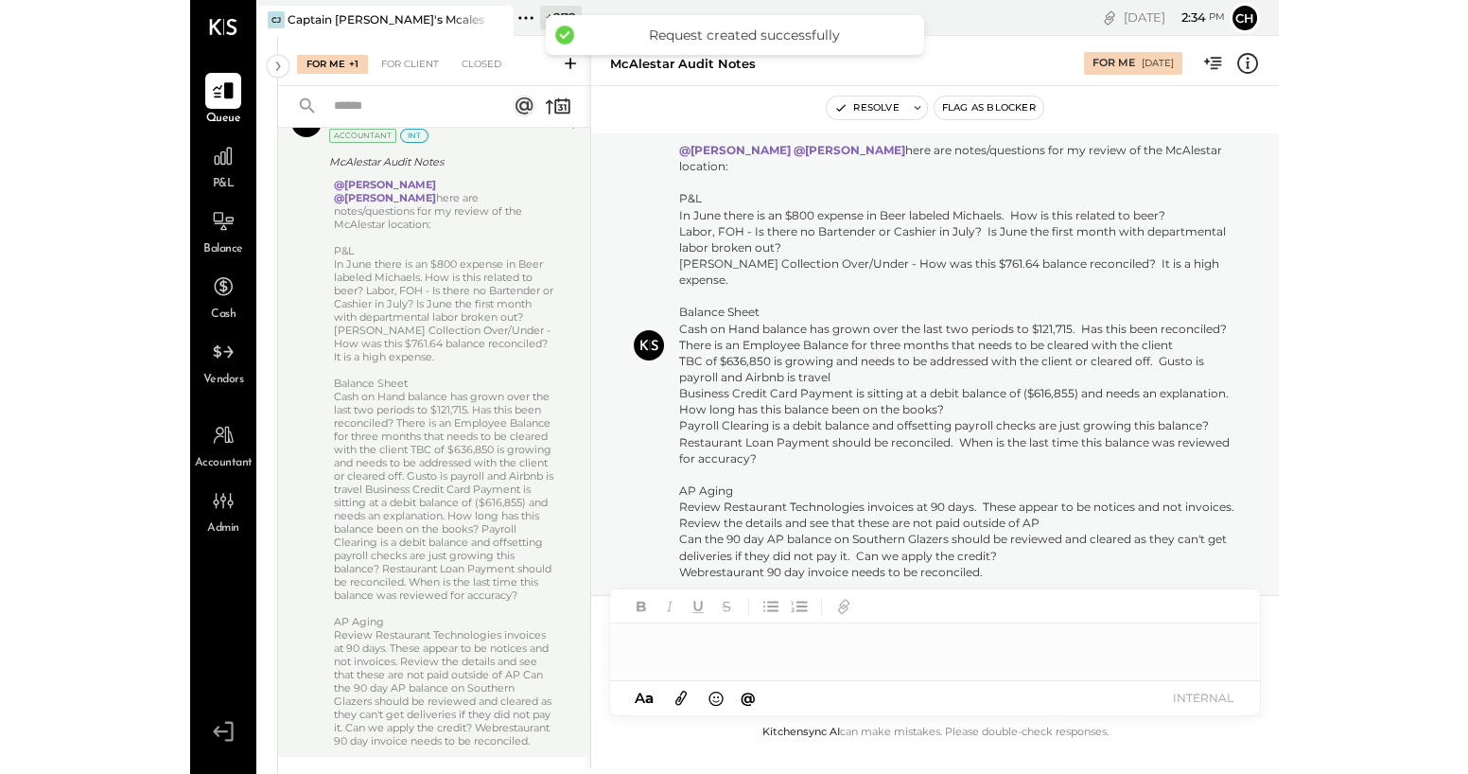
scroll to position [149, 0]
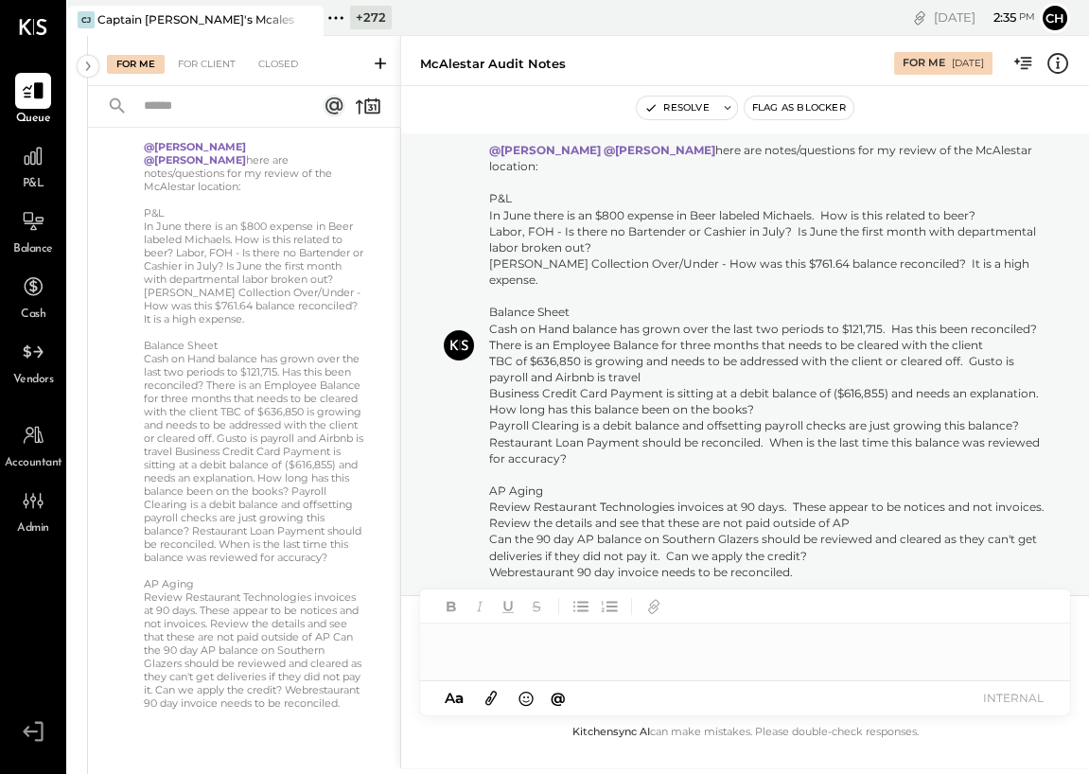
click at [340, 20] on icon at bounding box center [336, 18] width 25 height 25
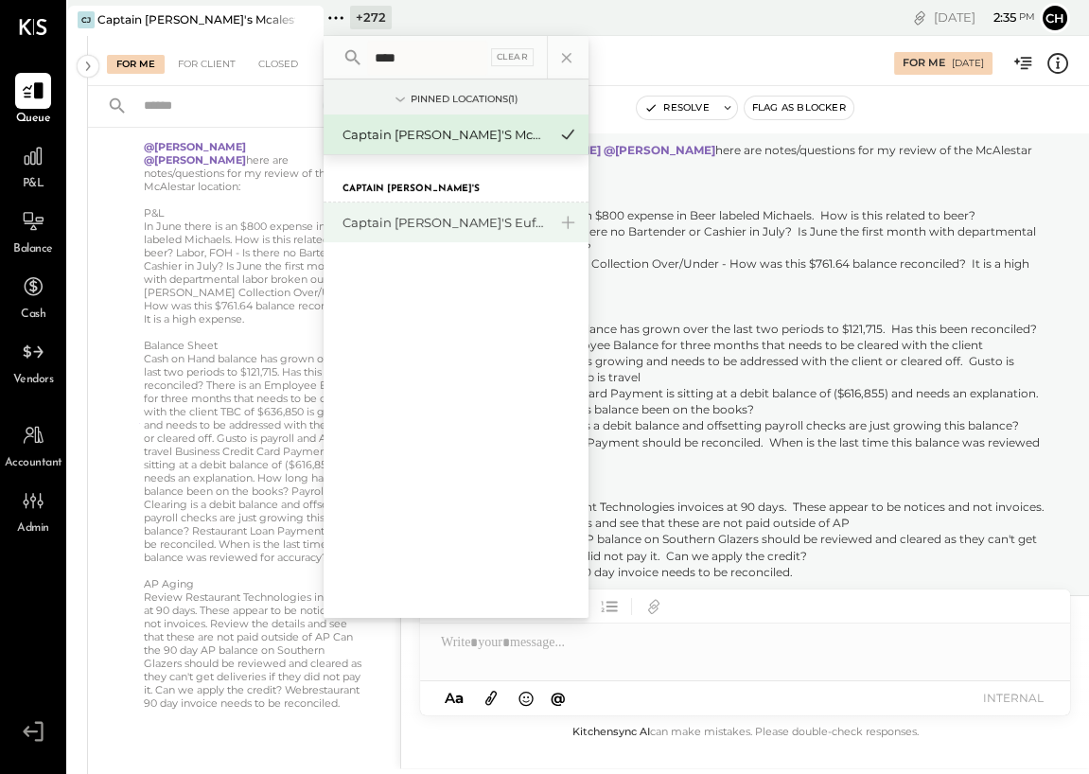
type input "****"
click at [438, 219] on div "Captain [PERSON_NAME]'s Eufaula" at bounding box center [444, 223] width 204 height 18
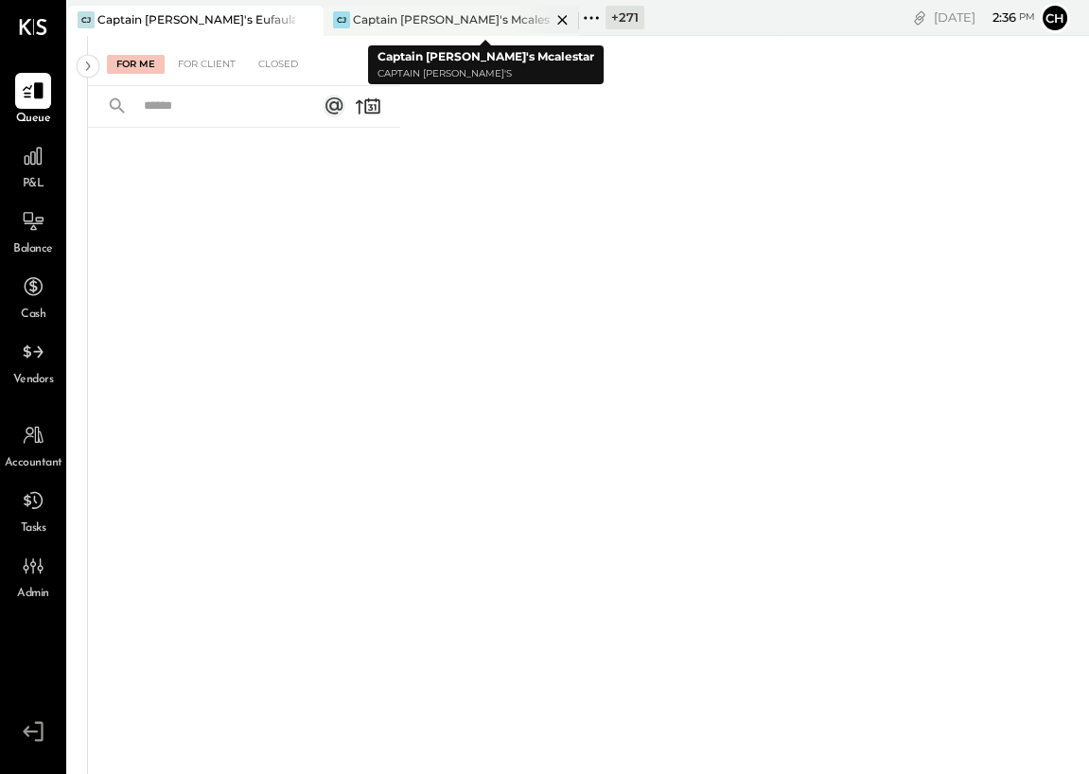
click at [566, 19] on icon at bounding box center [563, 20] width 24 height 23
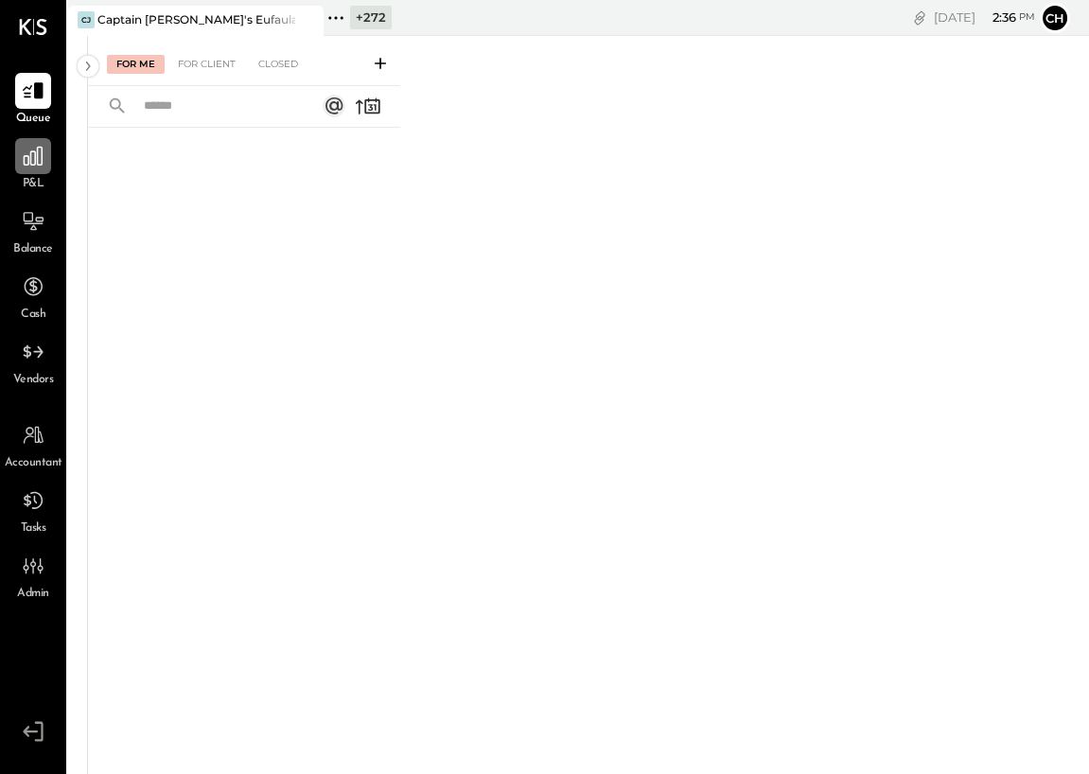
click at [40, 162] on icon at bounding box center [33, 156] width 25 height 25
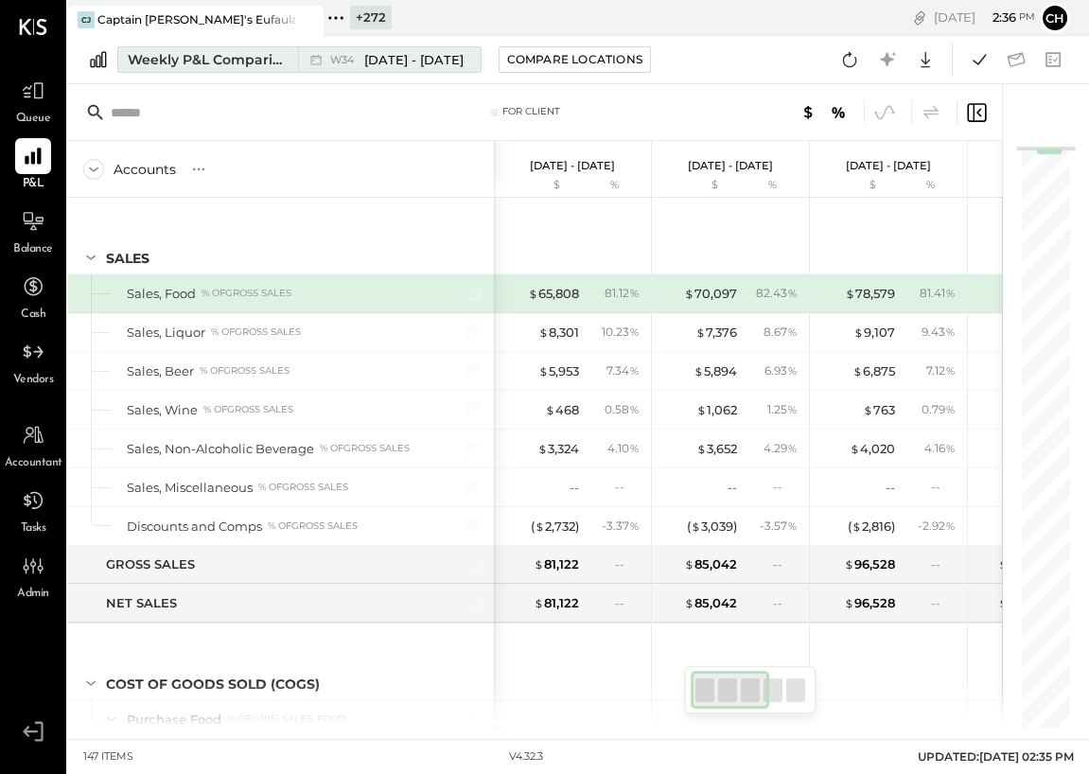
click at [192, 57] on div "Weekly P&L Comparison" at bounding box center [207, 59] width 159 height 19
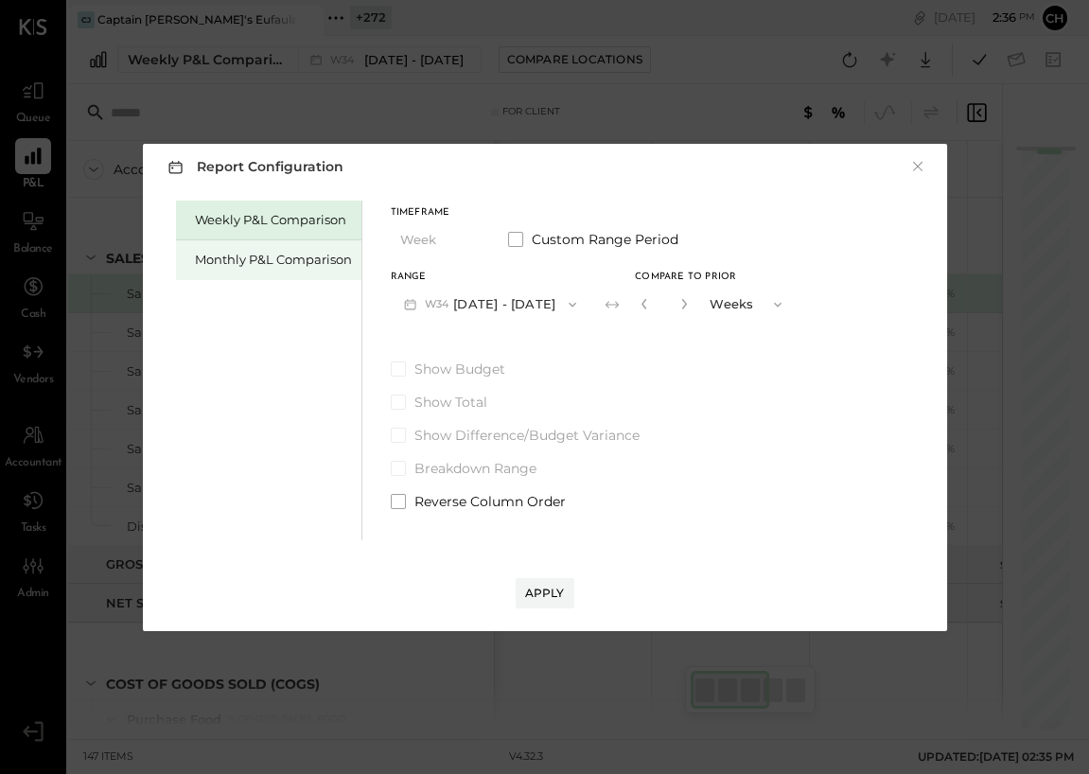
click at [291, 256] on div "Monthly P&L Comparison" at bounding box center [273, 260] width 157 height 18
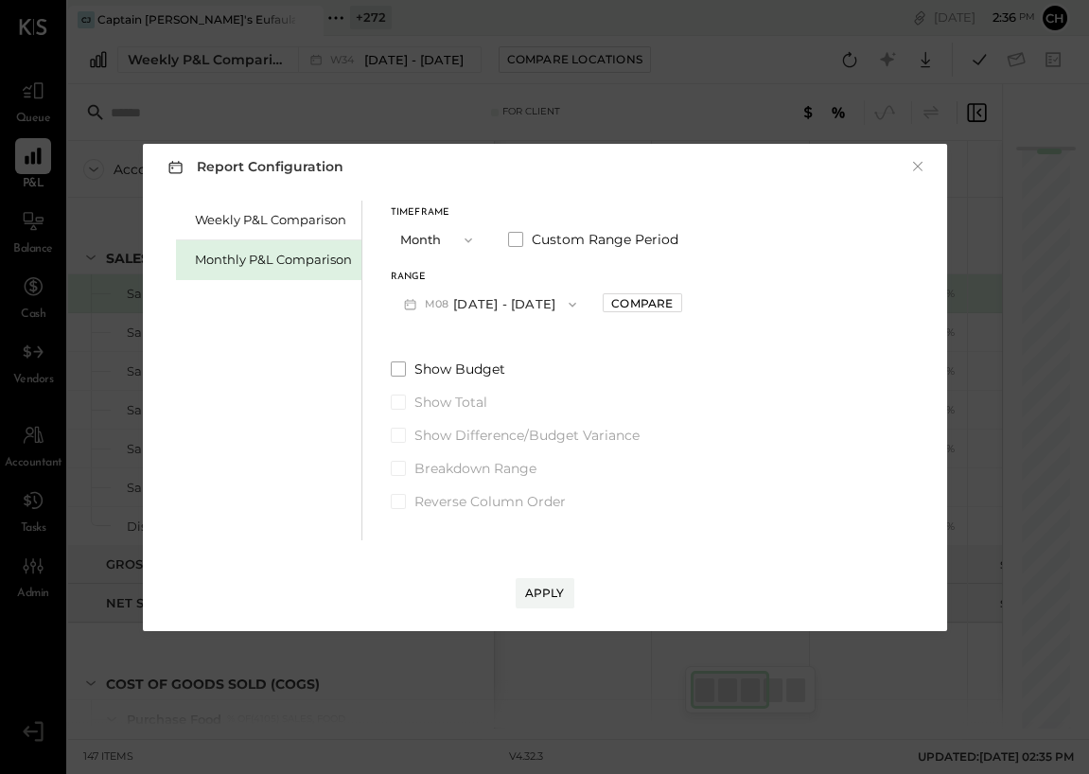
click at [459, 295] on button "M08 [DATE] - [DATE]" at bounding box center [491, 304] width 200 height 35
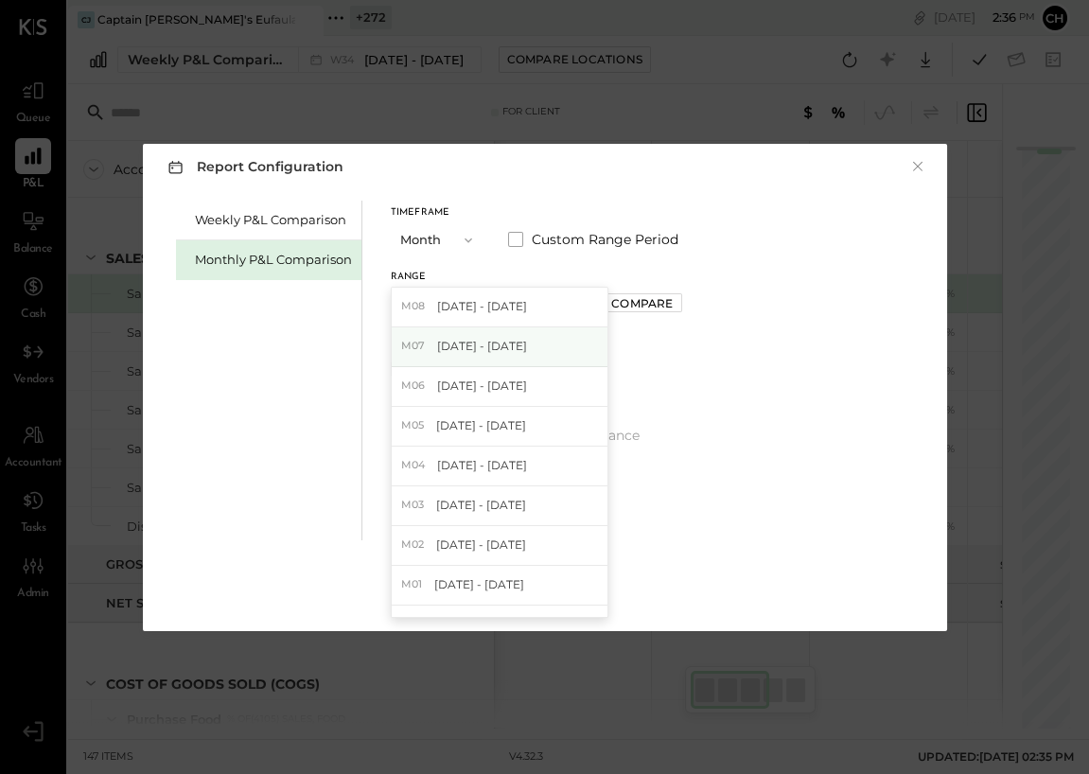
click at [490, 340] on span "[DATE] - [DATE]" at bounding box center [482, 346] width 90 height 16
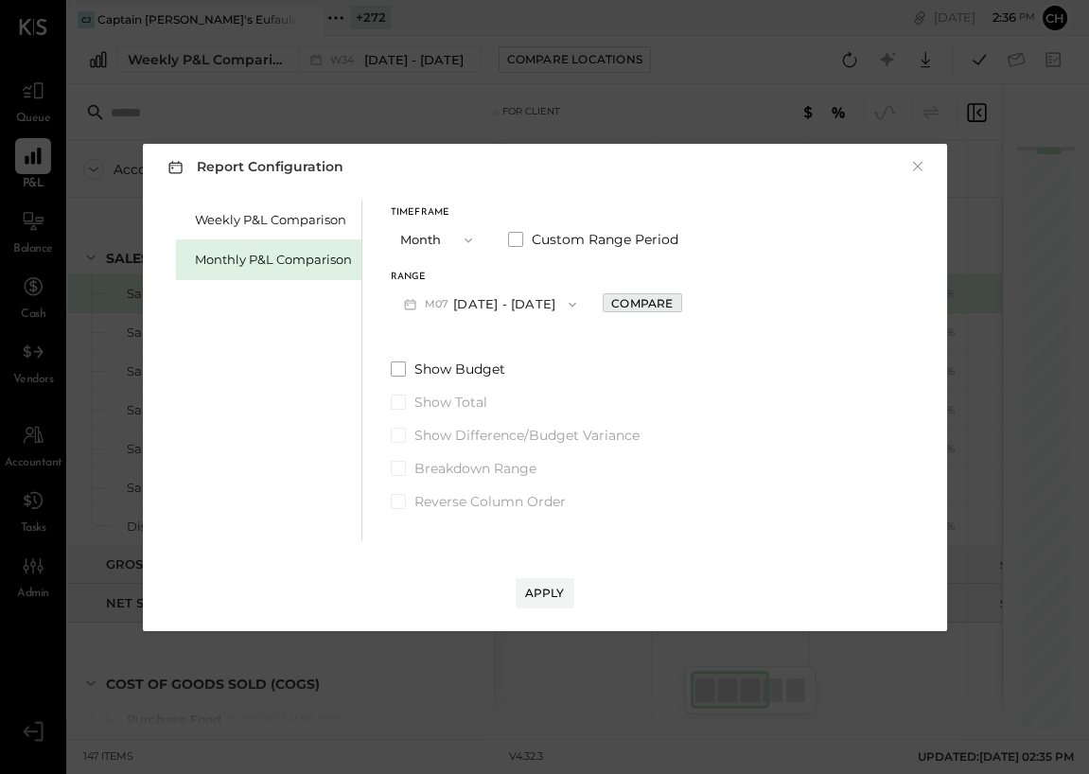
click at [627, 301] on div "Compare" at bounding box center [641, 303] width 61 height 16
click at [678, 302] on icon "button" at bounding box center [683, 303] width 11 height 11
type input "*"
click at [563, 589] on button "Apply" at bounding box center [545, 593] width 59 height 30
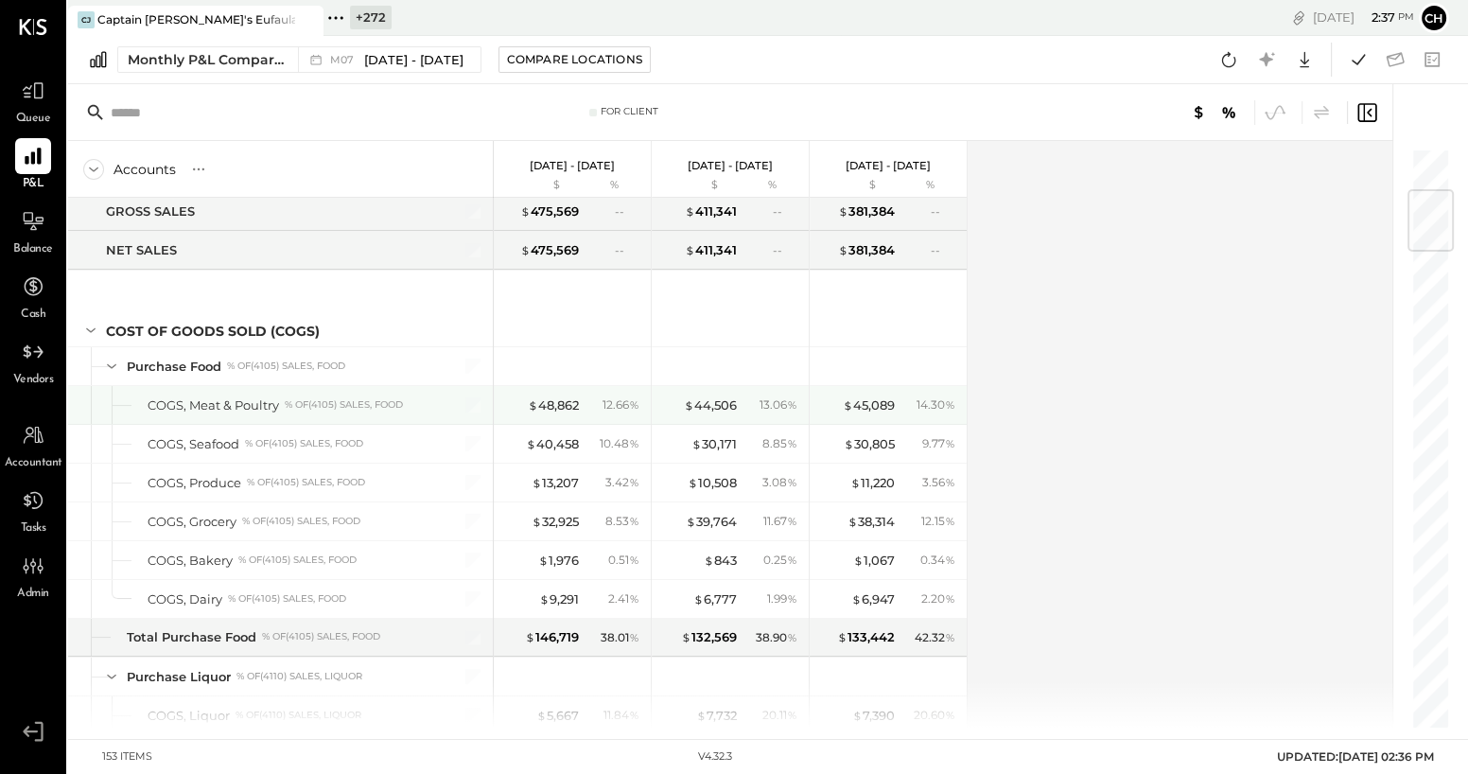
scroll to position [357, 0]
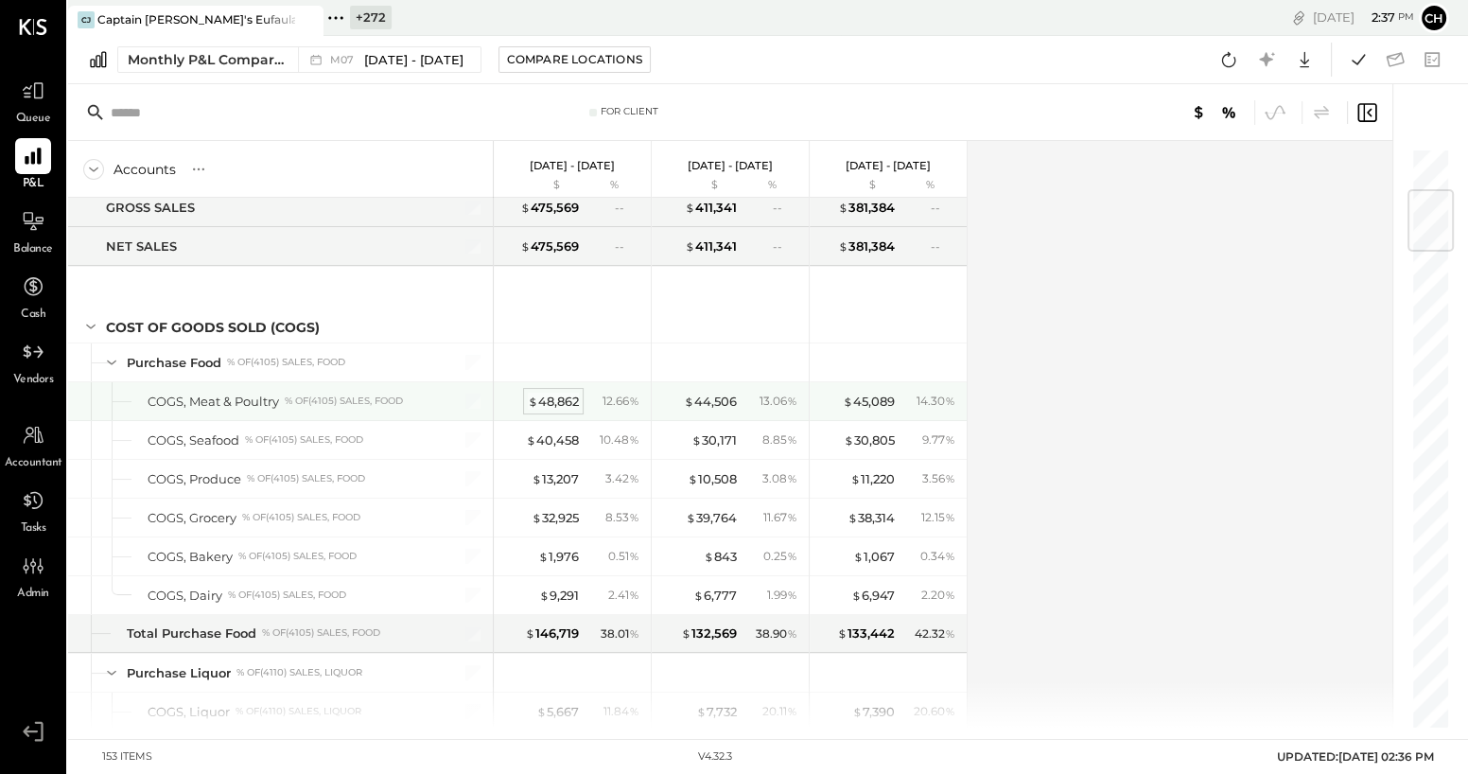
click at [561, 395] on div "$ 48,862" at bounding box center [553, 402] width 51 height 18
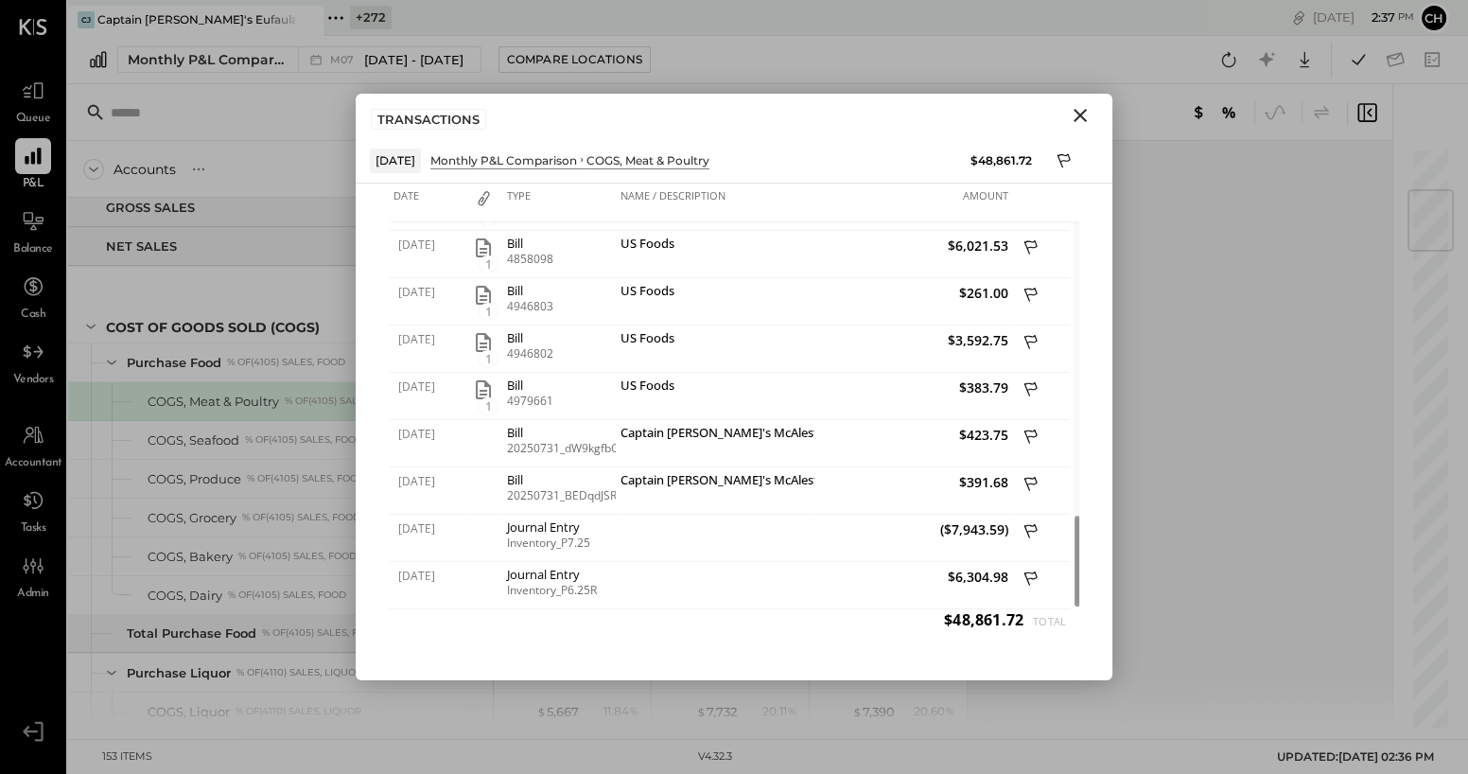
click at [1078, 105] on icon "Close" at bounding box center [1080, 115] width 23 height 23
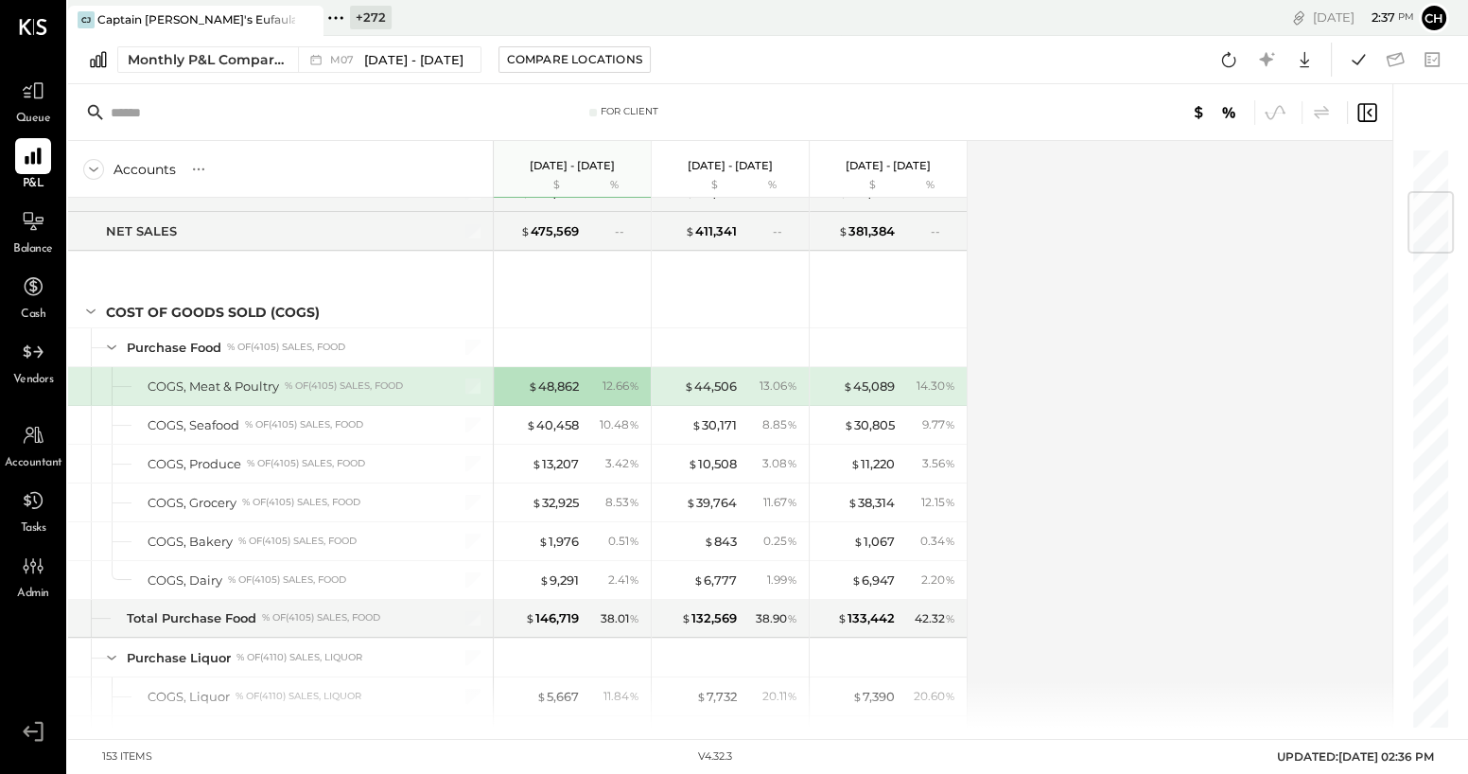
scroll to position [390, 0]
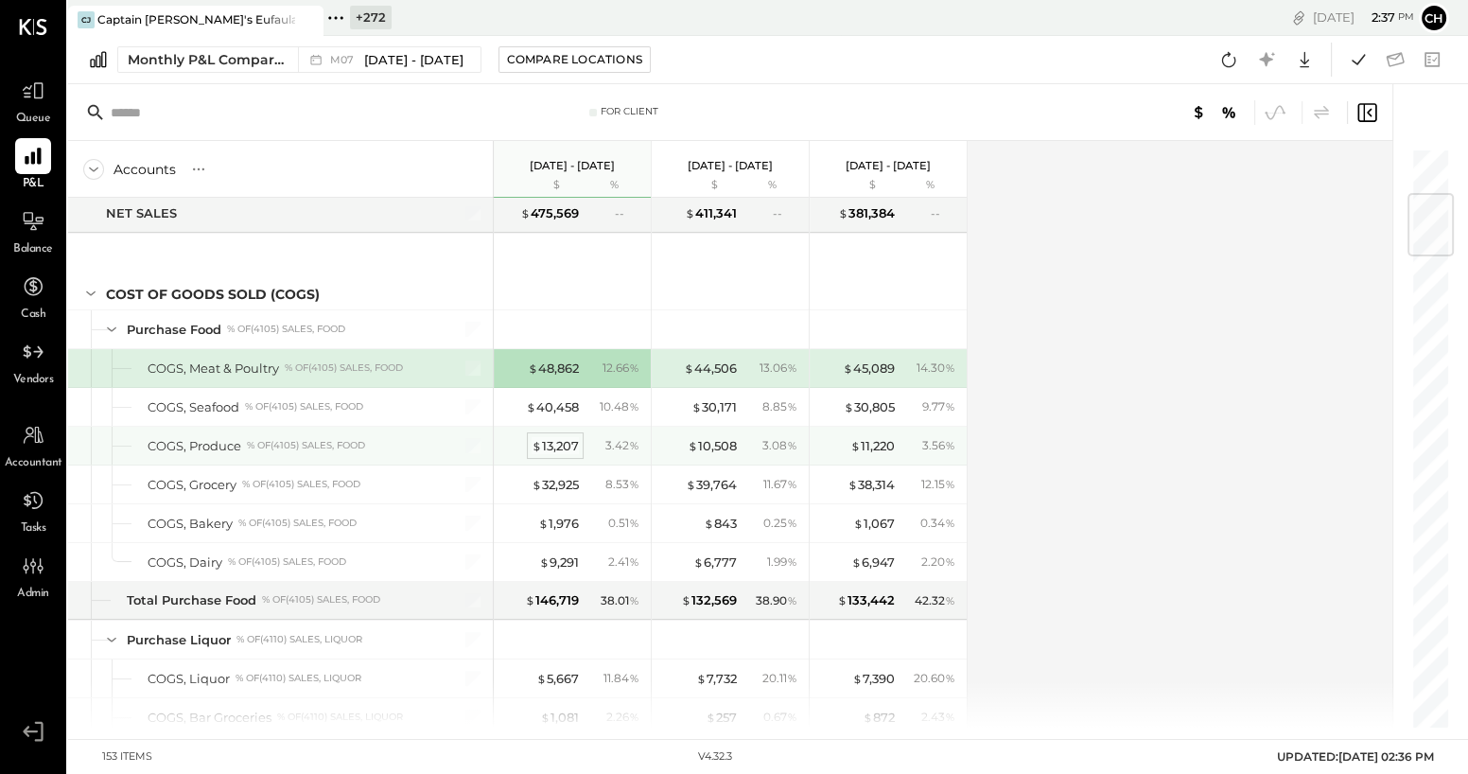
click at [558, 446] on div "$ 13,207" at bounding box center [555, 446] width 47 height 18
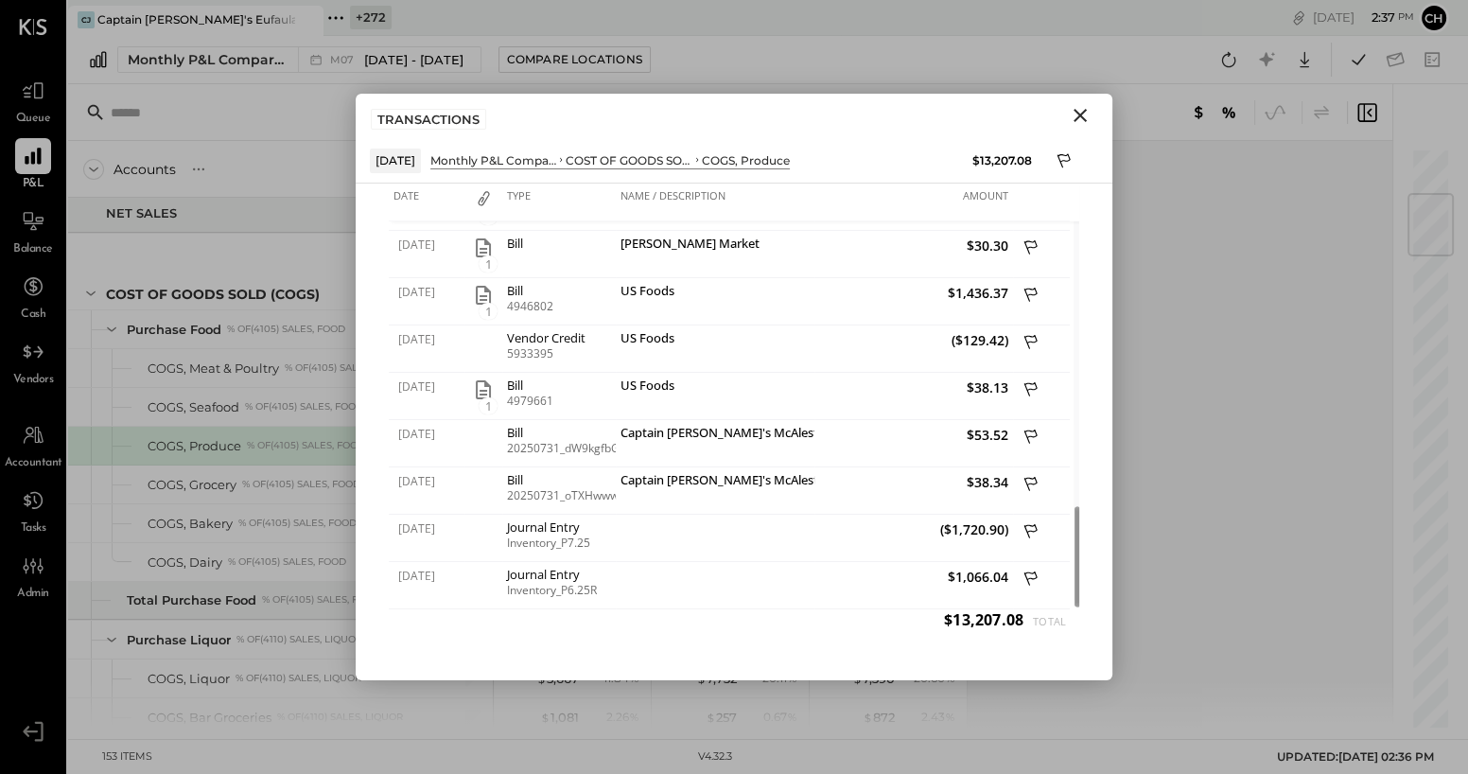
click at [1078, 112] on icon "Close" at bounding box center [1080, 115] width 23 height 23
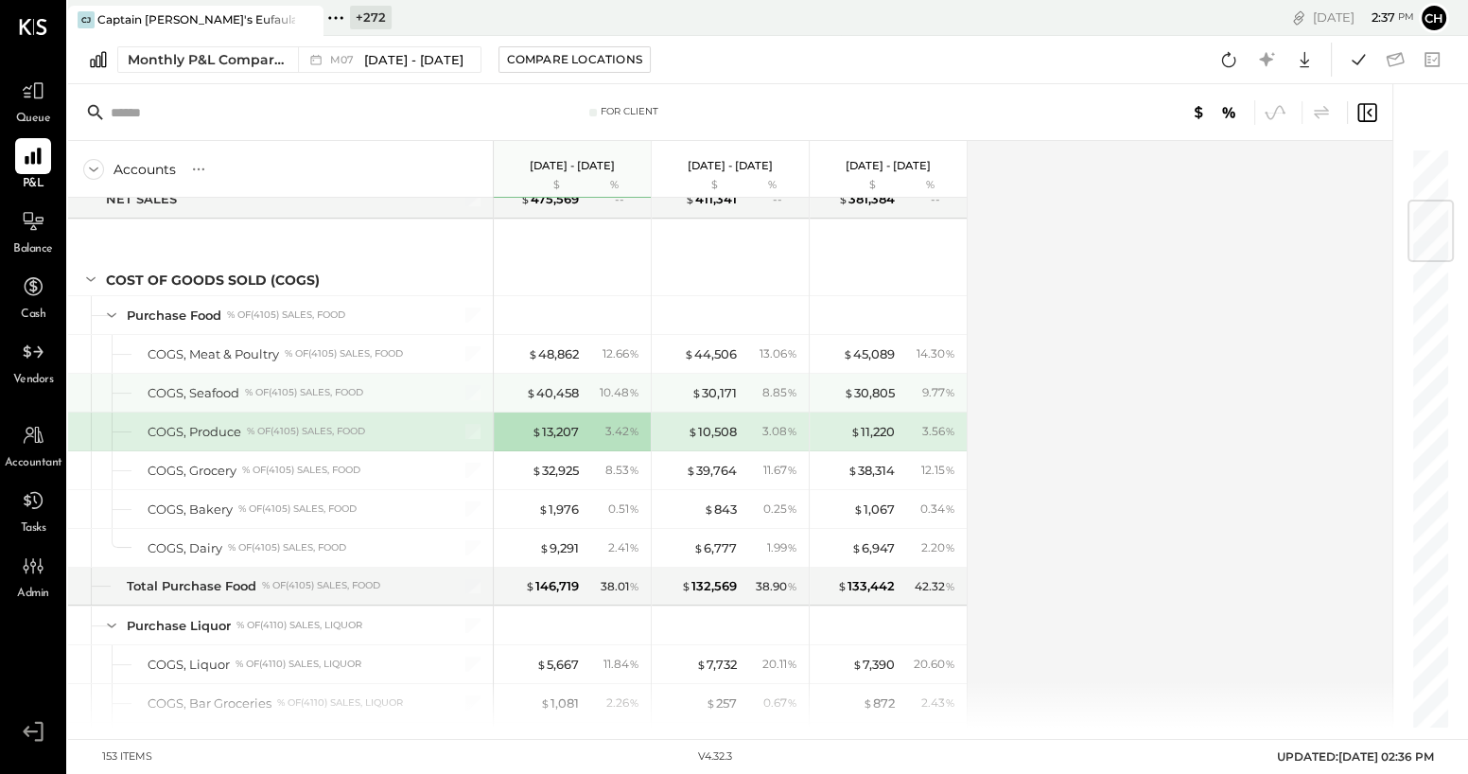
scroll to position [443, 0]
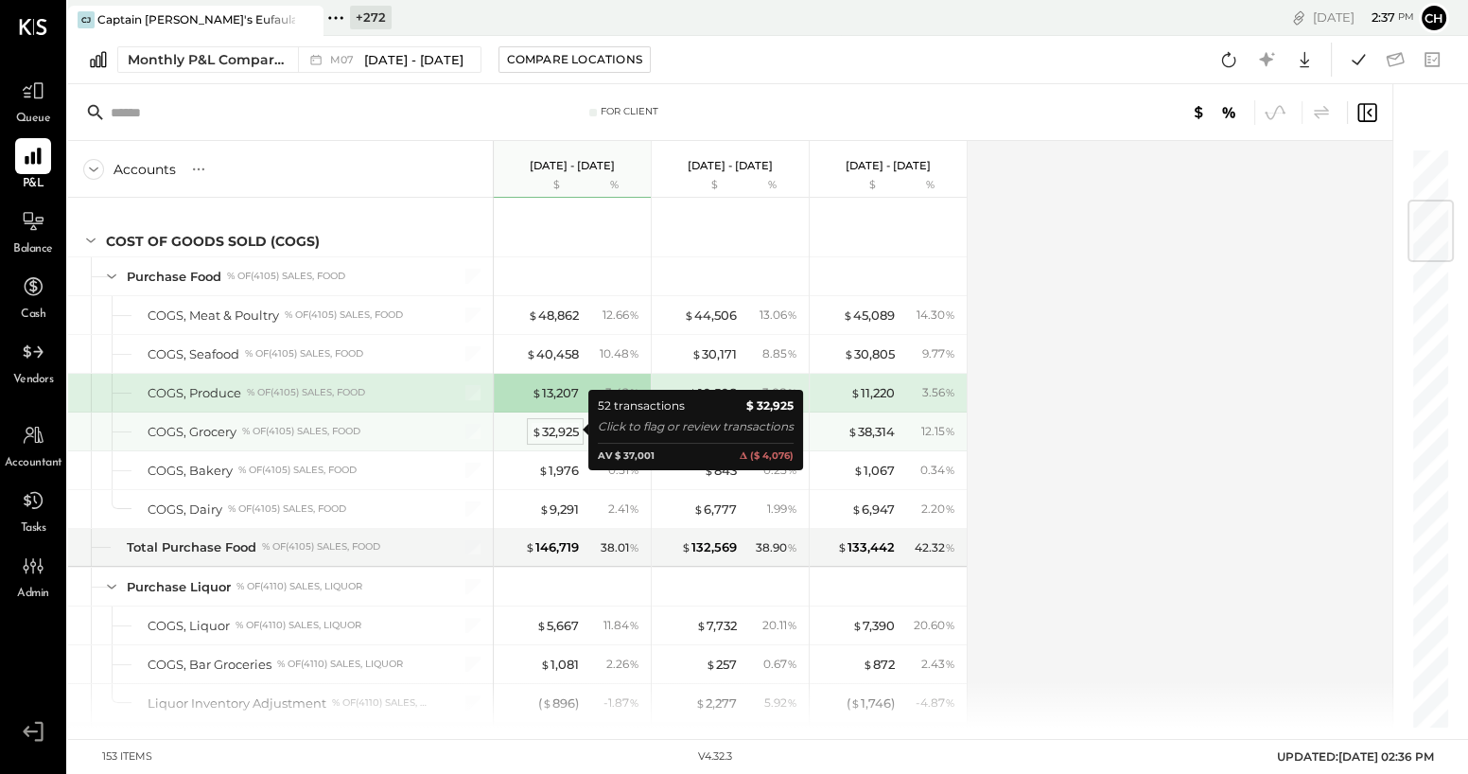
click at [573, 431] on div "$ 32,925" at bounding box center [555, 432] width 47 height 18
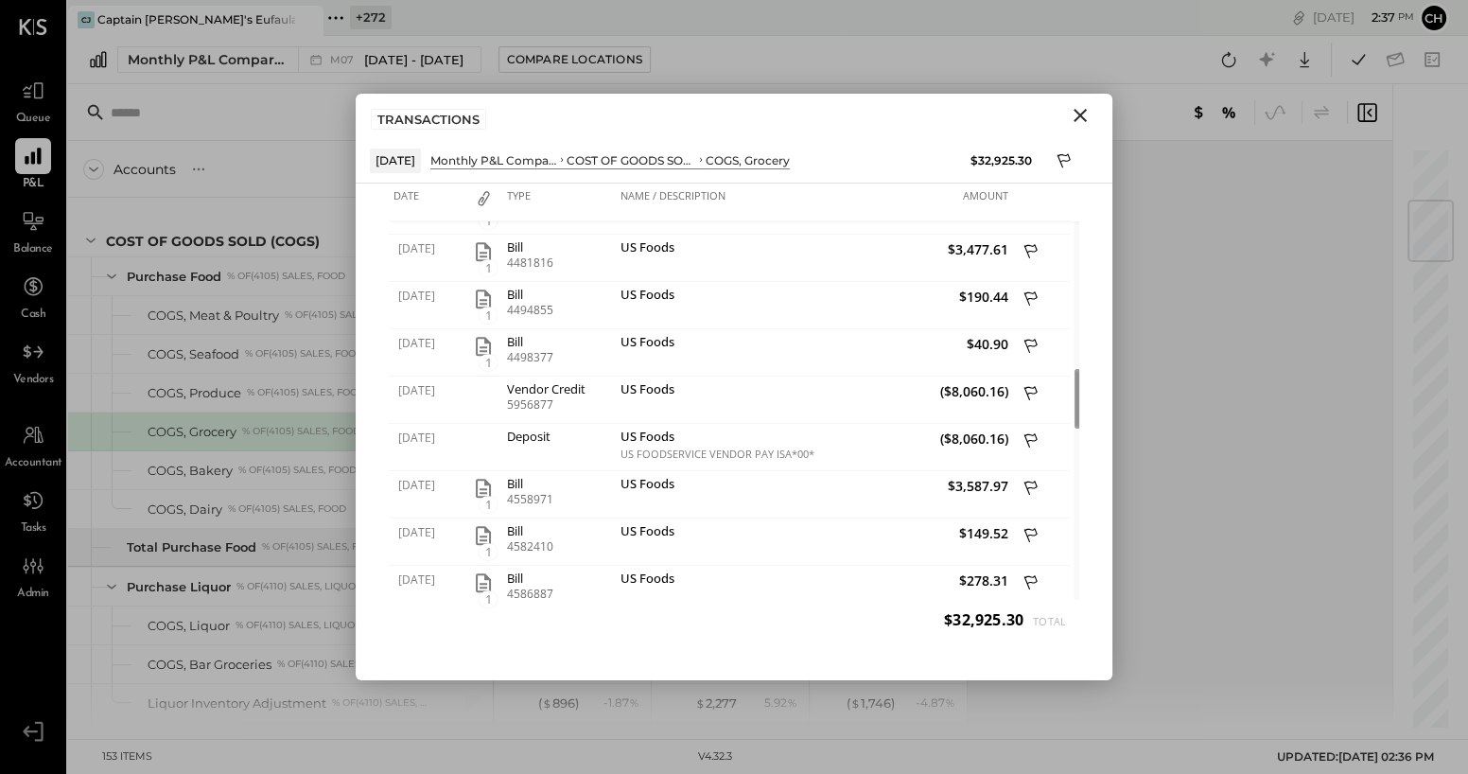
click at [1076, 110] on icon "Close" at bounding box center [1080, 115] width 23 height 23
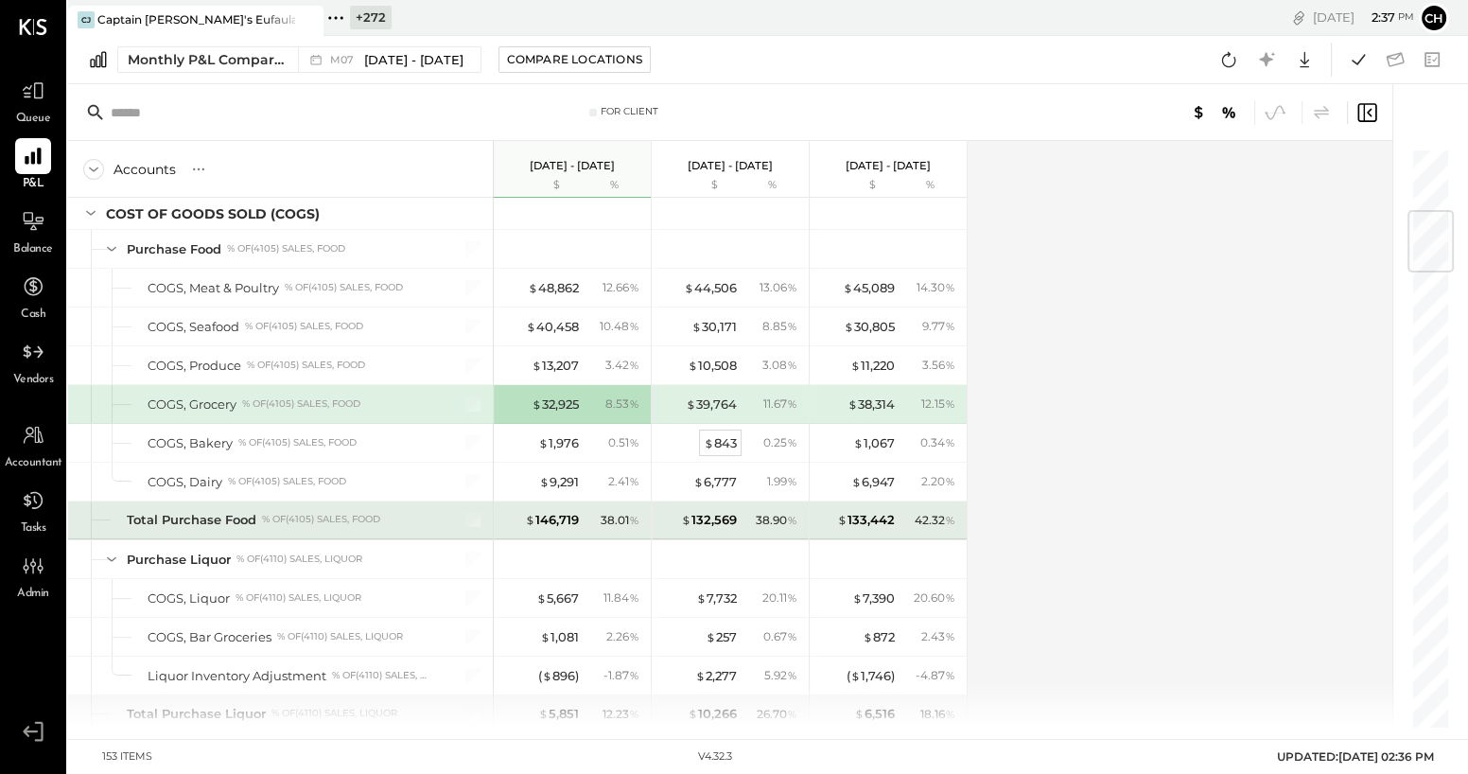
scroll to position [530, 0]
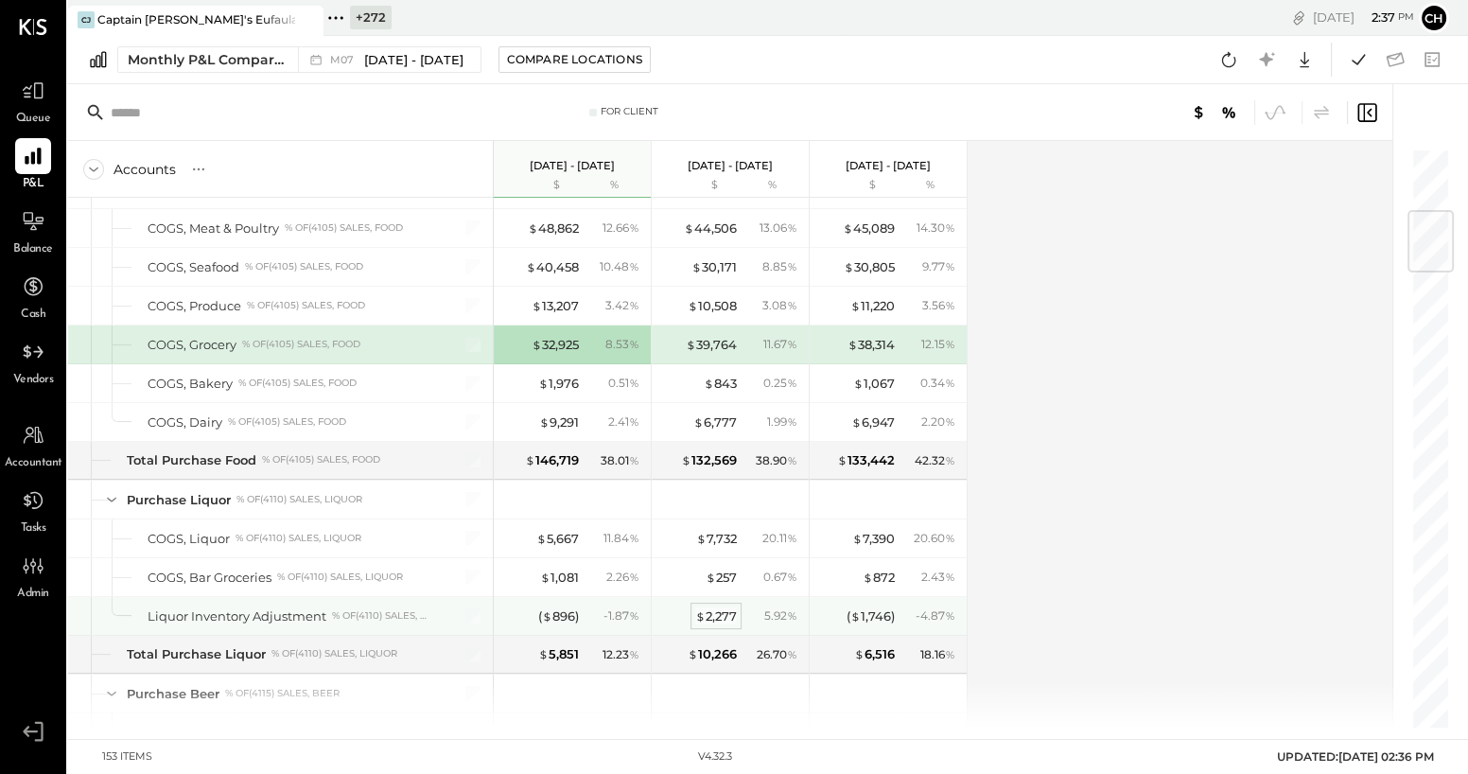
click at [717, 616] on div "$ 2,277" at bounding box center [716, 616] width 42 height 18
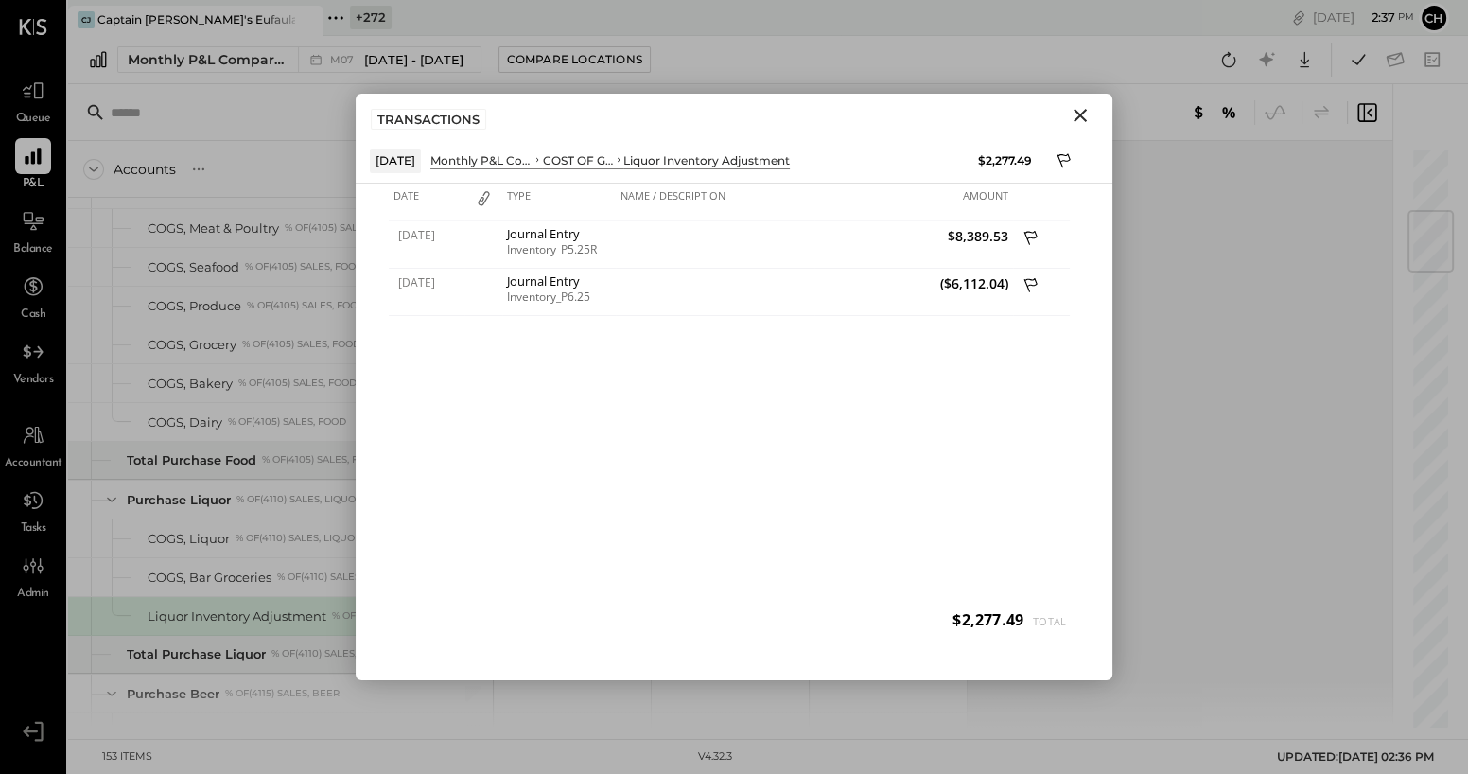
click at [1079, 111] on icon "Close" at bounding box center [1080, 115] width 23 height 23
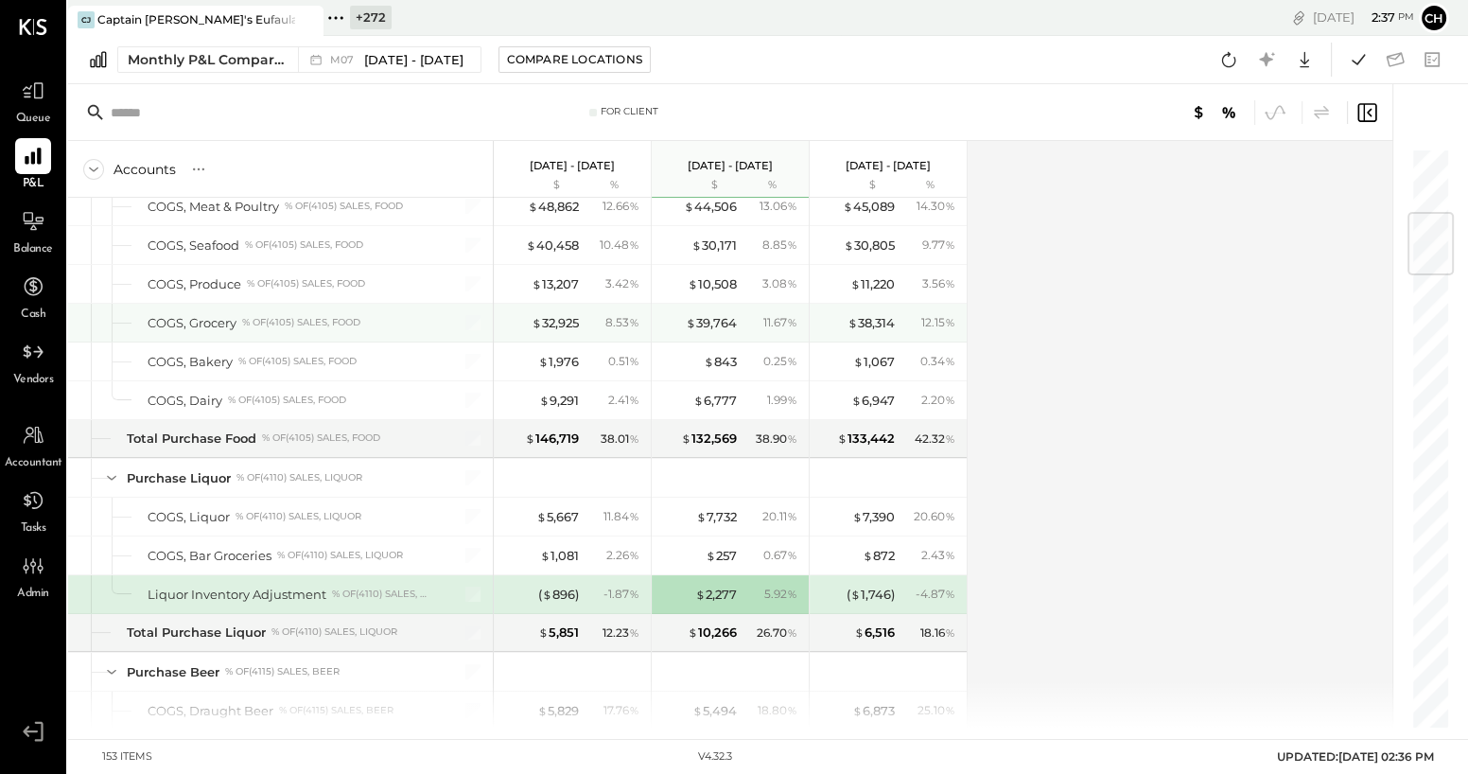
scroll to position [600, 0]
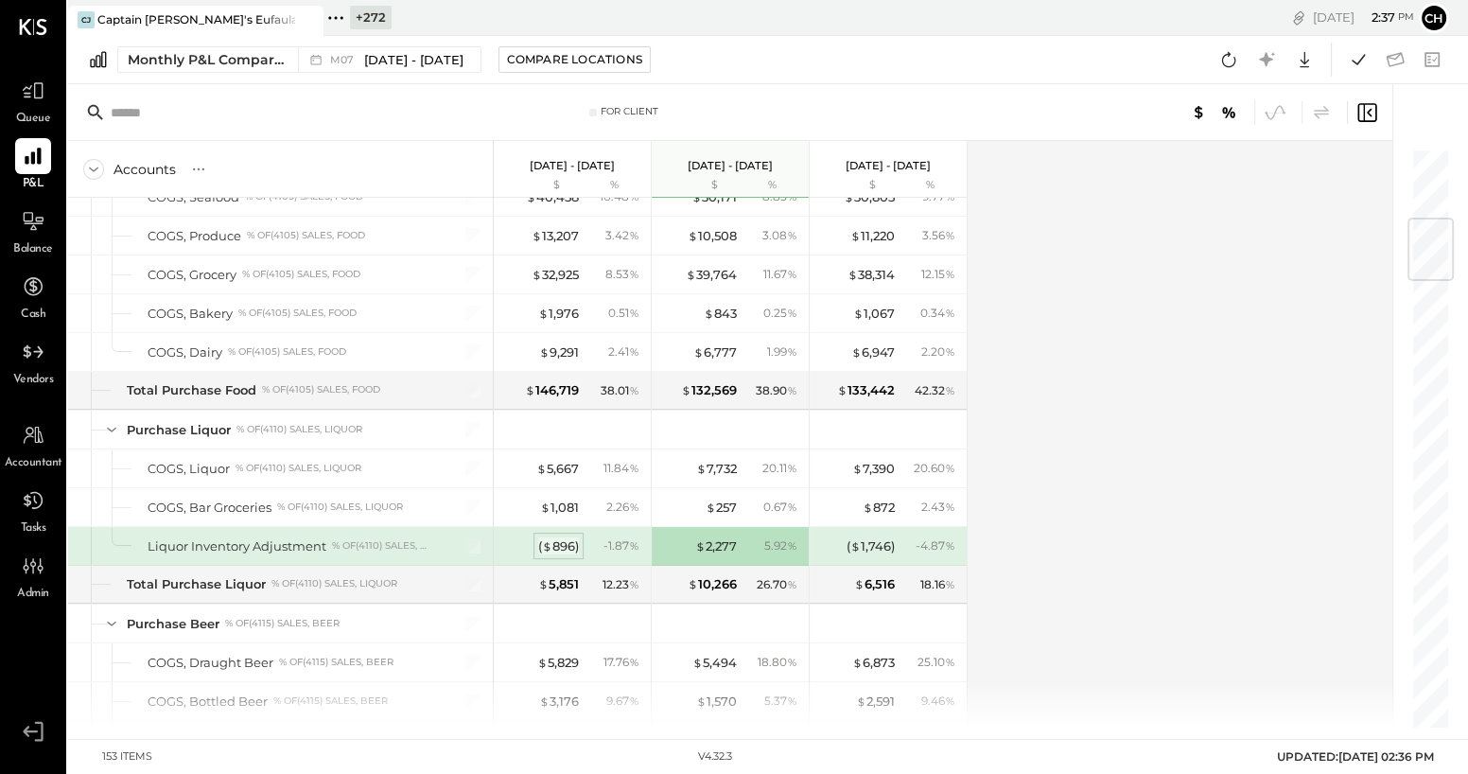
click at [562, 545] on div "( $ 896 )" at bounding box center [558, 546] width 41 height 18
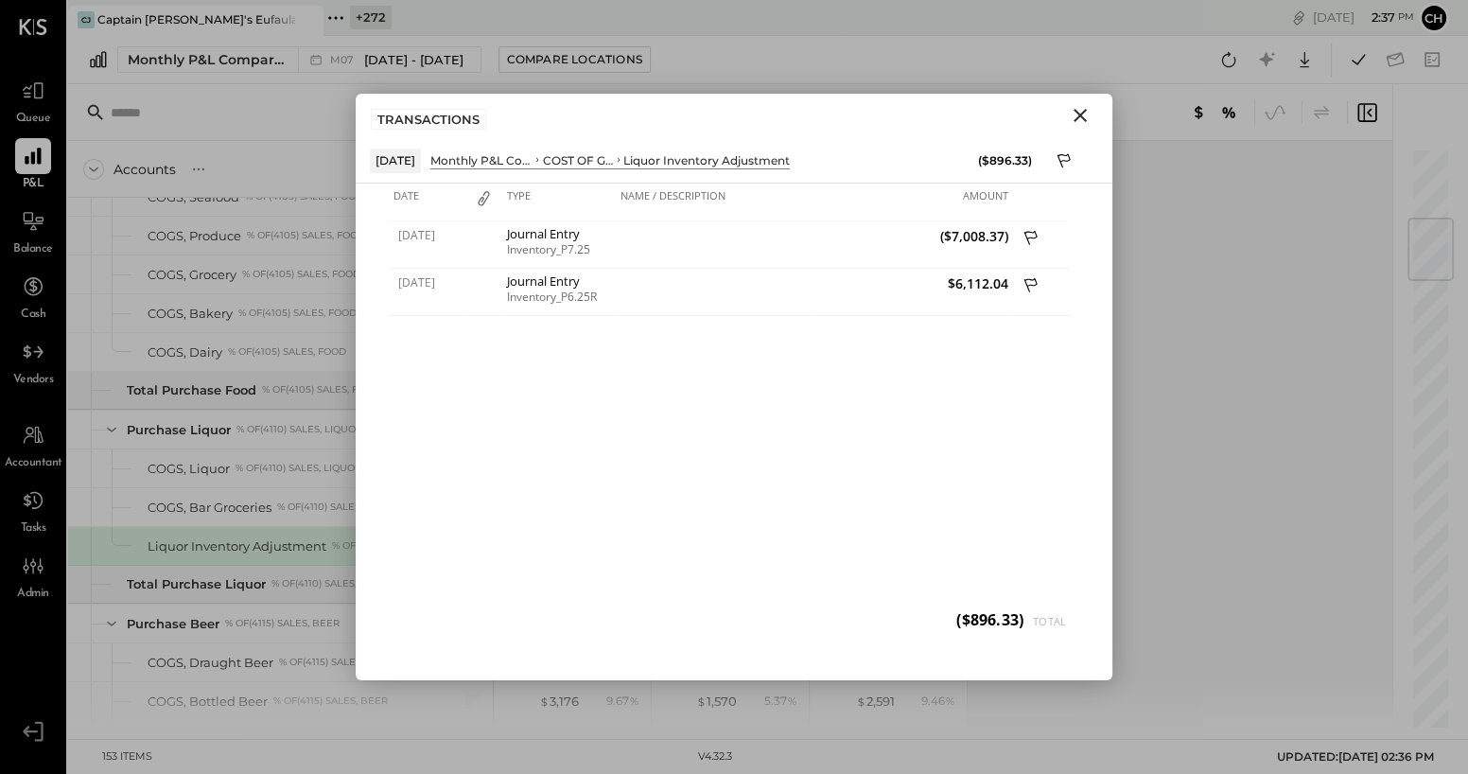
click at [1076, 117] on icon "Close" at bounding box center [1080, 115] width 23 height 23
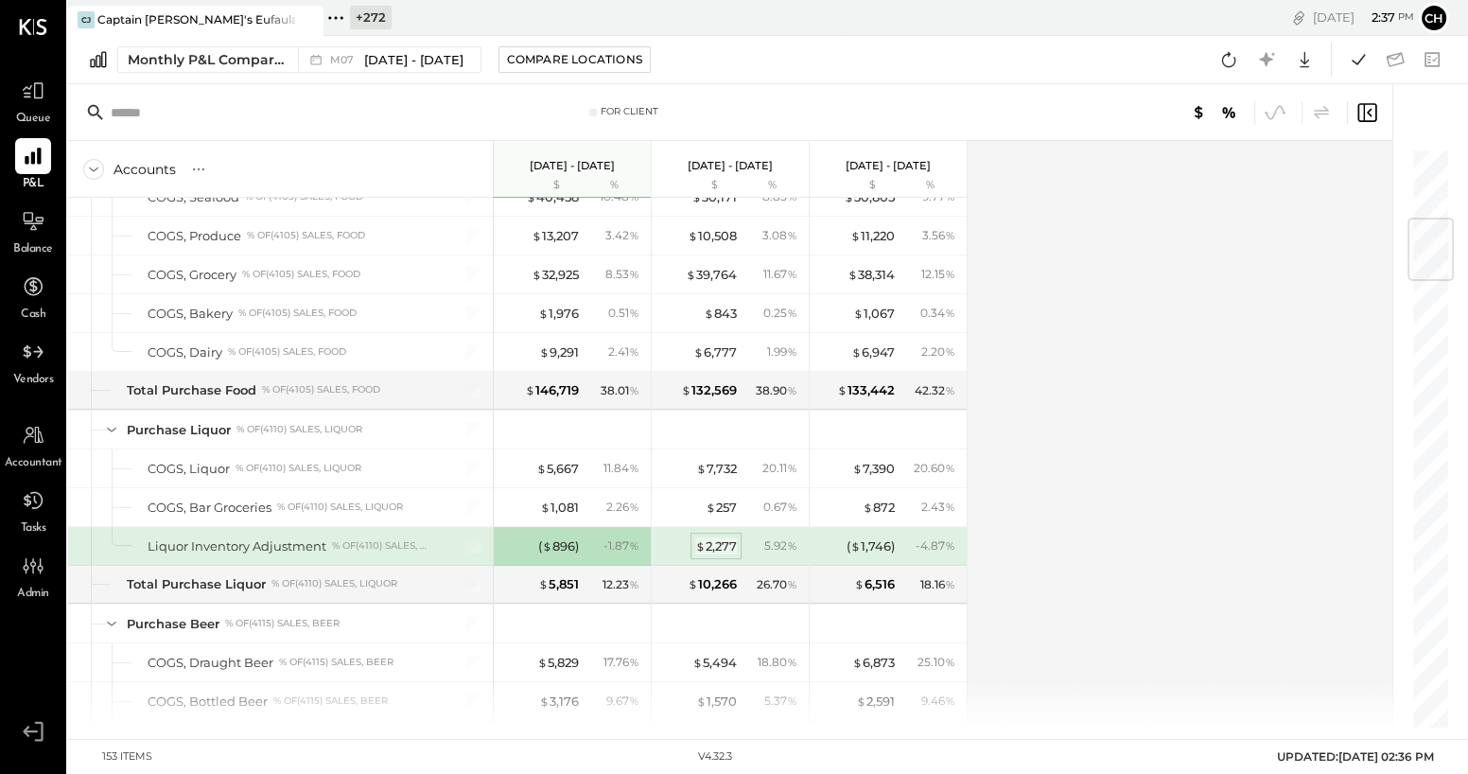
click at [725, 543] on div "$ 2,277" at bounding box center [716, 546] width 42 height 18
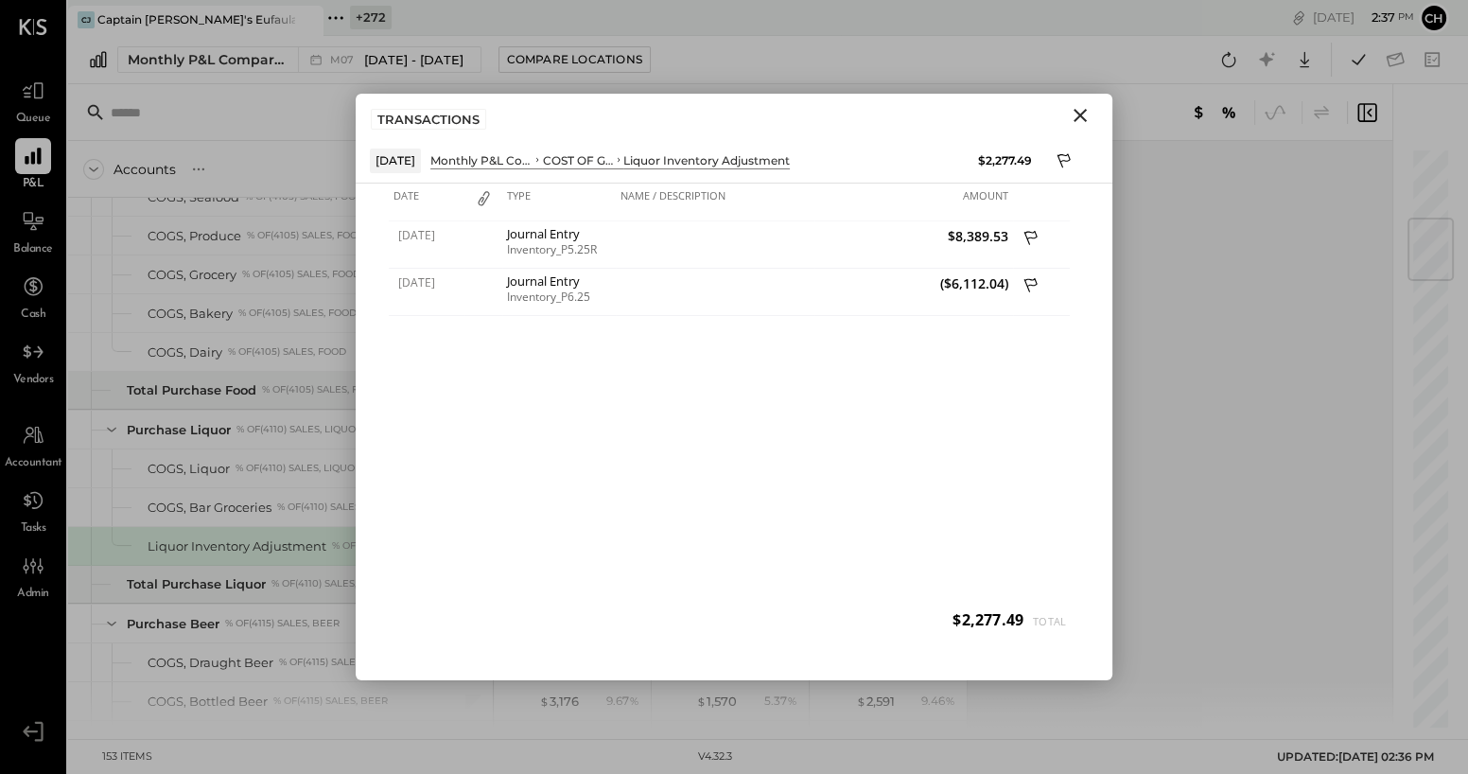
click at [1081, 114] on icon "Close" at bounding box center [1080, 115] width 13 height 13
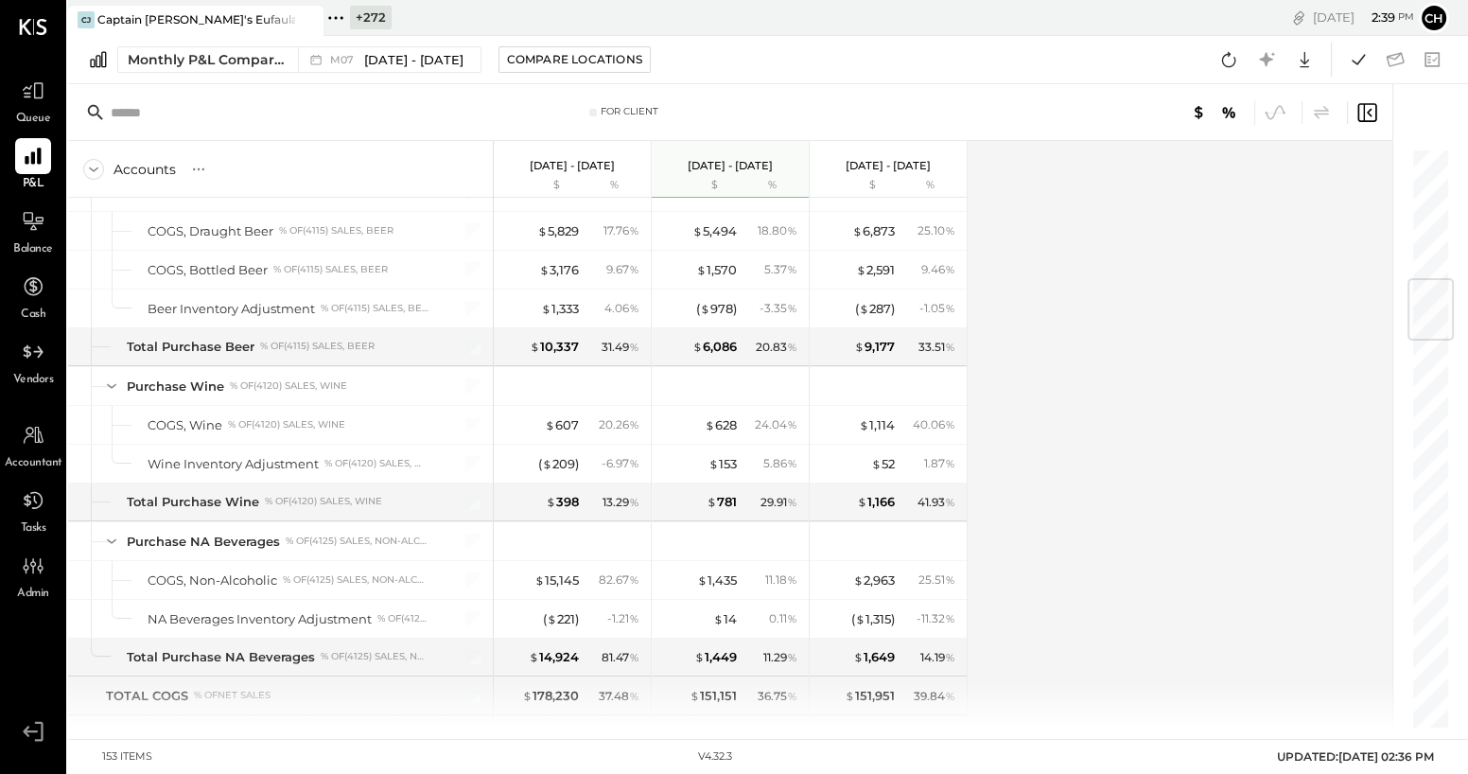
scroll to position [1103, 0]
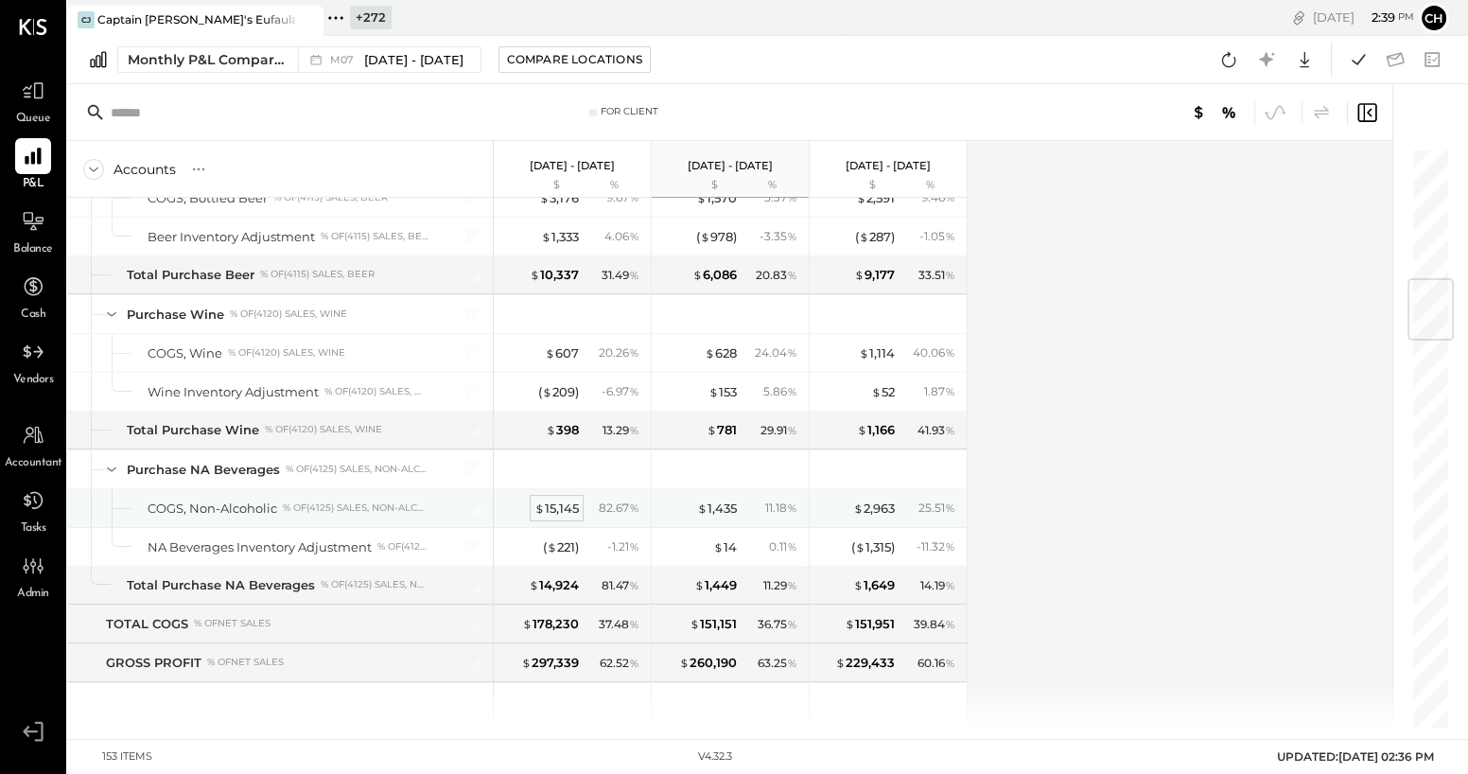
click at [555, 504] on div "$ 15,145" at bounding box center [556, 508] width 44 height 18
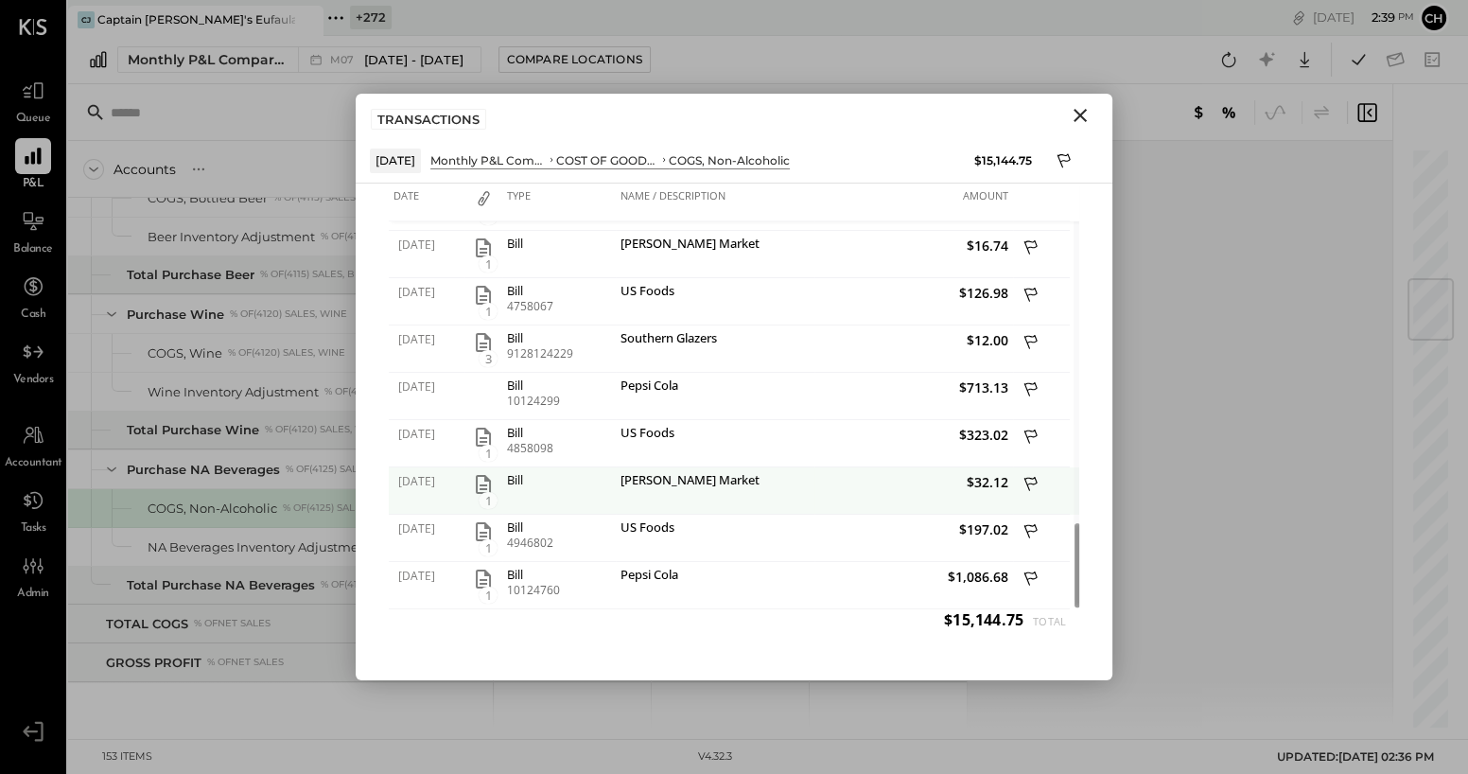
click at [484, 479] on icon "button" at bounding box center [483, 484] width 15 height 19
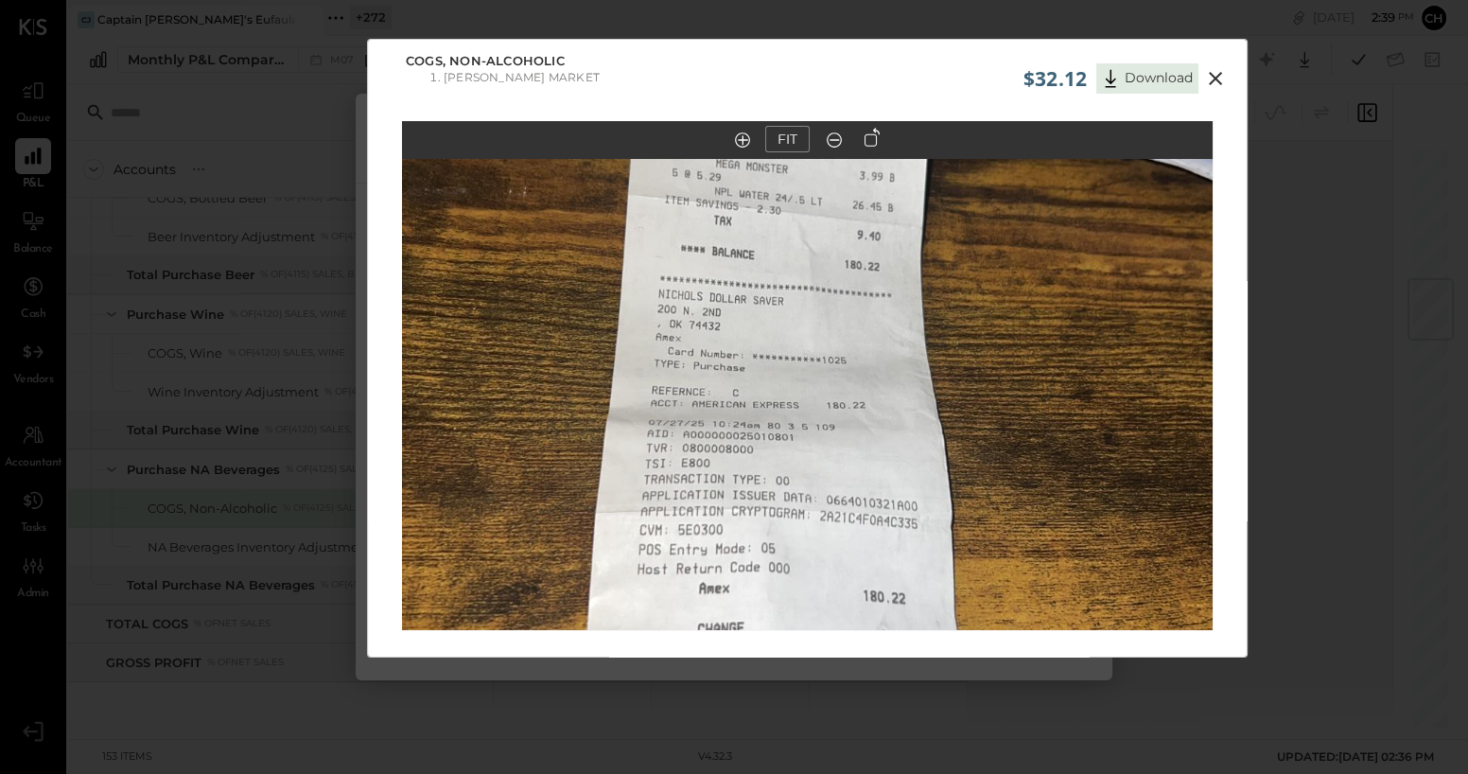
click at [1088, 75] on icon at bounding box center [1215, 78] width 23 height 23
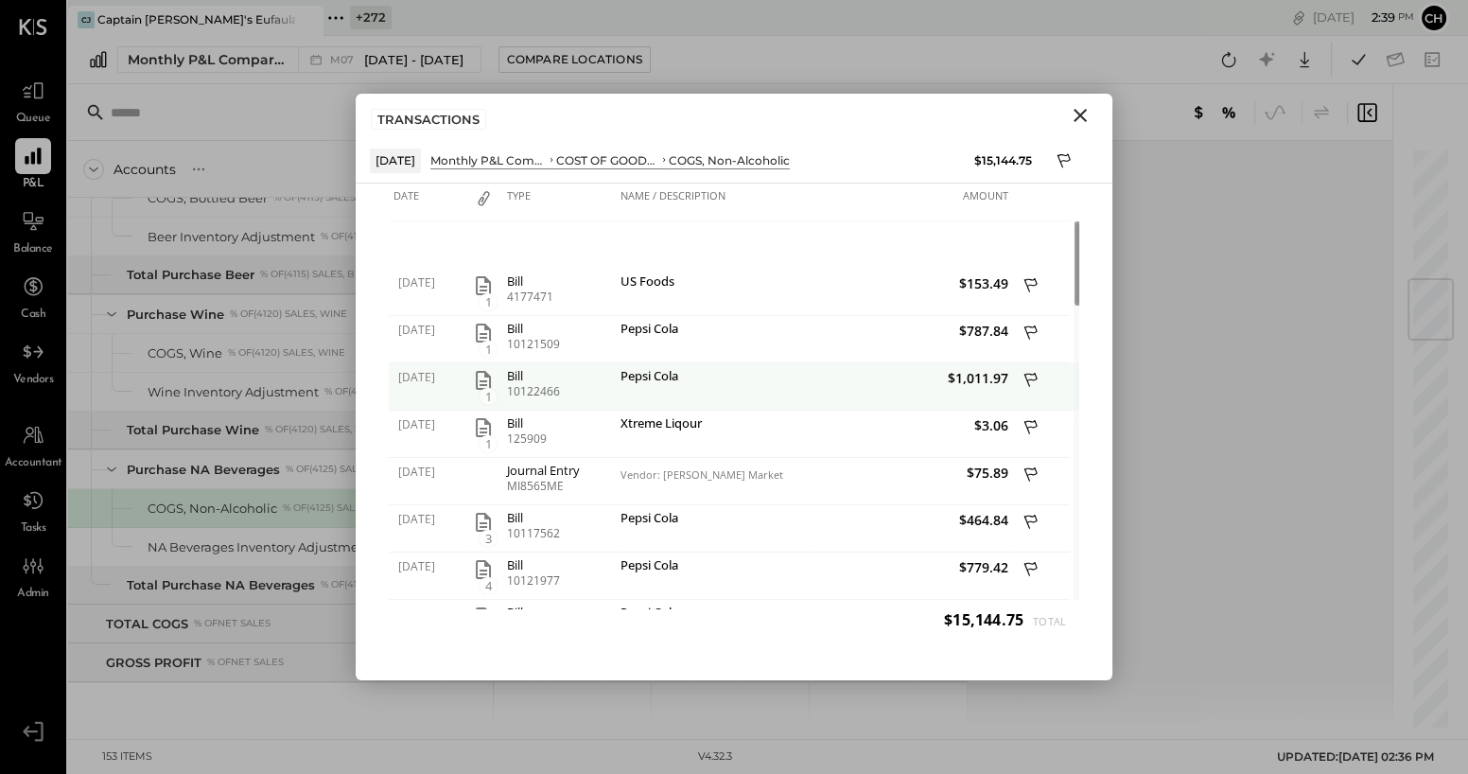
click at [484, 378] on icon "button" at bounding box center [483, 380] width 23 height 23
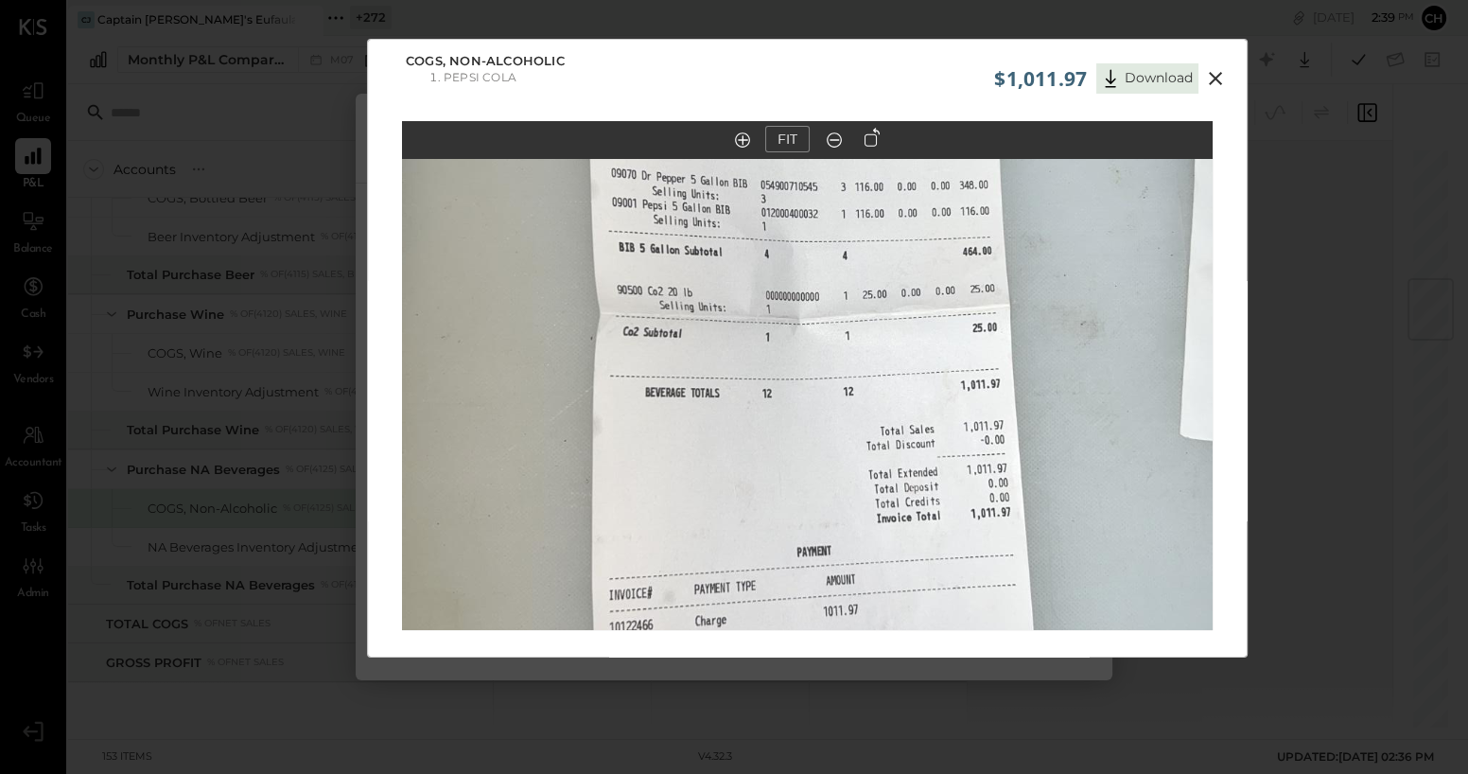
click at [1088, 73] on icon at bounding box center [1215, 78] width 23 height 23
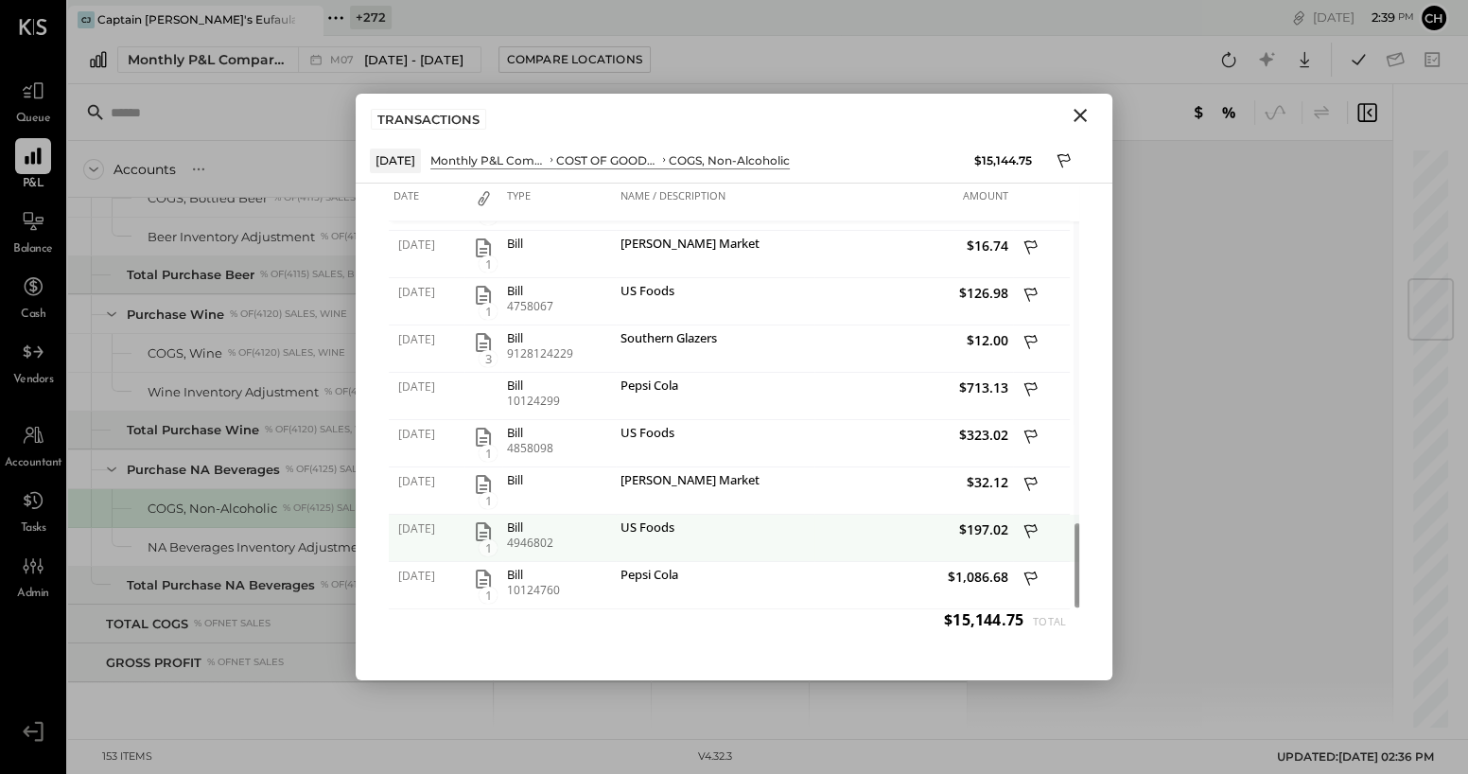
click at [480, 540] on icon "button" at bounding box center [483, 531] width 15 height 19
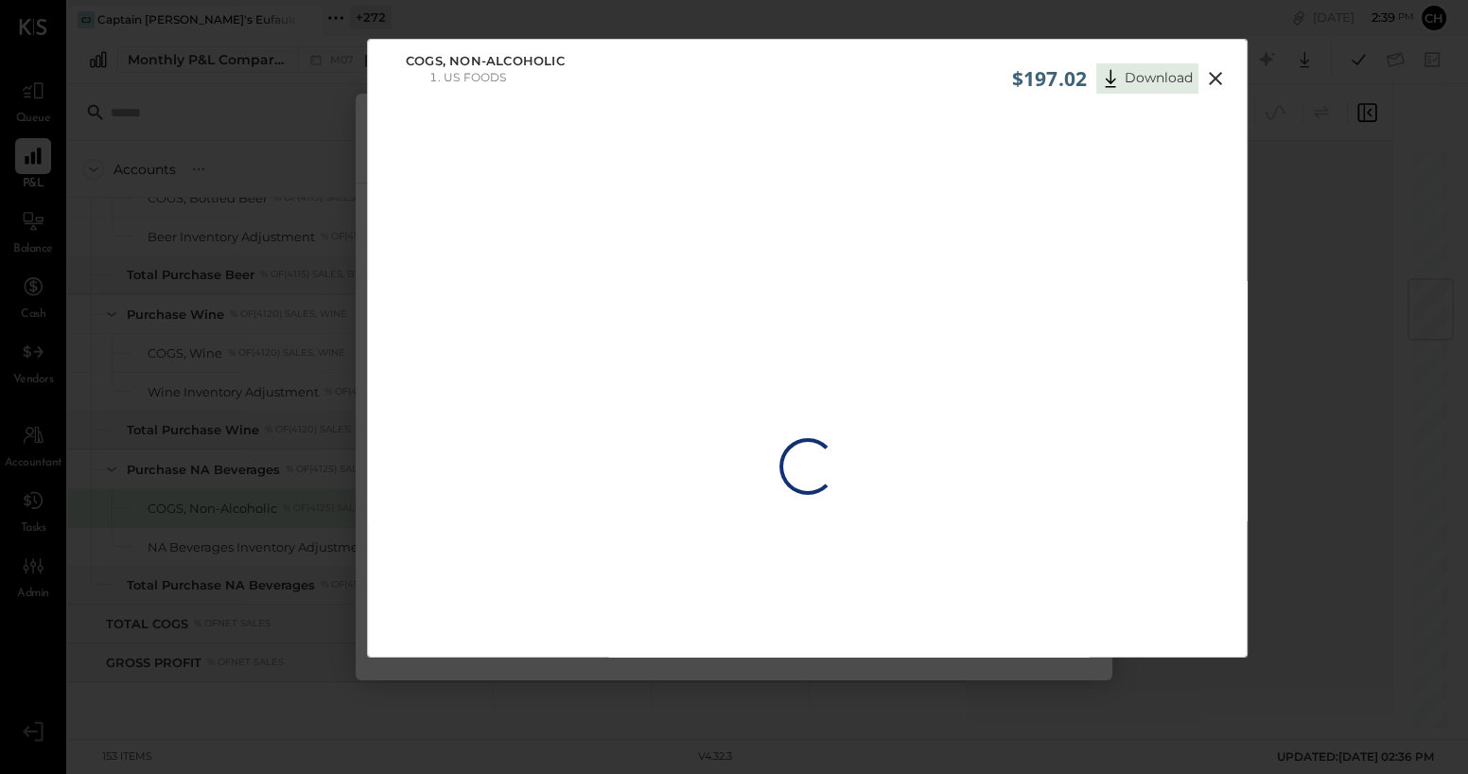
click at [1088, 77] on icon at bounding box center [1215, 78] width 13 height 13
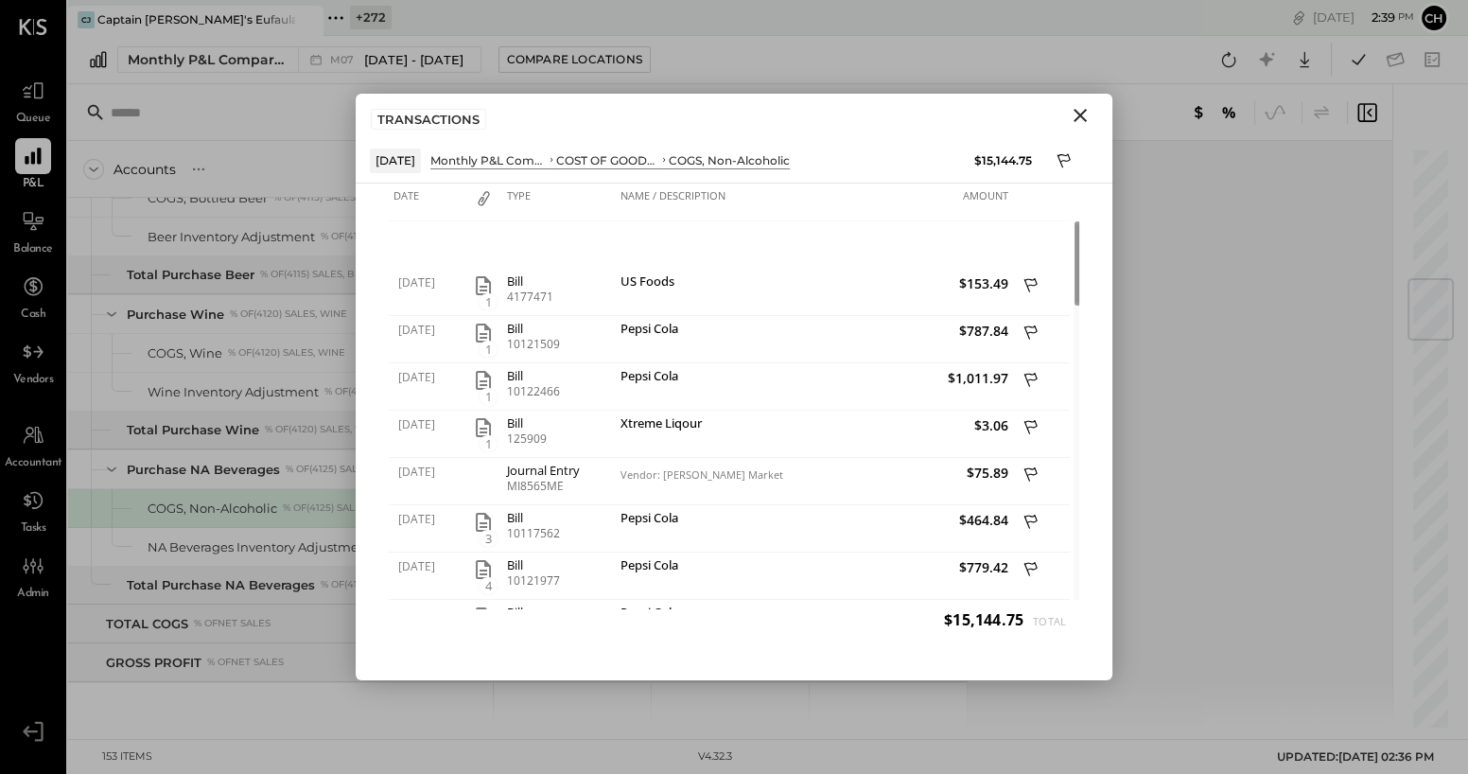
click at [1084, 111] on icon "Close" at bounding box center [1080, 115] width 13 height 13
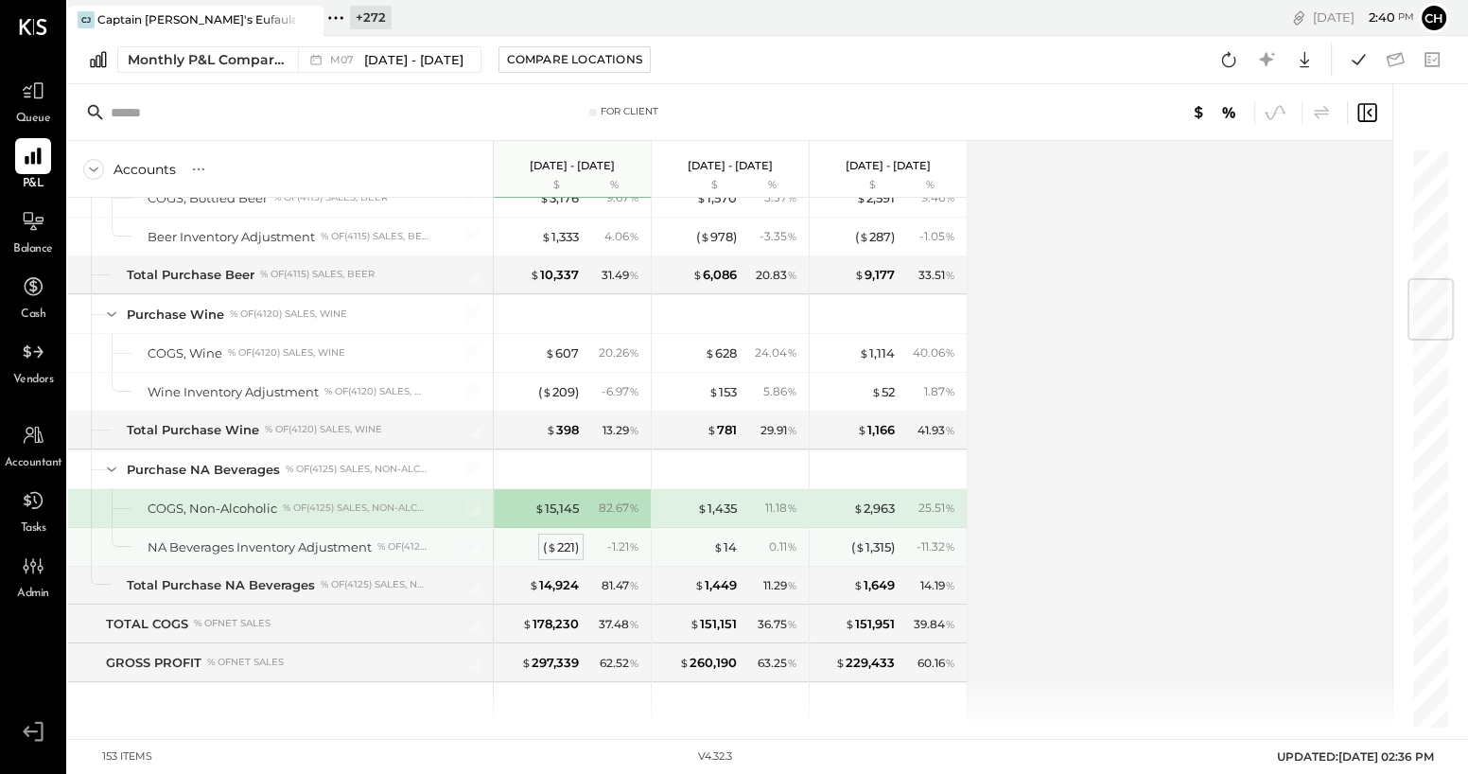
click at [555, 544] on div "( $ 221 )" at bounding box center [561, 547] width 36 height 18
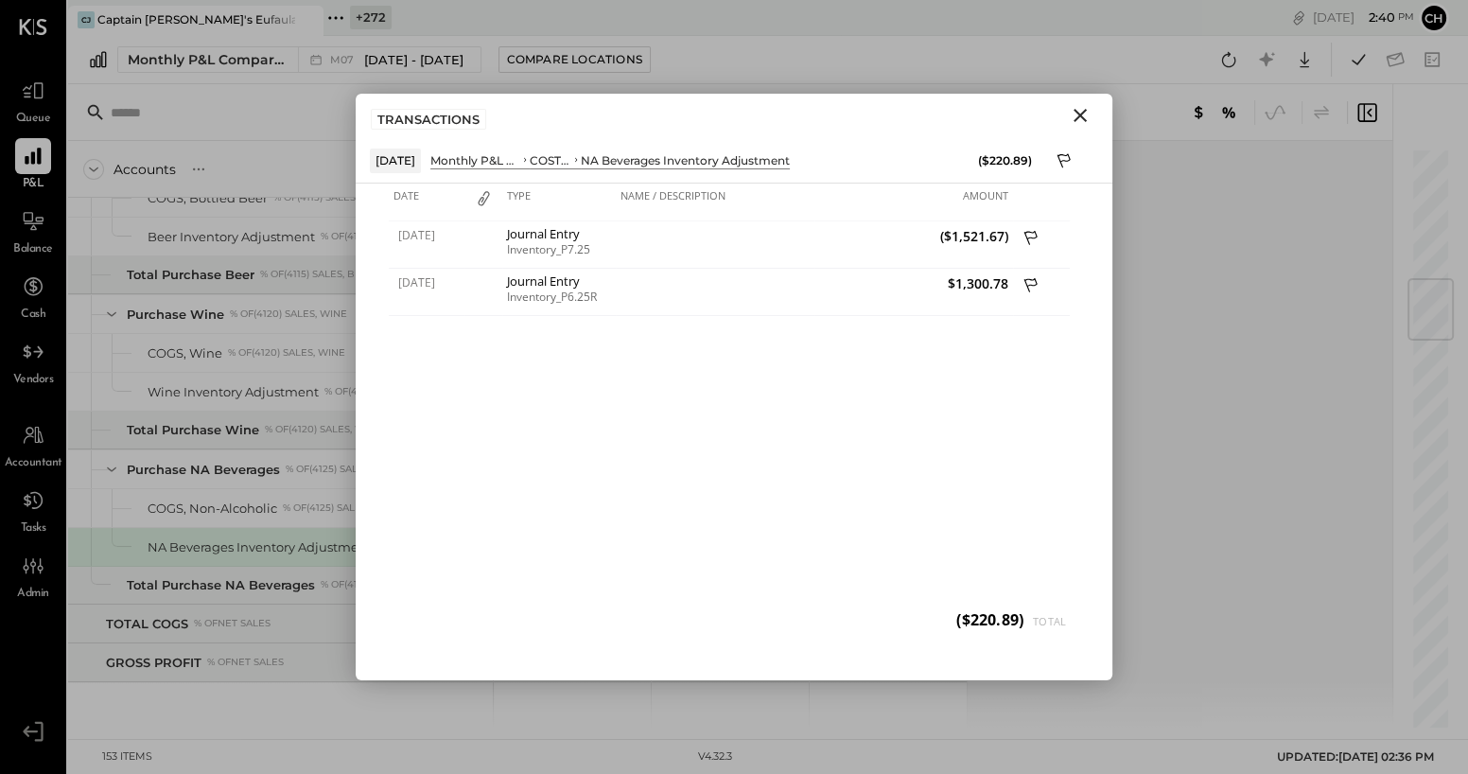
click at [1076, 116] on icon "Close" at bounding box center [1080, 115] width 23 height 23
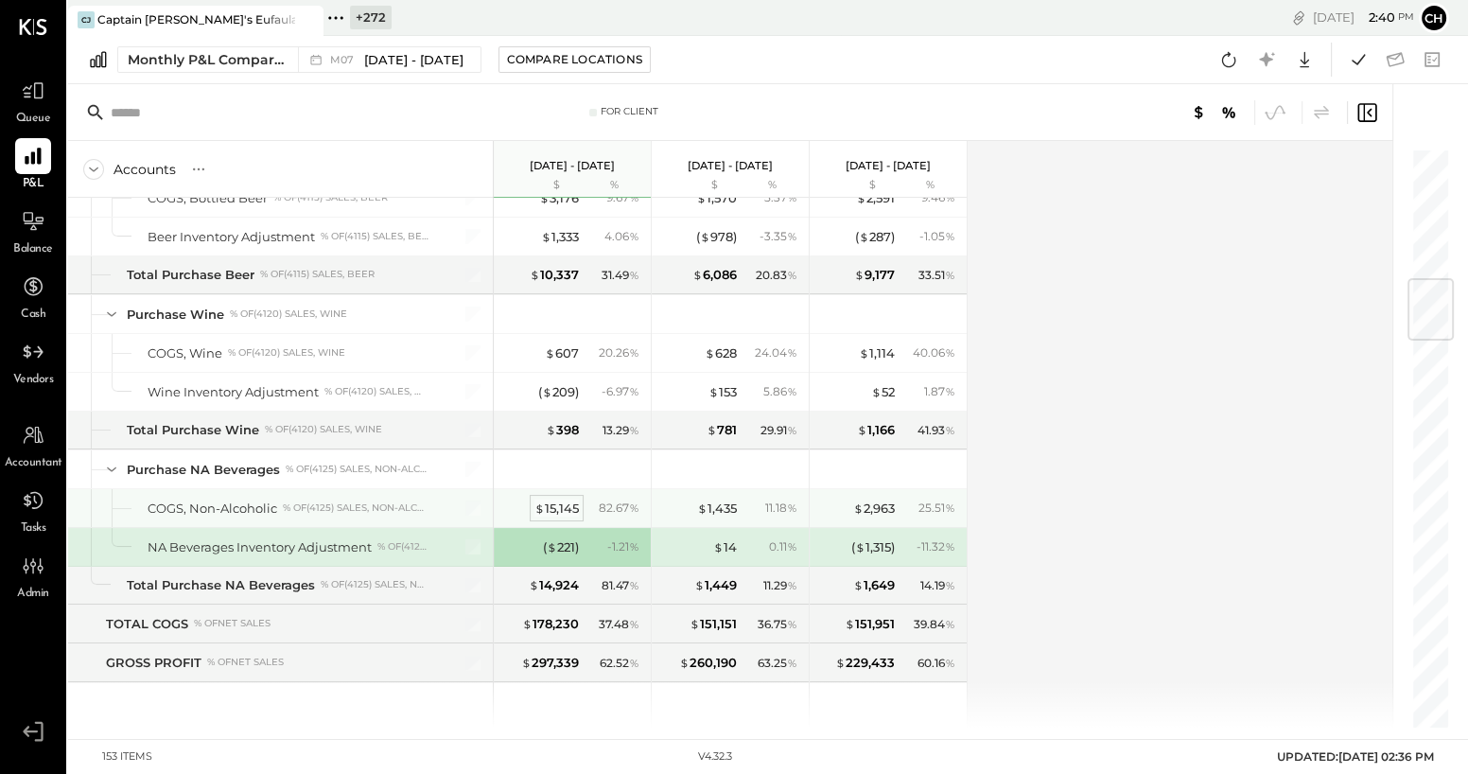
click at [563, 500] on div "$ 15,145" at bounding box center [556, 508] width 44 height 18
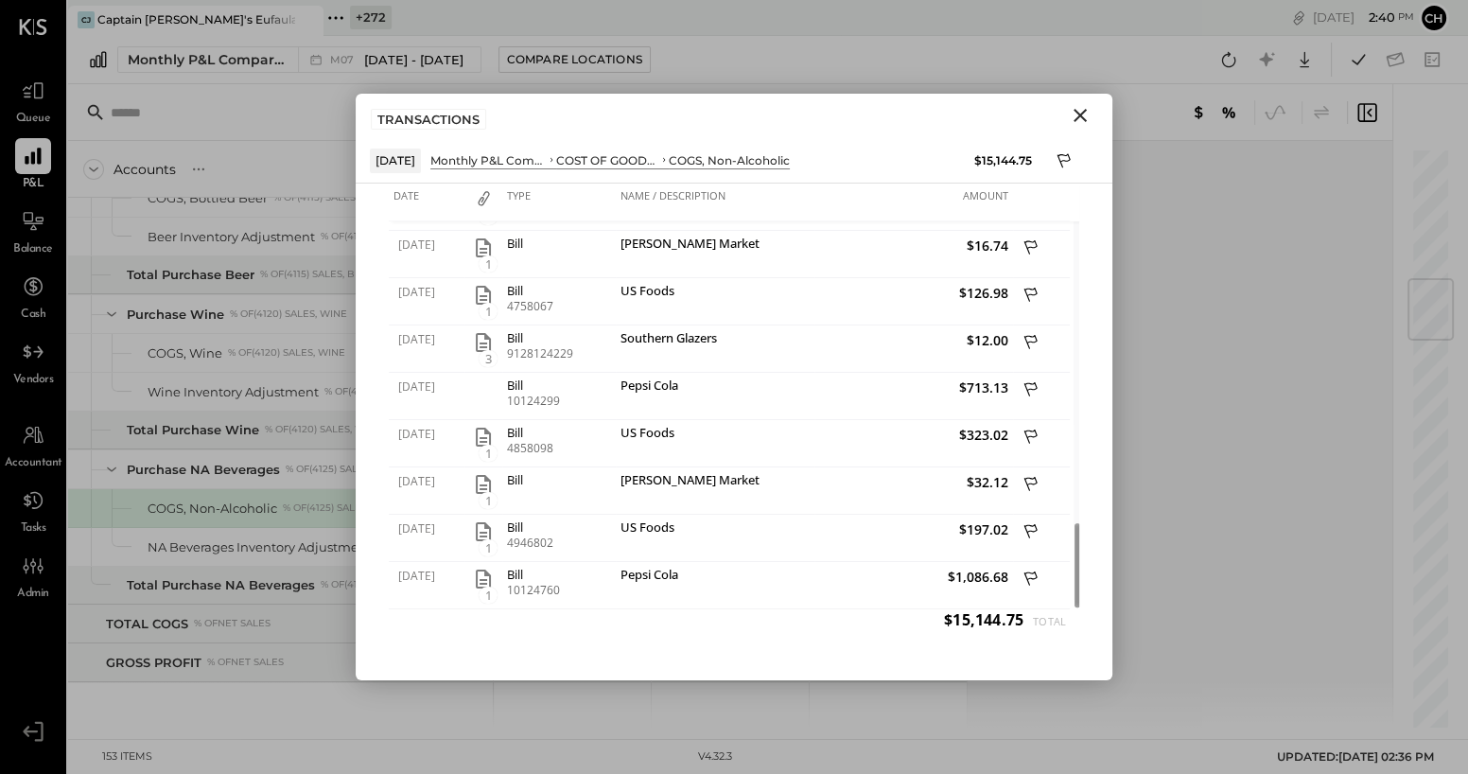
click at [1081, 115] on icon "Close" at bounding box center [1080, 115] width 13 height 13
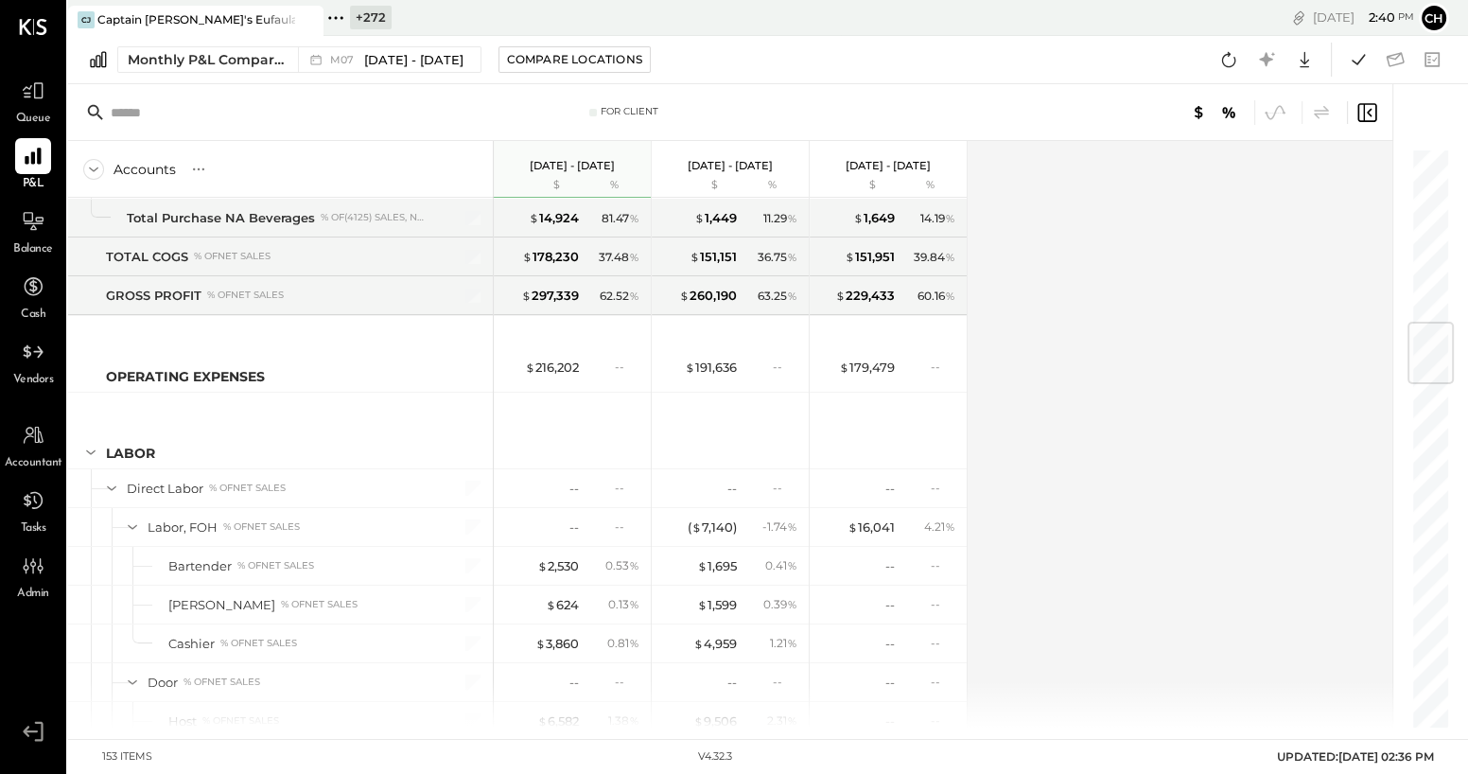
scroll to position [1482, 0]
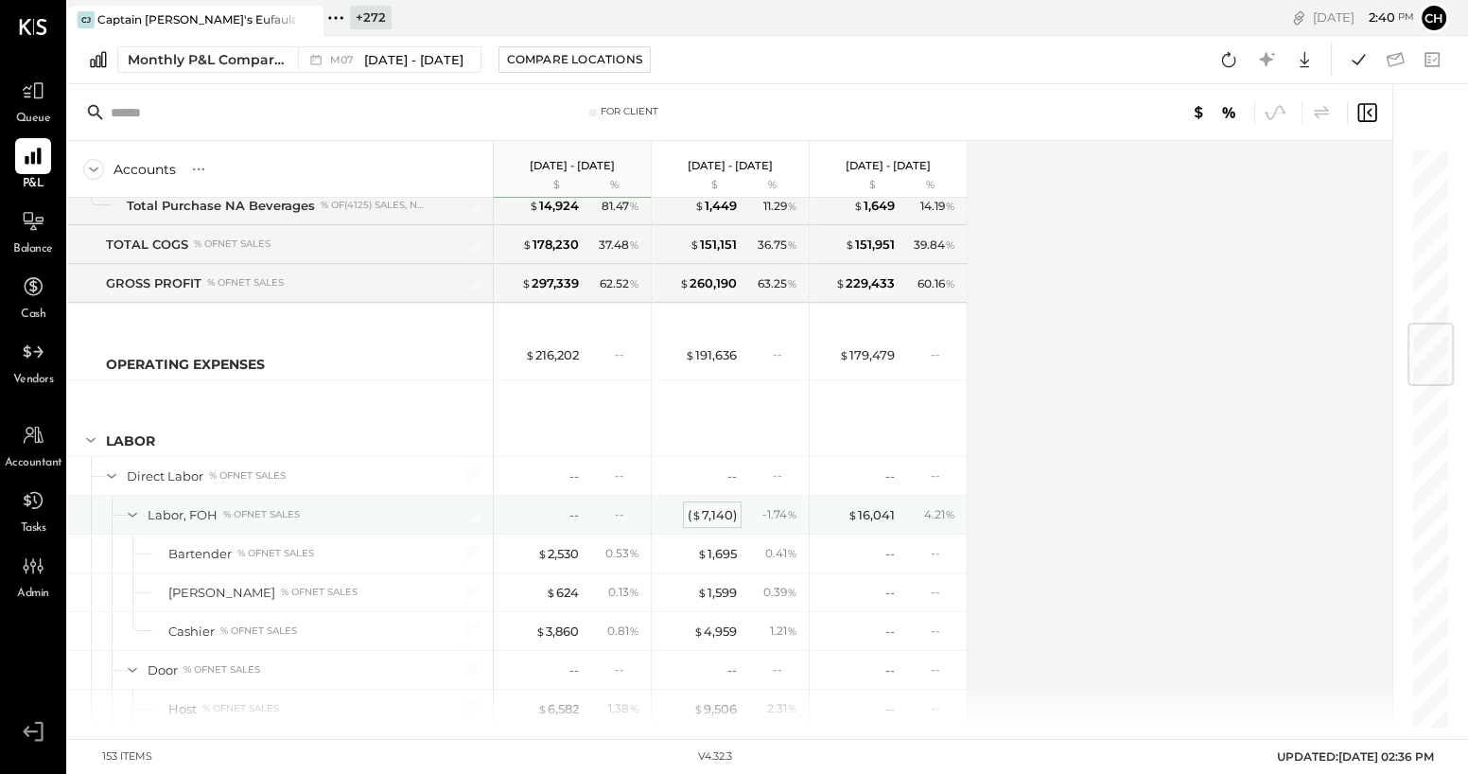
click at [716, 508] on div "( $ 7,140 )" at bounding box center [712, 515] width 49 height 18
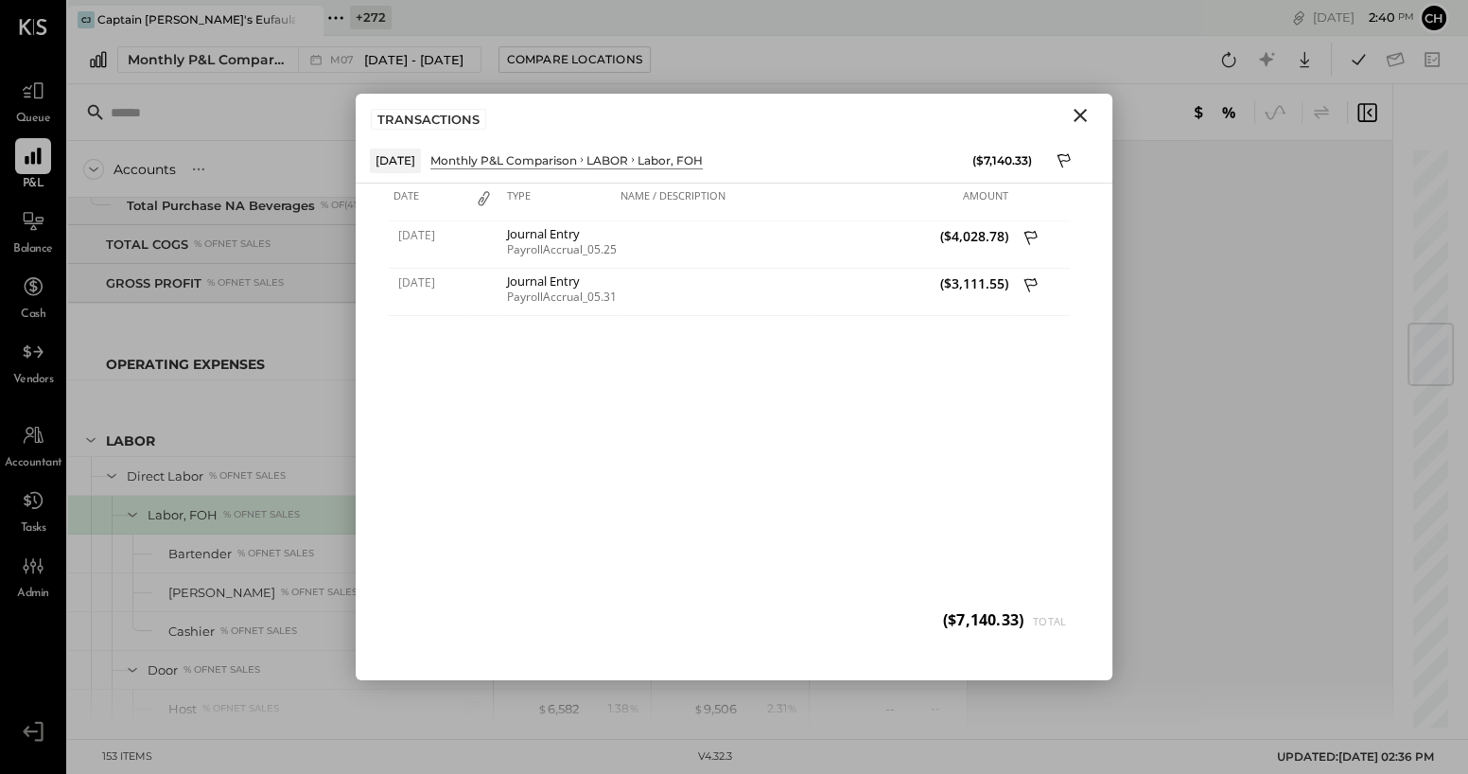
click at [1085, 109] on icon "Close" at bounding box center [1080, 115] width 23 height 23
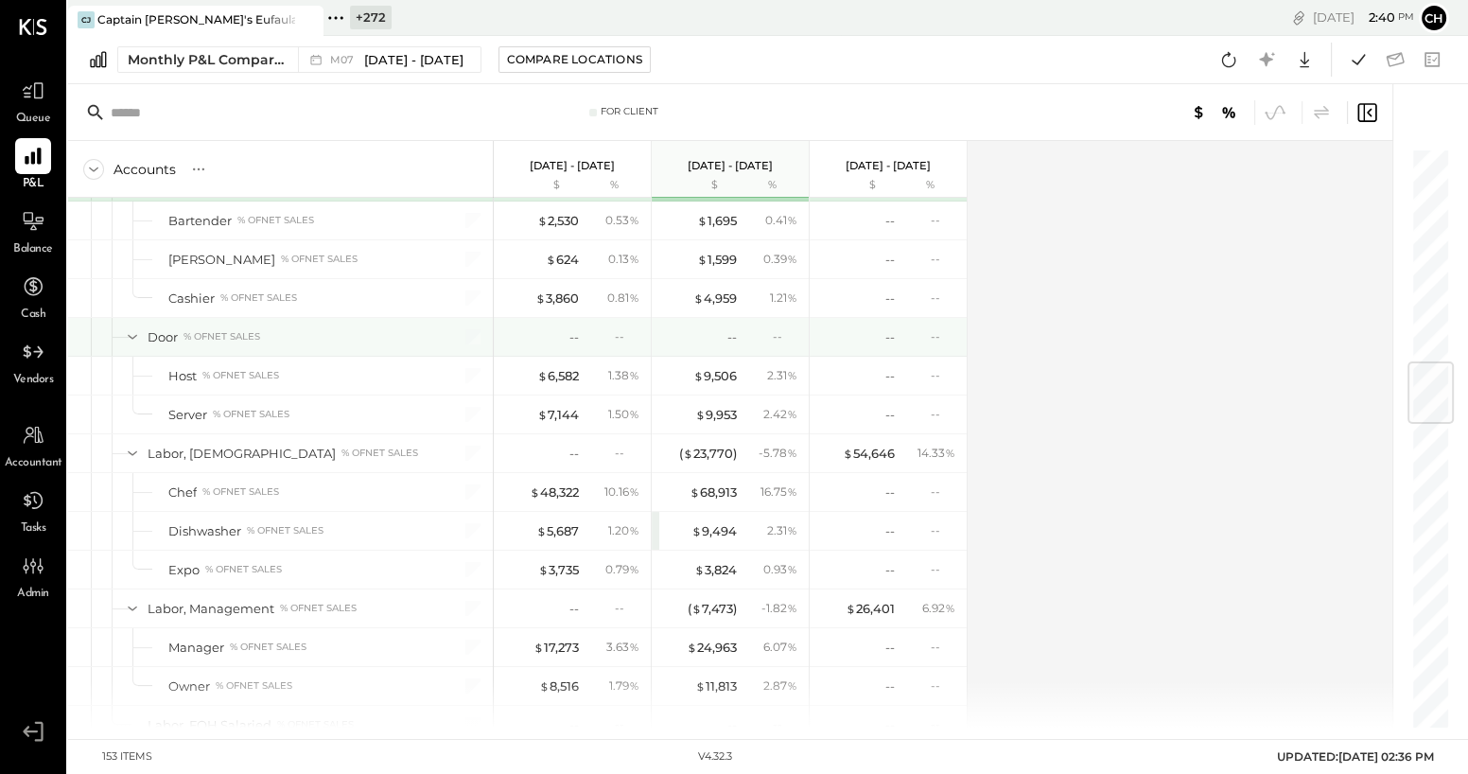
scroll to position [1805, 0]
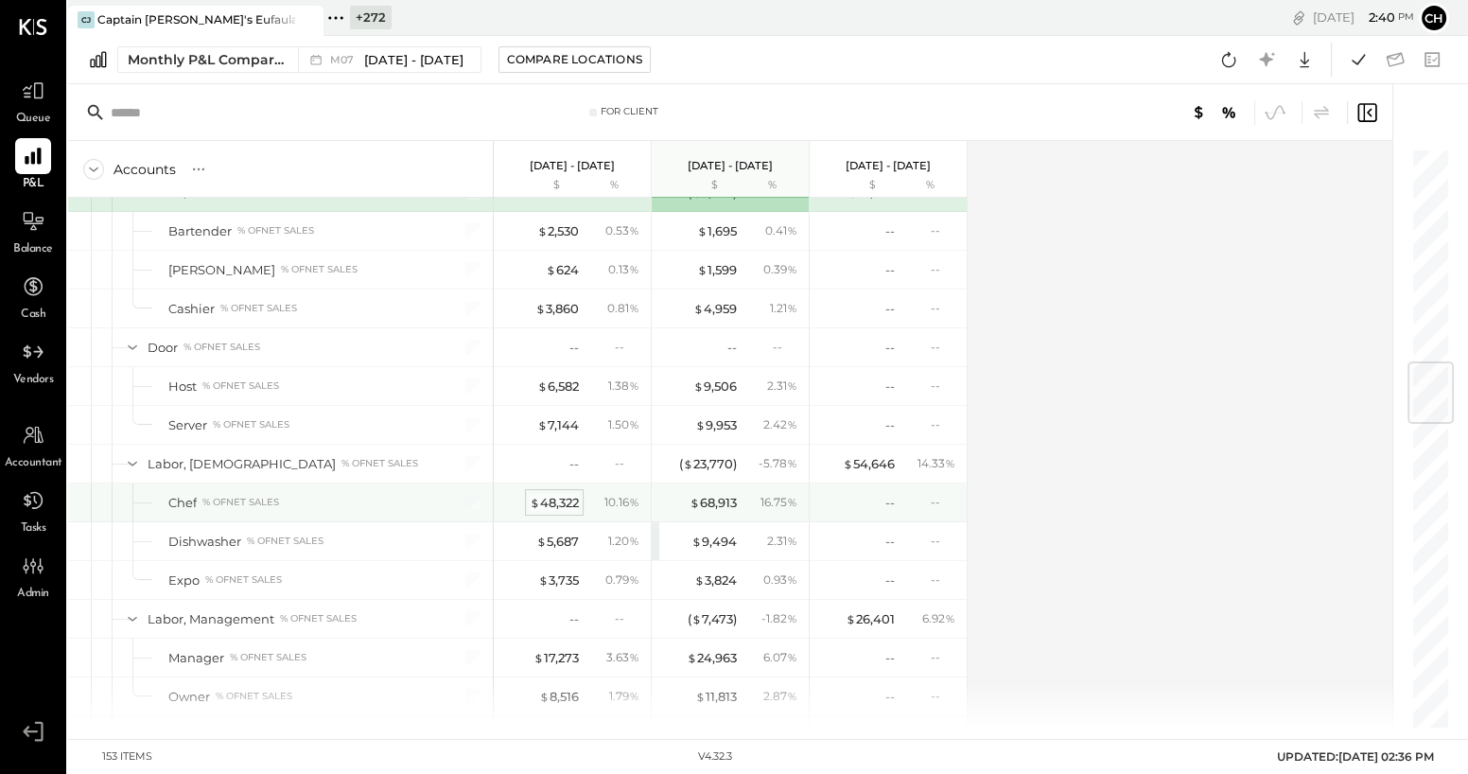
click at [564, 494] on div "$ 48,322" at bounding box center [554, 503] width 49 height 18
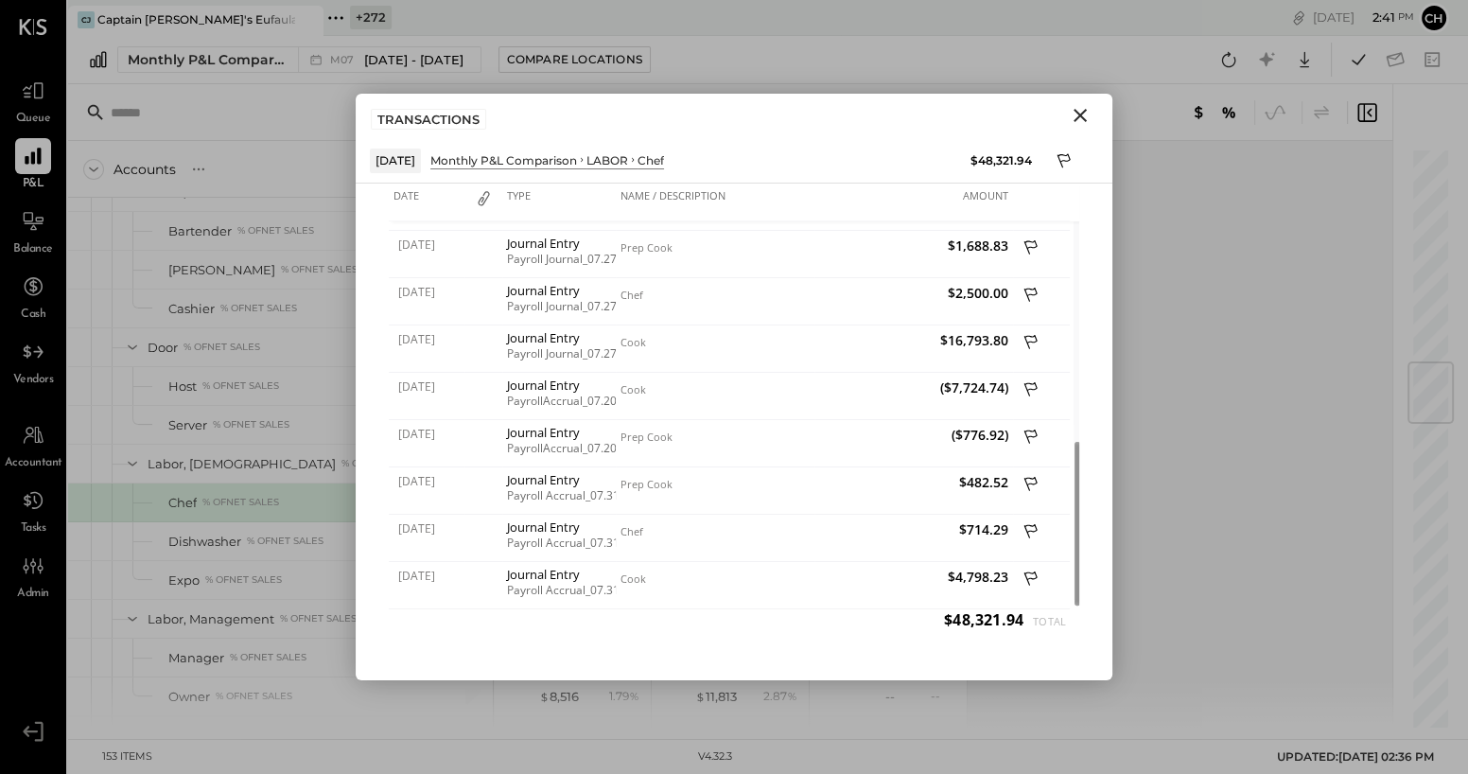
click at [1077, 115] on icon "Close" at bounding box center [1080, 115] width 23 height 23
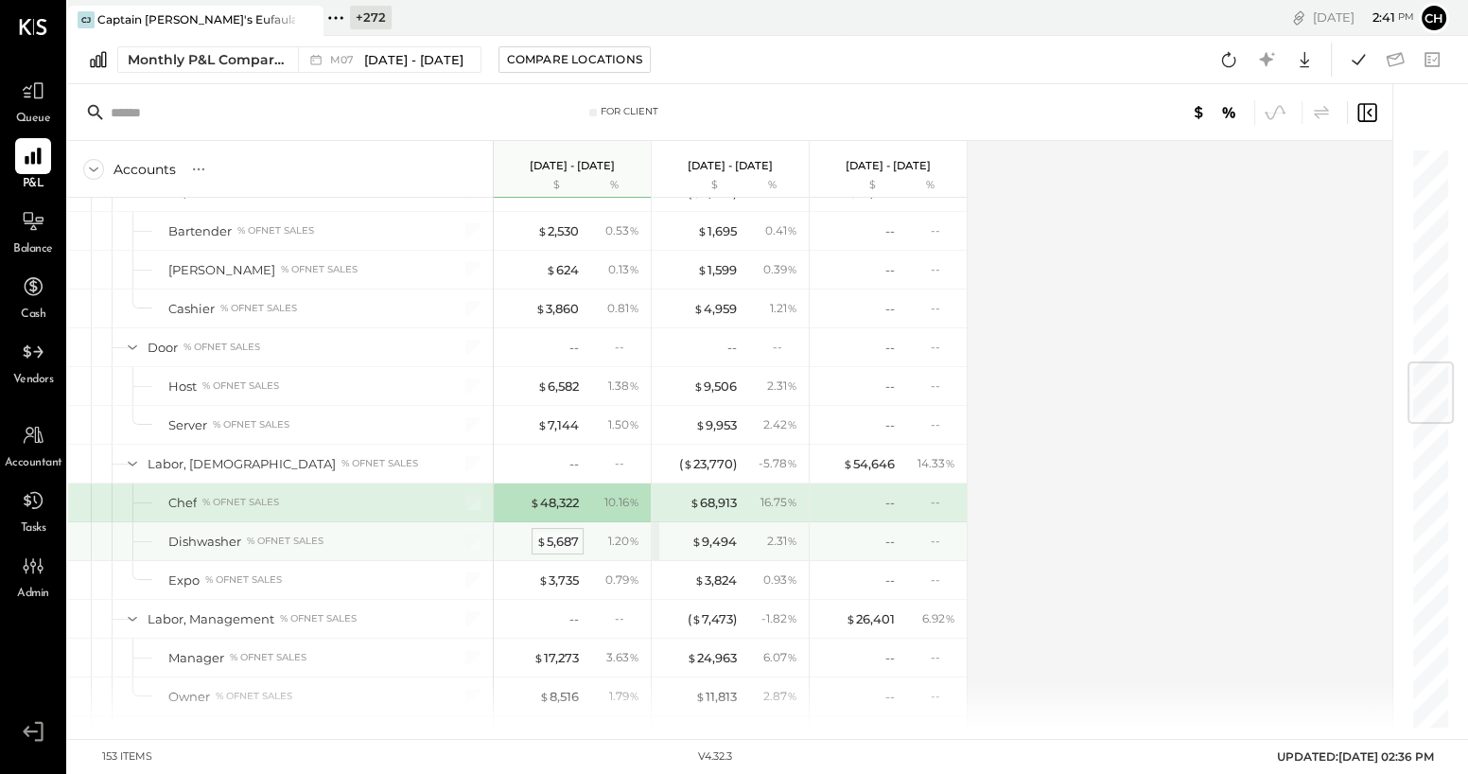
click at [555, 540] on div "$ 5,687" at bounding box center [557, 542] width 43 height 18
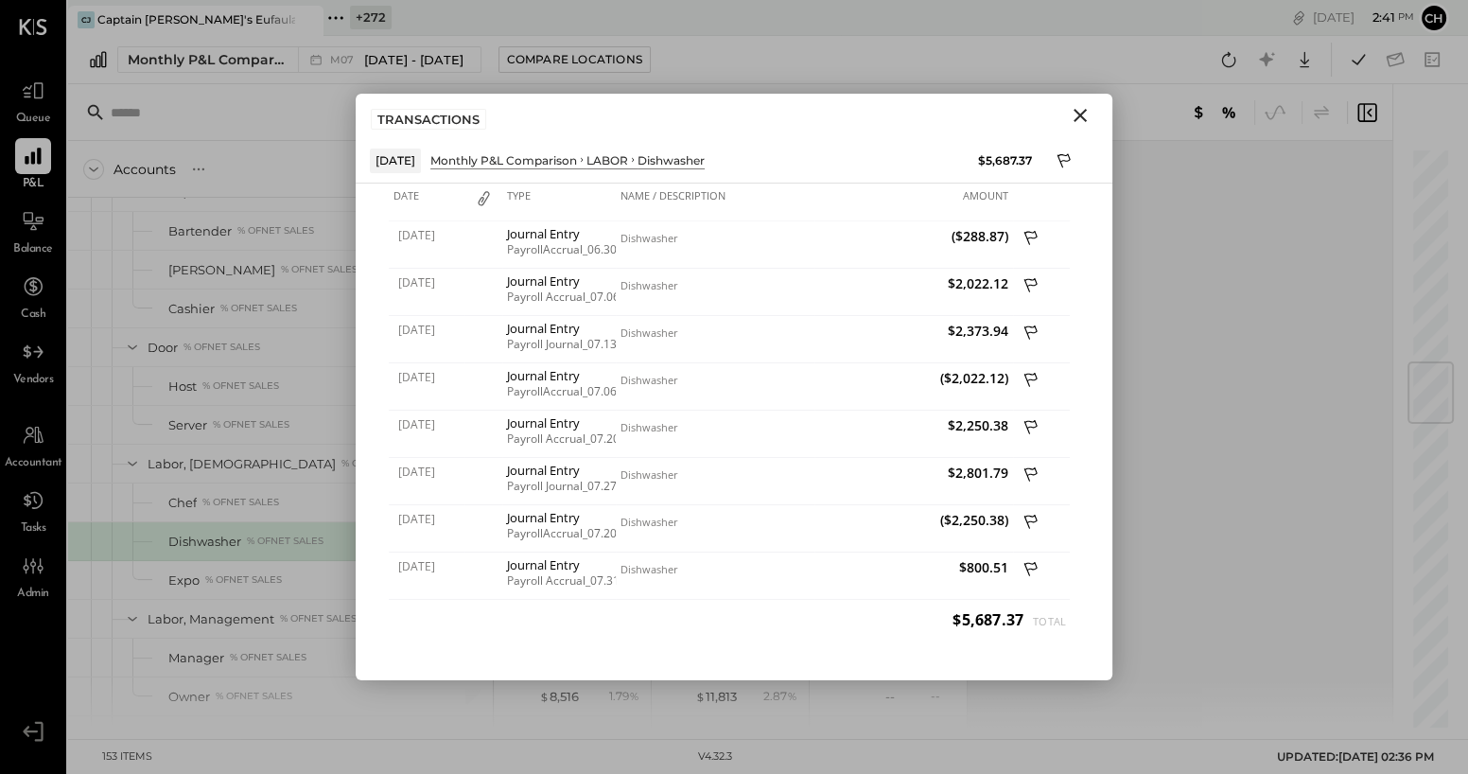
click at [1077, 117] on icon "Close" at bounding box center [1080, 115] width 13 height 13
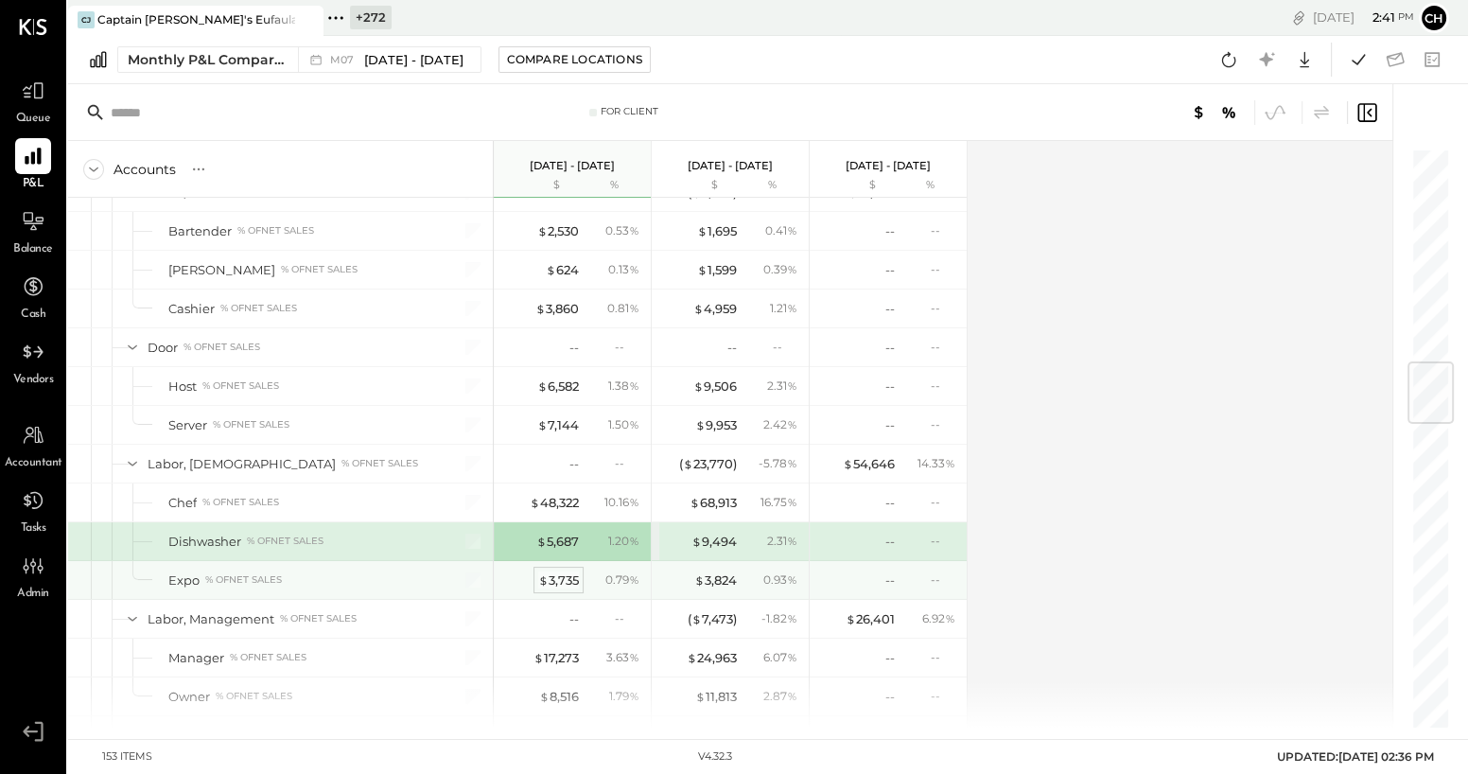
click at [560, 581] on div "$ 3,735" at bounding box center [558, 580] width 41 height 18
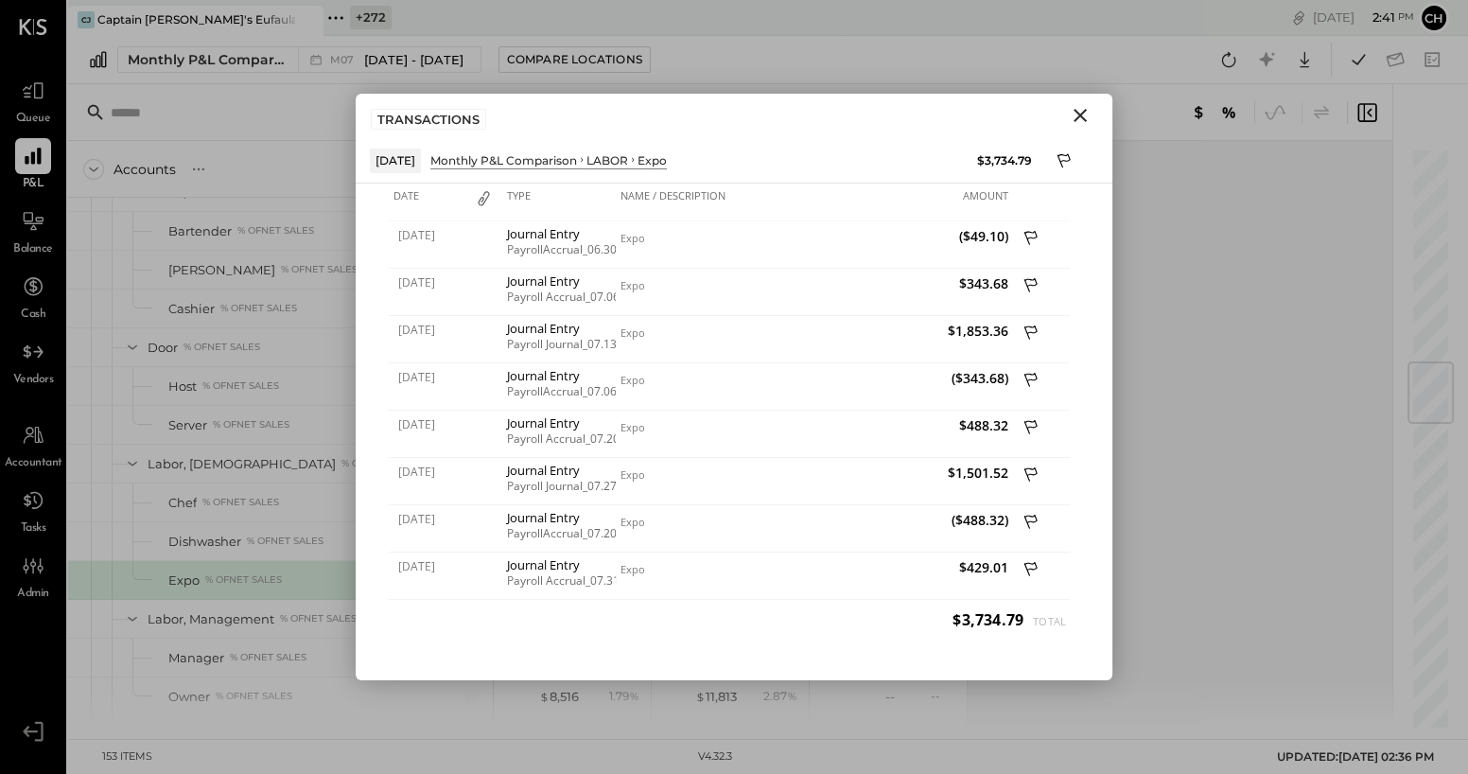
drag, startPoint x: 1085, startPoint y: 119, endPoint x: 1070, endPoint y: 122, distance: 15.4
click at [1085, 118] on icon "Close" at bounding box center [1080, 115] width 23 height 23
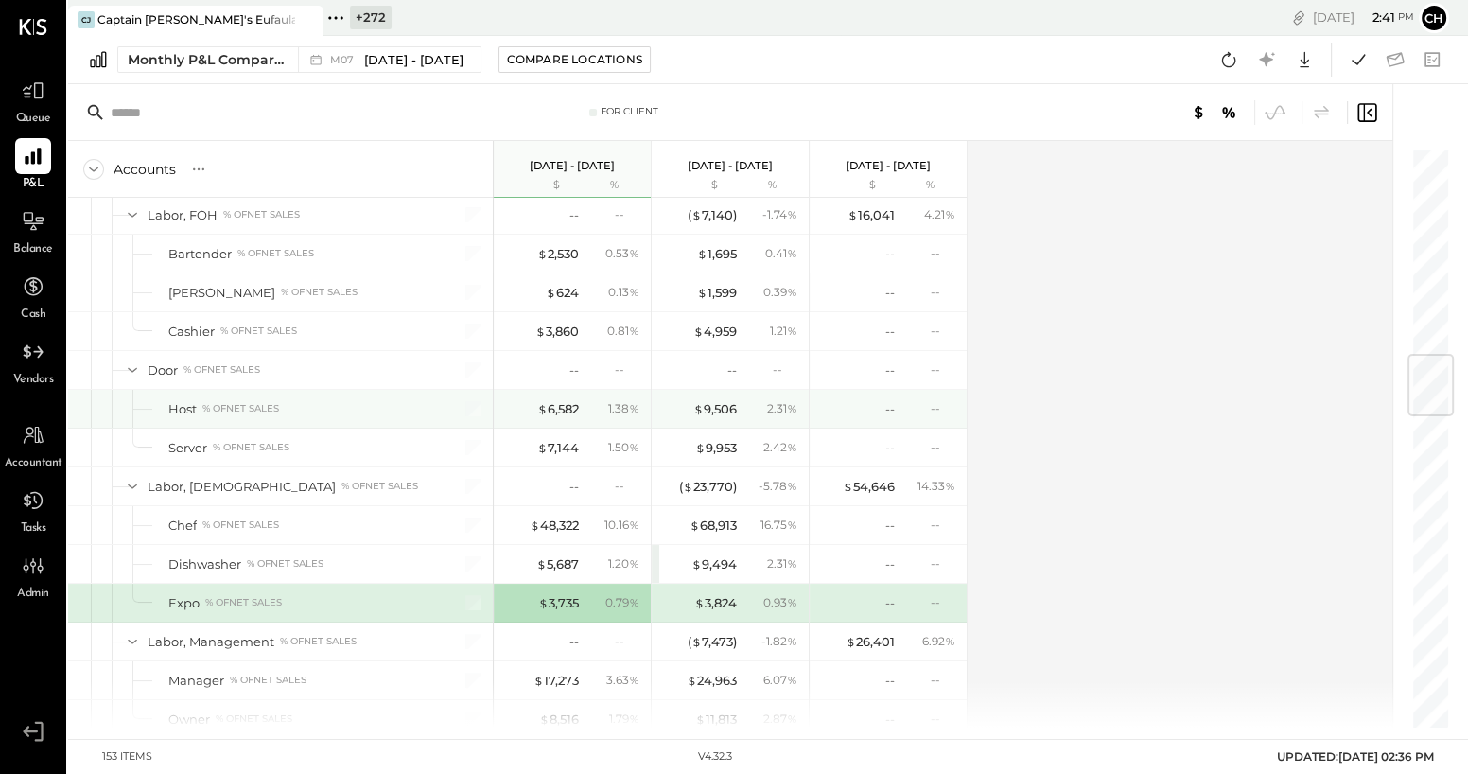
scroll to position [1741, 0]
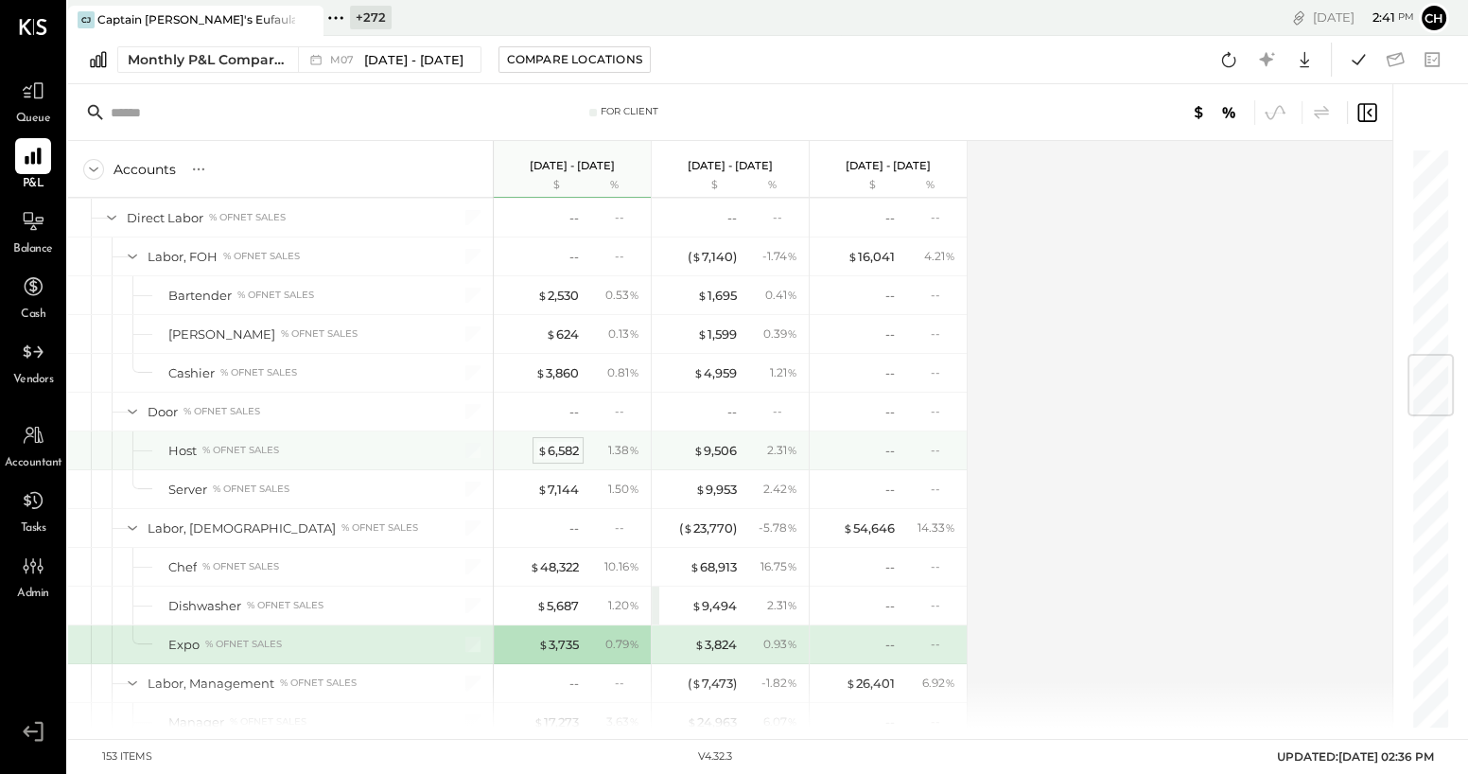
click at [571, 447] on div "$ 6,582" at bounding box center [558, 451] width 42 height 18
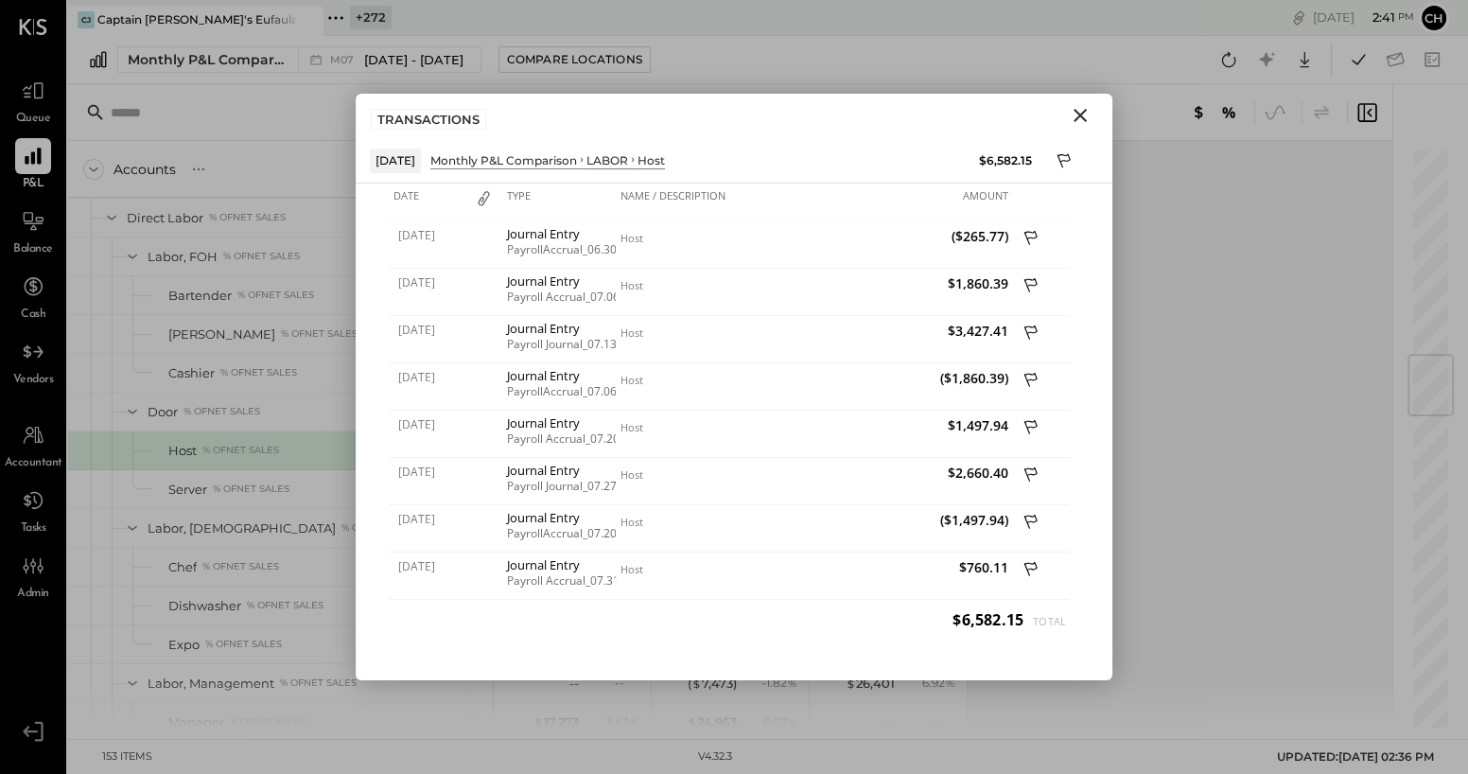
click at [1080, 112] on icon "Close" at bounding box center [1080, 115] width 23 height 23
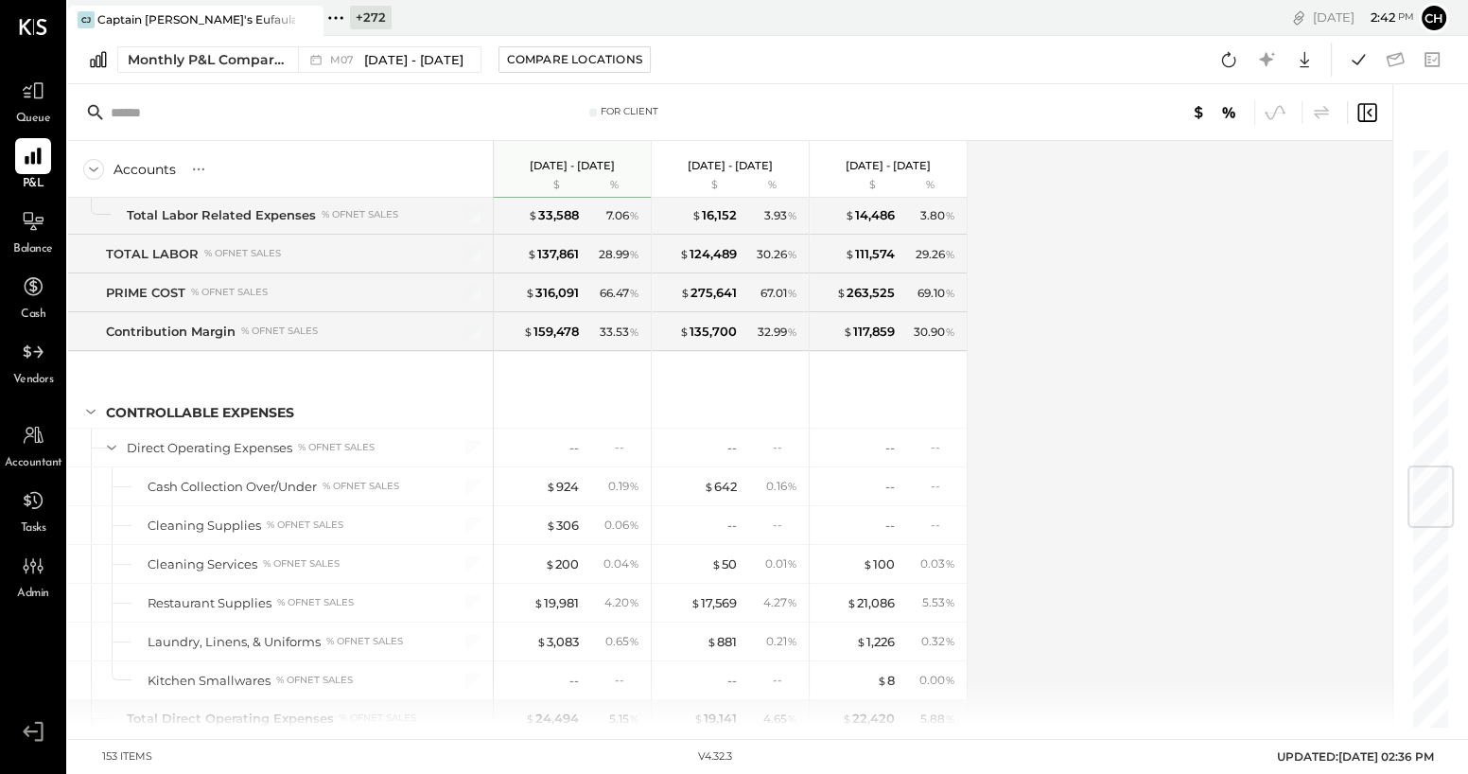
scroll to position [2677, 0]
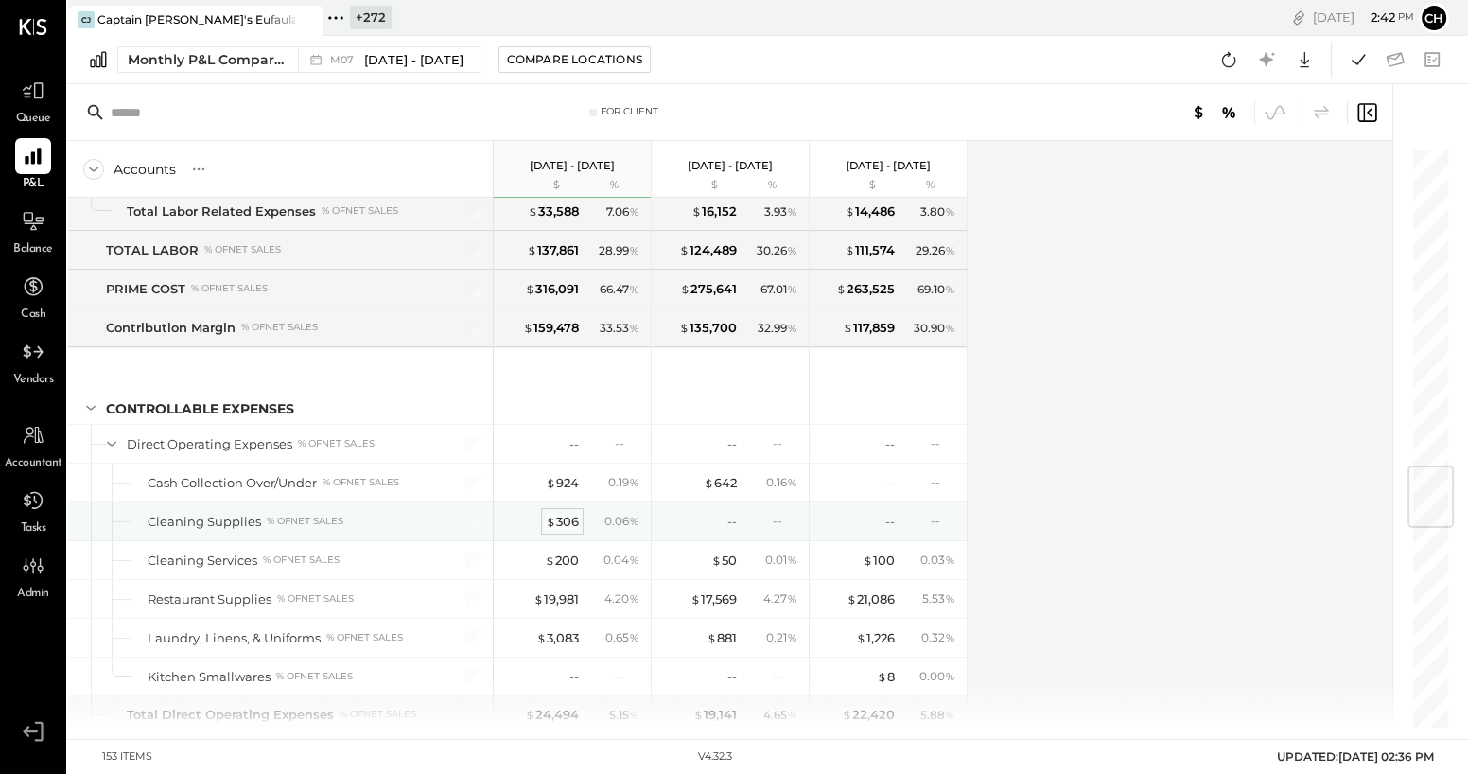
click at [563, 513] on div "$ 306" at bounding box center [562, 522] width 33 height 18
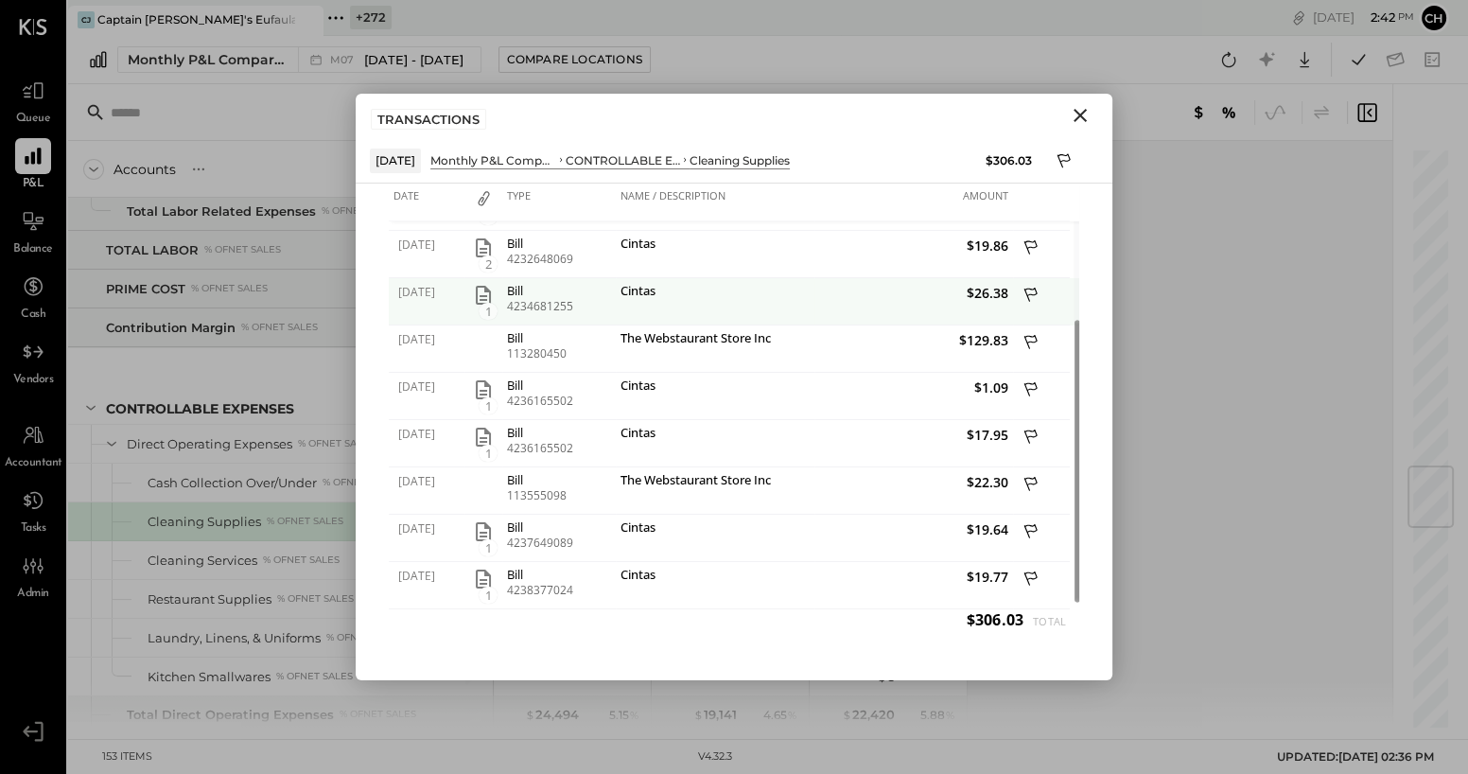
click at [478, 292] on icon "button" at bounding box center [483, 295] width 23 height 23
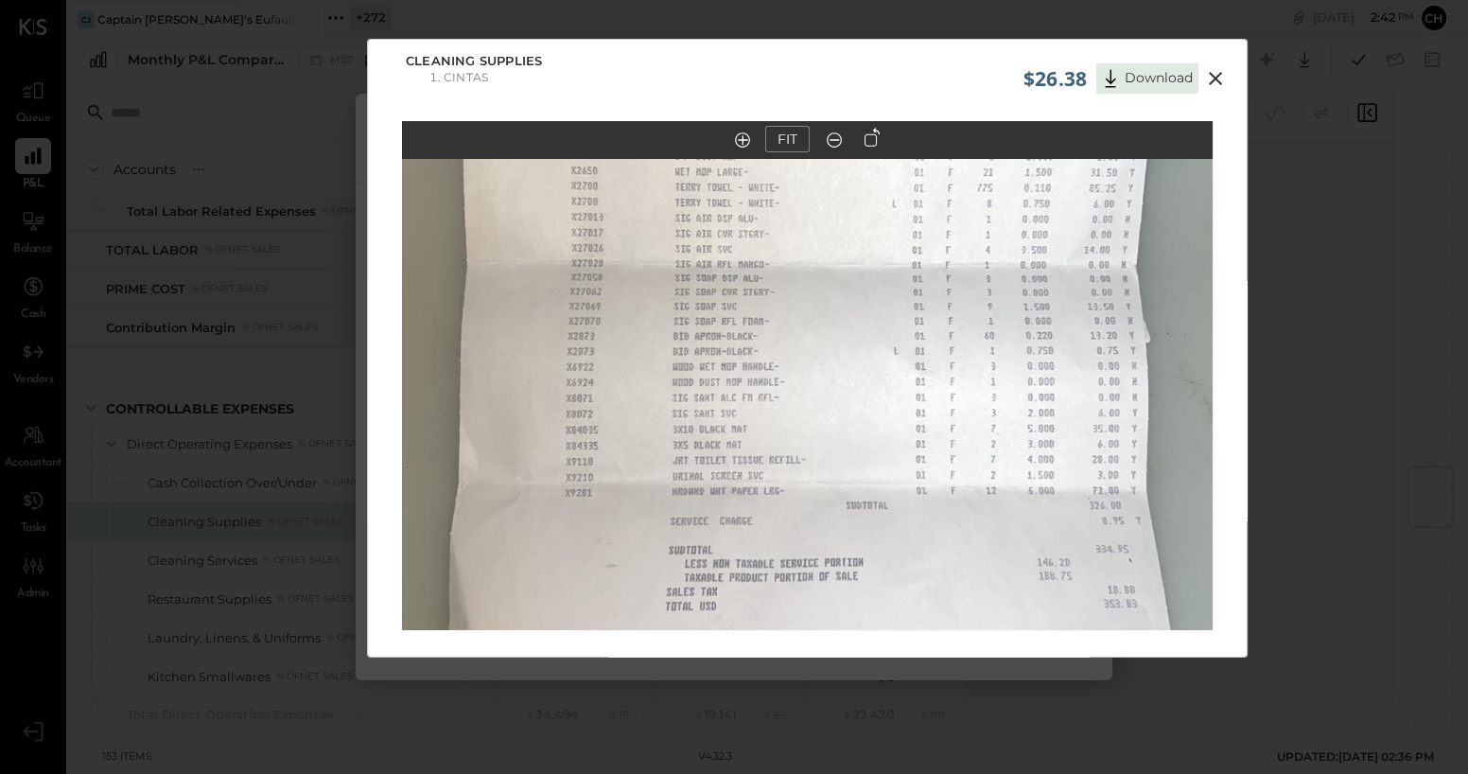
click at [1088, 76] on icon at bounding box center [1215, 78] width 23 height 23
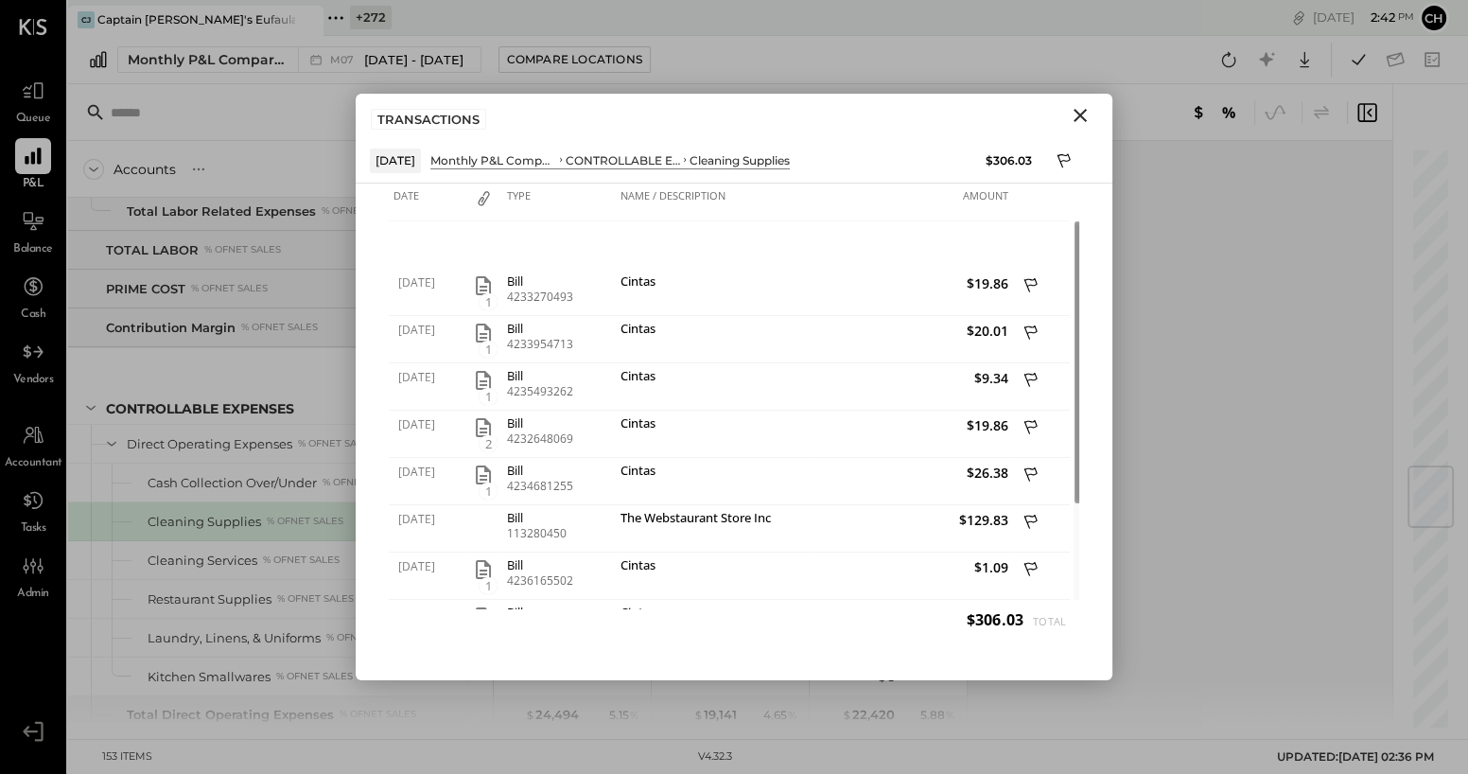
click at [1086, 114] on icon "Close" at bounding box center [1080, 115] width 23 height 23
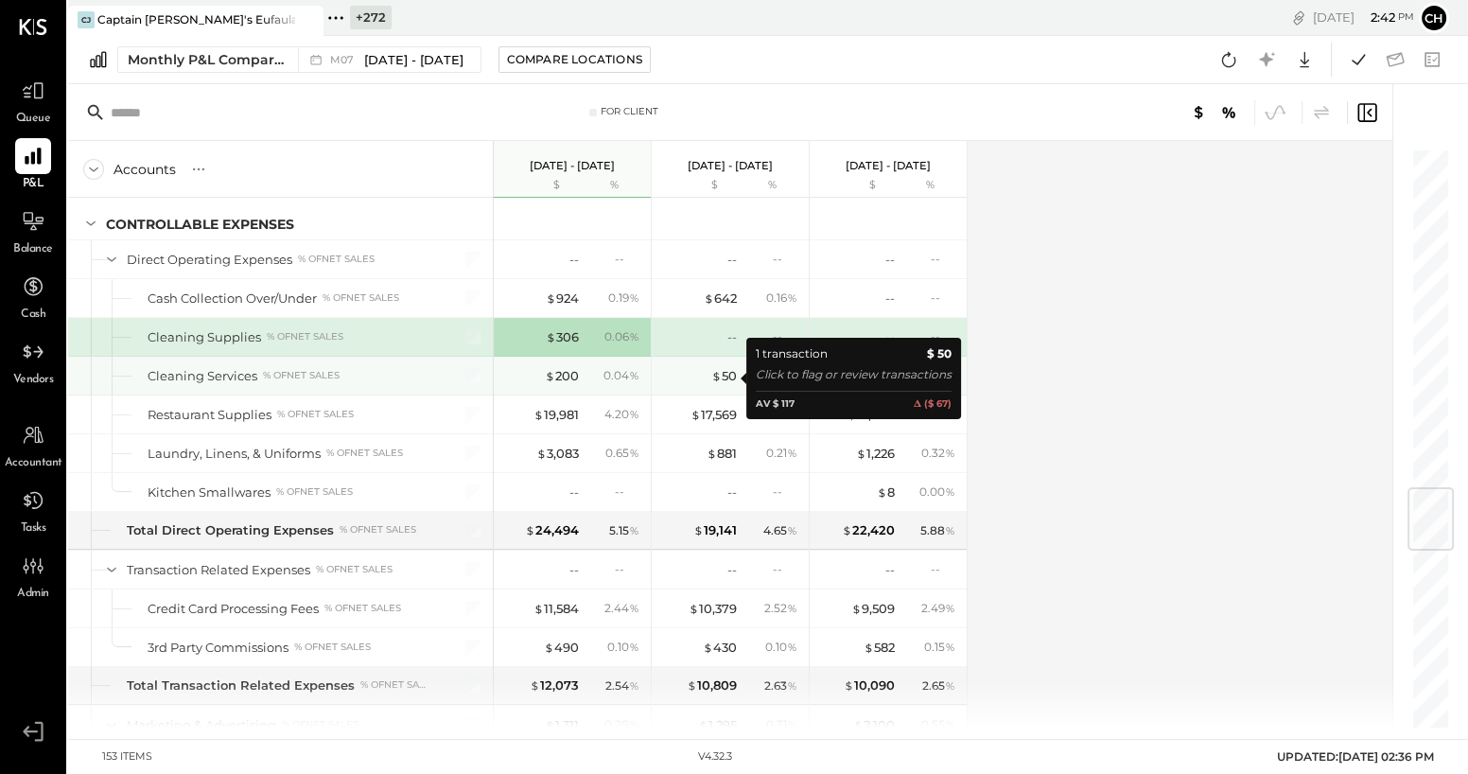
scroll to position [2865, 0]
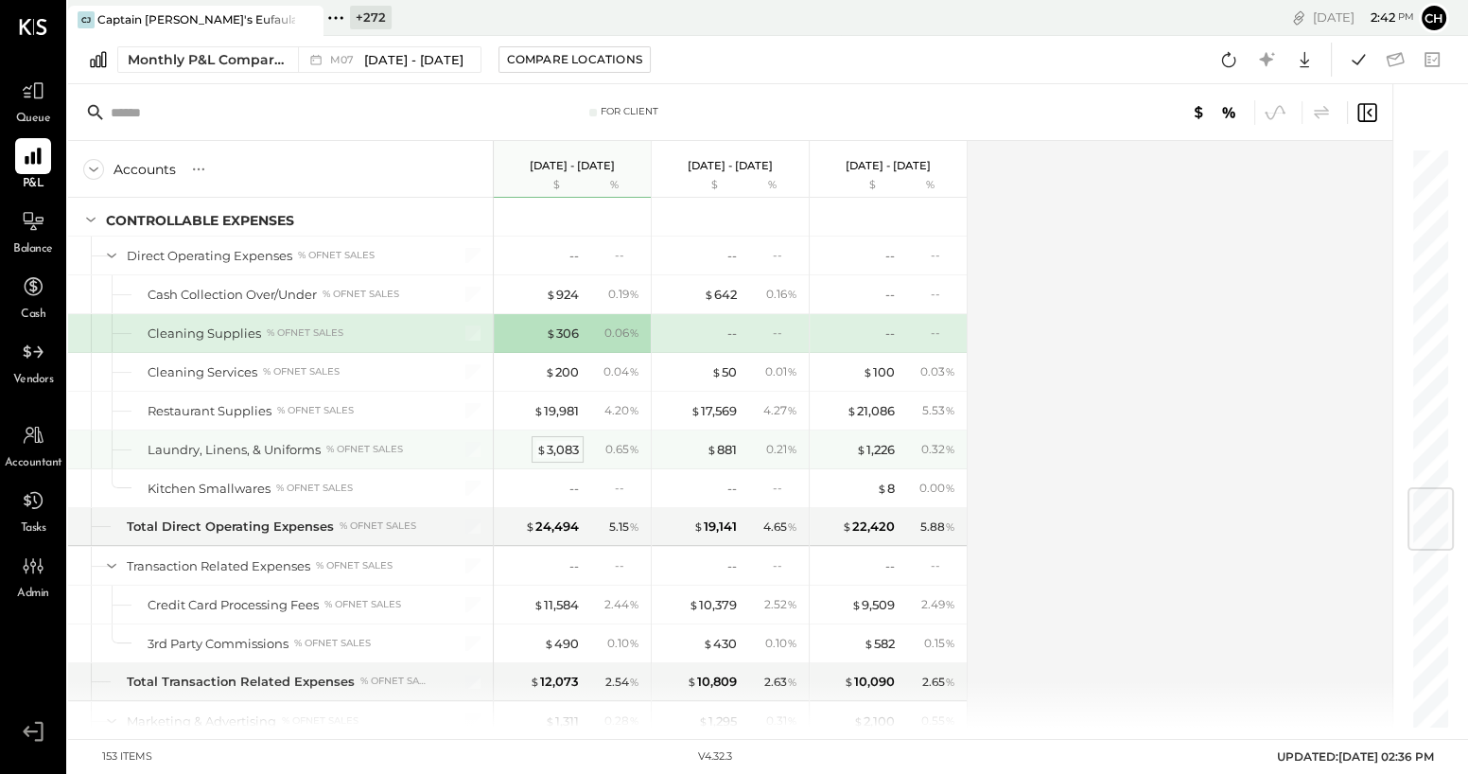
click at [568, 441] on div "$ 3,083" at bounding box center [557, 450] width 43 height 18
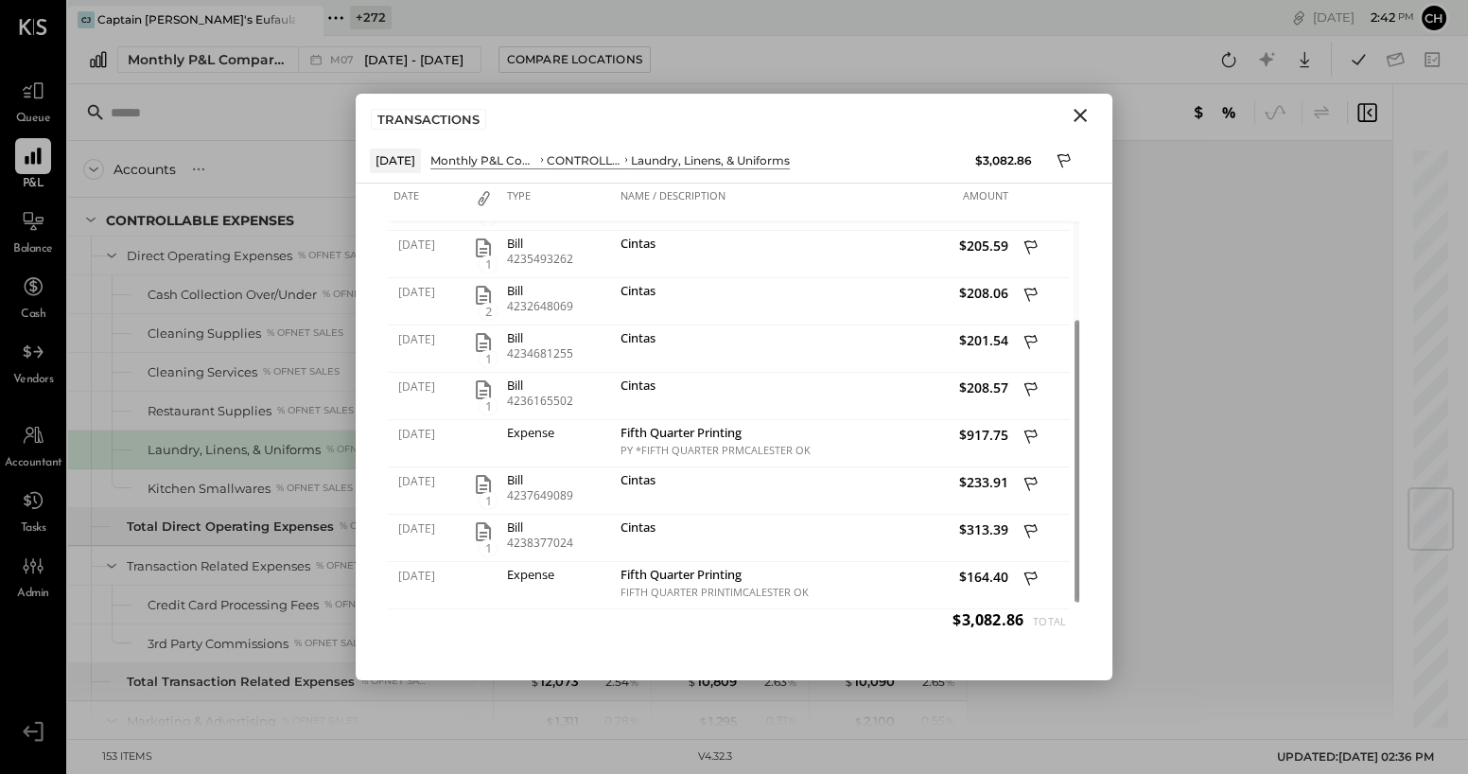
click at [1076, 112] on icon "Close" at bounding box center [1080, 115] width 13 height 13
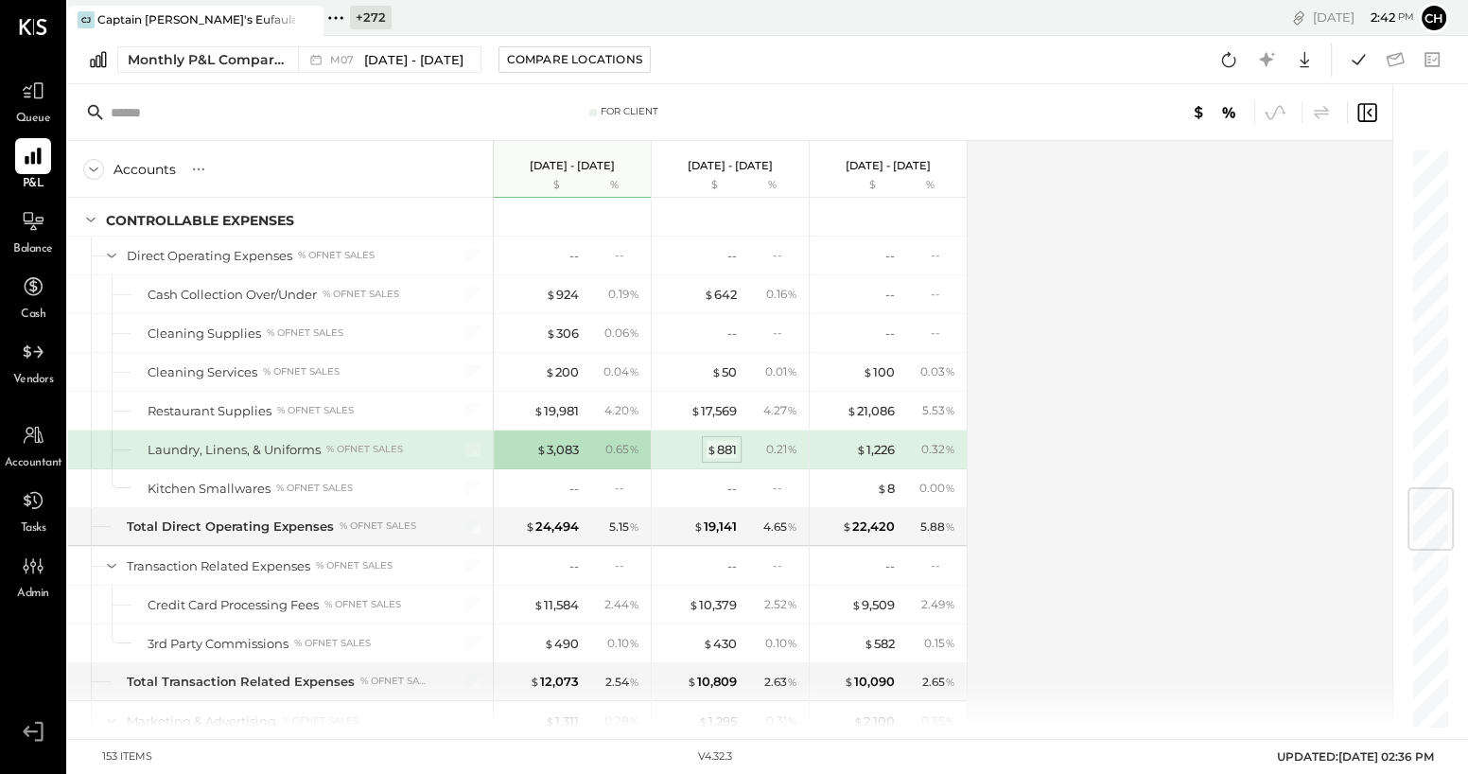
click at [723, 445] on div "$ 881" at bounding box center [722, 450] width 30 height 18
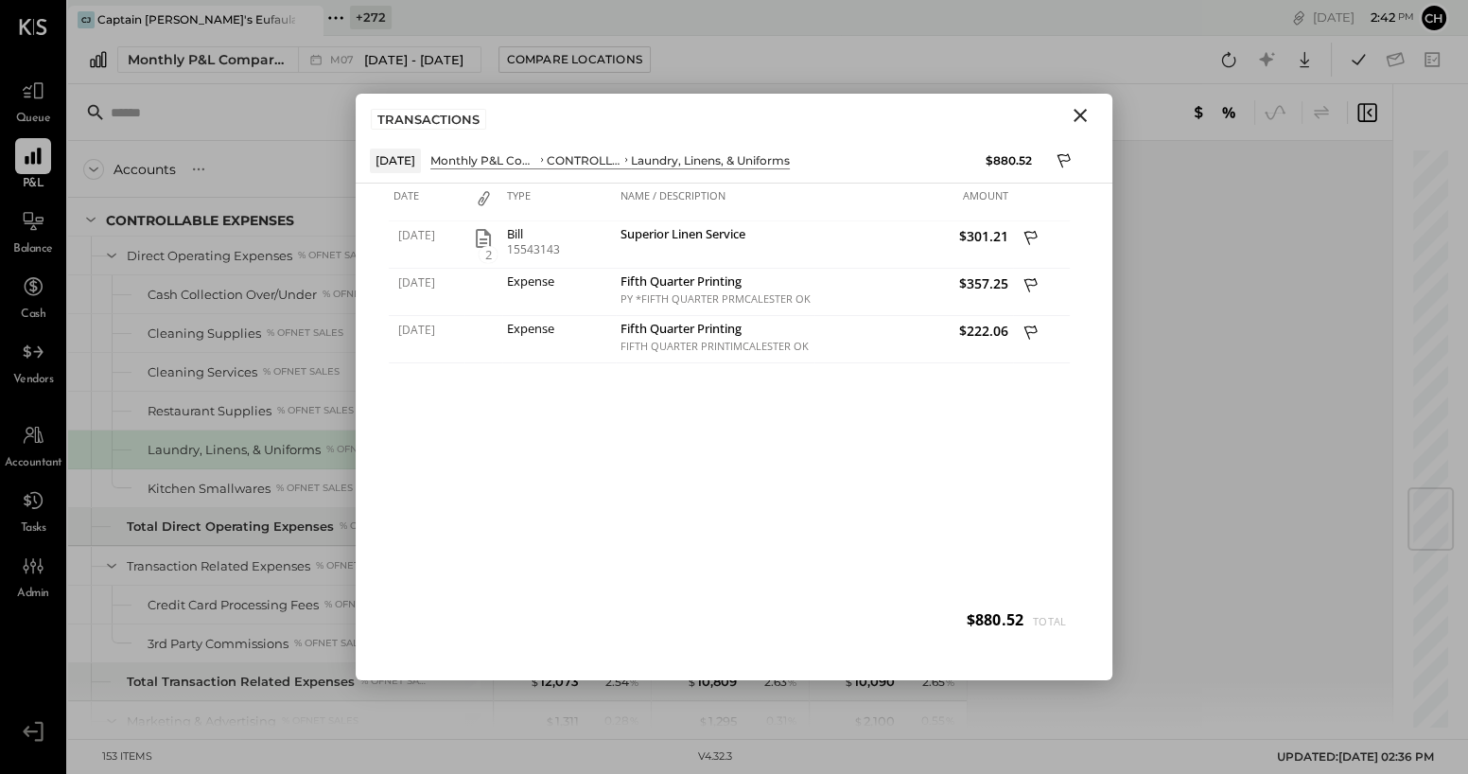
click at [1079, 113] on icon "Close" at bounding box center [1080, 115] width 23 height 23
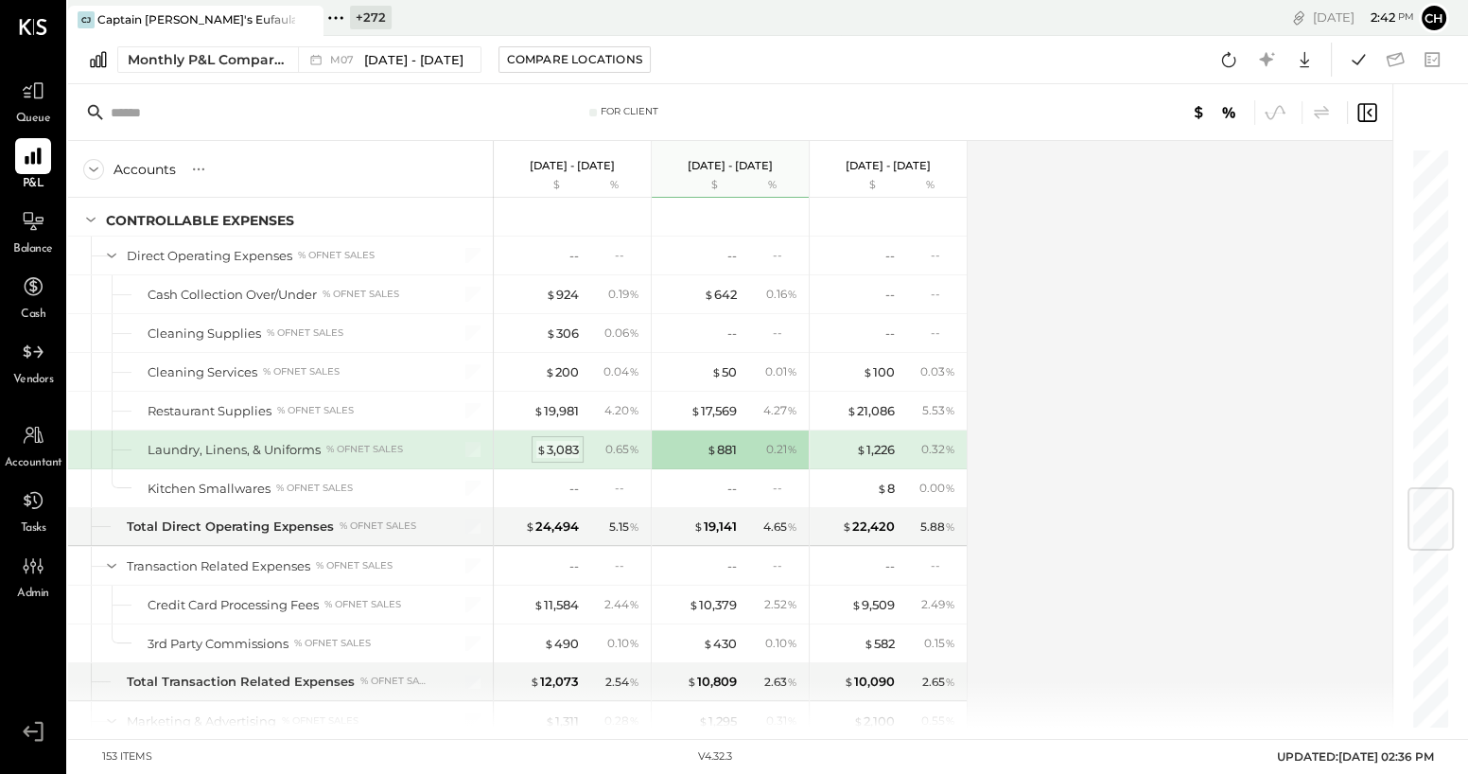
click at [553, 441] on div "$ 3,083" at bounding box center [557, 450] width 43 height 18
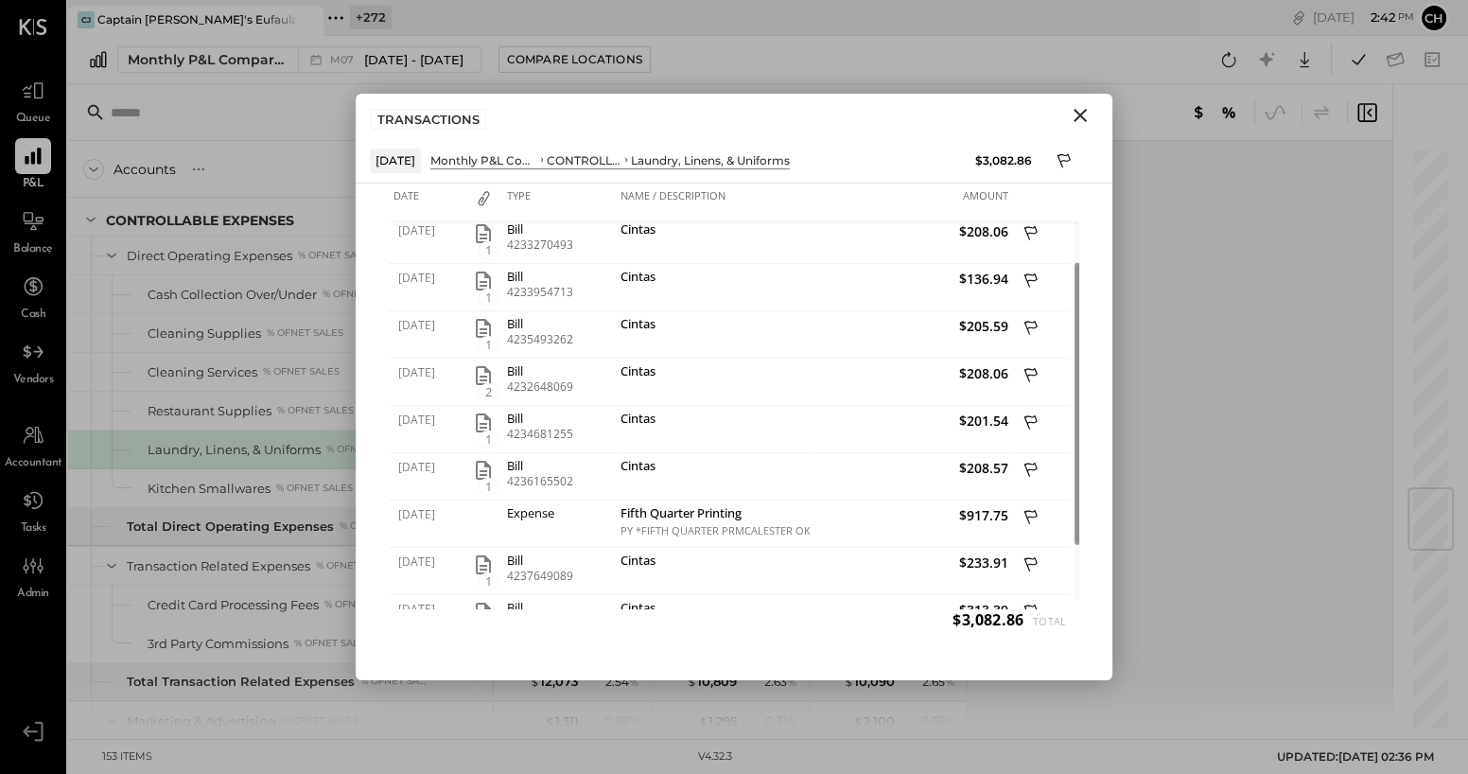
click at [1081, 116] on icon "Close" at bounding box center [1080, 115] width 13 height 13
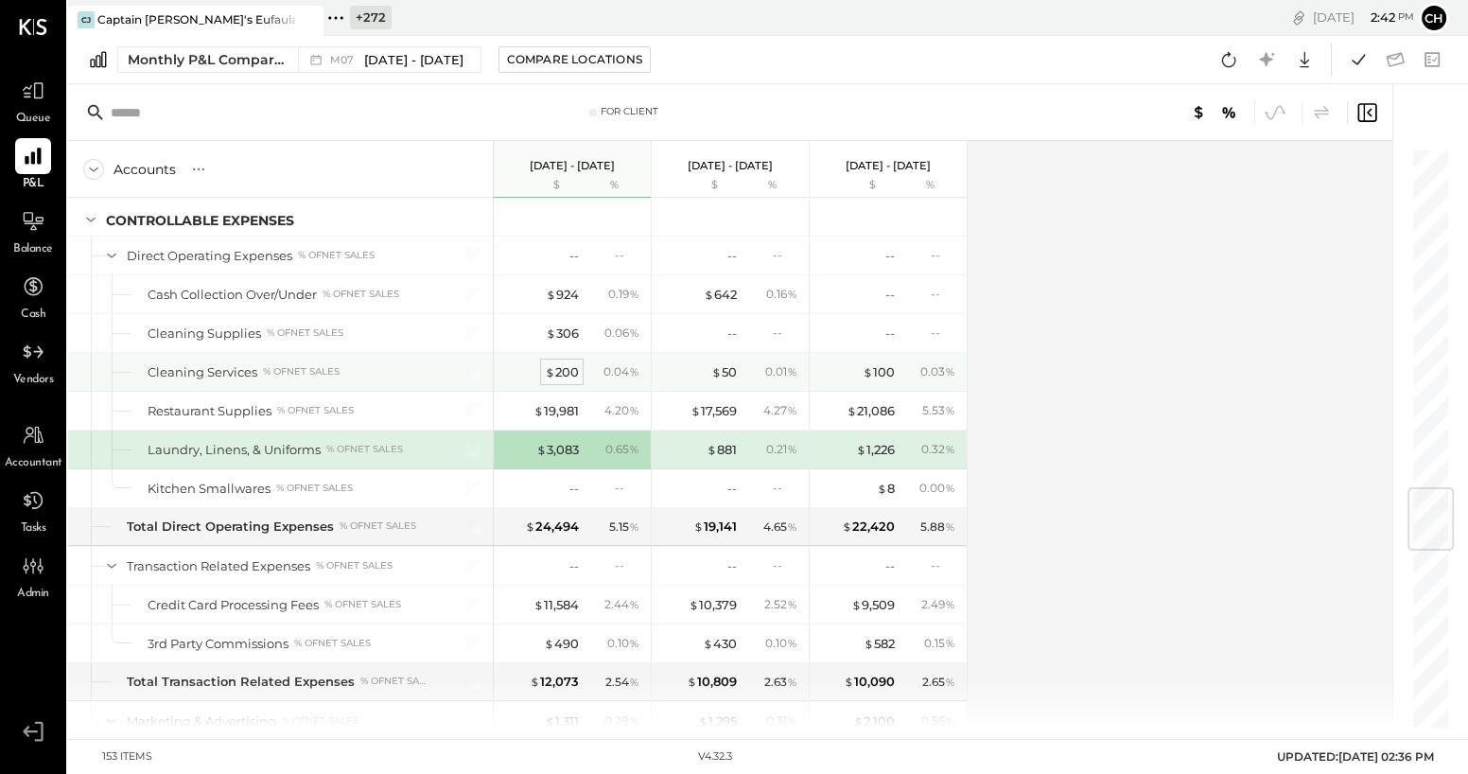
click at [572, 363] on div "$ 200" at bounding box center [562, 372] width 34 height 18
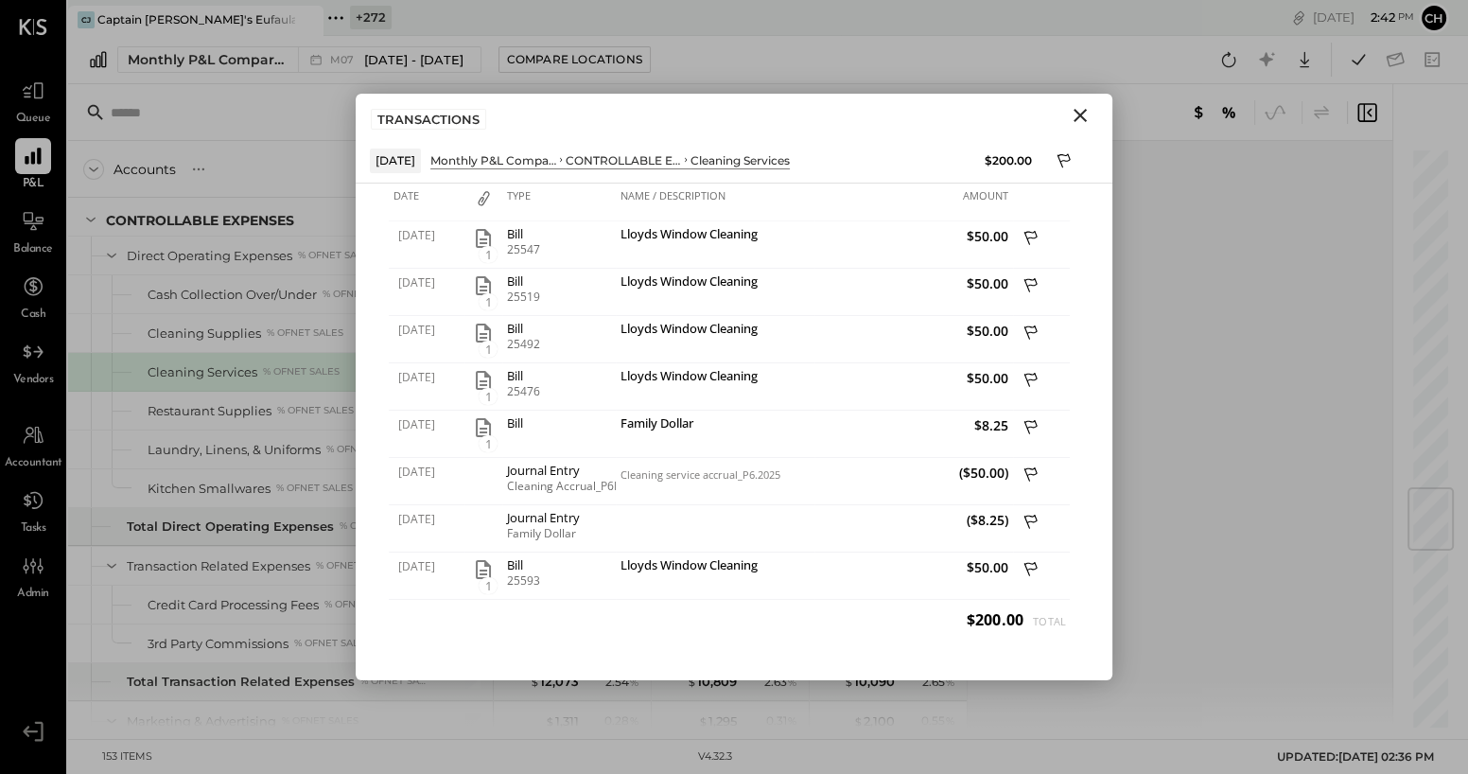
click at [1082, 115] on icon "Close" at bounding box center [1080, 115] width 23 height 23
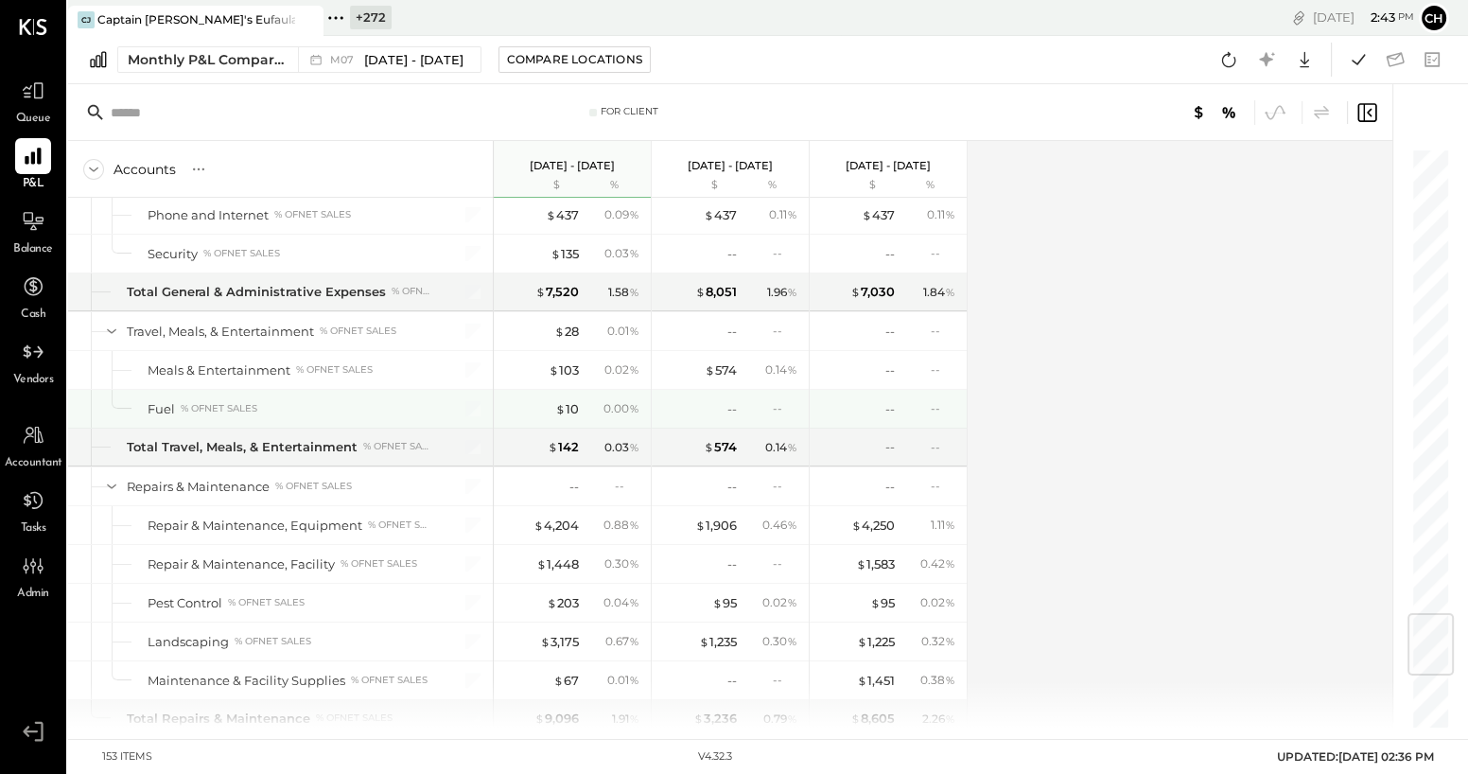
scroll to position [3917, 0]
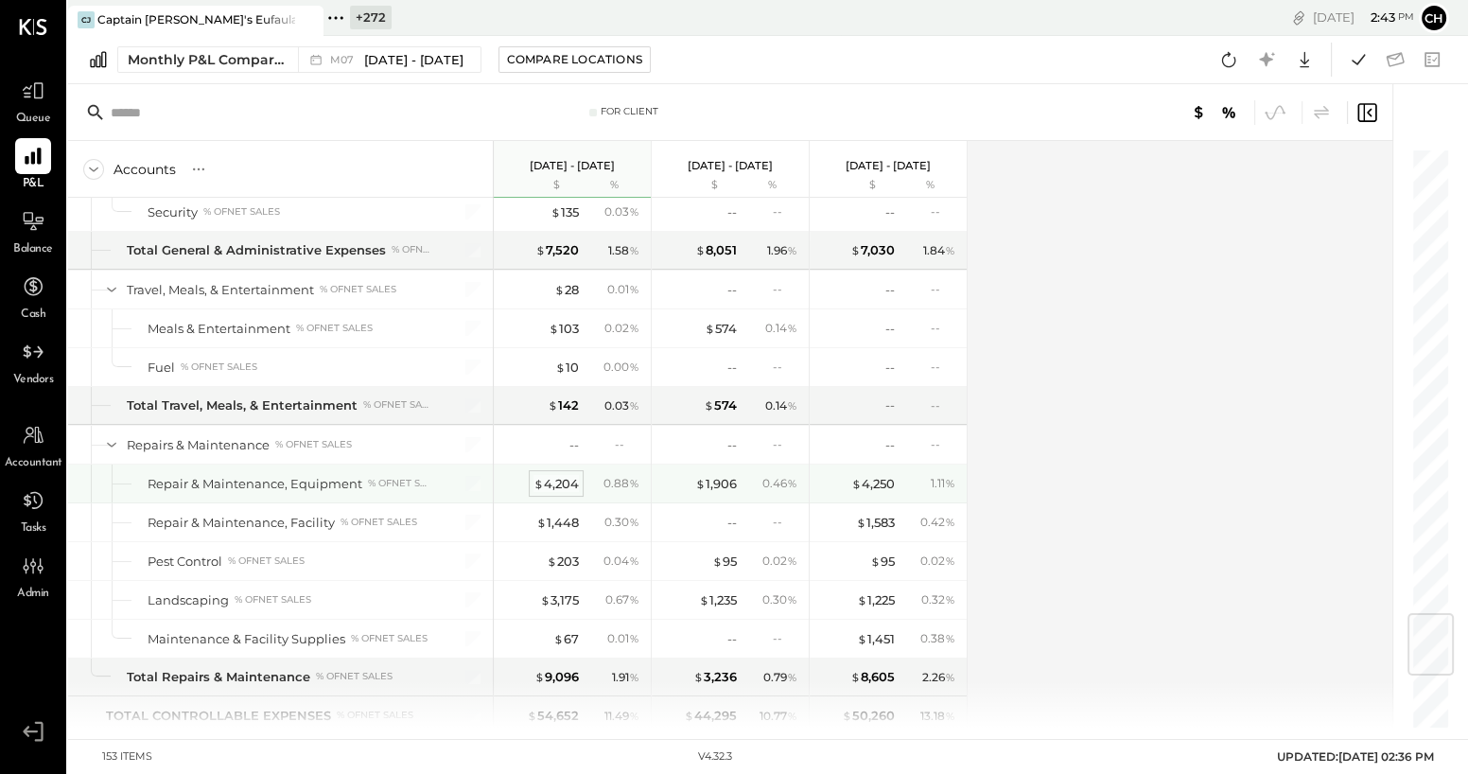
click at [562, 475] on div "$ 4,204" at bounding box center [556, 484] width 45 height 18
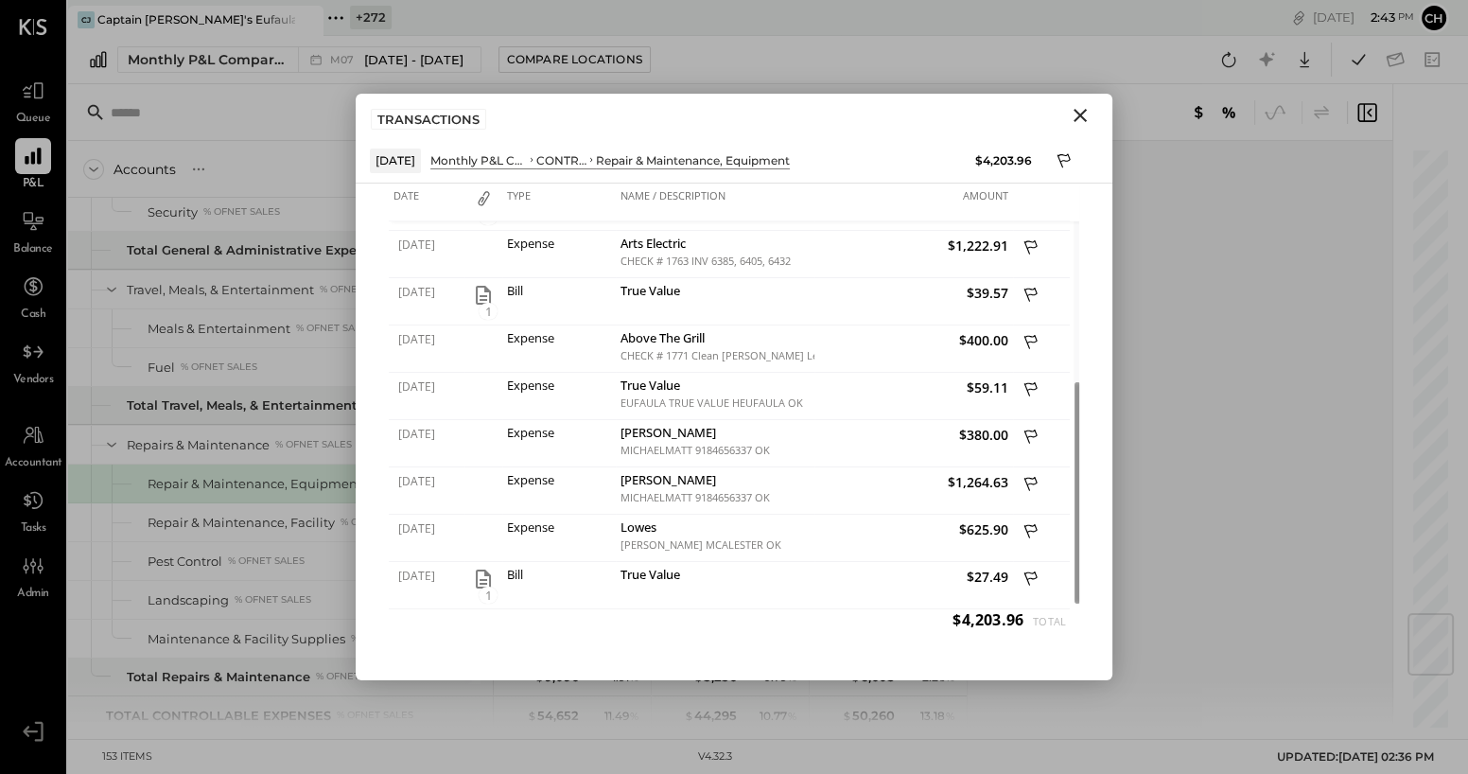
click at [1076, 112] on icon "Close" at bounding box center [1080, 115] width 13 height 13
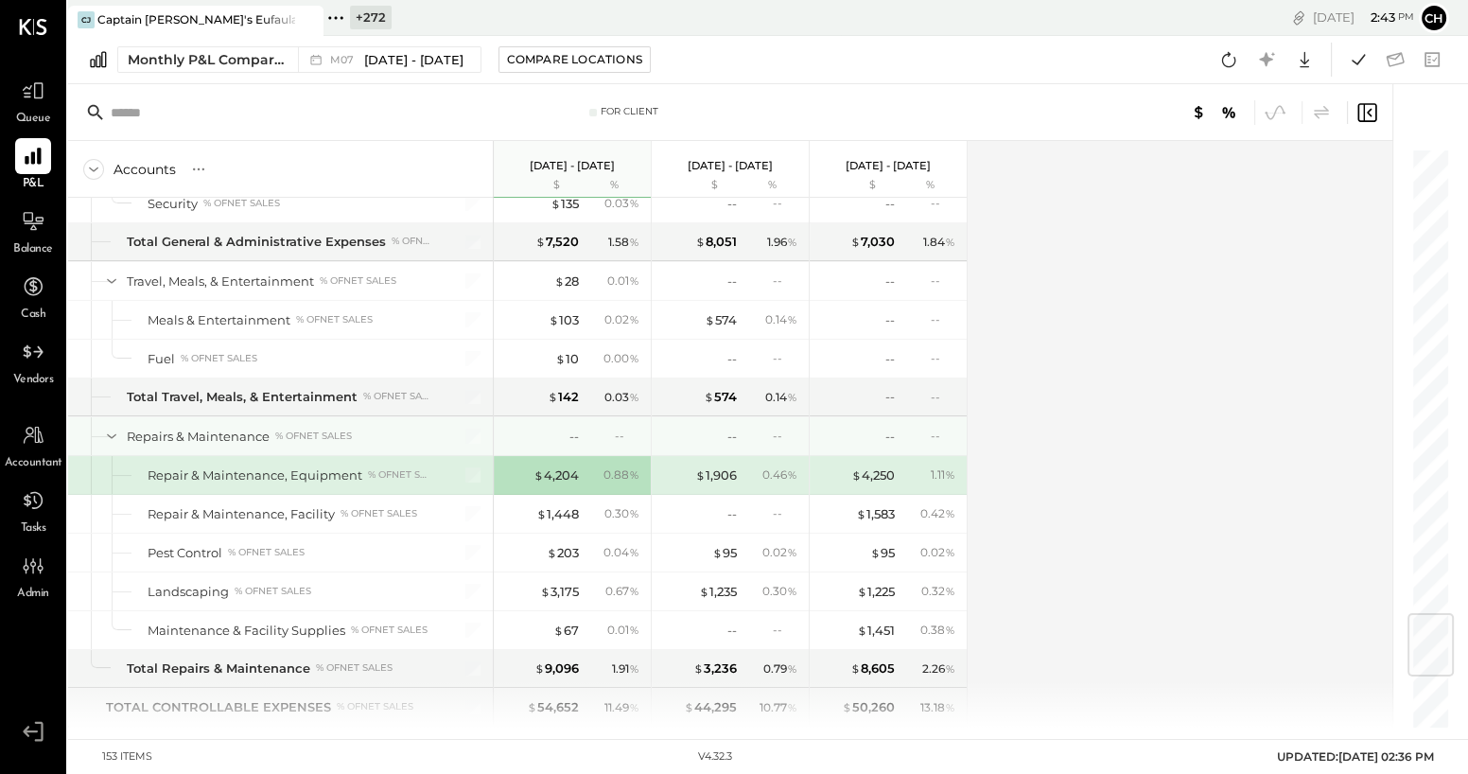
scroll to position [3944, 0]
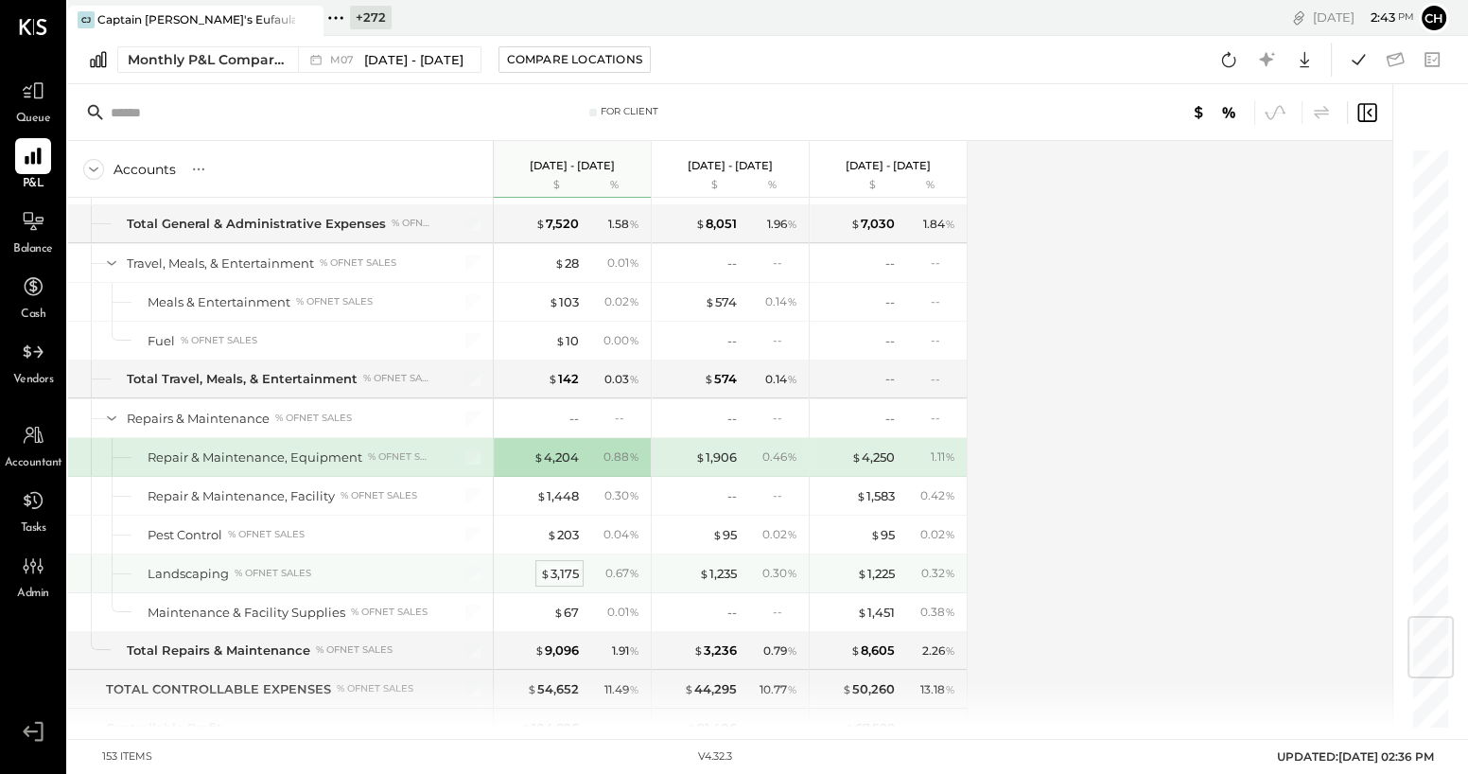
click at [553, 567] on div "$ 3,175" at bounding box center [559, 574] width 39 height 18
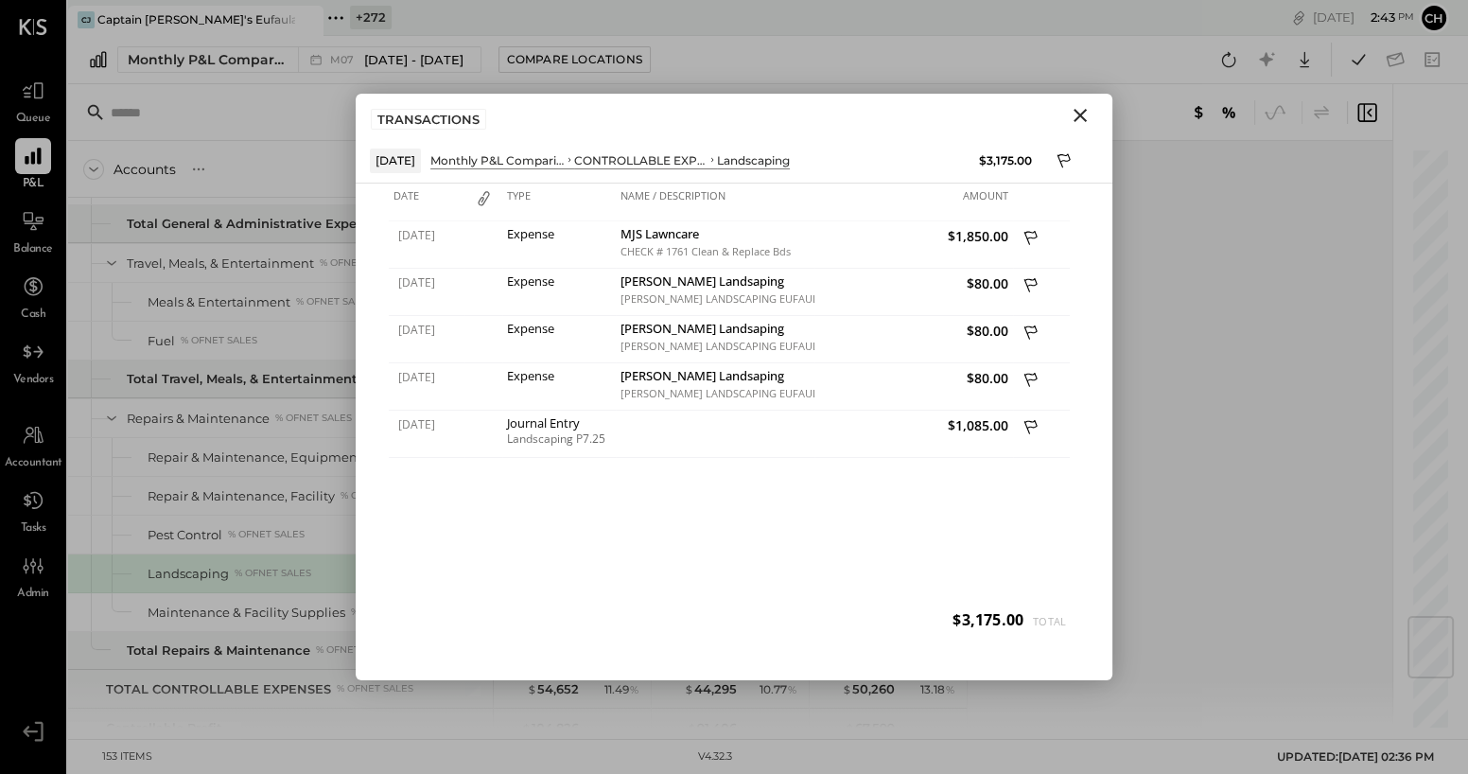
click at [1081, 112] on icon "Close" at bounding box center [1080, 115] width 23 height 23
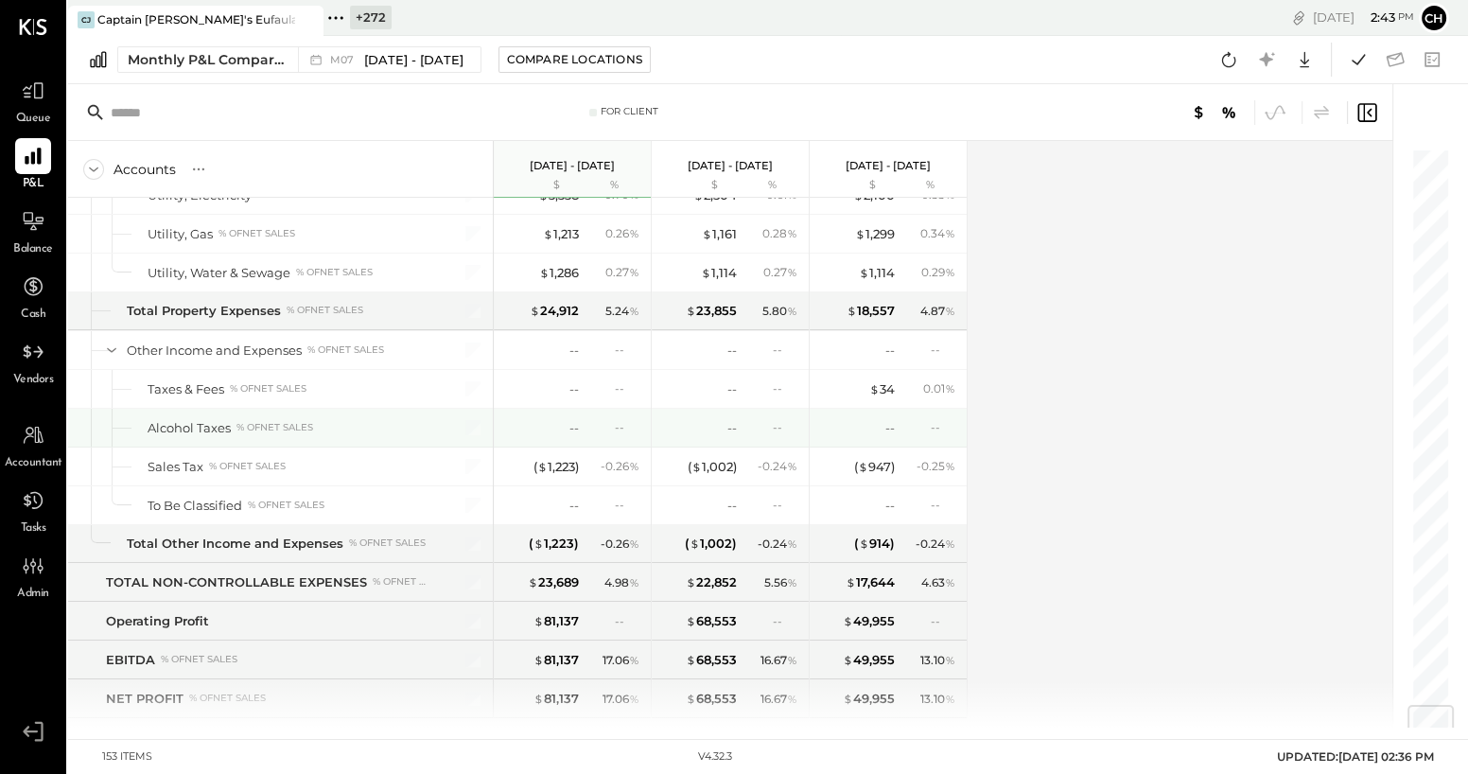
scroll to position [4697, 0]
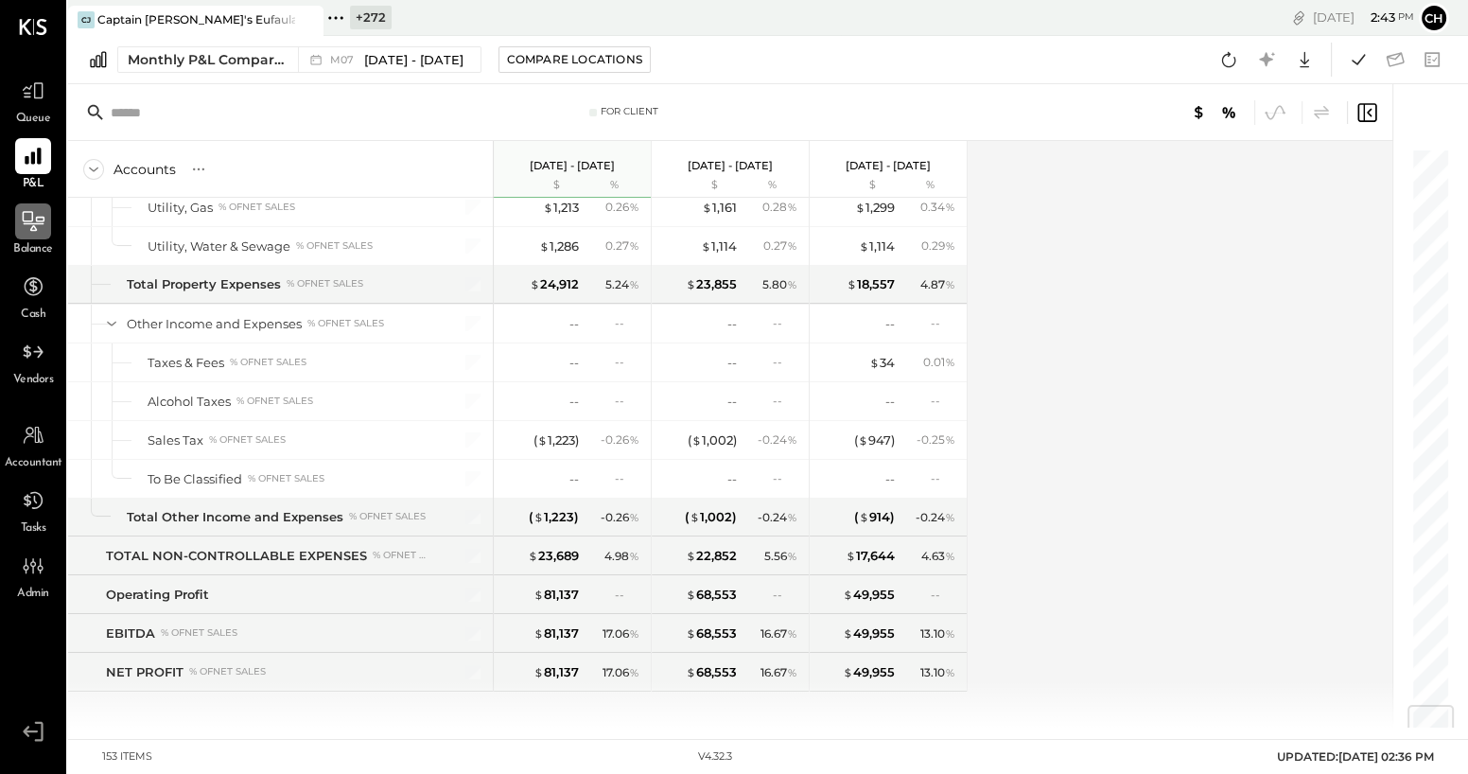
click at [26, 215] on icon at bounding box center [33, 221] width 25 height 25
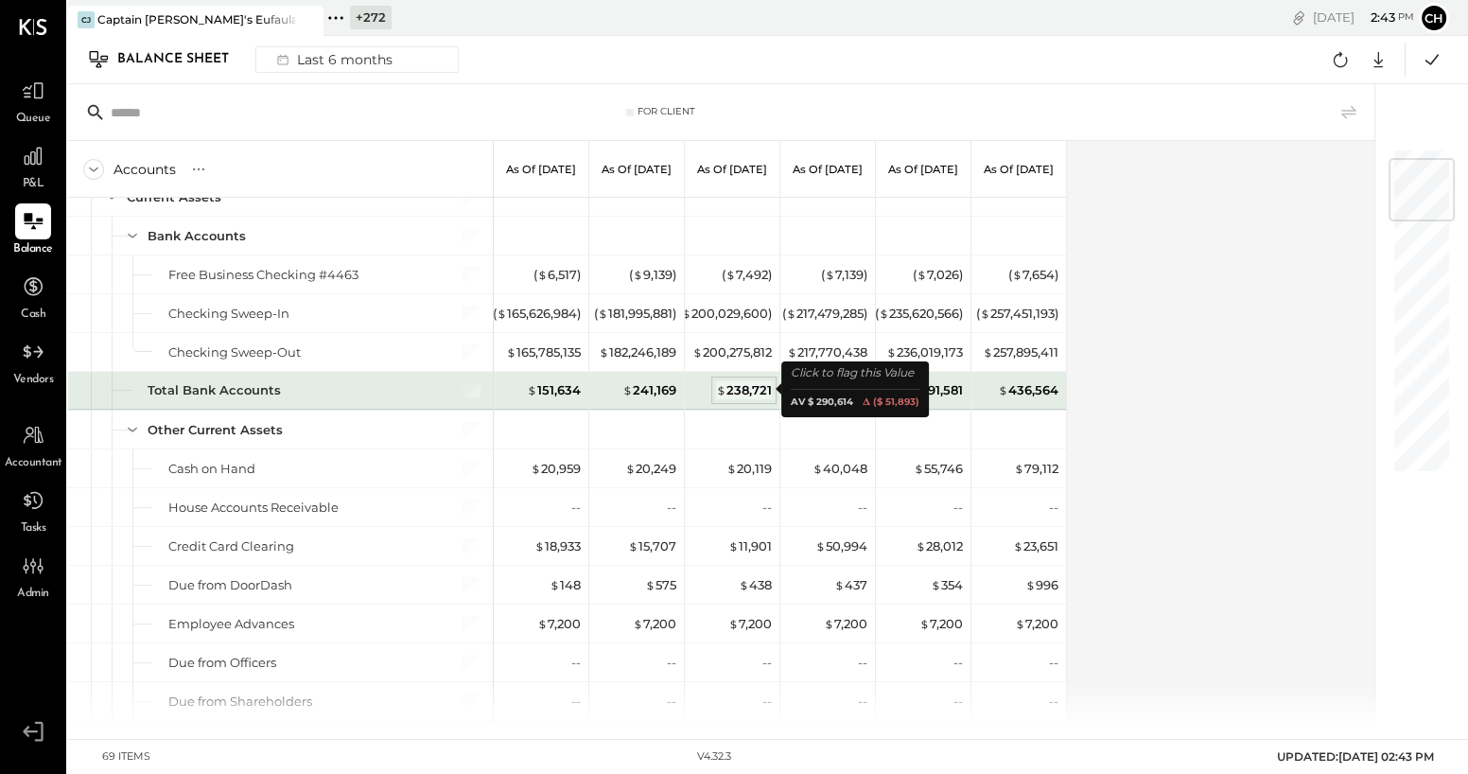
scroll to position [111, 0]
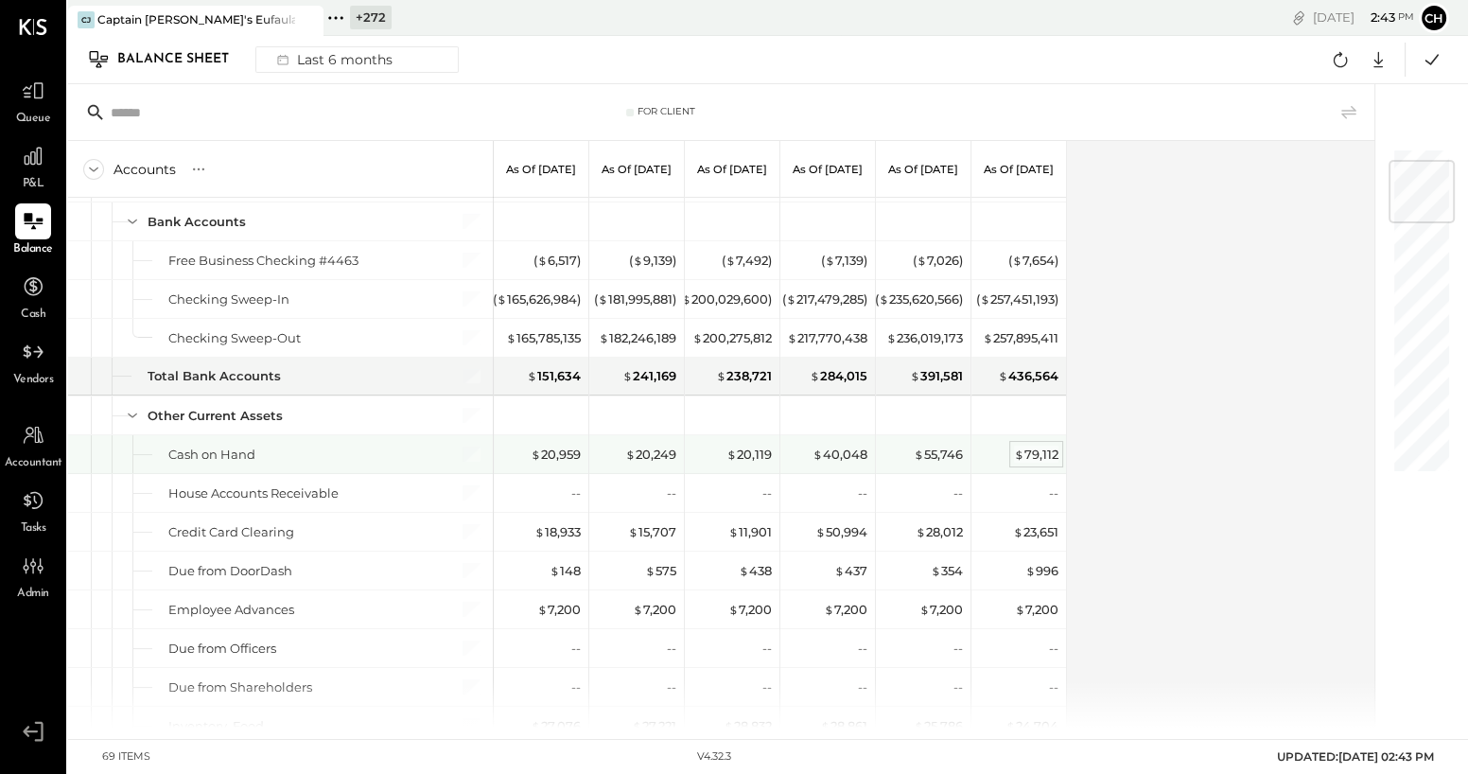
click at [1018, 456] on span "$" at bounding box center [1019, 453] width 10 height 15
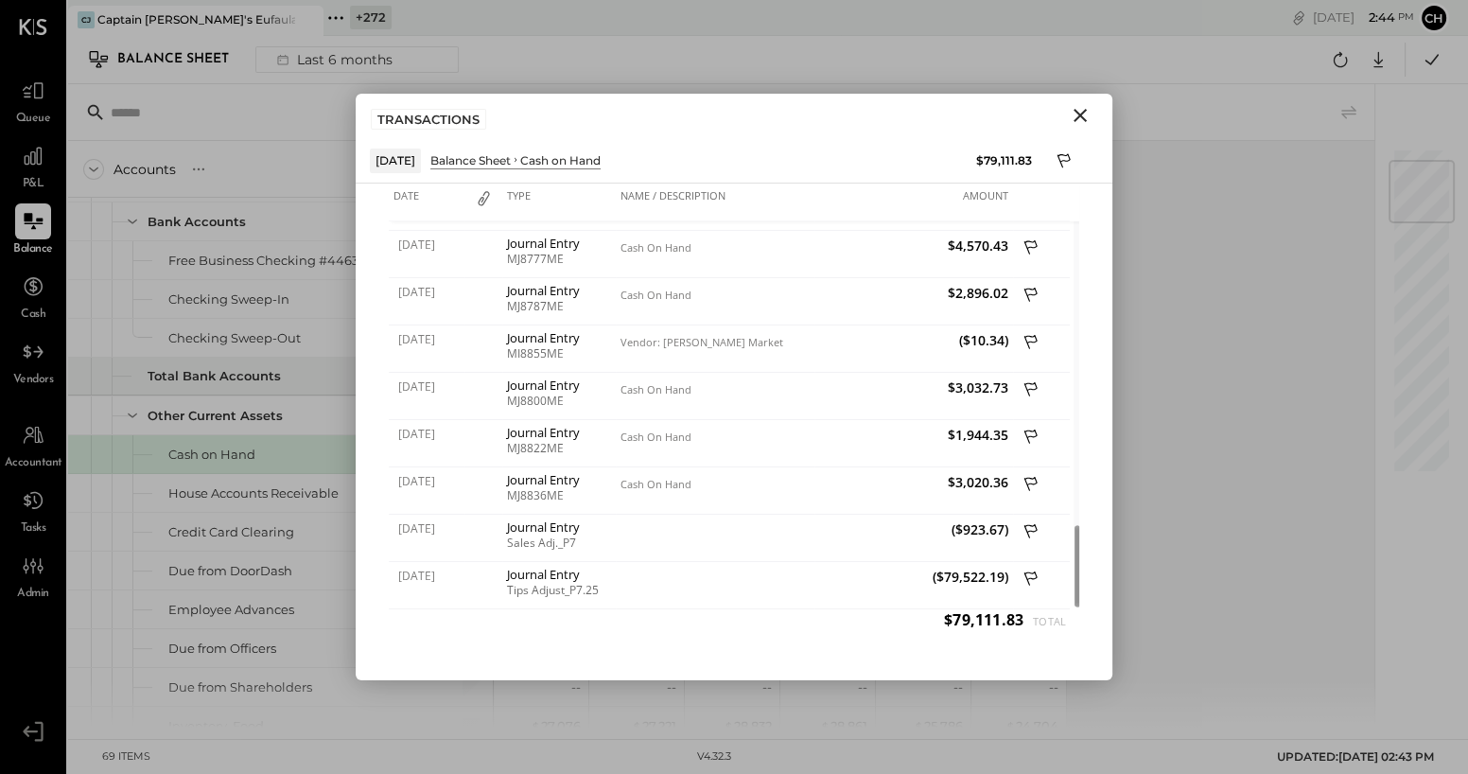
click at [1082, 113] on icon "Close" at bounding box center [1080, 115] width 13 height 13
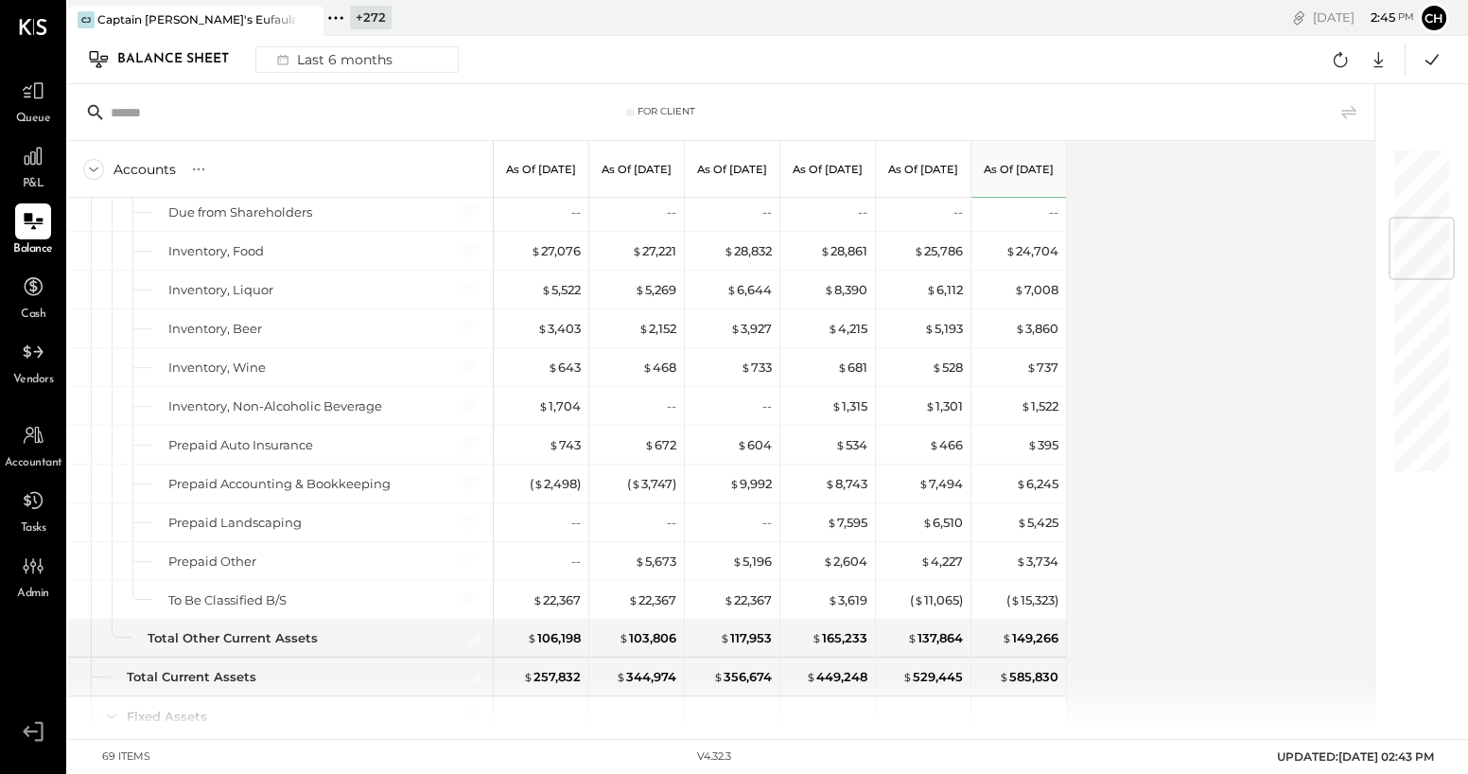
scroll to position [604, 0]
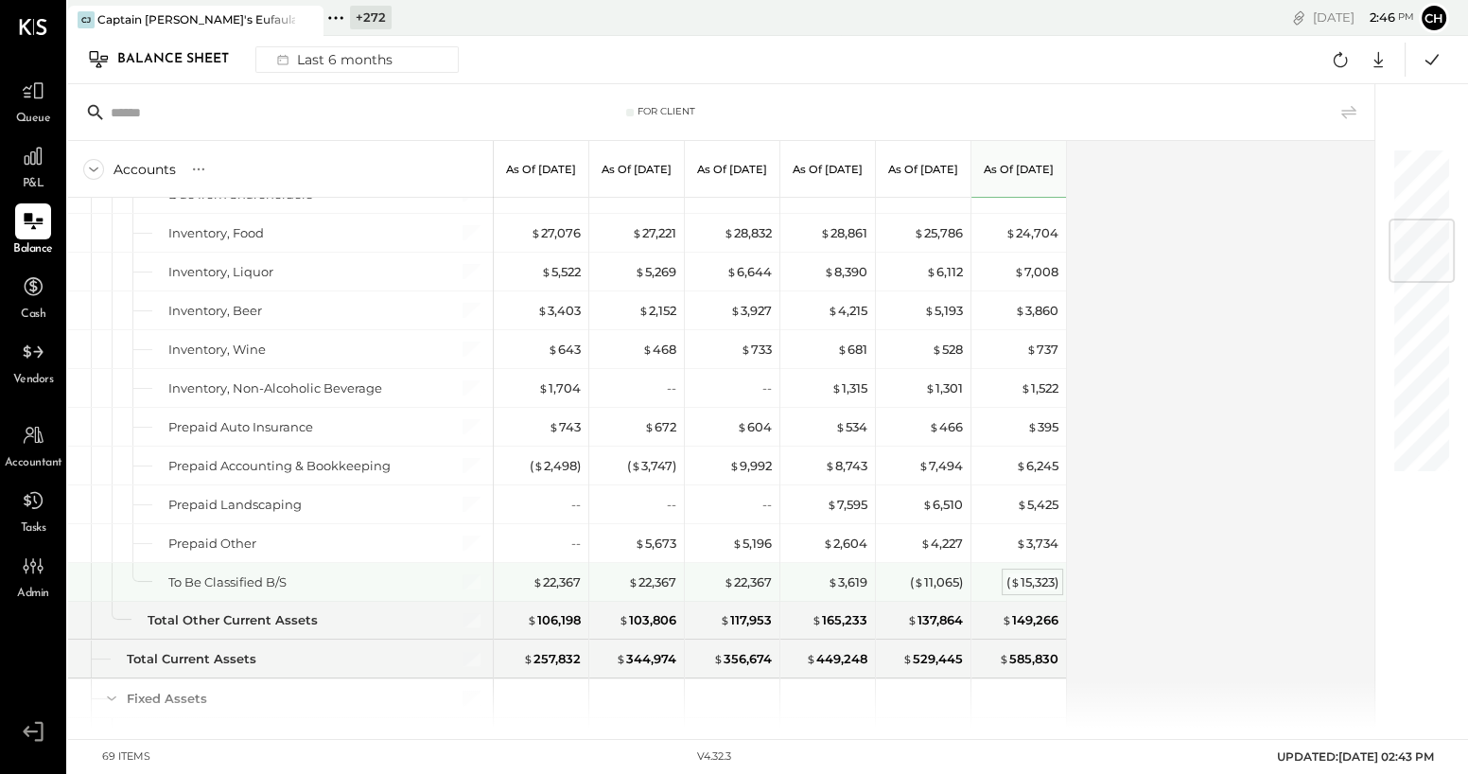
click at [1032, 577] on div "( $ 15,323 )" at bounding box center [1032, 582] width 52 height 18
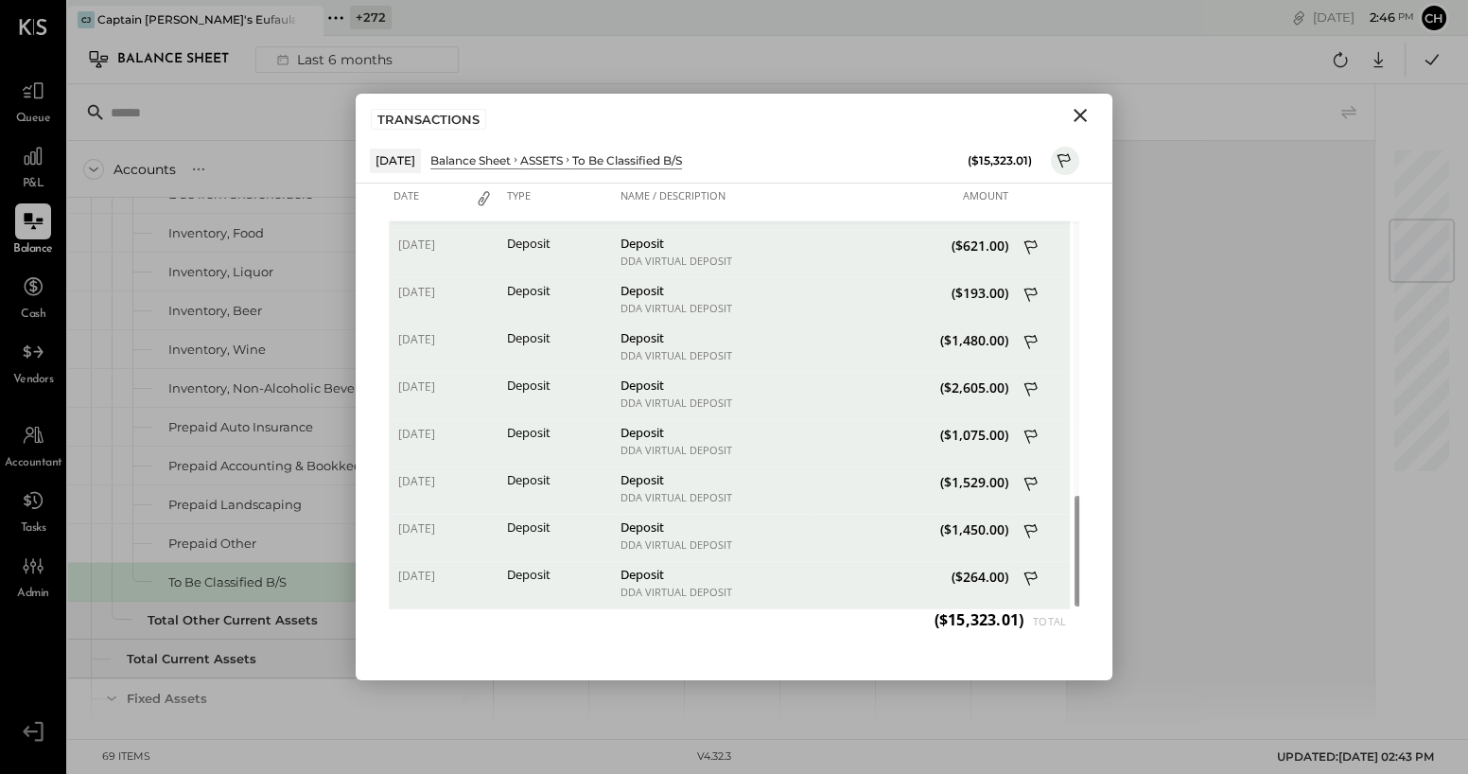
click at [1080, 117] on icon "Close" at bounding box center [1080, 115] width 23 height 23
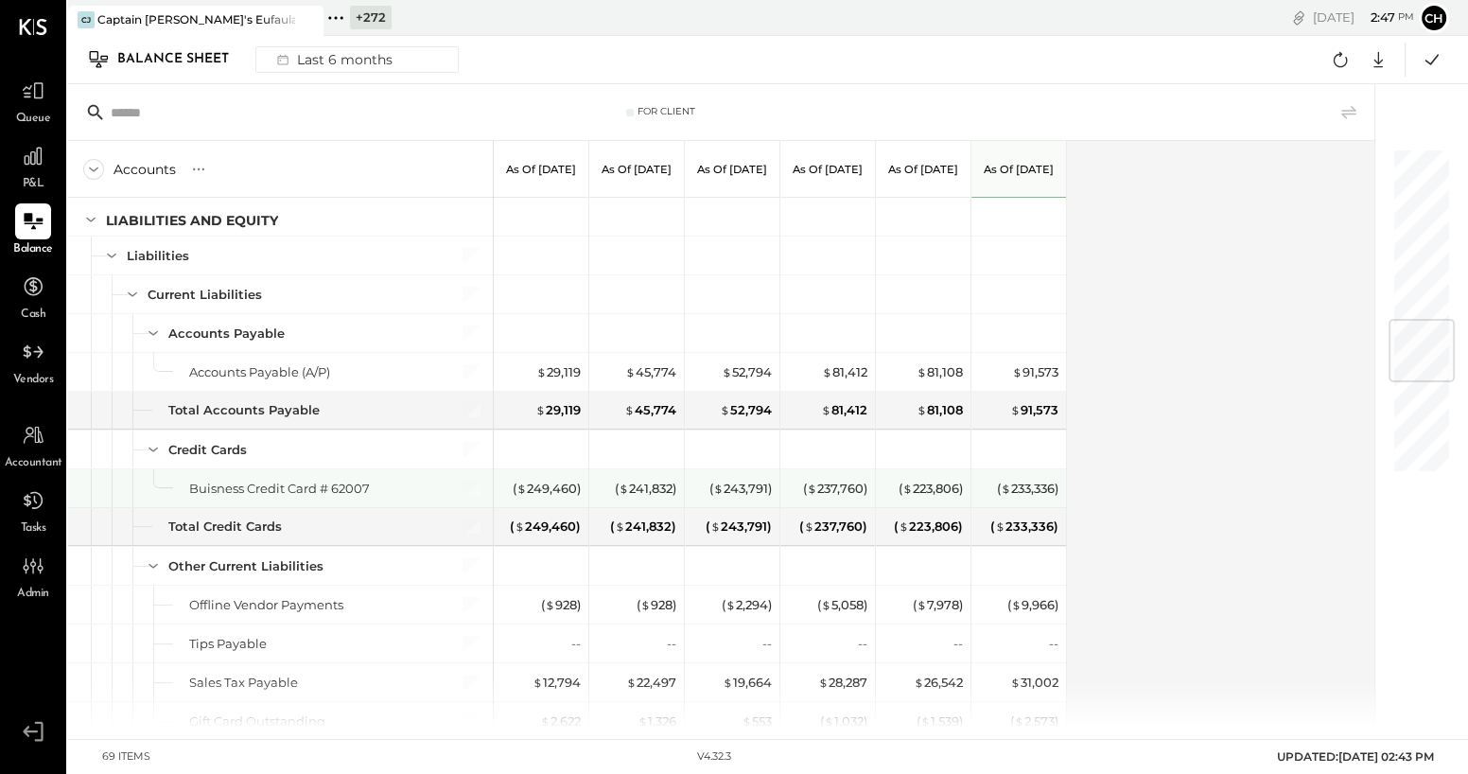
scroll to position [1437, 0]
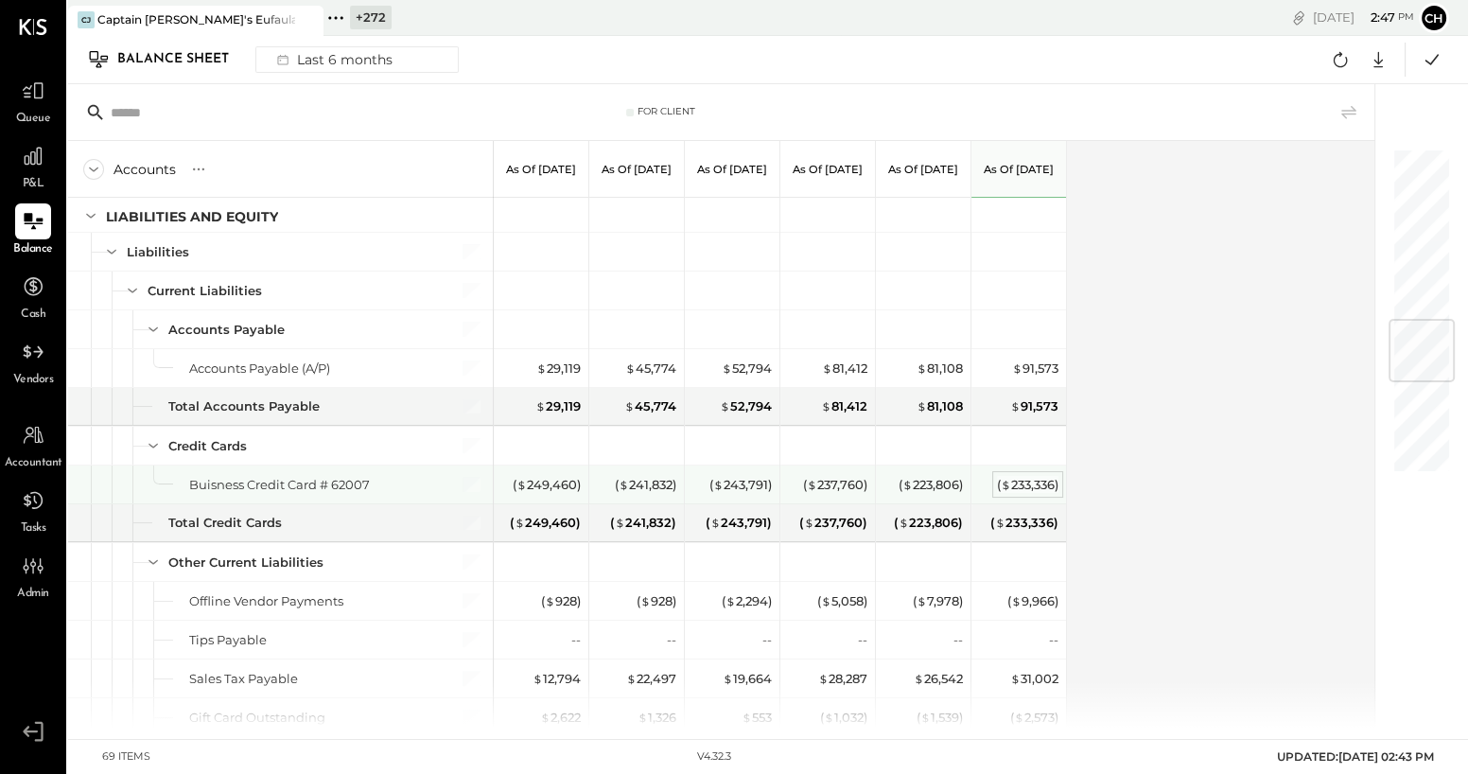
click at [1021, 481] on div "( $ 233,336 )" at bounding box center [1027, 485] width 61 height 18
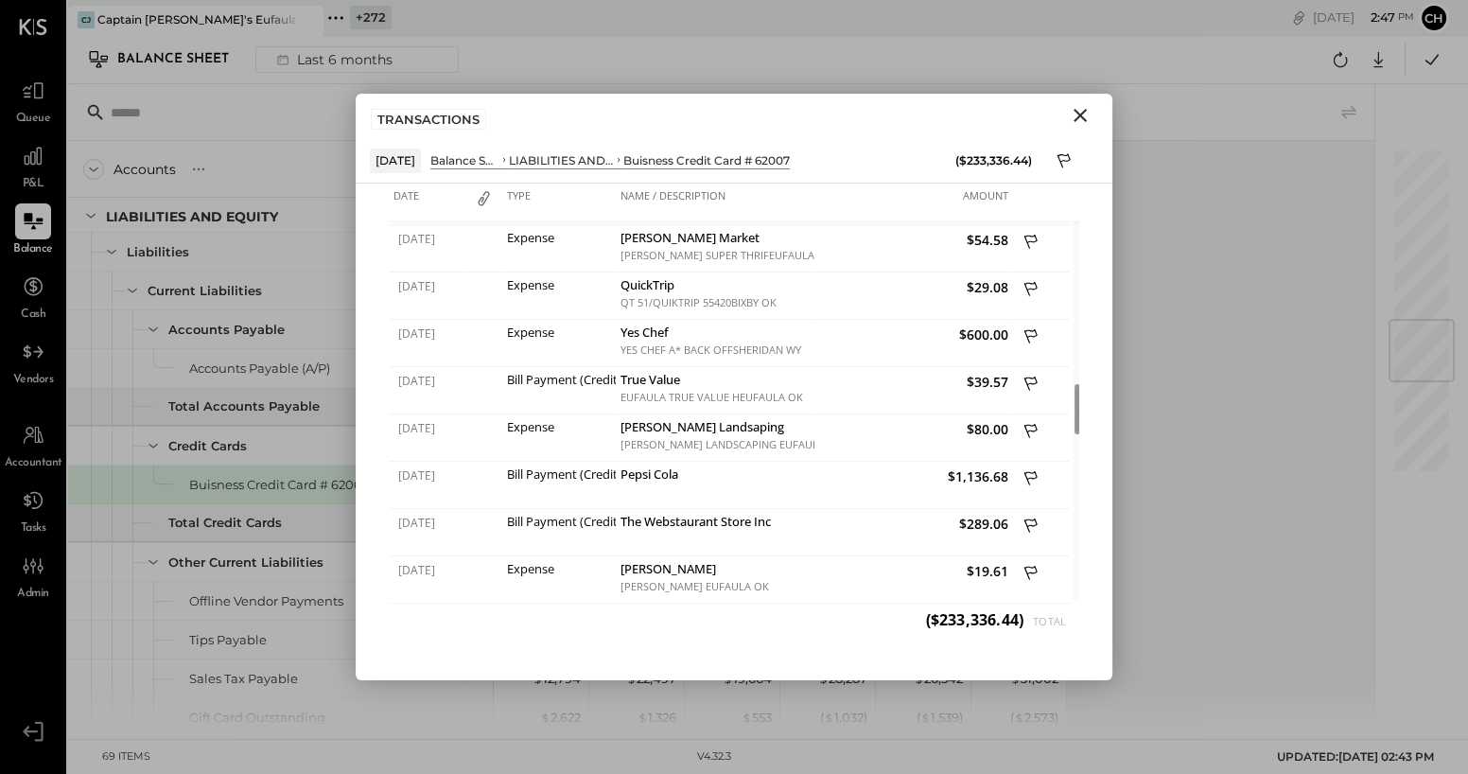
click at [1086, 102] on div "TRANSACTIONS" at bounding box center [734, 116] width 757 height 44
click at [1082, 112] on icon "Close" at bounding box center [1080, 115] width 13 height 13
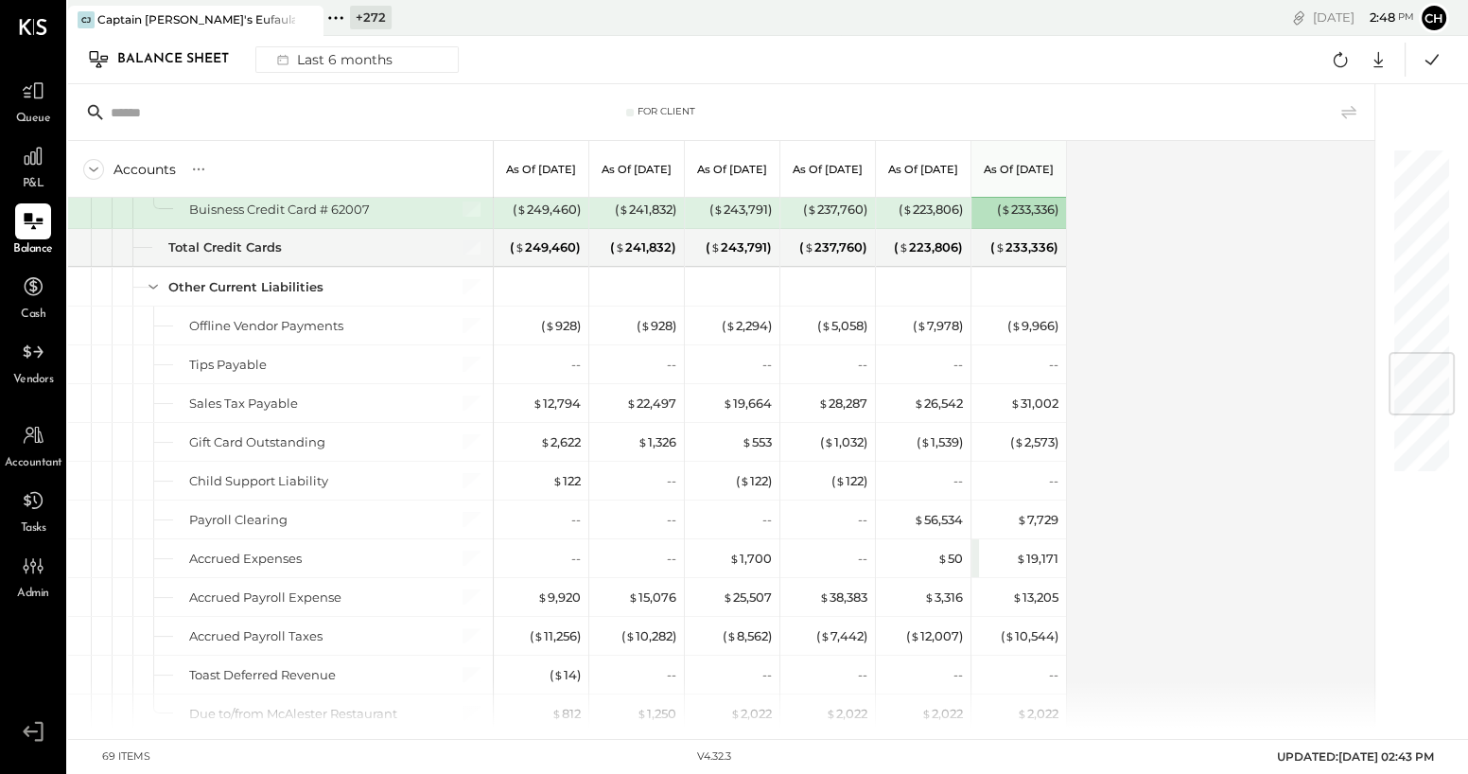
scroll to position [1756, 0]
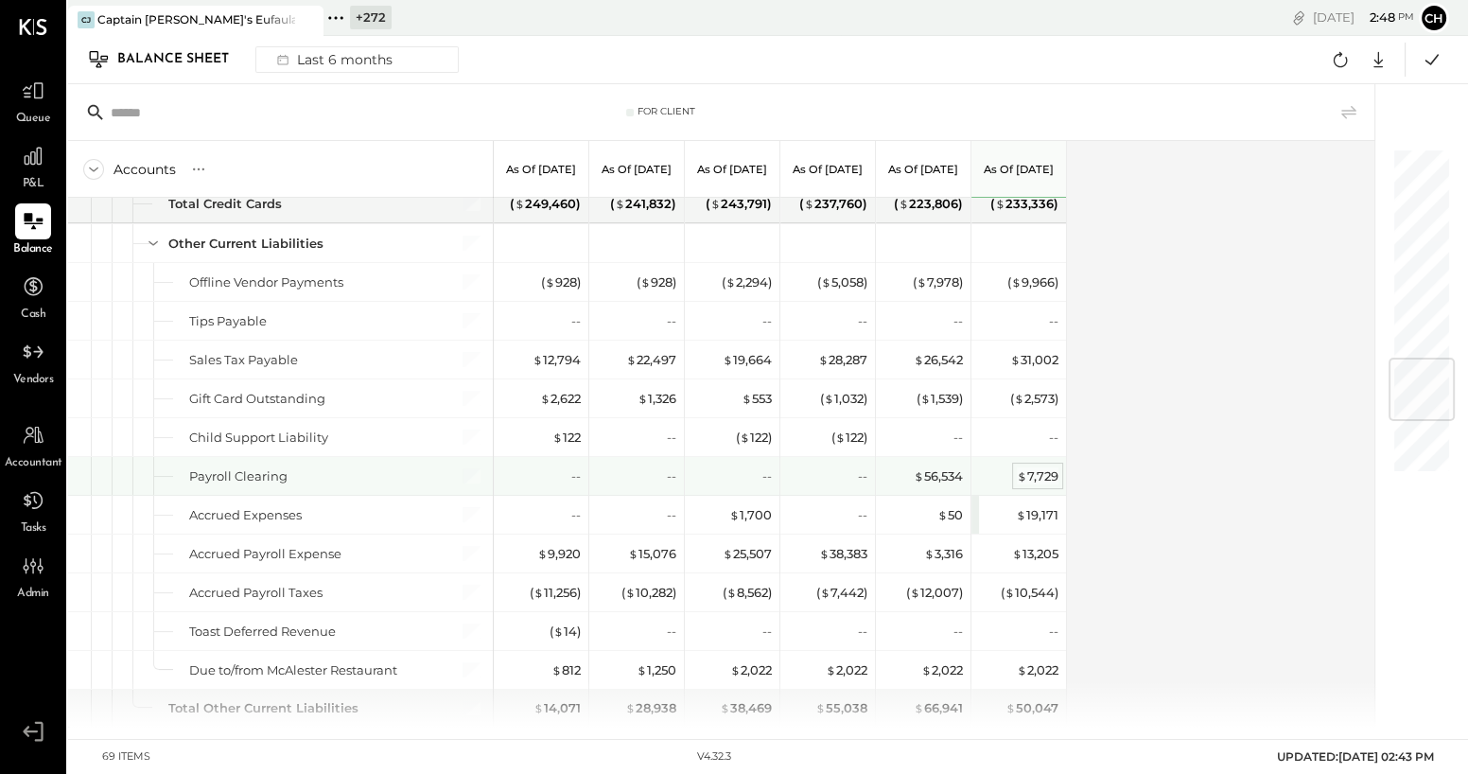
click at [1037, 468] on div "$ 7,729" at bounding box center [1038, 476] width 42 height 18
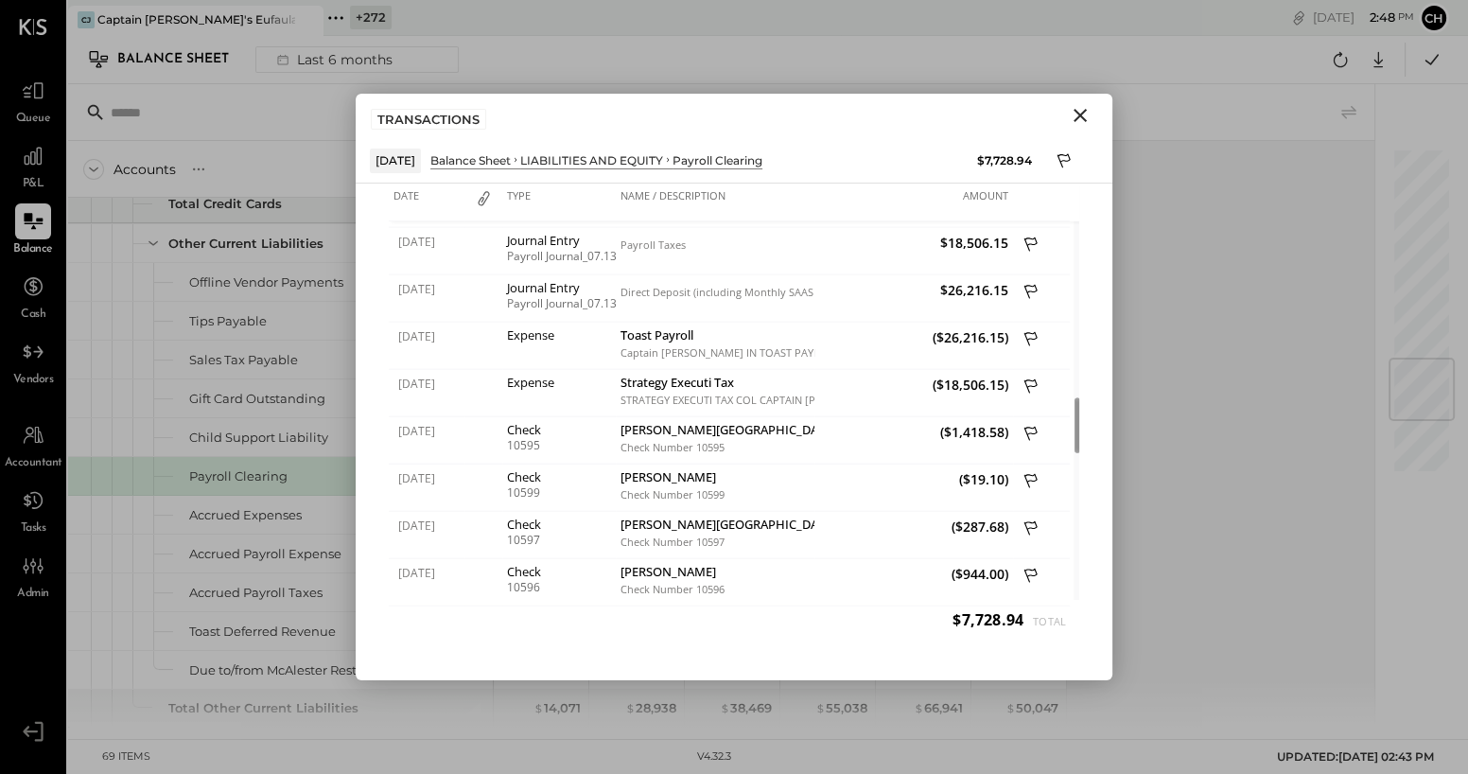
click at [1074, 119] on icon "Close" at bounding box center [1080, 115] width 23 height 23
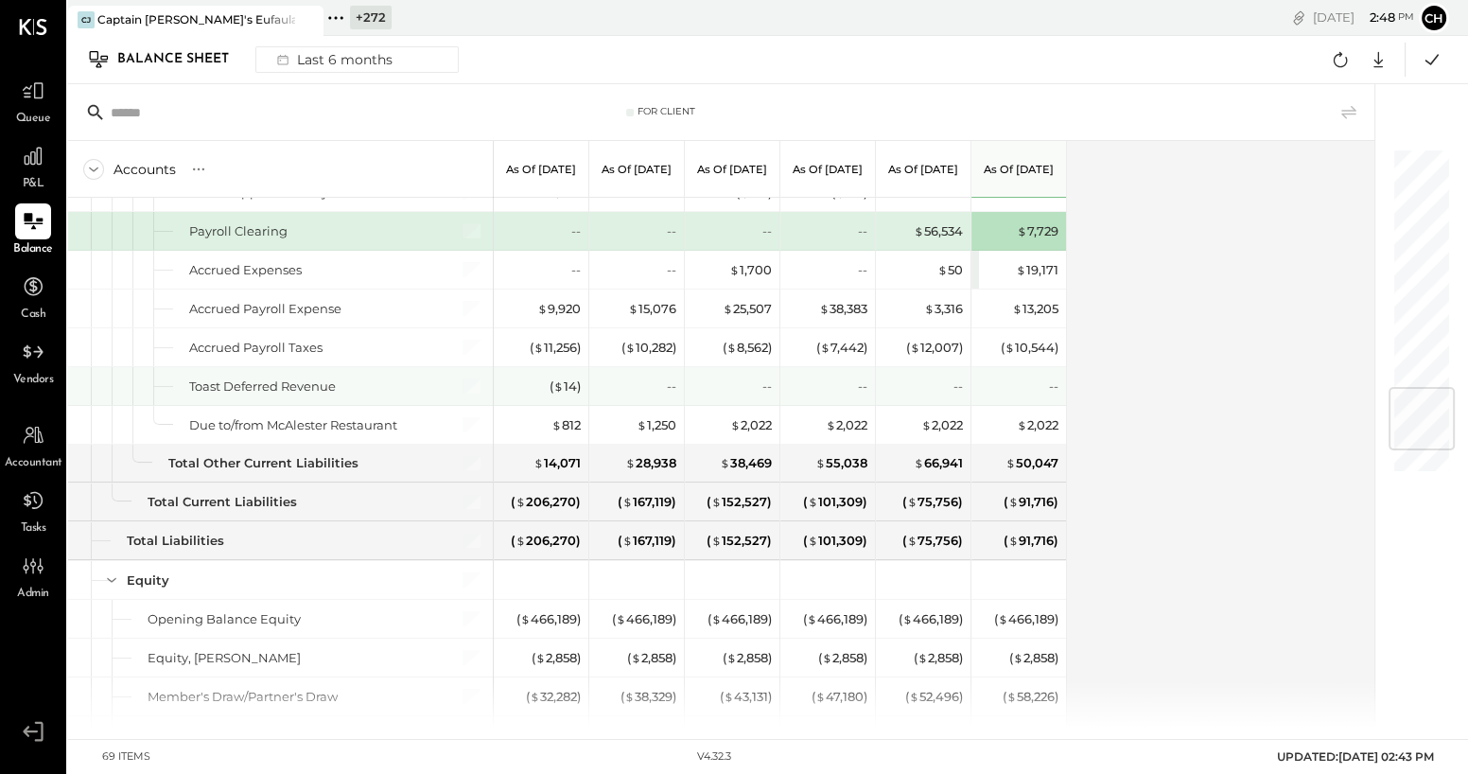
scroll to position [2021, 0]
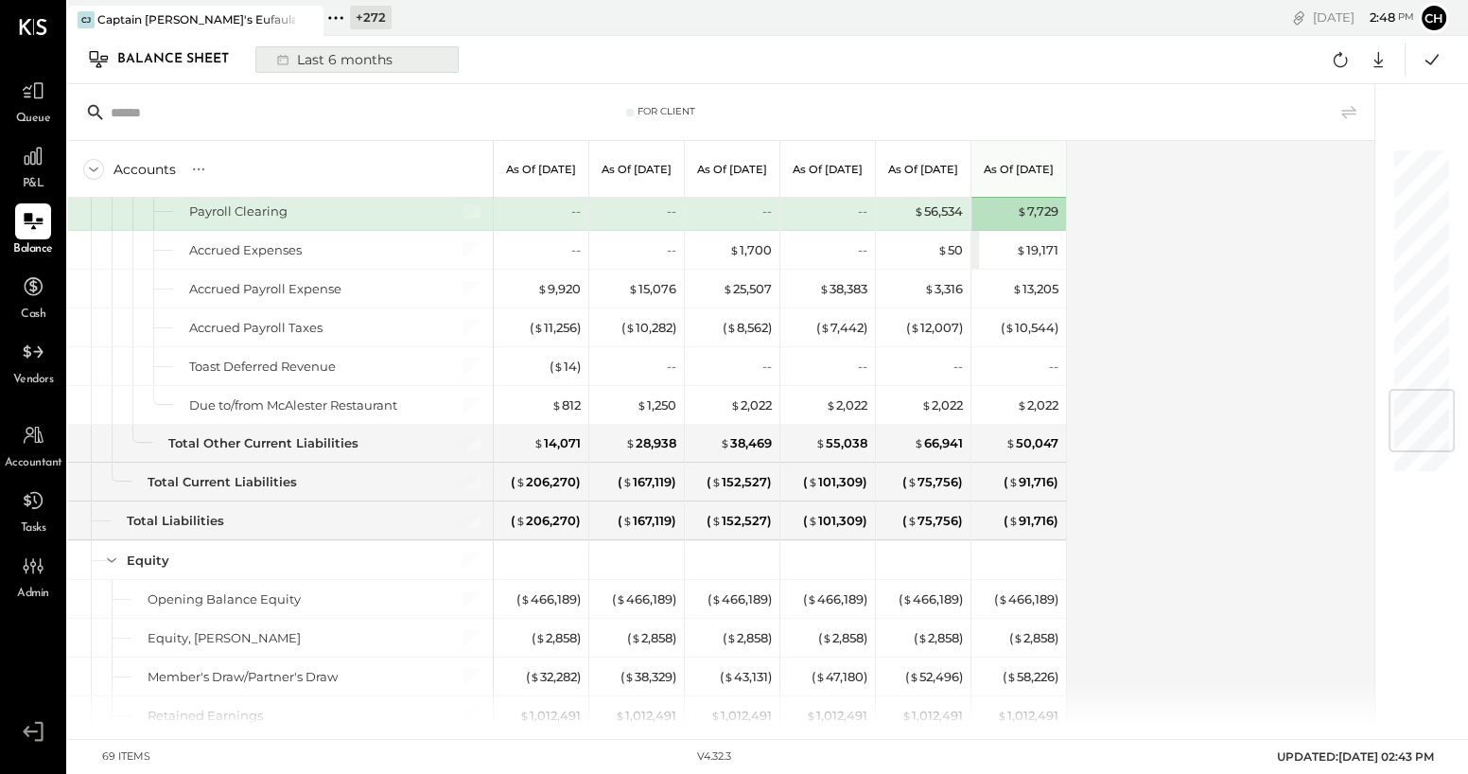
click at [395, 61] on div "Last 6 months" at bounding box center [333, 59] width 134 height 25
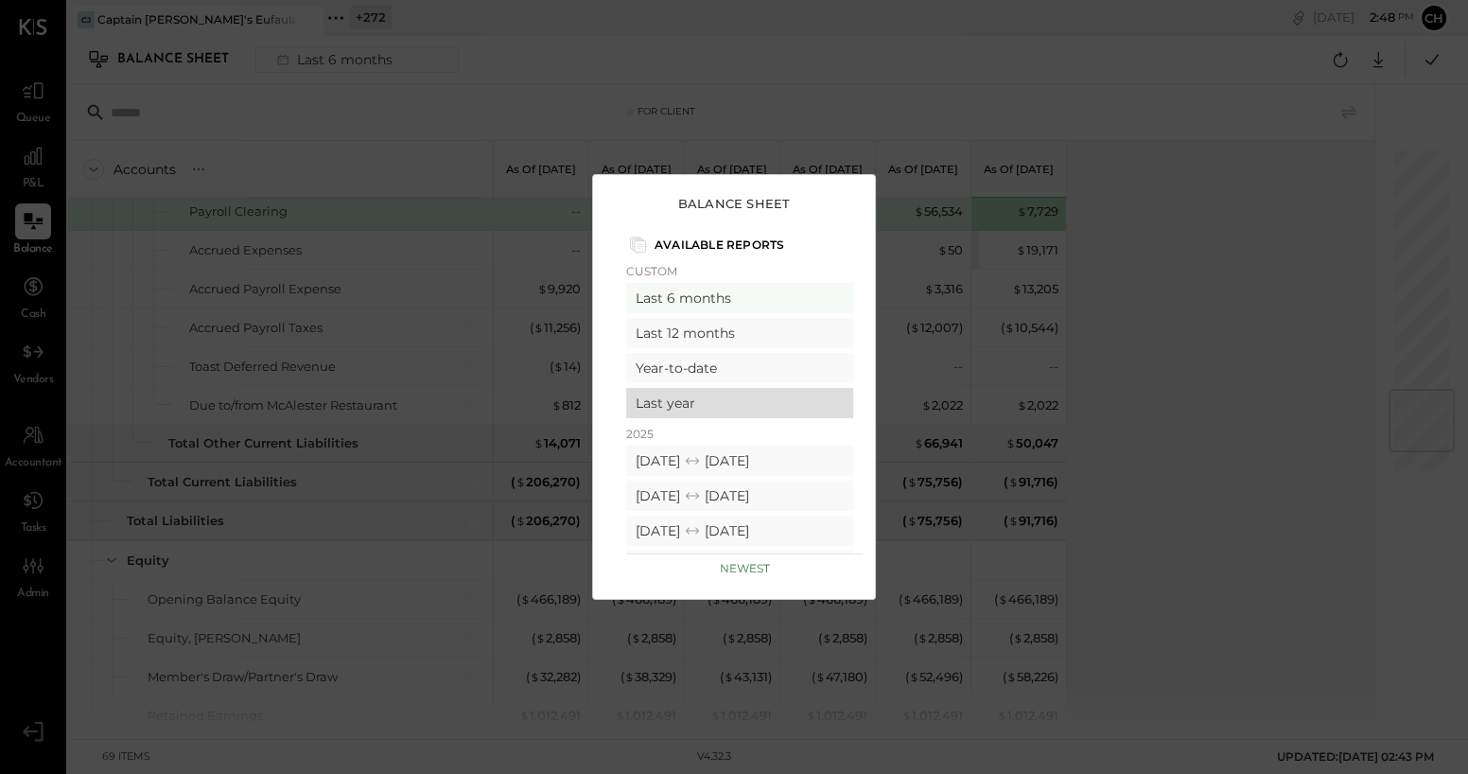
click at [662, 403] on div "Last year" at bounding box center [739, 403] width 227 height 30
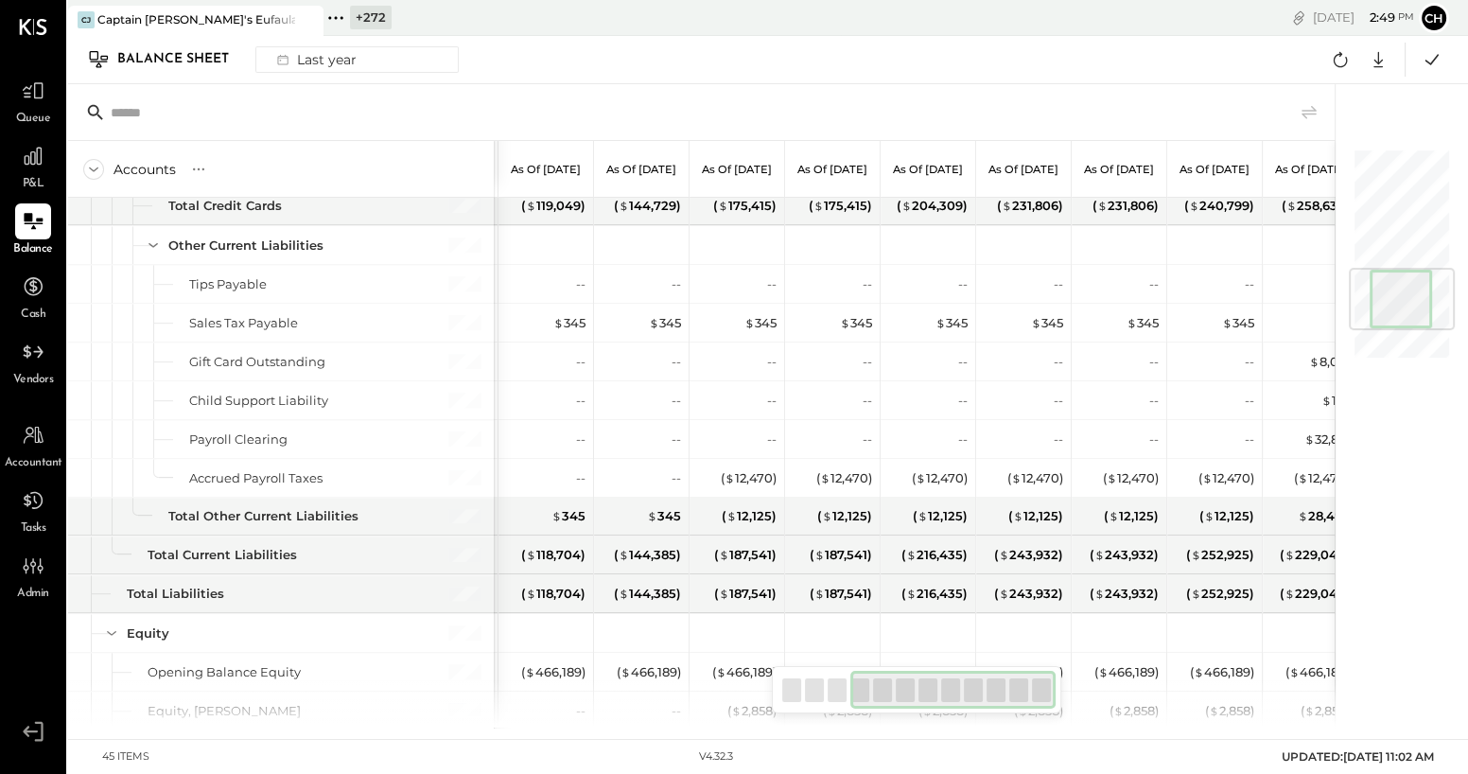
scroll to position [0, 303]
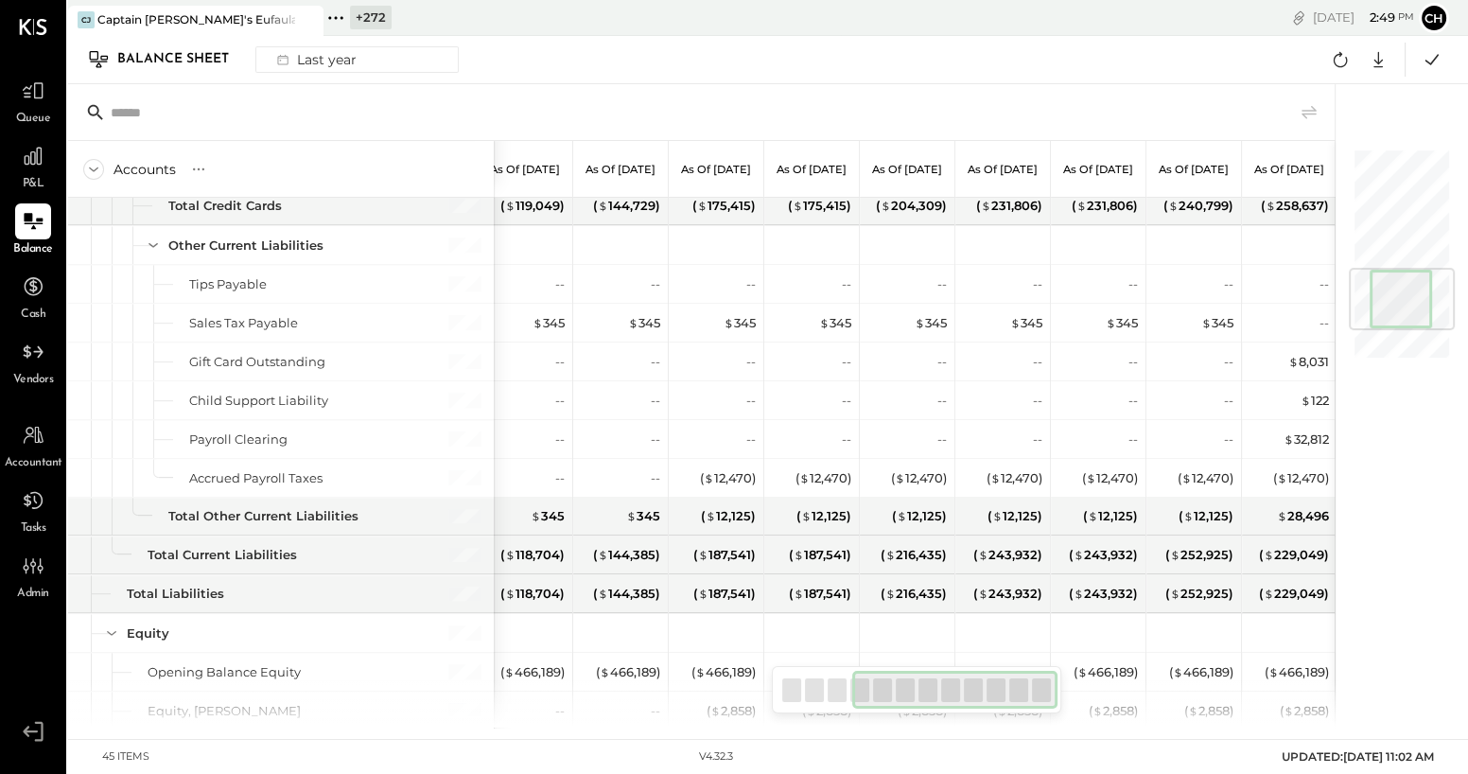
drag, startPoint x: 809, startPoint y: 686, endPoint x: 927, endPoint y: 683, distance: 118.3
click at [927, 683] on div at bounding box center [954, 690] width 205 height 38
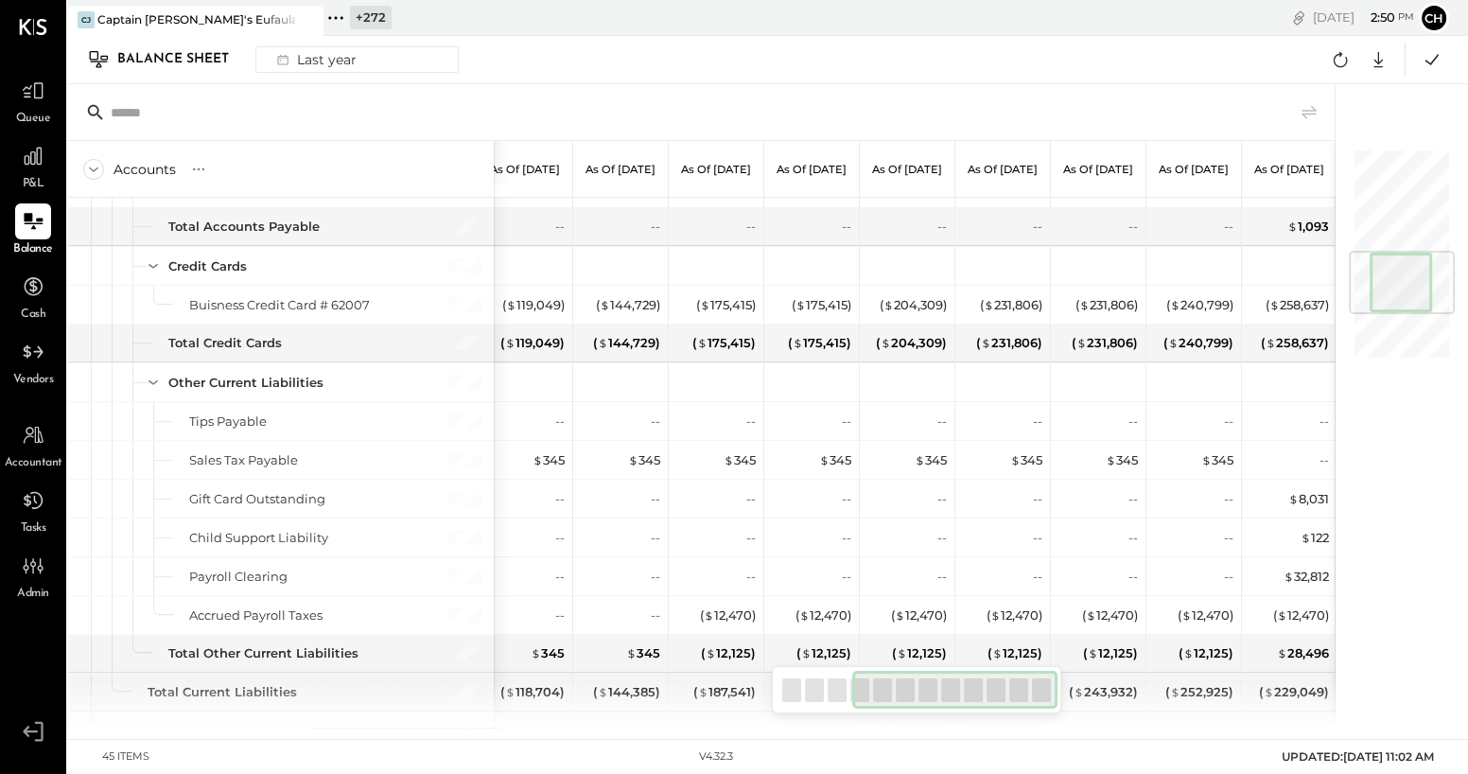
scroll to position [877, 0]
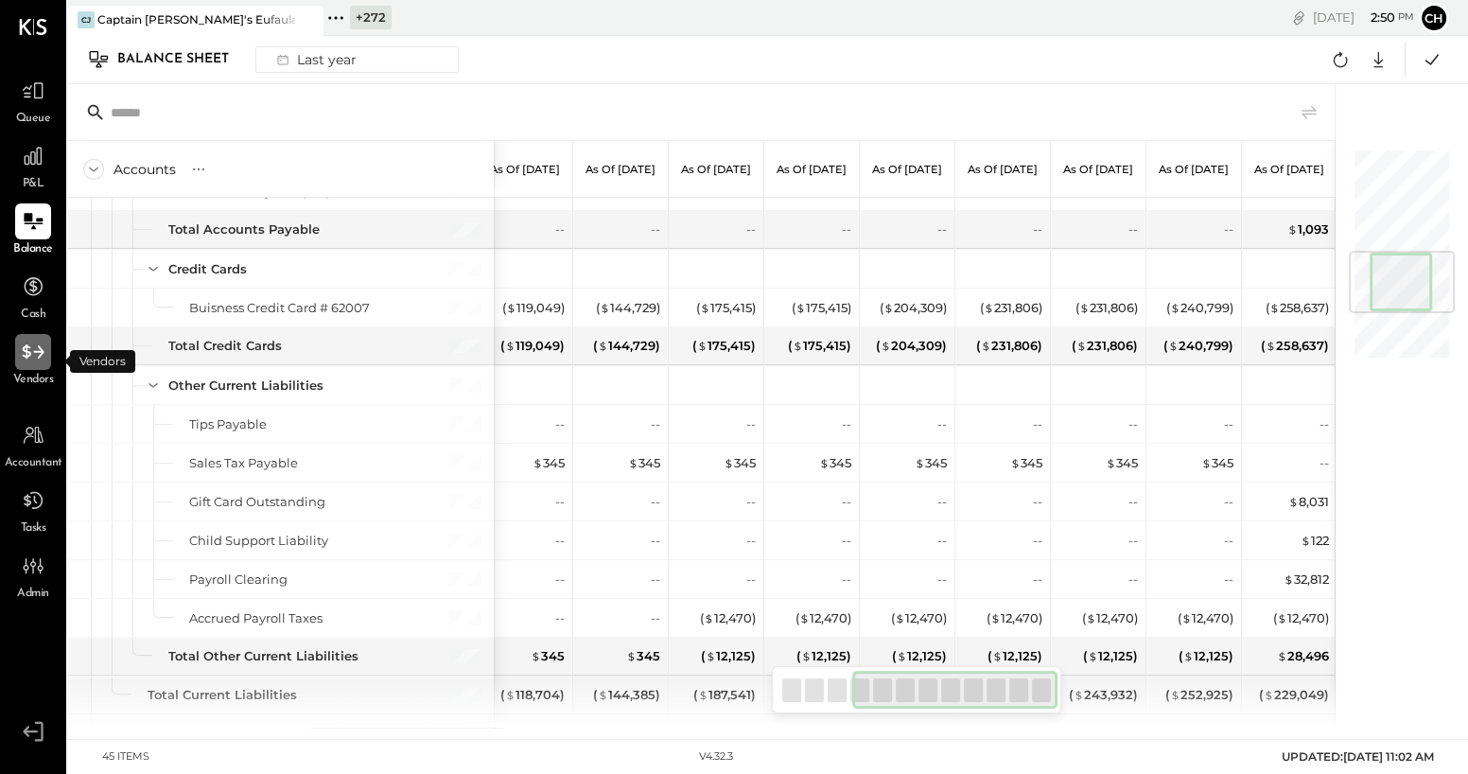
click at [26, 361] on icon at bounding box center [33, 352] width 25 height 25
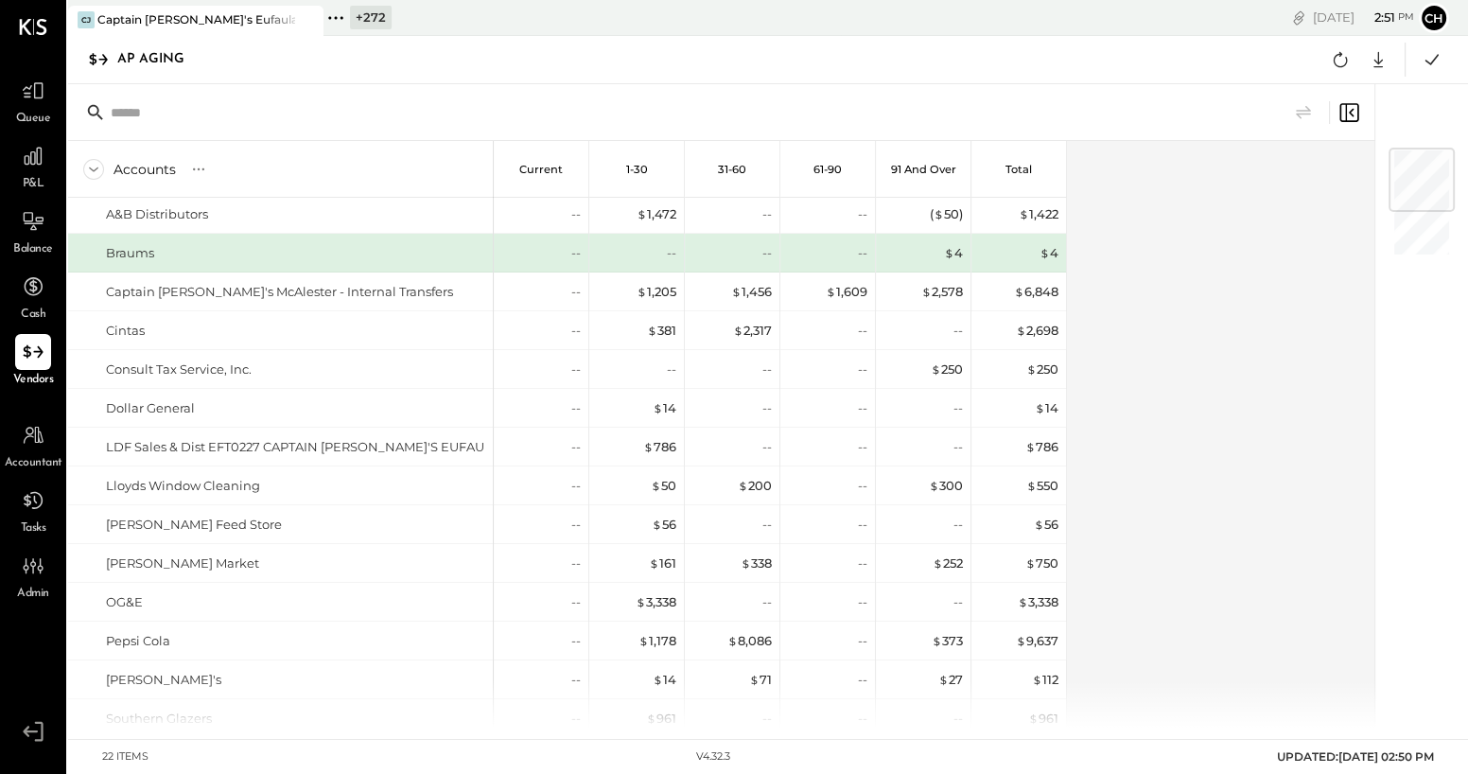
scroll to position [21, 0]
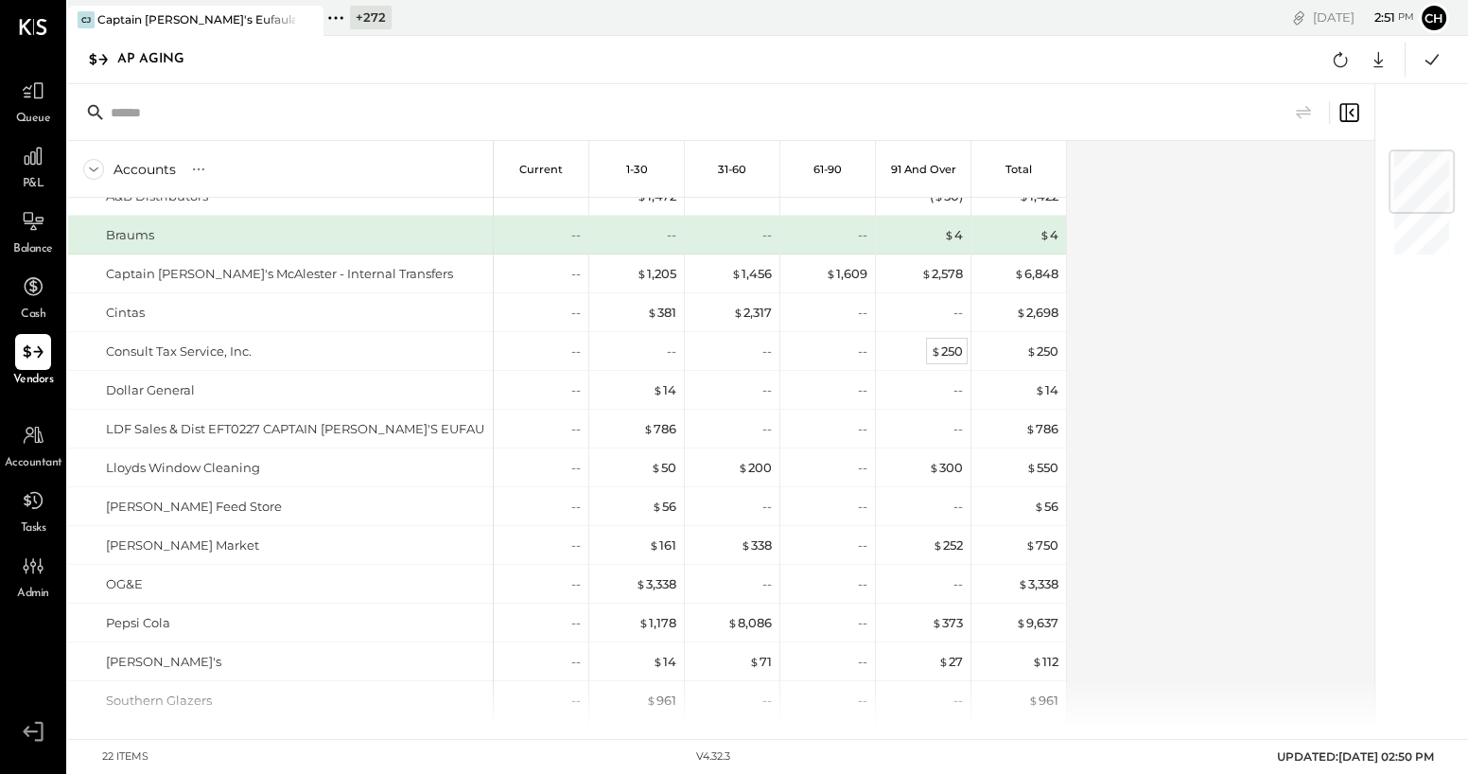
click at [950, 349] on div "$ 250" at bounding box center [947, 351] width 32 height 18
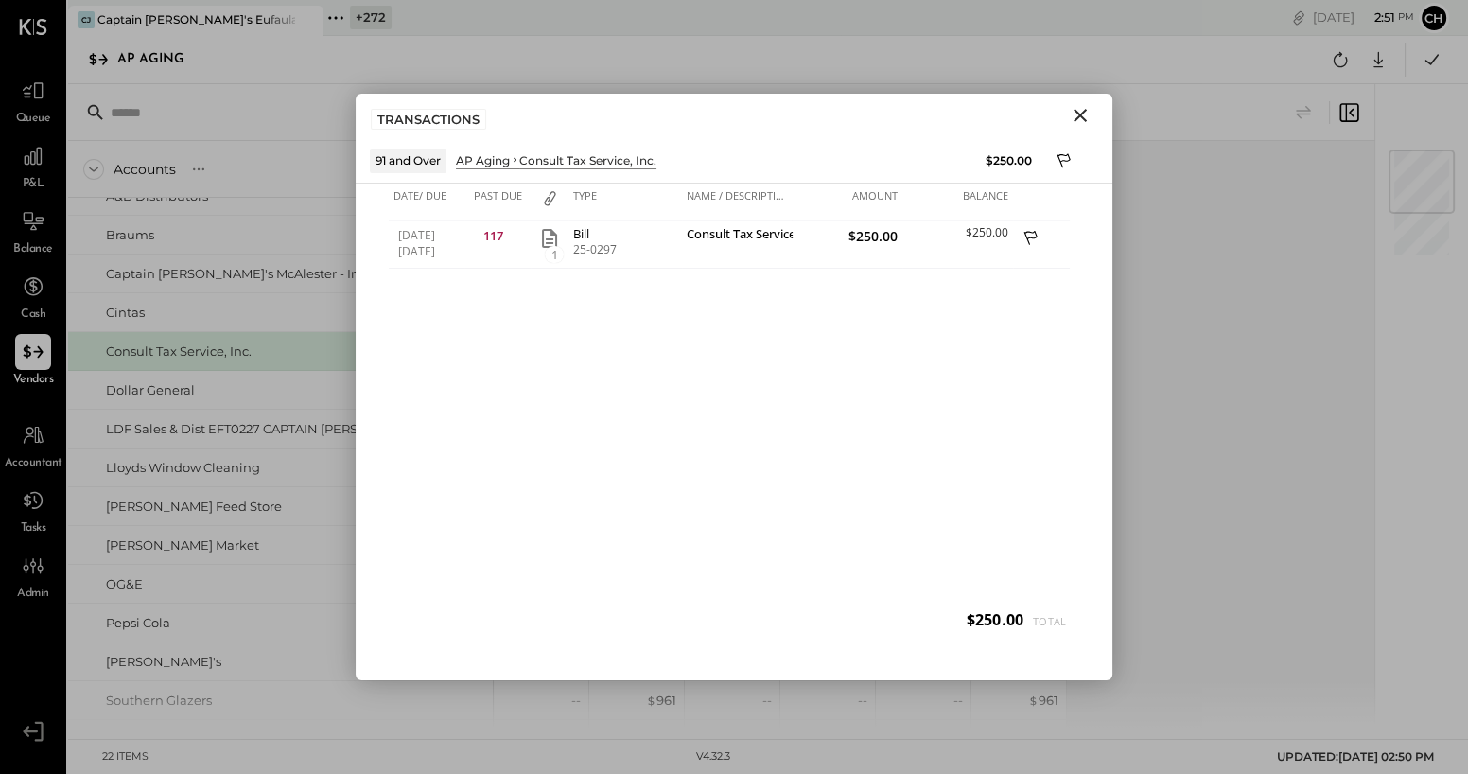
click at [1079, 107] on icon "Close" at bounding box center [1080, 115] width 23 height 23
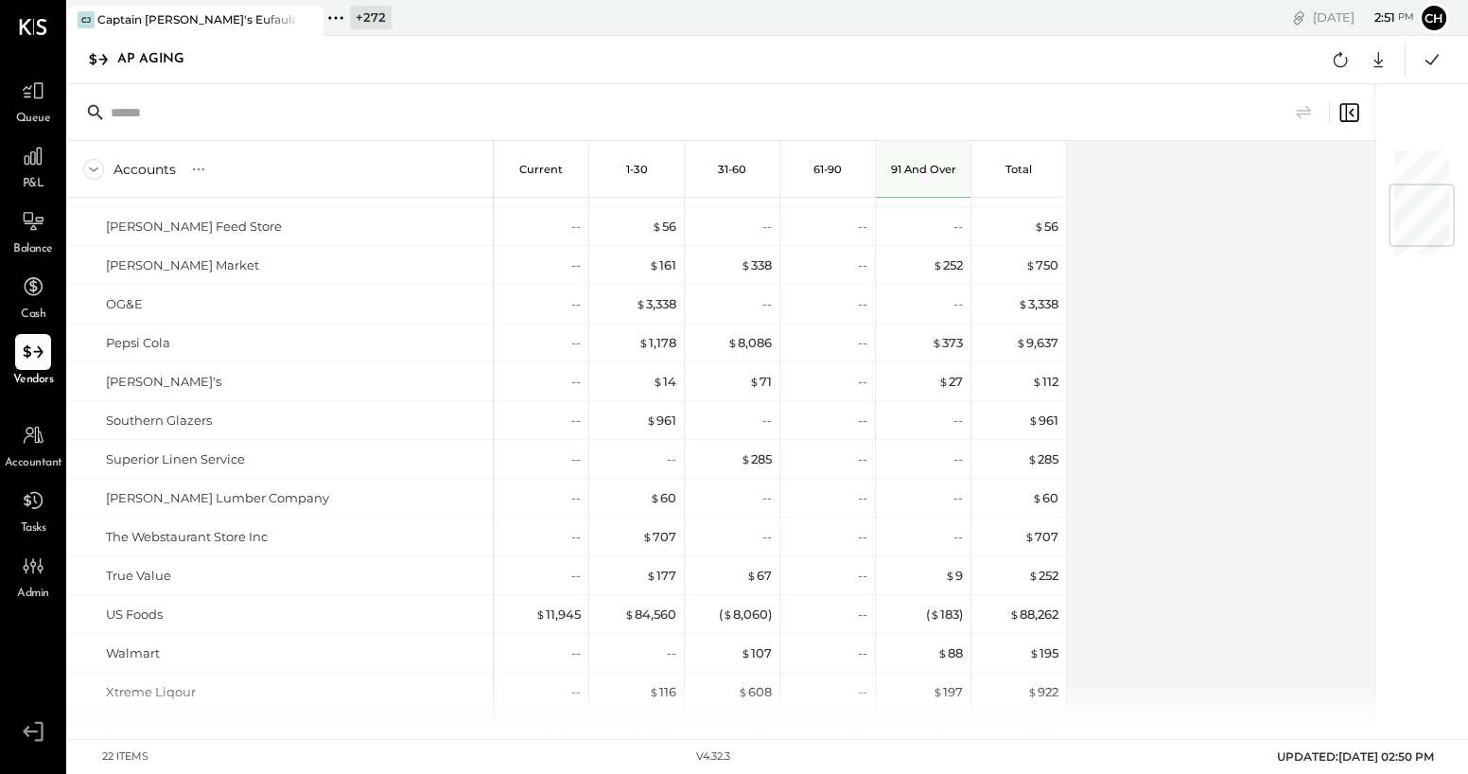
scroll to position [368, 0]
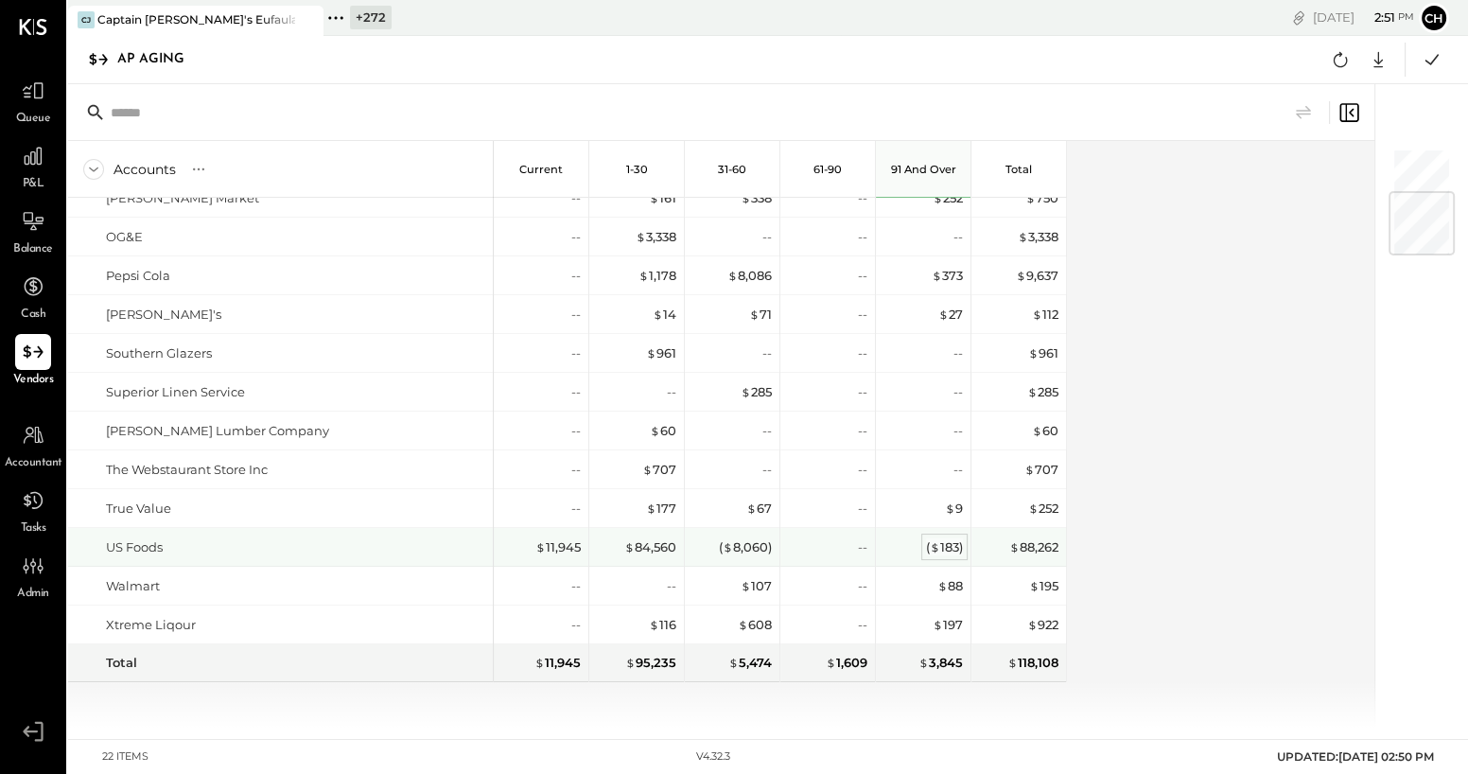
click at [942, 545] on div "( $ 183 )" at bounding box center [944, 547] width 37 height 18
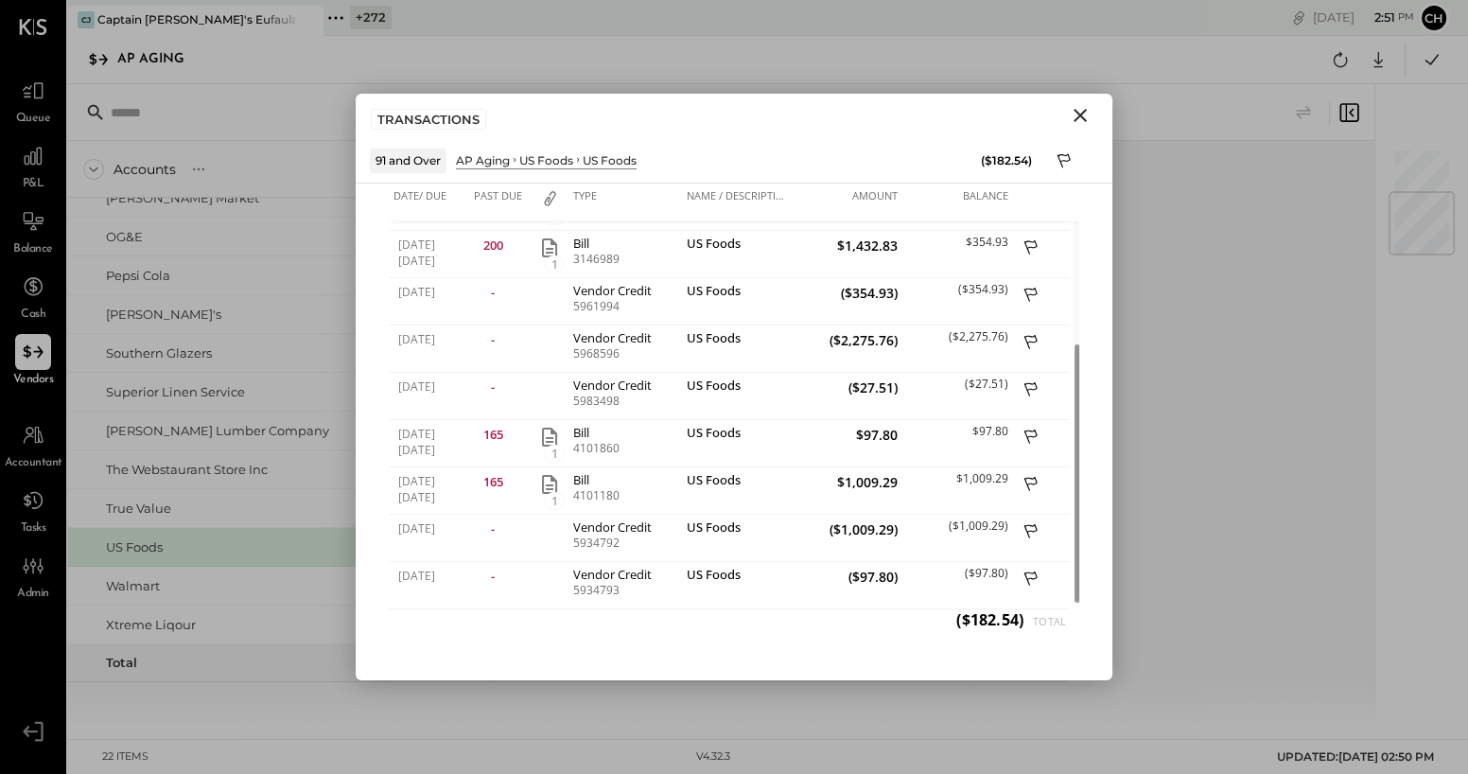
click at [1080, 115] on icon "Close" at bounding box center [1080, 115] width 13 height 13
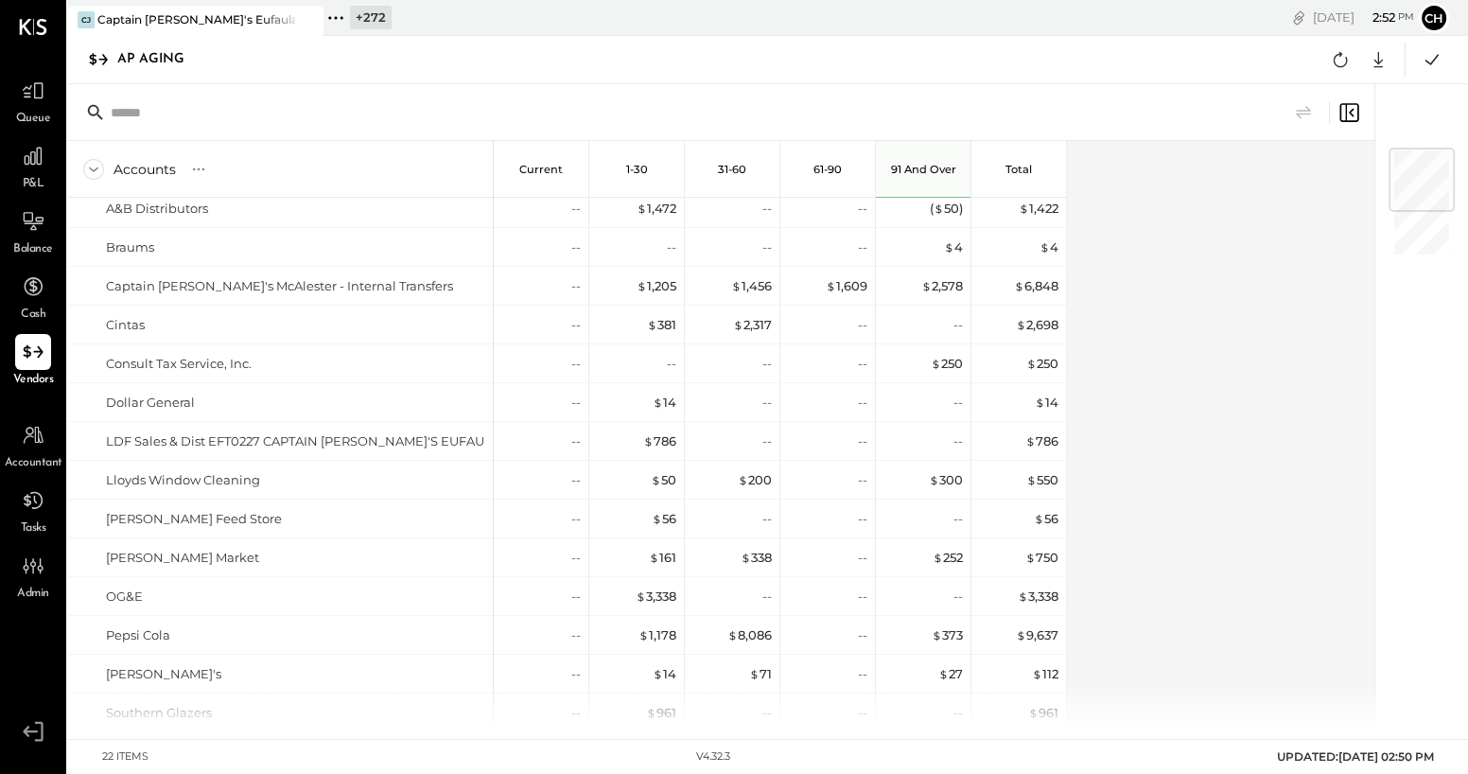
scroll to position [0, 0]
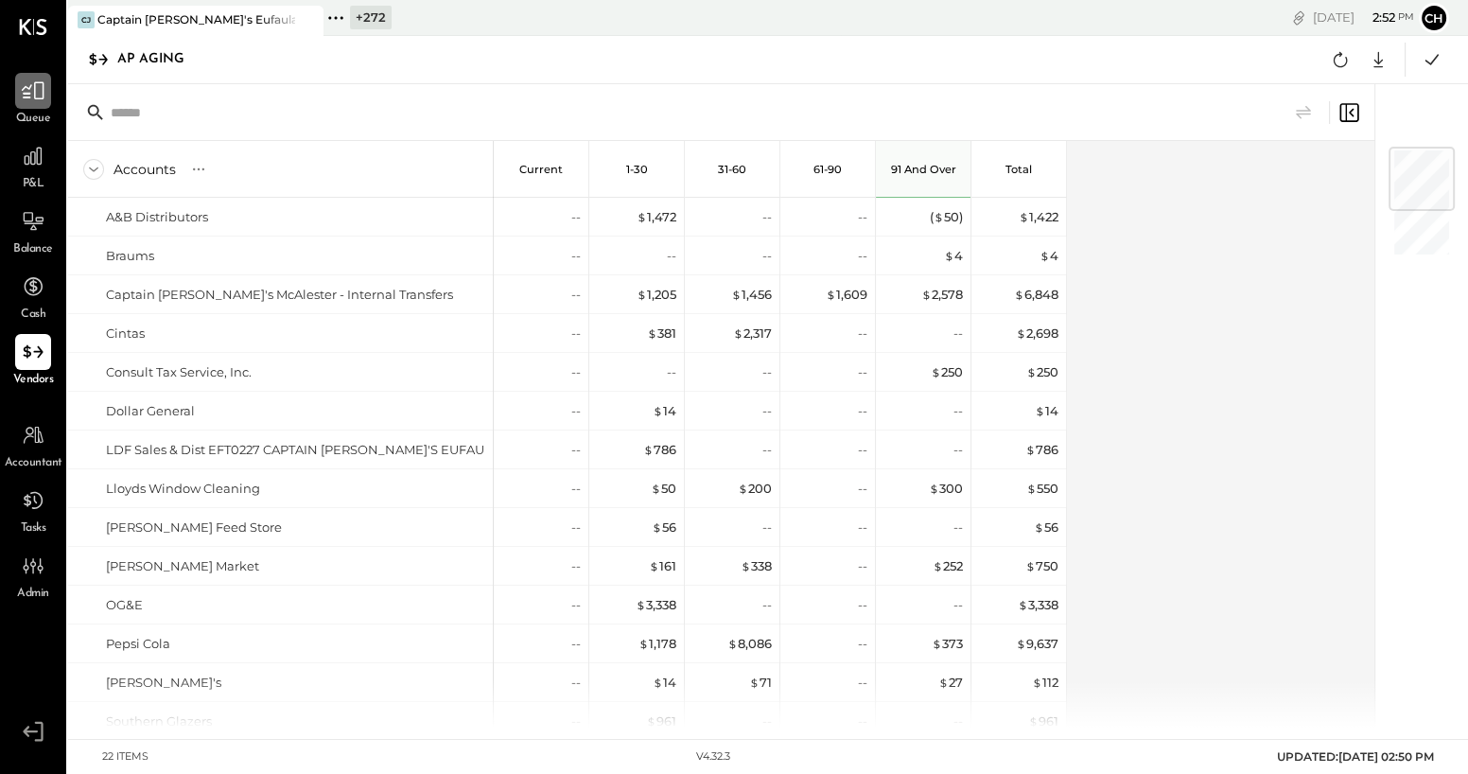
click at [32, 92] on icon at bounding box center [33, 91] width 25 height 25
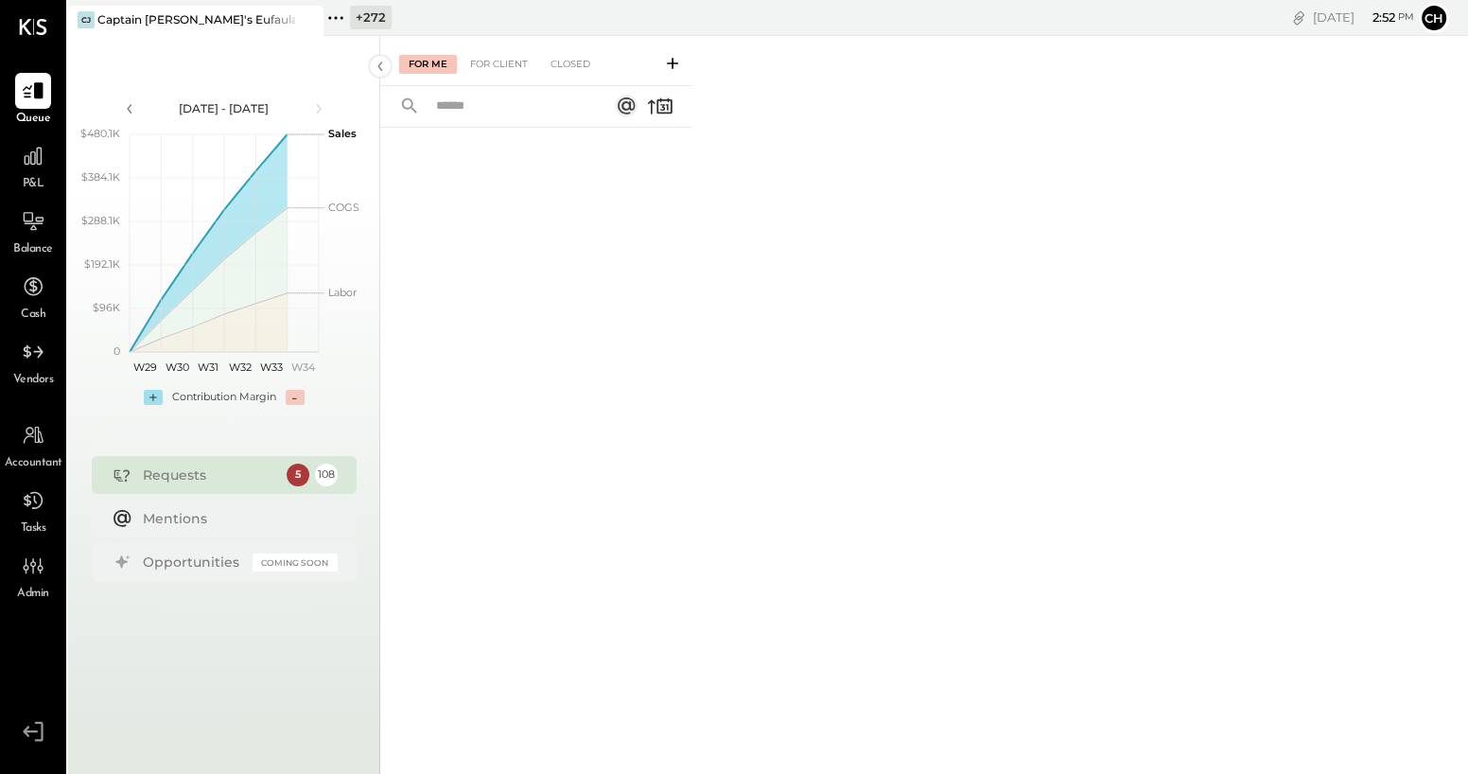
click at [677, 59] on icon at bounding box center [672, 63] width 19 height 19
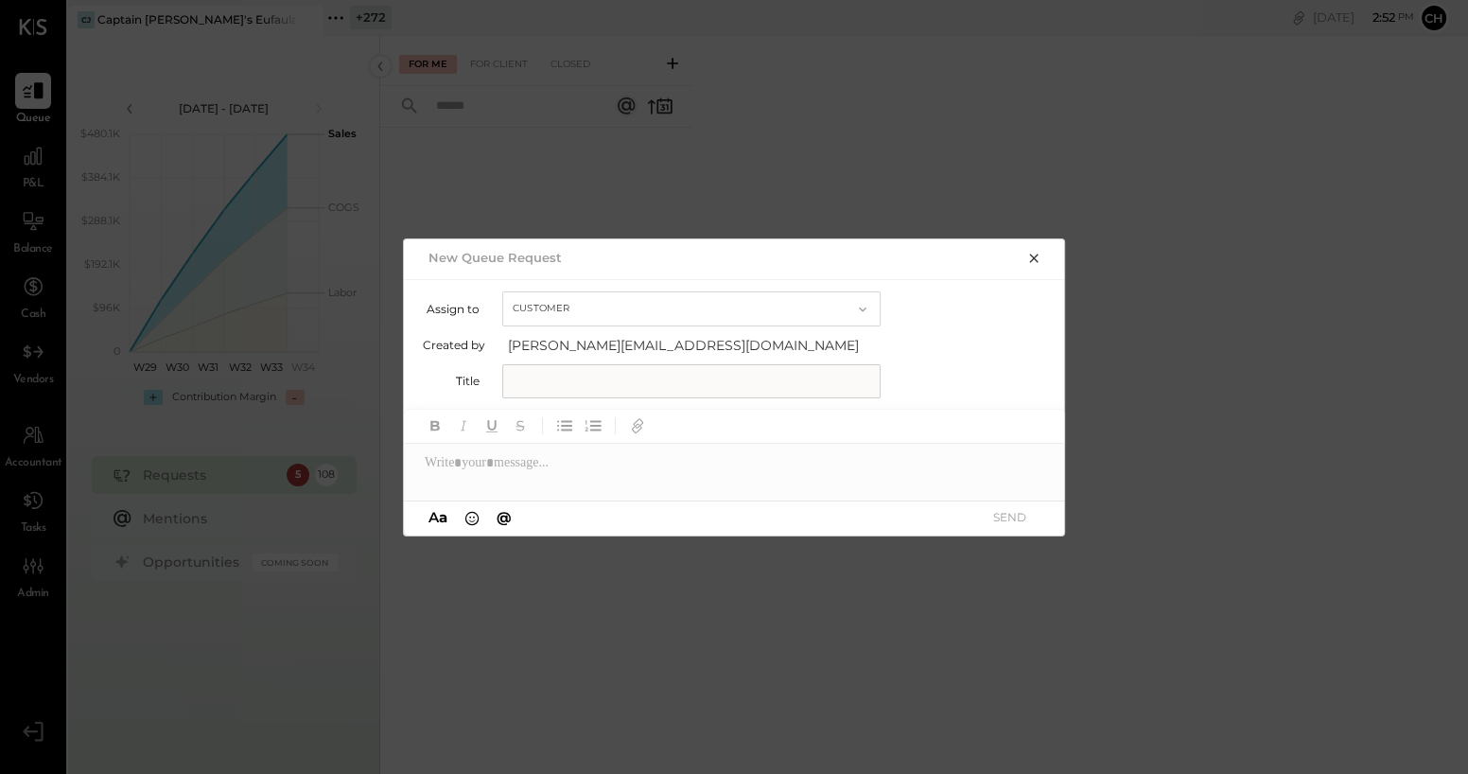
click at [632, 307] on button "Customer" at bounding box center [691, 308] width 378 height 35
click at [601, 341] on div "Accountant" at bounding box center [691, 342] width 376 height 34
click at [591, 383] on input "text" at bounding box center [691, 381] width 378 height 34
type input "**********"
click at [577, 457] on div at bounding box center [735, 463] width 662 height 38
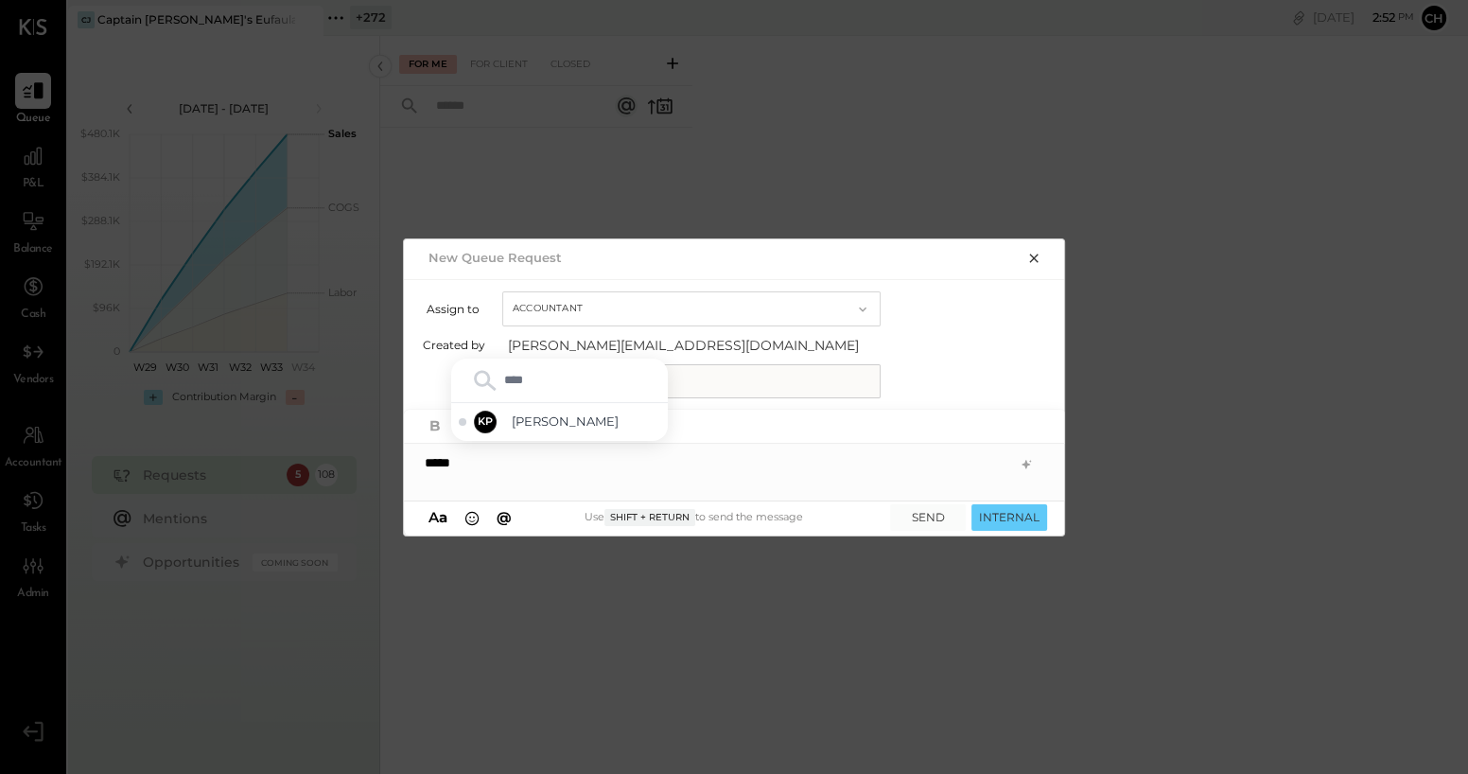
type input "*****"
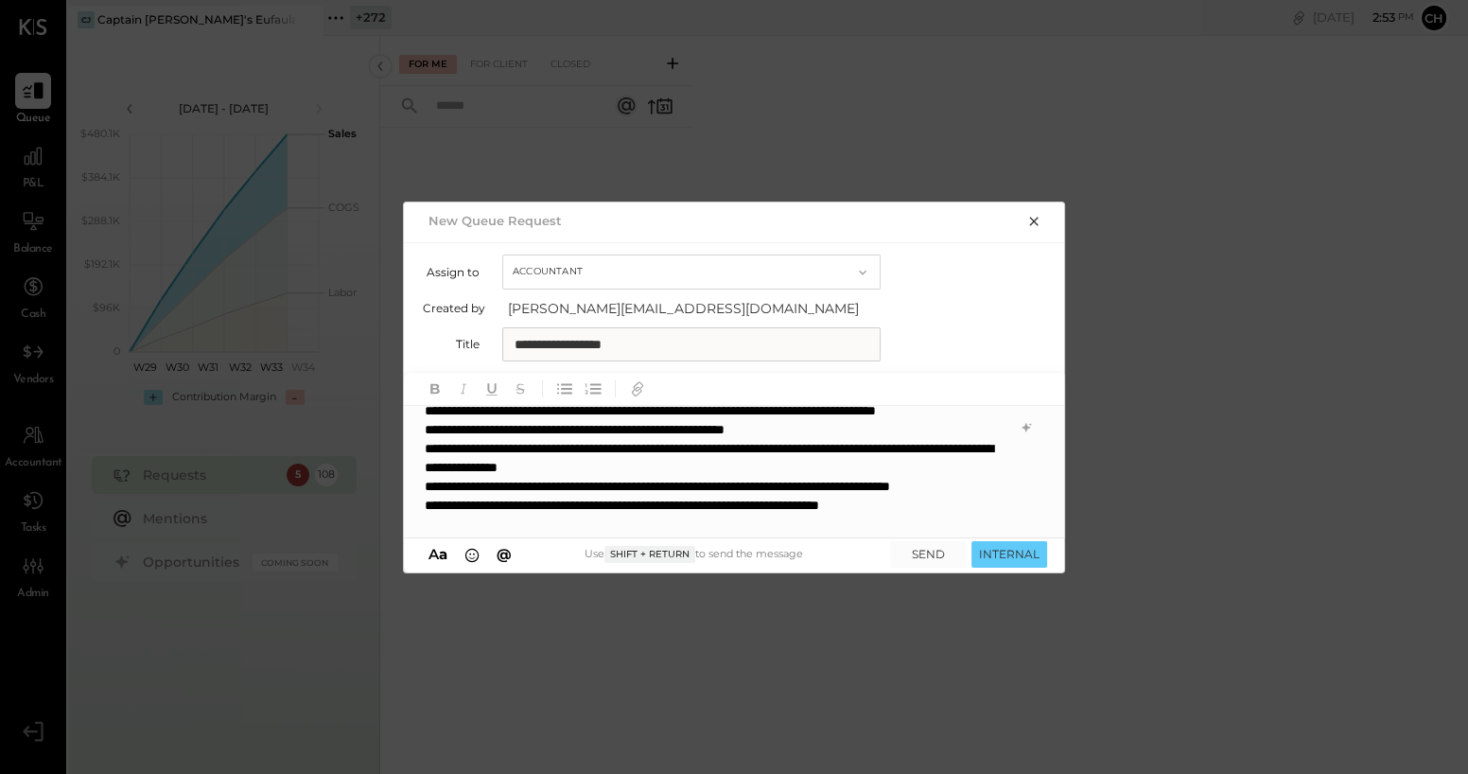
scroll to position [137, 0]
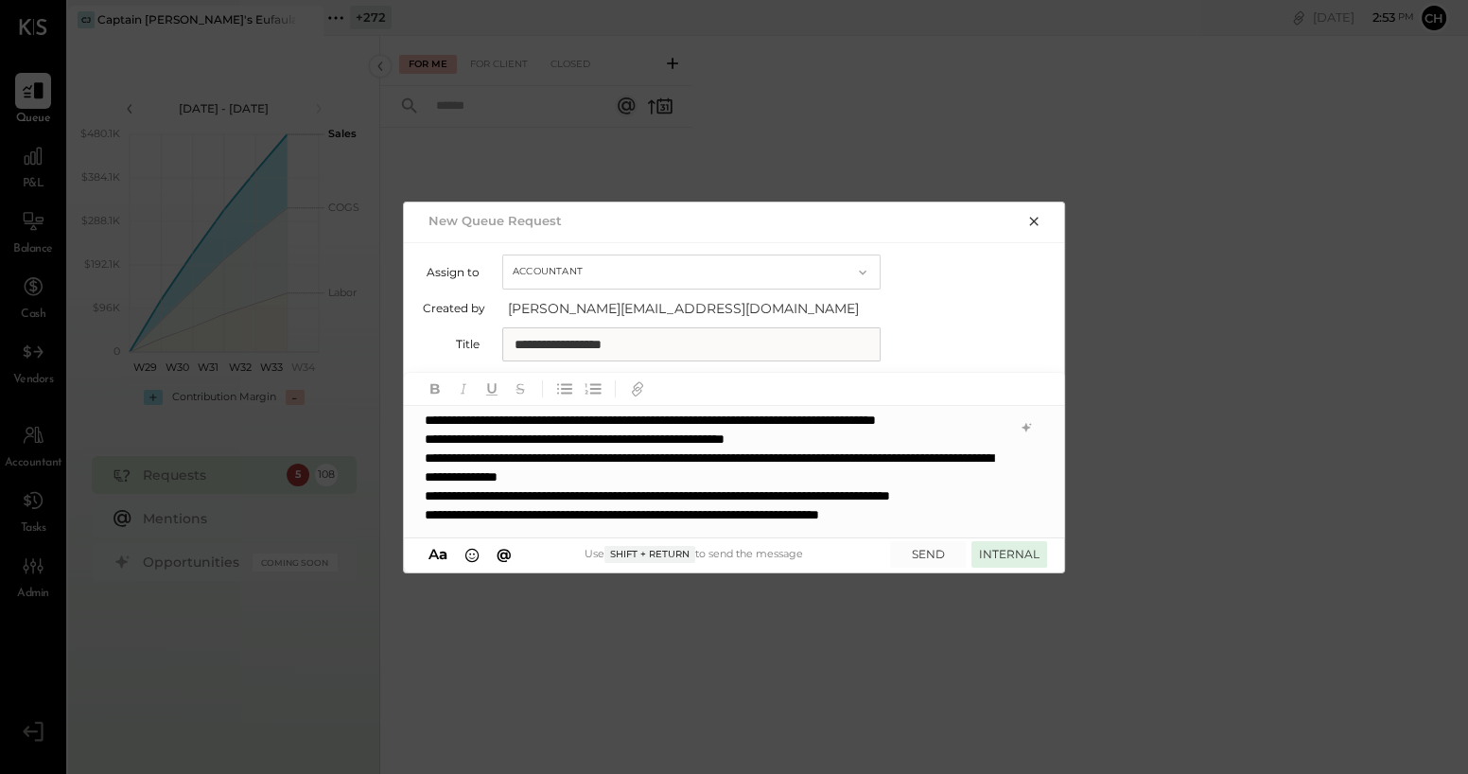
click at [1006, 559] on button "INTERNAL" at bounding box center [1009, 554] width 76 height 26
